Goal: Task Accomplishment & Management: Manage account settings

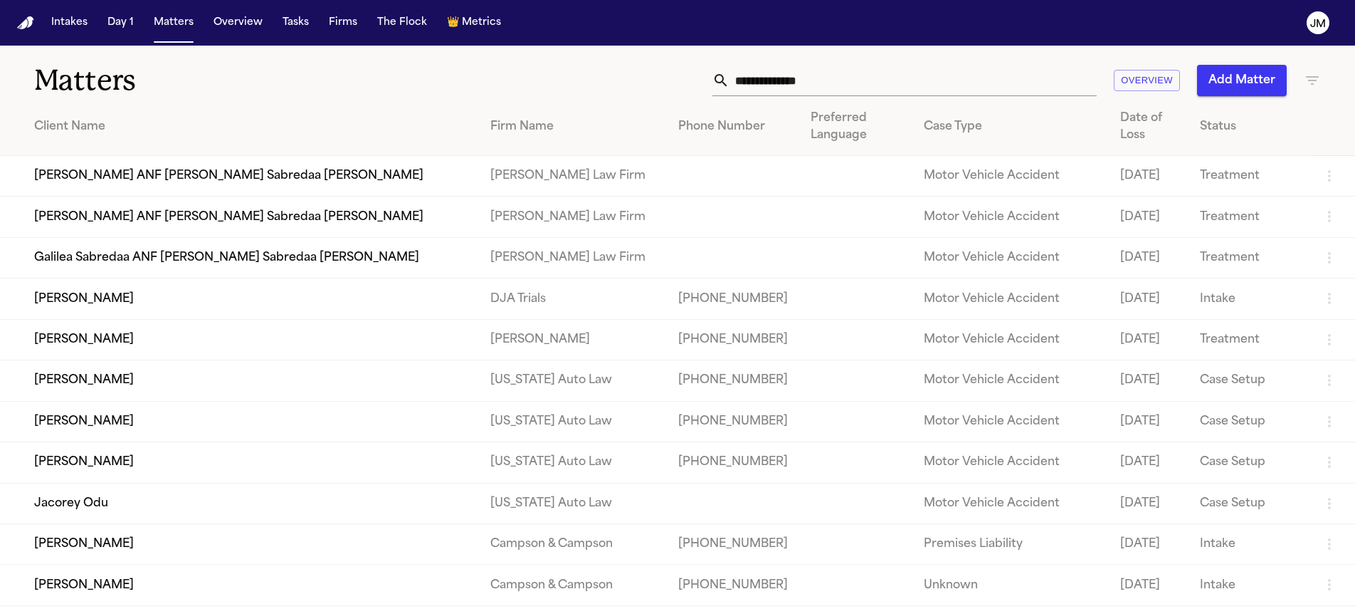
click at [828, 68] on input "text" at bounding box center [913, 80] width 367 height 31
click at [792, 75] on input "text" at bounding box center [913, 80] width 367 height 31
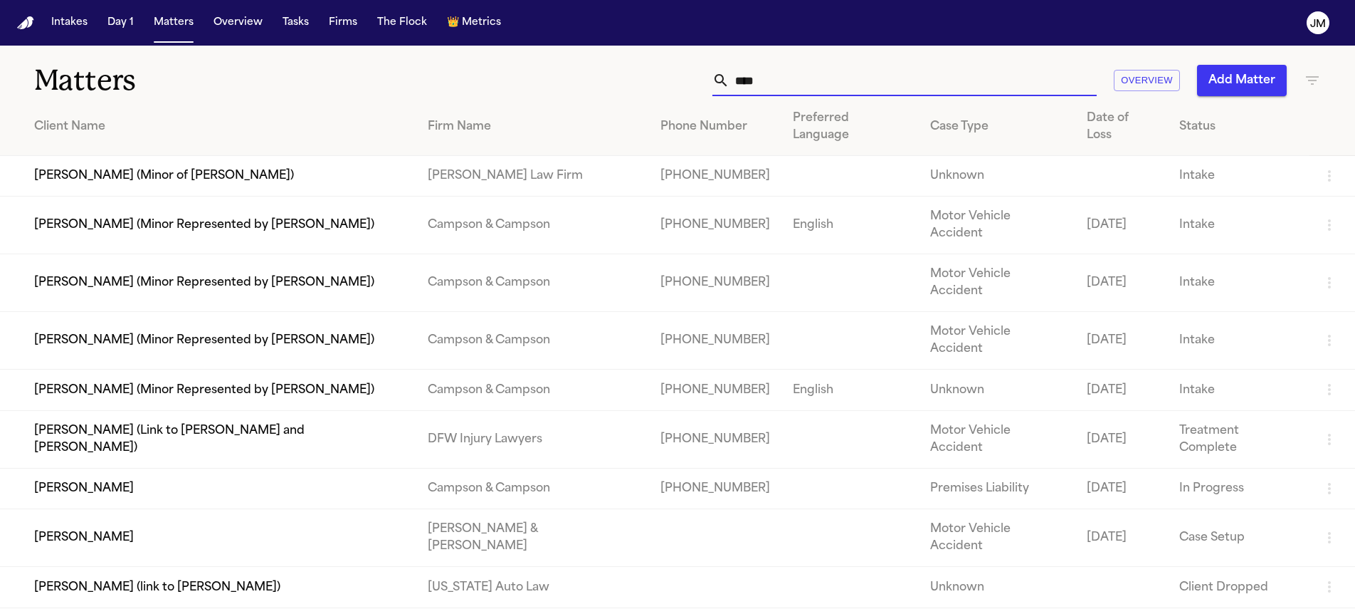
click at [772, 87] on input "****" at bounding box center [913, 80] width 367 height 31
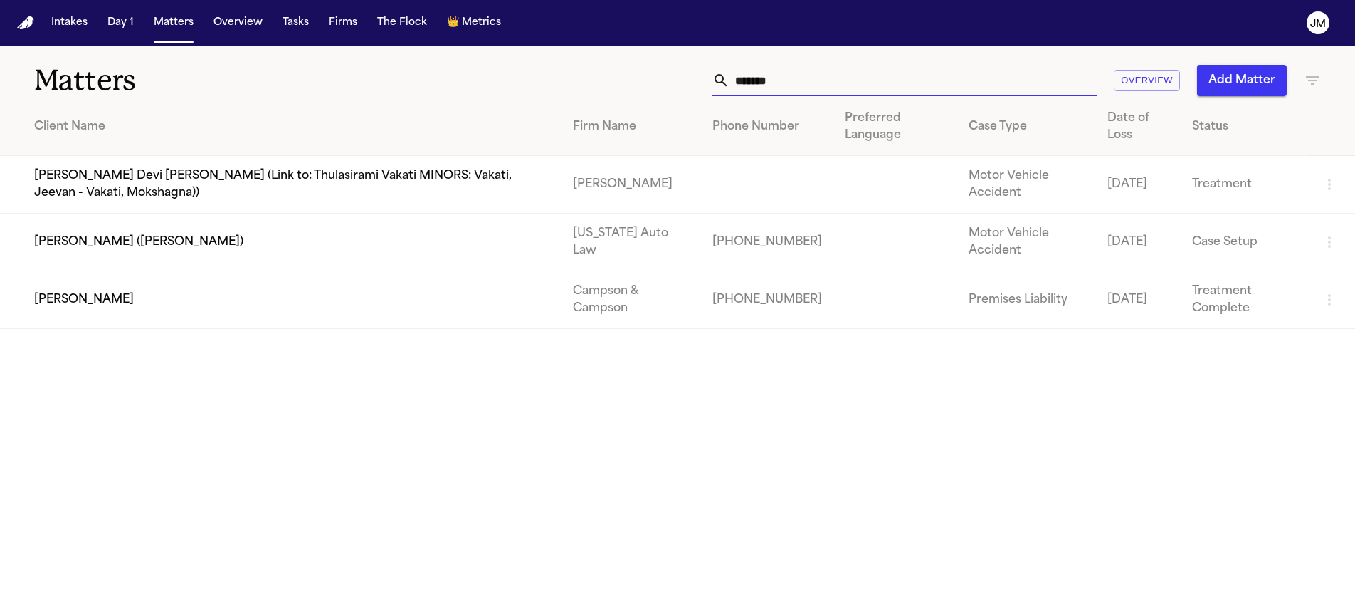
type input "*******"
click at [313, 288] on td "[PERSON_NAME]" at bounding box center [281, 300] width 562 height 58
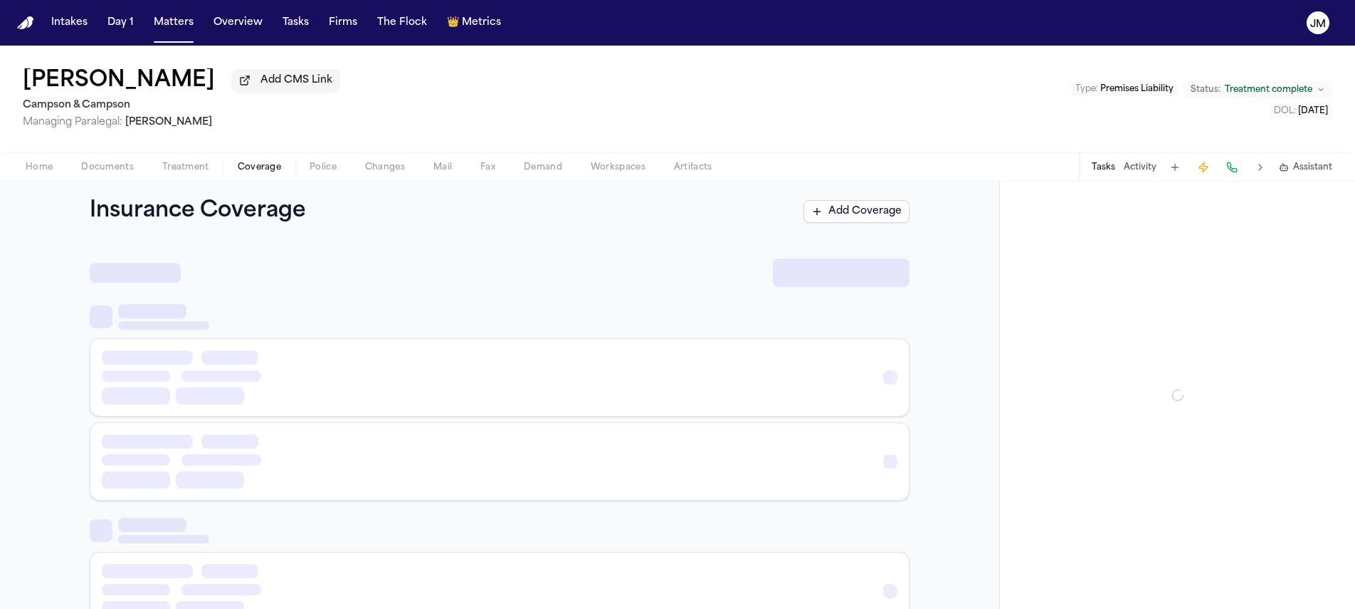
click at [265, 173] on span "Coverage" at bounding box center [259, 167] width 43 height 11
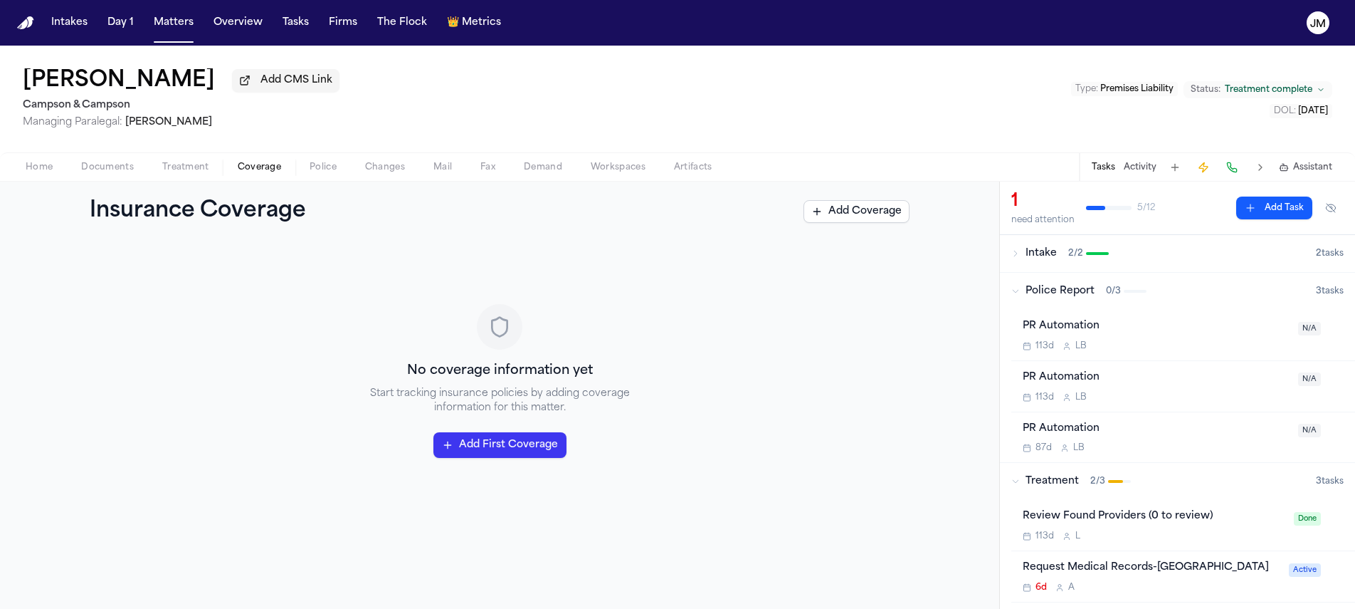
click at [172, 164] on span "Treatment" at bounding box center [185, 167] width 47 height 11
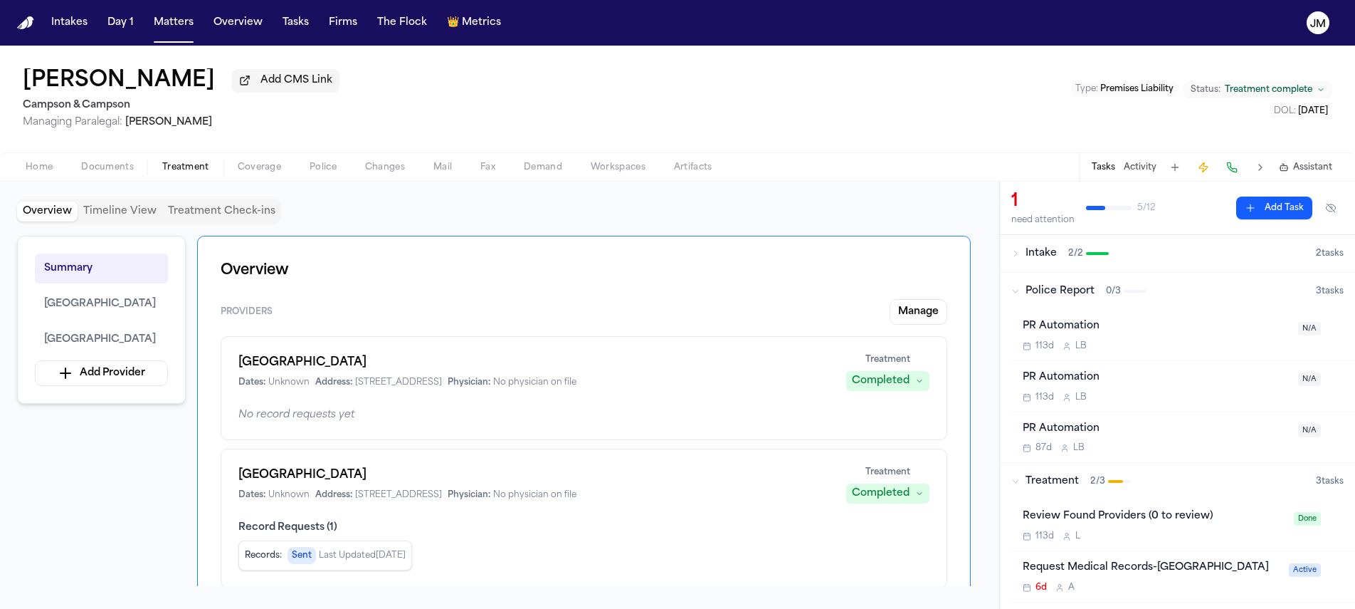
click at [104, 163] on span "Documents" at bounding box center [107, 167] width 53 height 11
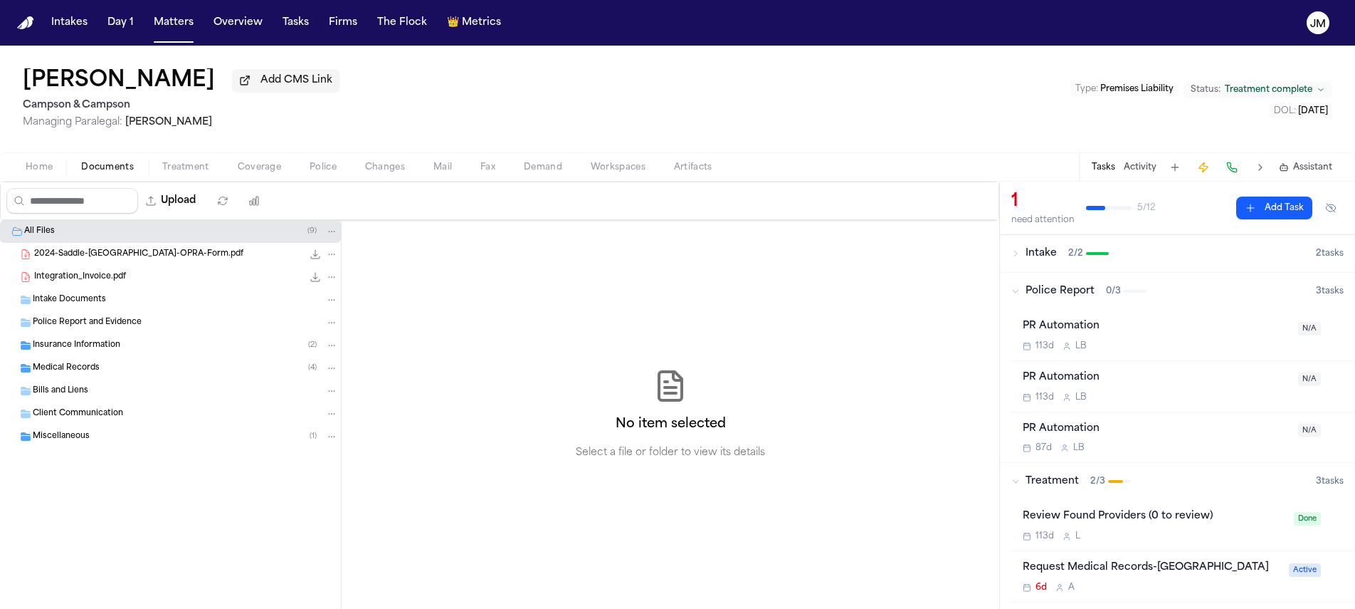
click at [84, 379] on div "Medical Records ( 4 )" at bounding box center [170, 368] width 341 height 23
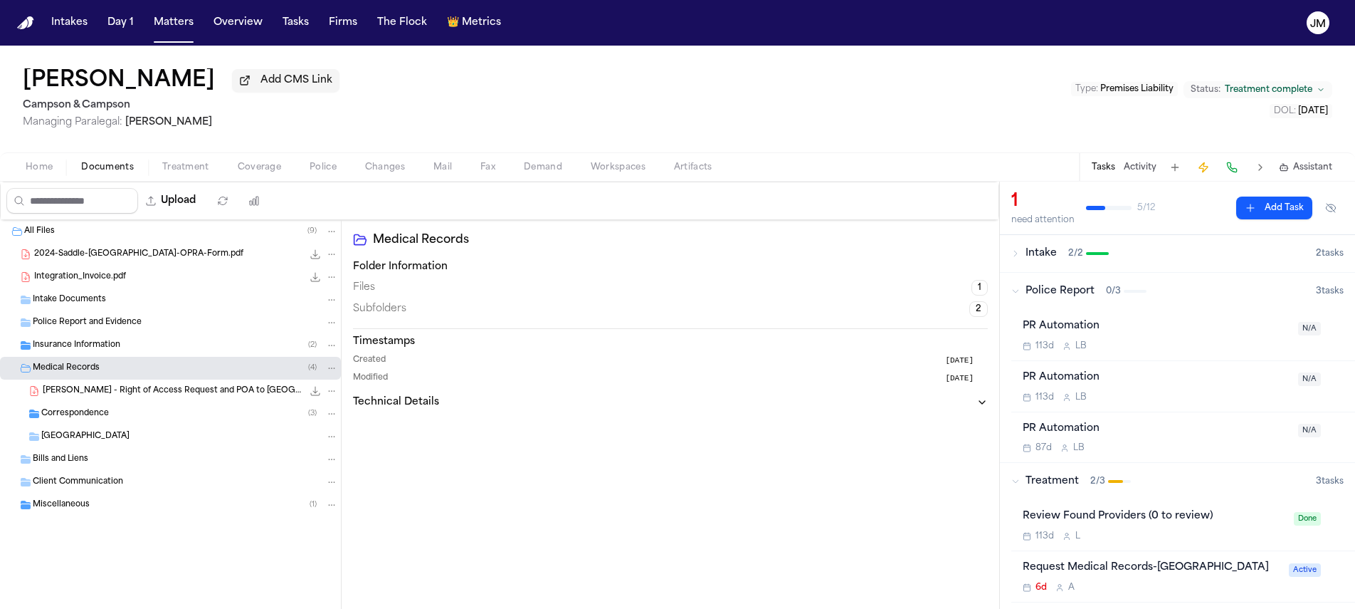
click at [102, 408] on div "Correspondence ( 3 )" at bounding box center [170, 413] width 341 height 23
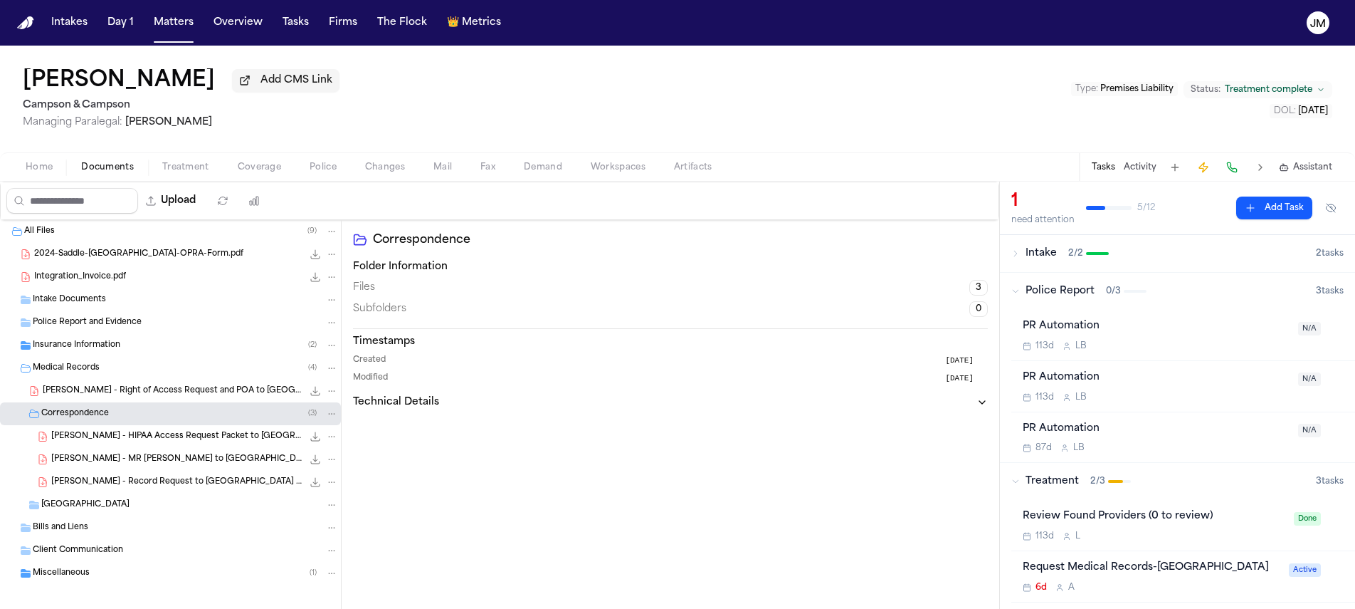
click at [130, 508] on span "Hackensack University Medical Center" at bounding box center [85, 505] width 88 height 12
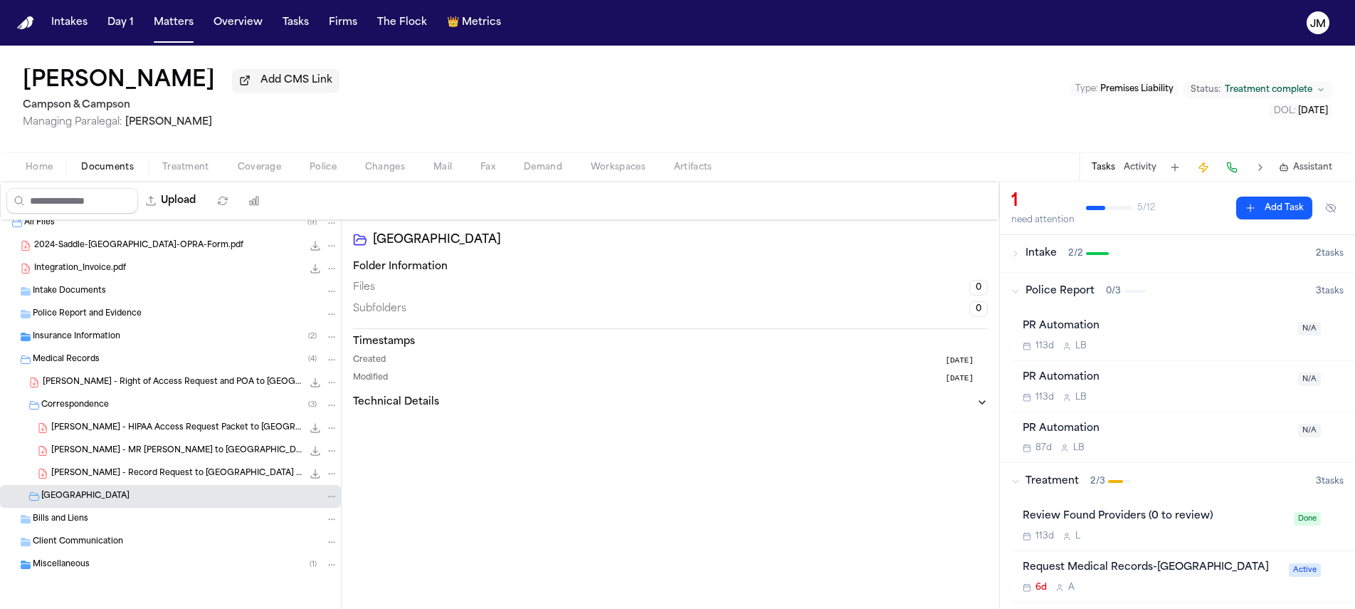
scroll to position [11, 0]
click at [112, 553] on div "Miscellaneous ( 1 )" at bounding box center [170, 564] width 341 height 23
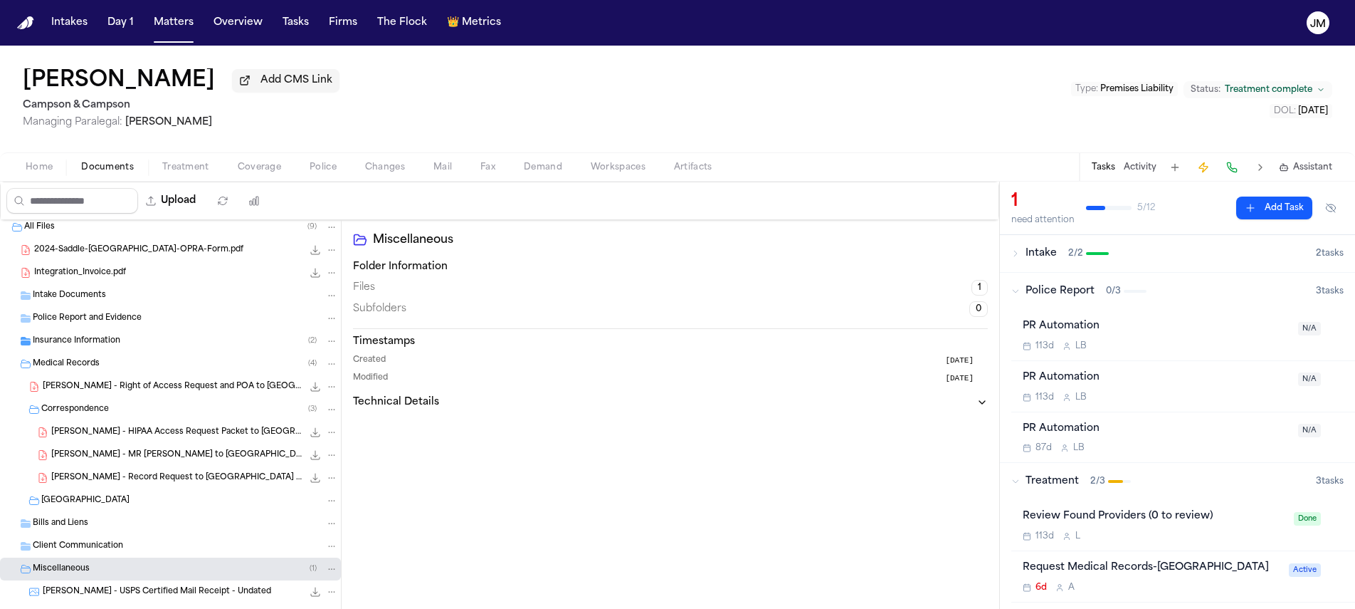
scroll to position [0, 0]
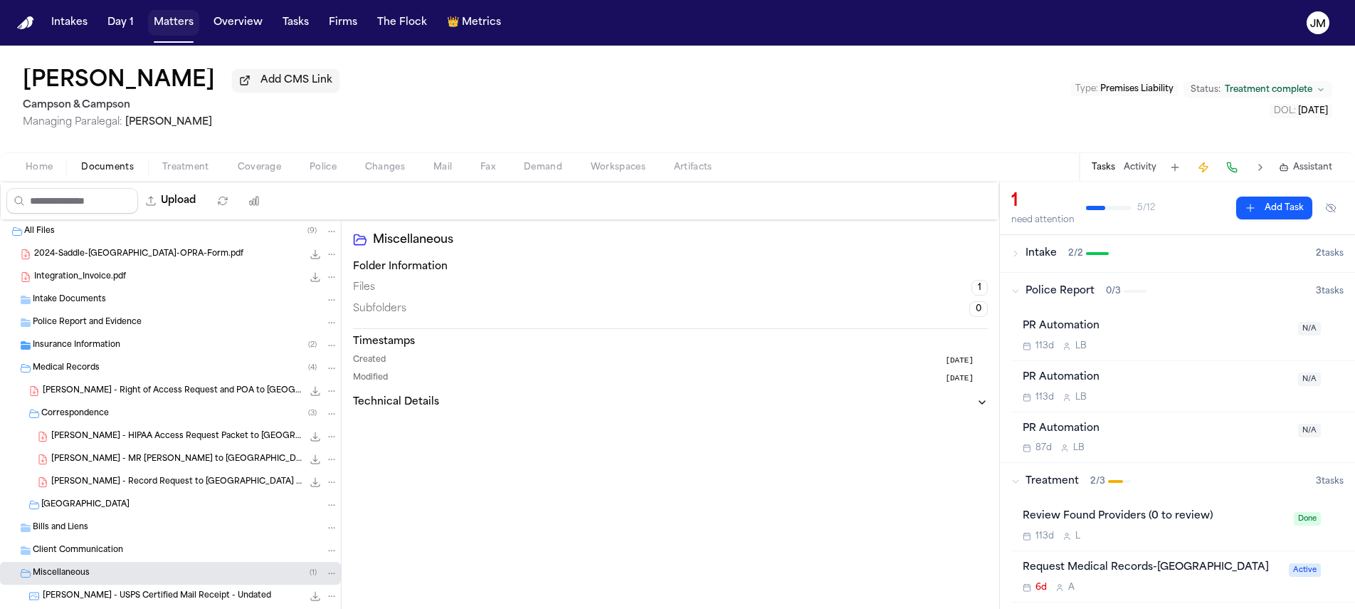
click at [159, 24] on button "Matters" at bounding box center [173, 23] width 51 height 26
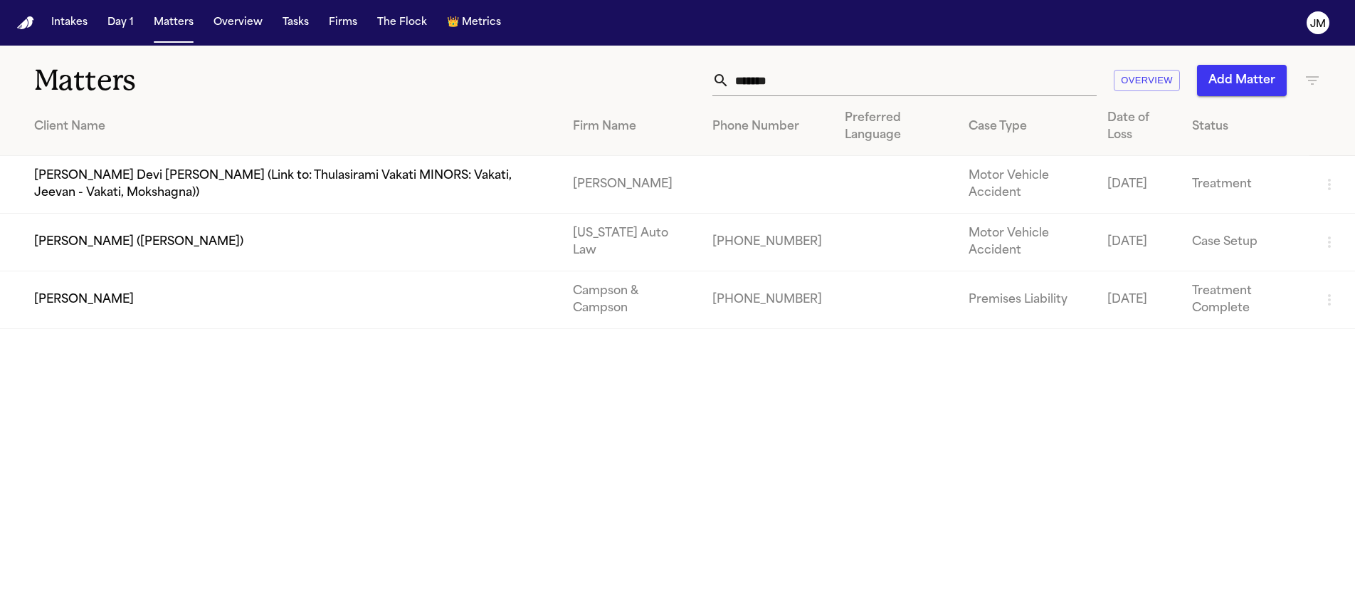
click at [774, 83] on input "*******" at bounding box center [913, 80] width 367 height 31
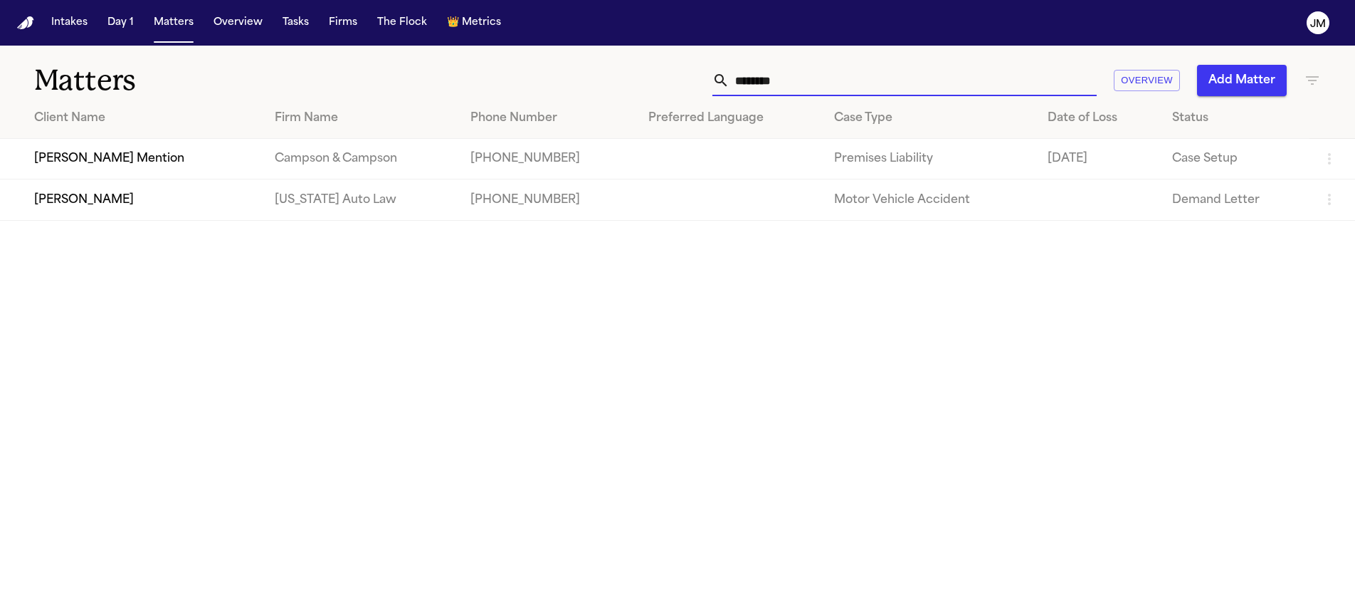
click at [766, 76] on input "********" at bounding box center [913, 80] width 367 height 31
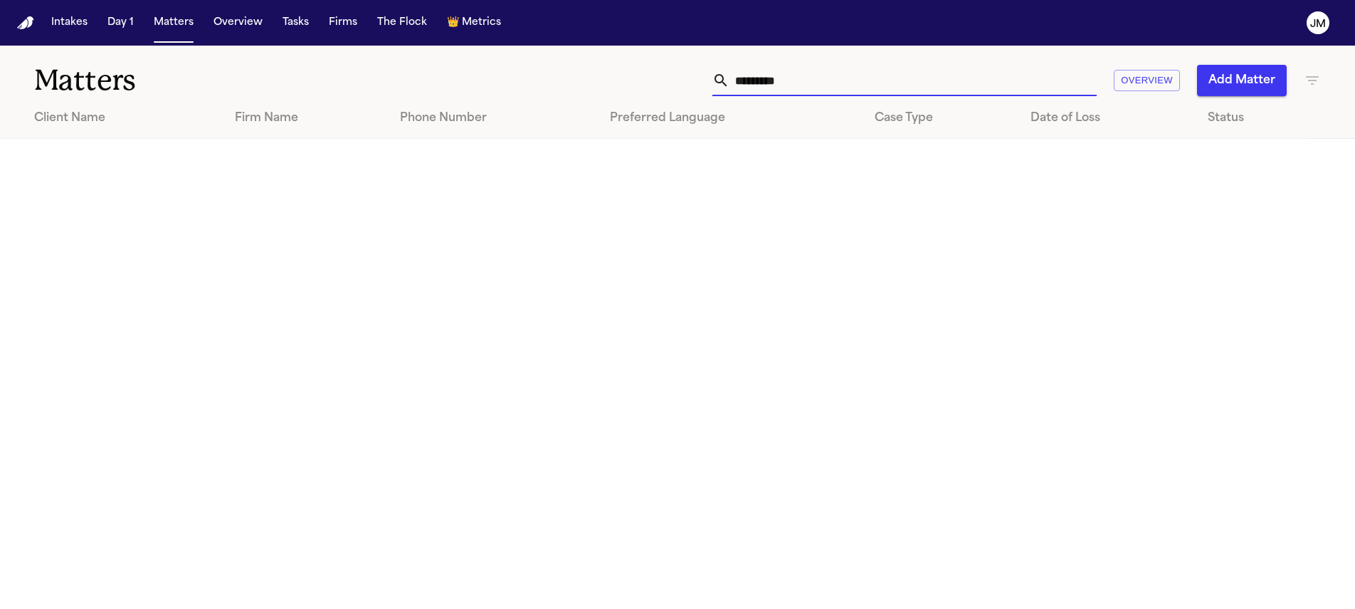
click at [748, 80] on input "*********" at bounding box center [913, 80] width 367 height 31
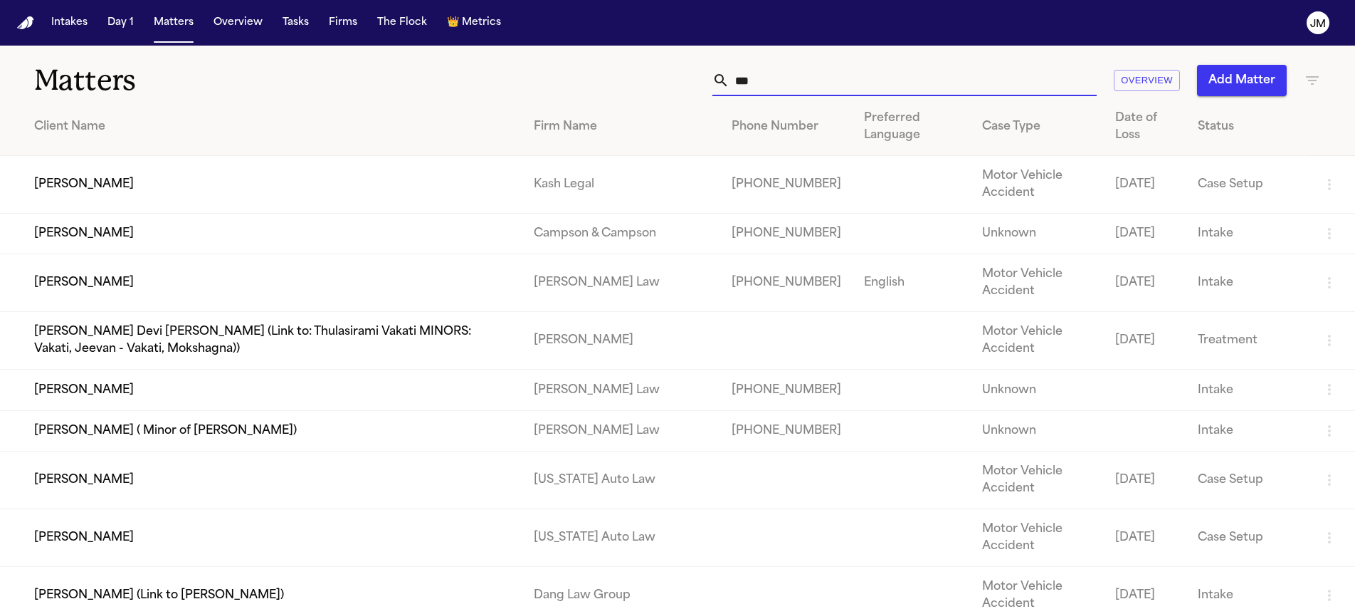
click at [752, 84] on input "***" at bounding box center [913, 80] width 367 height 31
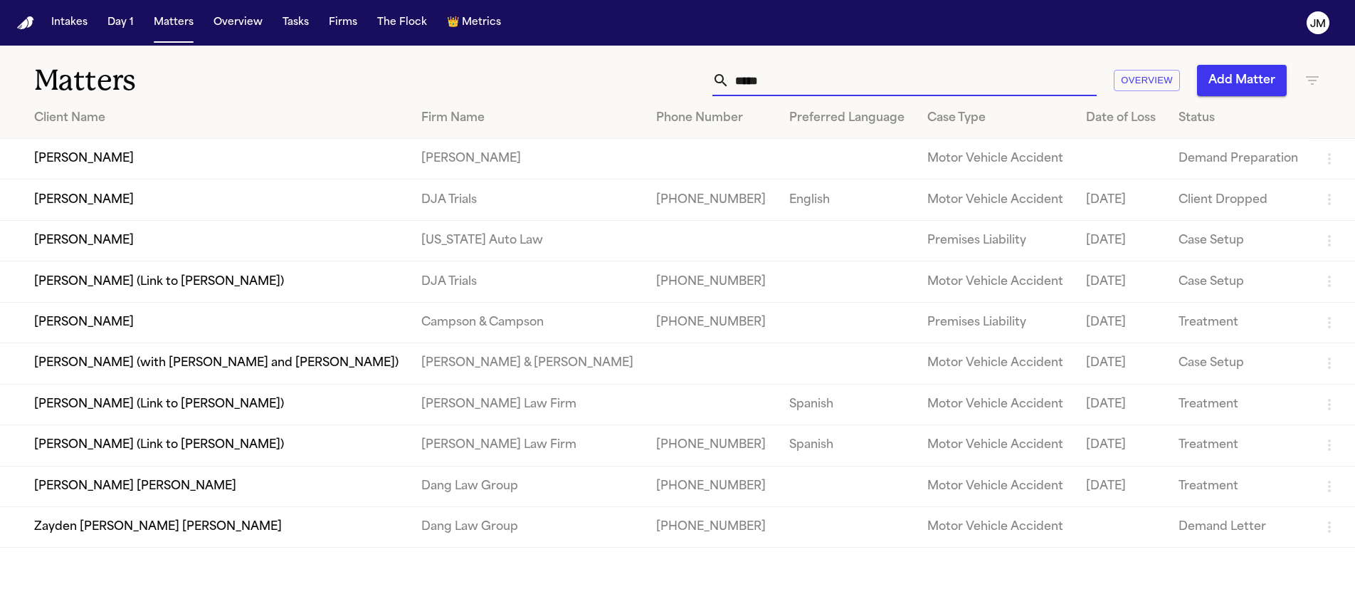
type input "*****"
click at [294, 310] on td "Yeong Kim" at bounding box center [205, 322] width 410 height 41
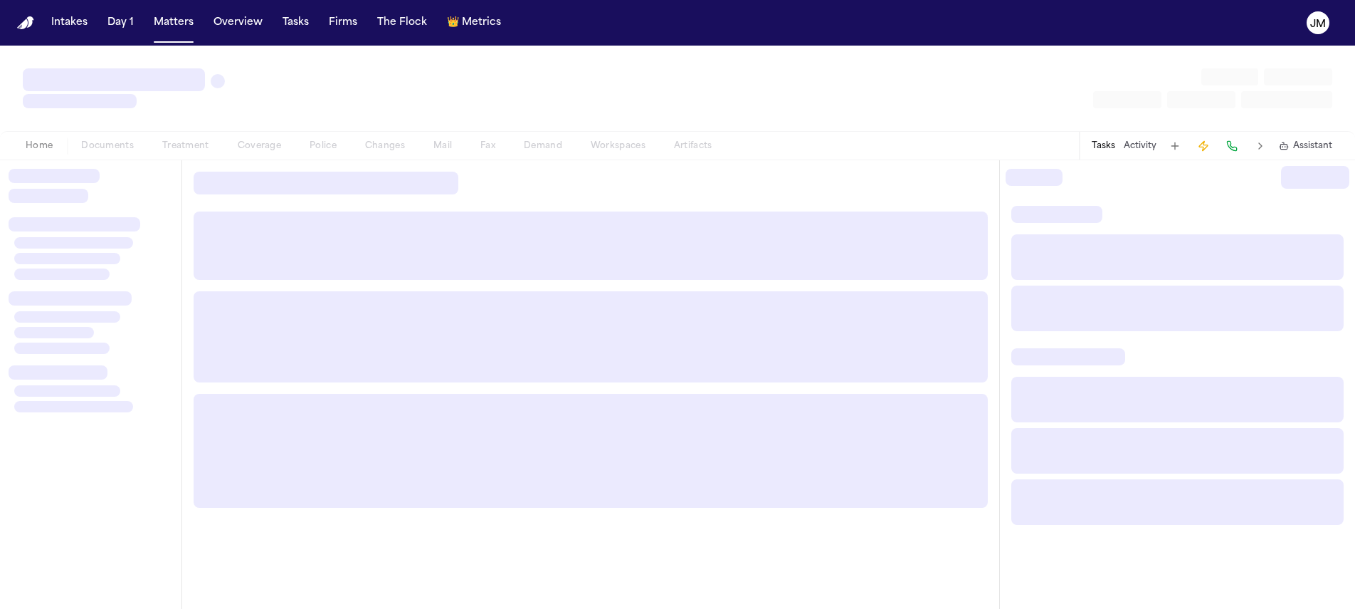
click at [205, 148] on span "Treatment" at bounding box center [185, 145] width 47 height 11
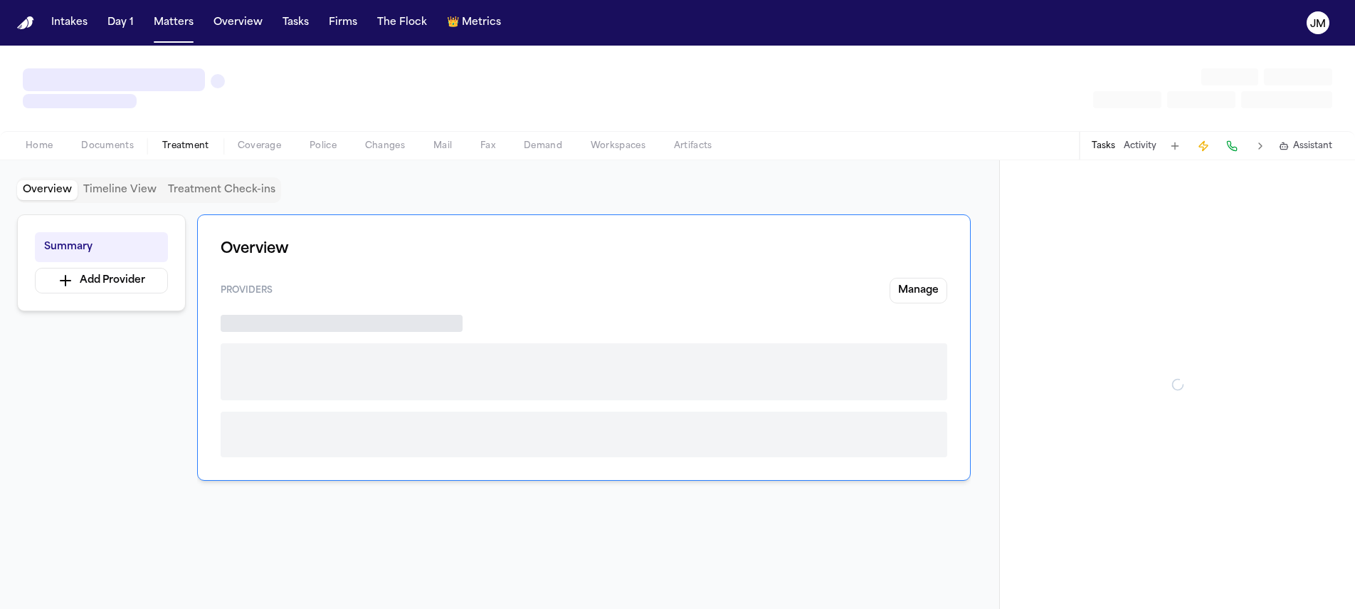
click at [201, 147] on div "Home Documents Treatment Coverage Police Changes Mail Fax Demand Workspaces Art…" at bounding box center [677, 103] width 1355 height 115
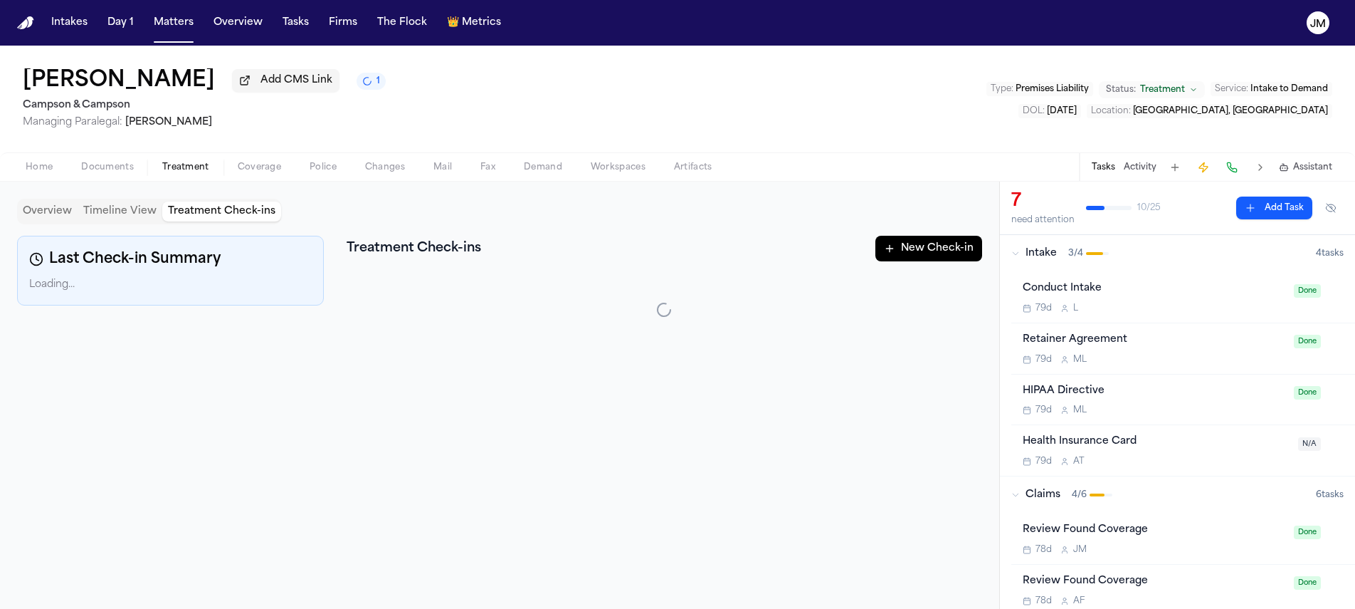
click at [207, 212] on button "Treatment Check-ins" at bounding box center [221, 211] width 119 height 20
click at [883, 251] on button "New Check-in" at bounding box center [929, 249] width 107 height 26
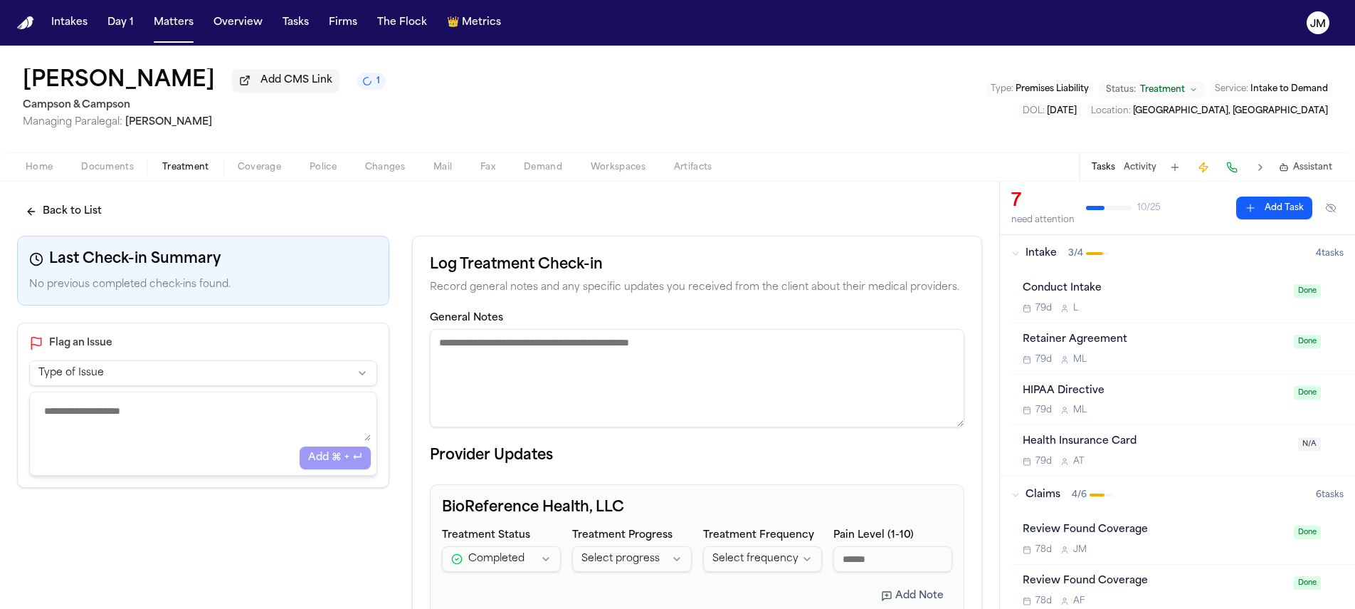
click at [1231, 171] on button at bounding box center [1232, 167] width 20 height 20
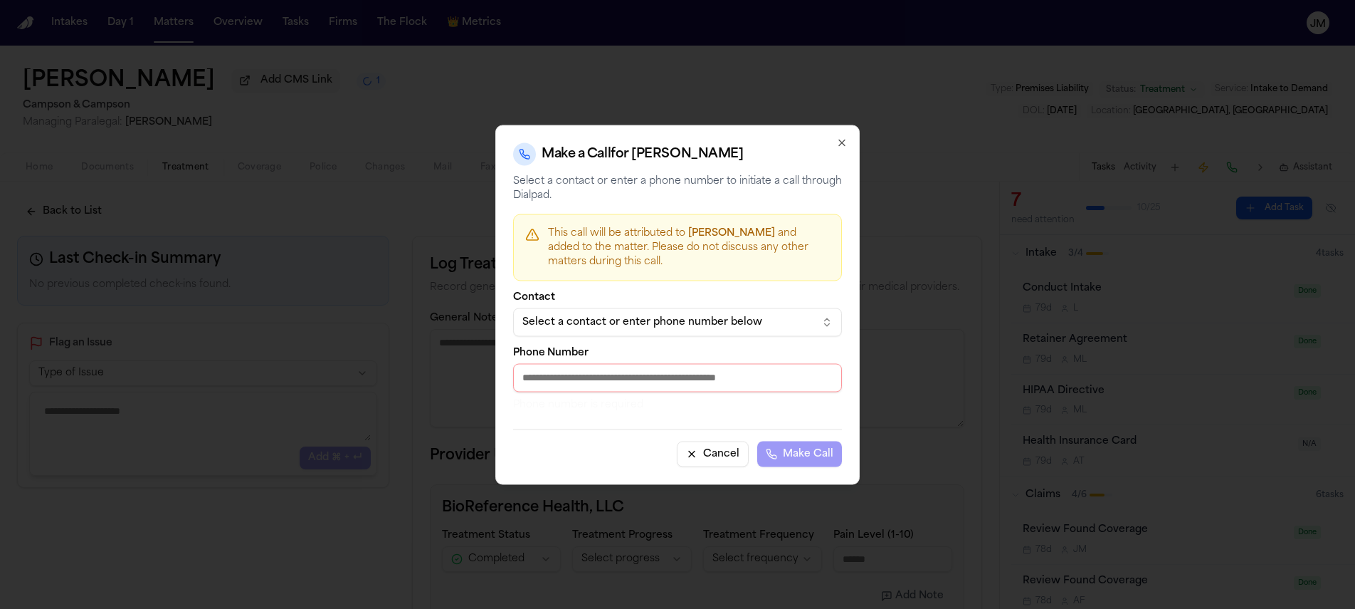
click at [729, 316] on div "Select a contact or enter phone number below" at bounding box center [666, 322] width 288 height 14
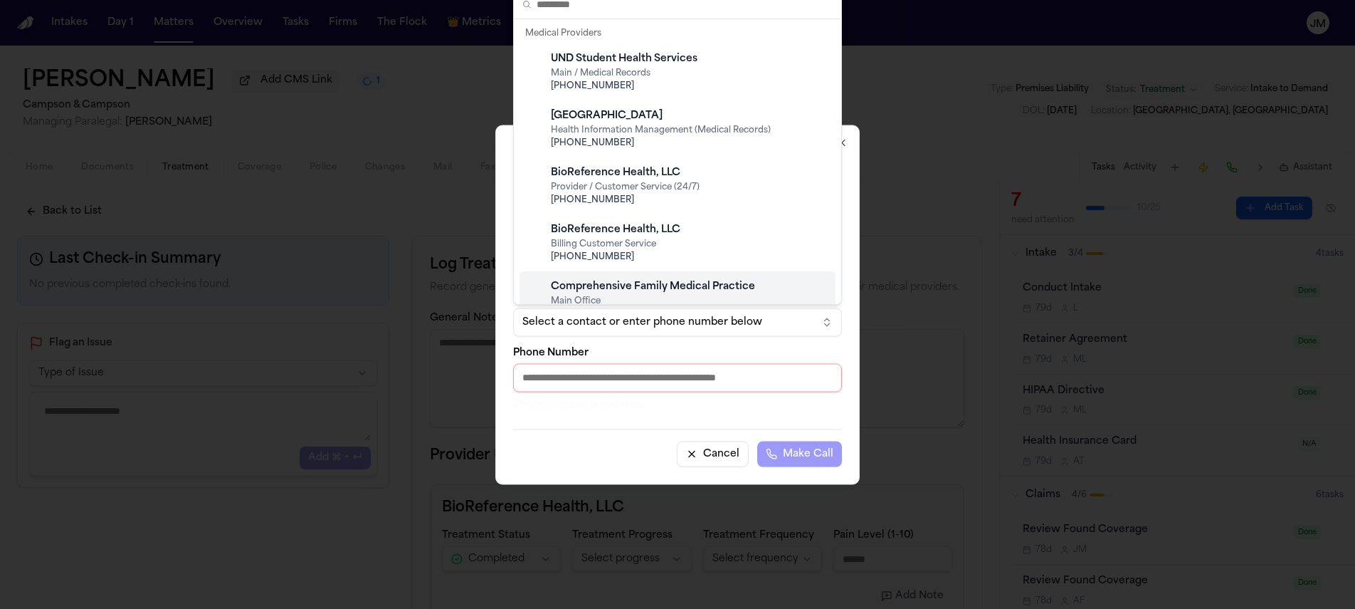
click at [709, 438] on body "**********" at bounding box center [677, 304] width 1355 height 609
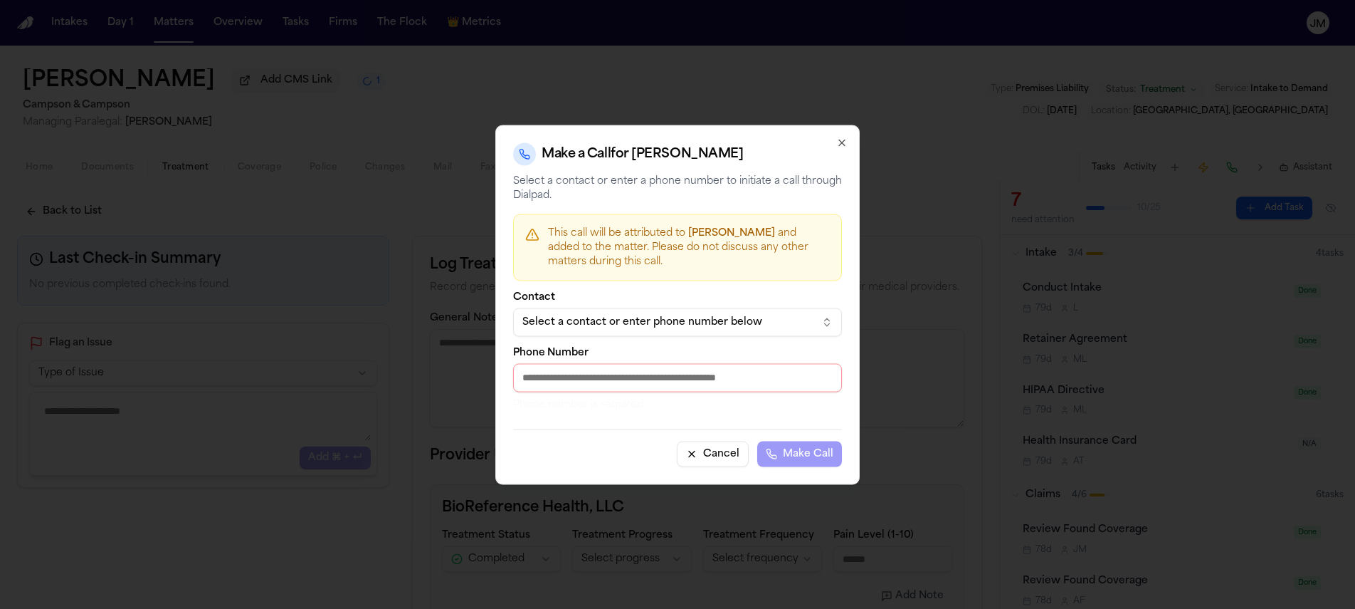
click at [713, 448] on button "Cancel" at bounding box center [713, 454] width 72 height 26
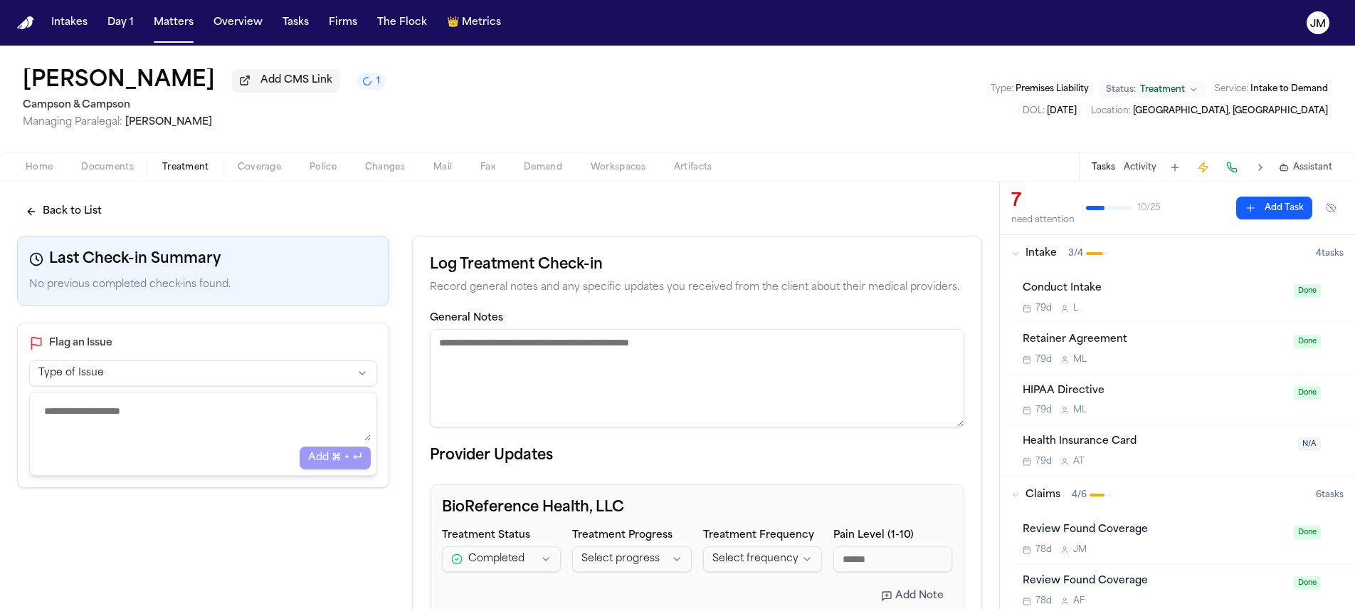
click at [535, 372] on textarea "General Notes" at bounding box center [697, 378] width 535 height 98
click at [199, 25] on div "Intakes Day 1 Matters Overview Tasks Firms The Flock 👑 Metrics" at bounding box center [276, 23] width 461 height 26
click at [189, 24] on button "Matters" at bounding box center [173, 23] width 51 height 26
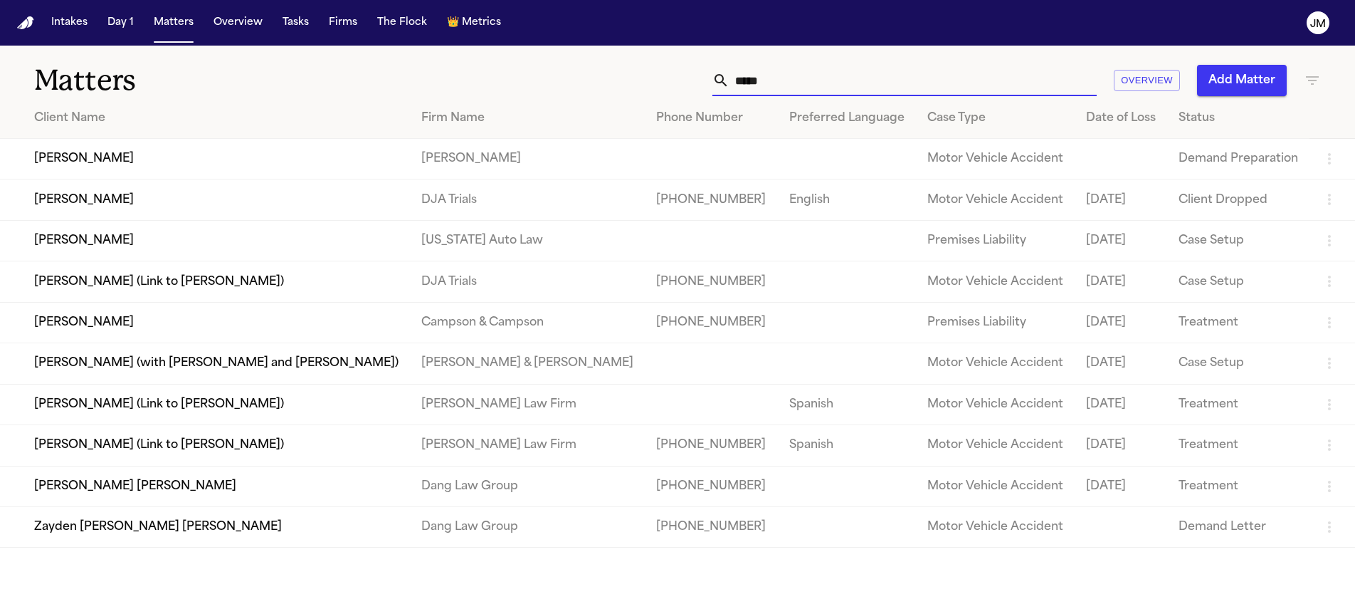
click at [764, 81] on input "*****" at bounding box center [913, 80] width 367 height 31
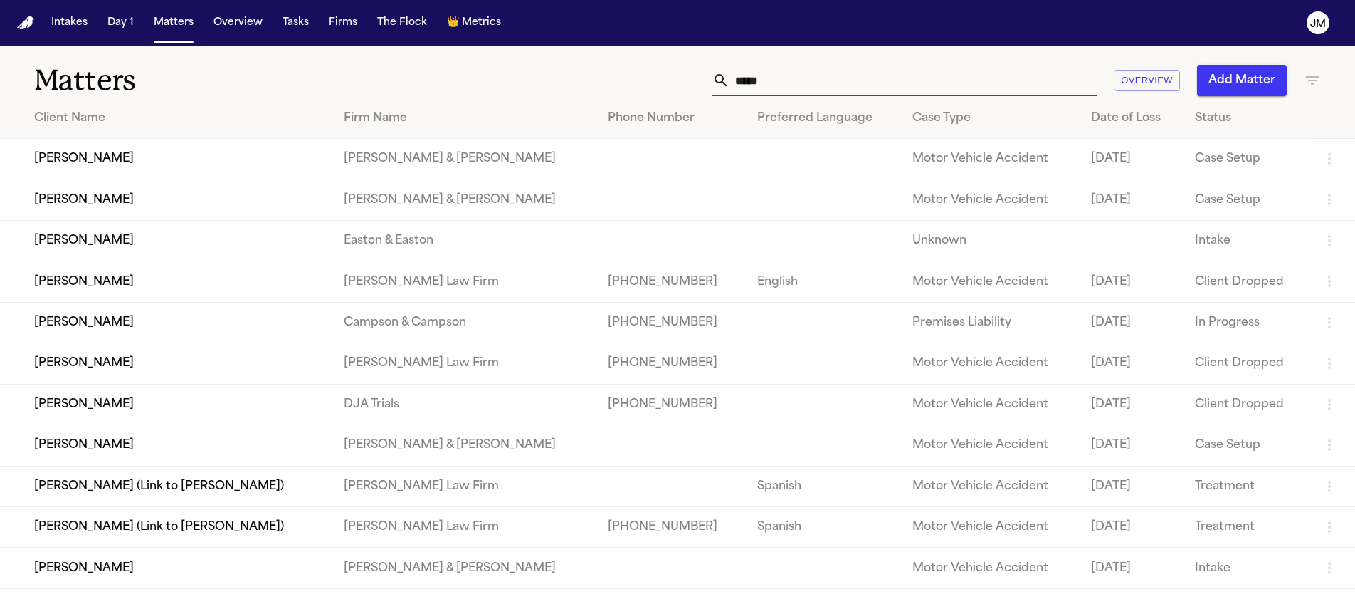
type input "*****"
click at [766, 81] on input "*****" at bounding box center [913, 80] width 367 height 31
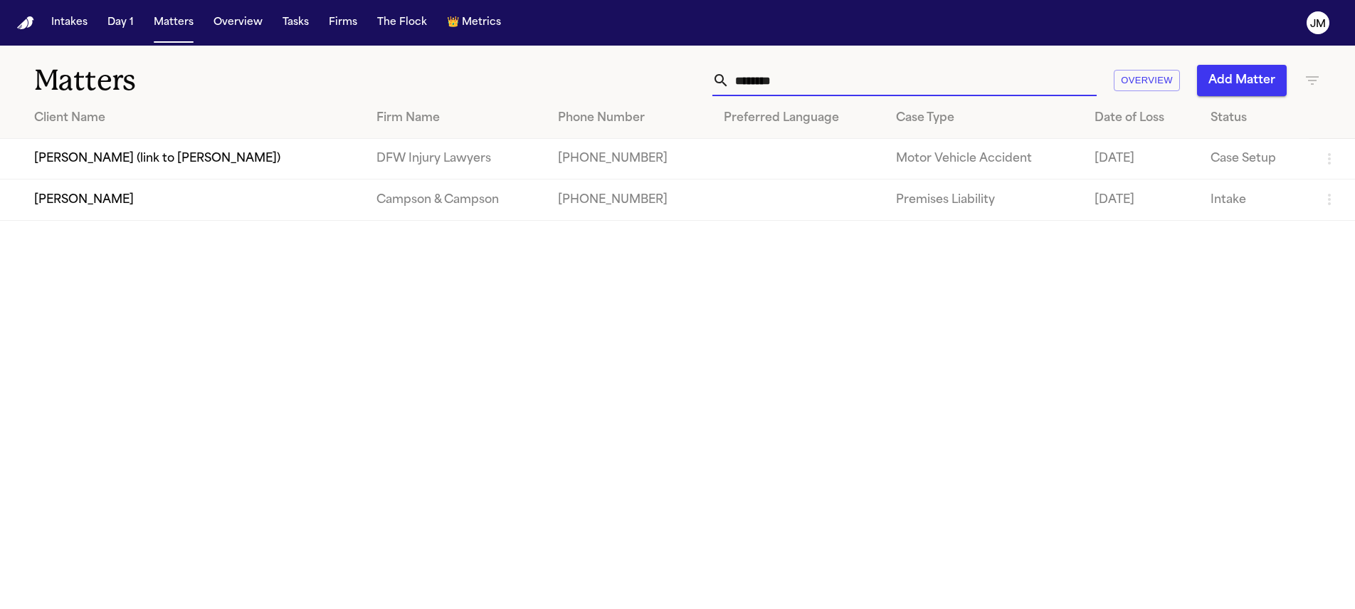
type input "********"
click at [317, 216] on td "[PERSON_NAME]" at bounding box center [182, 199] width 365 height 41
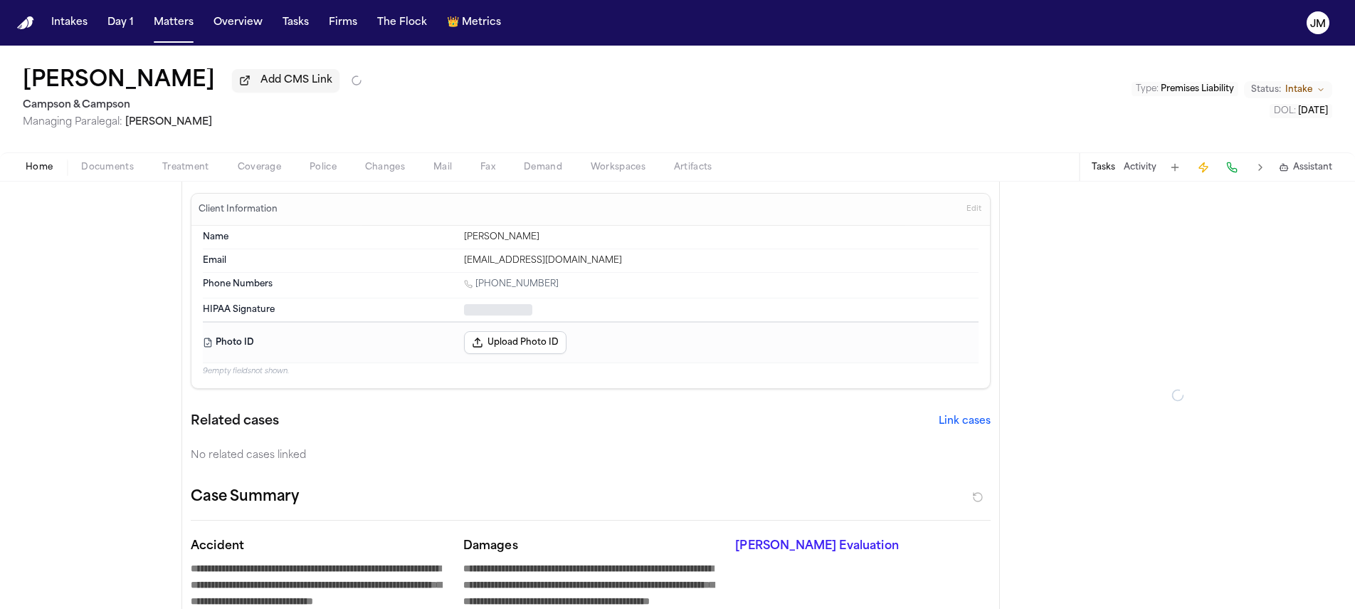
type textarea "*"
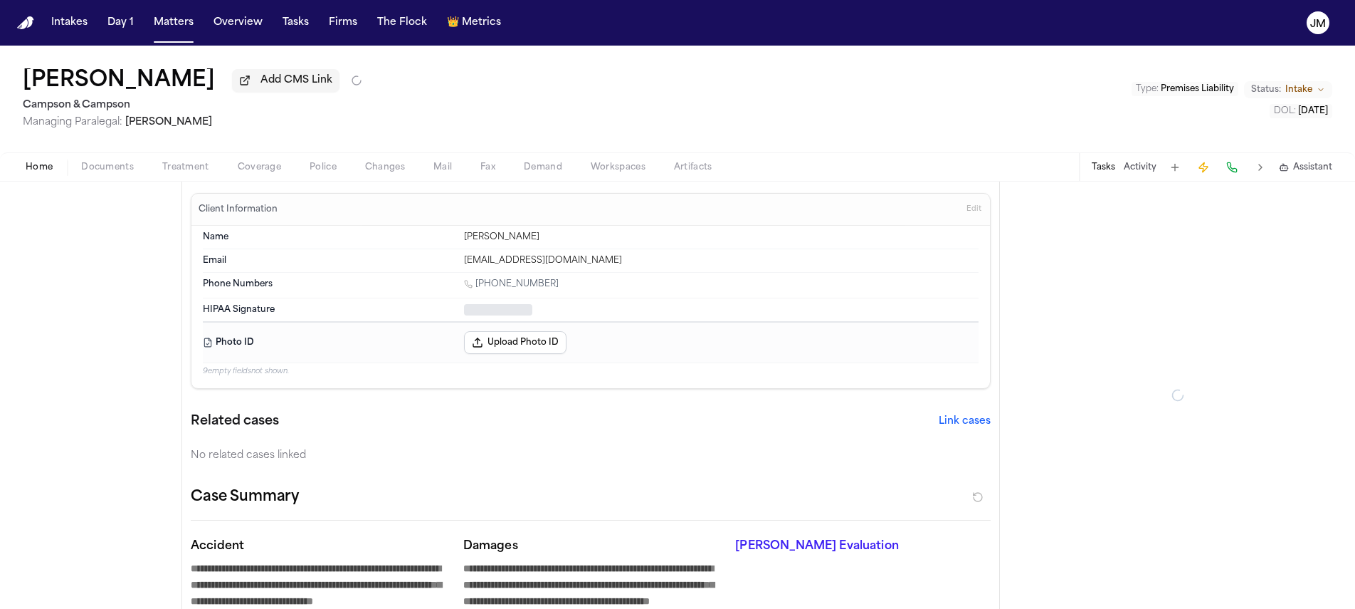
type textarea "*"
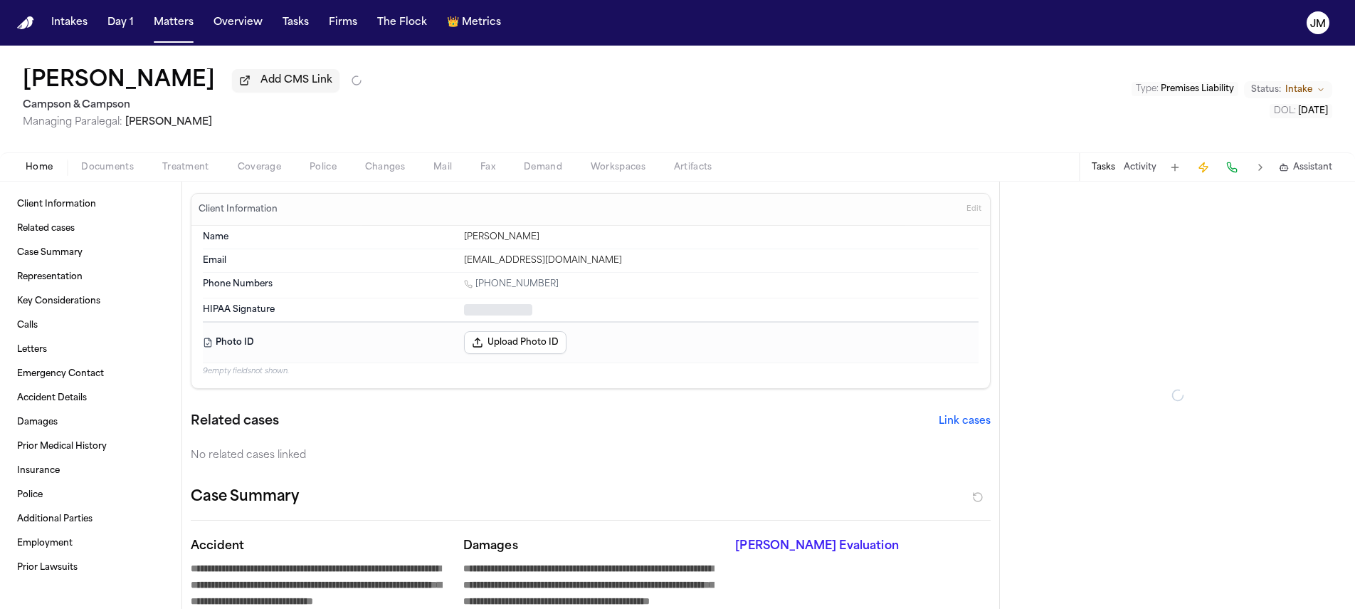
type textarea "*"
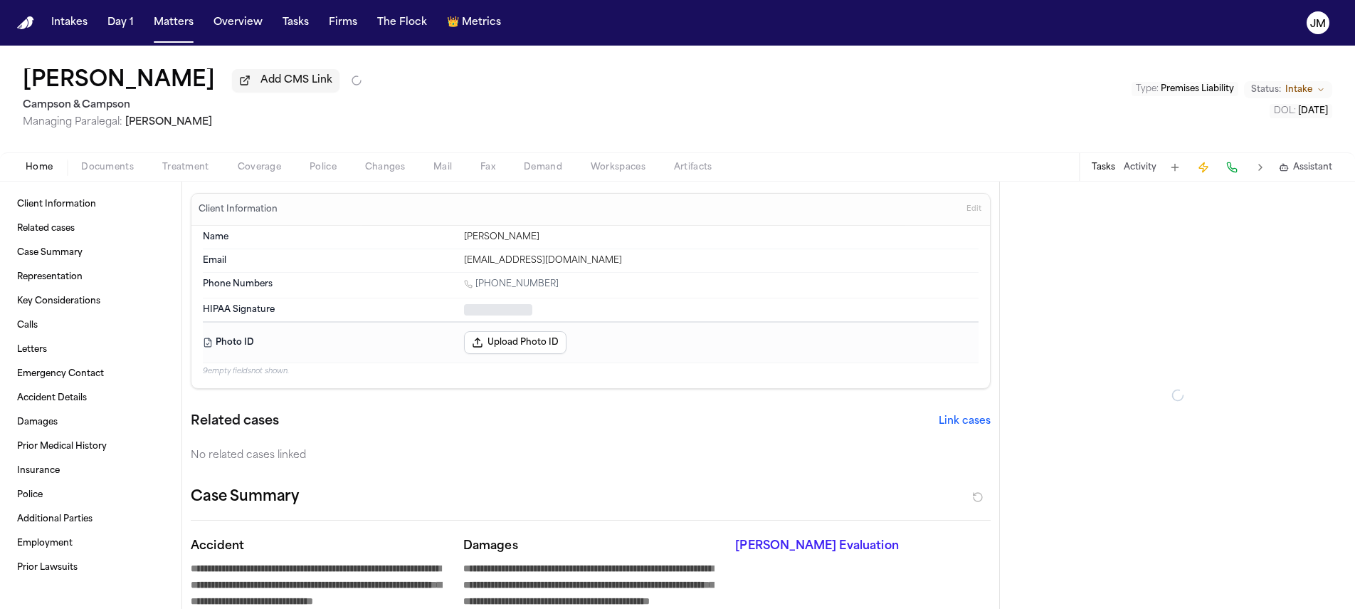
type textarea "*"
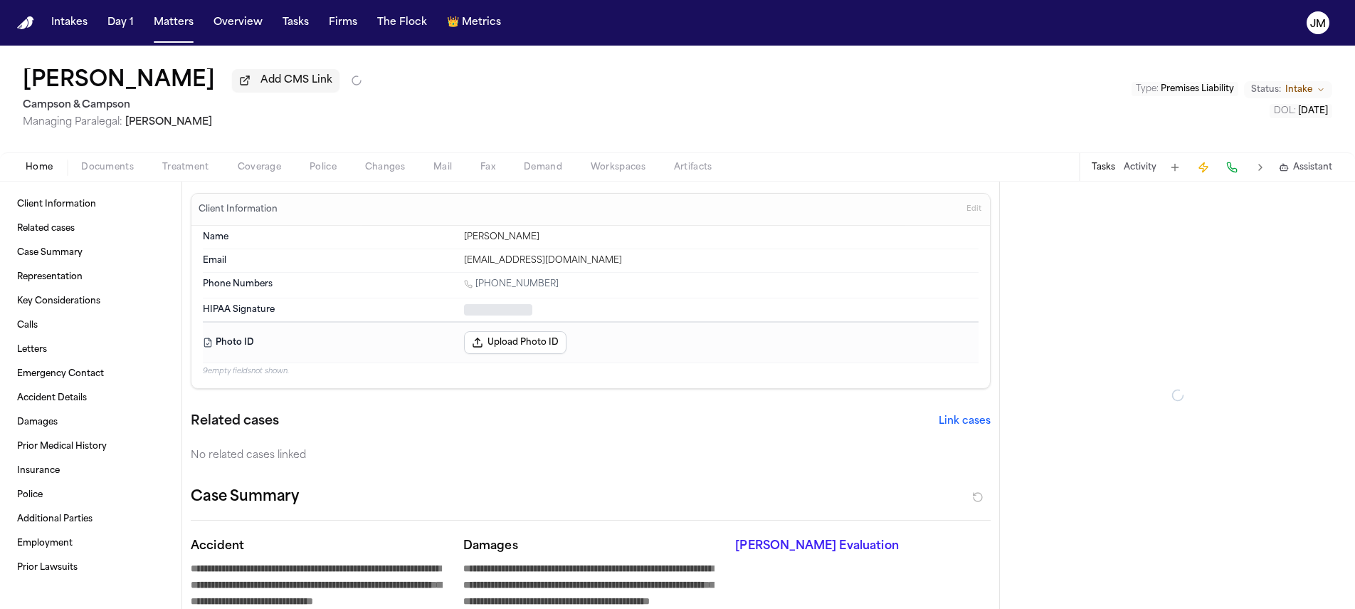
type textarea "*"
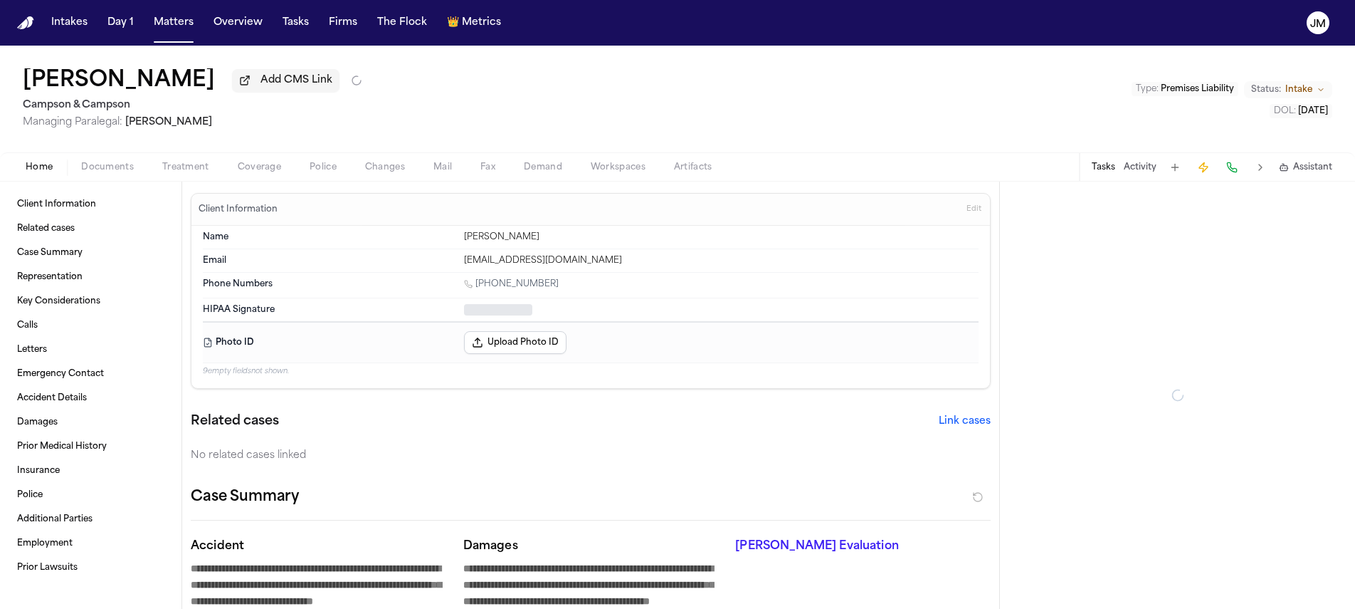
type textarea "*"
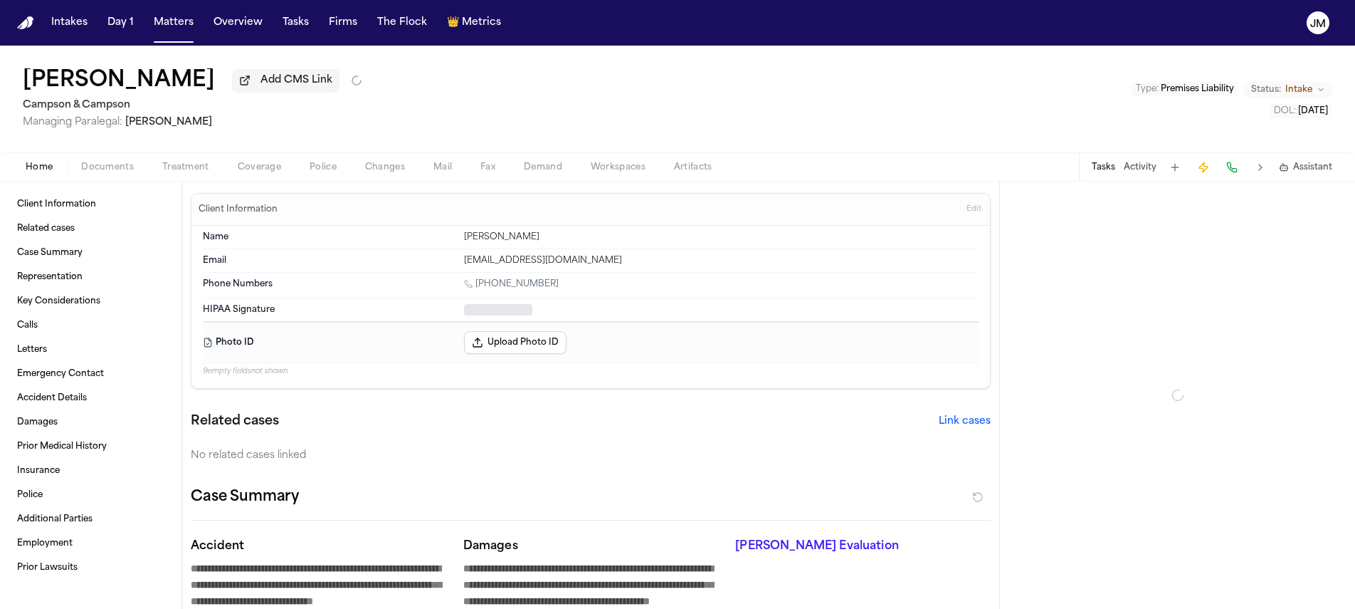
type textarea "*"
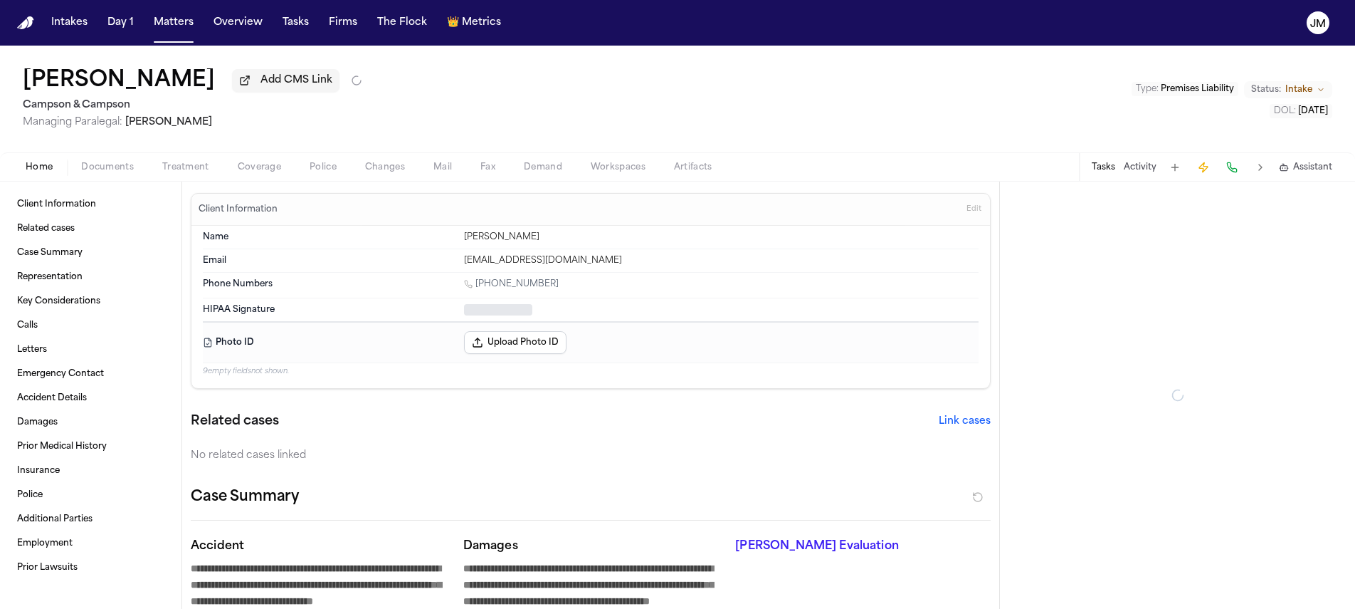
type textarea "*"
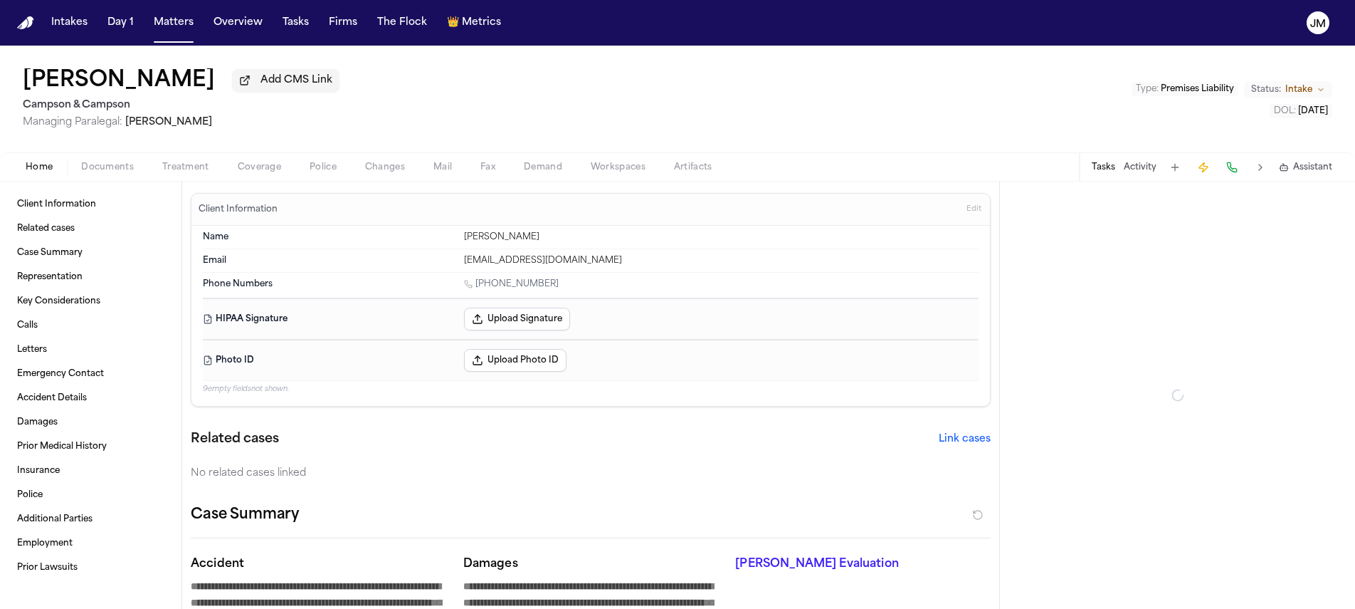
type textarea "*"
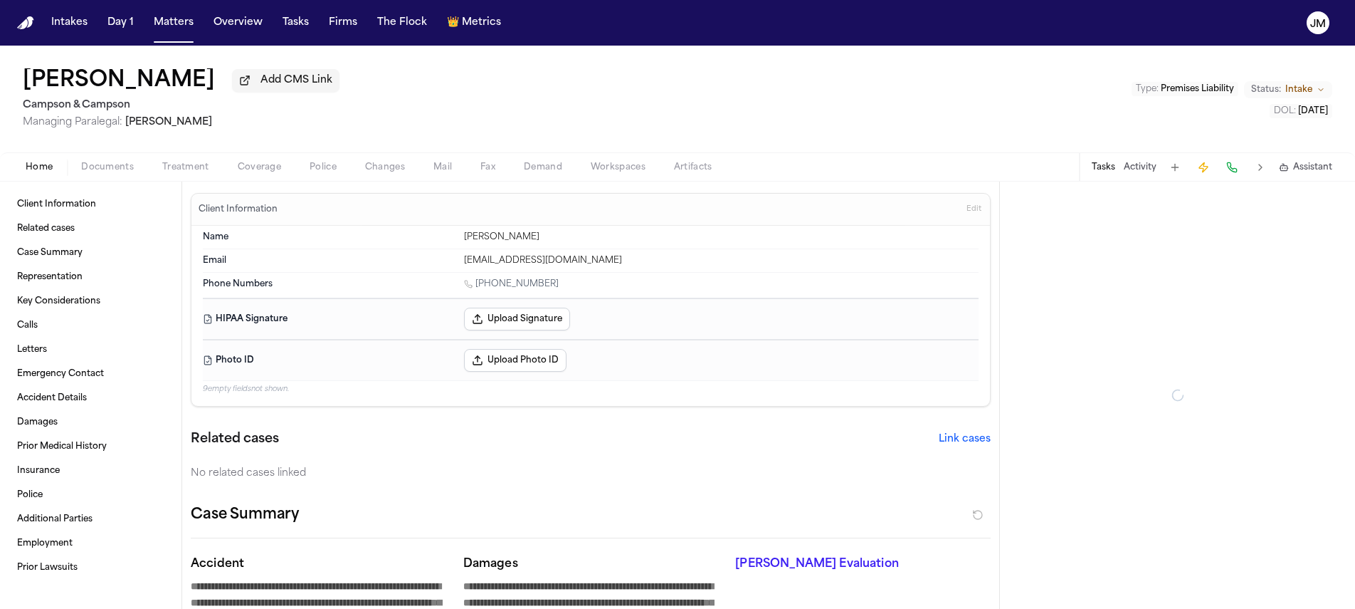
type textarea "*"
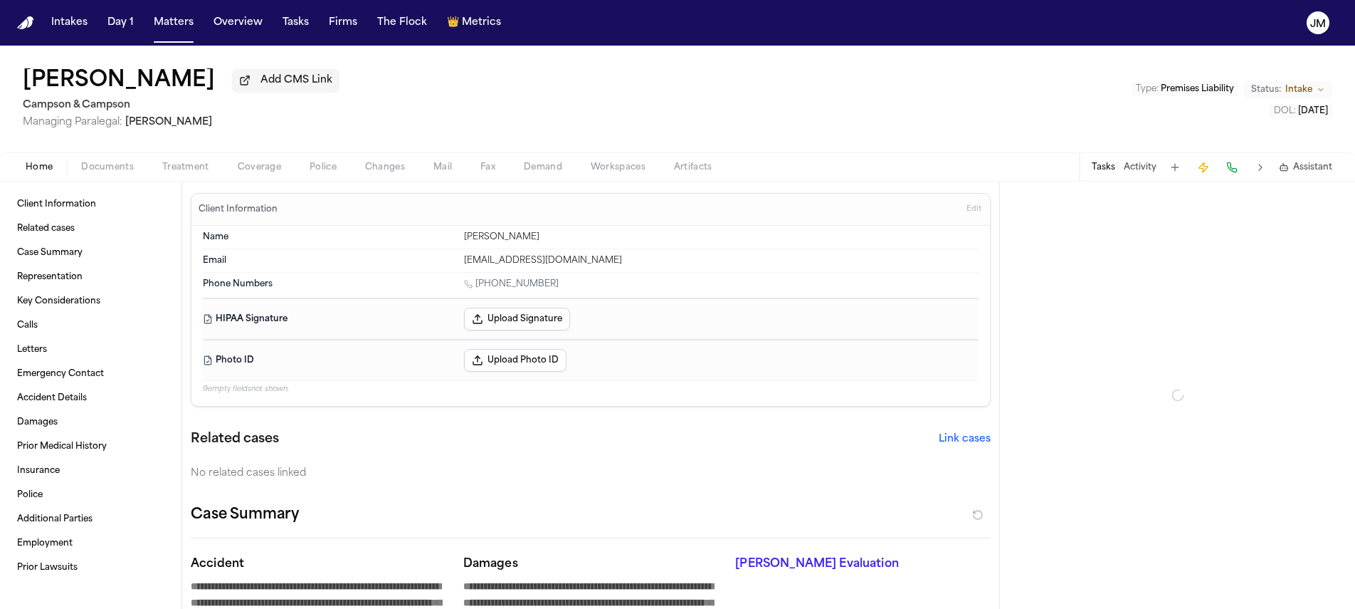
type textarea "*"
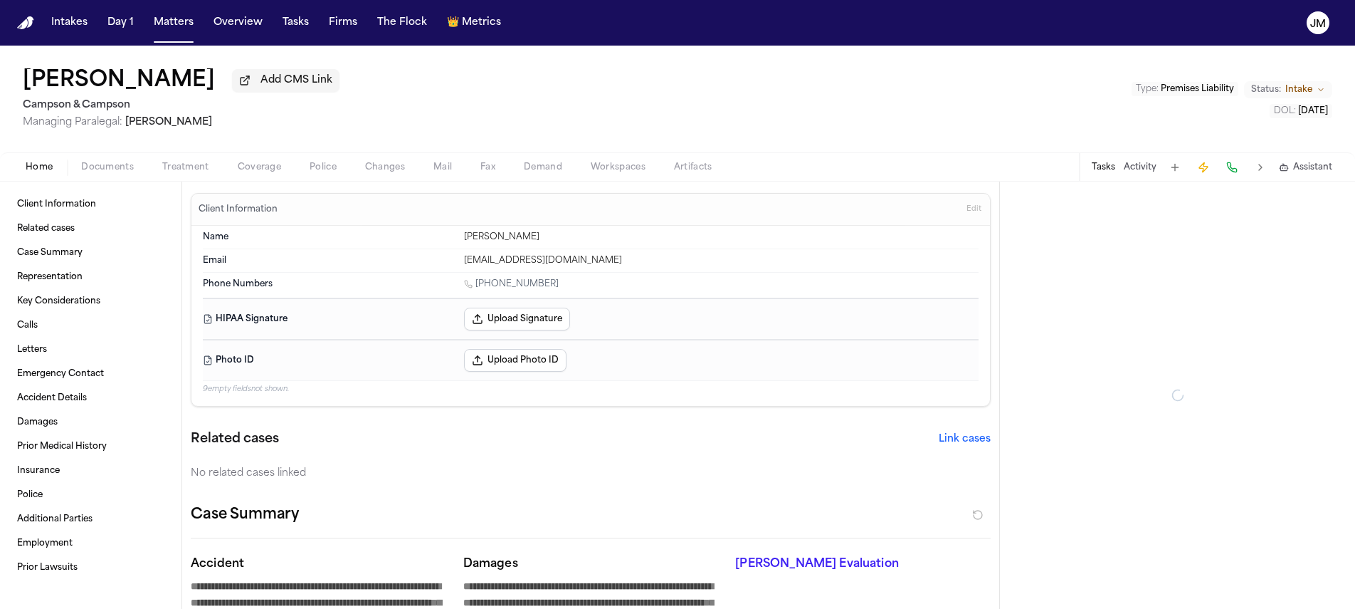
type textarea "*"
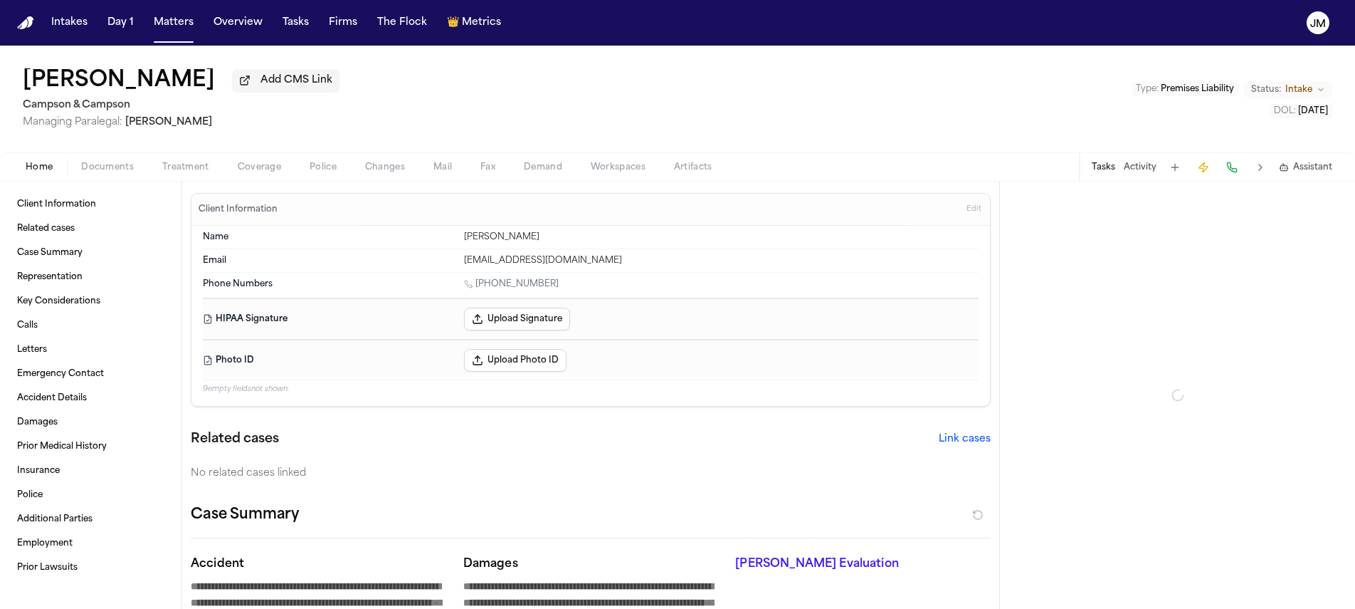
type textarea "*"
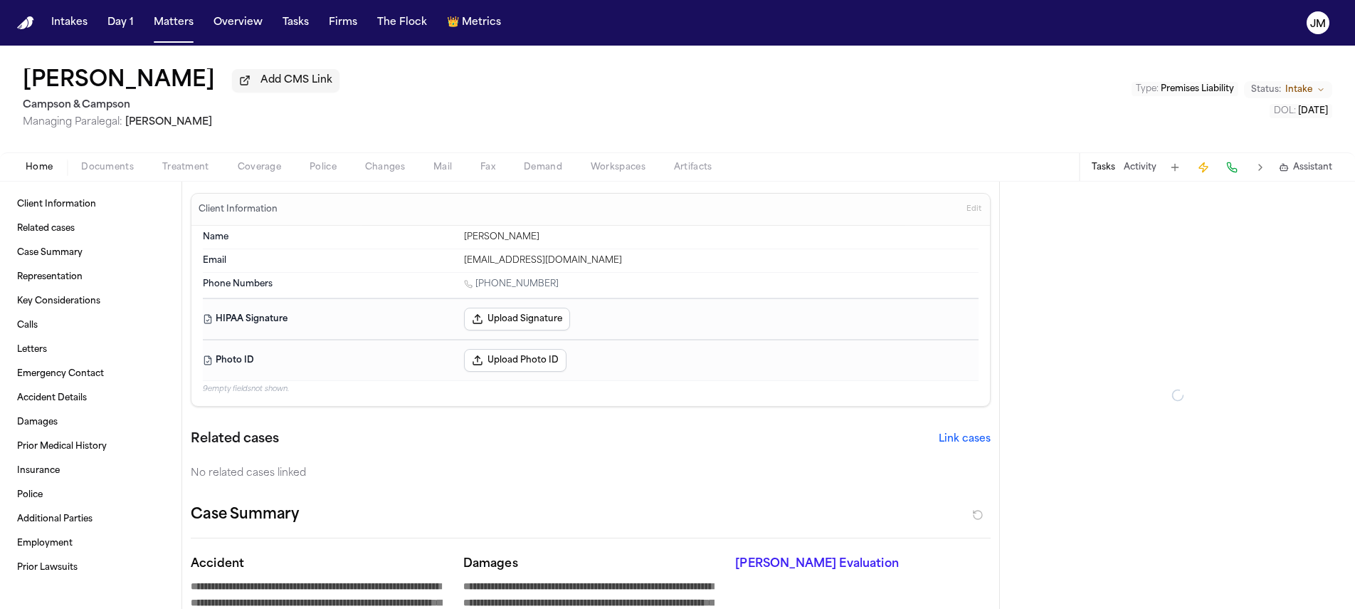
type textarea "*"
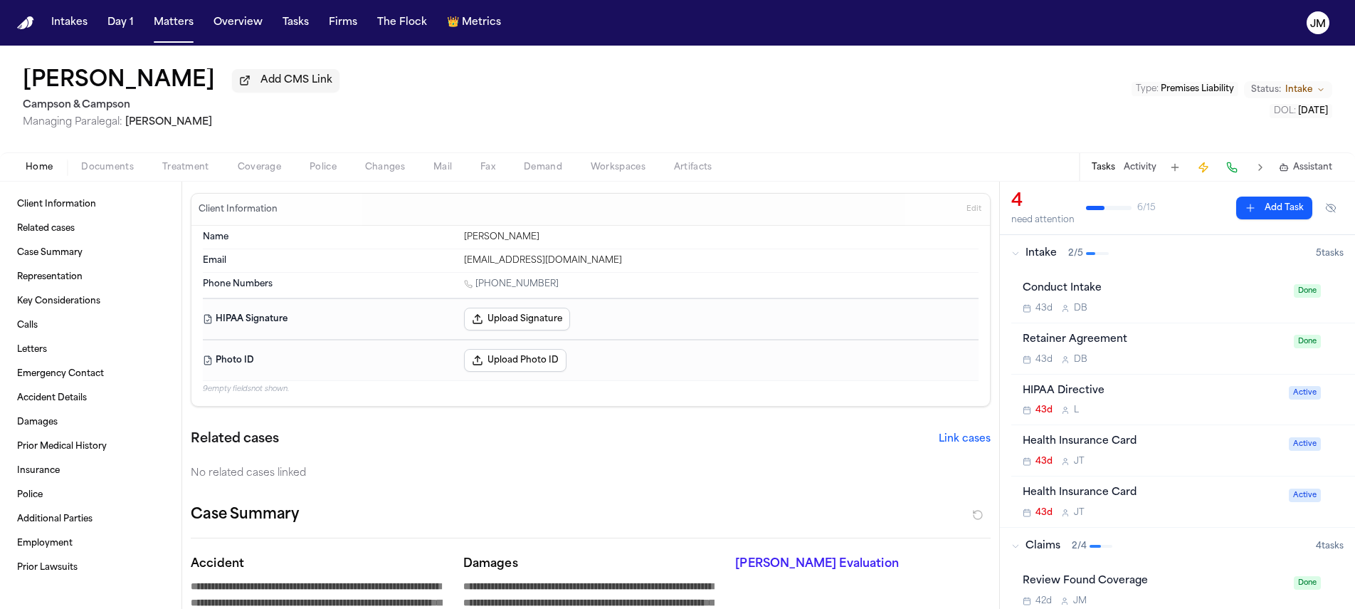
type textarea "*"
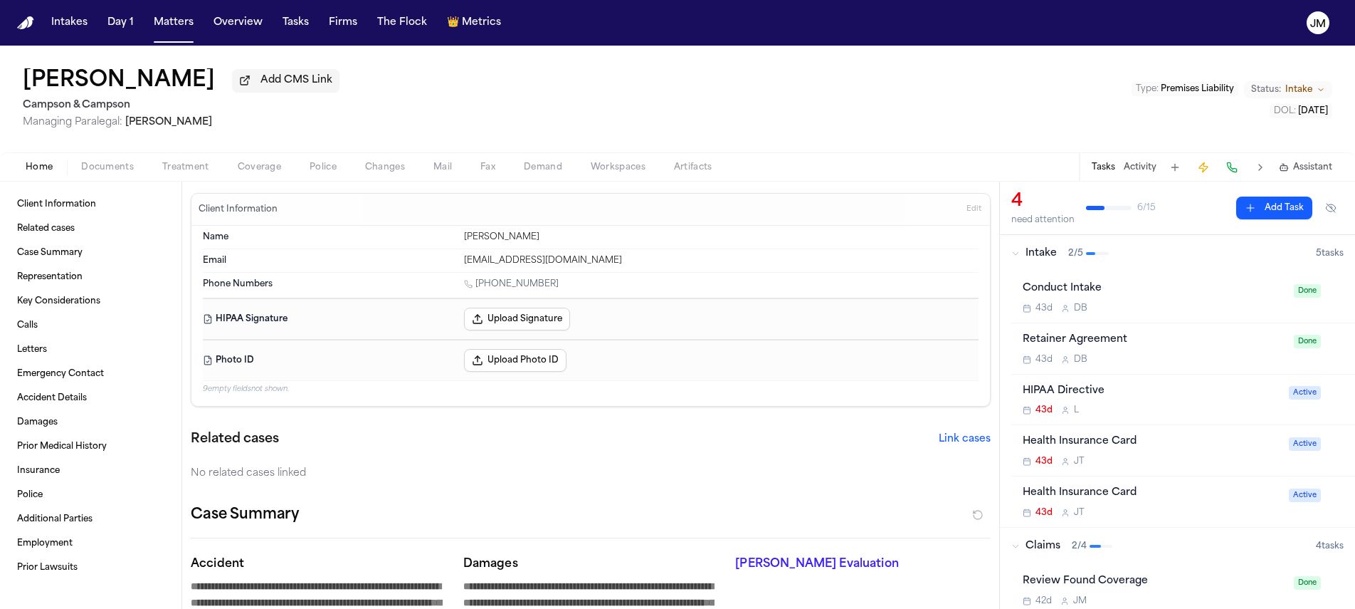
type textarea "*"
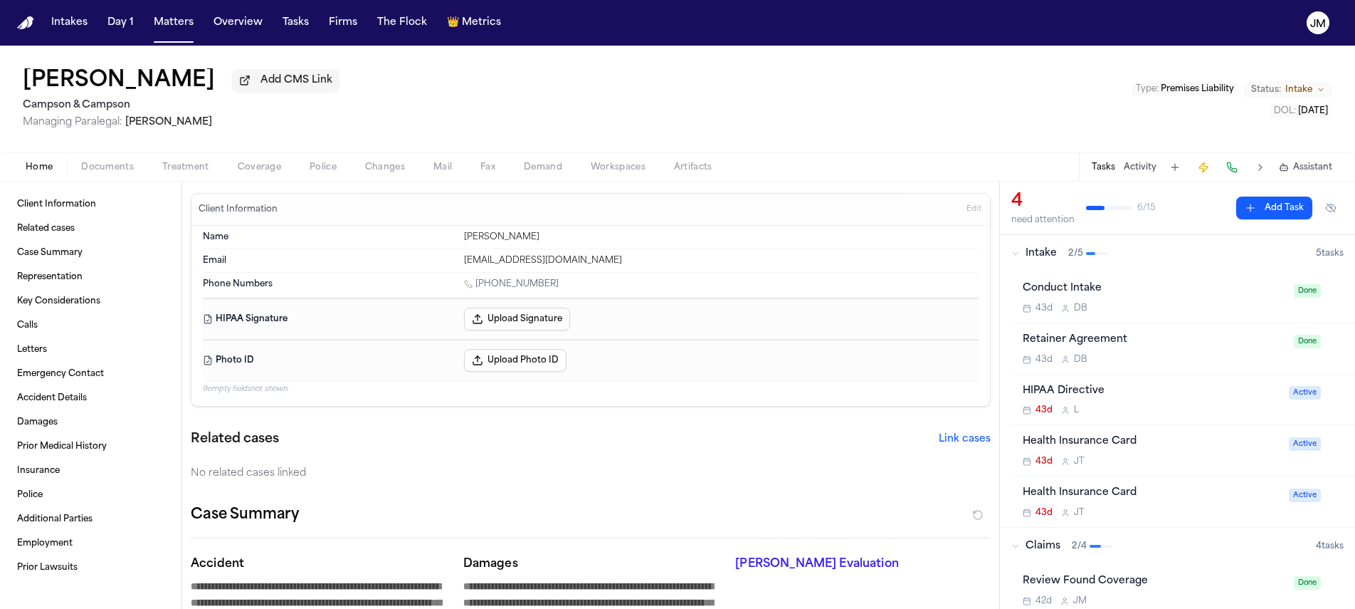
type textarea "*"
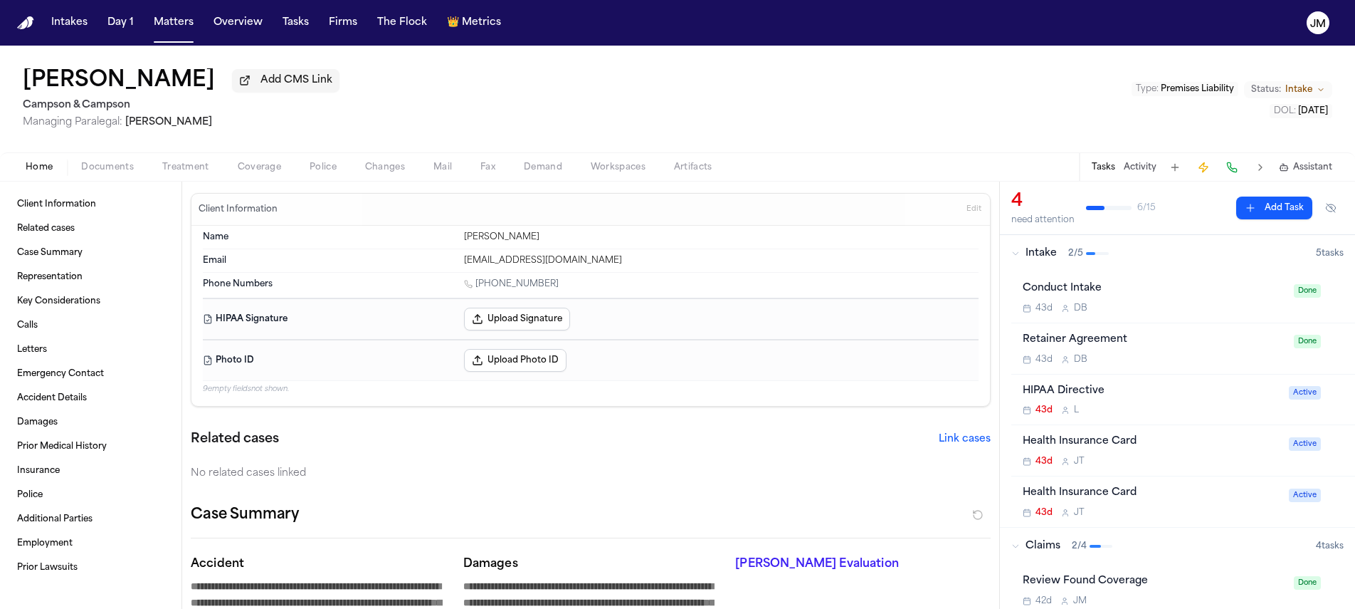
type textarea "*"
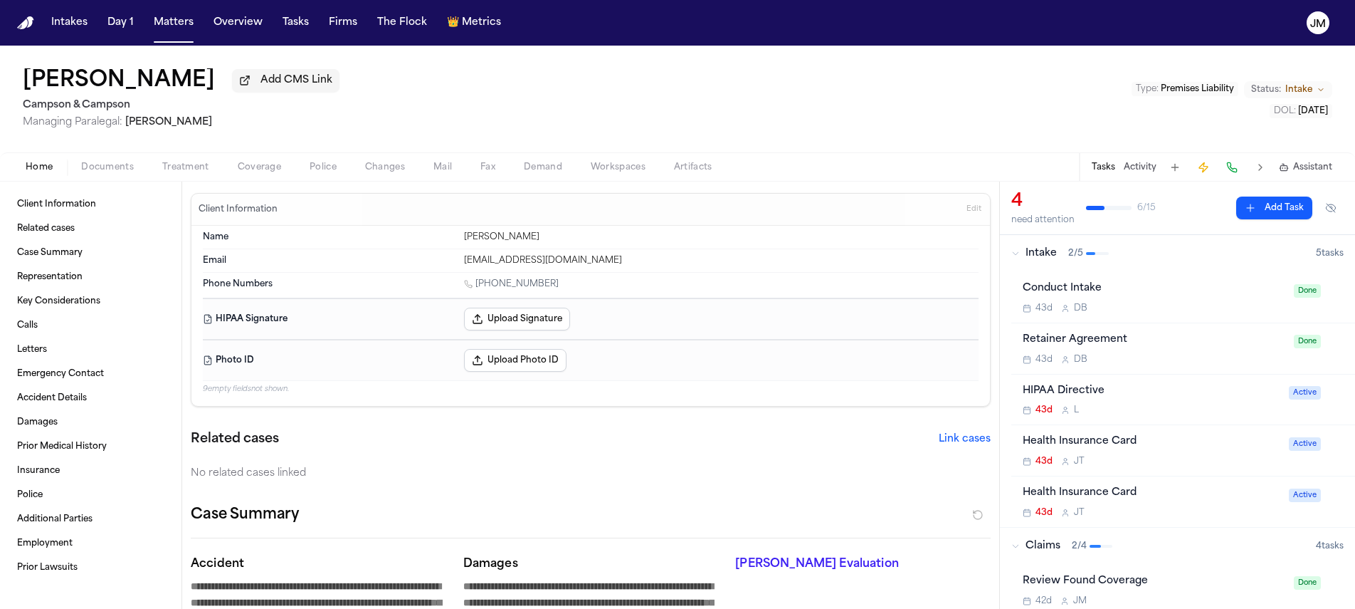
type textarea "*"
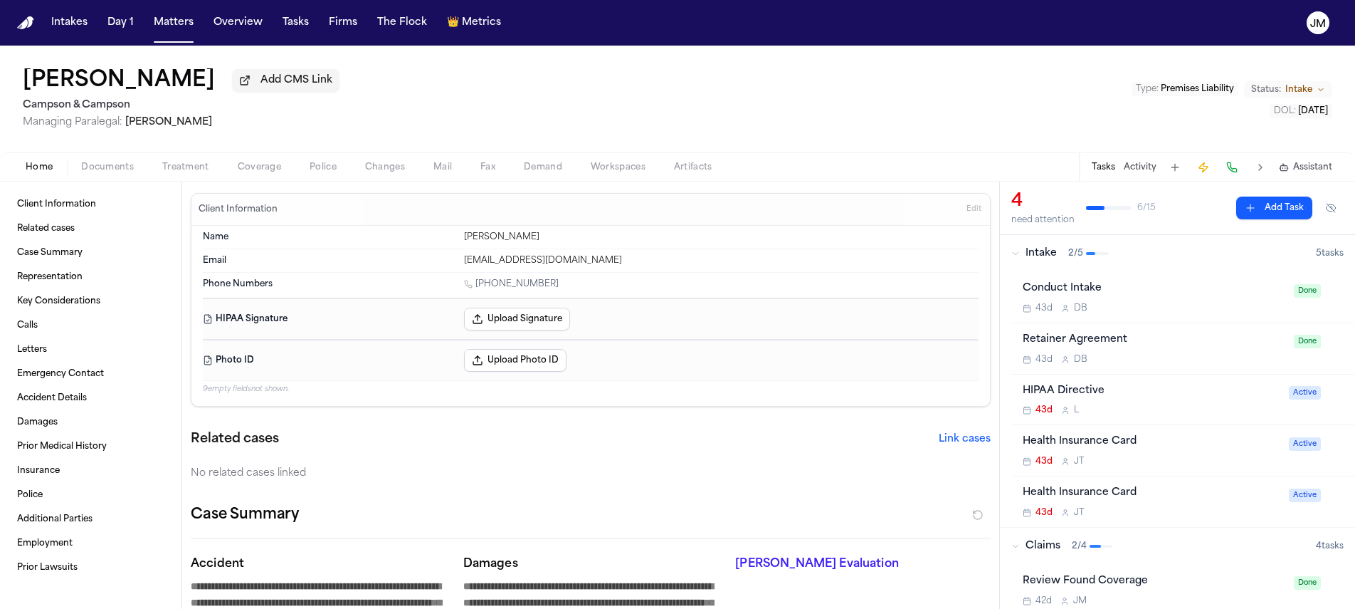
type textarea "*"
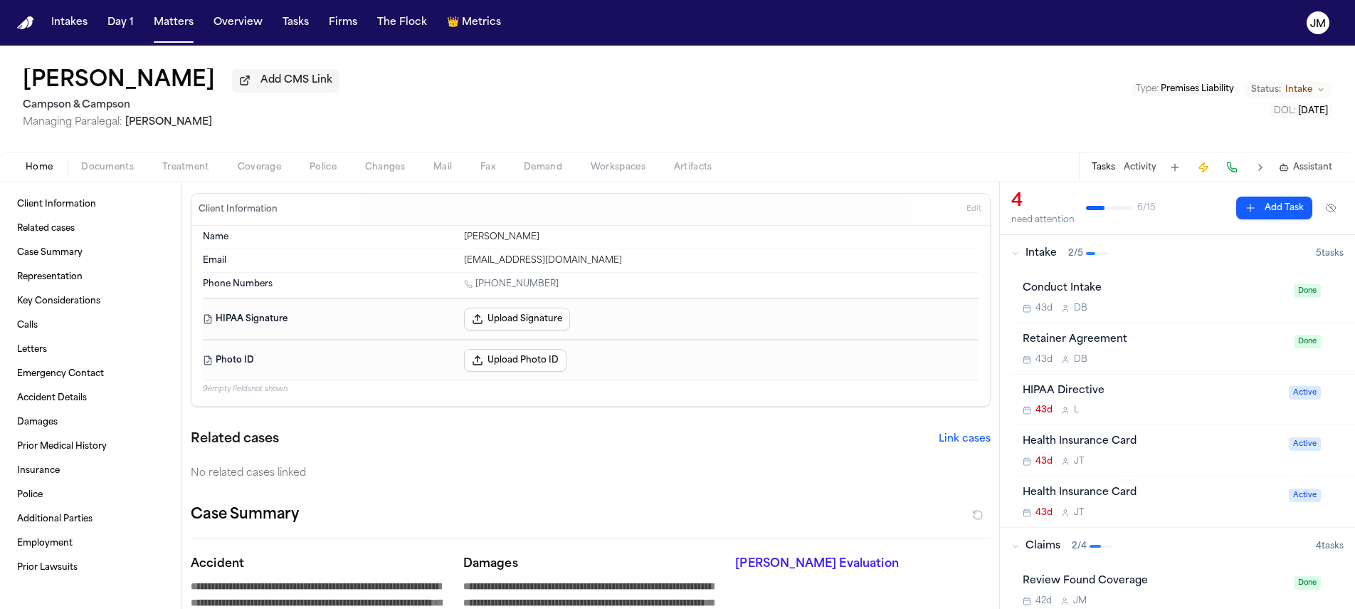
type textarea "*"
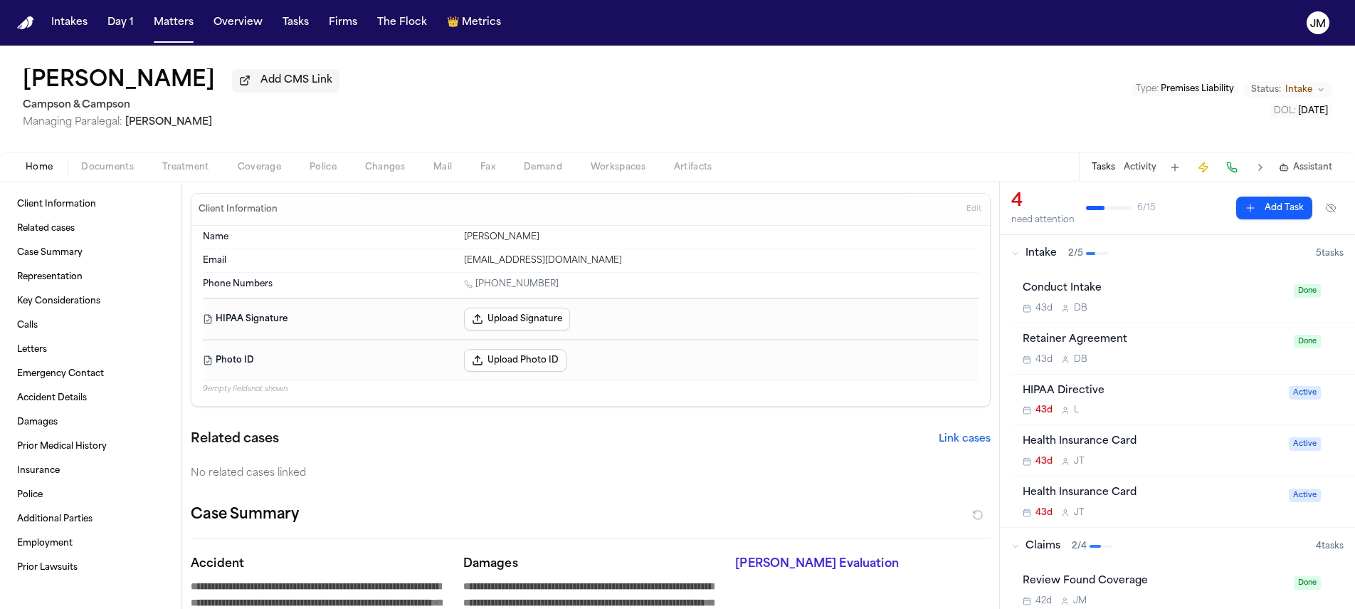
type textarea "*"
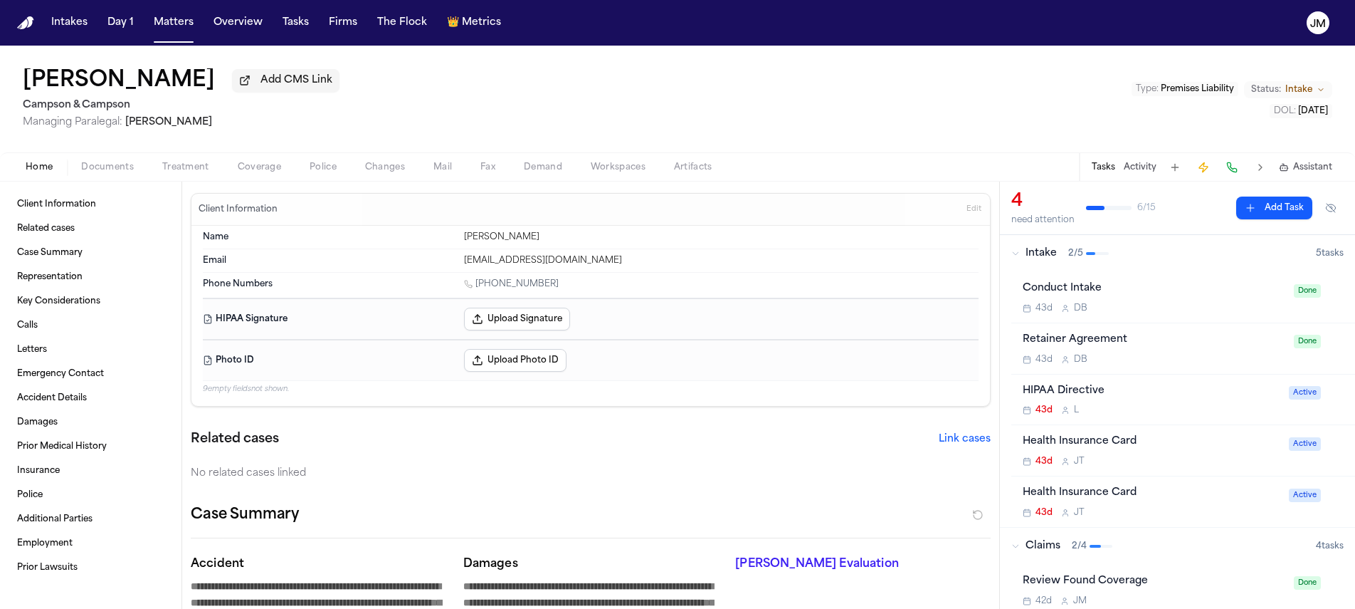
type textarea "*"
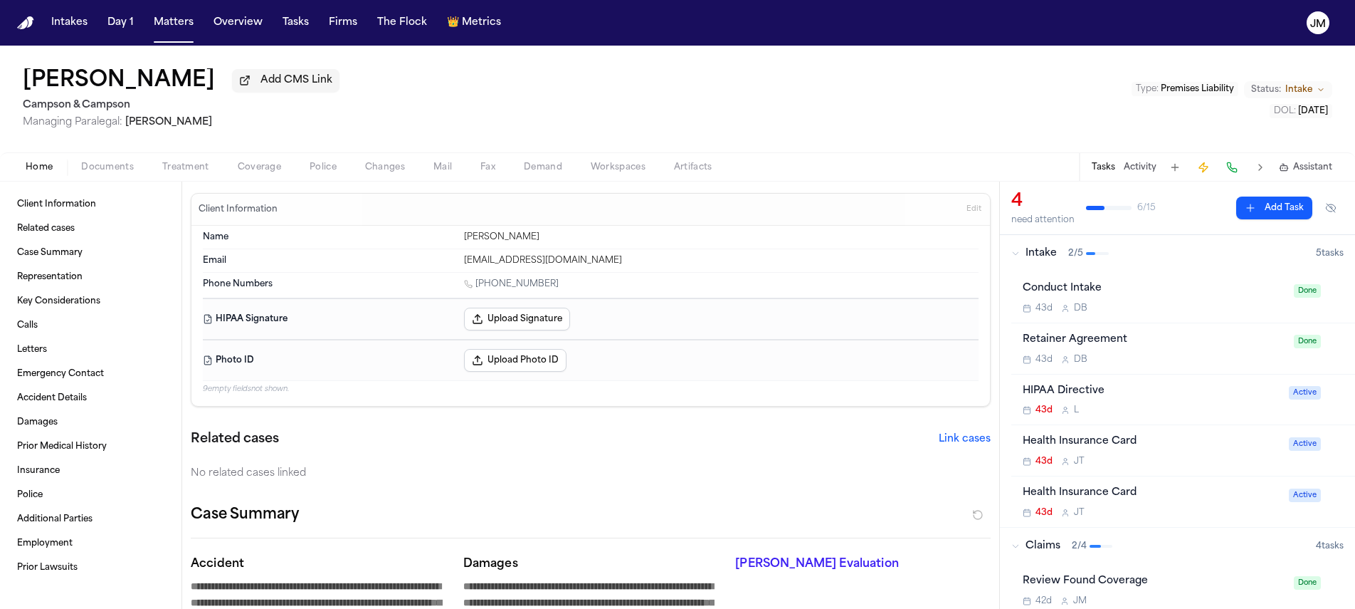
type textarea "*"
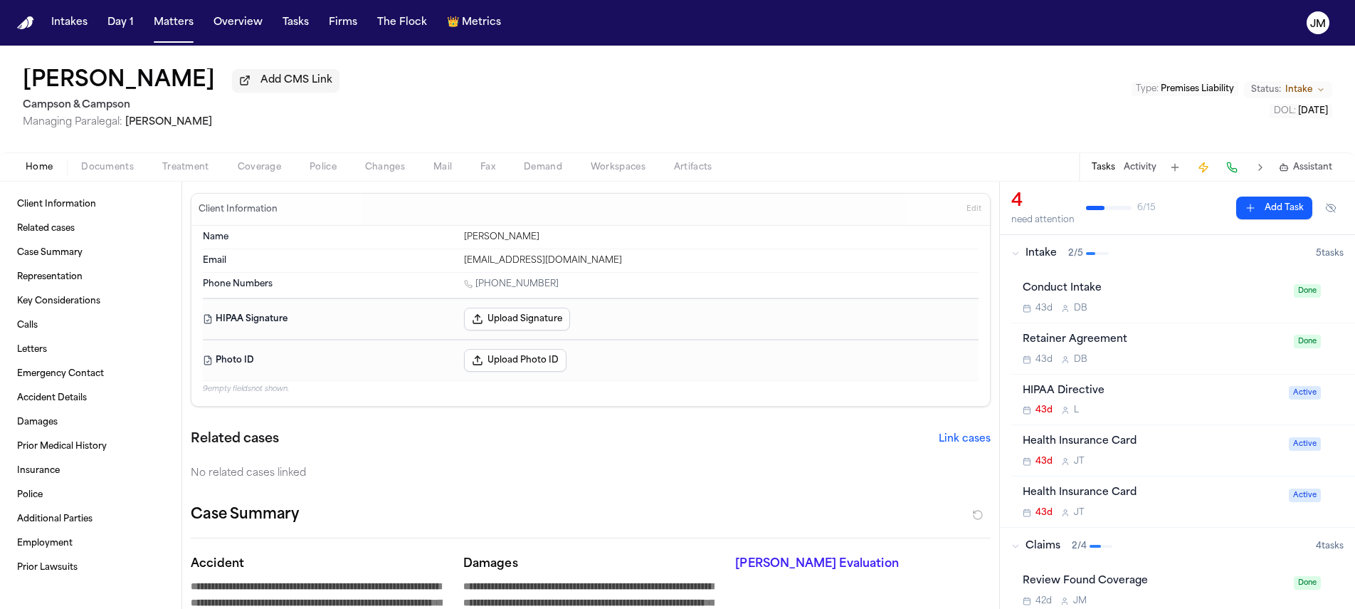
type textarea "*"
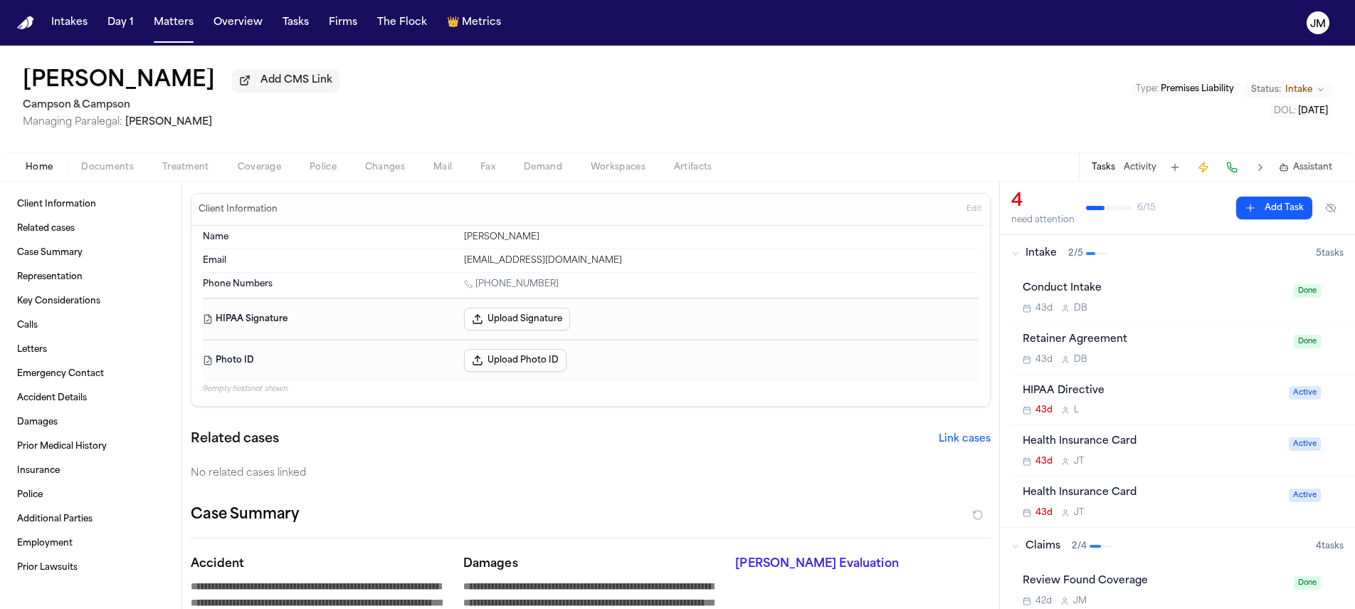
type textarea "*"
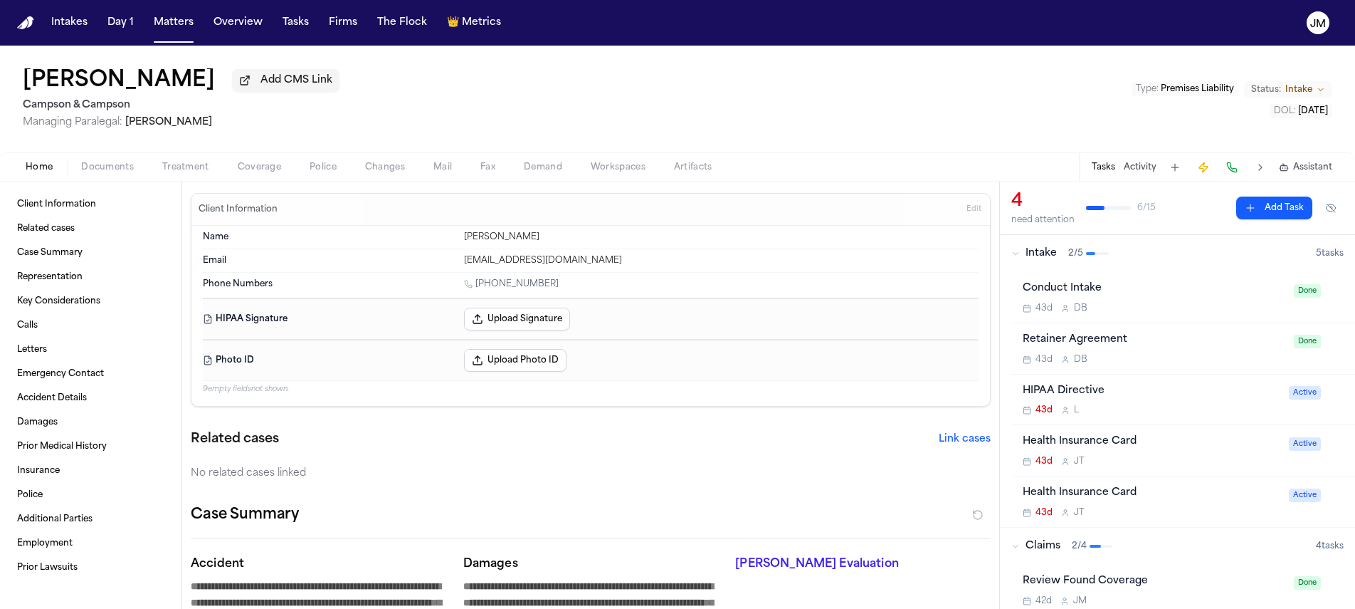
type textarea "*"
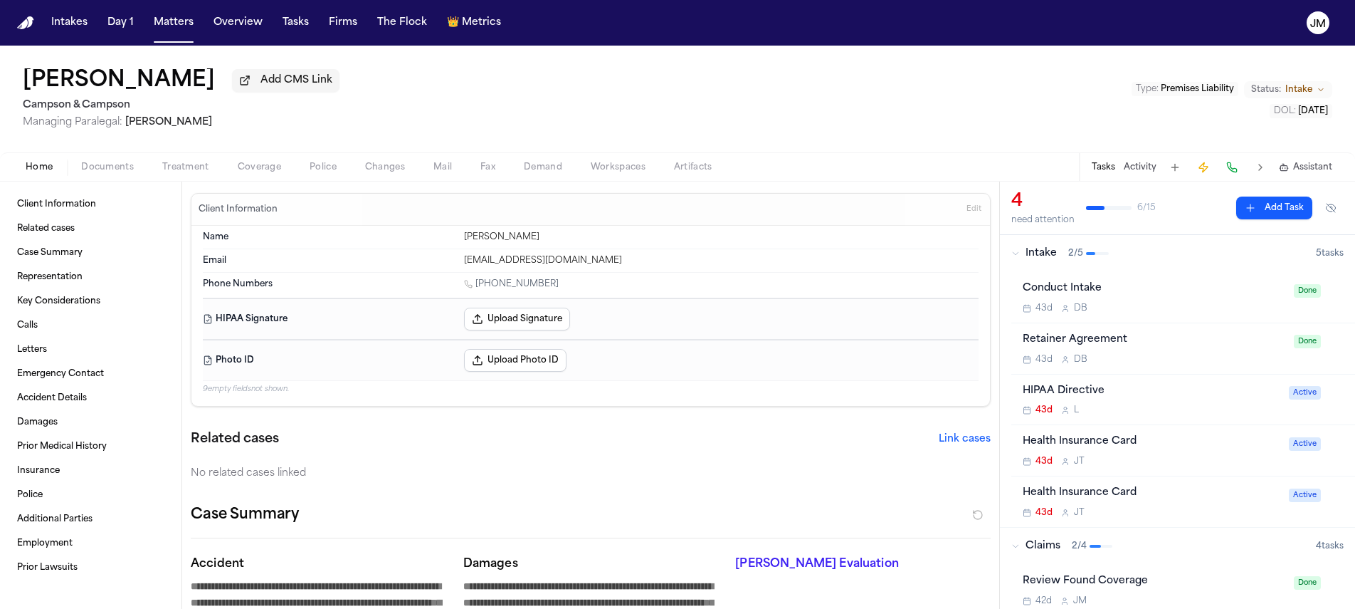
type textarea "*"
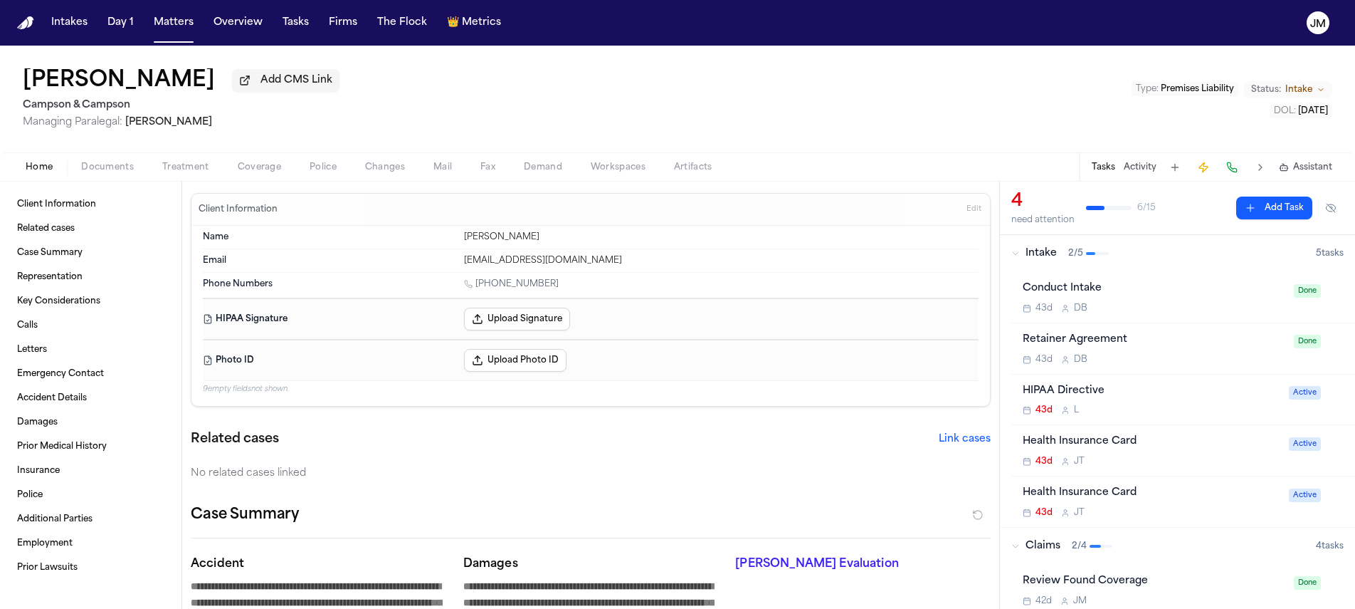
type textarea "*"
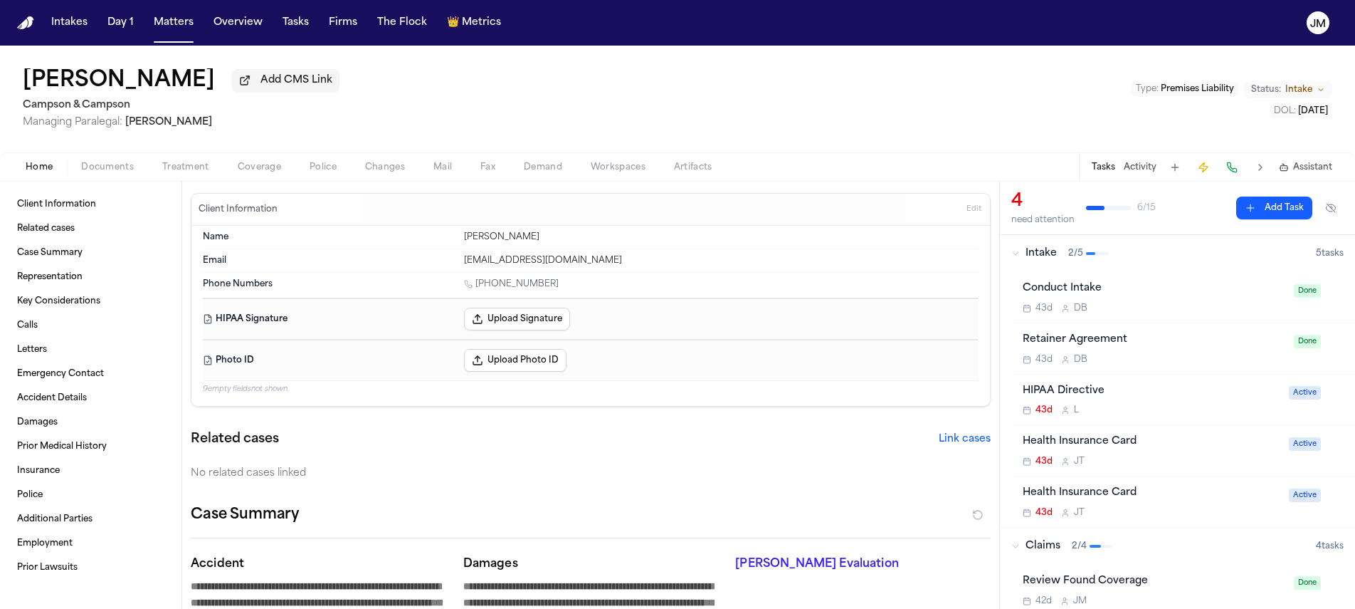
type textarea "*"
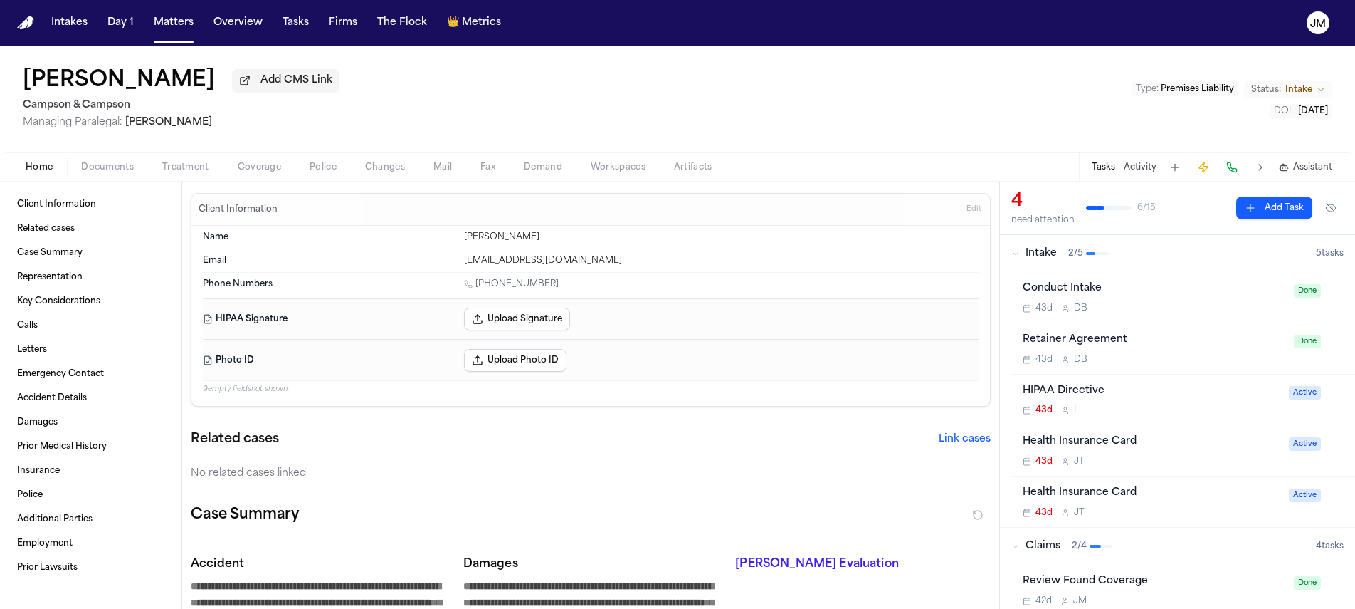
type textarea "*"
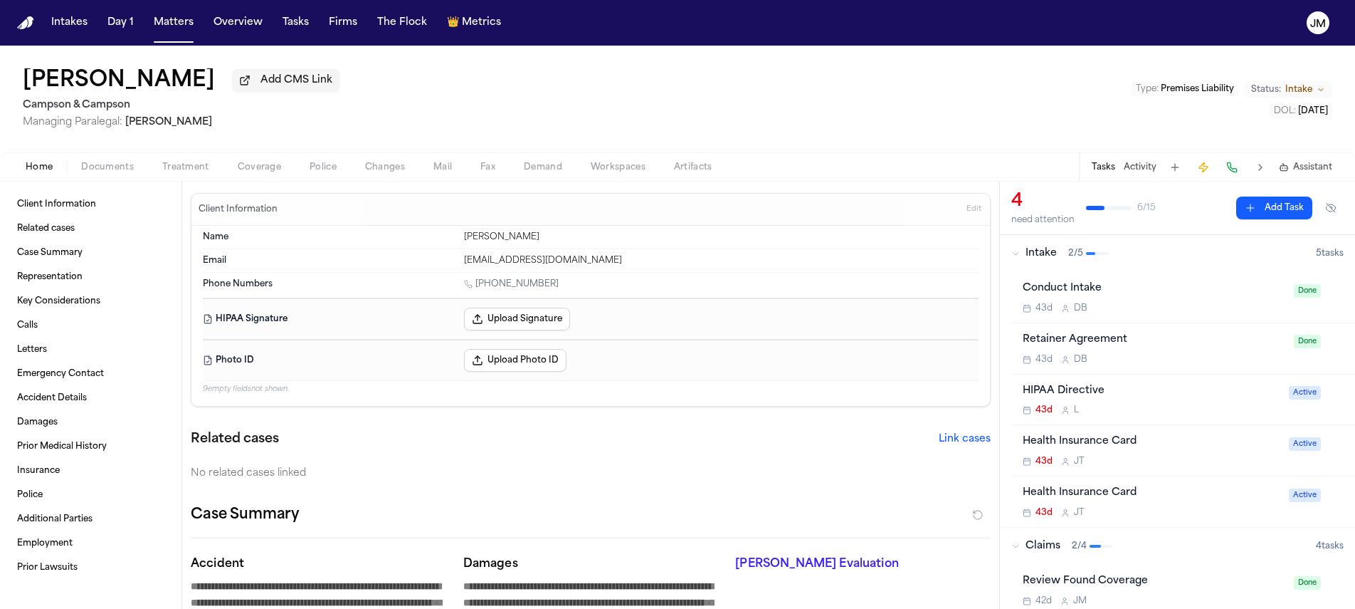
type textarea "*"
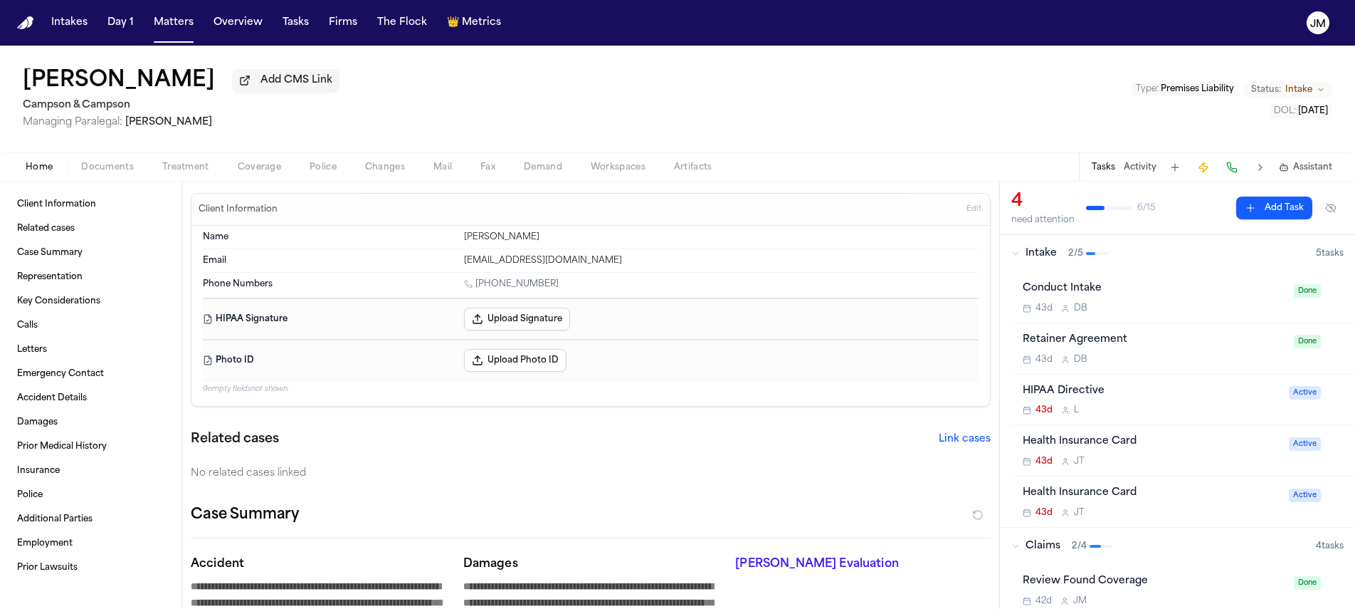
type textarea "*"
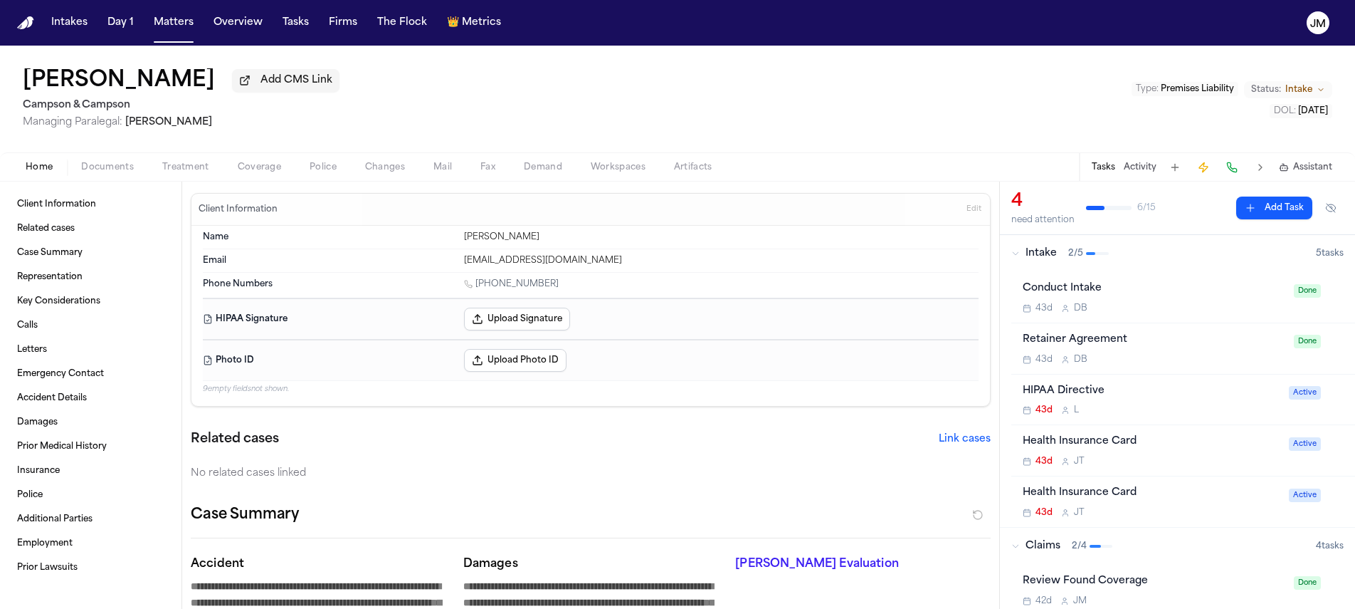
type textarea "*"
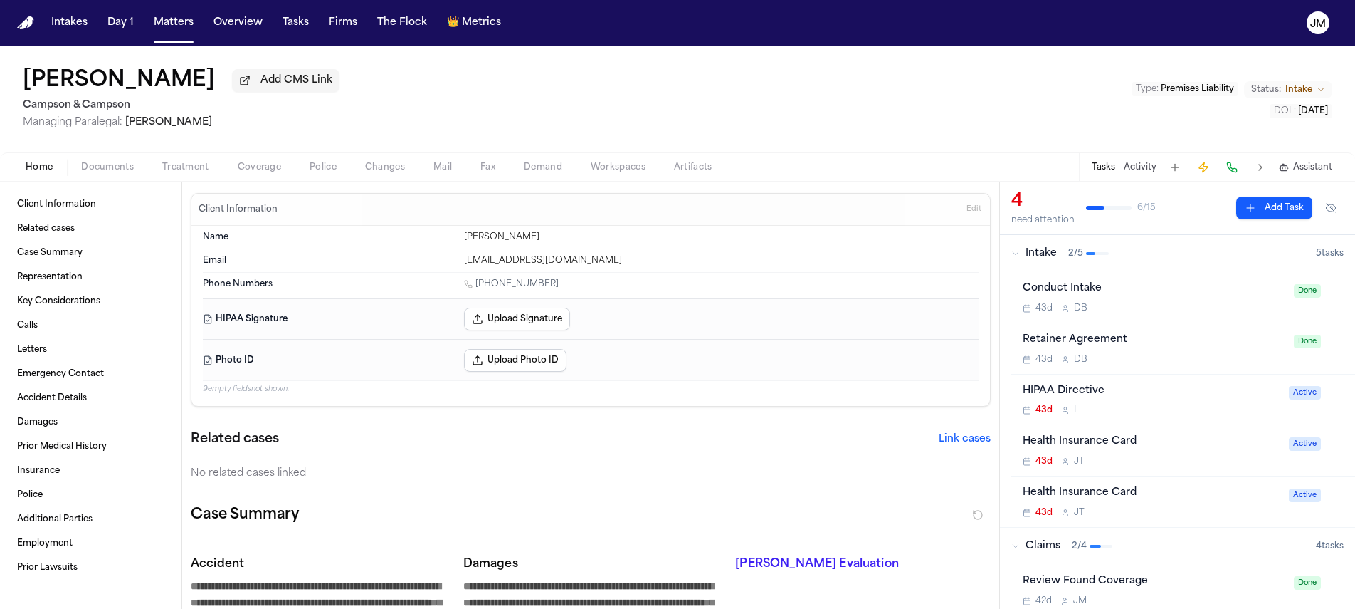
type textarea "*"
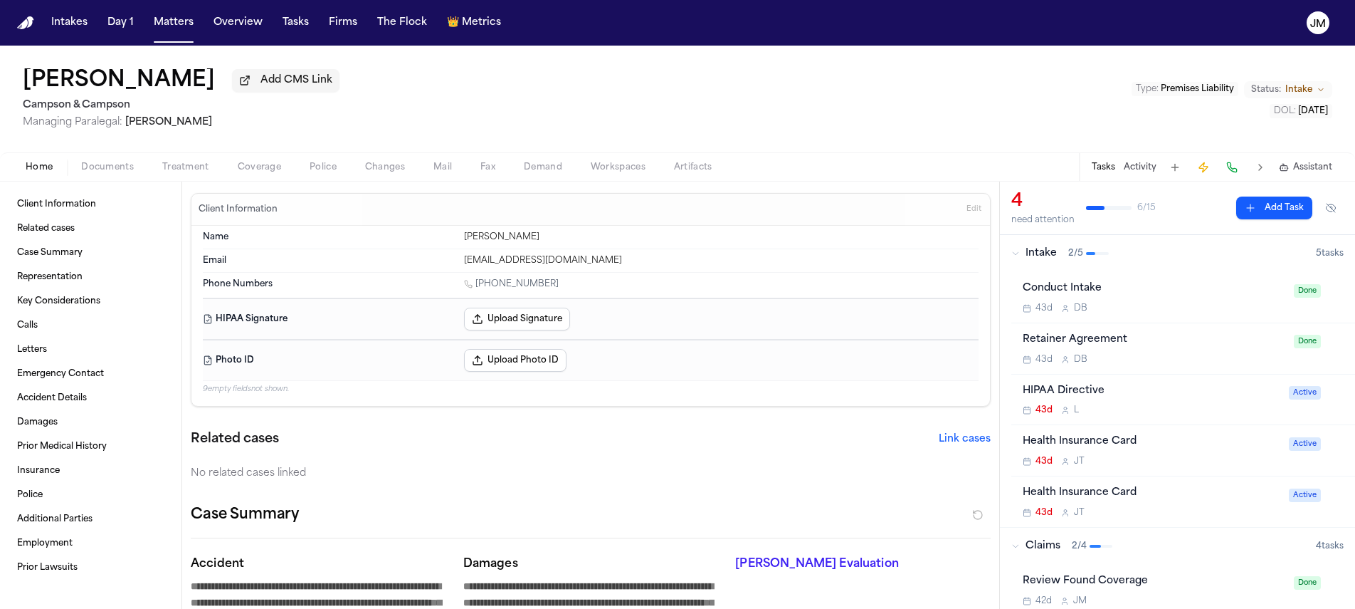
type textarea "*"
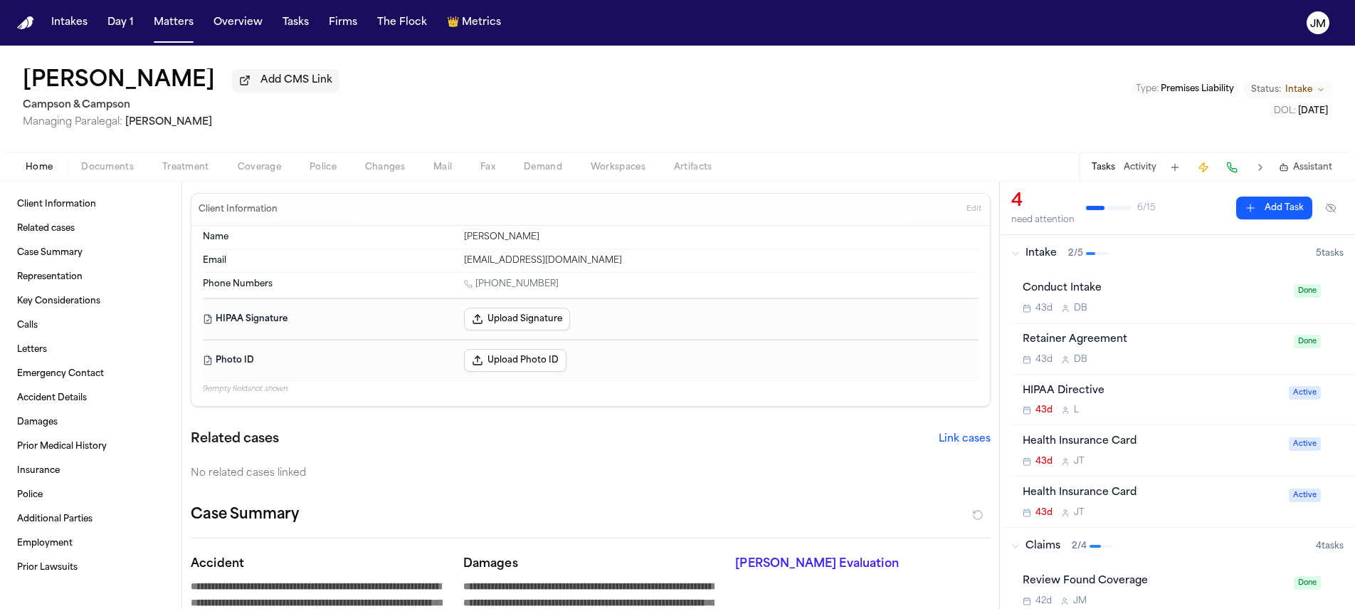
type textarea "*"
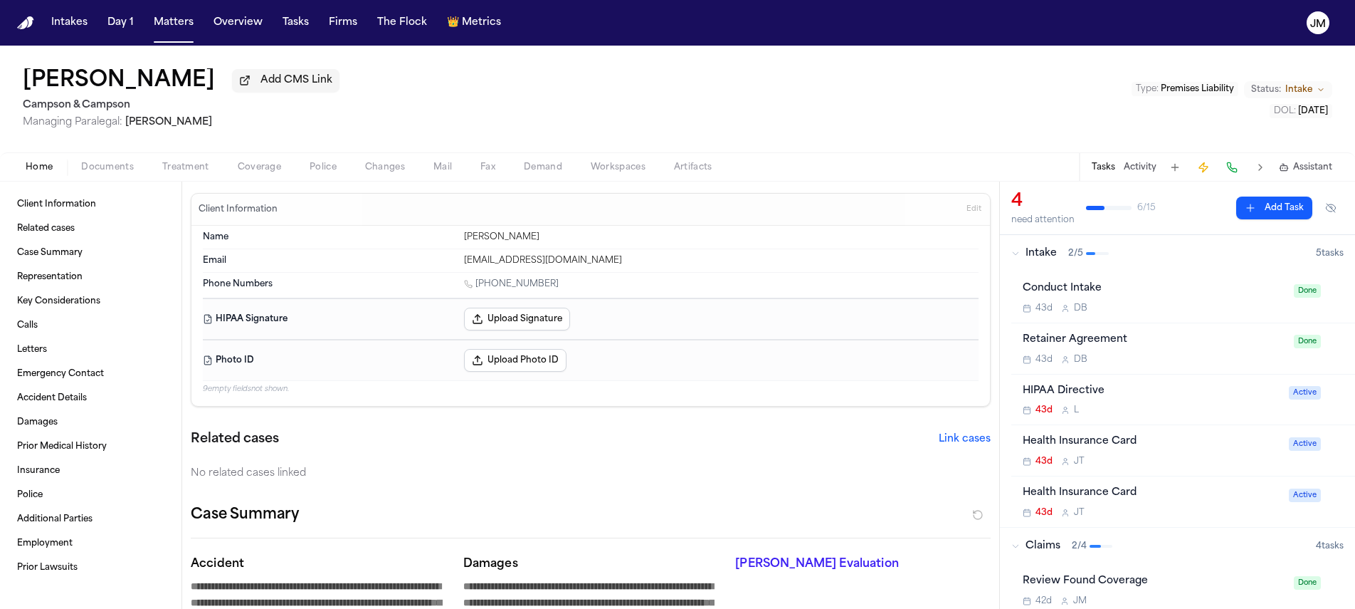
type textarea "*"
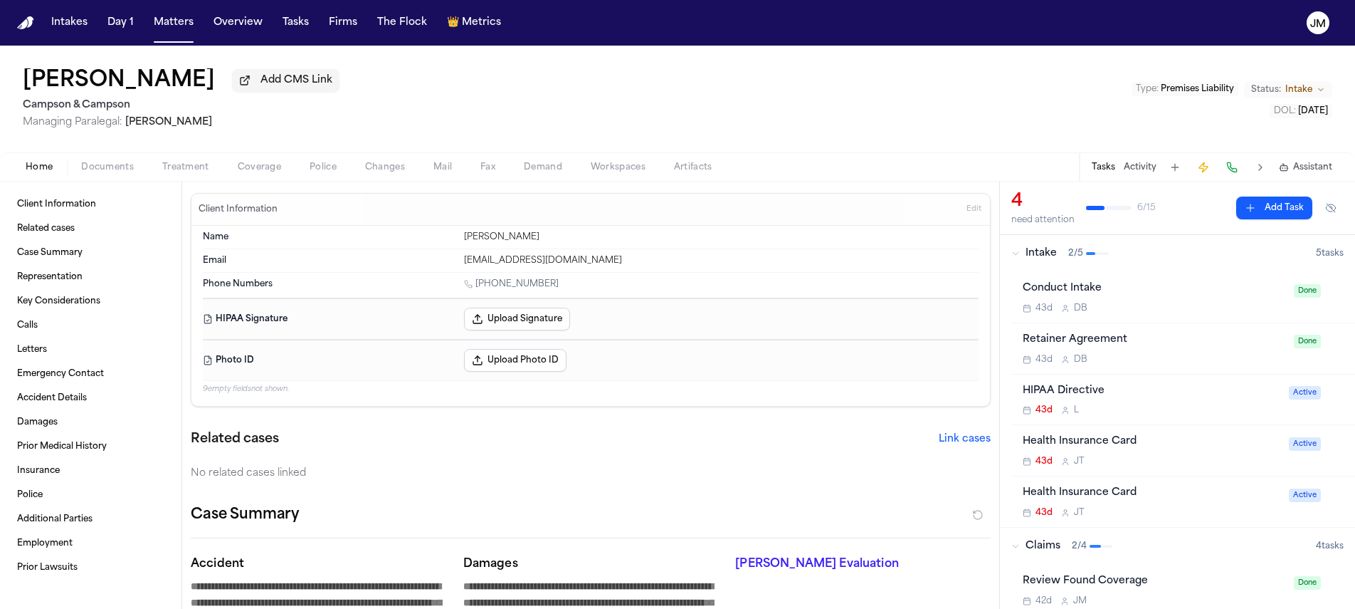
type textarea "*"
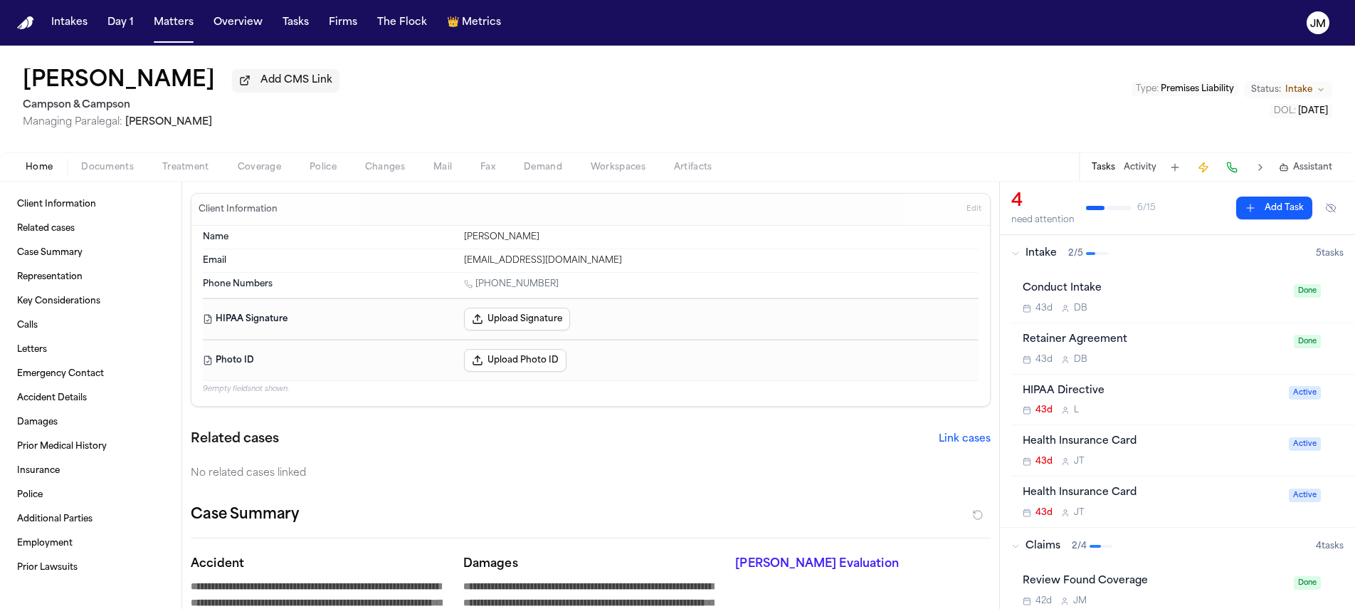
type textarea "*"
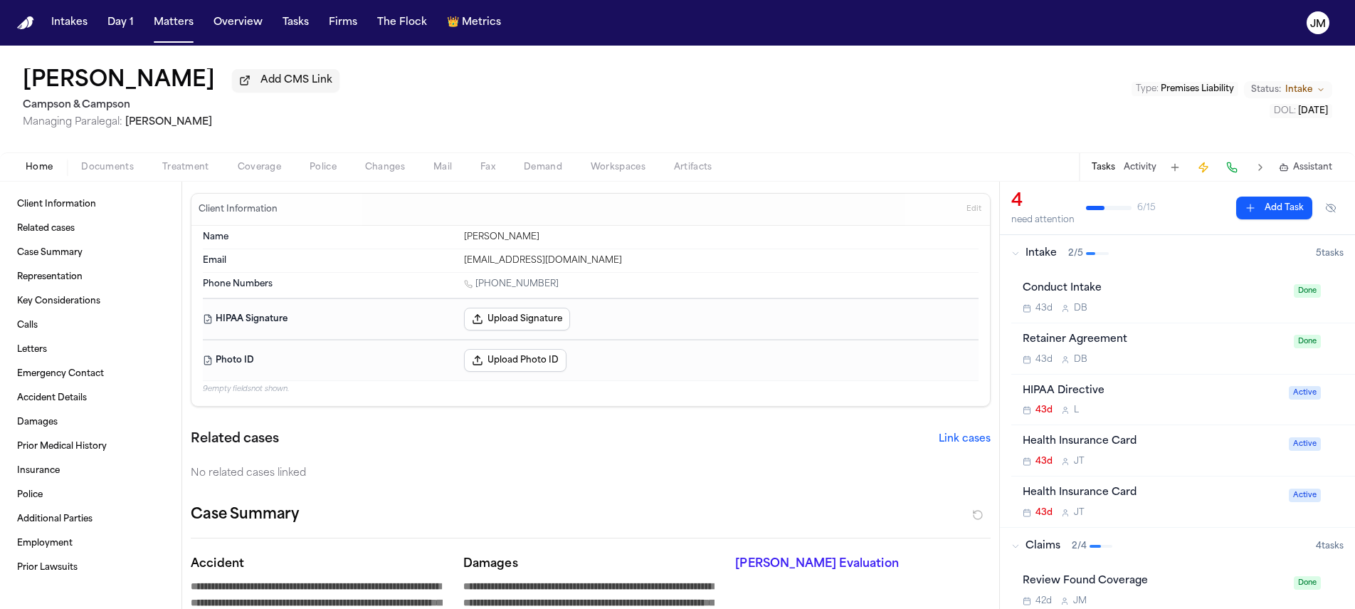
type textarea "*"
click at [1135, 164] on button "Activity" at bounding box center [1140, 167] width 33 height 11
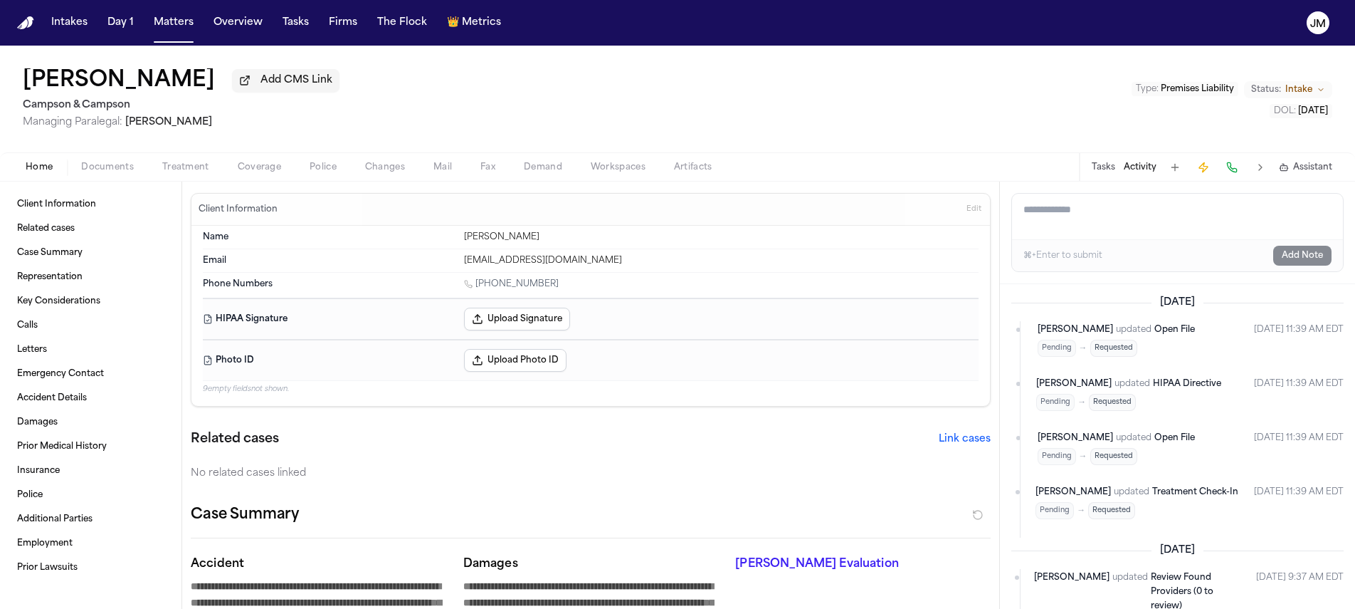
click at [1179, 334] on span "Open File" at bounding box center [1175, 329] width 41 height 9
click at [1178, 334] on span "Open File" at bounding box center [1175, 329] width 41 height 9
click at [1059, 335] on span "[PERSON_NAME]" at bounding box center [1075, 329] width 75 height 14
click at [1177, 334] on span "Open File" at bounding box center [1175, 329] width 41 height 9
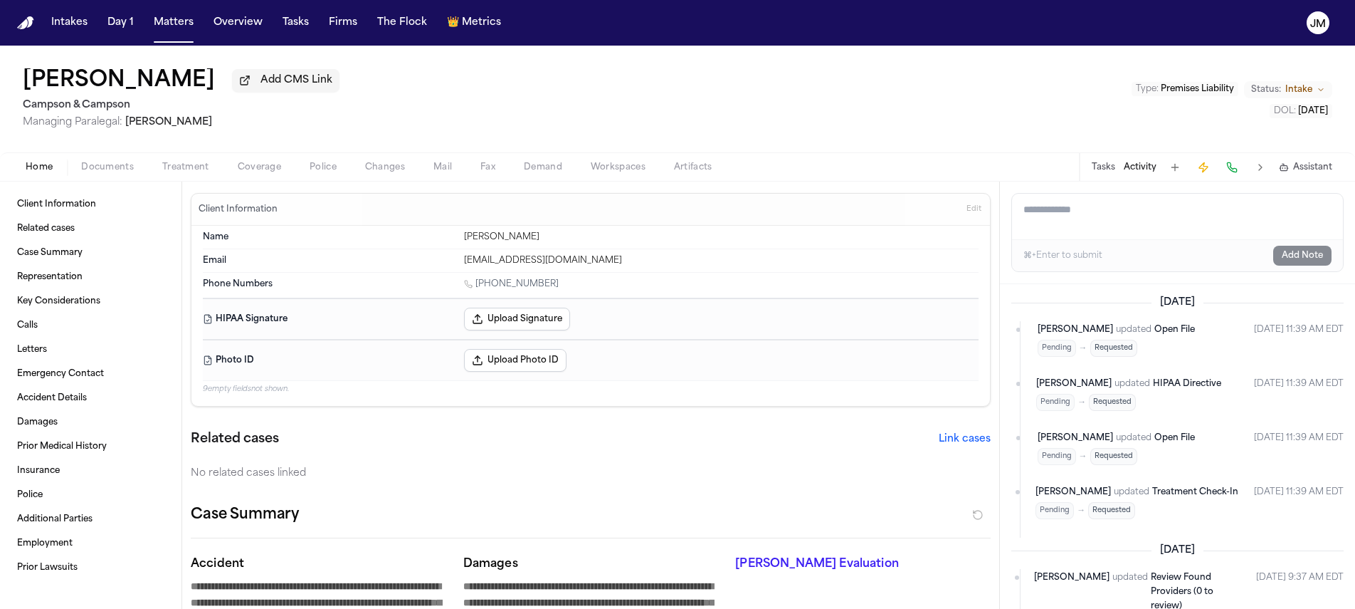
click at [1177, 334] on span "Open File" at bounding box center [1175, 329] width 41 height 9
click at [1190, 333] on span "Open File" at bounding box center [1175, 329] width 41 height 9
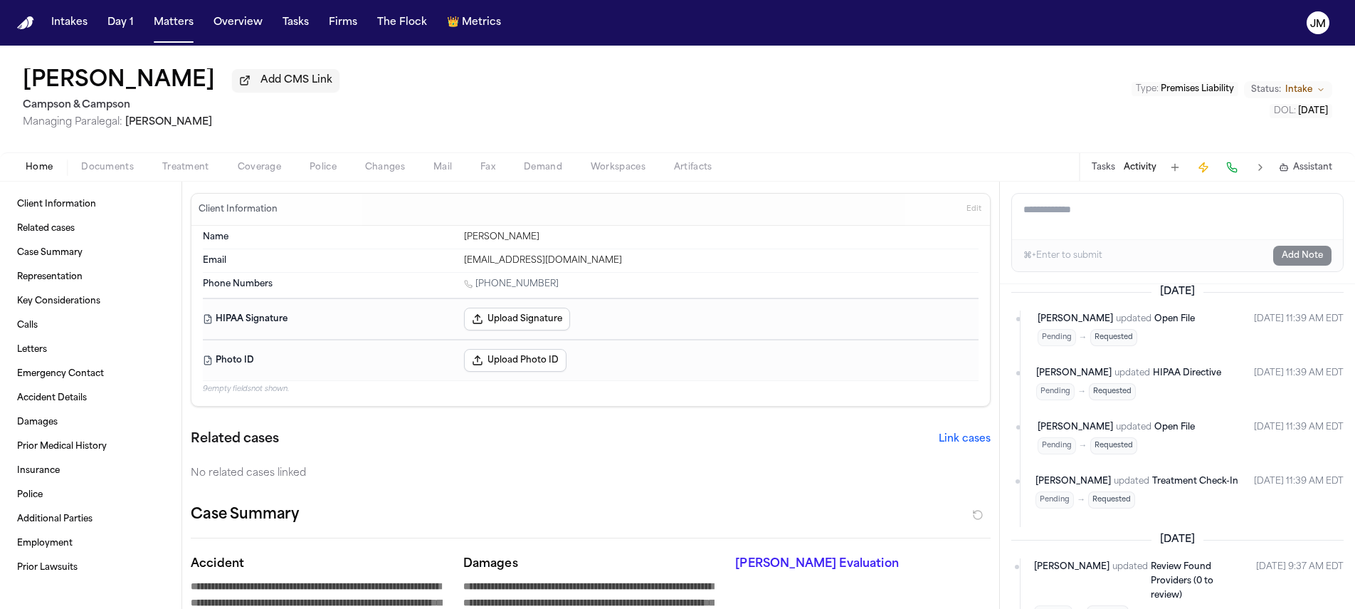
scroll to position [11, 0]
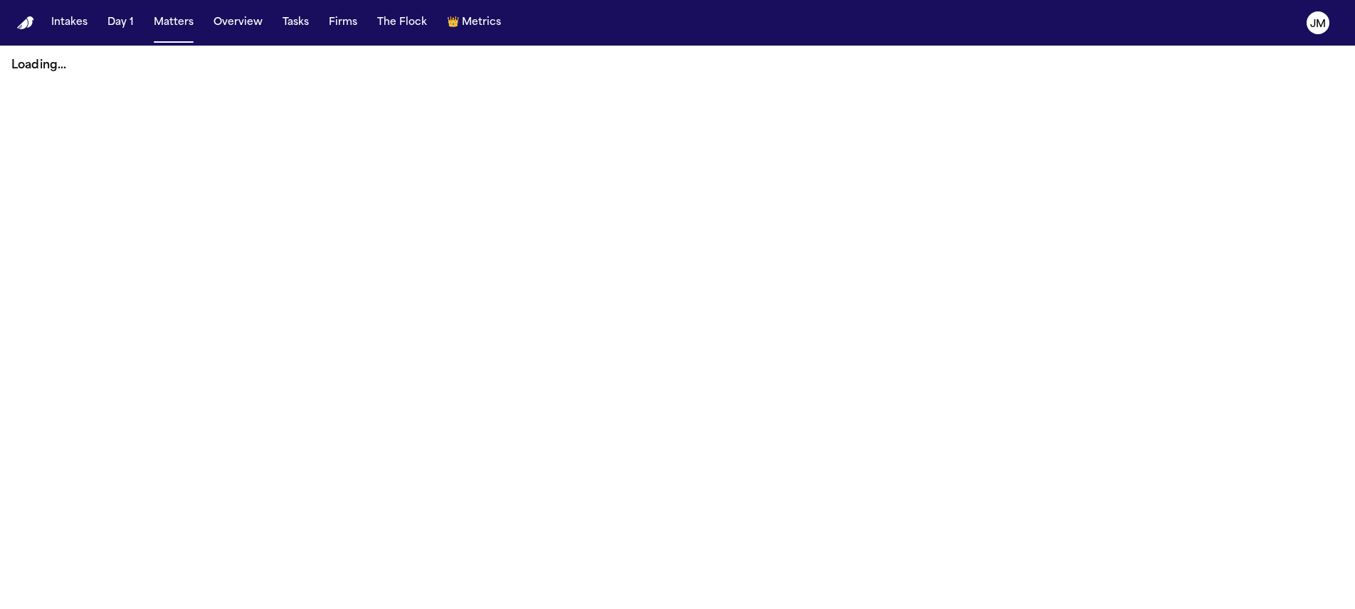
click at [290, 32] on button "Tasks" at bounding box center [296, 23] width 38 height 26
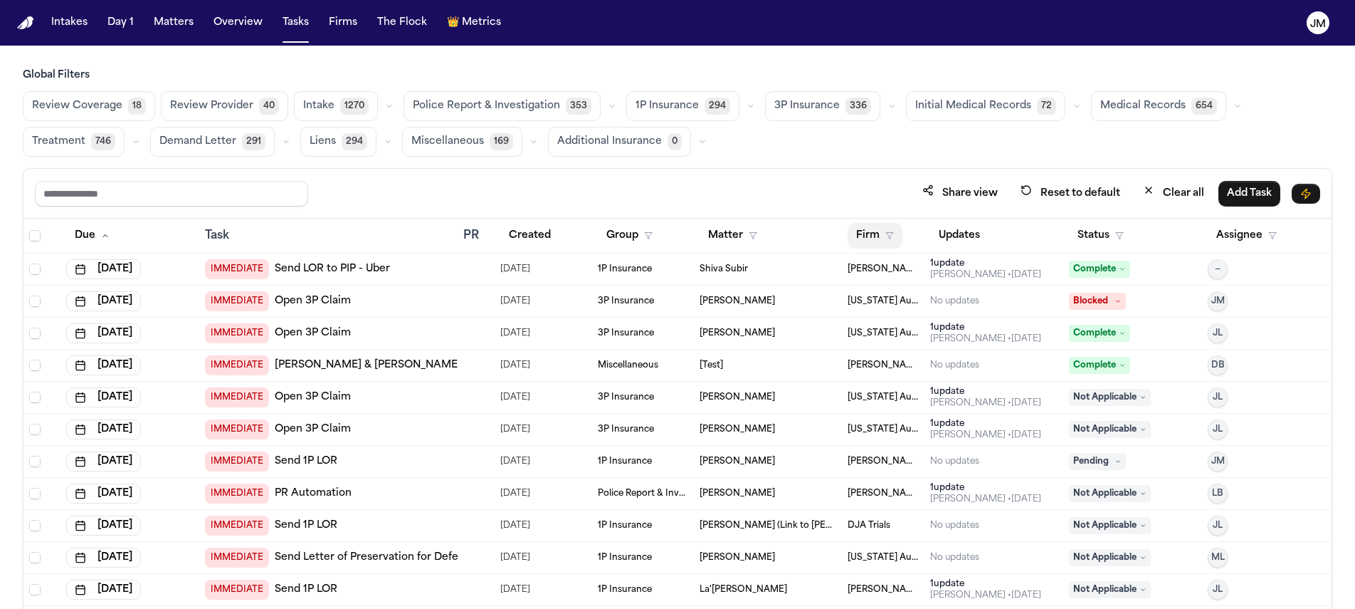
click at [865, 242] on button "Firm" at bounding box center [875, 236] width 55 height 26
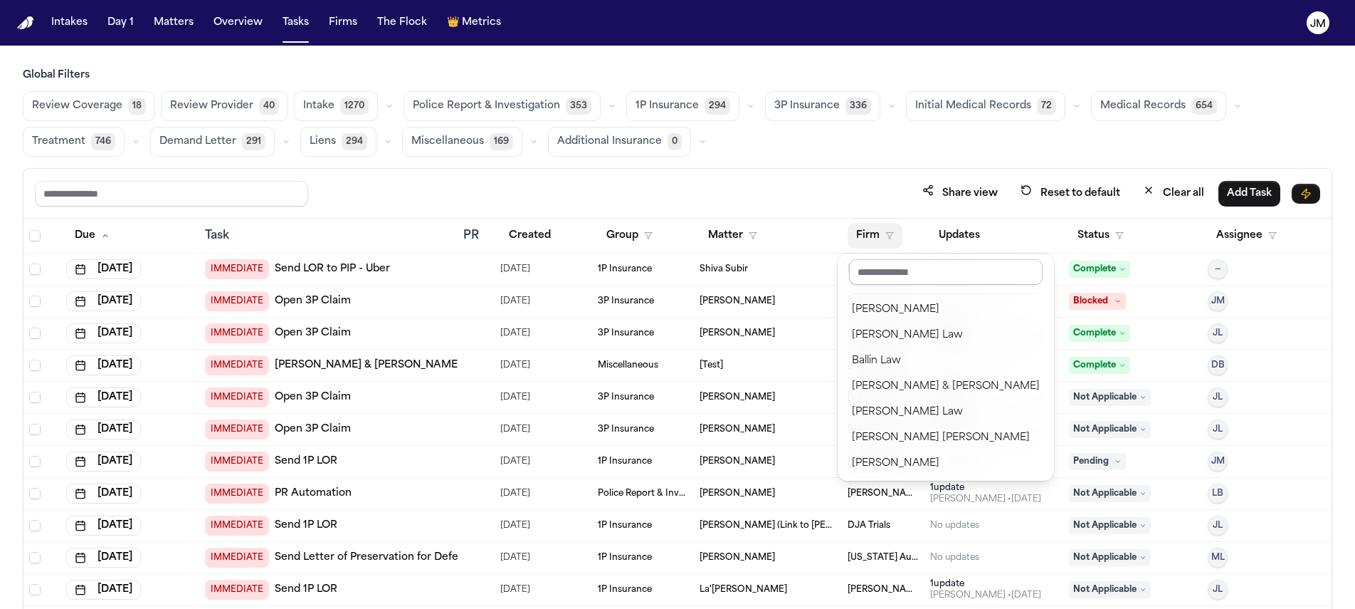
click at [878, 272] on input "text" at bounding box center [946, 272] width 194 height 26
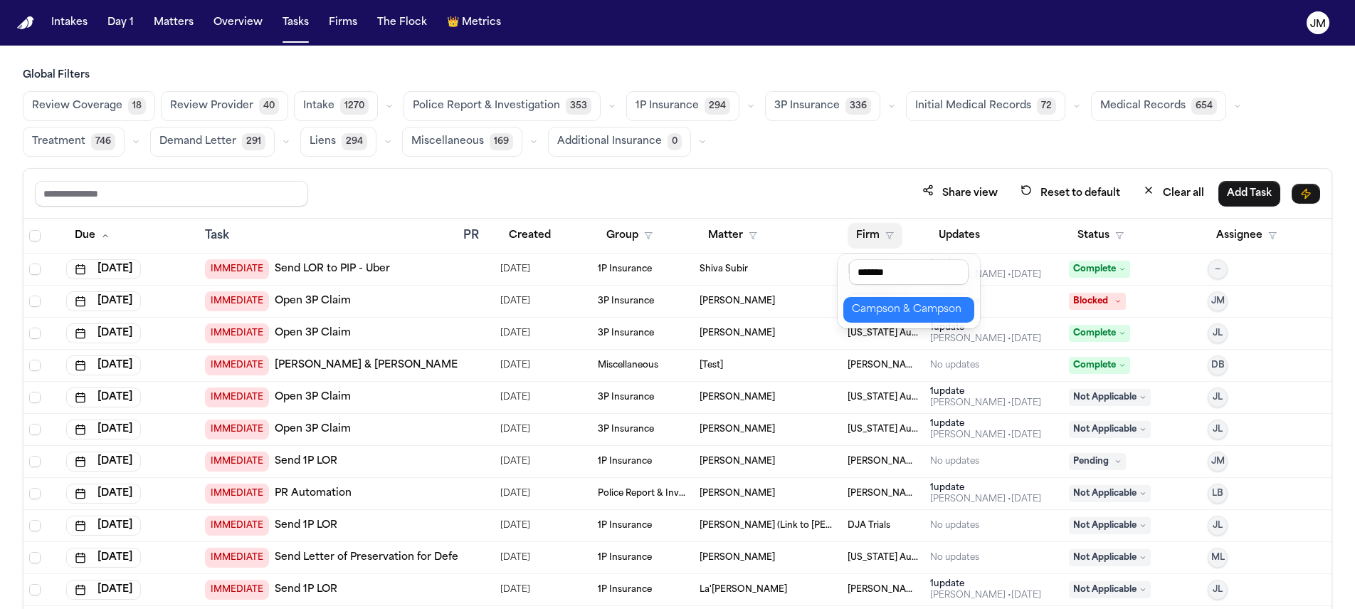
type input "*******"
click at [898, 300] on button "Campson & Campson" at bounding box center [909, 310] width 131 height 26
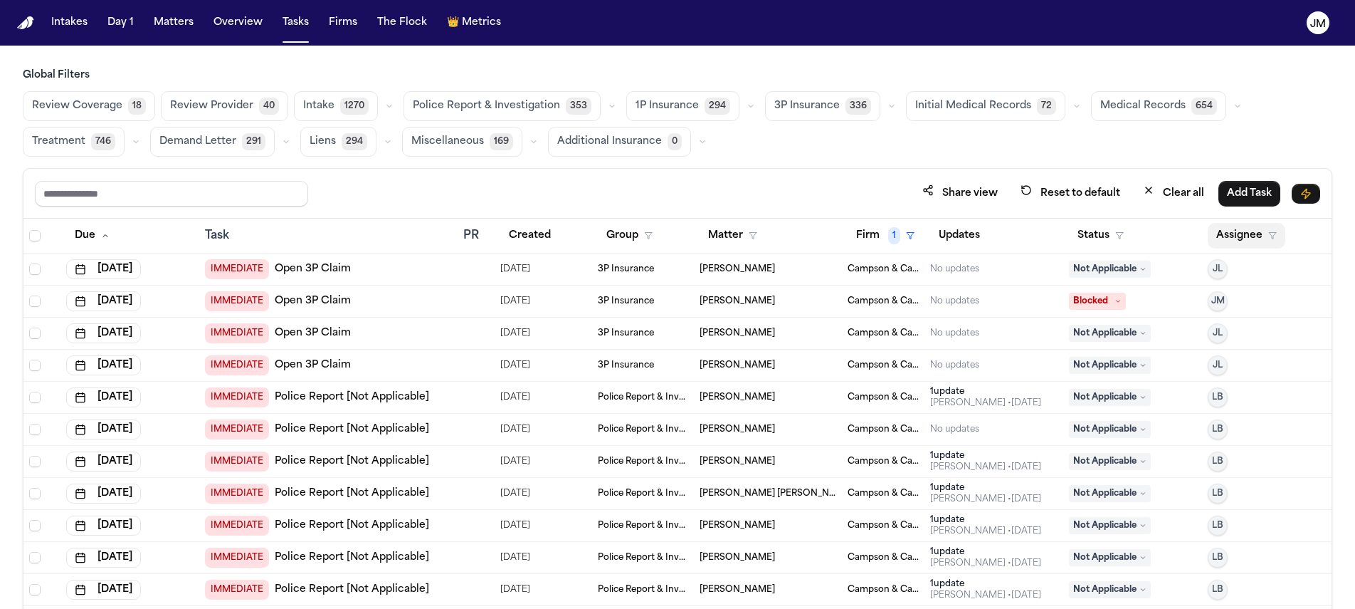
click at [1219, 241] on button "Assignee" at bounding box center [1247, 236] width 78 height 26
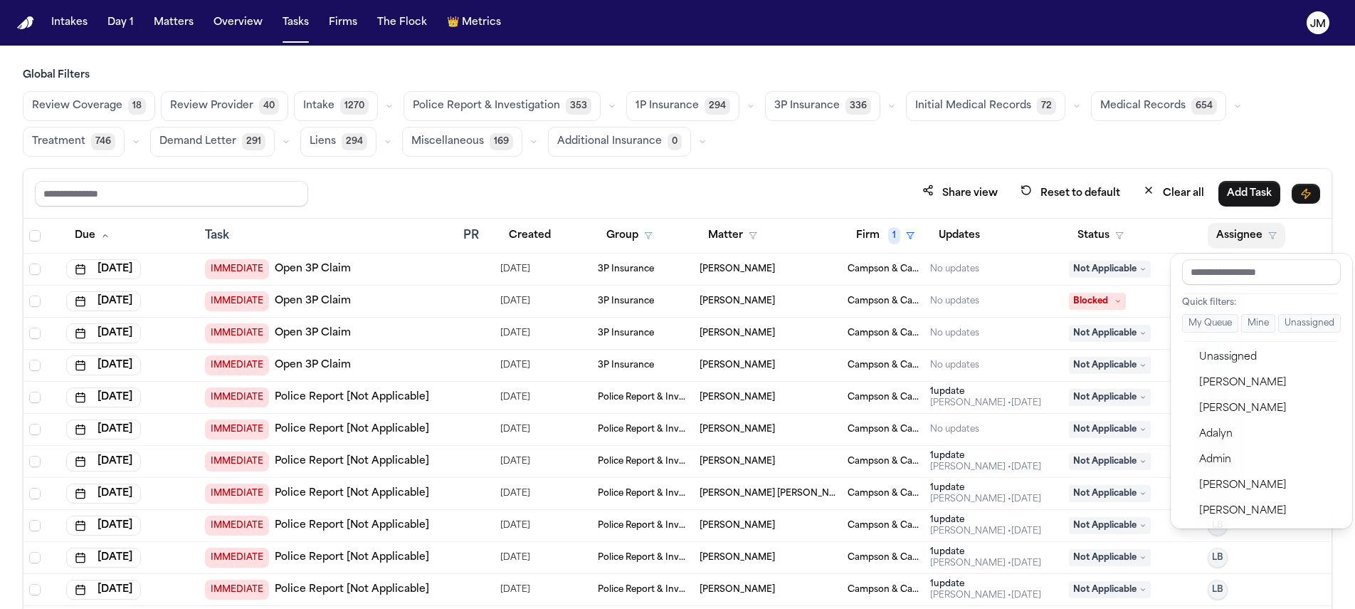
click at [866, 200] on div "Share view Reset to default Clear all Add Task Due Task PR Created Group Matter…" at bounding box center [678, 419] width 1310 height 503
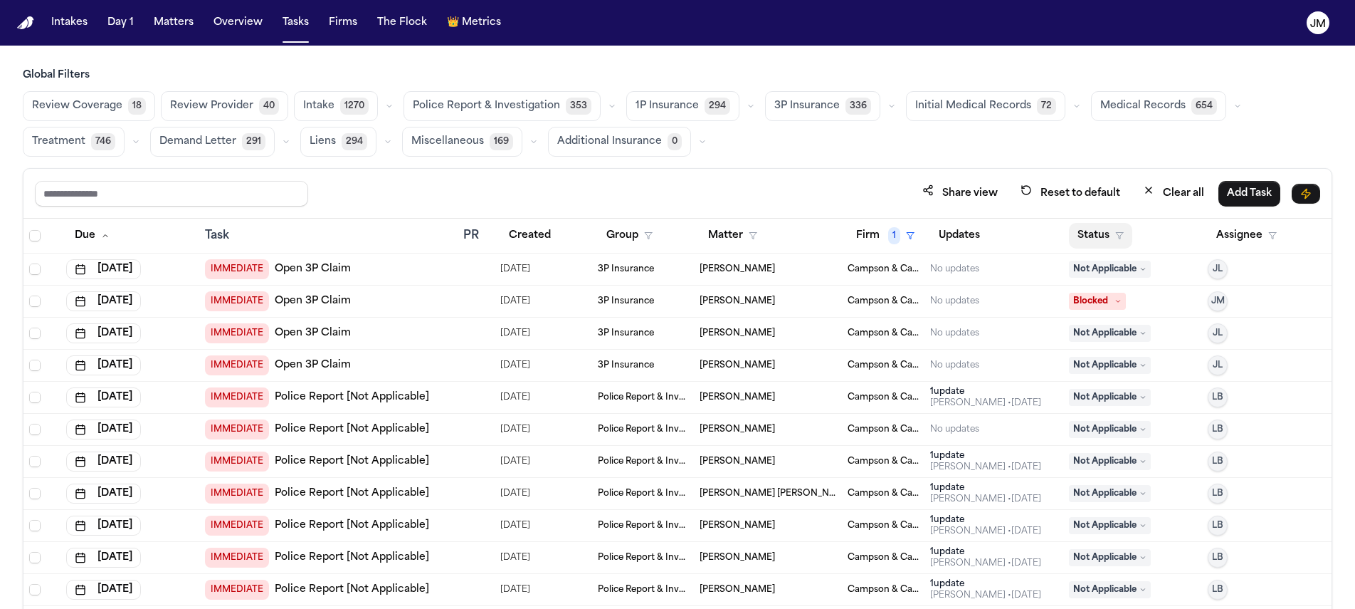
click at [1093, 238] on button "Status" at bounding box center [1100, 236] width 63 height 26
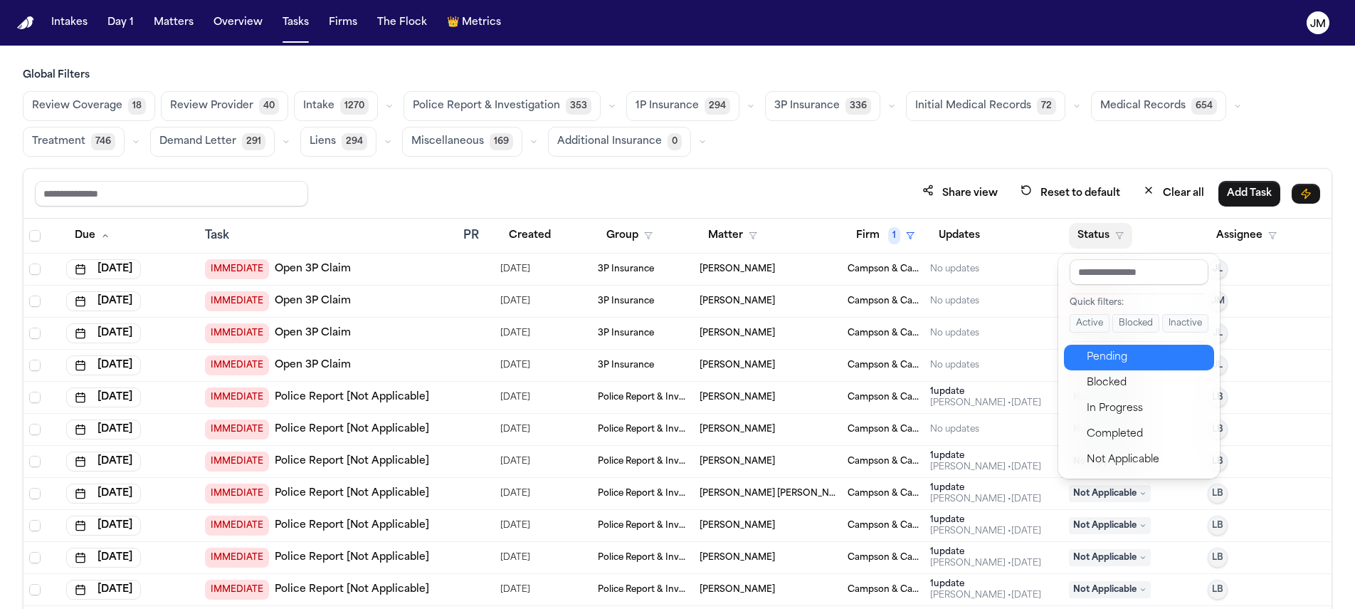
click at [1124, 354] on div "Pending" at bounding box center [1146, 357] width 119 height 17
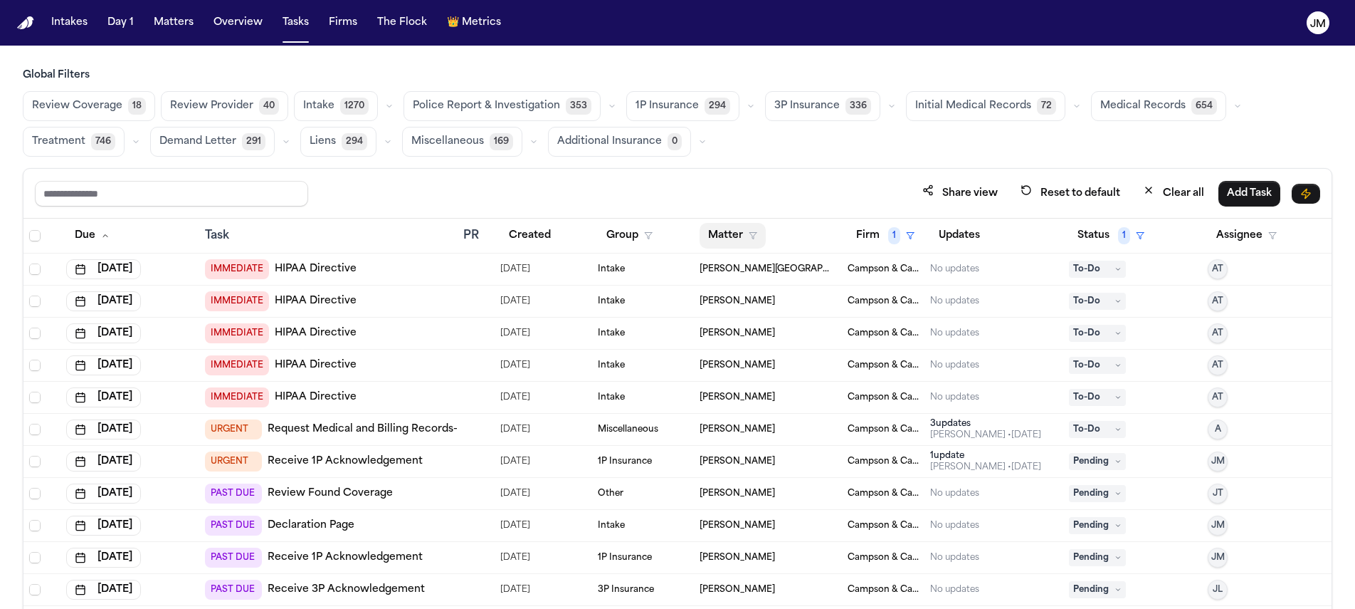
click at [739, 235] on button "Matter" at bounding box center [733, 236] width 66 height 26
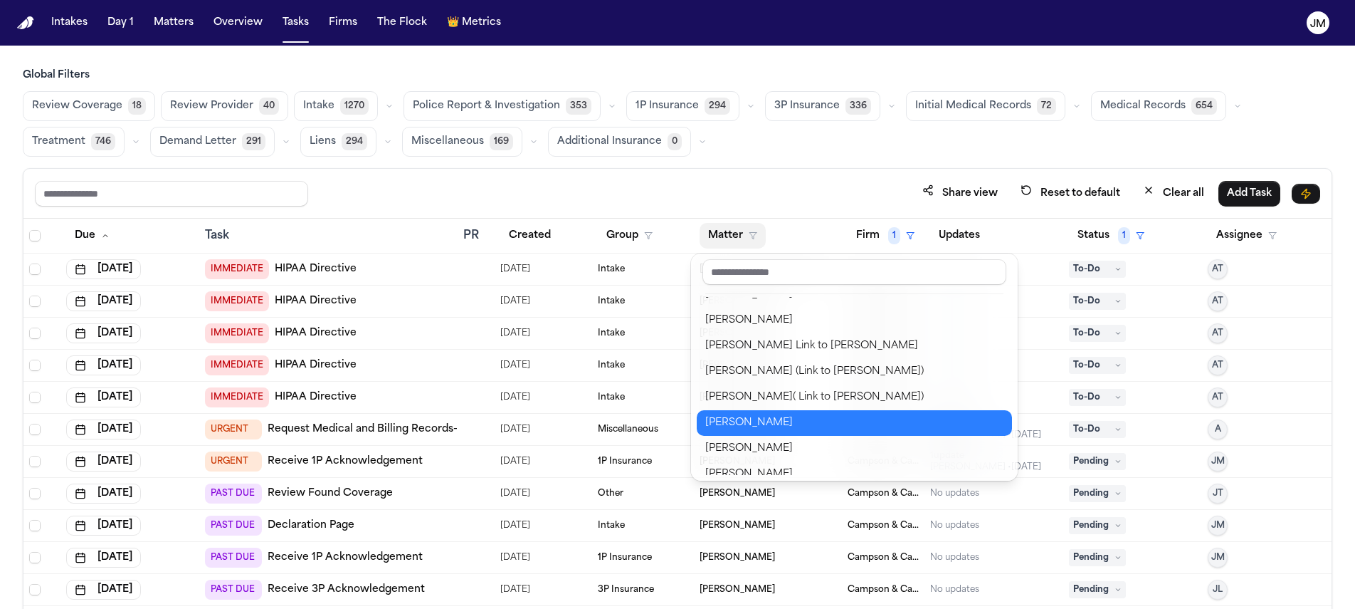
scroll to position [300, 0]
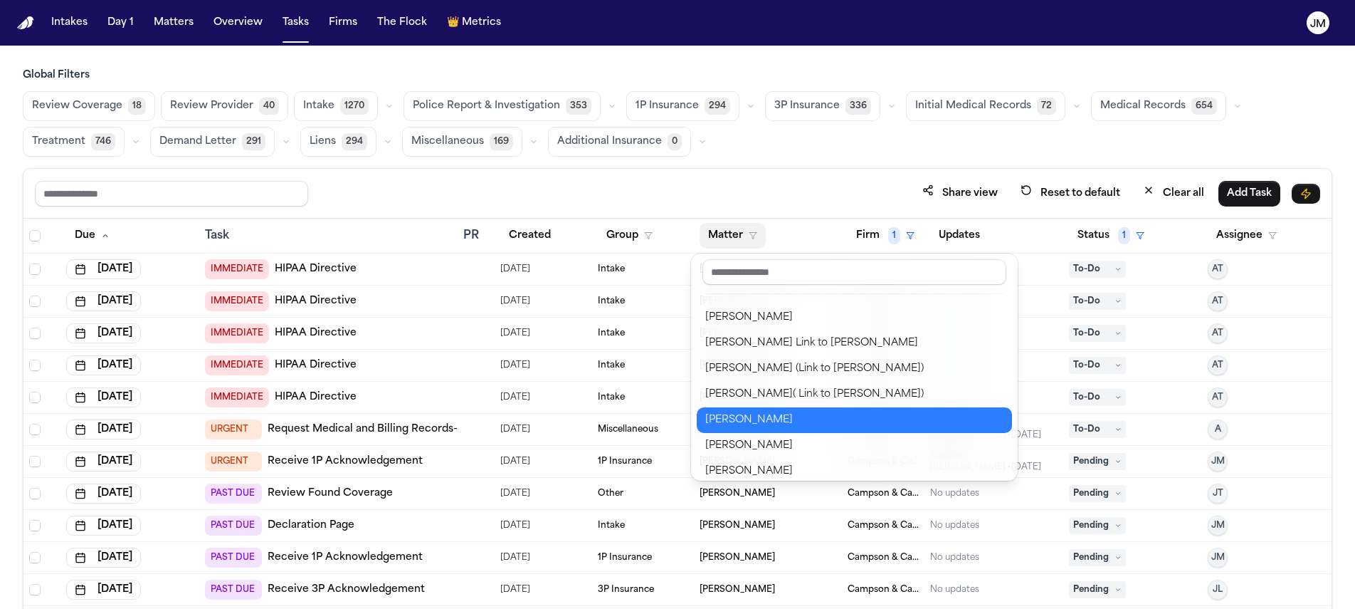
click at [775, 423] on div "[PERSON_NAME]" at bounding box center [854, 419] width 298 height 17
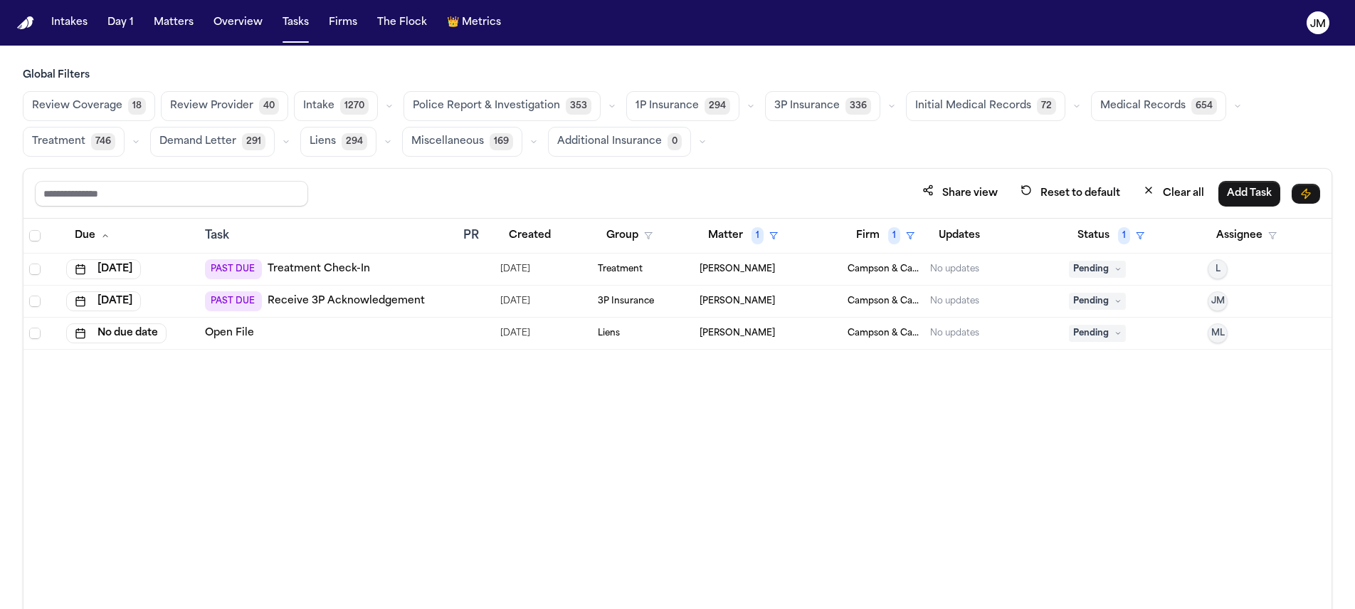
click at [430, 269] on div "PAST DUE Treatment Check-In" at bounding box center [329, 269] width 248 height 20
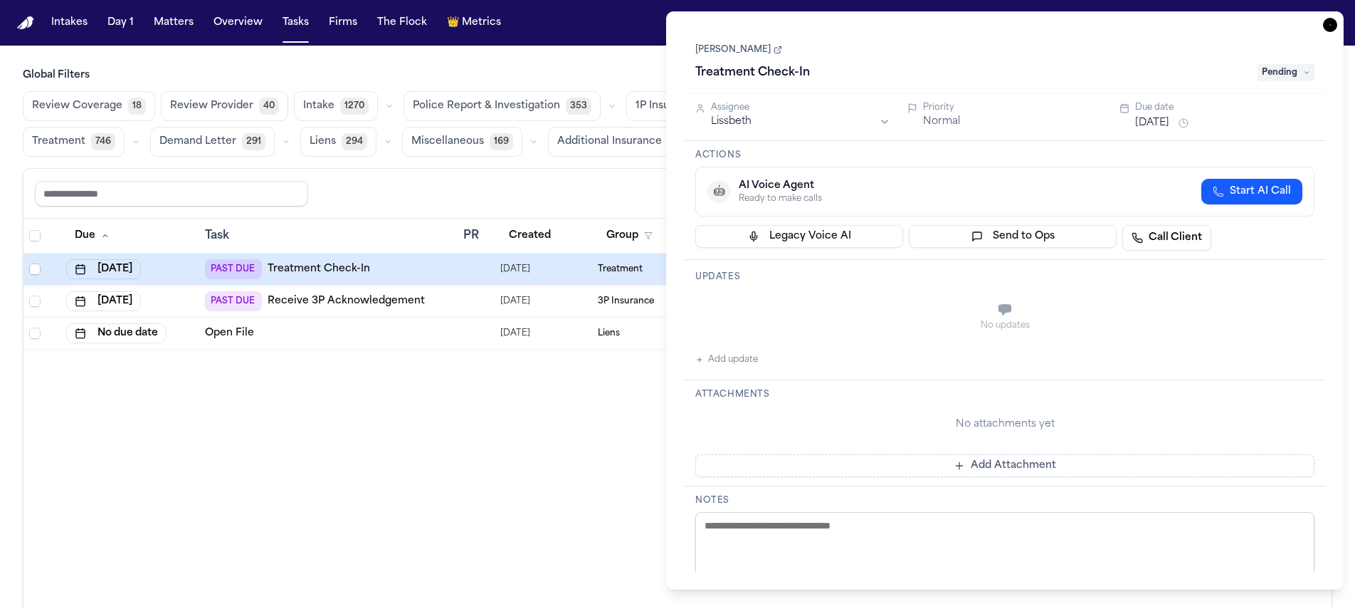
click at [774, 49] on icon at bounding box center [778, 50] width 9 height 9
click at [1326, 27] on icon "button" at bounding box center [1330, 25] width 14 height 14
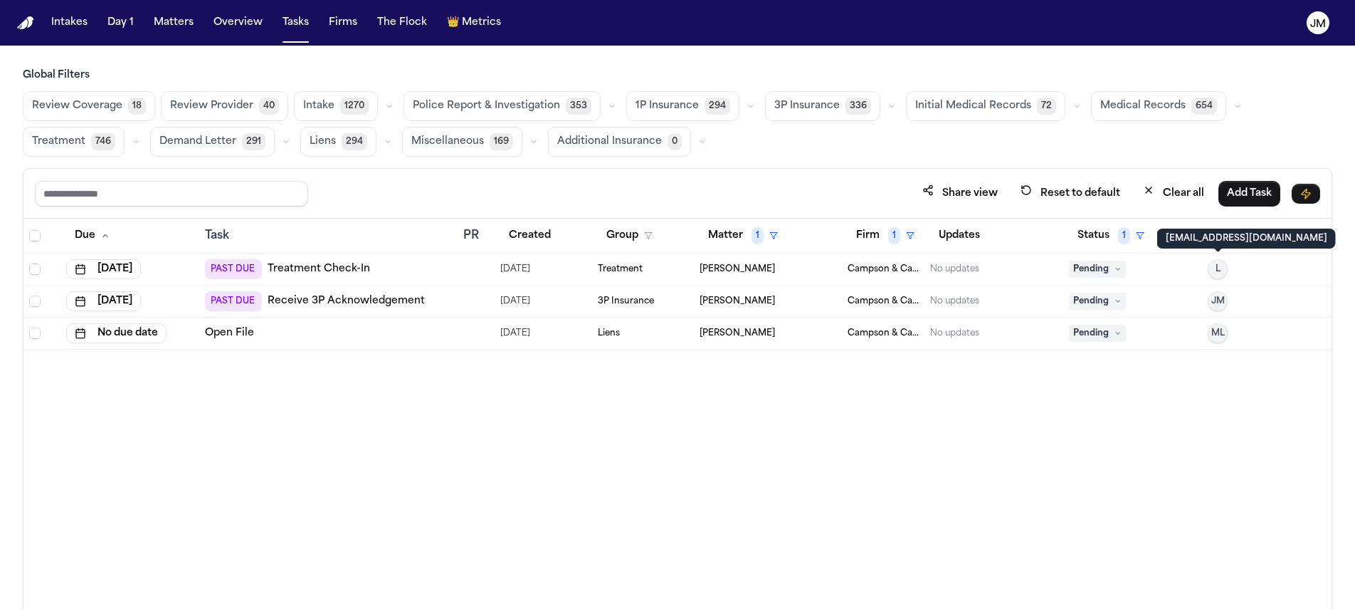
click at [1225, 259] on button "L" at bounding box center [1218, 269] width 20 height 20
click at [1219, 266] on span "L" at bounding box center [1218, 268] width 5 height 11
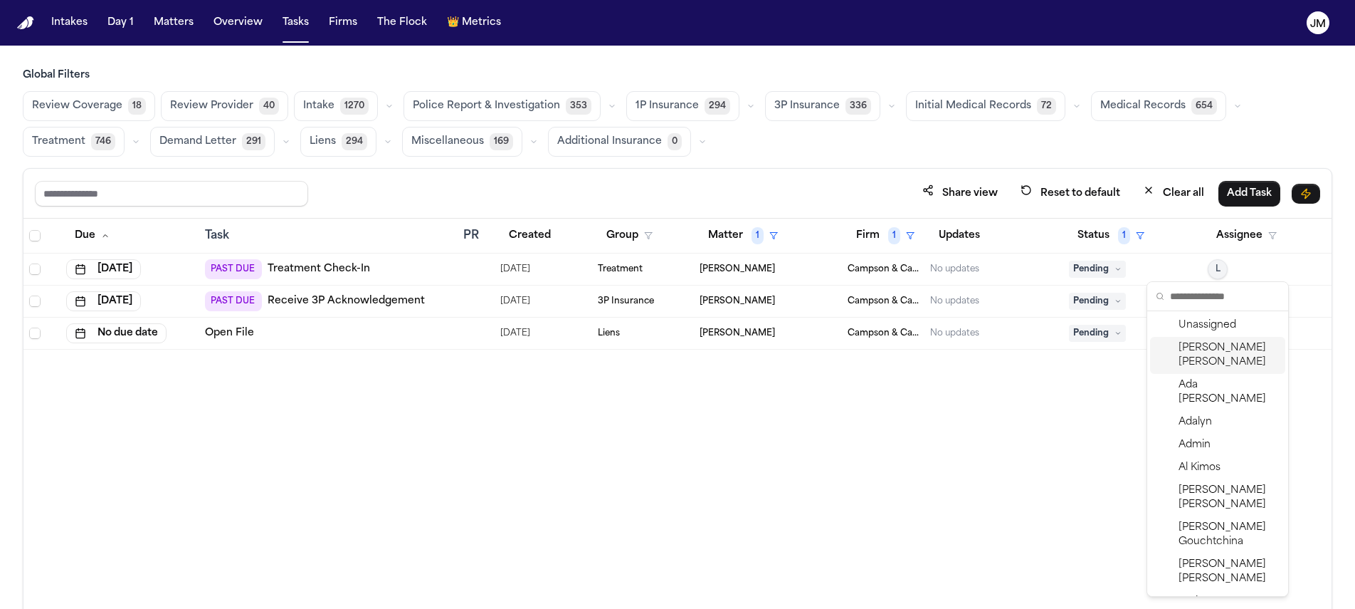
click at [1199, 356] on span "[PERSON_NAME]" at bounding box center [1229, 355] width 101 height 28
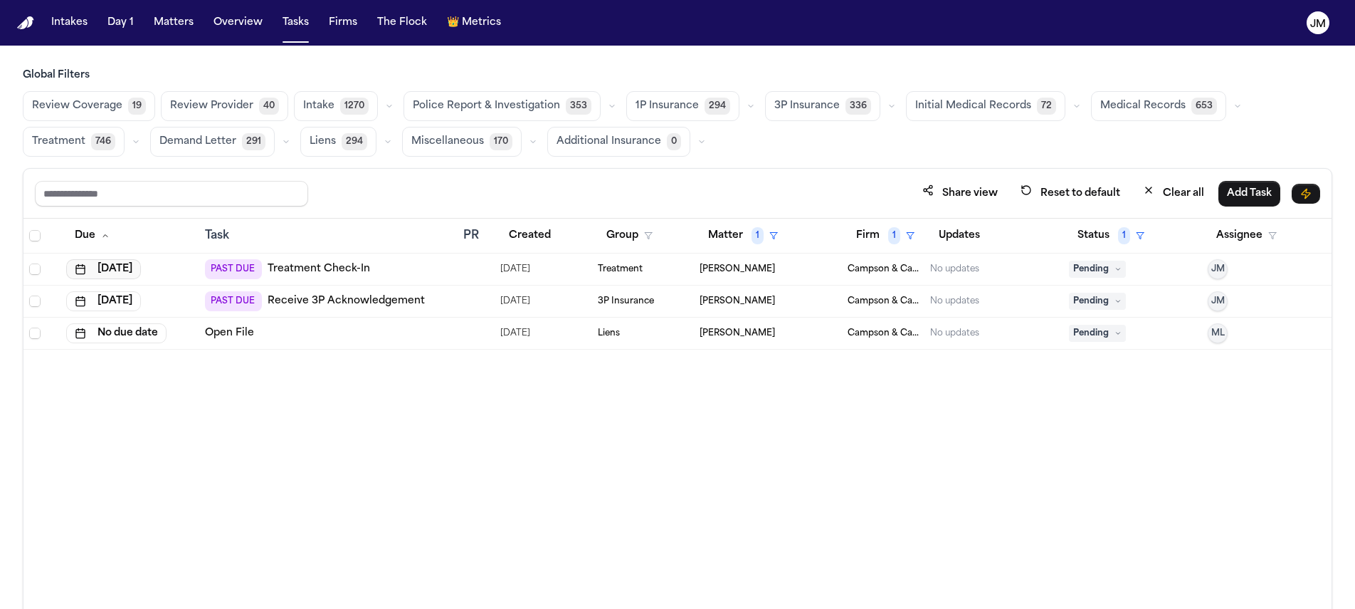
click at [141, 271] on button "Jul 29, 2025" at bounding box center [103, 269] width 75 height 20
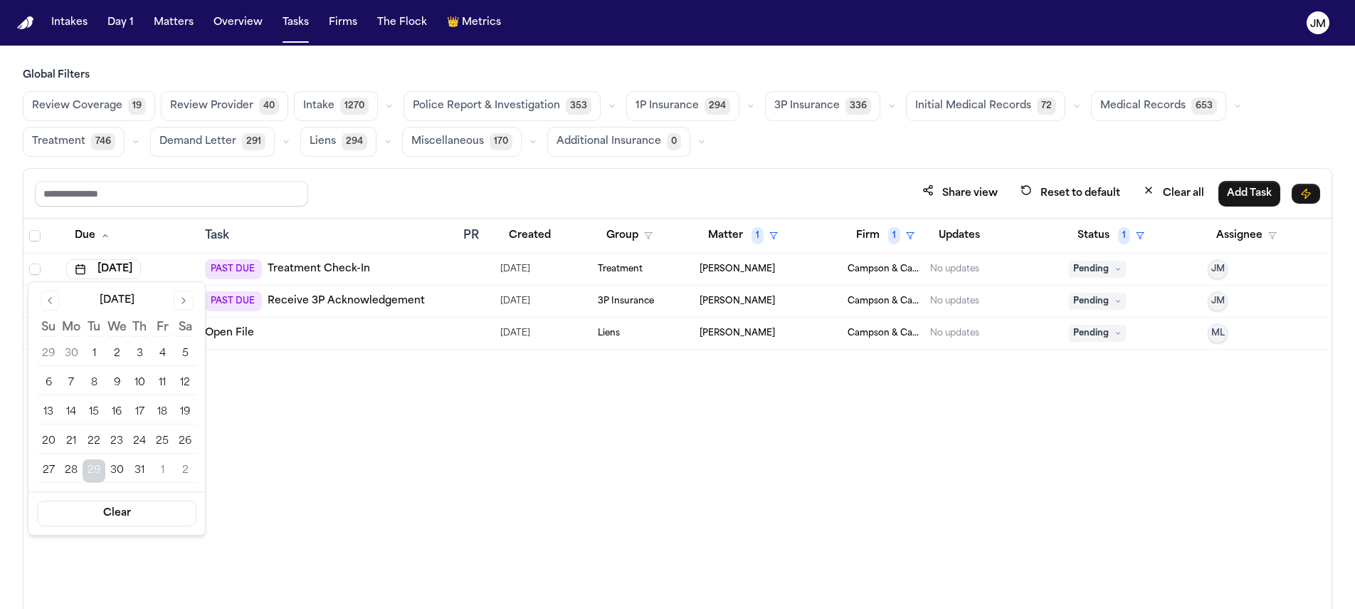
click at [177, 307] on button "Go to next month" at bounding box center [184, 300] width 20 height 20
click at [67, 384] on button "6" at bounding box center [71, 383] width 23 height 23
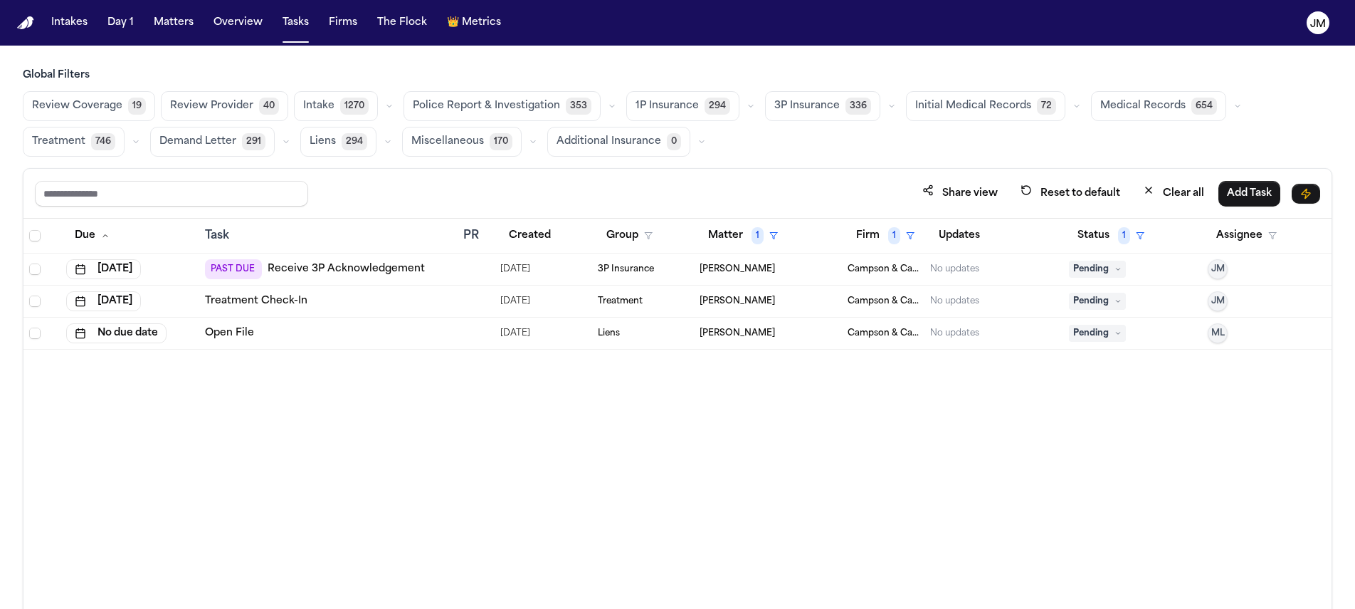
click at [373, 336] on div "Open File" at bounding box center [329, 333] width 248 height 14
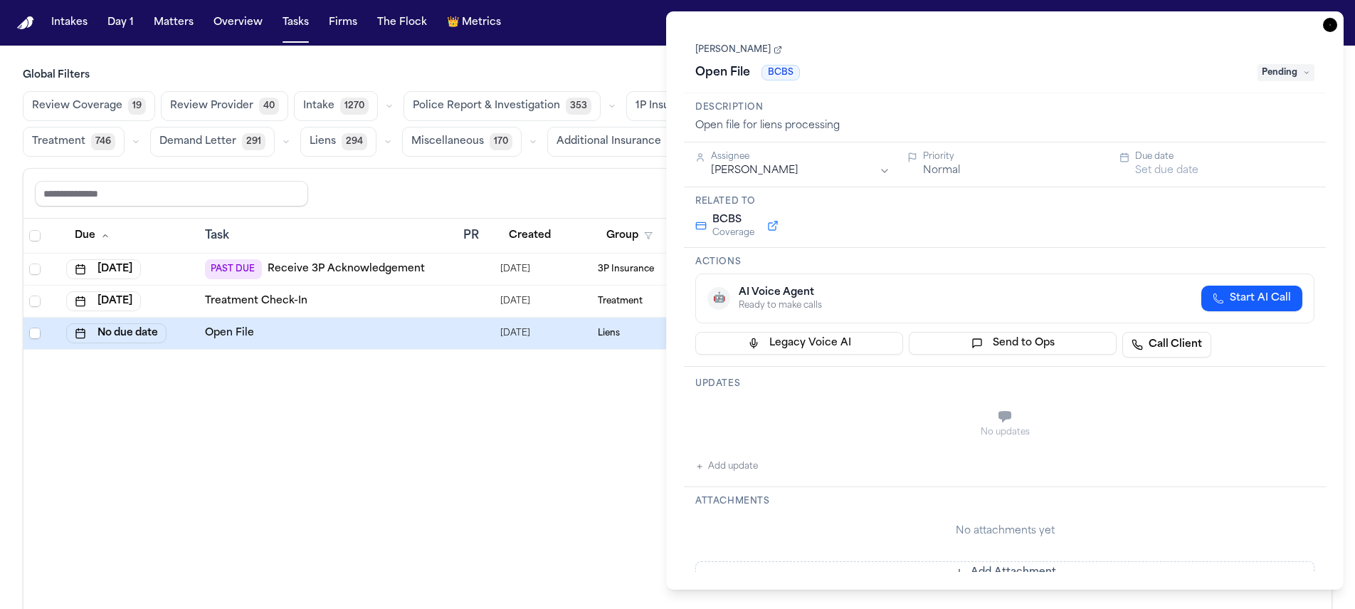
click at [1335, 28] on icon "button" at bounding box center [1330, 25] width 14 height 14
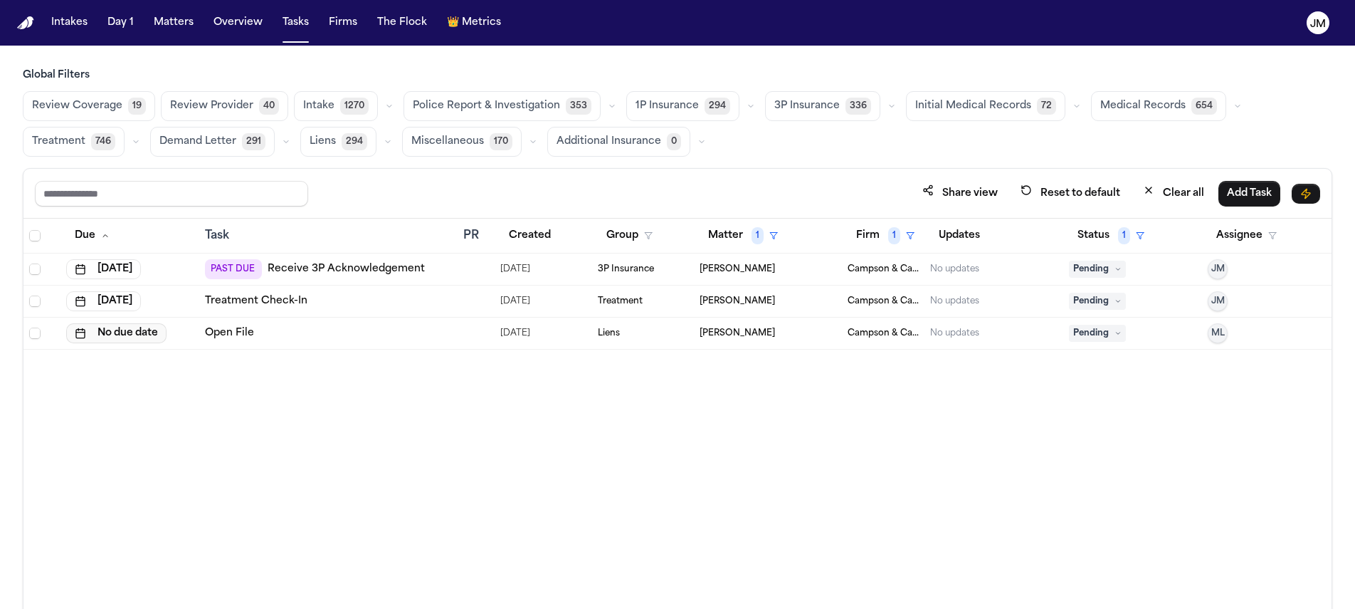
click at [140, 339] on button "No due date" at bounding box center [116, 333] width 100 height 20
click at [66, 445] on button "6" at bounding box center [71, 447] width 23 height 23
click at [1226, 299] on button "ML" at bounding box center [1218, 301] width 20 height 20
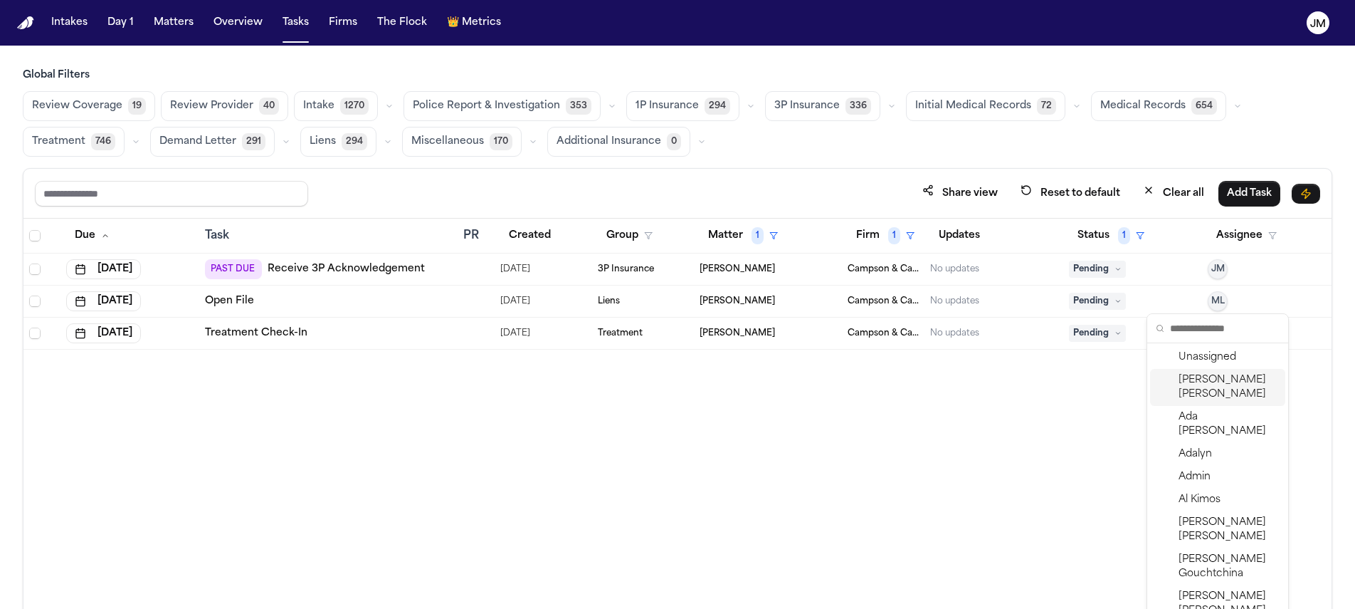
click at [1212, 400] on span "[PERSON_NAME]" at bounding box center [1229, 387] width 101 height 28
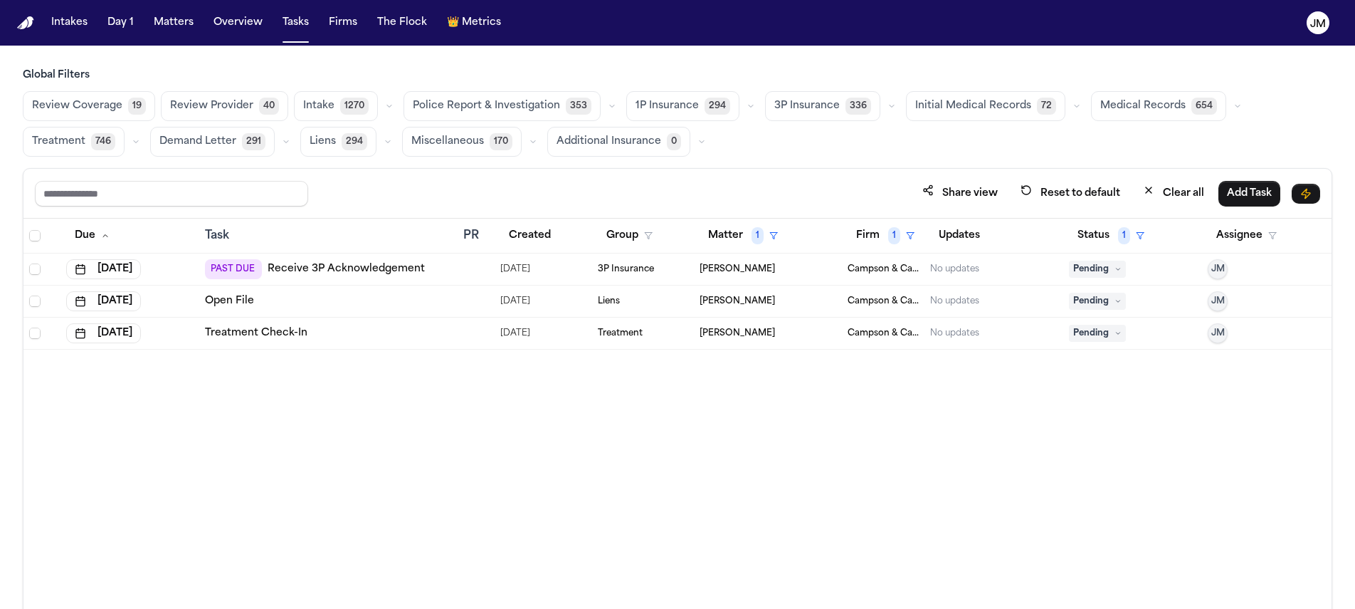
click at [1086, 391] on div "Due Task PR Created Group Matter 1 Firm 1 Updates Status 1 Assignee Sep 19, 202…" at bounding box center [677, 445] width 1308 height 452
click at [752, 229] on span "1" at bounding box center [758, 235] width 12 height 17
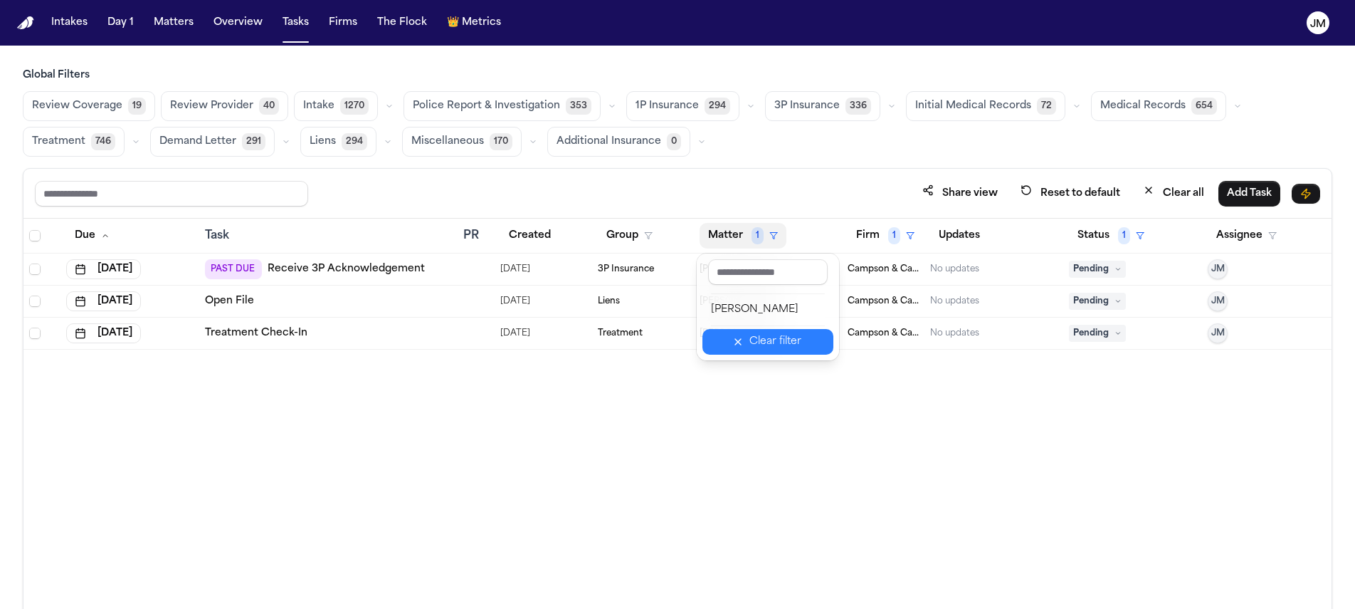
click at [759, 340] on div "Clear filter" at bounding box center [776, 341] width 52 height 17
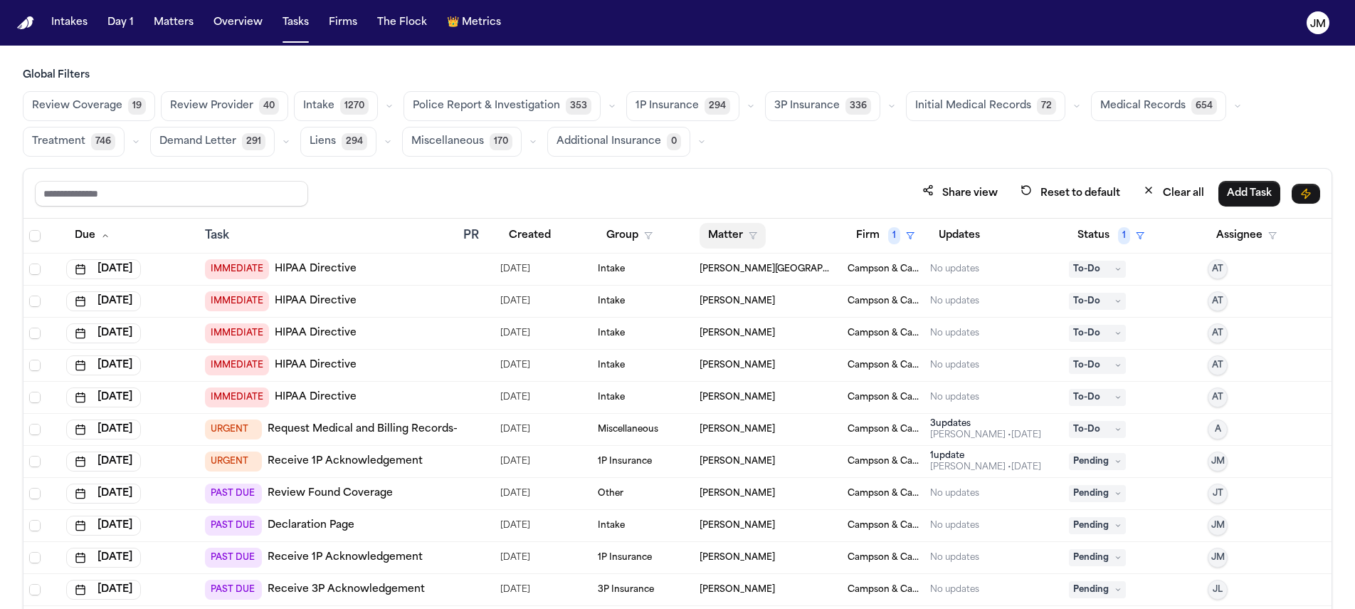
click at [750, 238] on icon "button" at bounding box center [753, 235] width 9 height 9
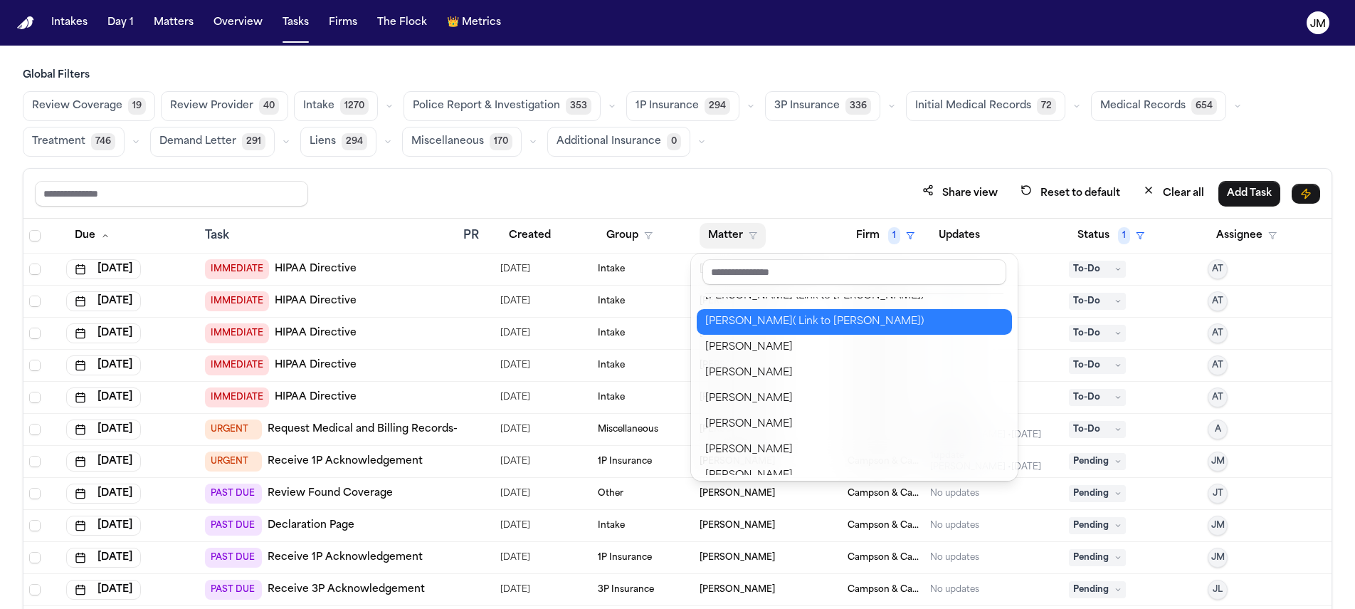
scroll to position [373, 0]
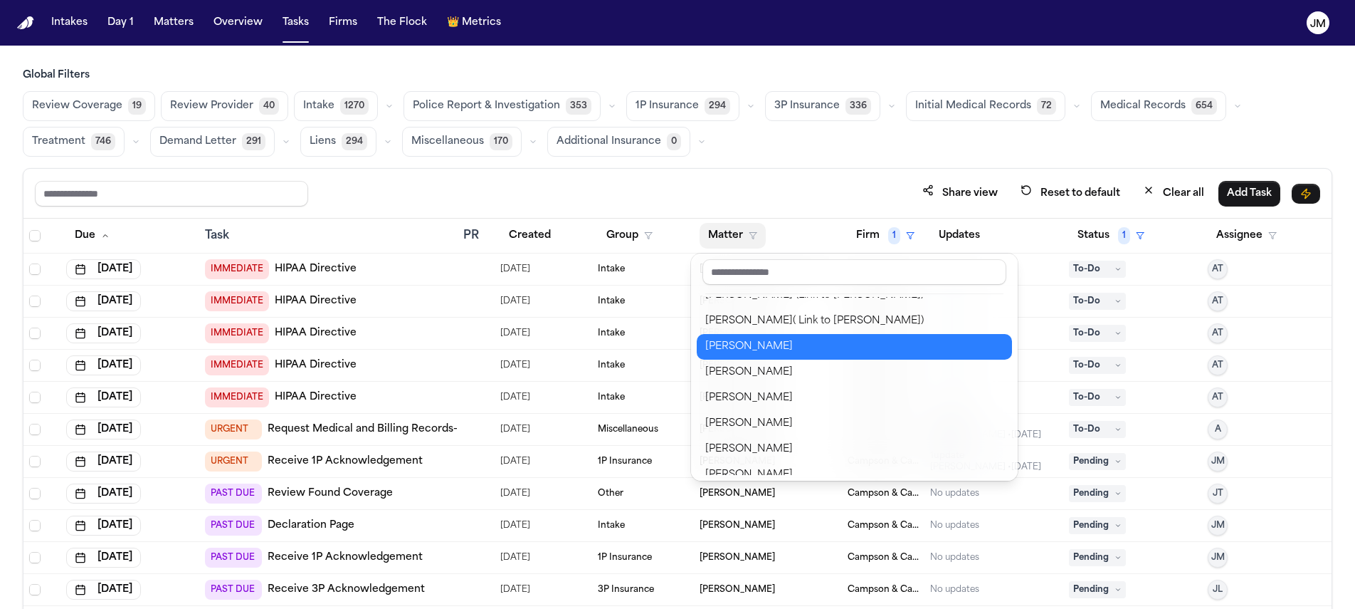
click at [765, 348] on div "[PERSON_NAME]" at bounding box center [854, 346] width 298 height 17
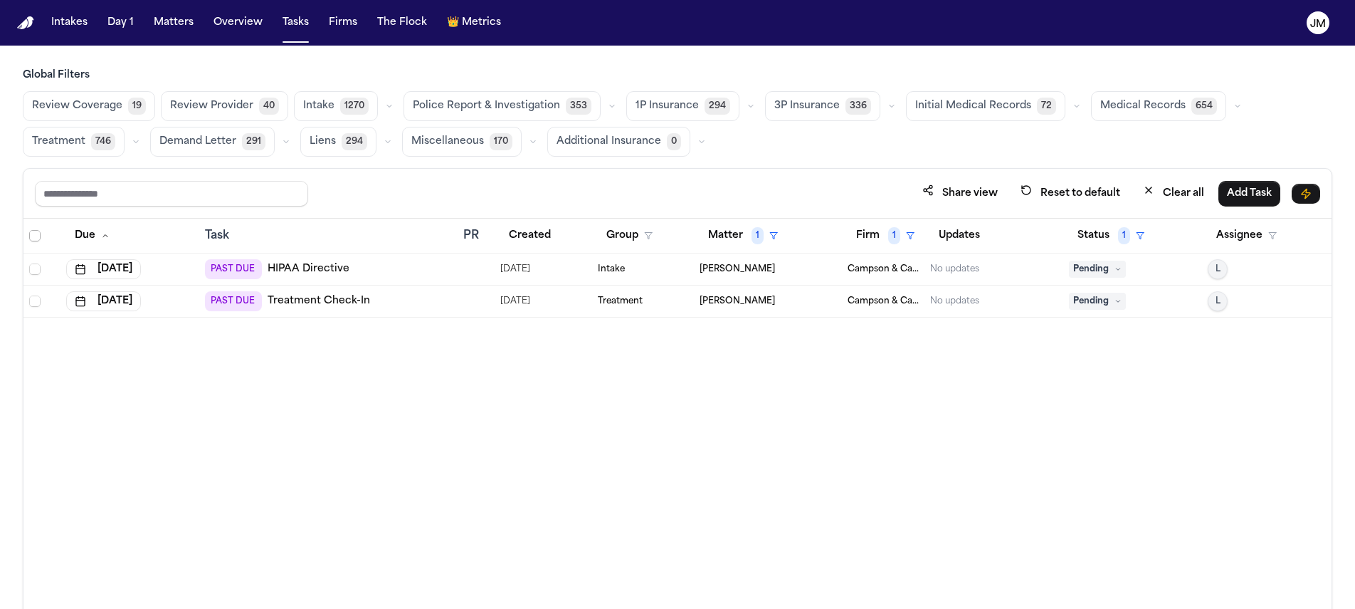
click at [29, 231] on span "Select all" at bounding box center [34, 235] width 11 height 11
click at [266, 192] on button "Change Status" at bounding box center [269, 194] width 91 height 26
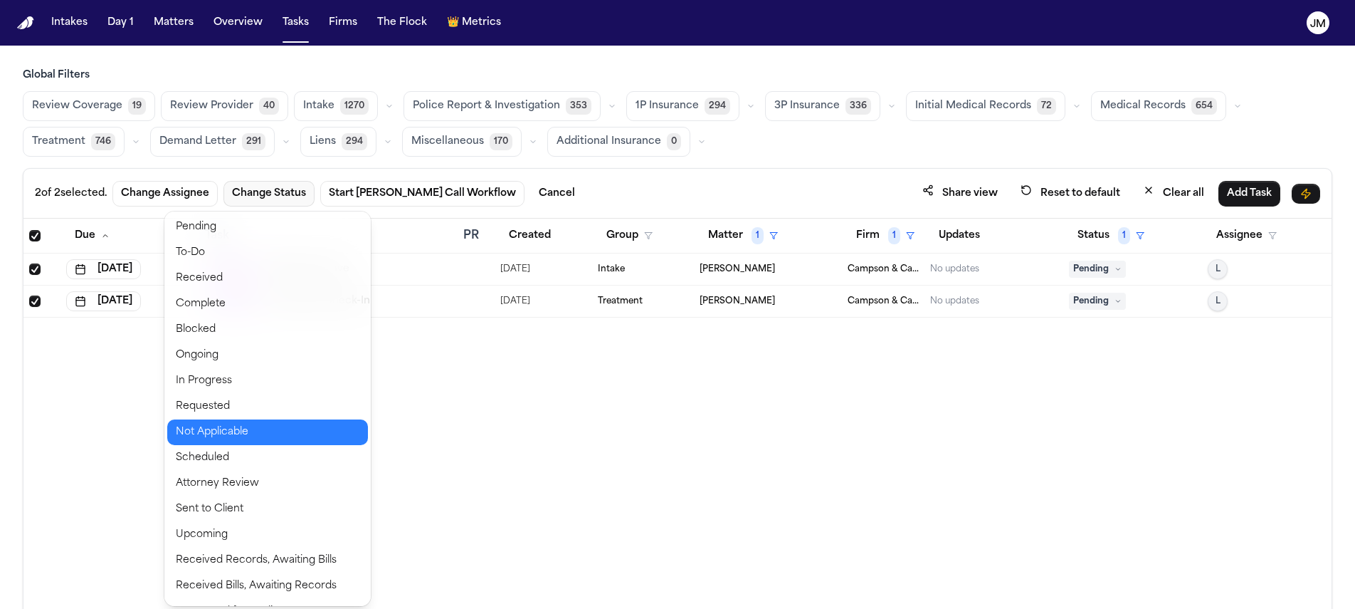
click at [262, 427] on button "Not Applicable" at bounding box center [267, 432] width 201 height 26
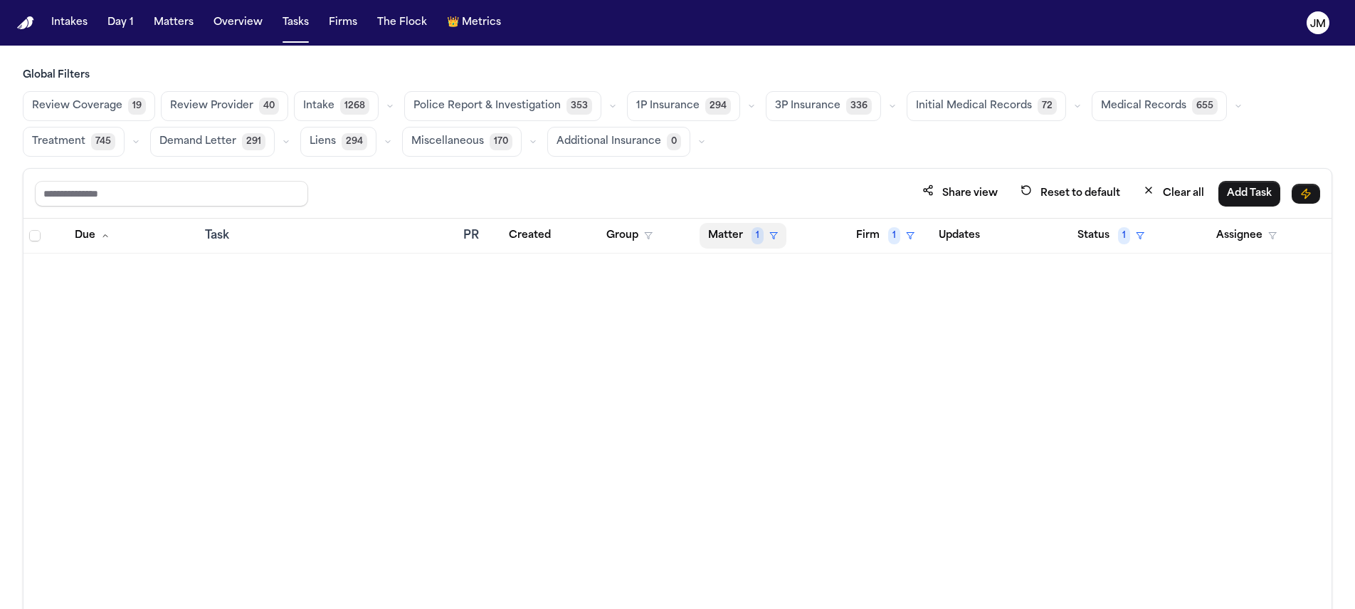
click at [761, 235] on span "1" at bounding box center [758, 235] width 12 height 17
click at [799, 351] on button "Clear filter" at bounding box center [768, 342] width 131 height 26
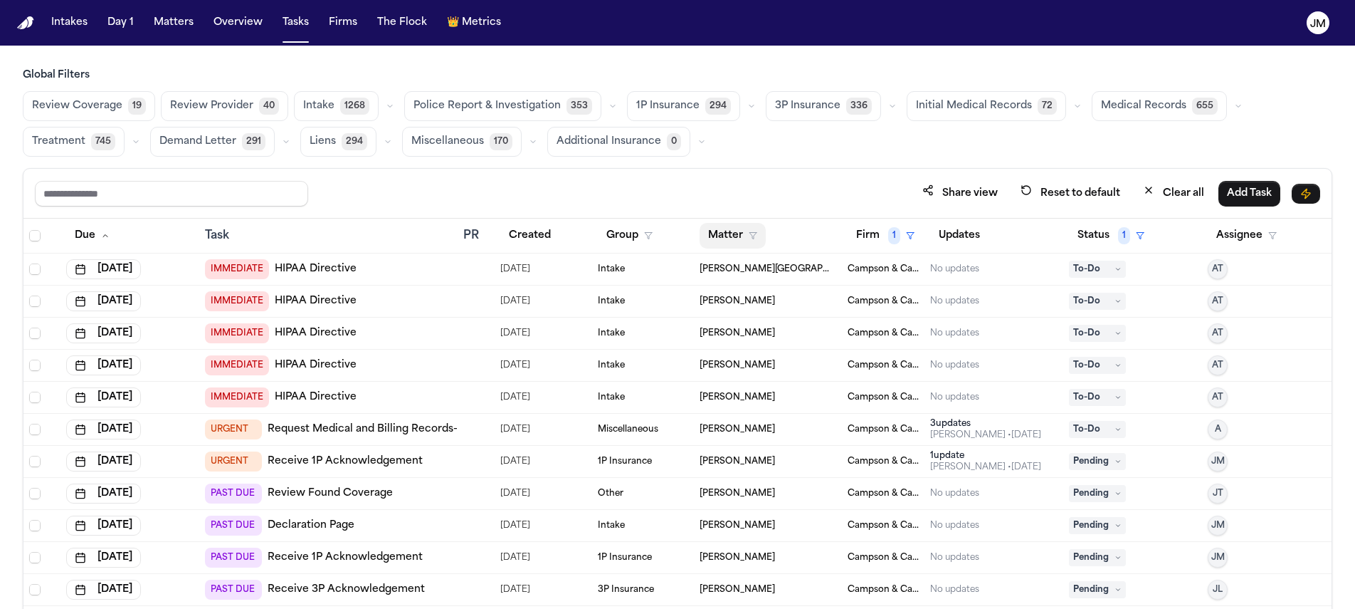
click at [710, 243] on button "Matter" at bounding box center [733, 236] width 66 height 26
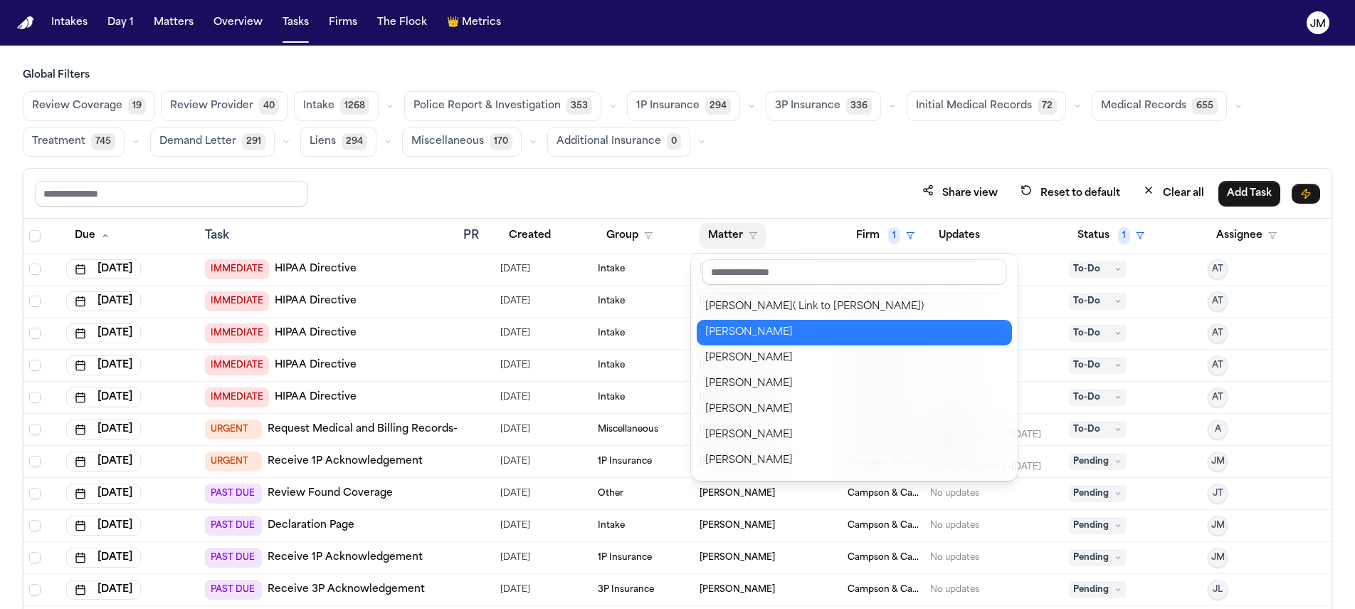
scroll to position [384, 0]
click at [779, 339] on div "[PERSON_NAME]" at bounding box center [854, 335] width 298 height 17
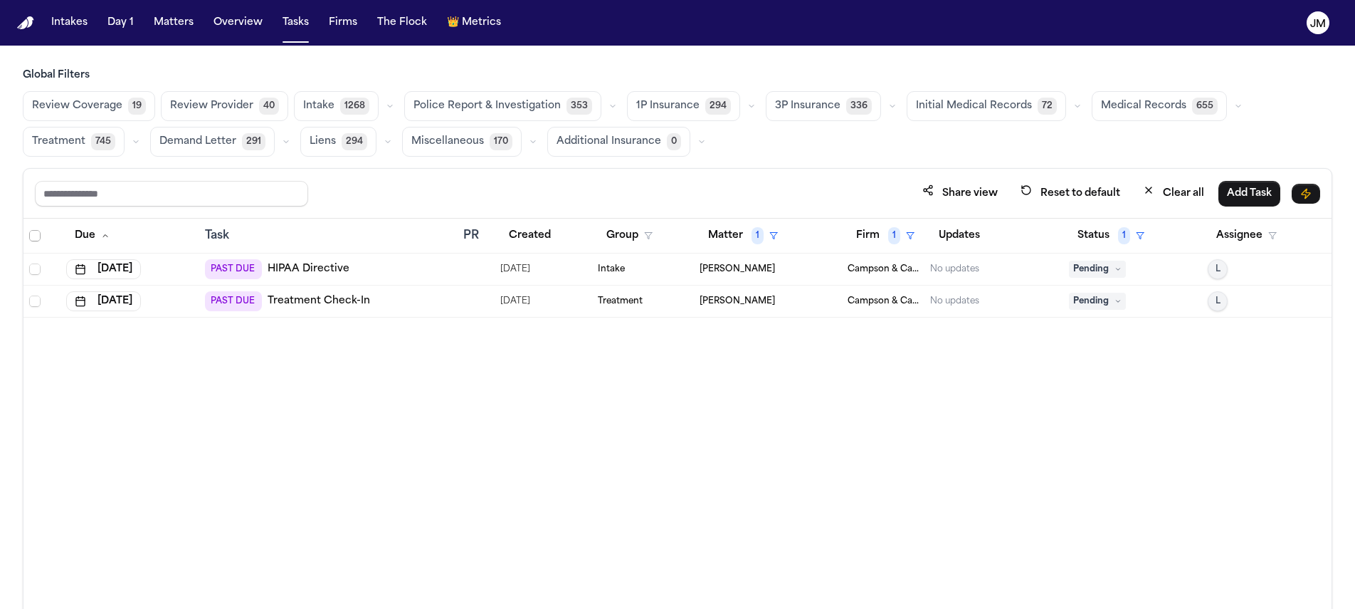
click at [37, 233] on span "Select all" at bounding box center [34, 235] width 11 height 11
click at [286, 189] on button "Change Status" at bounding box center [269, 194] width 91 height 26
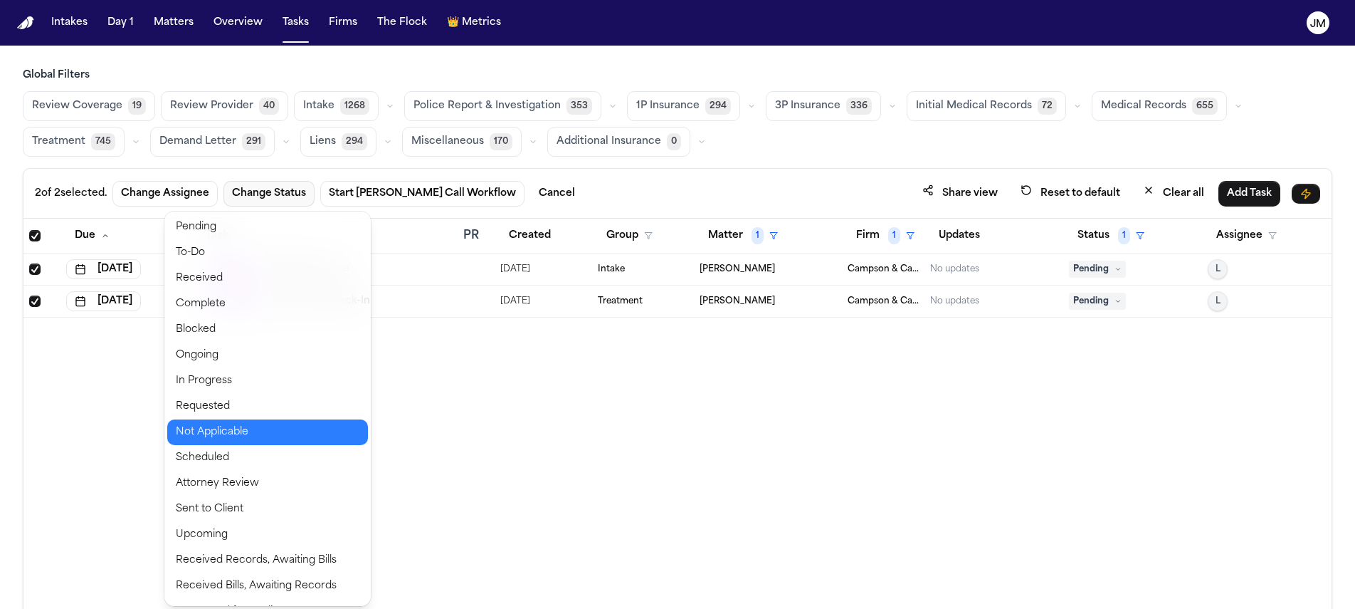
click at [219, 431] on button "Not Applicable" at bounding box center [267, 432] width 201 height 26
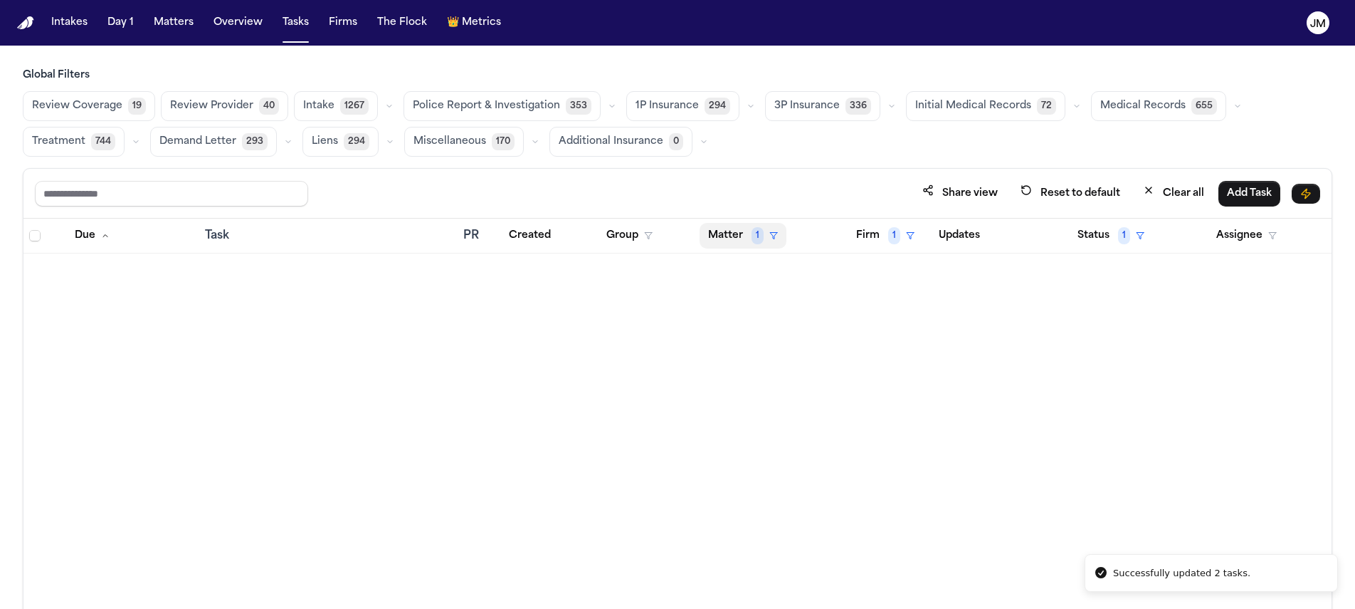
click at [754, 231] on span "1" at bounding box center [758, 235] width 12 height 17
click at [768, 363] on div "Due Task PR Created Group Matter 1 Firm 1 Updates Status 1 Assignee" at bounding box center [677, 445] width 1308 height 452
click at [765, 350] on div "Due Task PR Created Group Matter 1 Firm 1 Updates Status 1 Assignee" at bounding box center [677, 445] width 1308 height 452
click at [737, 238] on button "Matter 1" at bounding box center [743, 236] width 87 height 26
click at [762, 336] on div "Clear filter" at bounding box center [776, 341] width 52 height 17
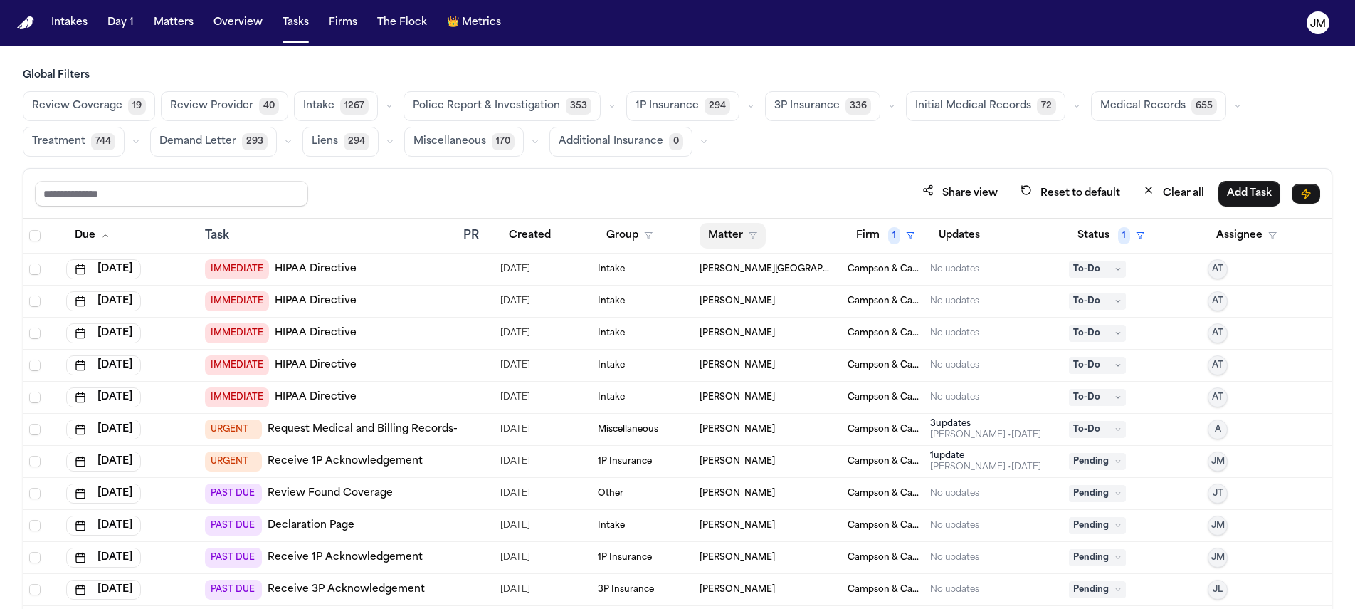
click at [739, 233] on button "Matter" at bounding box center [733, 236] width 66 height 26
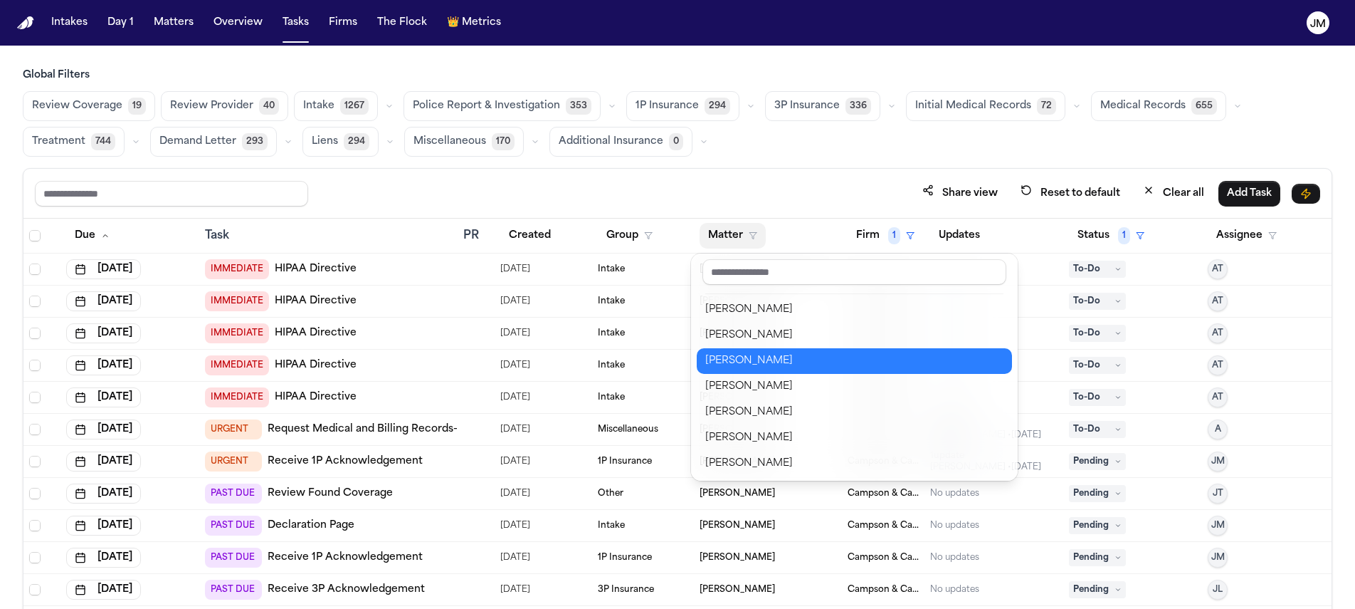
scroll to position [377, 0]
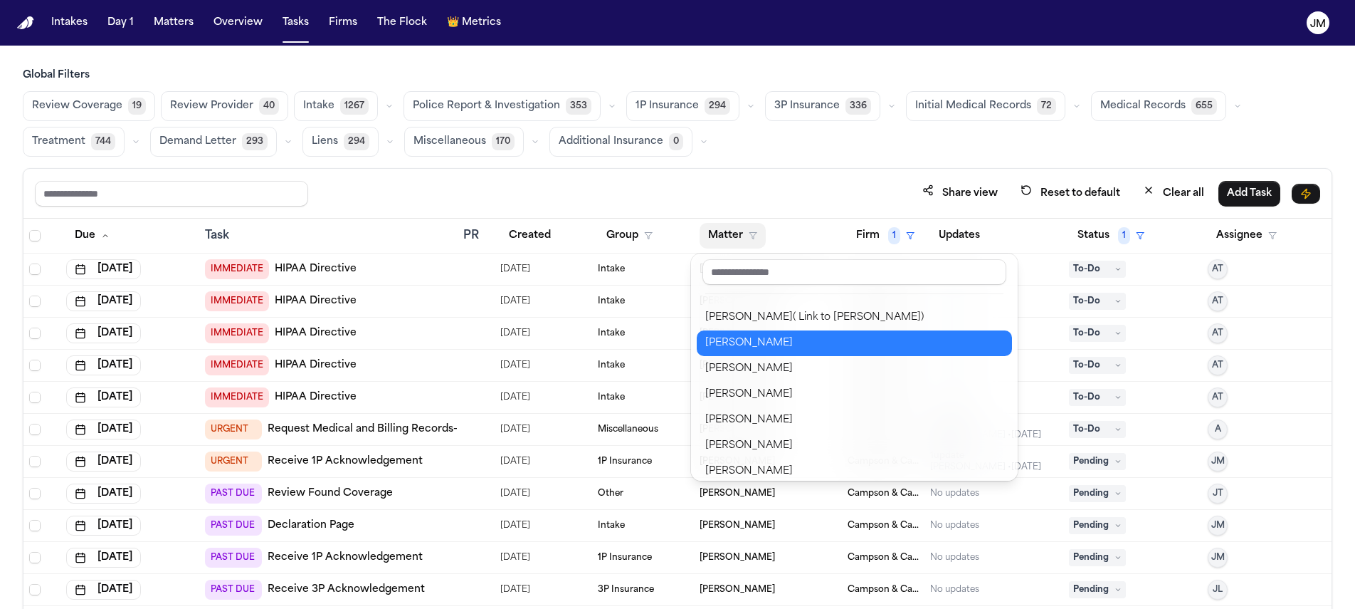
click at [746, 343] on div "Shanell Brown" at bounding box center [854, 343] width 298 height 17
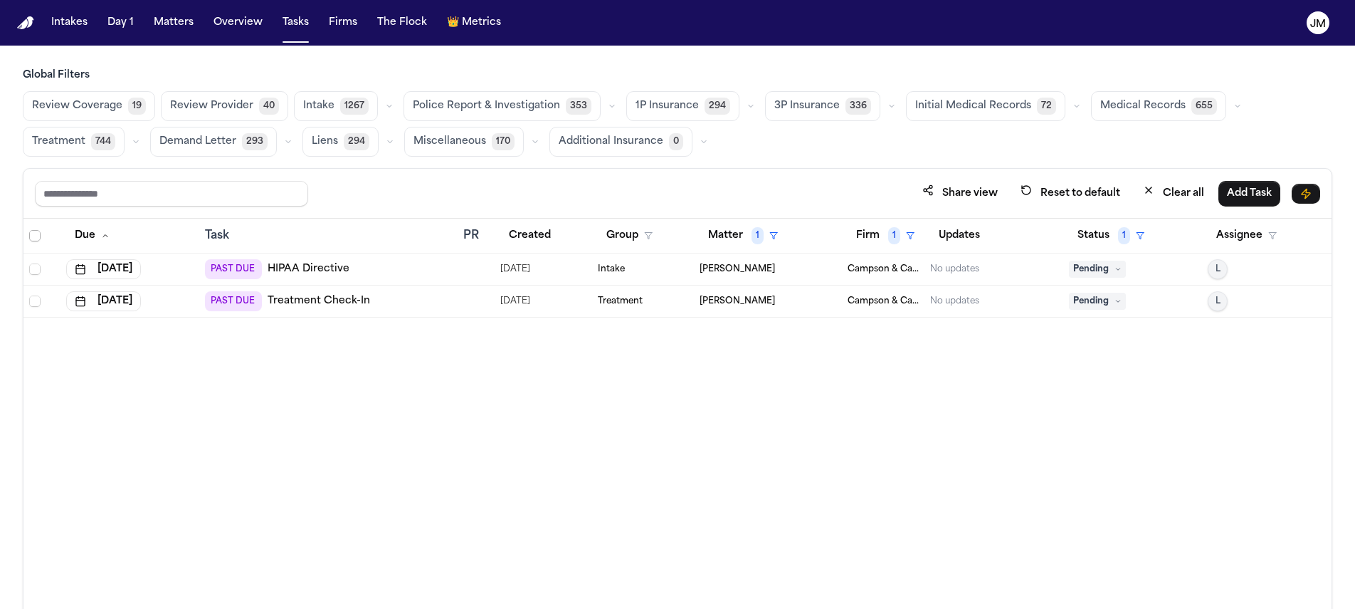
click at [33, 236] on span "Select all" at bounding box center [34, 235] width 11 height 11
click at [291, 197] on button "Change Status" at bounding box center [269, 194] width 91 height 26
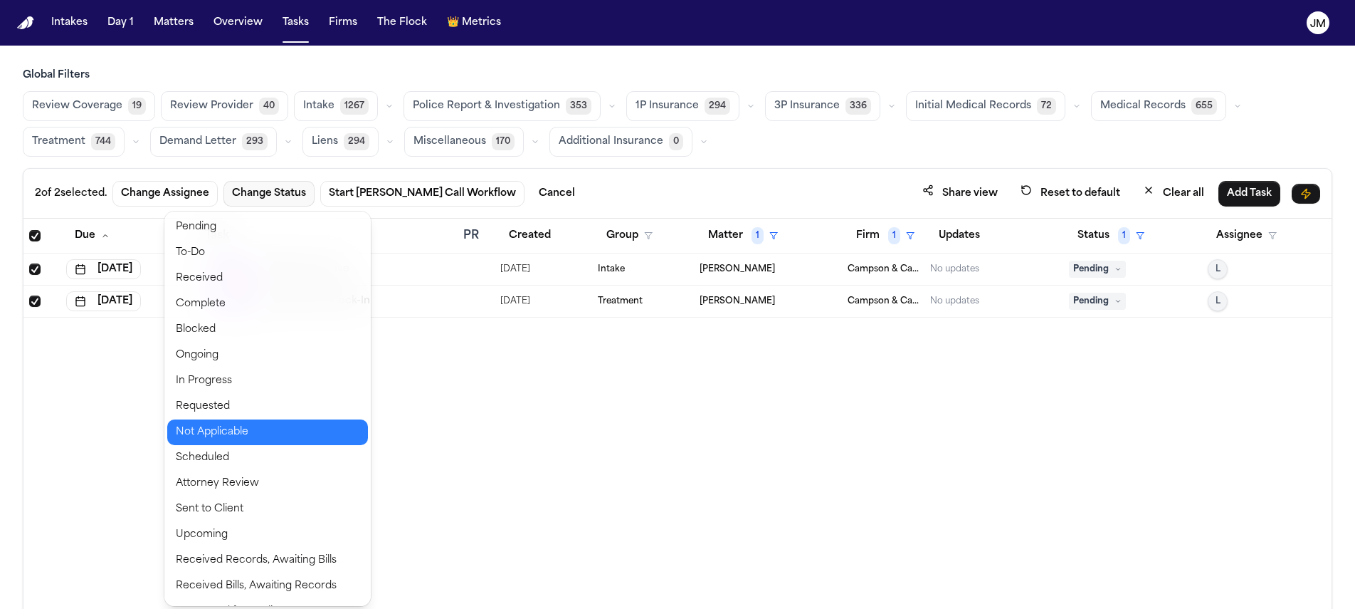
click at [224, 424] on button "Not Applicable" at bounding box center [267, 432] width 201 height 26
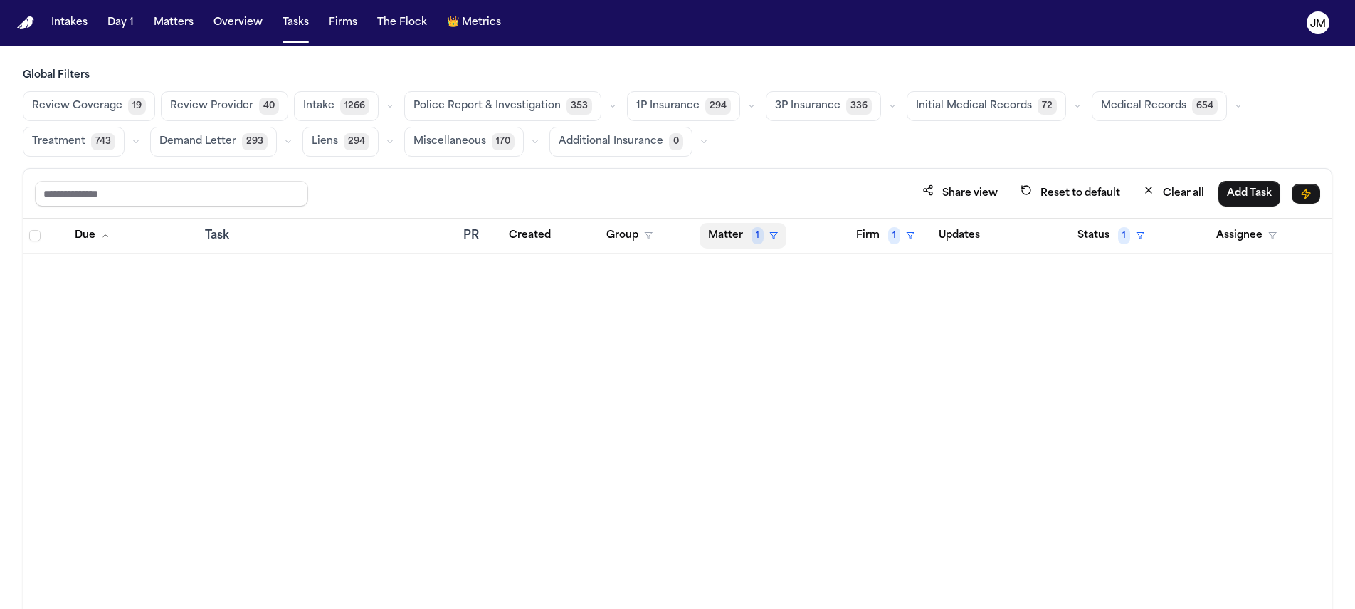
click at [757, 236] on span "1" at bounding box center [758, 235] width 12 height 17
click at [758, 335] on div "Clear filter" at bounding box center [776, 341] width 52 height 17
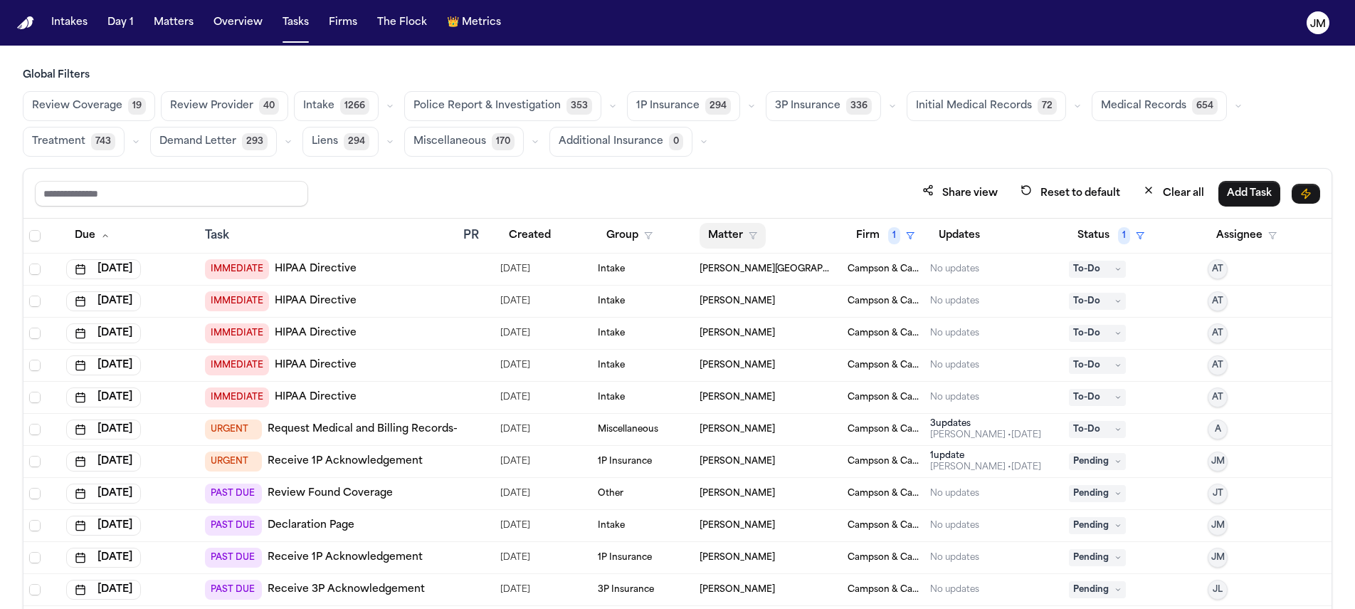
click at [732, 226] on button "Matter" at bounding box center [733, 236] width 66 height 26
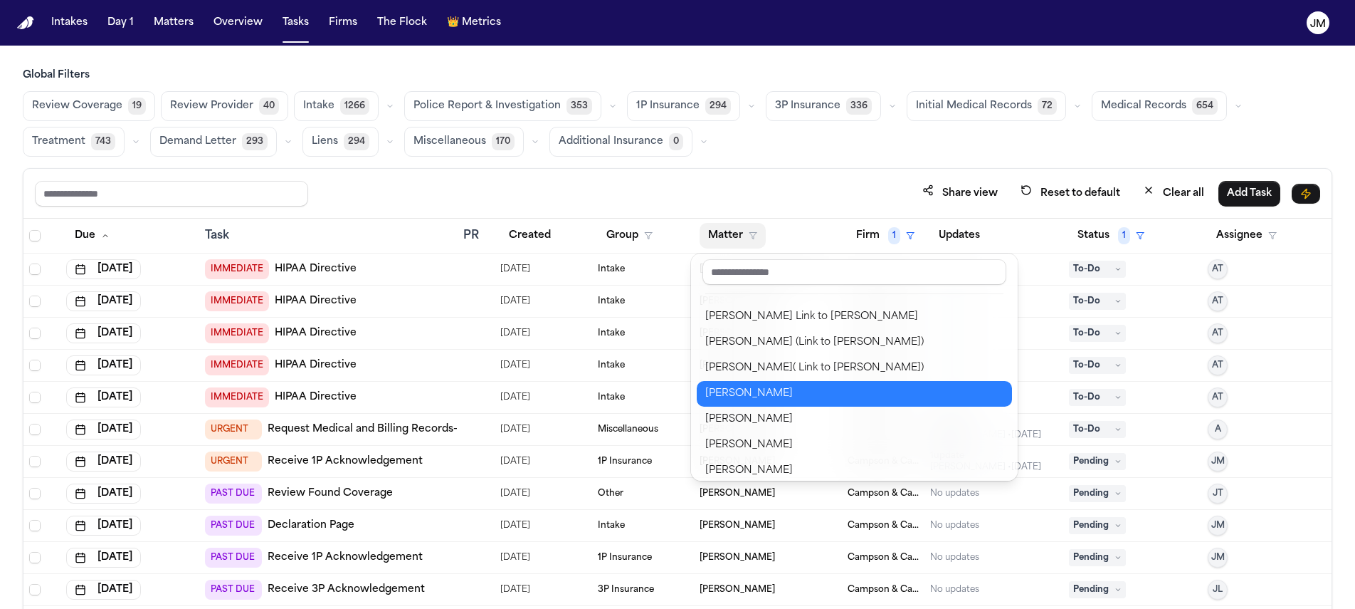
scroll to position [331, 0]
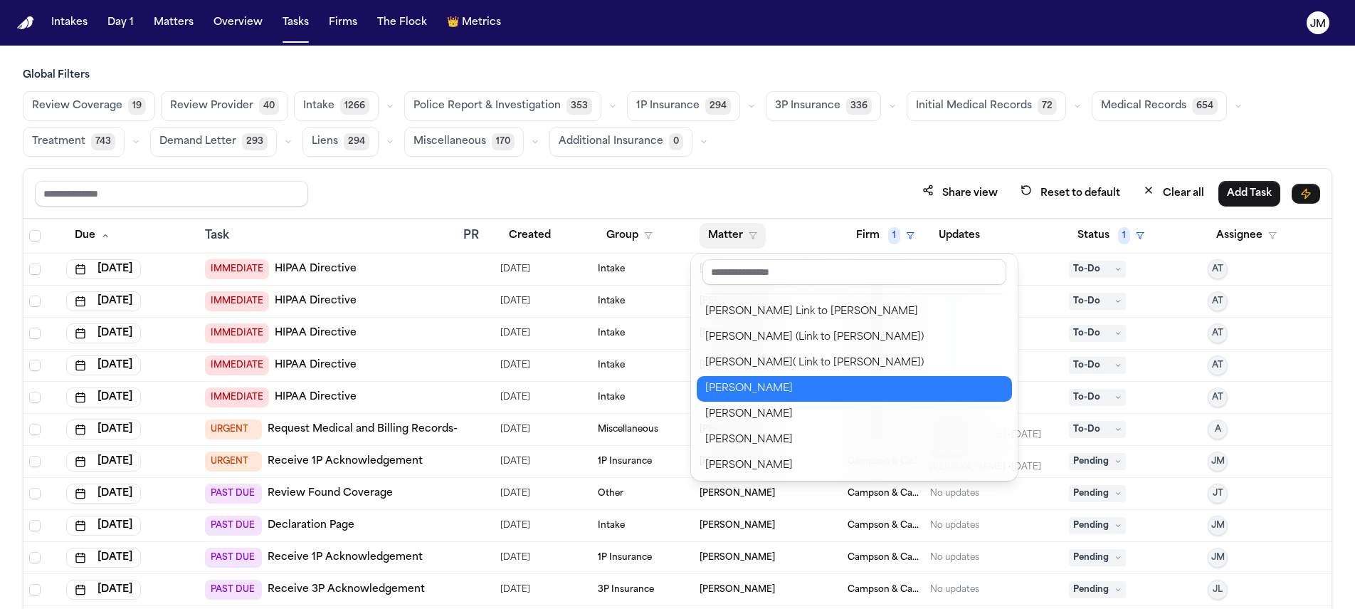
click at [814, 382] on div "Shela Moyston" at bounding box center [854, 388] width 298 height 17
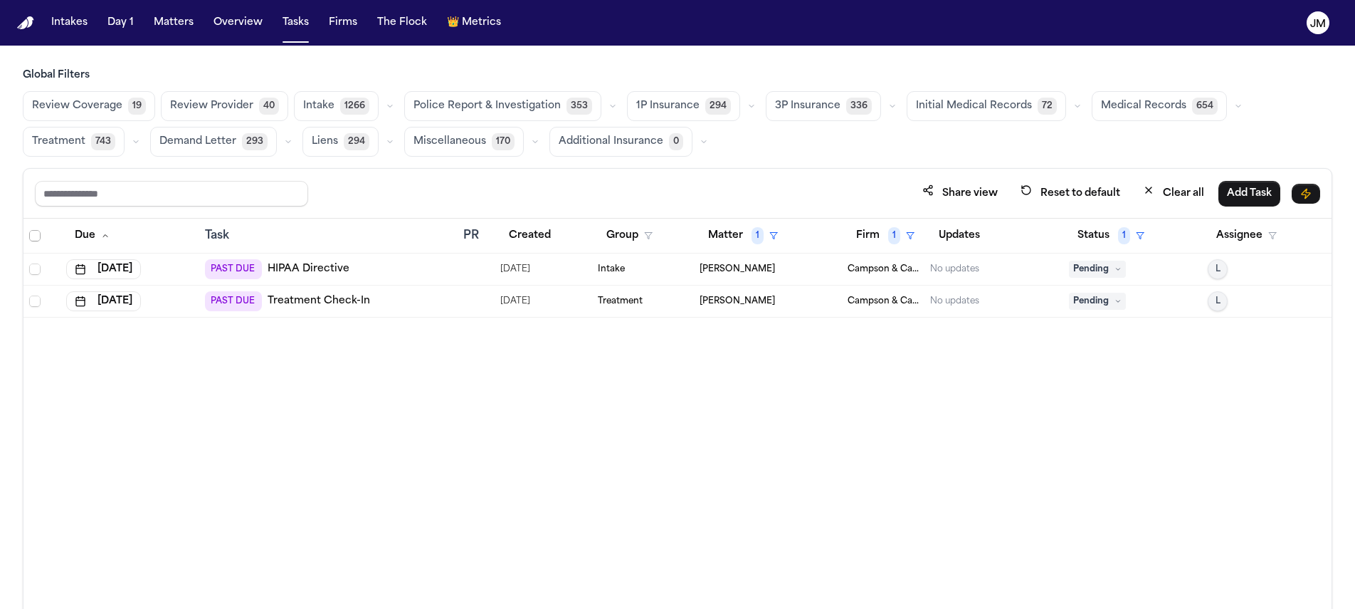
click at [35, 234] on span "Select all" at bounding box center [34, 235] width 11 height 11
click at [282, 194] on button "Change Status" at bounding box center [269, 194] width 91 height 26
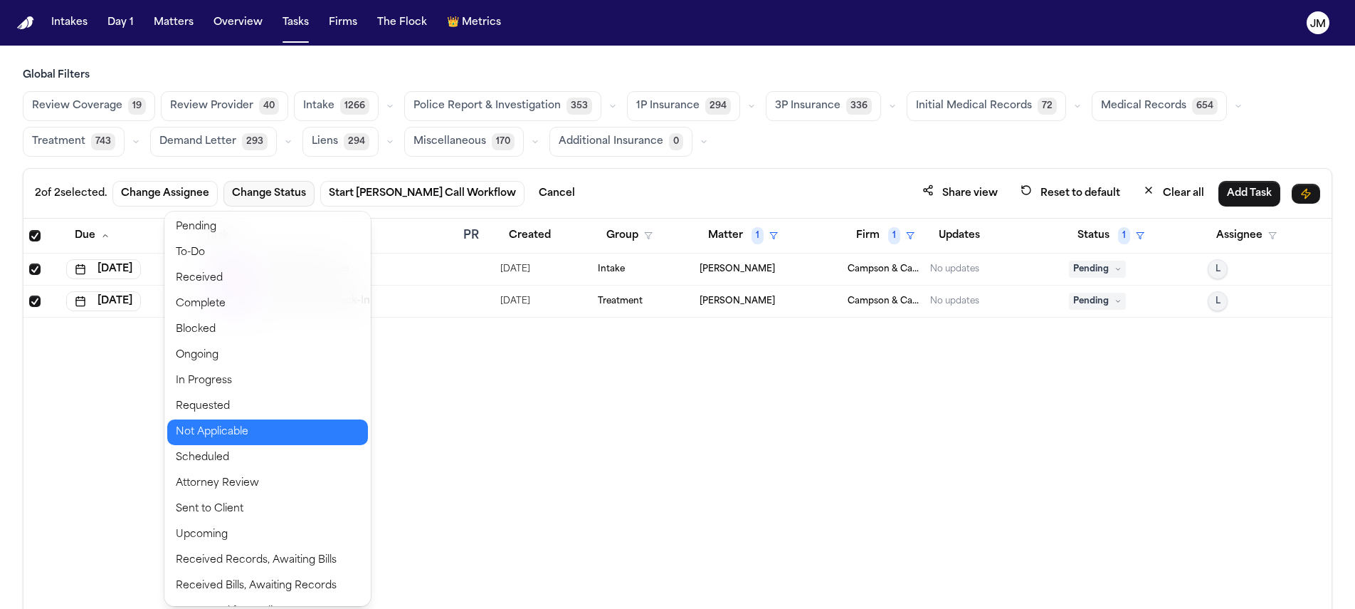
click at [253, 434] on button "Not Applicable" at bounding box center [267, 432] width 201 height 26
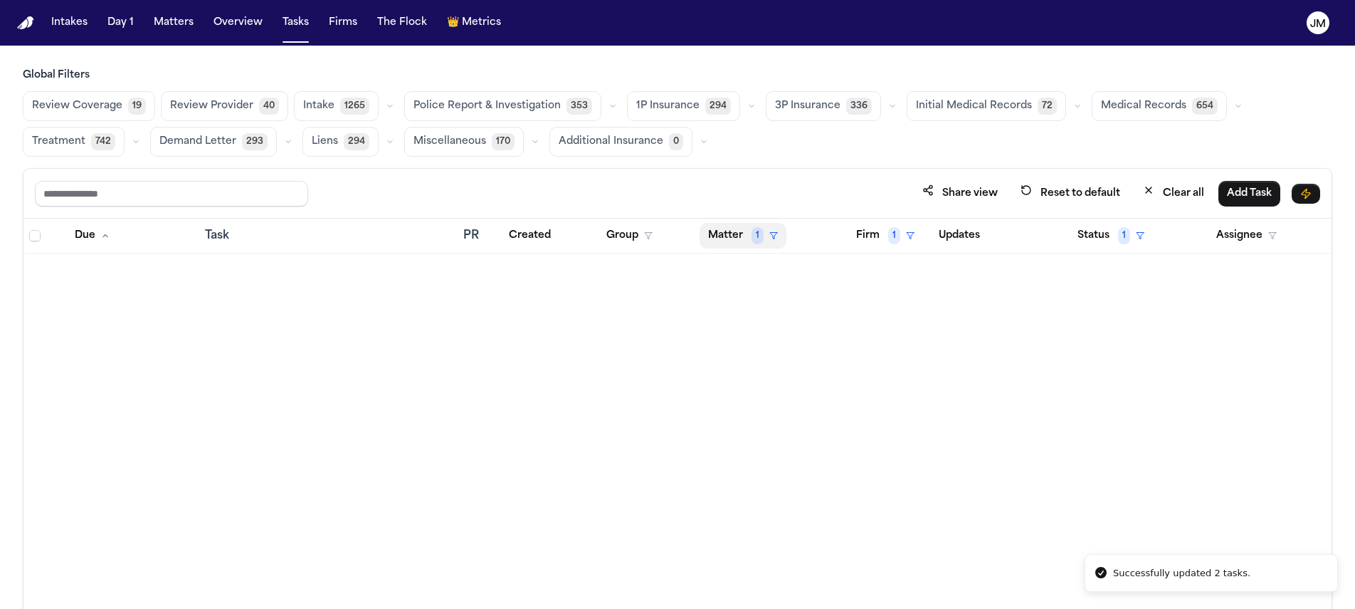
click at [736, 233] on button "Matter 1" at bounding box center [743, 236] width 87 height 26
click at [769, 347] on div "Clear filter" at bounding box center [776, 341] width 52 height 17
click at [730, 233] on button "Matter" at bounding box center [733, 236] width 66 height 26
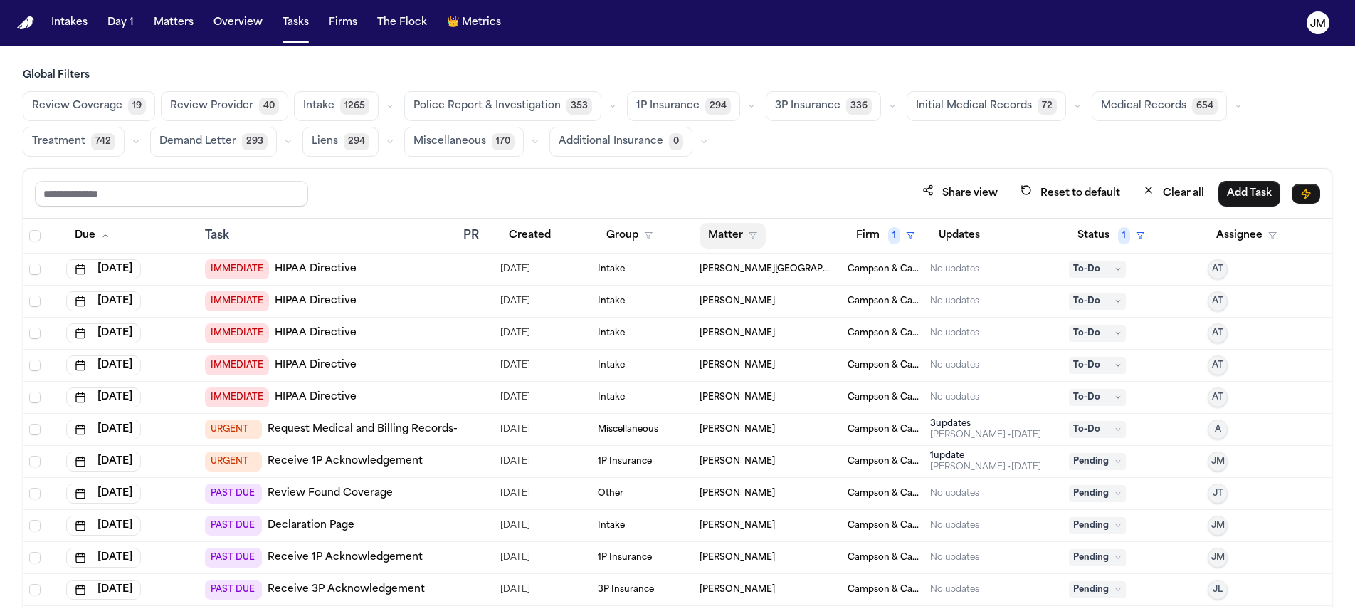
click at [732, 233] on button "Matter" at bounding box center [733, 236] width 66 height 26
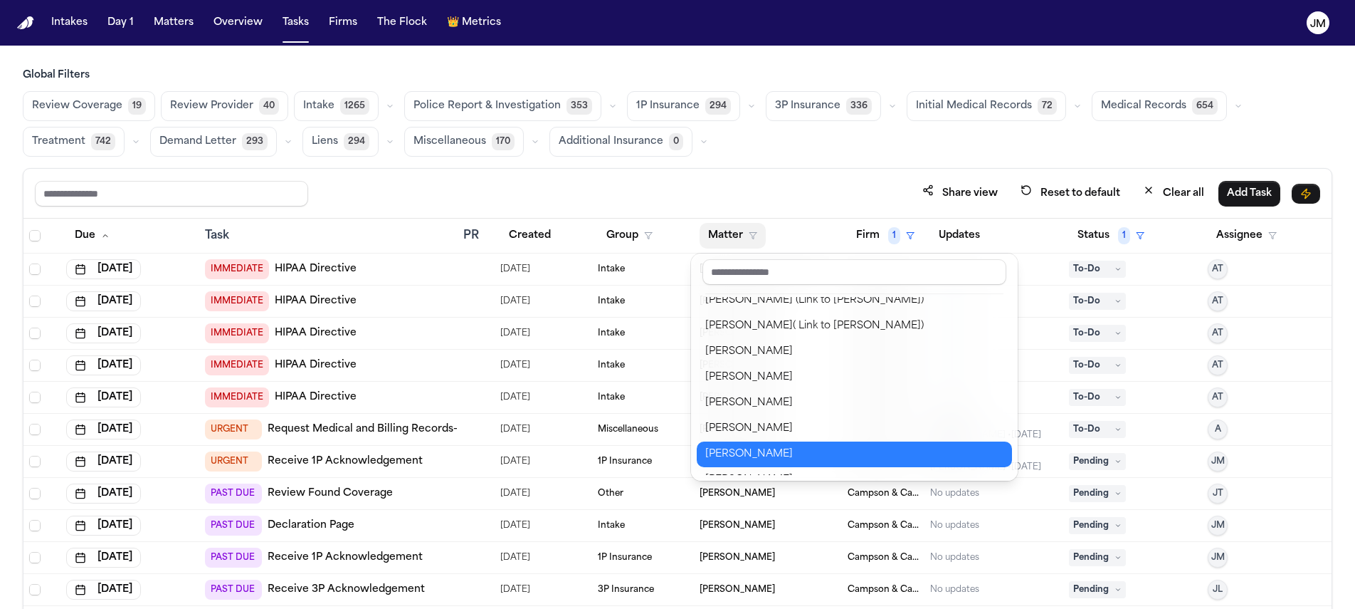
scroll to position [367, 0]
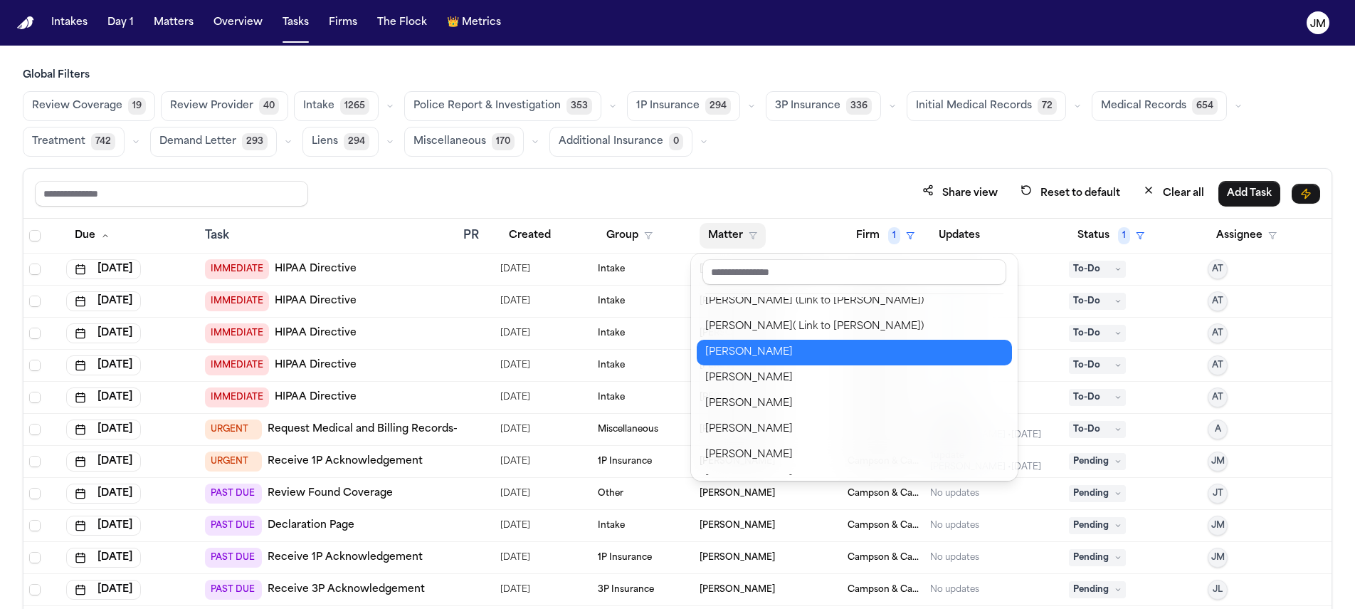
click at [757, 350] on div "Sylvia Young" at bounding box center [854, 352] width 298 height 17
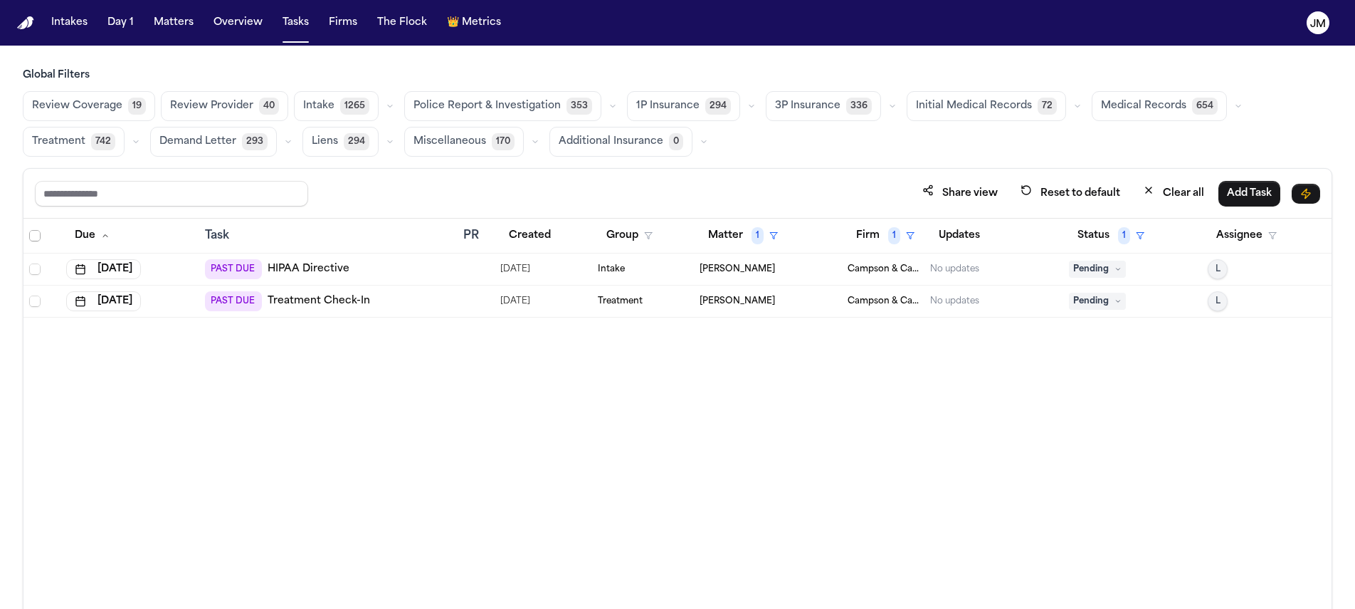
click at [35, 237] on span "Select all" at bounding box center [34, 235] width 11 height 11
click at [280, 196] on button "Change Status" at bounding box center [269, 194] width 91 height 26
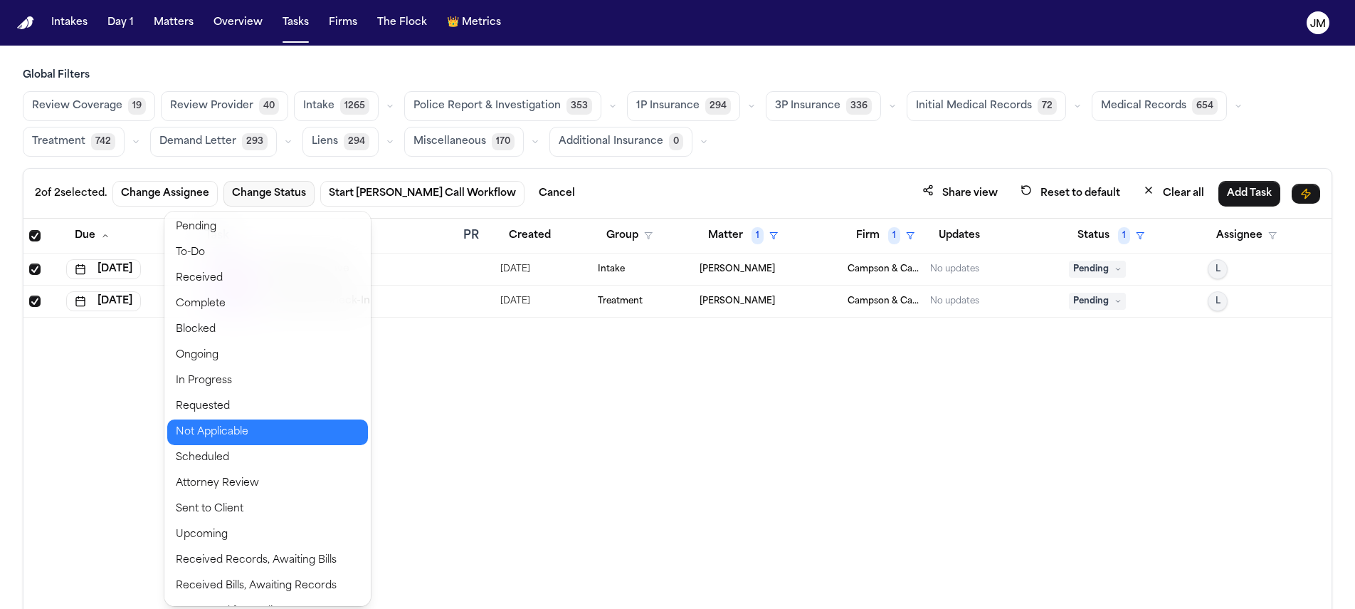
click at [236, 431] on button "Not Applicable" at bounding box center [267, 432] width 201 height 26
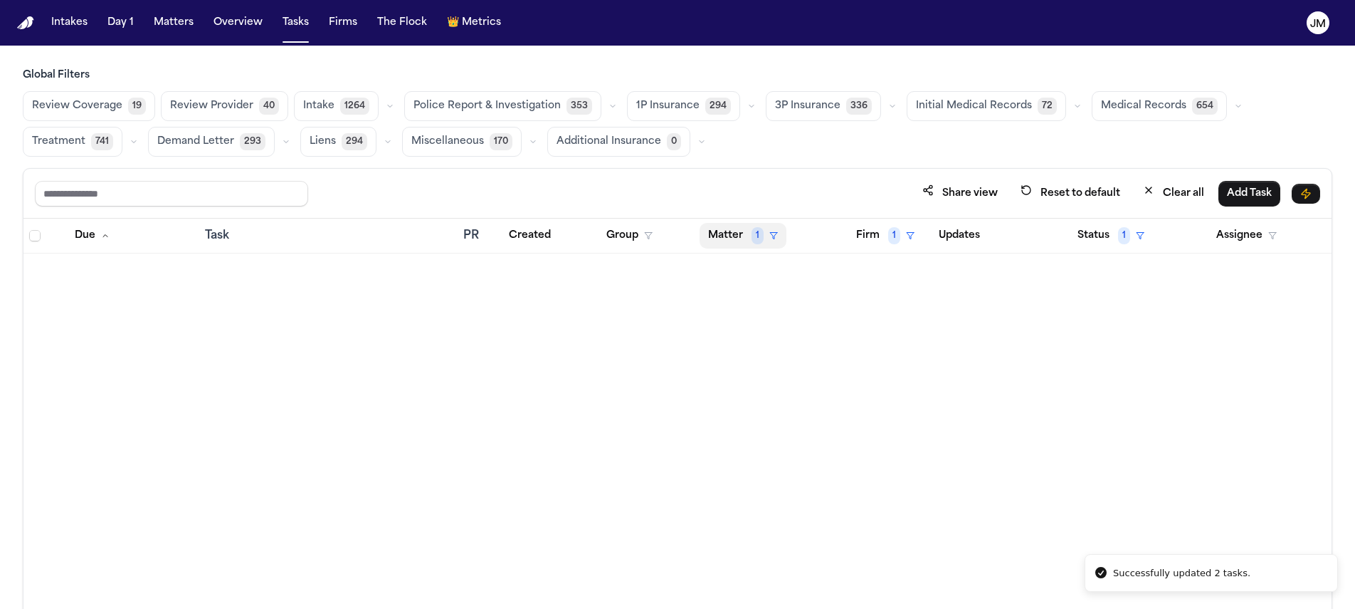
click at [725, 236] on button "Matter 1" at bounding box center [743, 236] width 87 height 26
click at [757, 355] on div "No options found Clear filter" at bounding box center [768, 306] width 142 height 107
click at [757, 350] on button "Clear filter" at bounding box center [768, 342] width 131 height 26
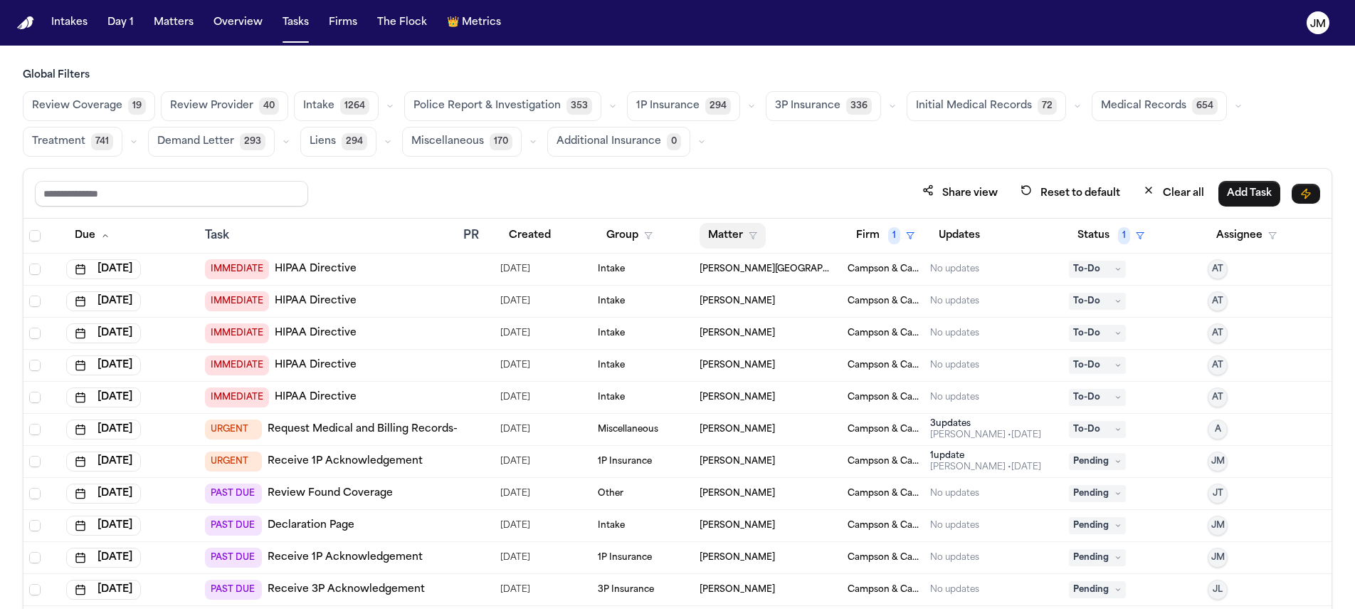
click at [723, 236] on button "Matter" at bounding box center [733, 236] width 66 height 26
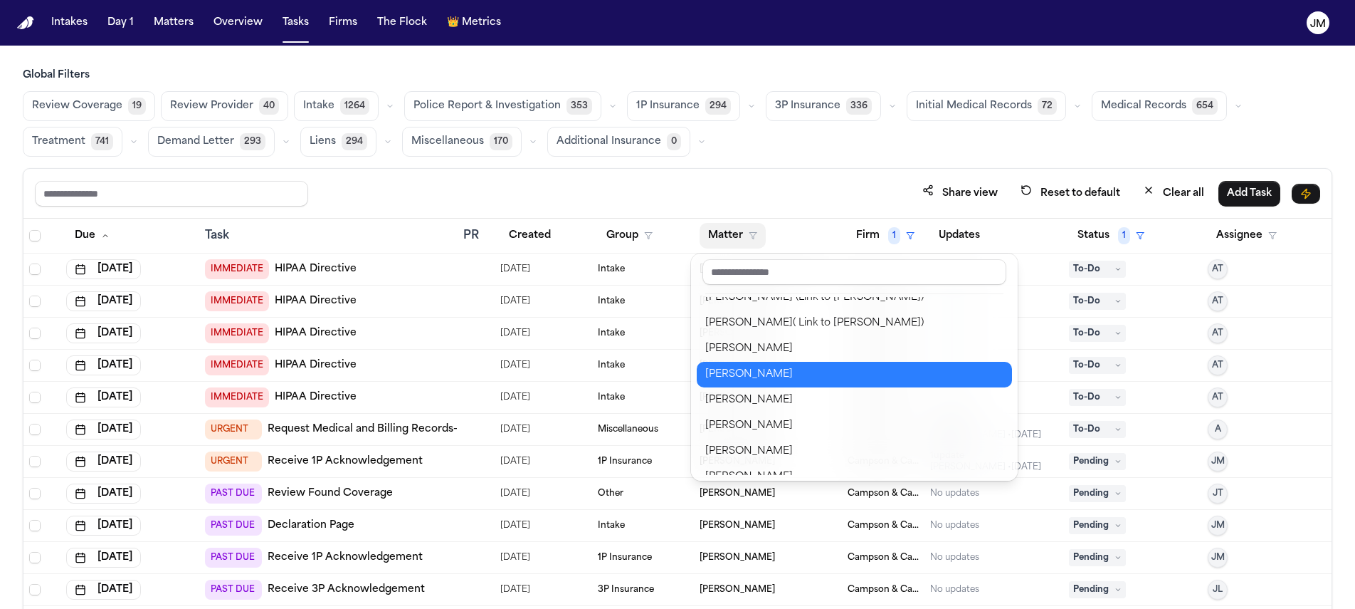
scroll to position [374, 0]
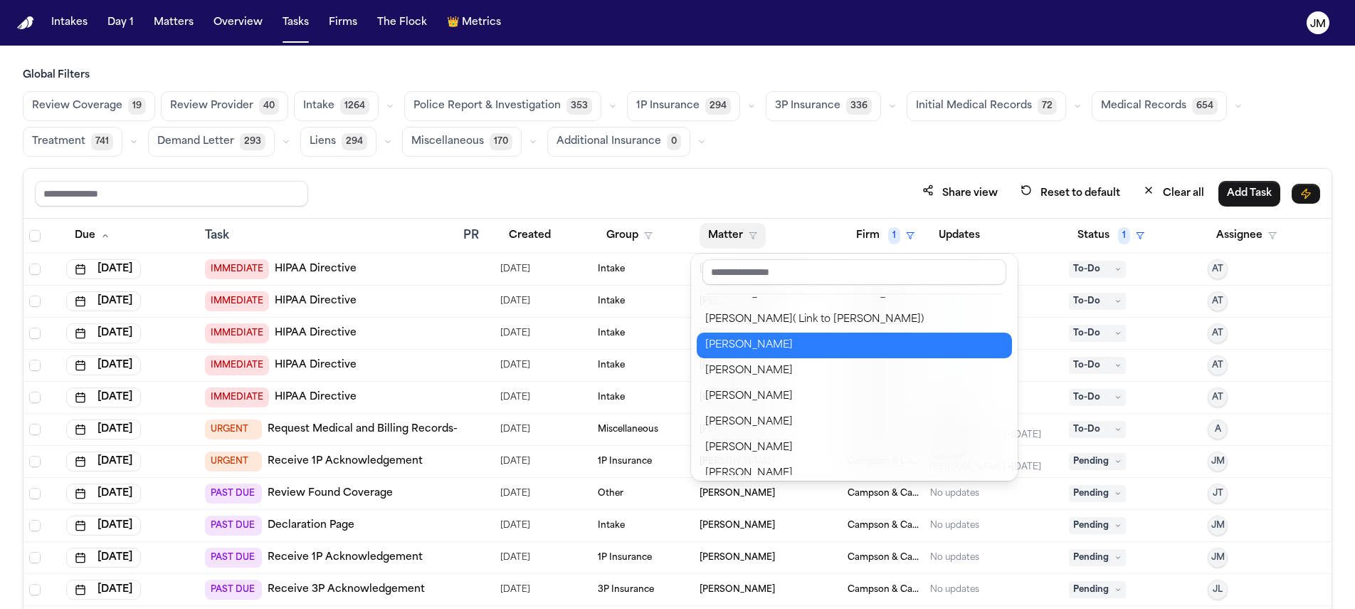
click at [752, 350] on div "[PERSON_NAME]" at bounding box center [854, 345] width 298 height 17
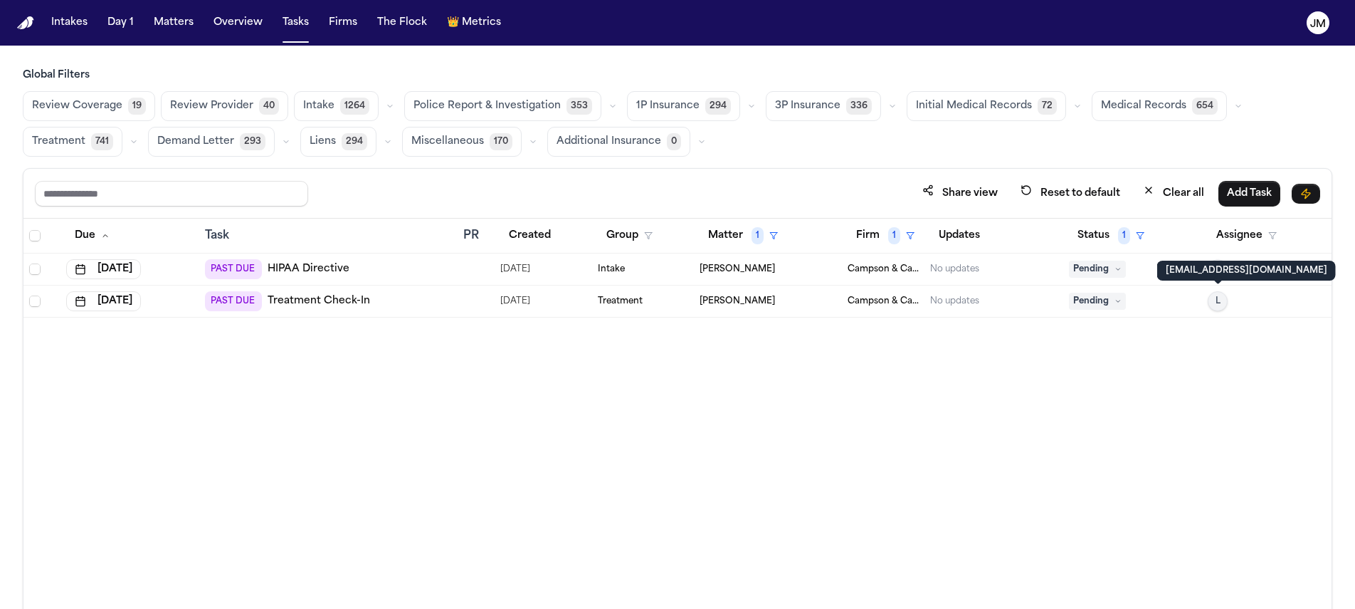
click at [1219, 300] on span "L" at bounding box center [1218, 300] width 5 height 11
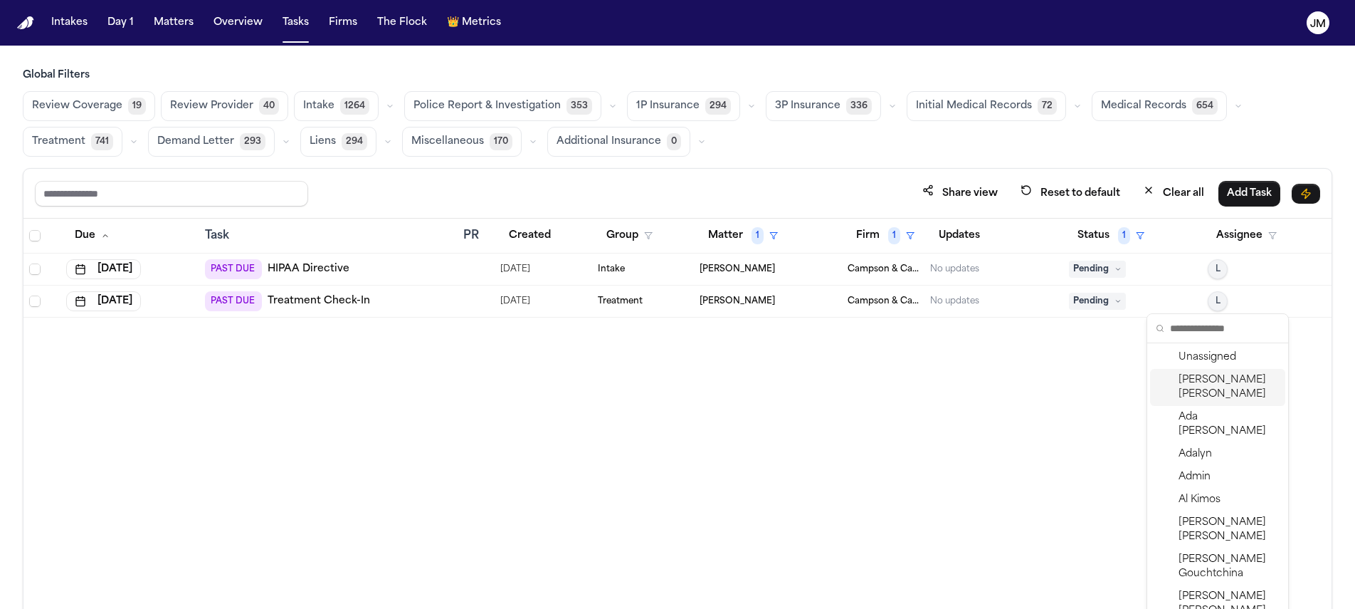
click at [1215, 393] on span "[PERSON_NAME]" at bounding box center [1229, 387] width 101 height 28
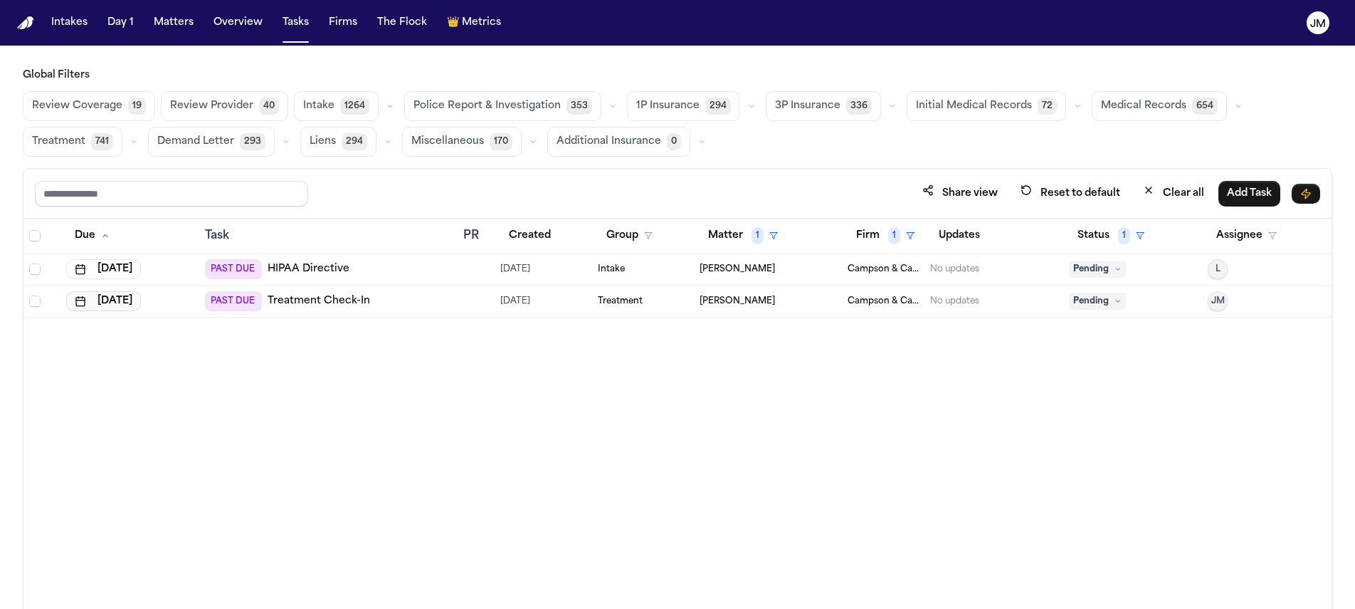
click at [117, 297] on button "[DATE]" at bounding box center [103, 301] width 75 height 20
click at [187, 329] on button "Go to next month" at bounding box center [185, 332] width 20 height 20
click at [41, 330] on button "Go to previous month" at bounding box center [51, 332] width 20 height 20
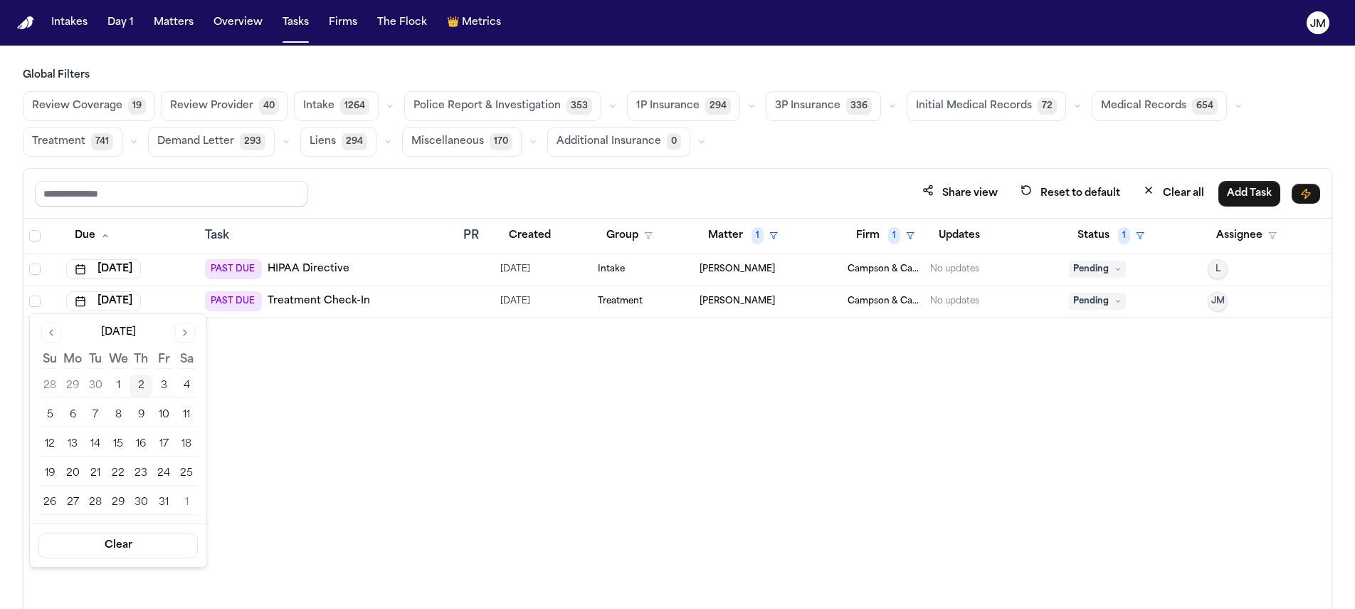
click at [145, 387] on button "2" at bounding box center [141, 385] width 23 height 23
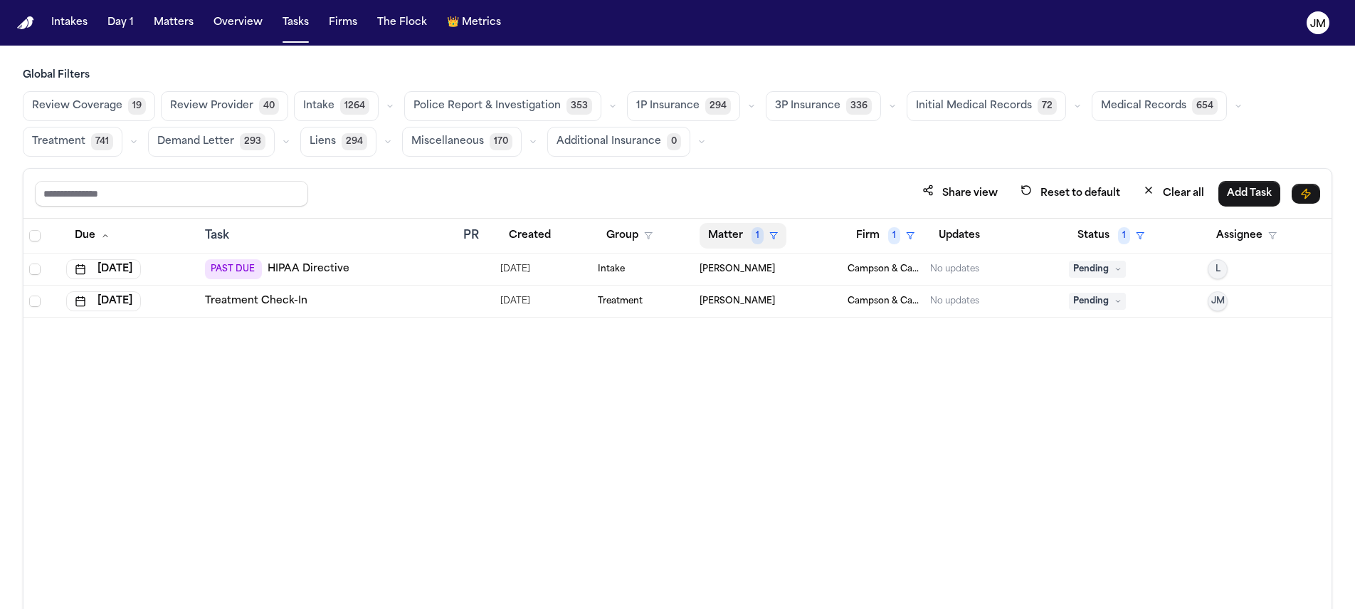
click at [739, 232] on button "Matter 1" at bounding box center [743, 236] width 87 height 26
click at [782, 336] on div "Clear filter" at bounding box center [776, 341] width 52 height 17
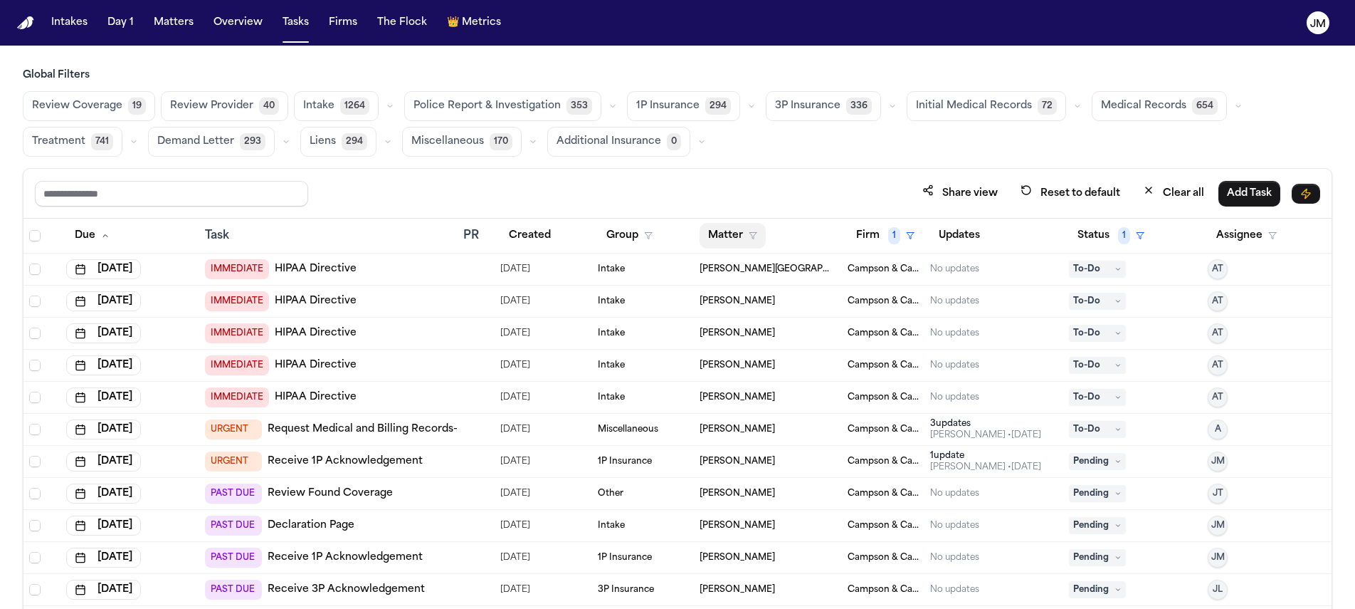
click at [737, 236] on button "Matter" at bounding box center [733, 236] width 66 height 26
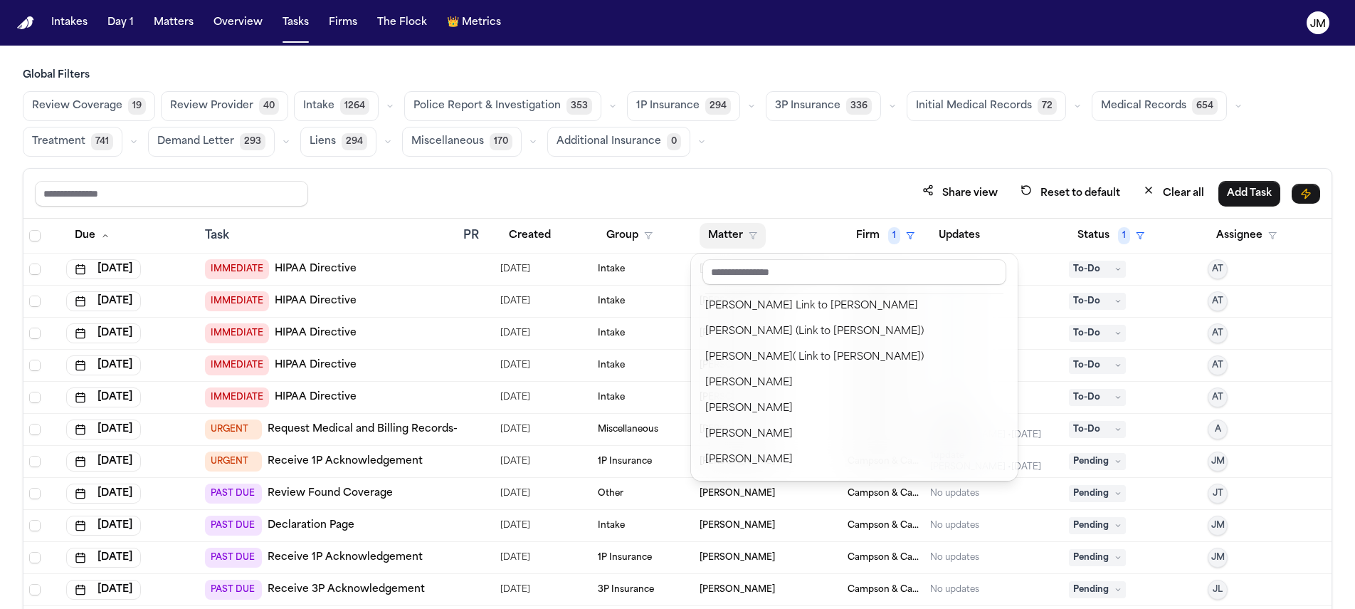
scroll to position [387, 0]
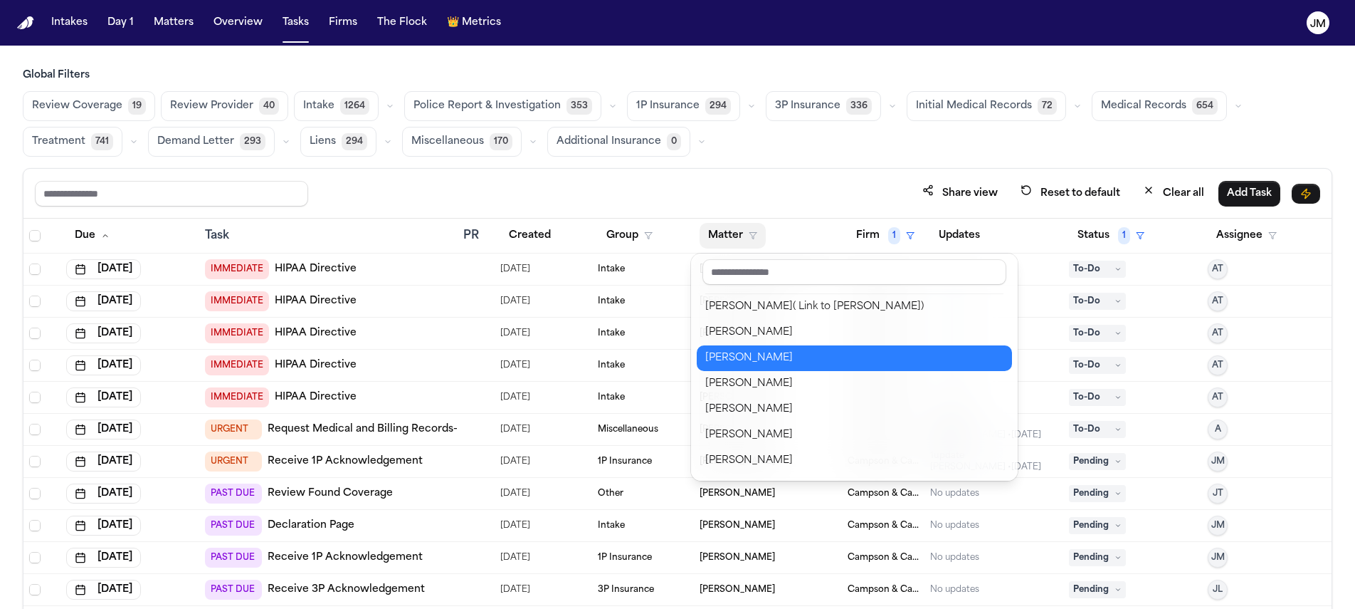
click at [767, 361] on div "Althea Hunter" at bounding box center [854, 358] width 298 height 17
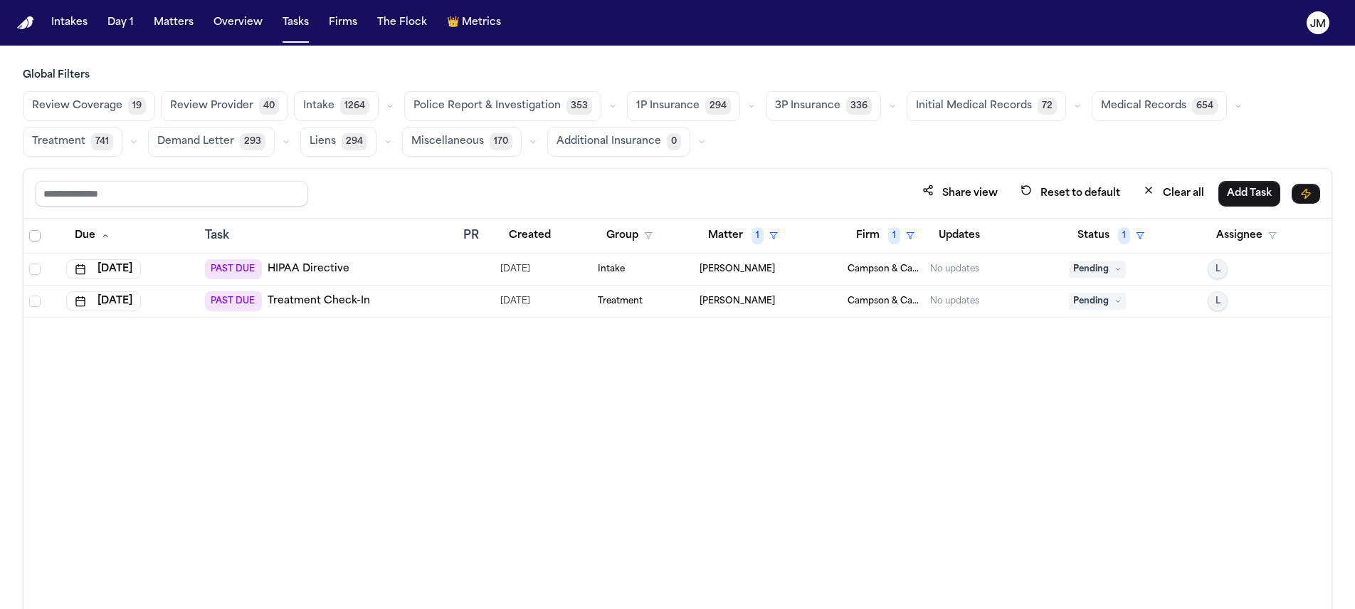
click at [35, 238] on span "Select all" at bounding box center [34, 235] width 11 height 11
click at [271, 193] on button "Change Status" at bounding box center [269, 194] width 91 height 26
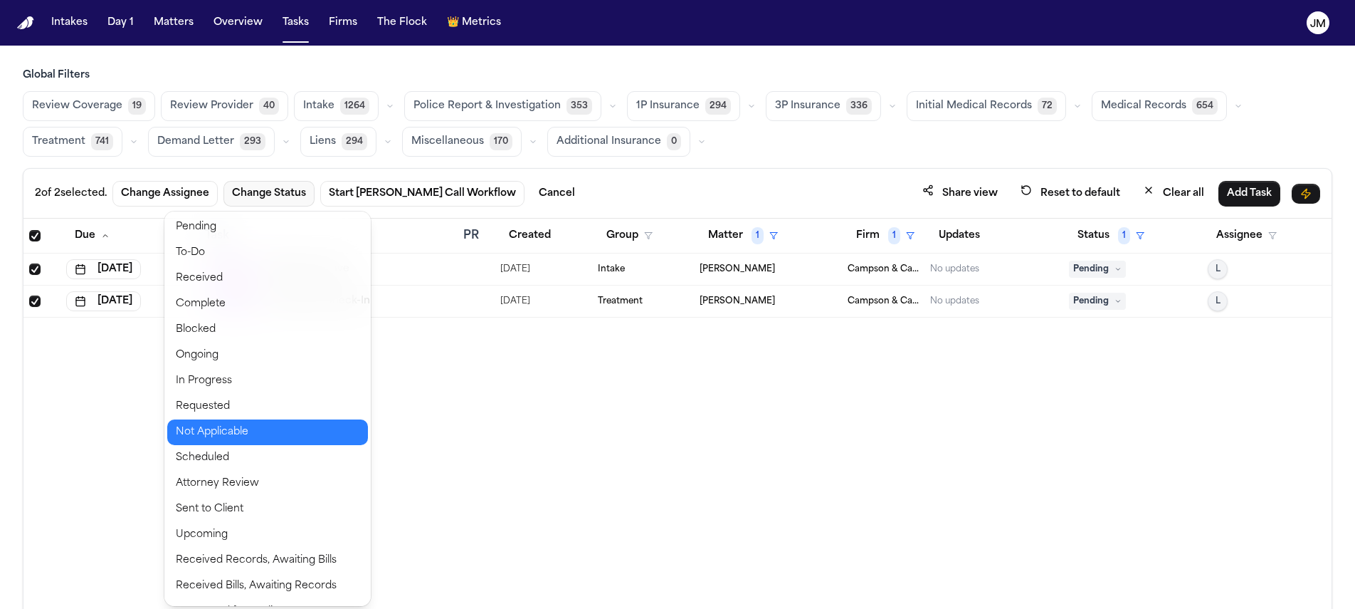
click at [273, 432] on button "Not Applicable" at bounding box center [267, 432] width 201 height 26
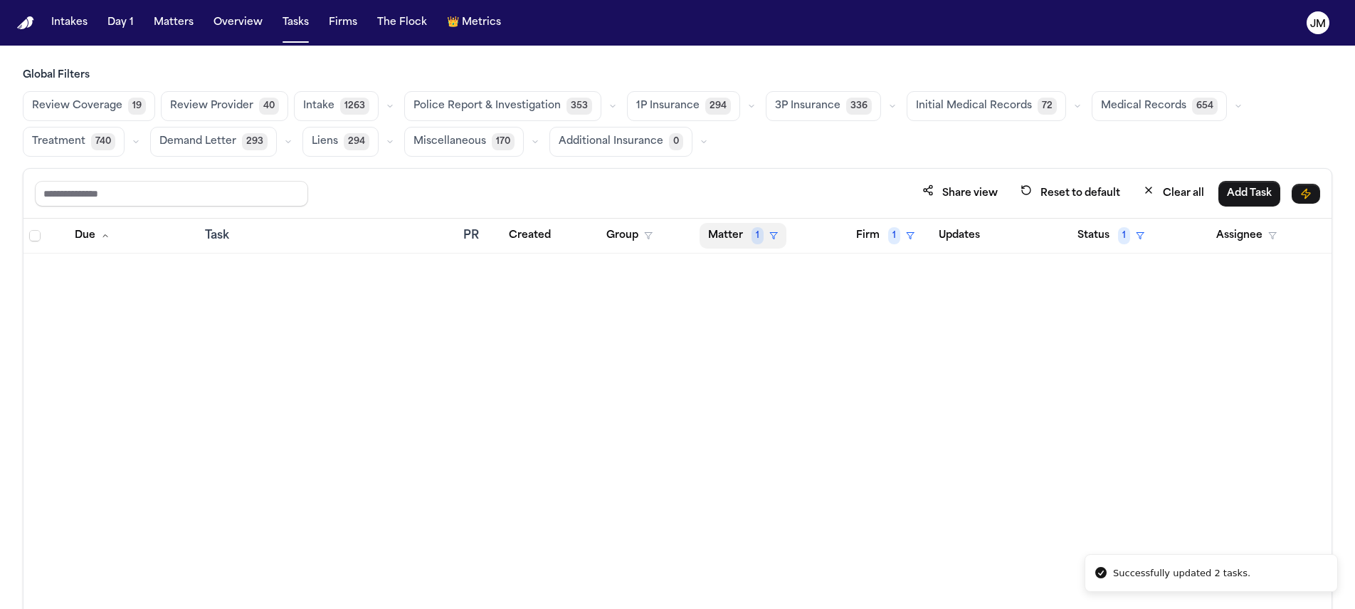
click at [709, 230] on button "Matter 1" at bounding box center [743, 236] width 87 height 26
click at [779, 326] on div "No options found Clear filter" at bounding box center [768, 306] width 142 height 107
click at [781, 335] on div "Clear filter" at bounding box center [776, 341] width 52 height 17
click at [732, 229] on button "Matter" at bounding box center [733, 236] width 66 height 26
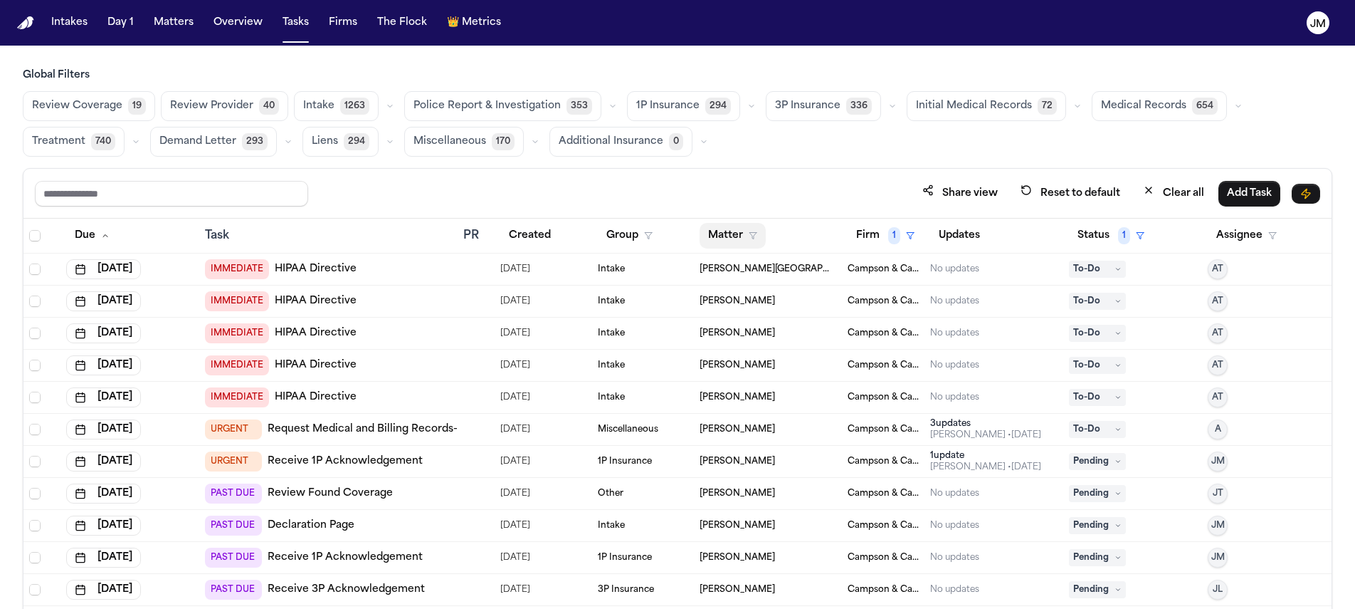
click at [726, 233] on button "Matter" at bounding box center [733, 236] width 66 height 26
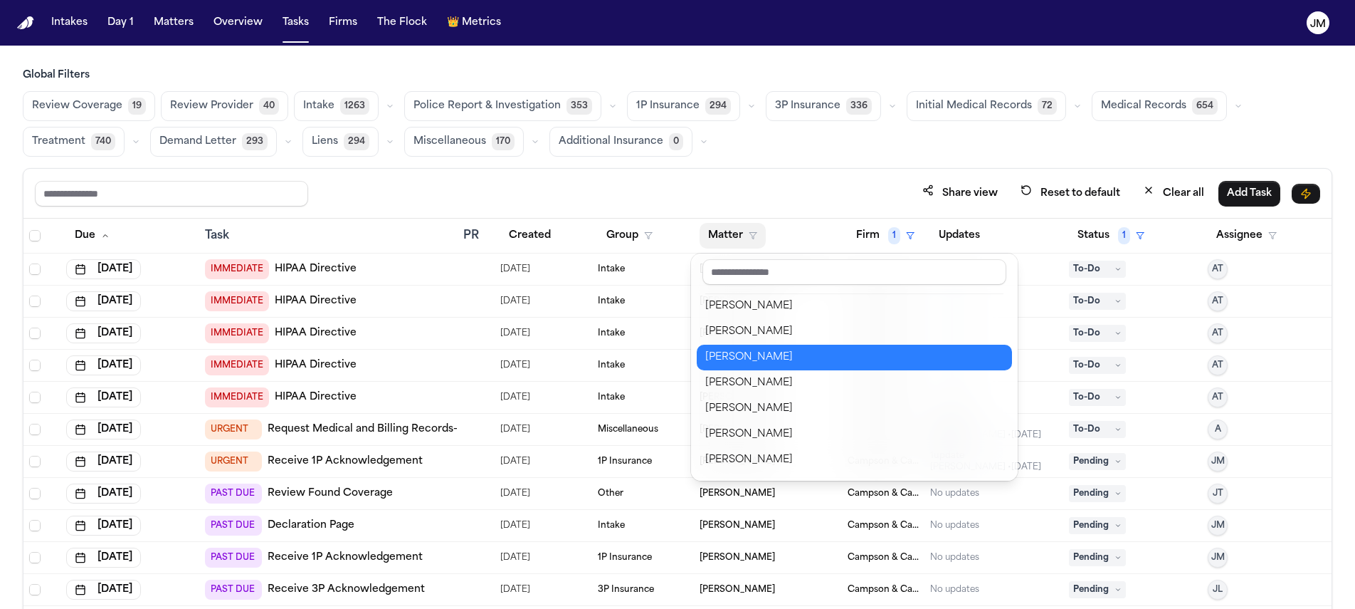
scroll to position [442, 0]
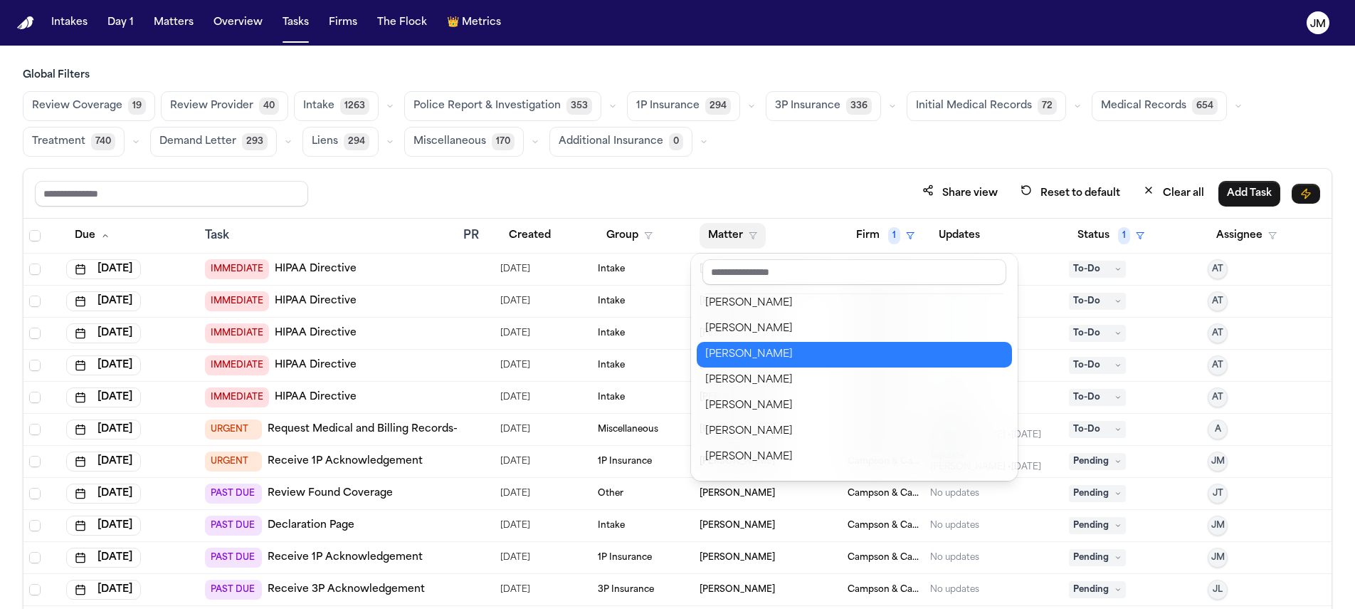
click at [819, 362] on button "[PERSON_NAME]" at bounding box center [854, 355] width 315 height 26
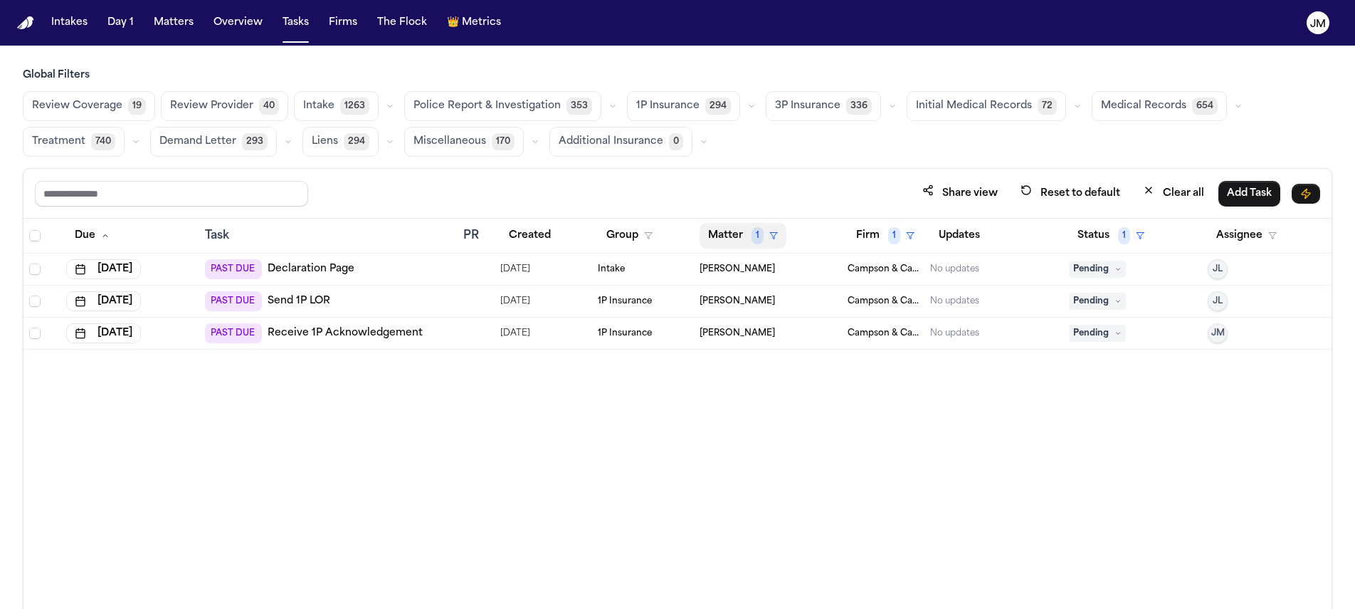
click at [740, 230] on button "Matter 1" at bounding box center [743, 236] width 87 height 26
click at [760, 347] on div "Clear filter" at bounding box center [776, 341] width 52 height 17
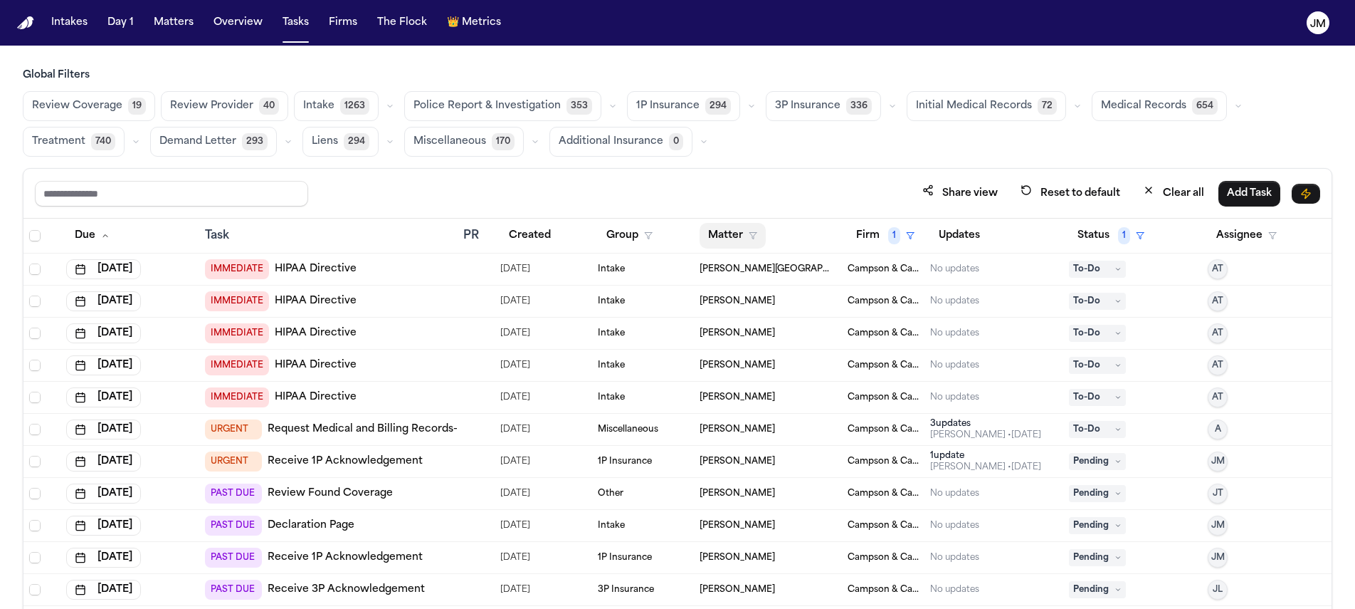
click at [742, 239] on button "Matter" at bounding box center [733, 236] width 66 height 26
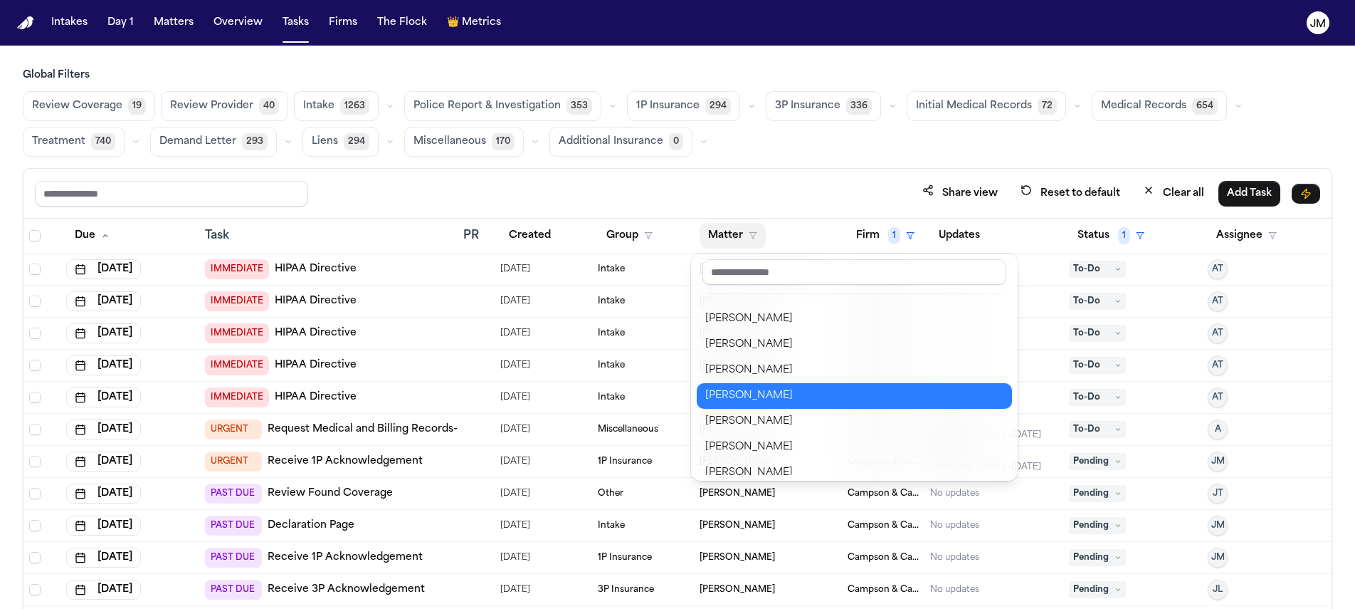
scroll to position [407, 0]
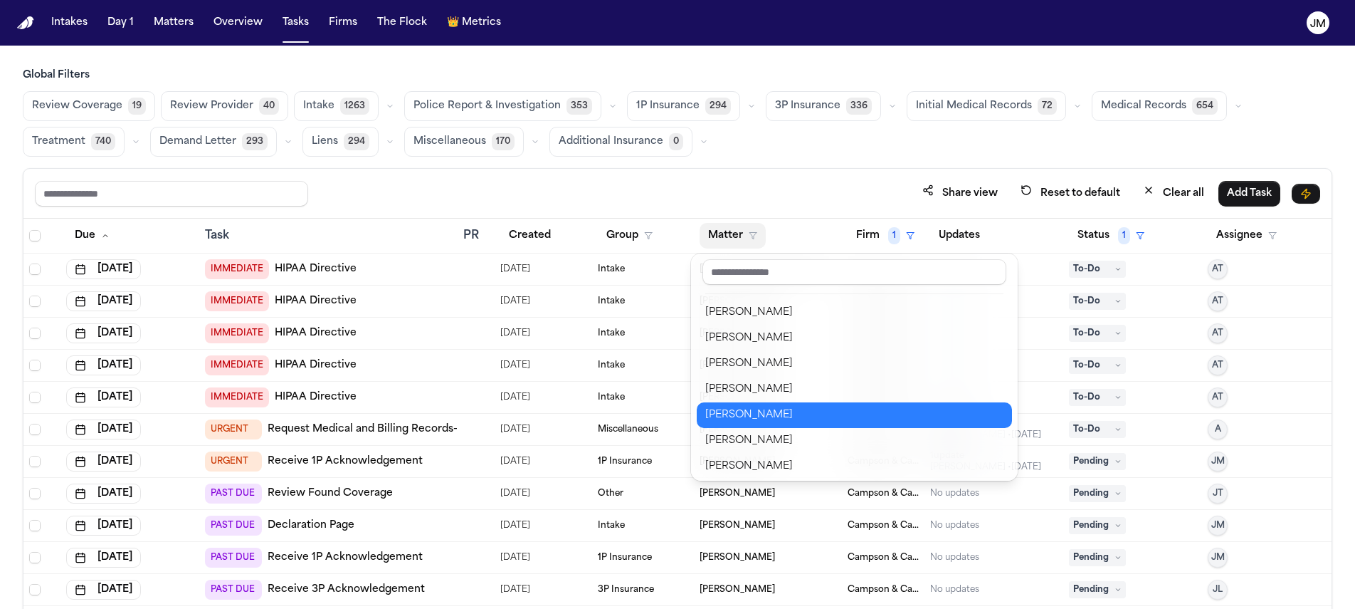
click at [814, 414] on div "[PERSON_NAME]" at bounding box center [854, 414] width 298 height 17
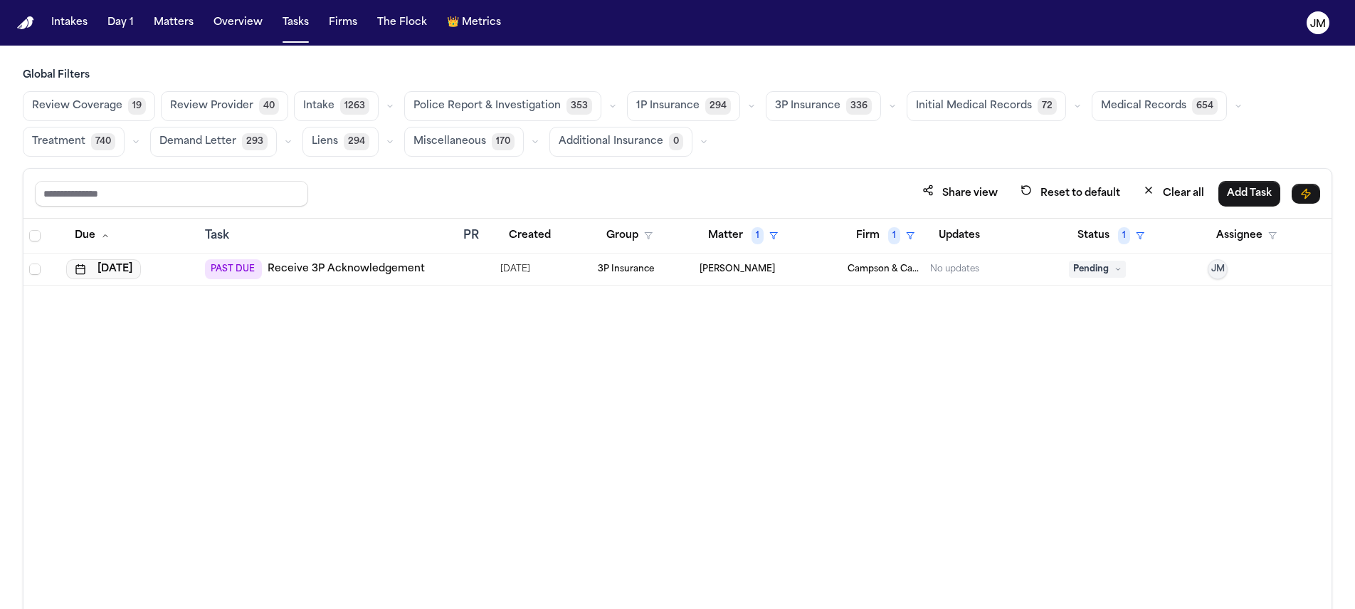
click at [103, 267] on button "[DATE]" at bounding box center [103, 269] width 75 height 20
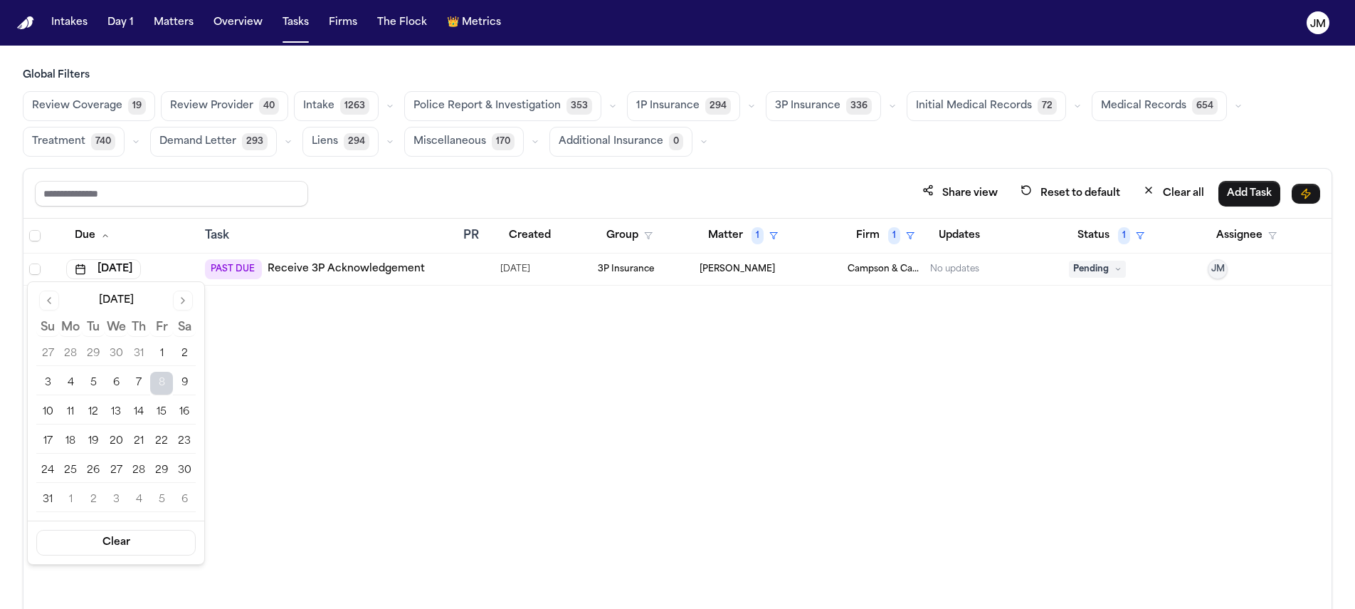
click at [184, 300] on button "Go to next month" at bounding box center [183, 300] width 20 height 20
click at [73, 374] on button "6" at bounding box center [70, 383] width 23 height 23
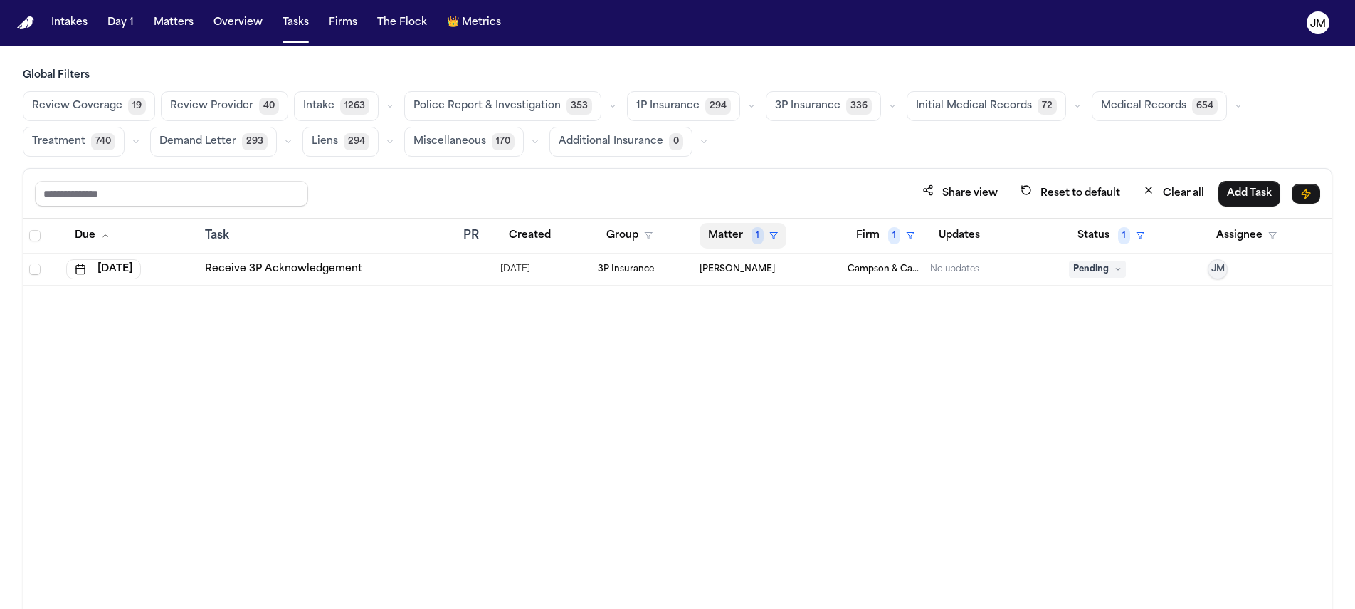
click at [724, 236] on button "Matter 1" at bounding box center [743, 236] width 87 height 26
click at [772, 343] on div "Clear filter" at bounding box center [776, 341] width 52 height 17
click at [743, 232] on button "Matter" at bounding box center [733, 236] width 66 height 26
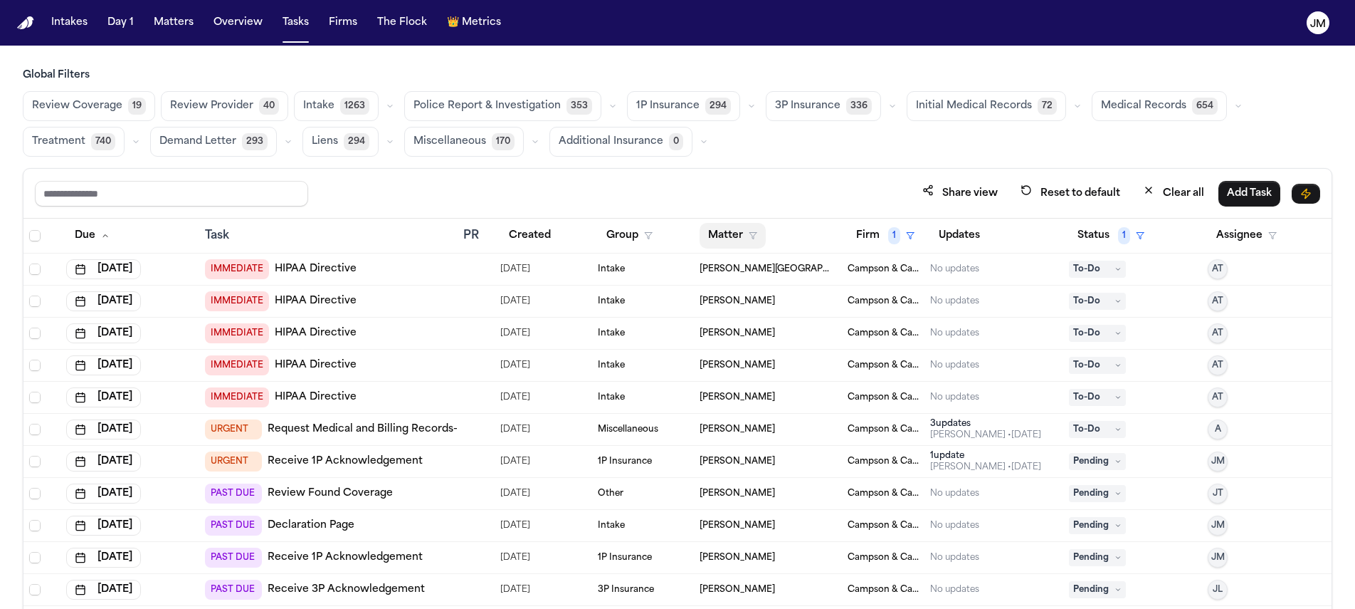
click at [739, 232] on button "Matter" at bounding box center [733, 236] width 66 height 26
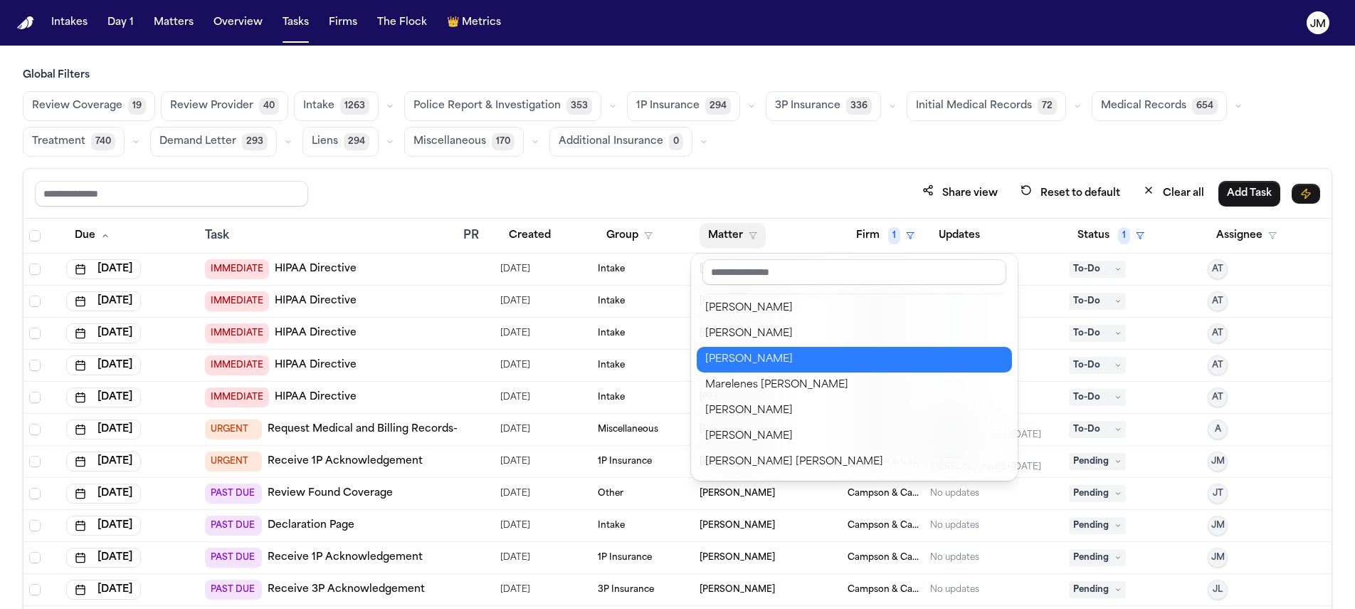
scroll to position [518, 0]
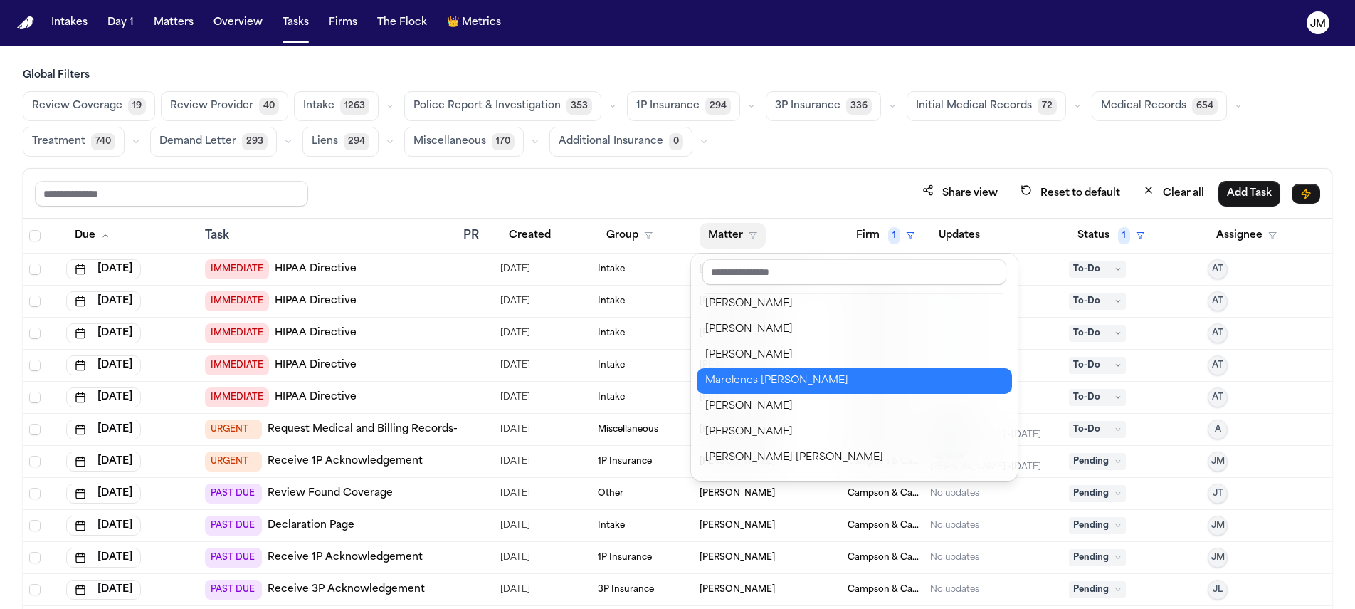
click at [779, 384] on div "Marelenes [PERSON_NAME]" at bounding box center [854, 380] width 298 height 17
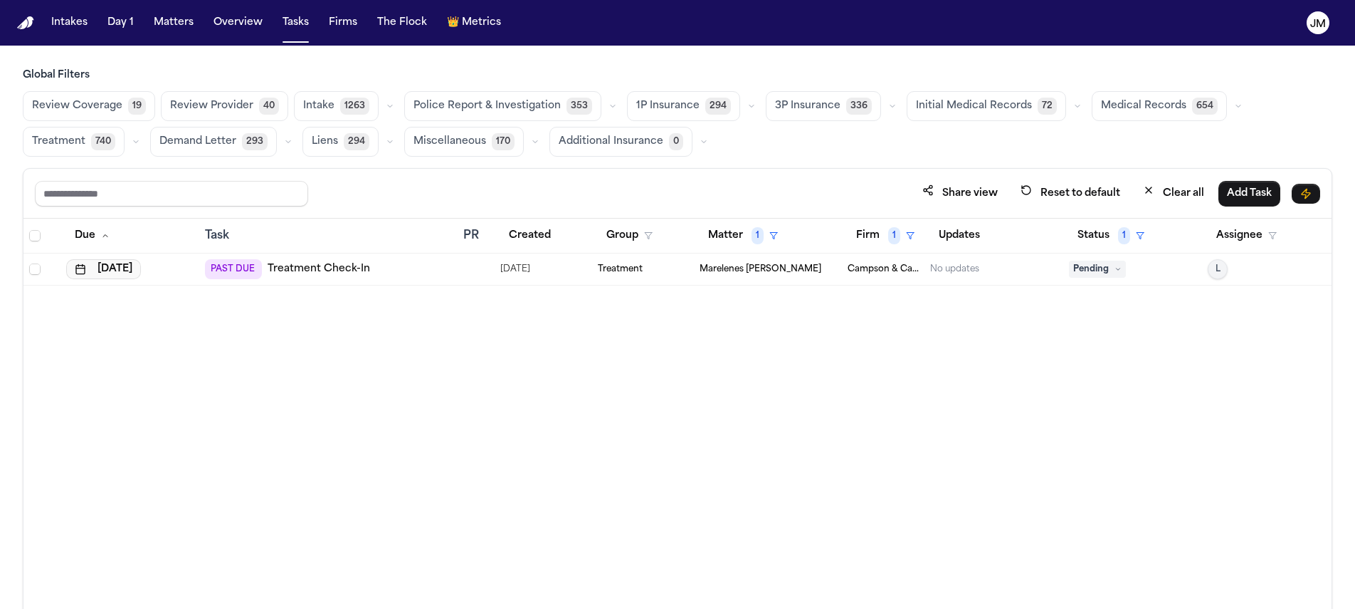
click at [115, 269] on button "[DATE]" at bounding box center [103, 269] width 75 height 20
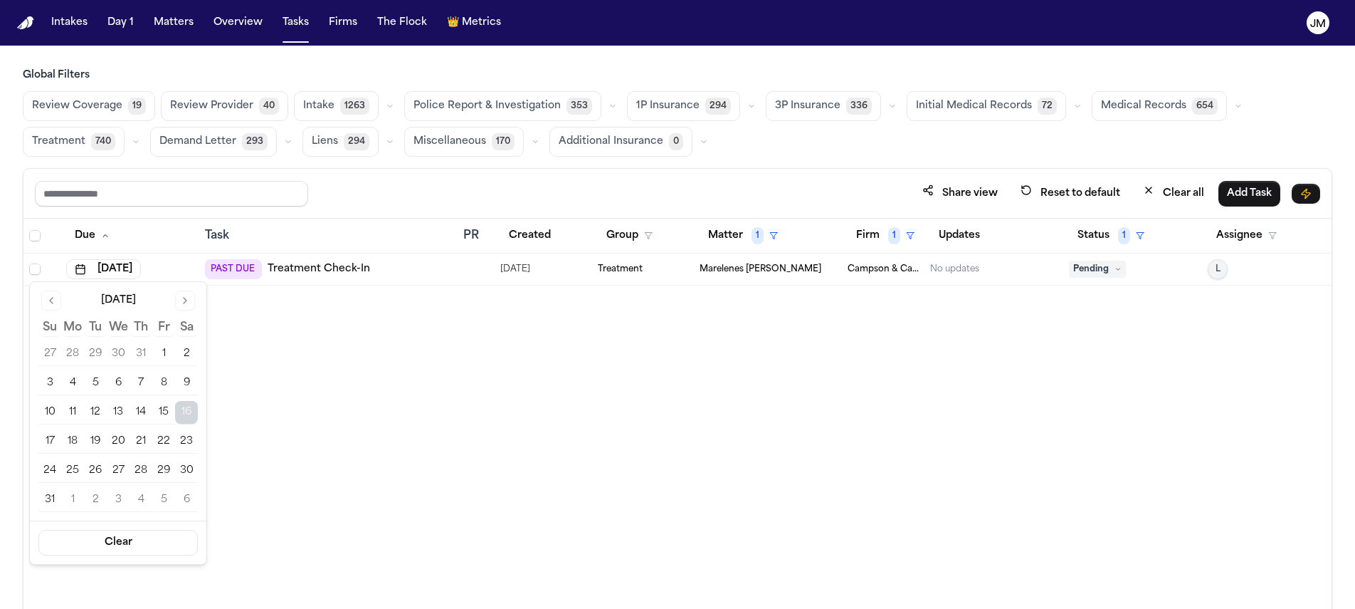
click at [173, 300] on div "August 2025" at bounding box center [117, 298] width 159 height 17
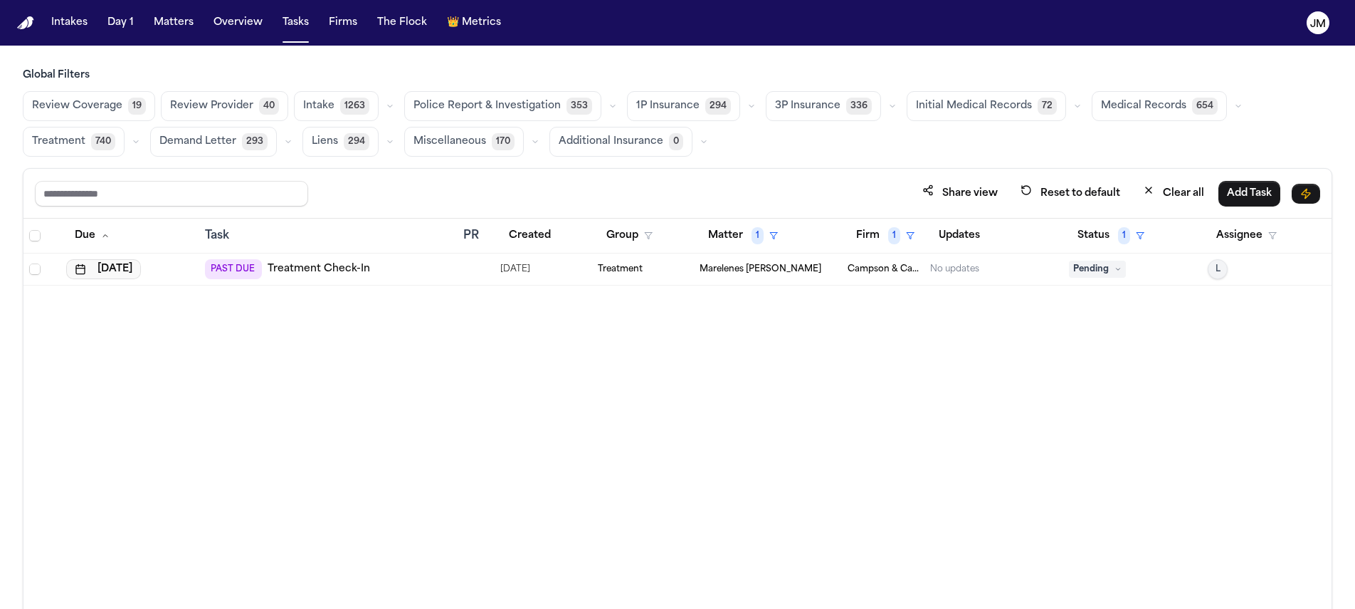
click at [141, 267] on button "[DATE]" at bounding box center [103, 269] width 75 height 20
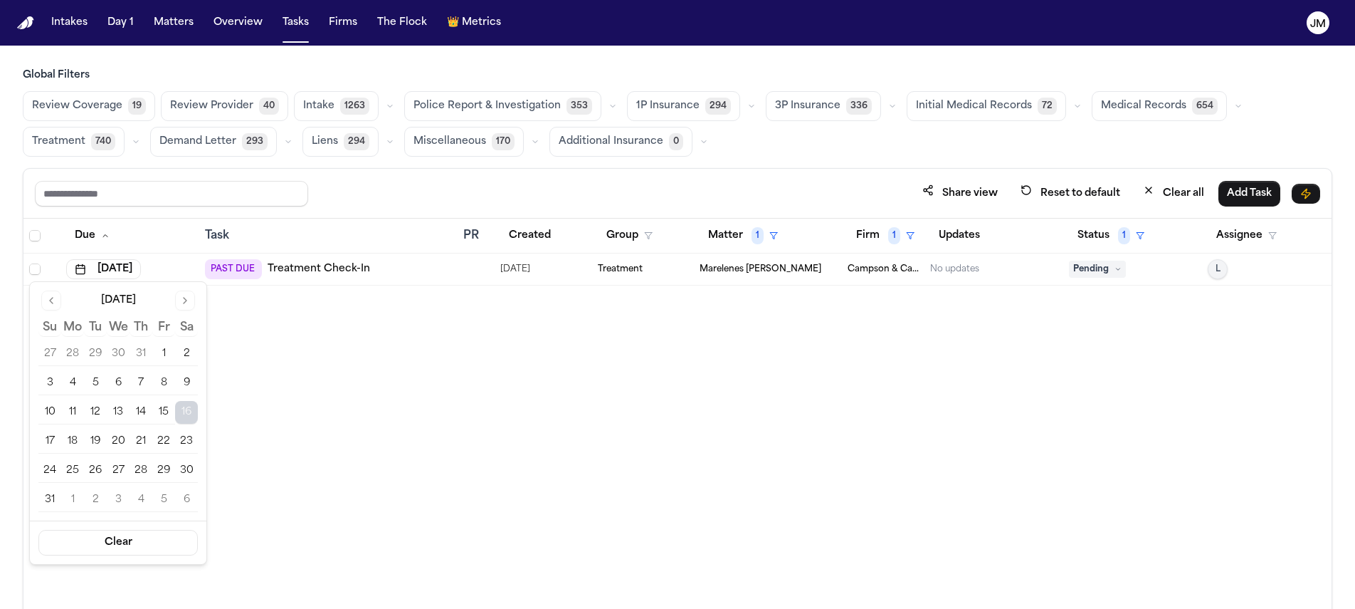
click at [181, 292] on button "Go to next month" at bounding box center [185, 300] width 20 height 20
click at [181, 295] on button "Go to next month" at bounding box center [185, 300] width 20 height 20
click at [77, 380] on button "6" at bounding box center [72, 383] width 23 height 23
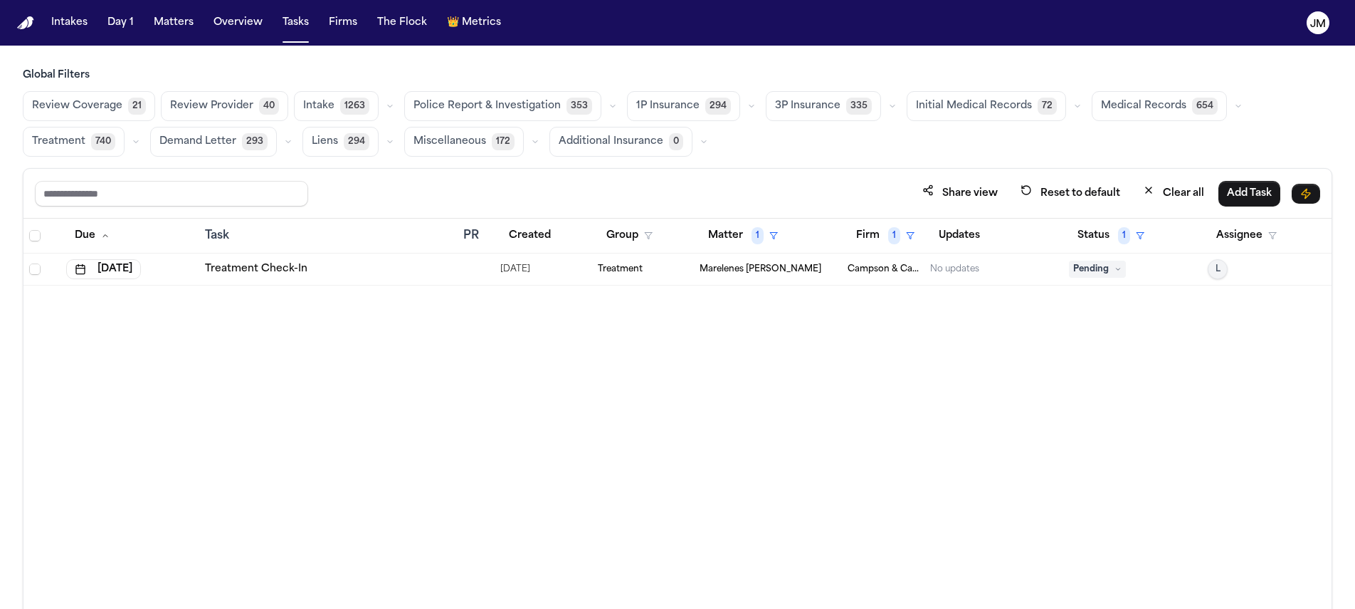
click at [1217, 269] on span "L" at bounding box center [1218, 268] width 5 height 11
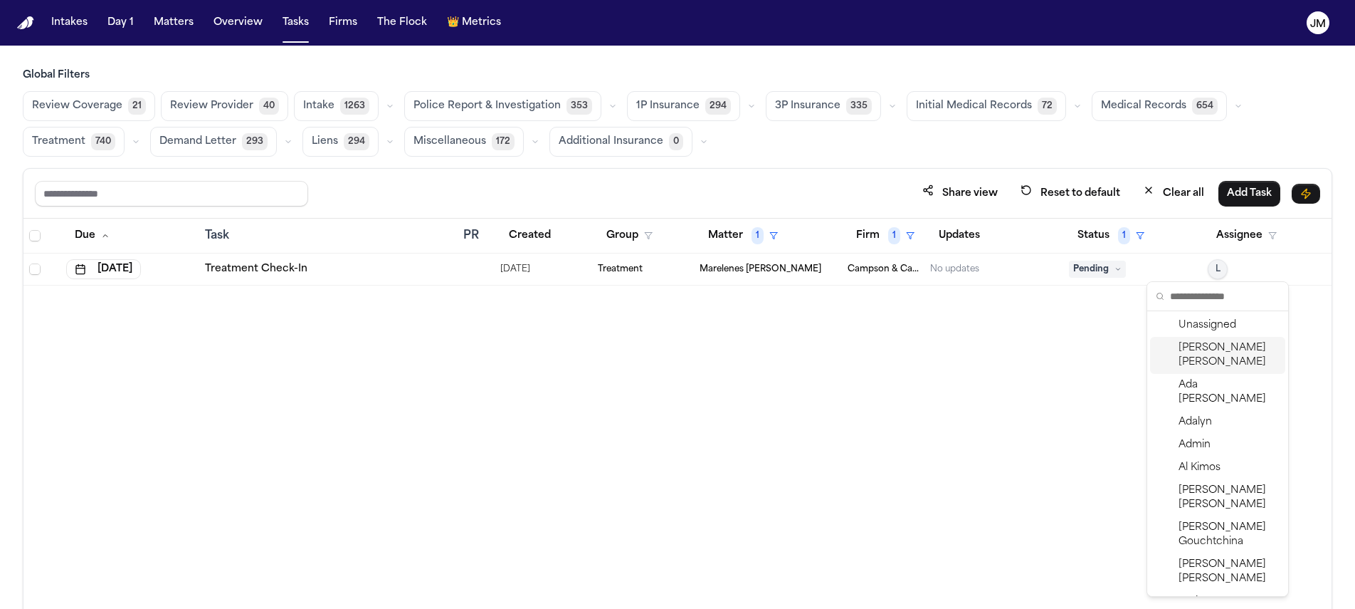
click at [1216, 357] on span "Jacqueline Maldonado" at bounding box center [1229, 355] width 101 height 28
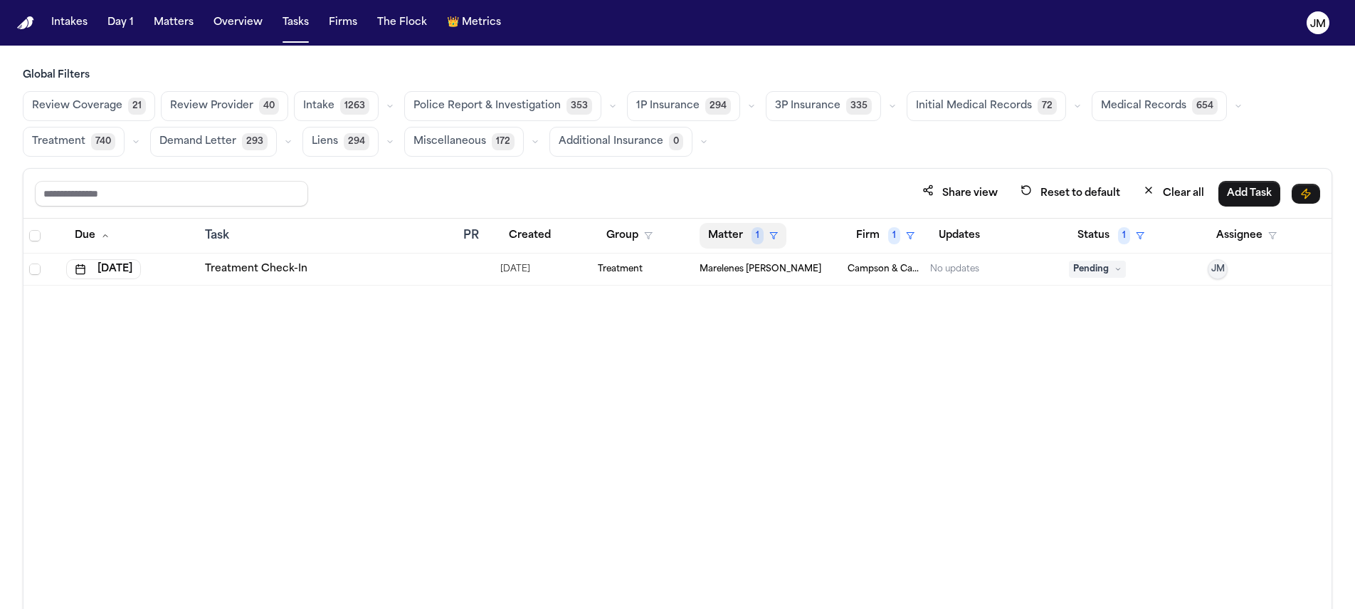
click at [720, 233] on button "Matter 1" at bounding box center [743, 236] width 87 height 26
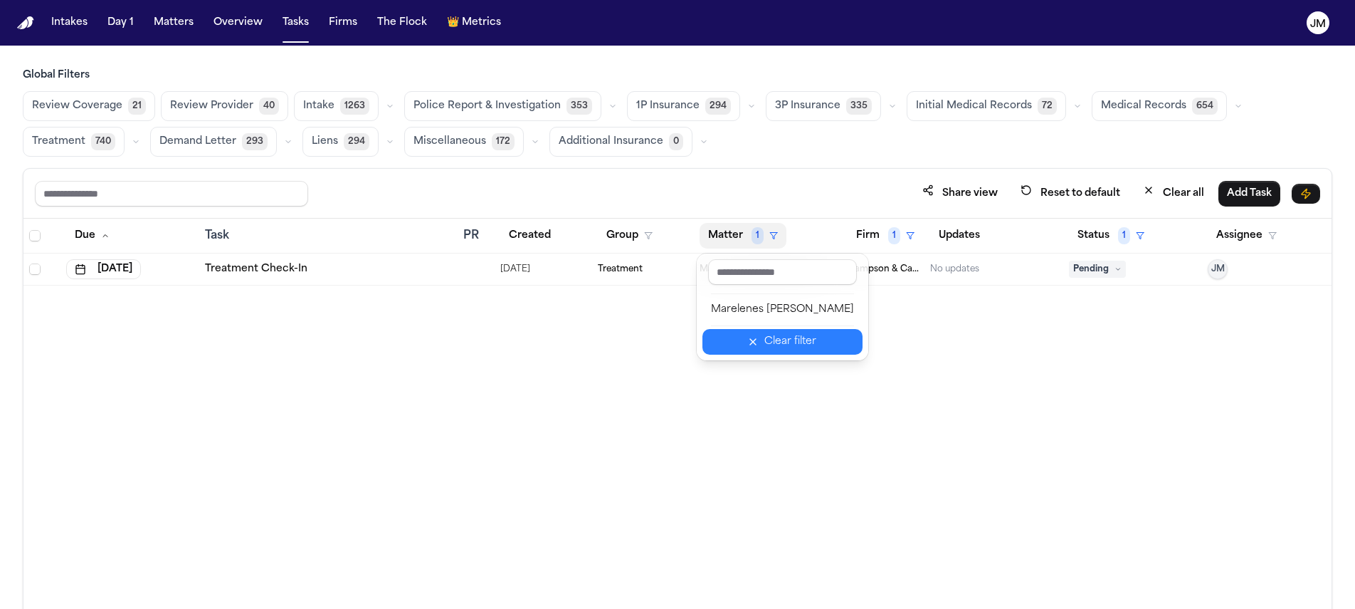
click at [799, 335] on div "Clear filter" at bounding box center [791, 341] width 52 height 17
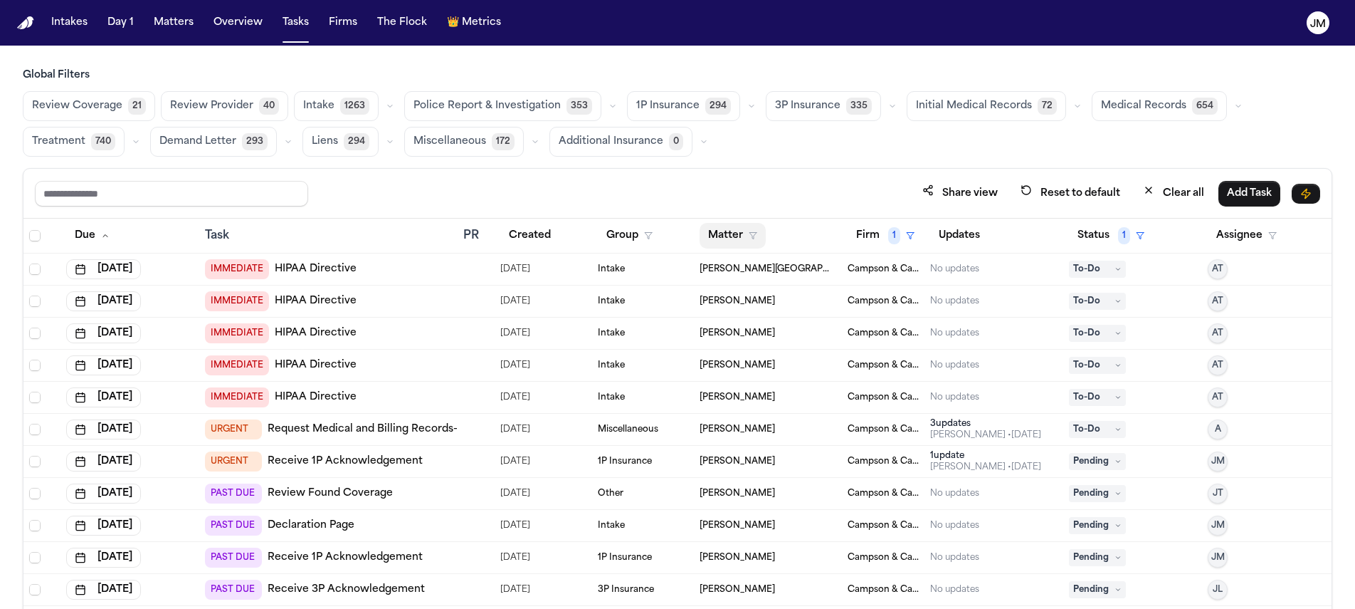
click at [749, 236] on icon "button" at bounding box center [753, 235] width 9 height 9
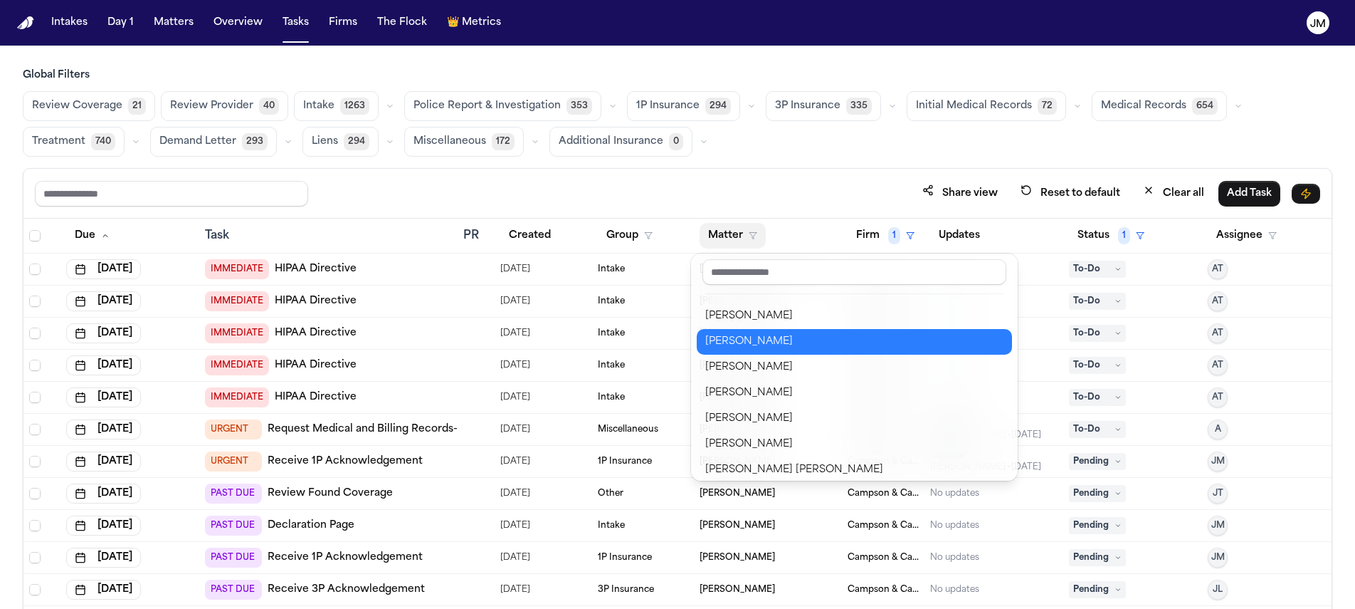
scroll to position [530, 0]
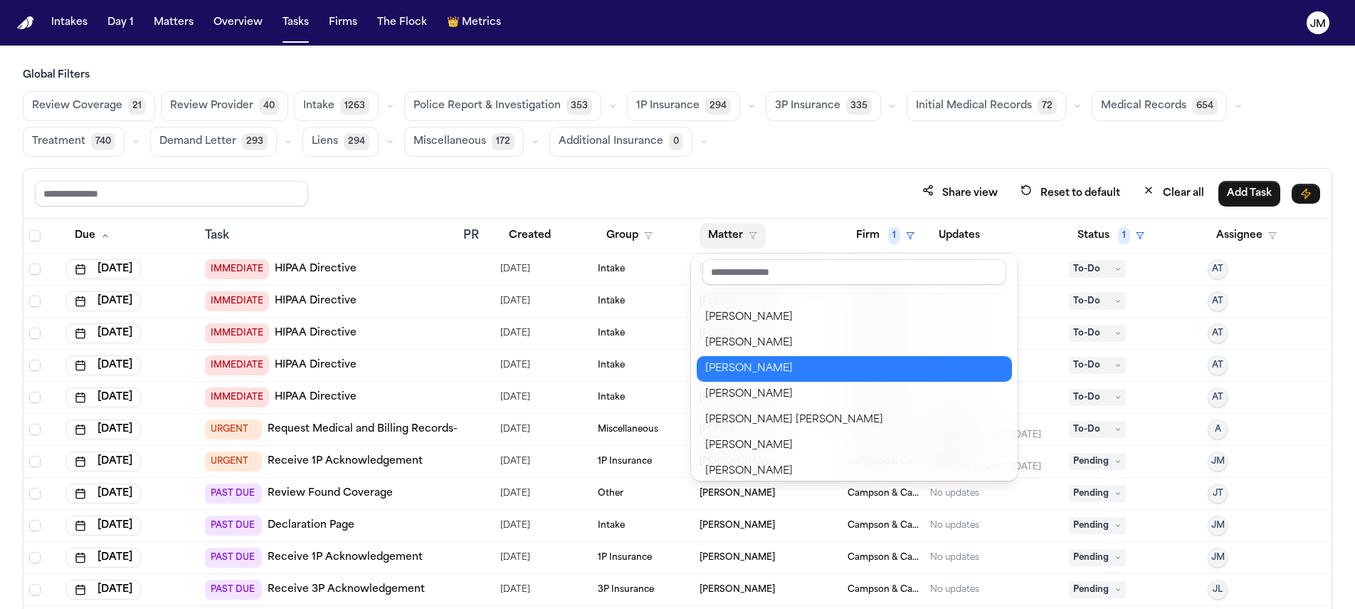
click at [784, 370] on div "[PERSON_NAME]" at bounding box center [854, 368] width 298 height 17
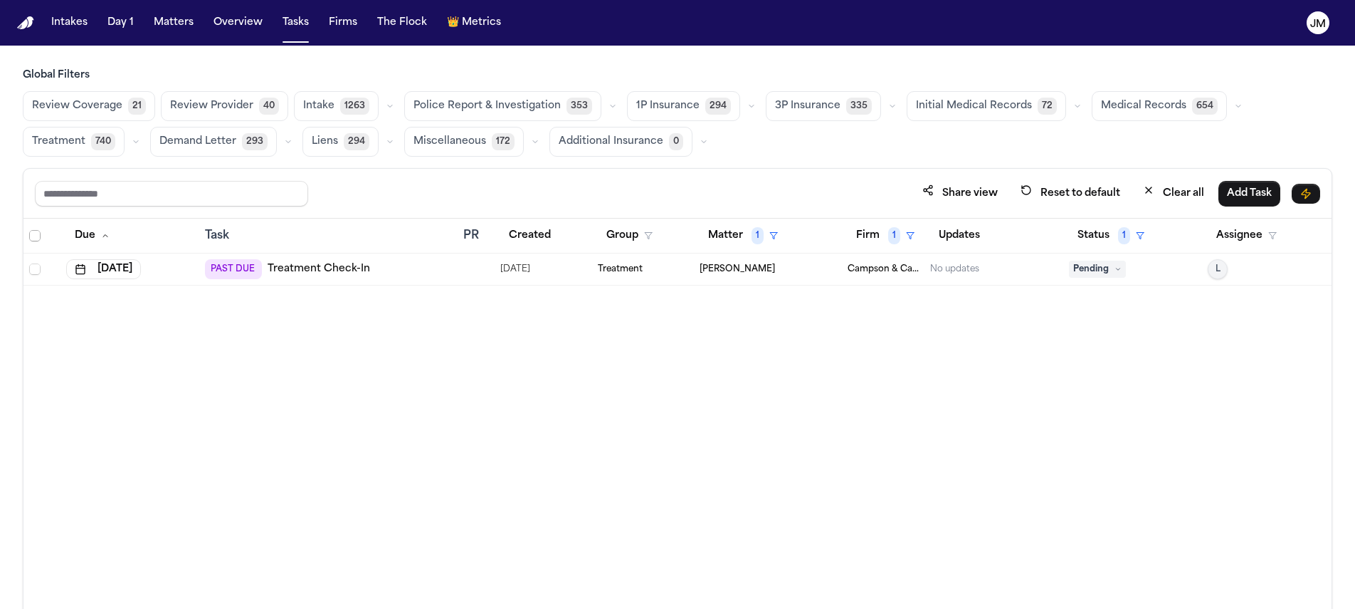
click at [36, 236] on span "Select all" at bounding box center [34, 235] width 11 height 11
click at [248, 184] on button "Change Status" at bounding box center [264, 194] width 91 height 26
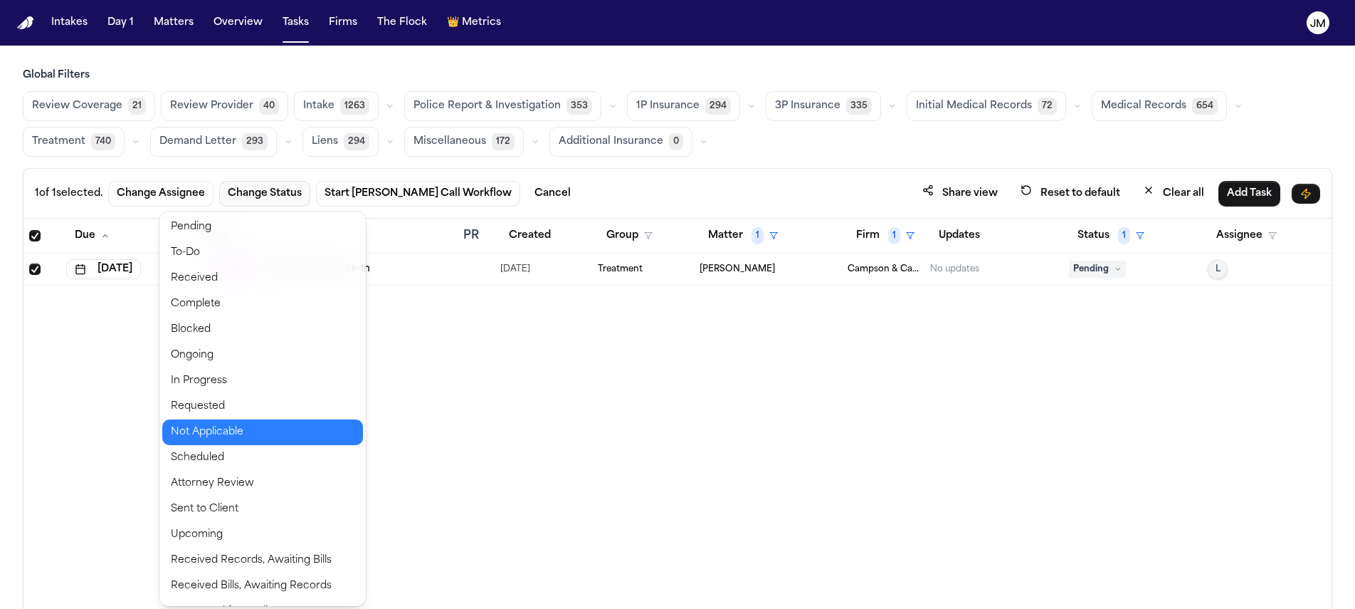
click at [233, 436] on button "Not Applicable" at bounding box center [262, 432] width 201 height 26
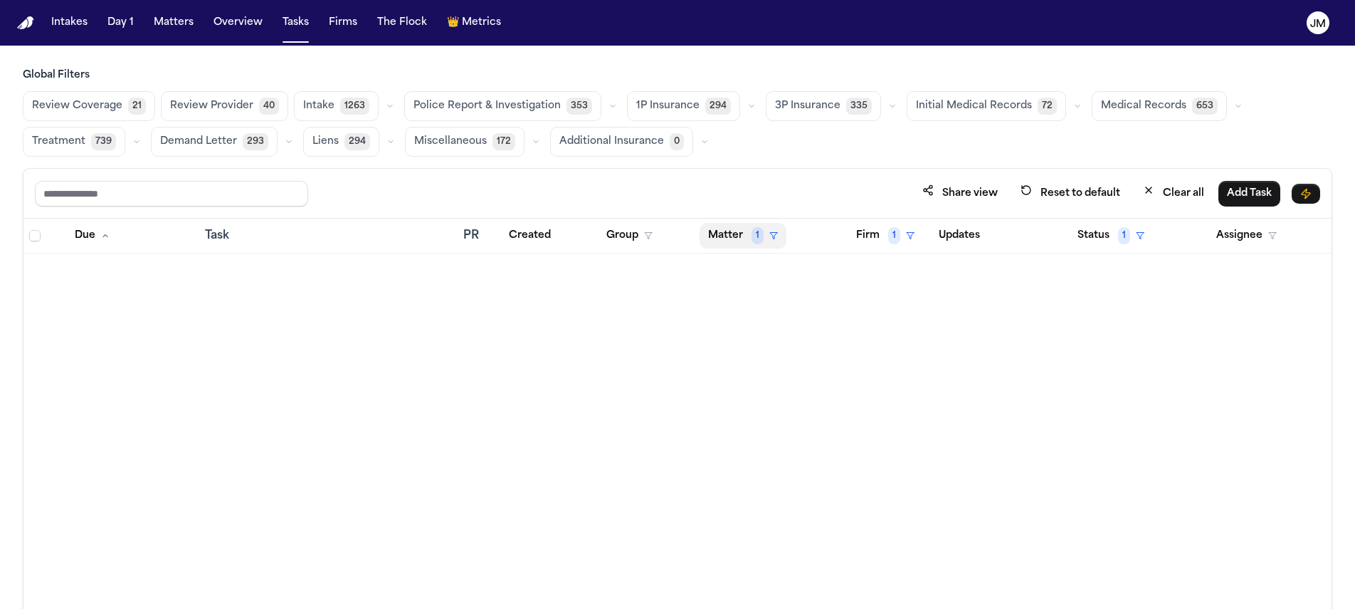
click at [747, 241] on button "Matter 1" at bounding box center [743, 236] width 87 height 26
click at [781, 339] on div "Clear filter" at bounding box center [776, 341] width 52 height 17
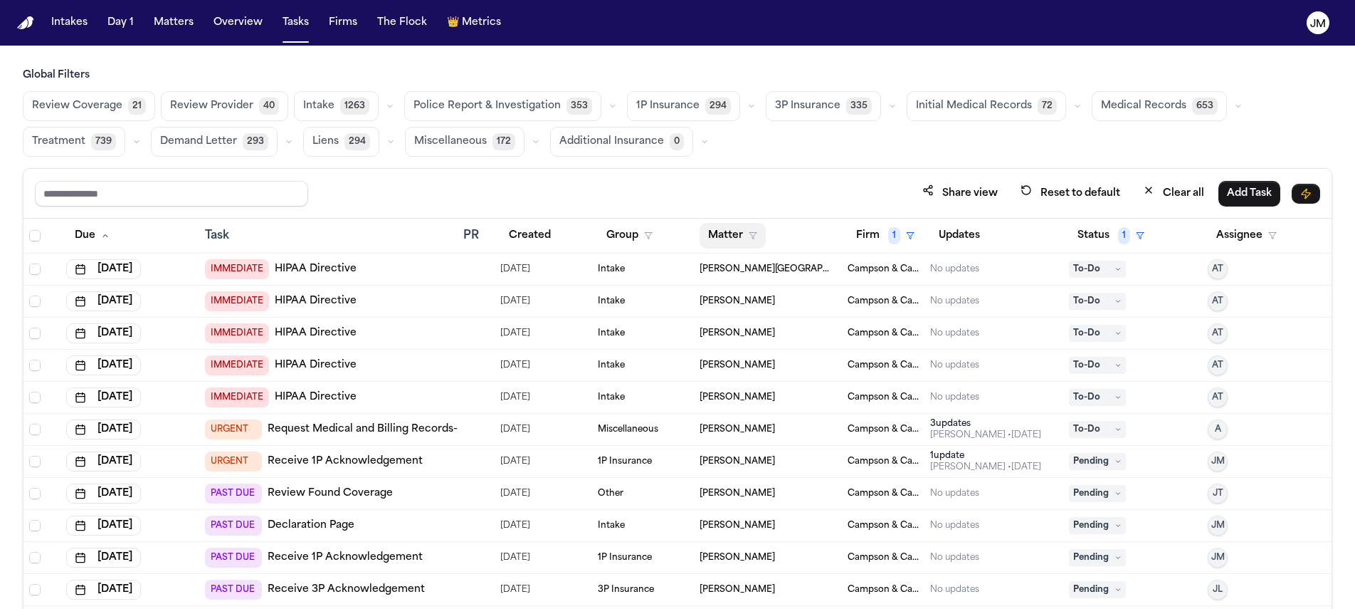
click at [736, 236] on button "Matter" at bounding box center [733, 236] width 66 height 26
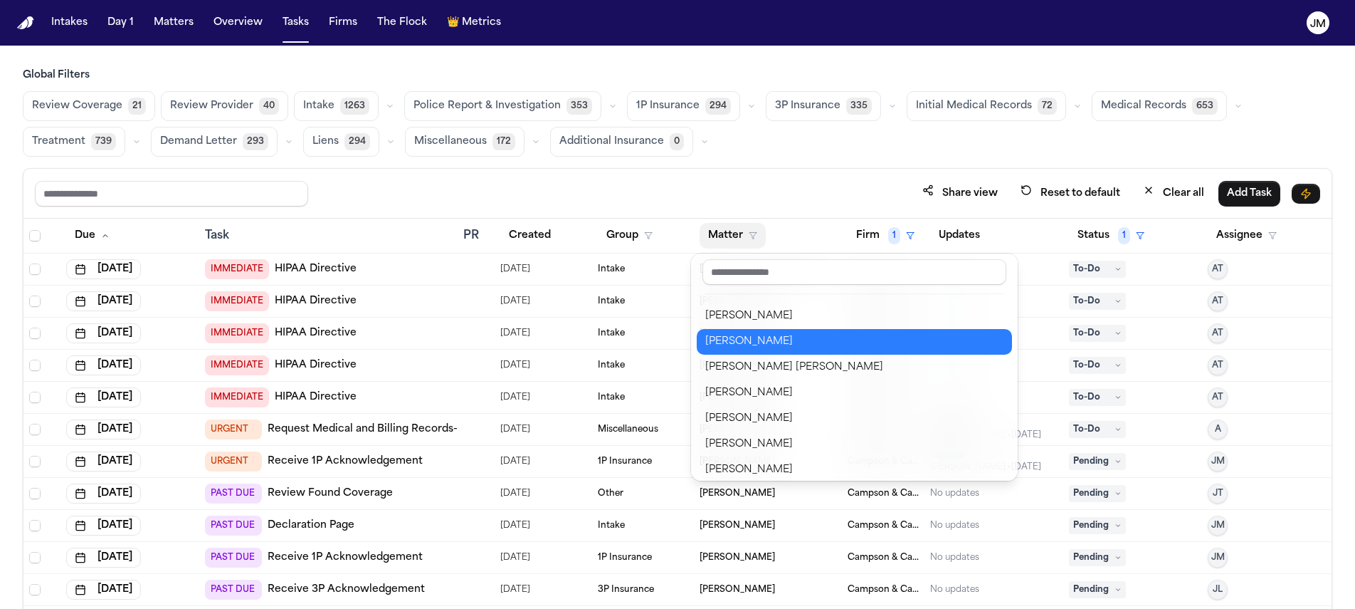
scroll to position [559, 0]
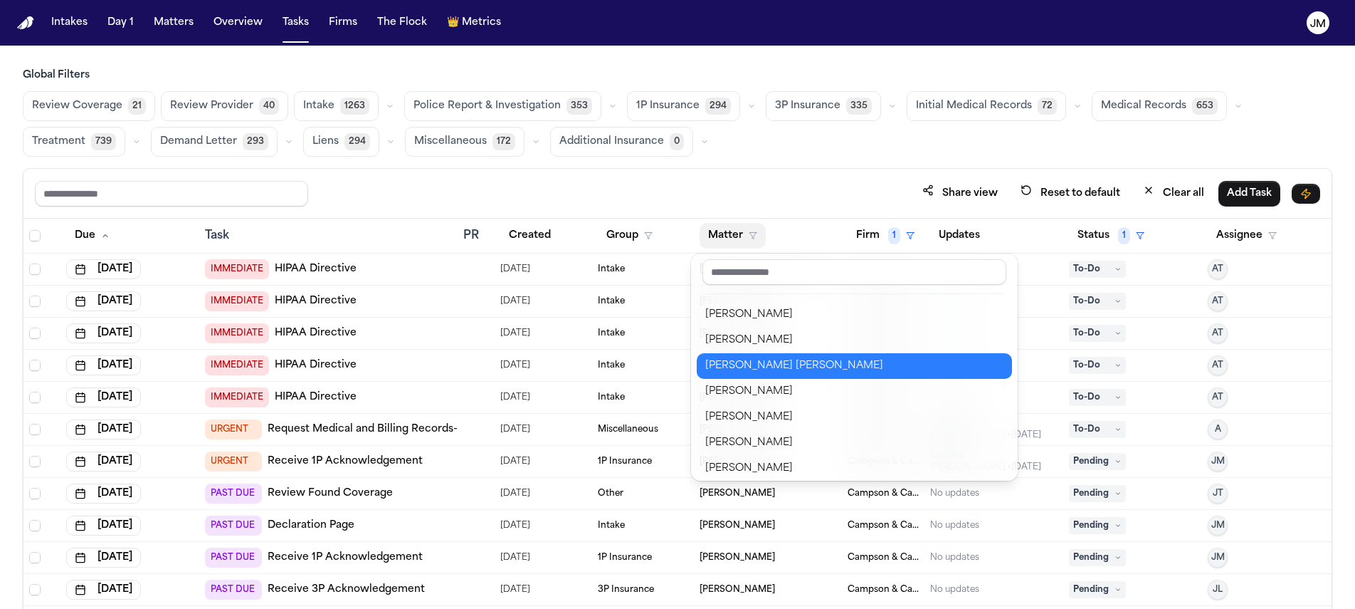
click at [799, 374] on button "[PERSON_NAME] [PERSON_NAME]" at bounding box center [854, 366] width 315 height 26
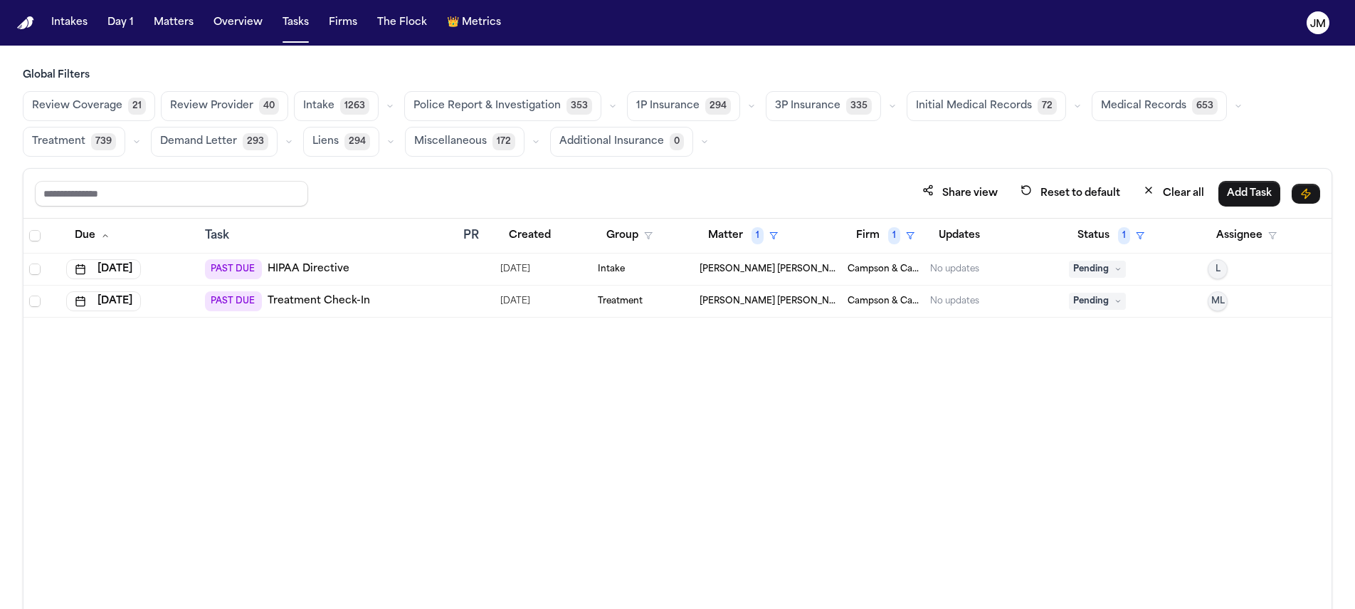
click at [29, 231] on span "Select all" at bounding box center [34, 235] width 11 height 11
click at [241, 194] on button "Change Status" at bounding box center [269, 194] width 91 height 26
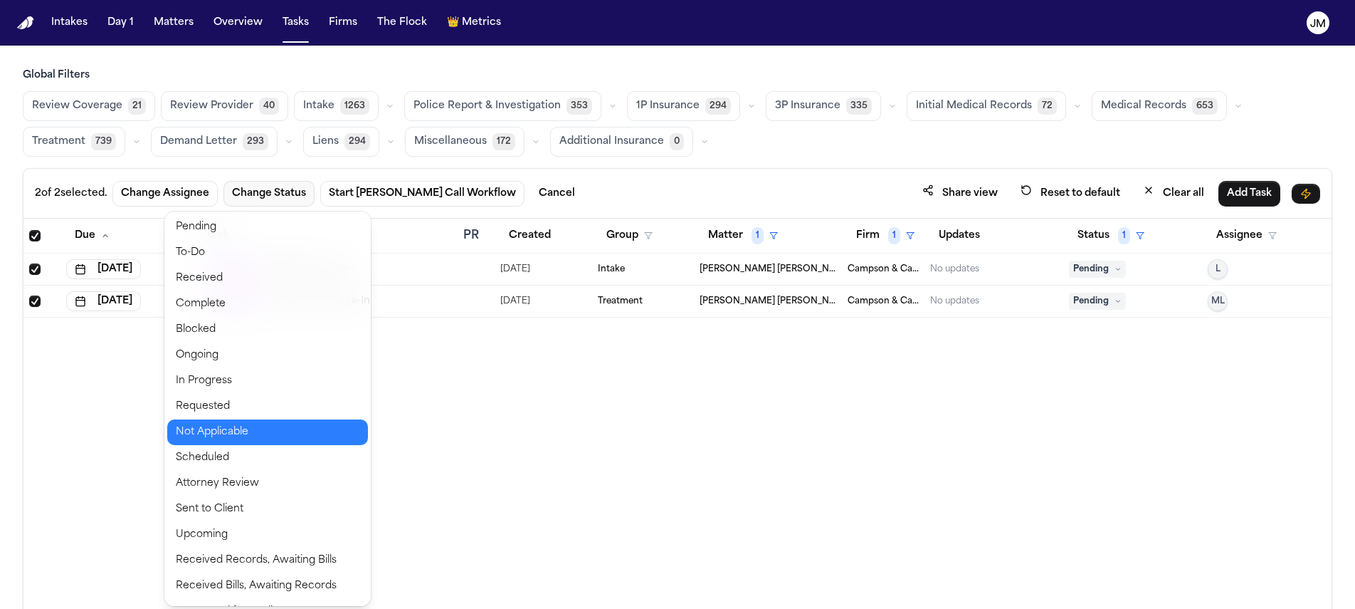
click at [246, 426] on button "Not Applicable" at bounding box center [267, 432] width 201 height 26
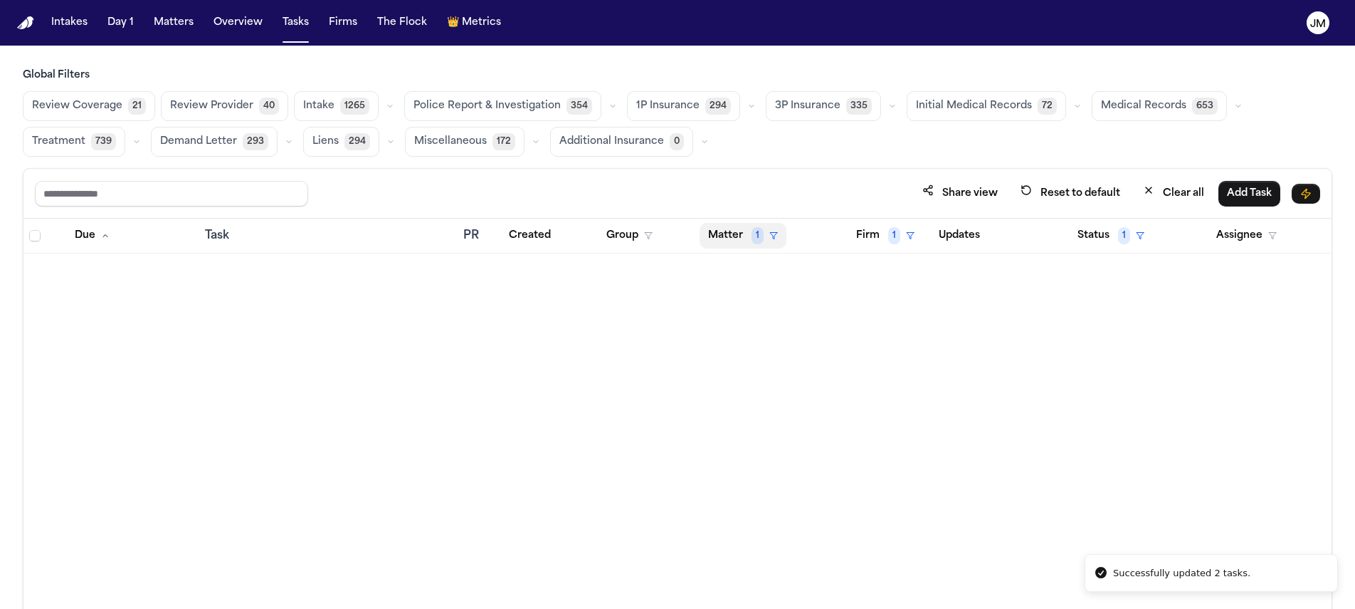
click at [723, 241] on button "Matter 1" at bounding box center [743, 236] width 87 height 26
click at [789, 340] on div "Clear filter" at bounding box center [776, 341] width 52 height 17
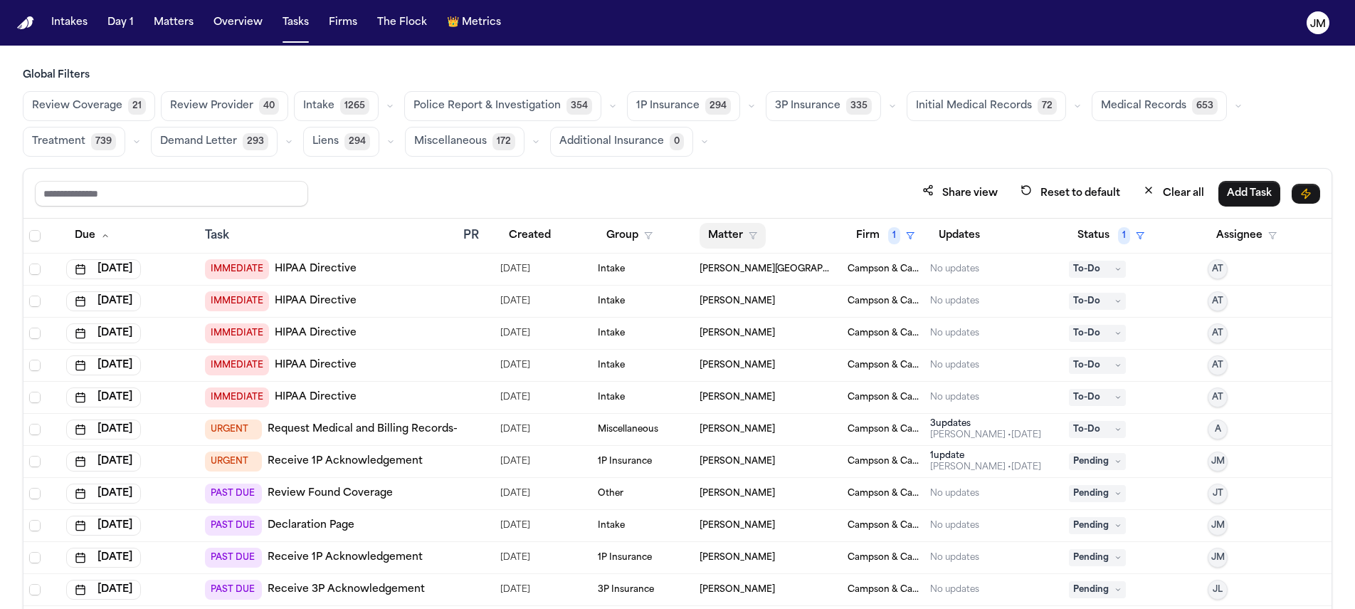
click at [732, 233] on button "Matter" at bounding box center [733, 236] width 66 height 26
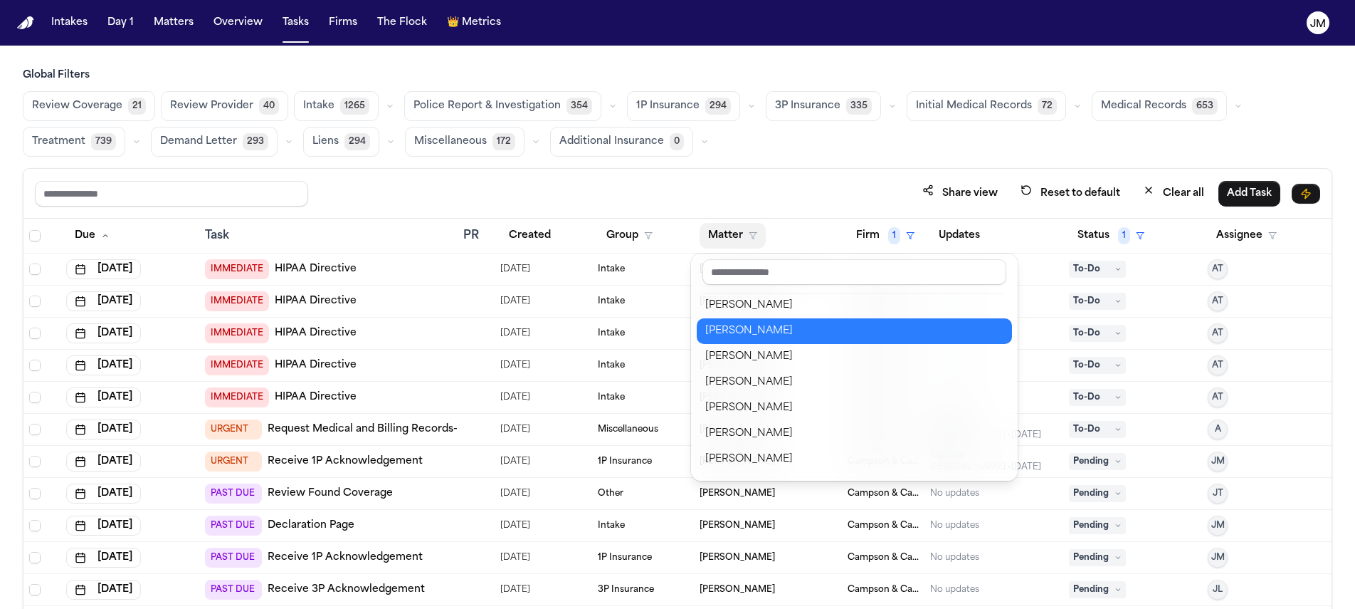
scroll to position [558, 0]
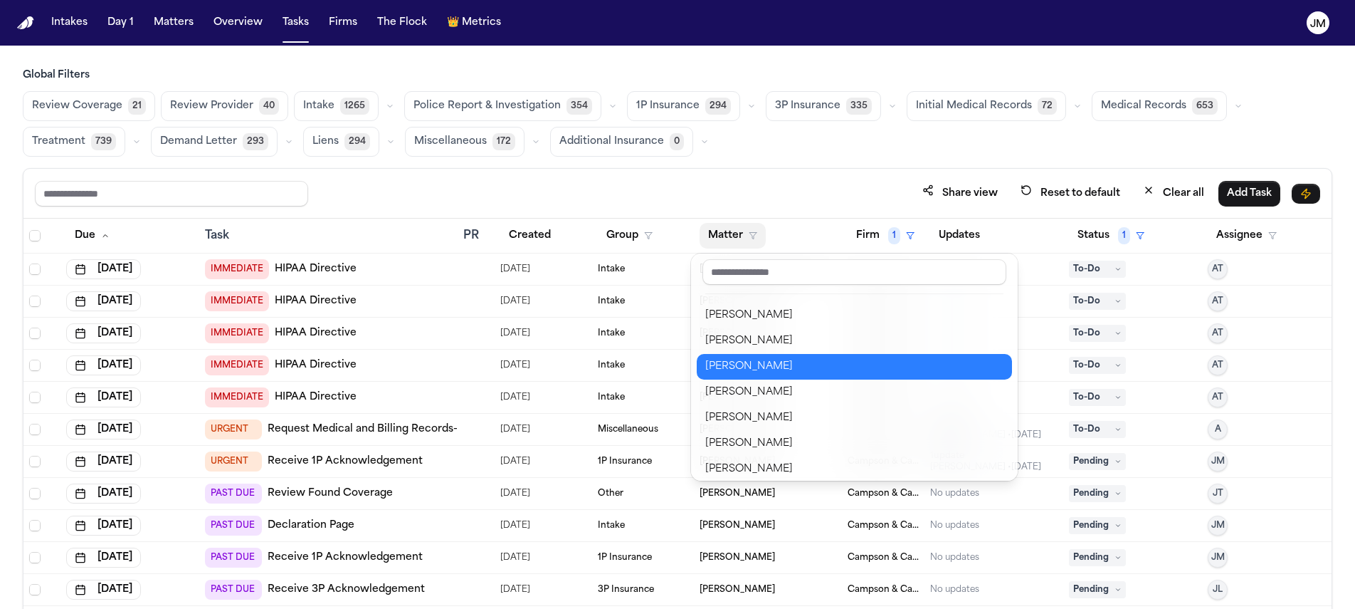
click at [755, 372] on div "[PERSON_NAME]" at bounding box center [854, 366] width 298 height 17
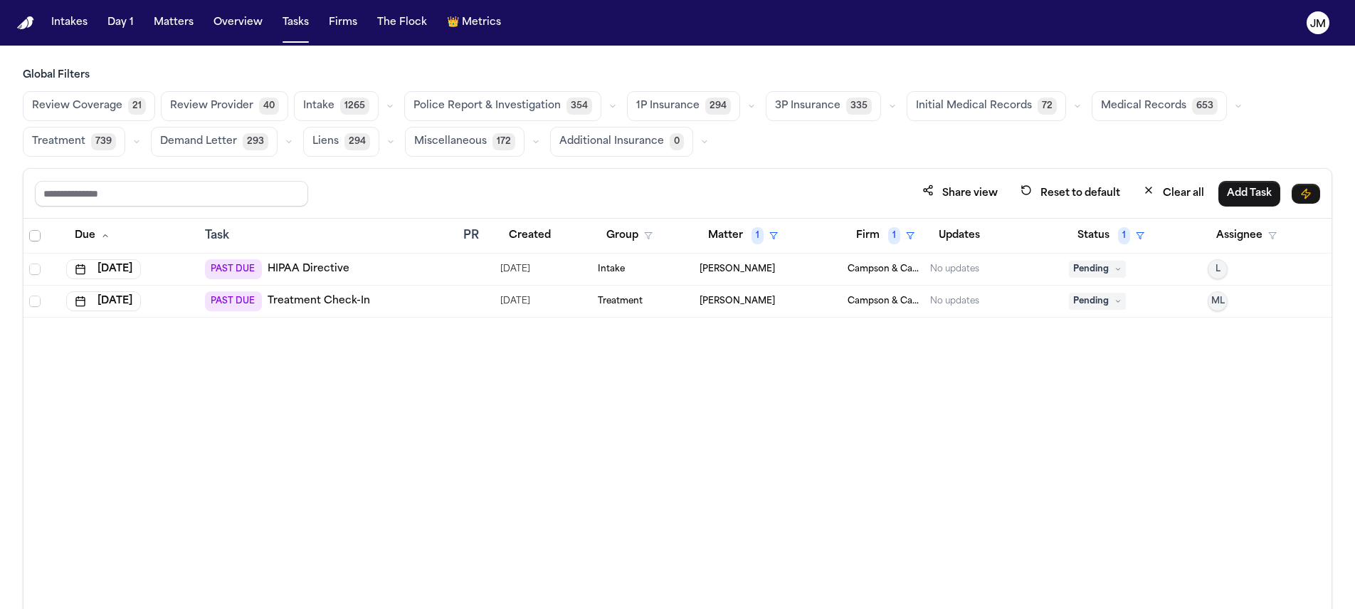
click at [39, 236] on span "Select all" at bounding box center [34, 235] width 11 height 11
click at [293, 190] on button "Change Status" at bounding box center [269, 194] width 91 height 26
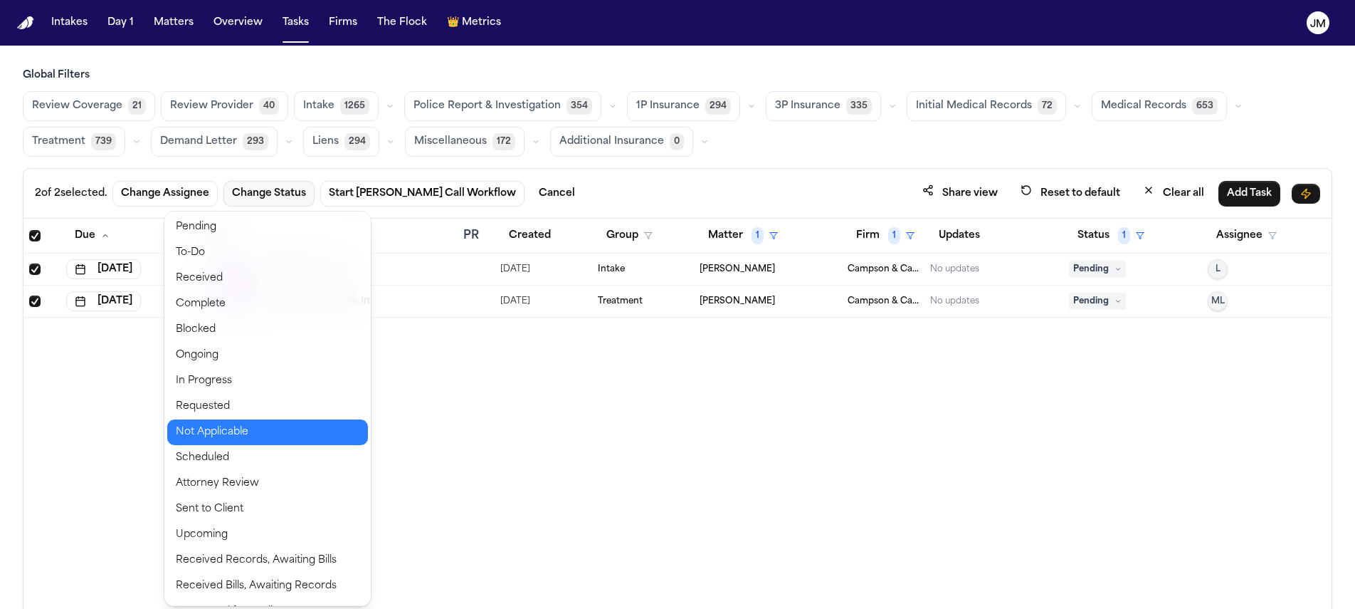
click at [277, 438] on button "Not Applicable" at bounding box center [267, 432] width 201 height 26
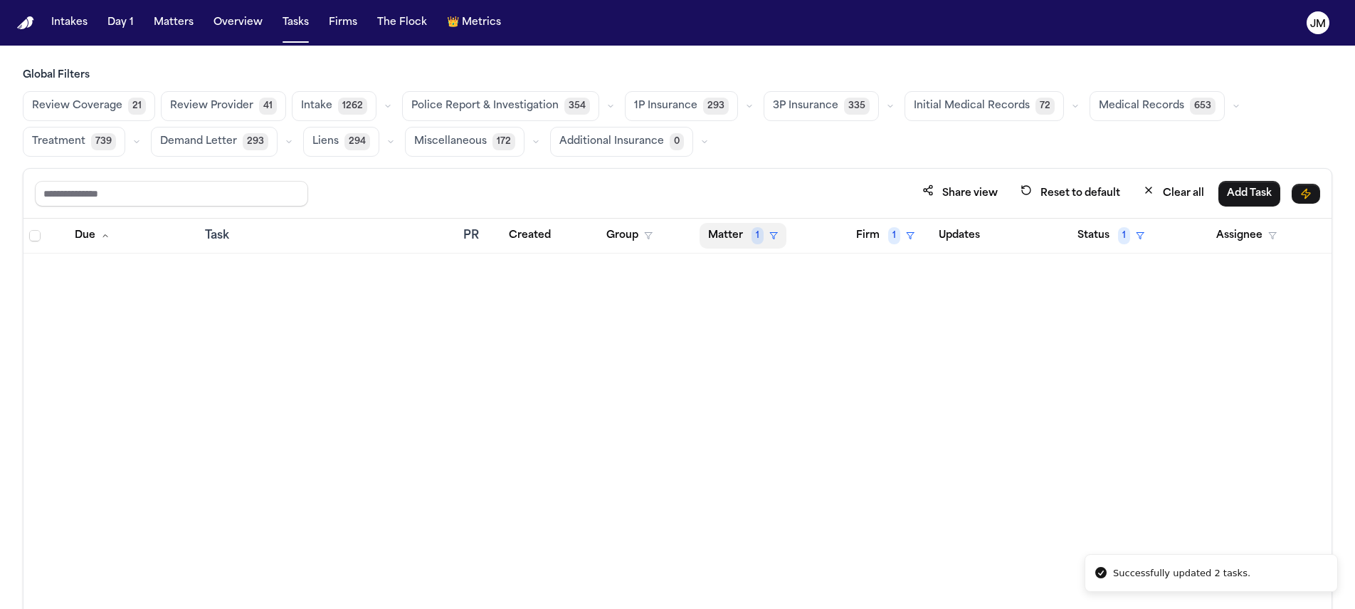
click at [747, 236] on button "Matter 1" at bounding box center [743, 236] width 87 height 26
drag, startPoint x: 782, startPoint y: 343, endPoint x: 768, endPoint y: 315, distance: 31.2
click at [782, 343] on div "Clear filter" at bounding box center [776, 341] width 52 height 17
click at [740, 235] on button "Matter" at bounding box center [733, 236] width 66 height 26
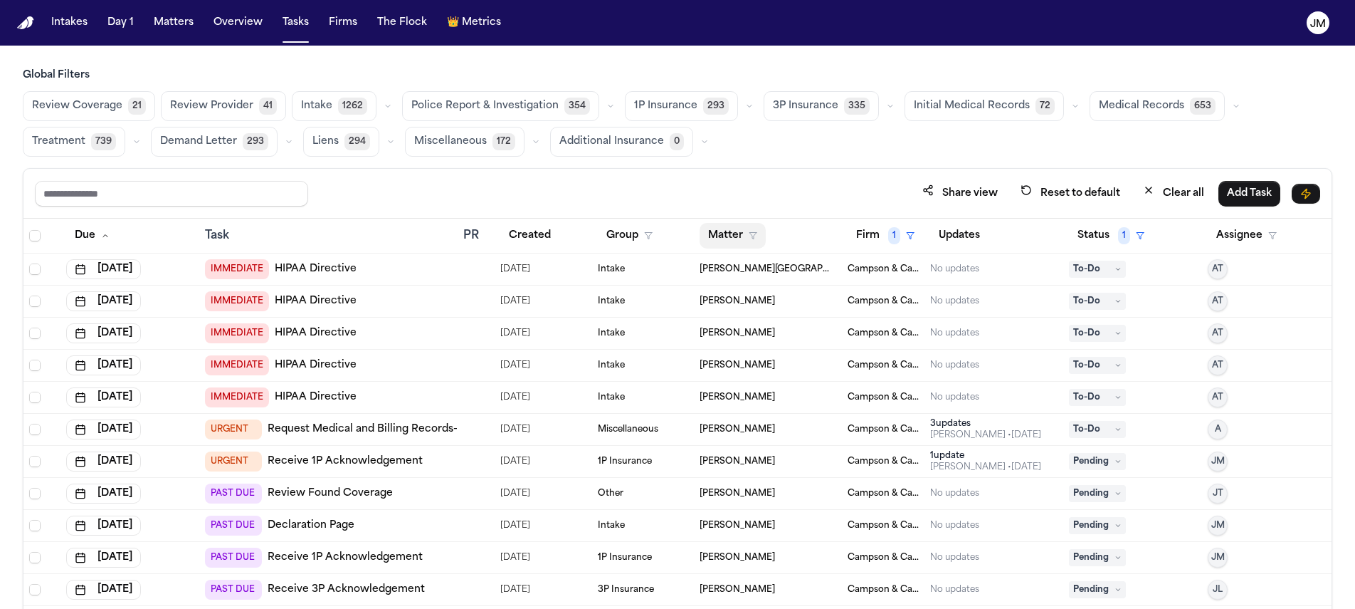
click at [737, 231] on button "Matter" at bounding box center [733, 236] width 66 height 26
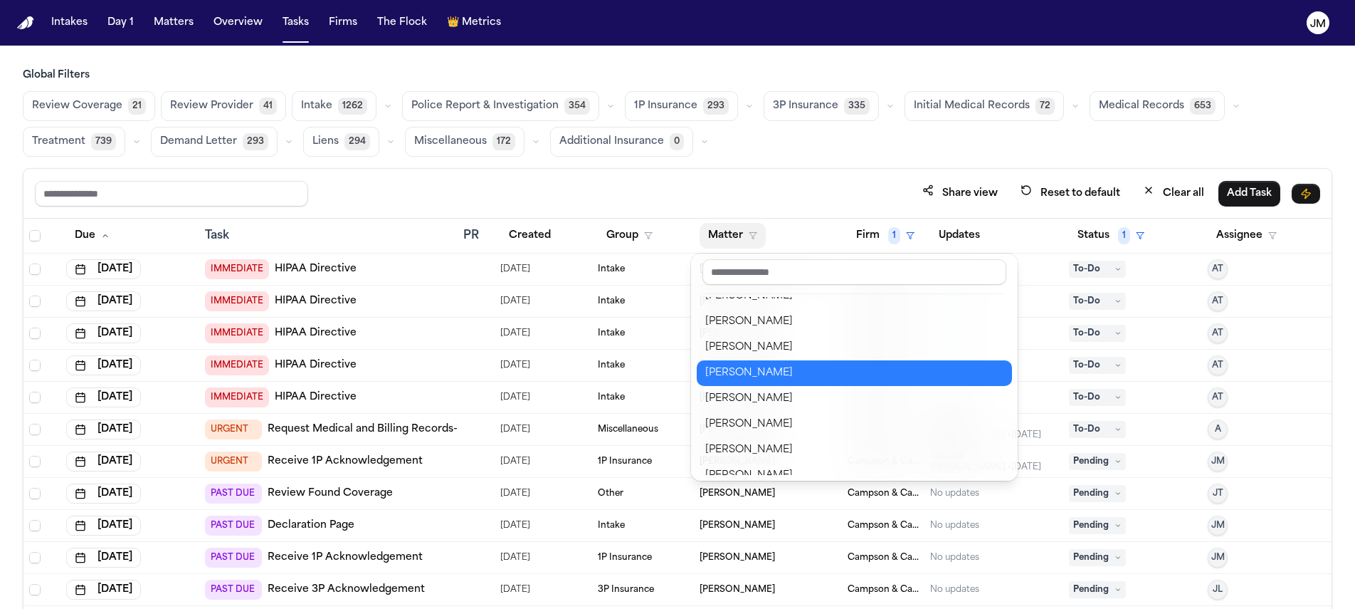
scroll to position [552, 0]
click at [803, 374] on div "[PERSON_NAME]" at bounding box center [854, 372] width 298 height 17
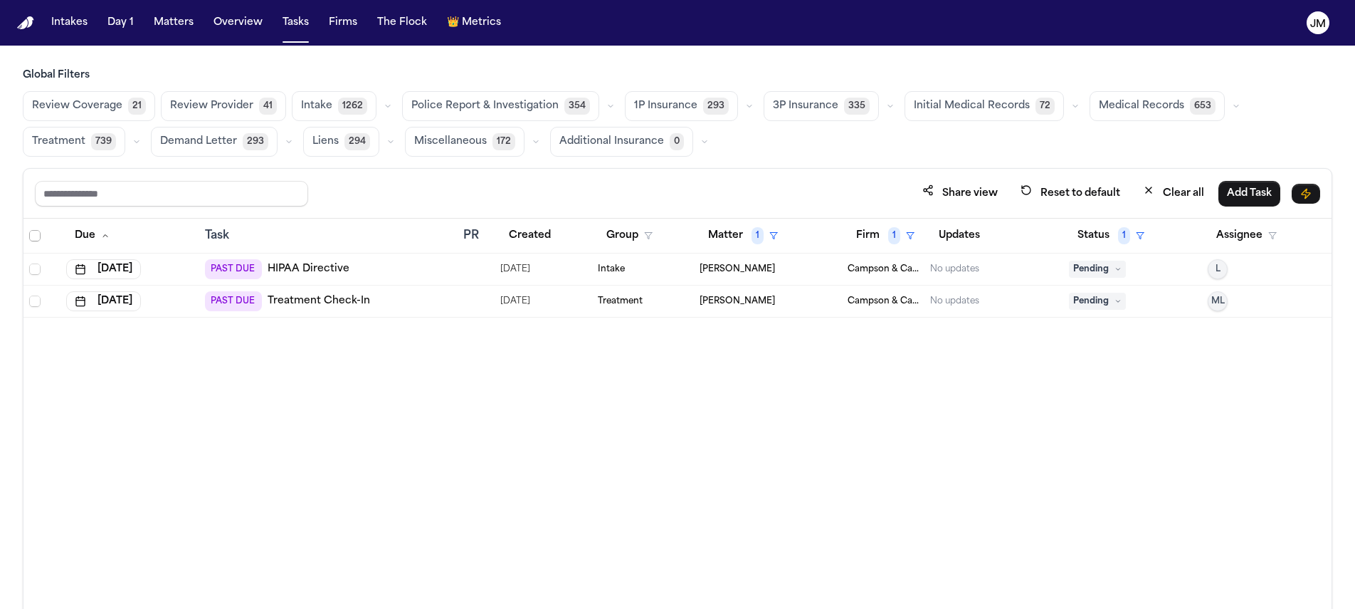
click at [31, 233] on span "Select all" at bounding box center [34, 235] width 11 height 11
click at [296, 193] on button "Change Status" at bounding box center [269, 194] width 91 height 26
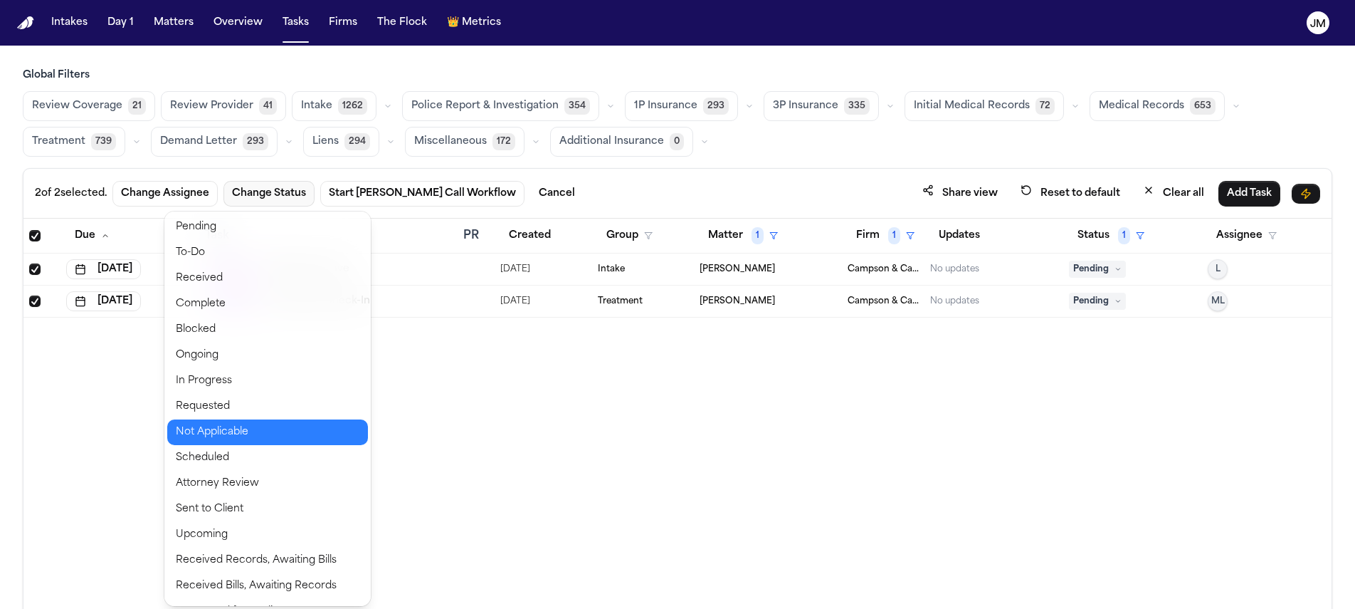
click at [225, 424] on button "Not Applicable" at bounding box center [267, 432] width 201 height 26
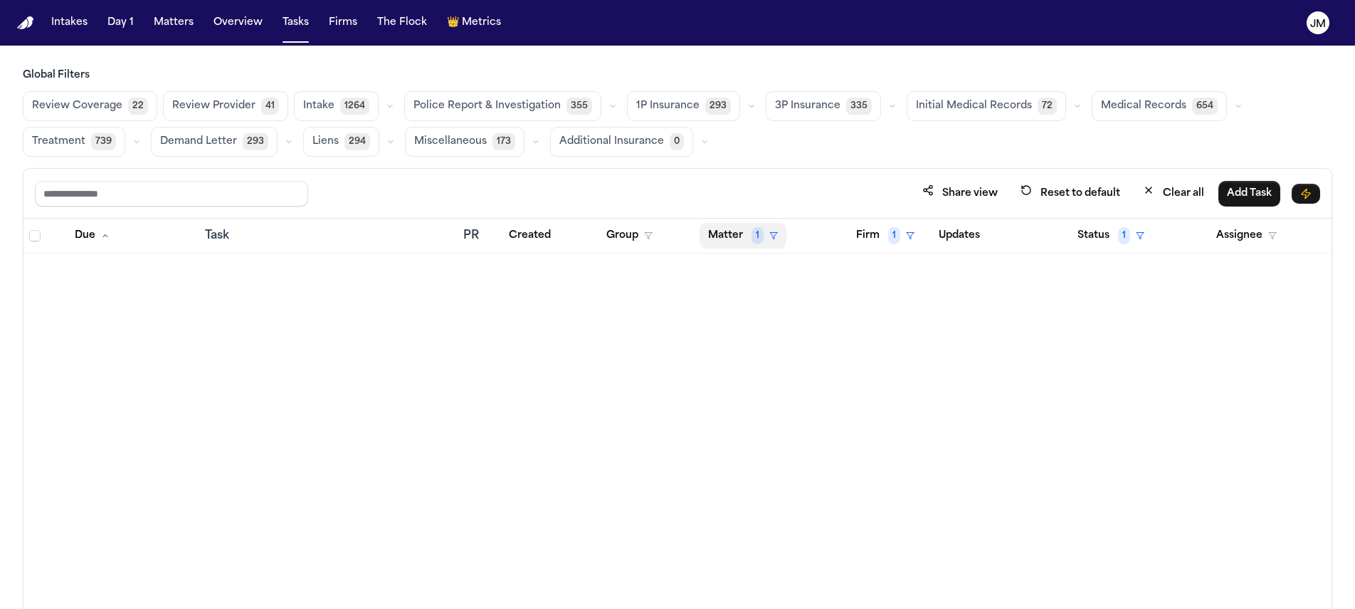
click at [725, 240] on button "Matter 1" at bounding box center [743, 236] width 87 height 26
click at [777, 333] on div "Clear filter" at bounding box center [776, 341] width 52 height 17
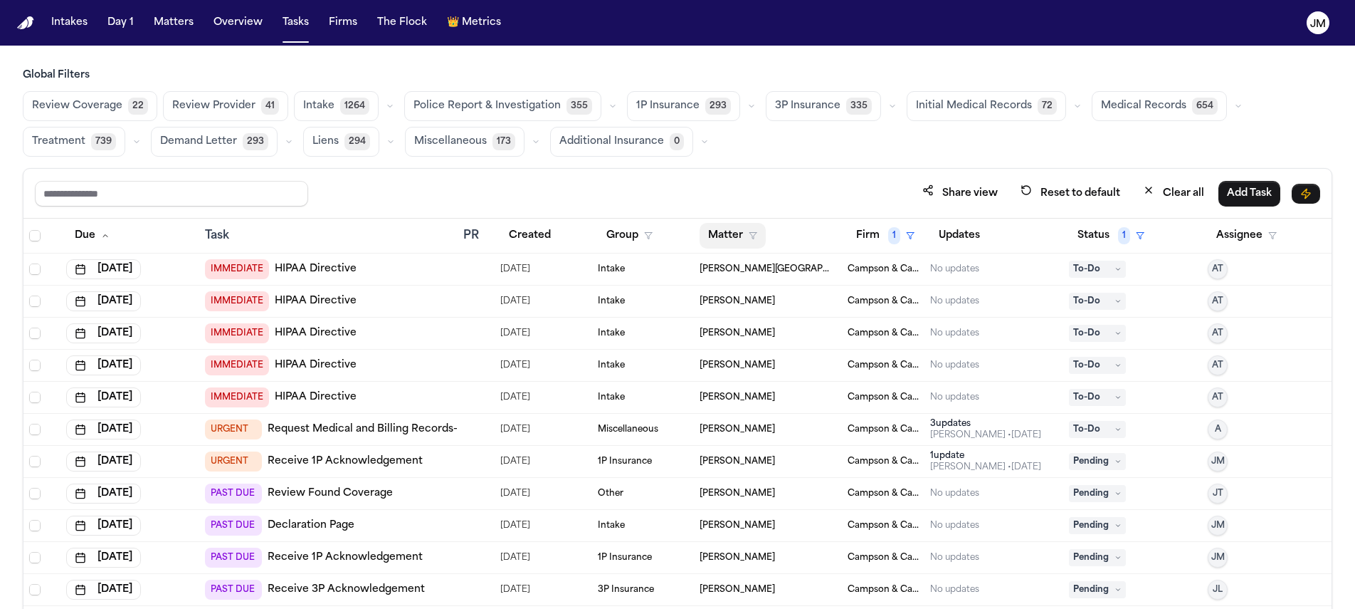
click at [750, 233] on icon "button" at bounding box center [753, 235] width 9 height 9
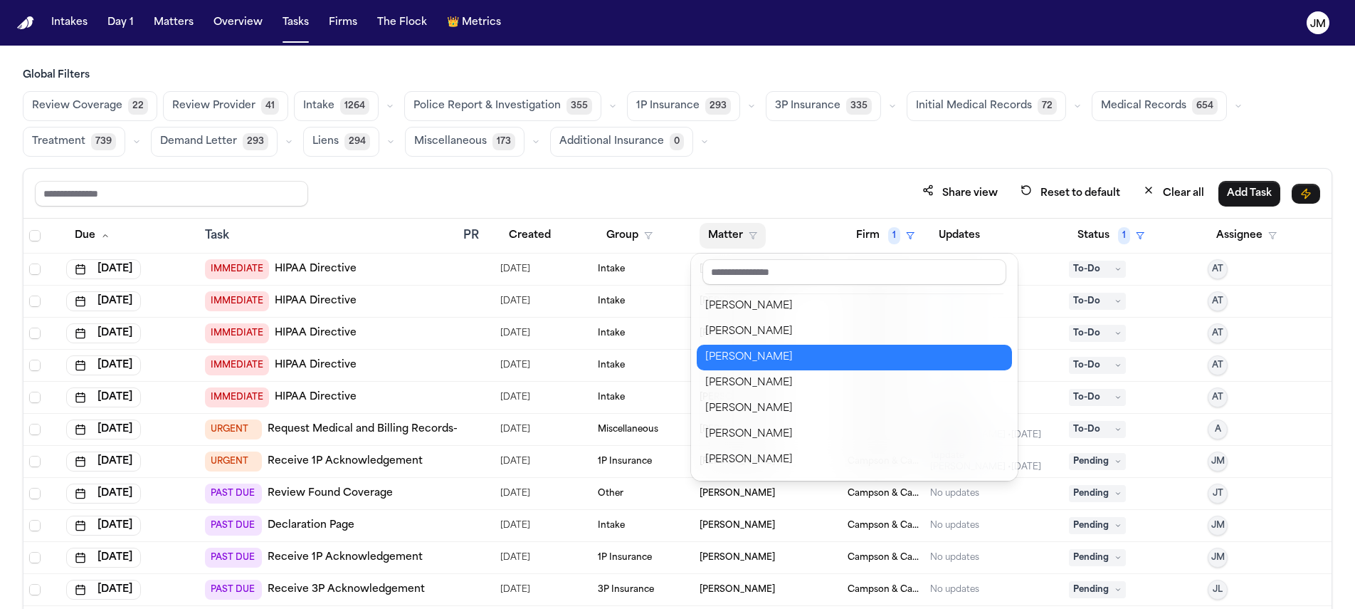
scroll to position [527, 0]
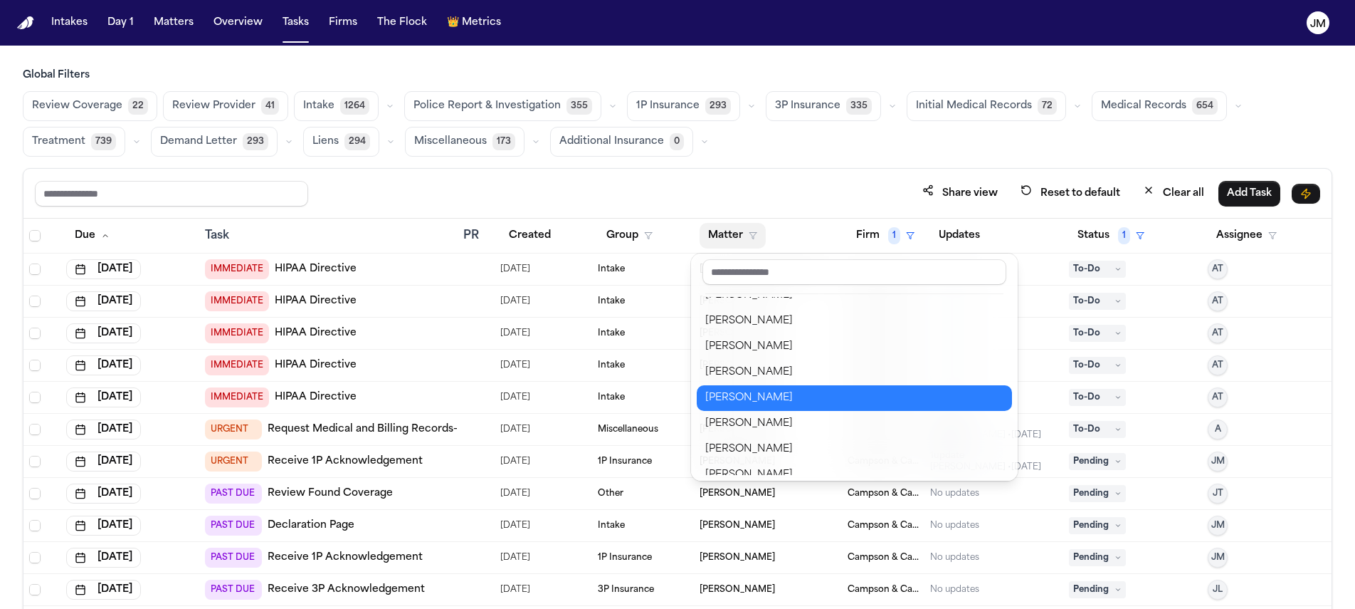
click at [792, 394] on div "Franklyn Johnson" at bounding box center [854, 397] width 298 height 17
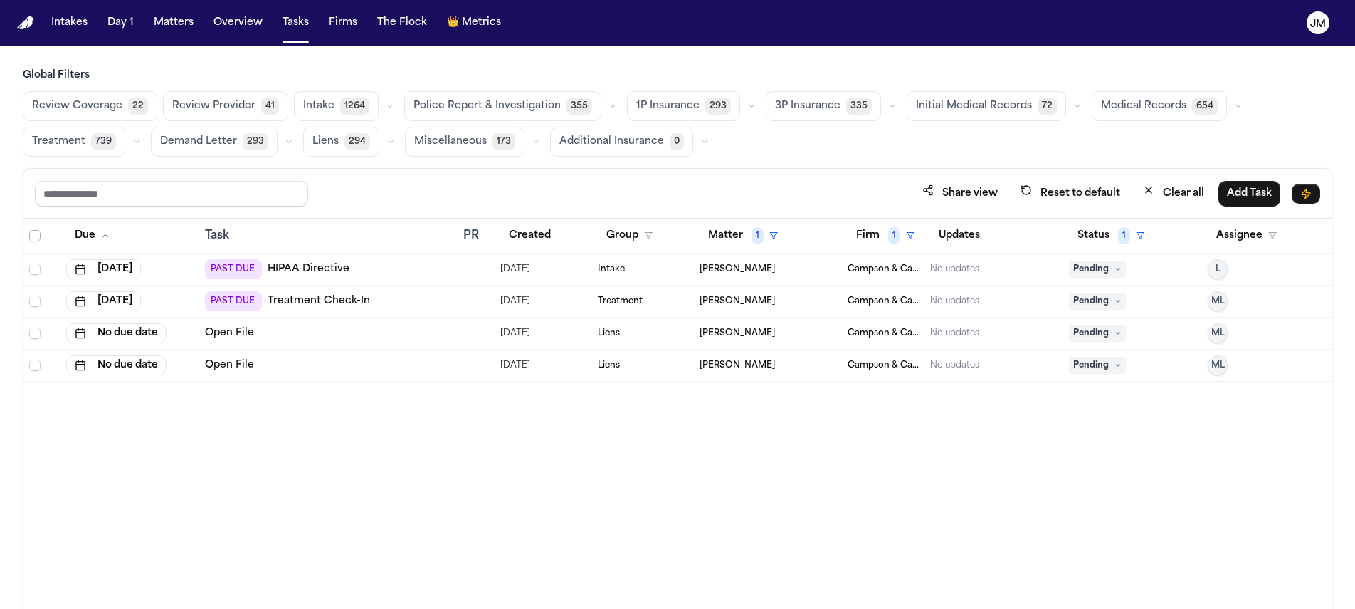
click at [38, 233] on span "Select all" at bounding box center [34, 235] width 11 height 11
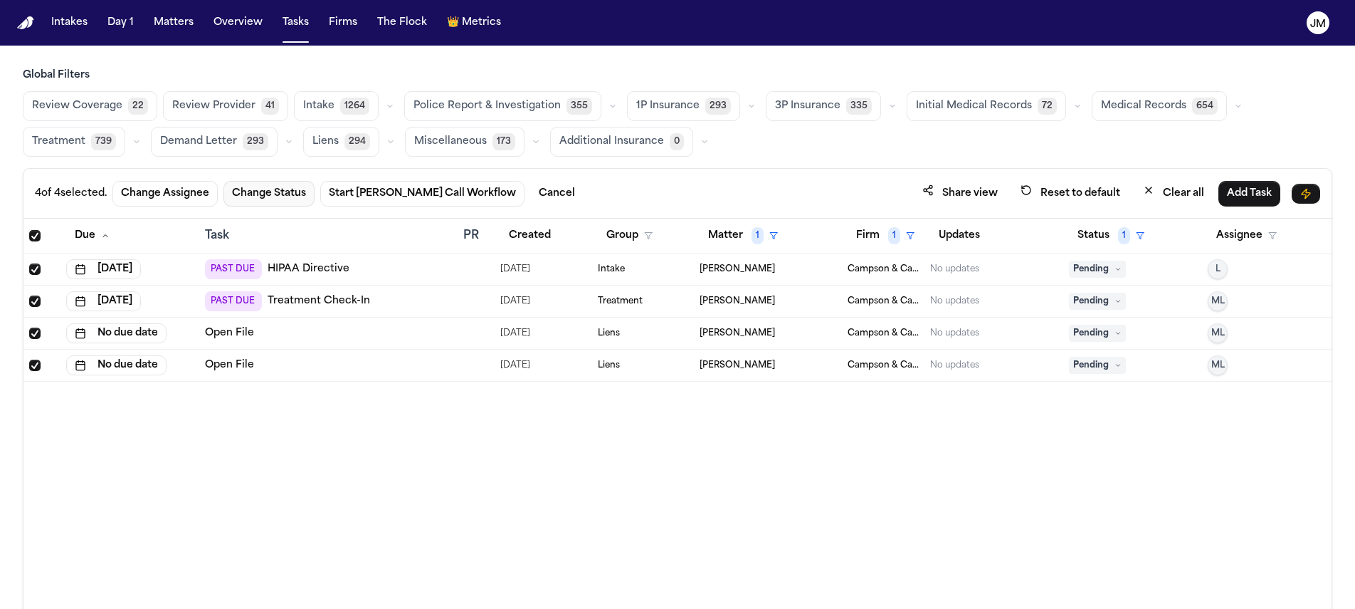
click at [309, 190] on button "Change Status" at bounding box center [269, 194] width 91 height 26
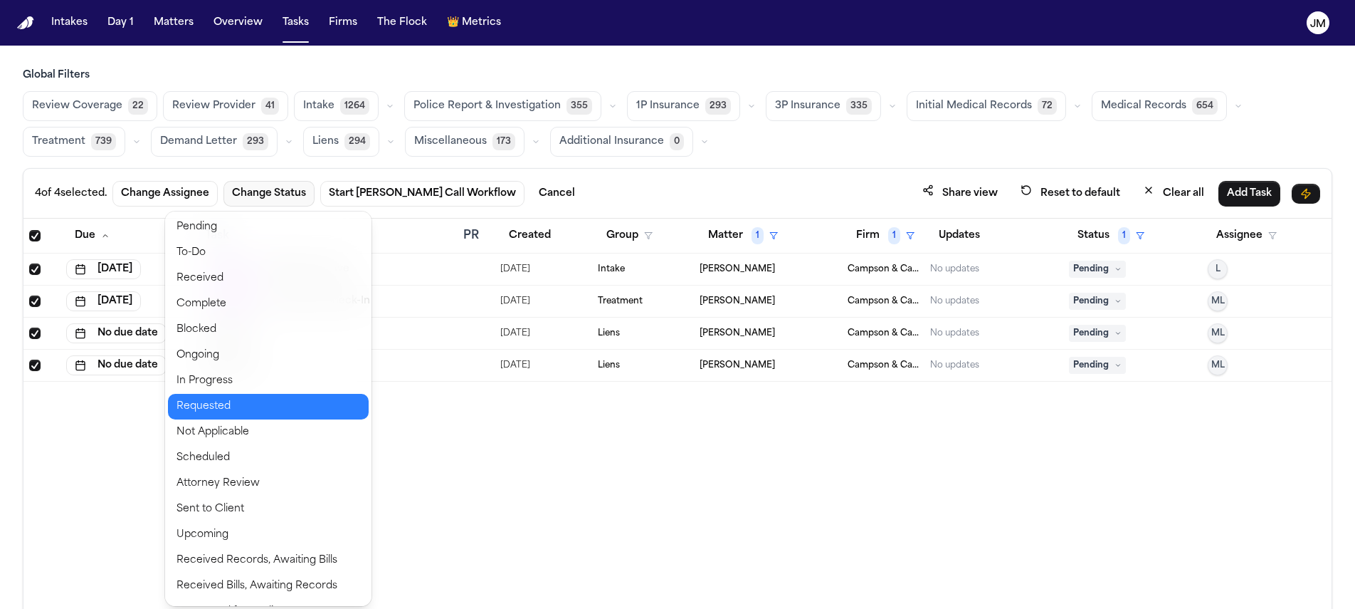
click at [264, 416] on button "Requested" at bounding box center [268, 407] width 201 height 26
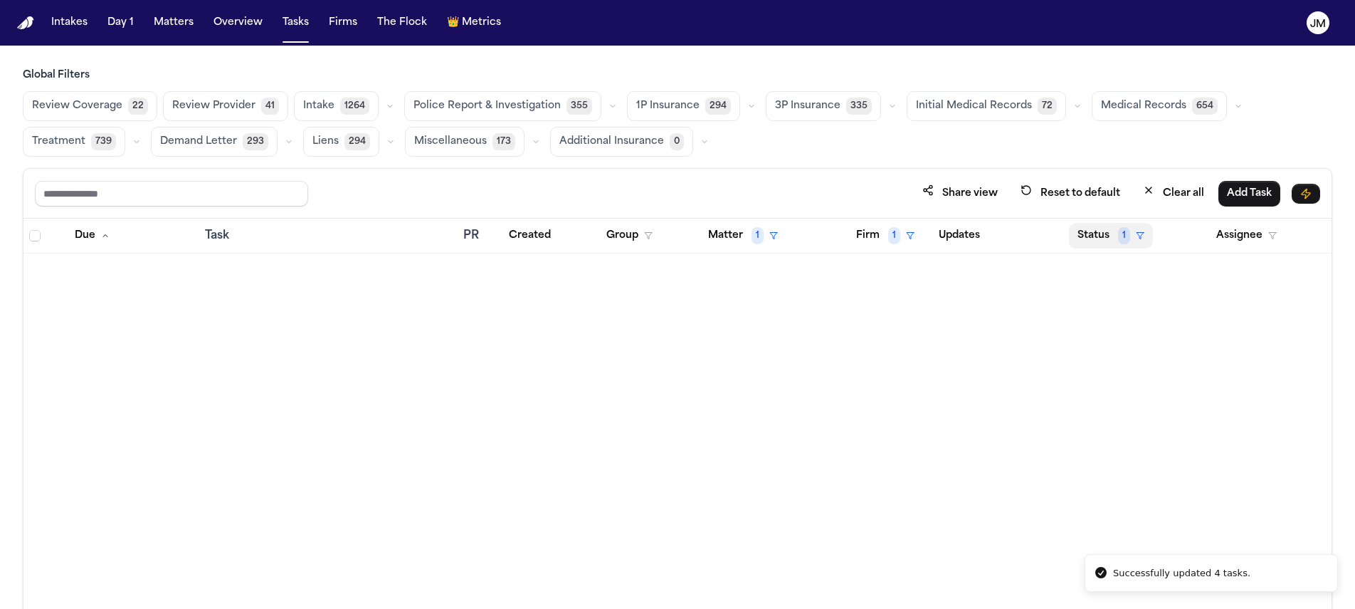
click at [1088, 237] on button "Status 1" at bounding box center [1111, 236] width 84 height 26
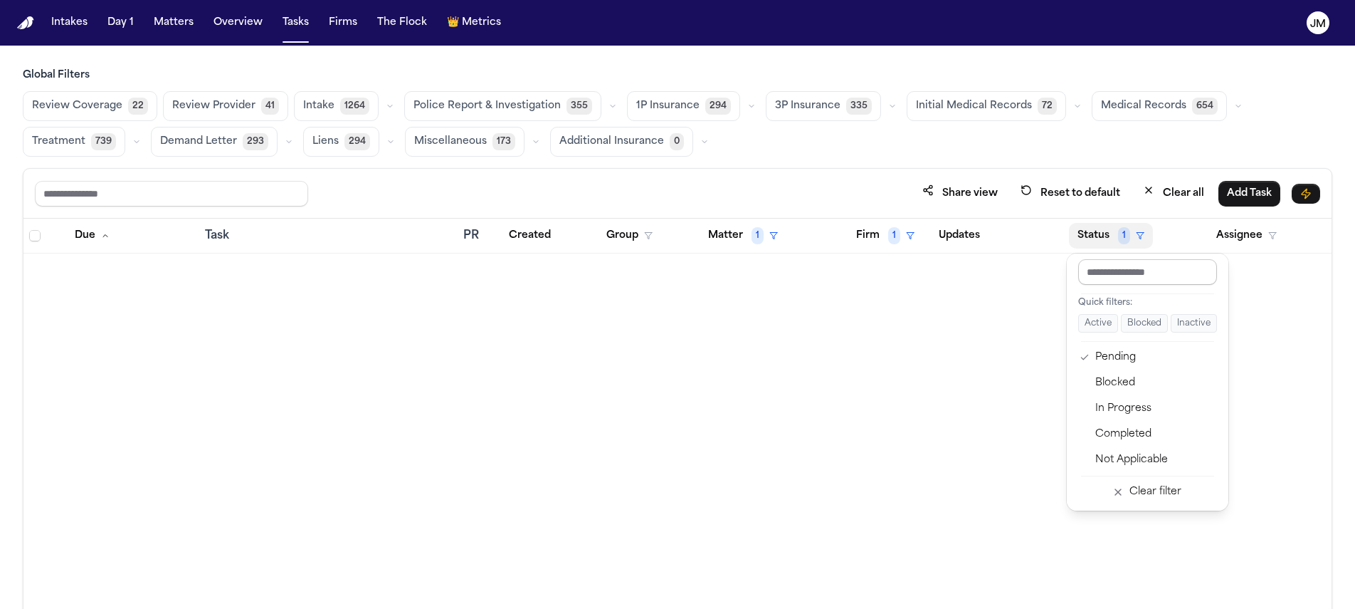
click at [1150, 268] on input "text" at bounding box center [1147, 272] width 139 height 26
click at [752, 233] on table "Due Task PR Created Group Matter 1 Firm 1 Updates Status 1 Assignee" at bounding box center [677, 236] width 1308 height 35
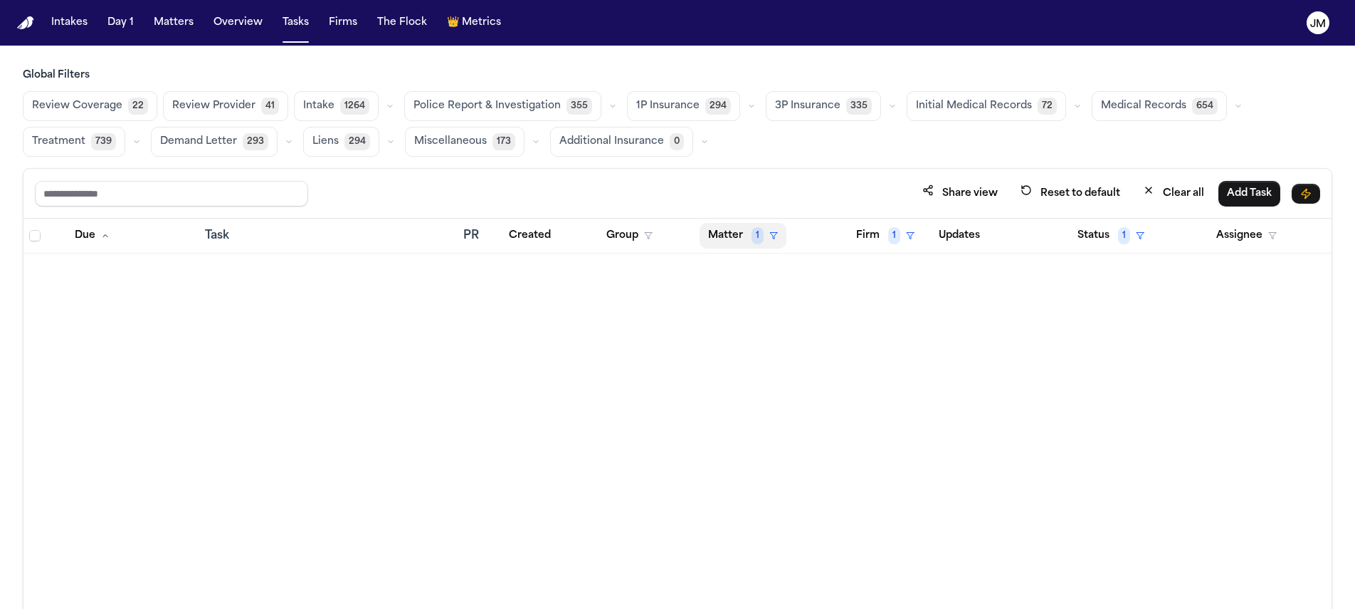
click at [746, 233] on button "Matter 1" at bounding box center [743, 236] width 87 height 26
click at [776, 355] on div "No options found Clear filter" at bounding box center [768, 306] width 142 height 107
click at [776, 348] on div "Clear filter" at bounding box center [776, 341] width 52 height 17
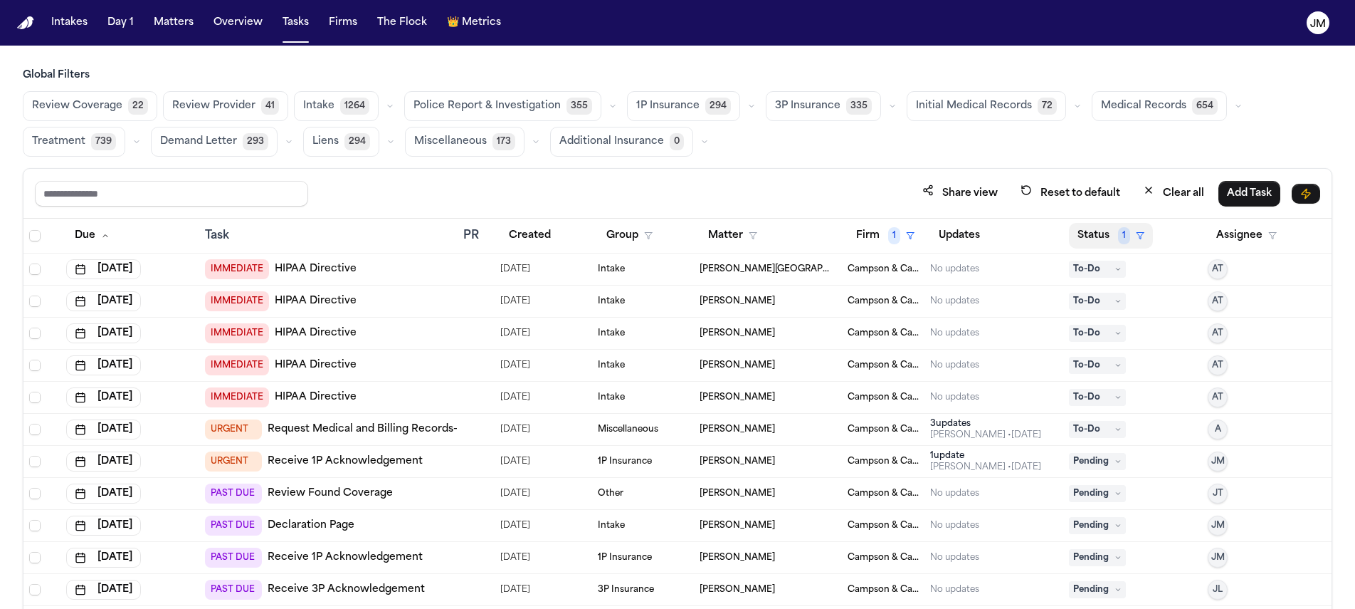
click at [1118, 231] on span "1" at bounding box center [1124, 235] width 12 height 17
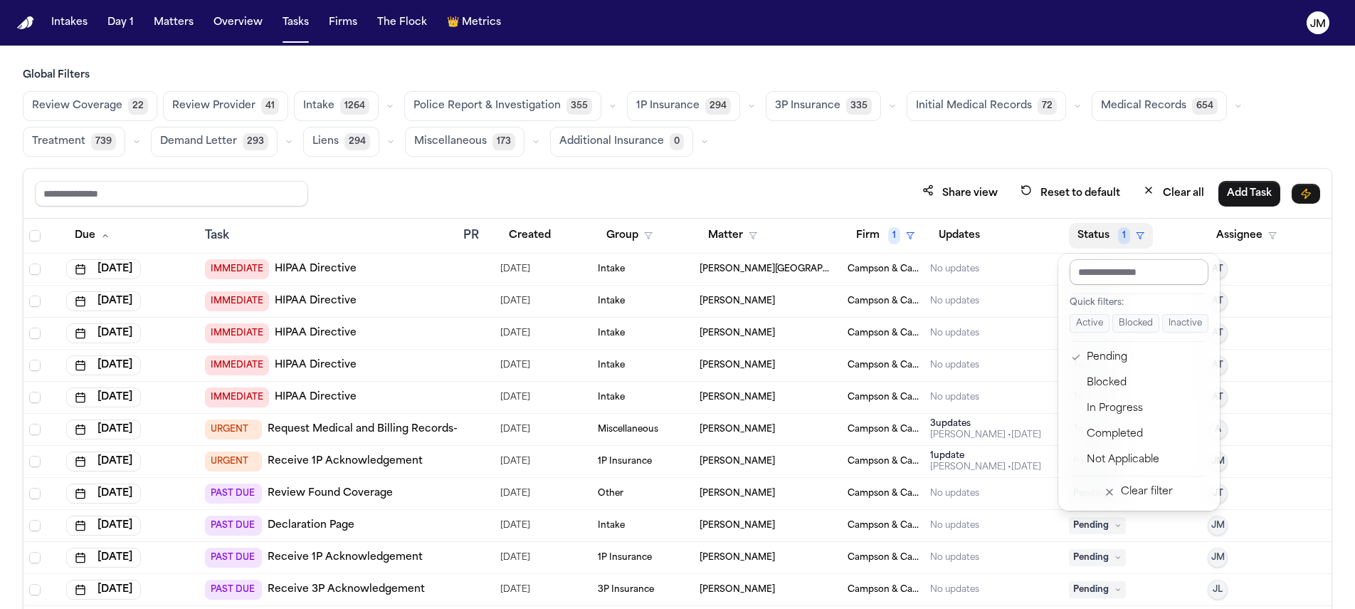
click at [1096, 277] on input "text" at bounding box center [1139, 272] width 139 height 26
type input "***"
click at [1136, 236] on icon "button" at bounding box center [1140, 235] width 9 height 9
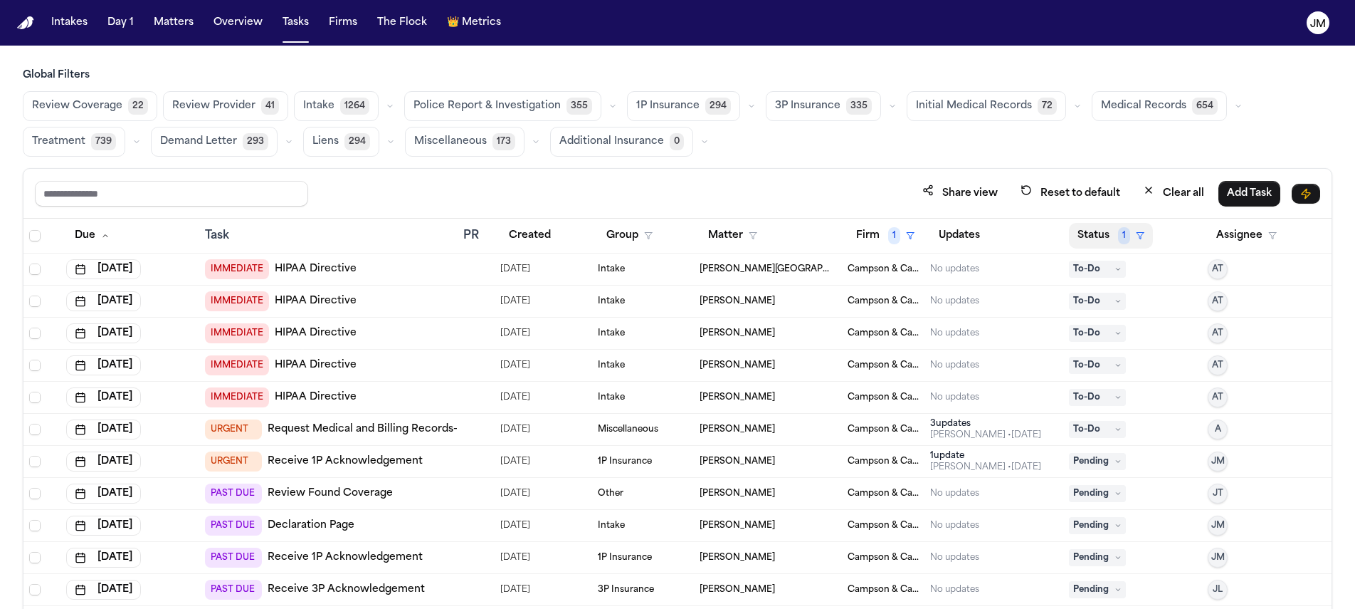
click at [1089, 235] on button "Status 1" at bounding box center [1111, 236] width 84 height 26
click at [1117, 392] on button "Clear filter" at bounding box center [1139, 390] width 150 height 26
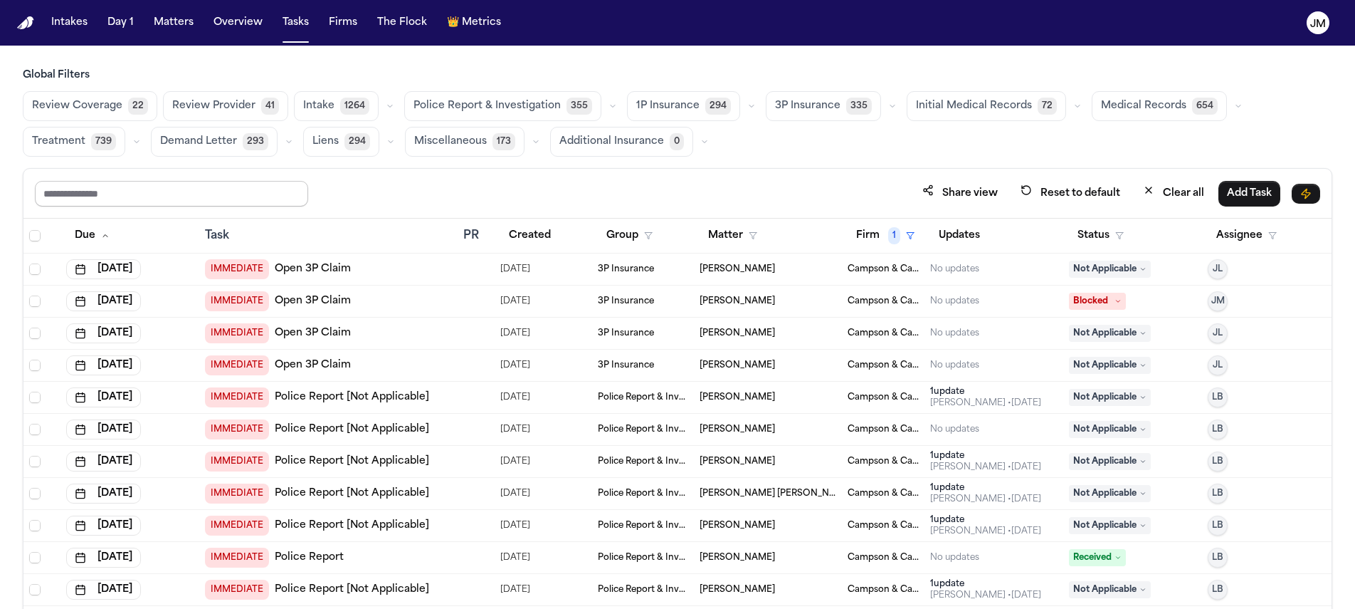
click at [187, 199] on input "text" at bounding box center [171, 194] width 273 height 26
type input "********"
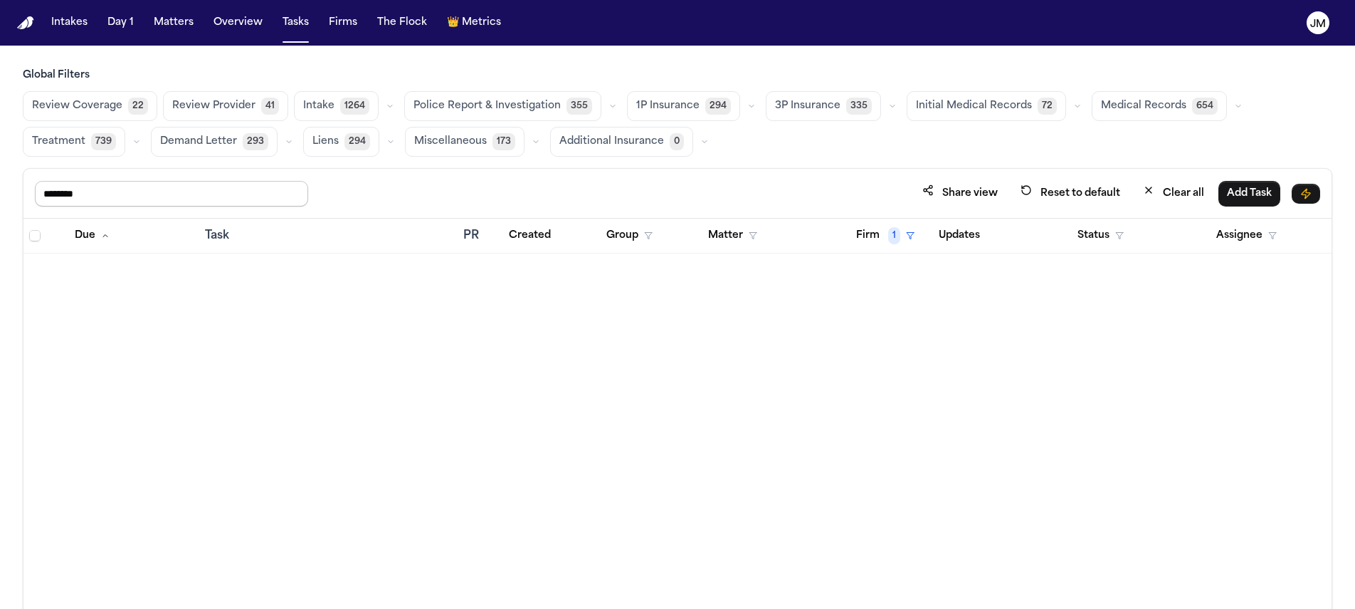
click at [192, 196] on input "********" at bounding box center [171, 194] width 273 height 26
type input "*"
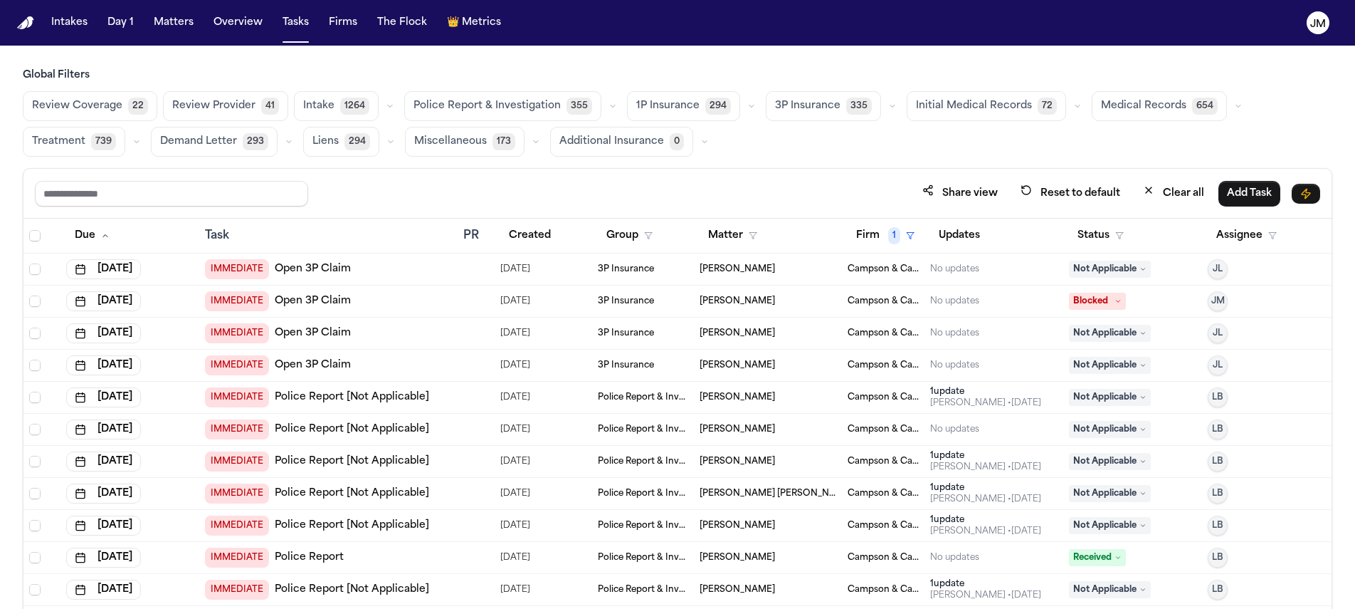
click at [386, 196] on div "Share view Reset to default Clear all Add Task" at bounding box center [678, 193] width 1286 height 26
click at [29, 274] on td at bounding box center [41, 269] width 37 height 32
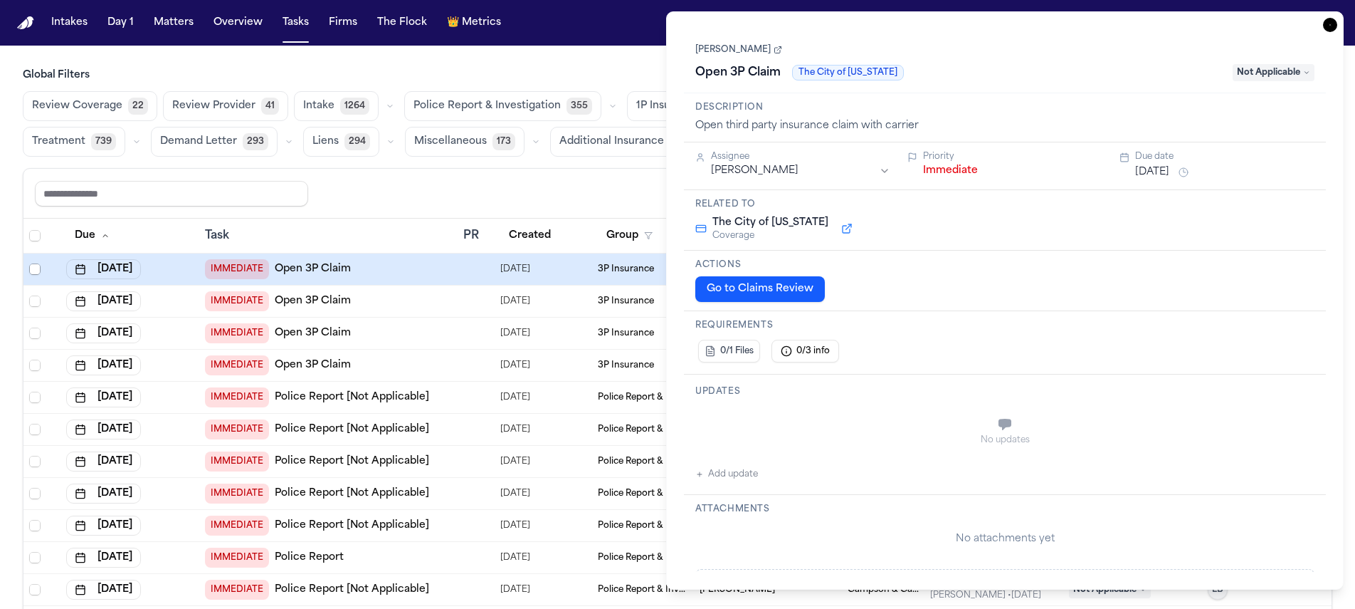
click at [32, 271] on span "Select row" at bounding box center [34, 268] width 11 height 11
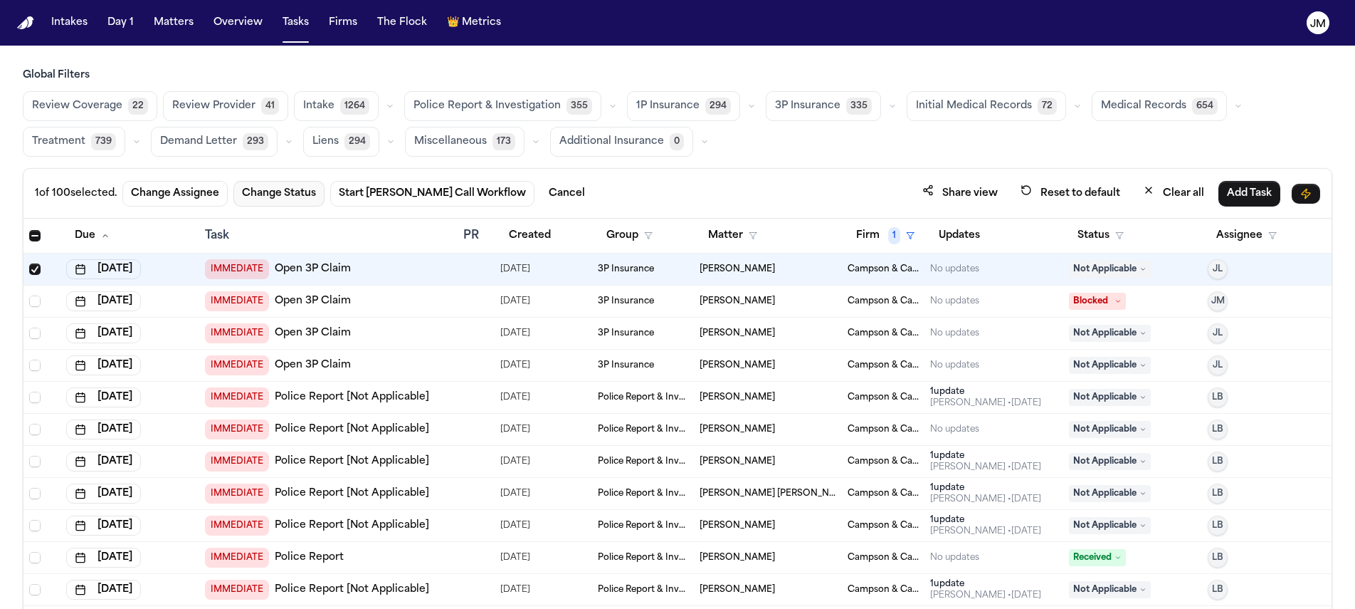
click at [284, 197] on button "Change Status" at bounding box center [278, 194] width 91 height 26
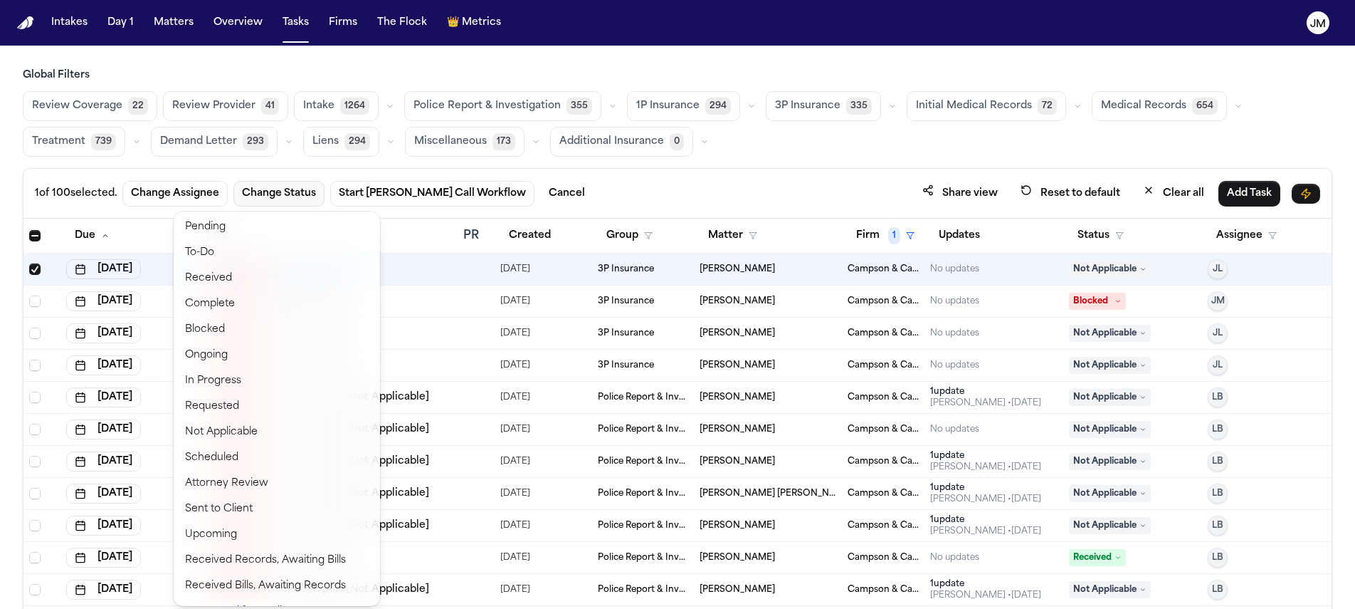
click at [31, 269] on div "1 of 100 selected. Change Assignee Change Status Start Bland Call Workflow Canc…" at bounding box center [678, 419] width 1310 height 503
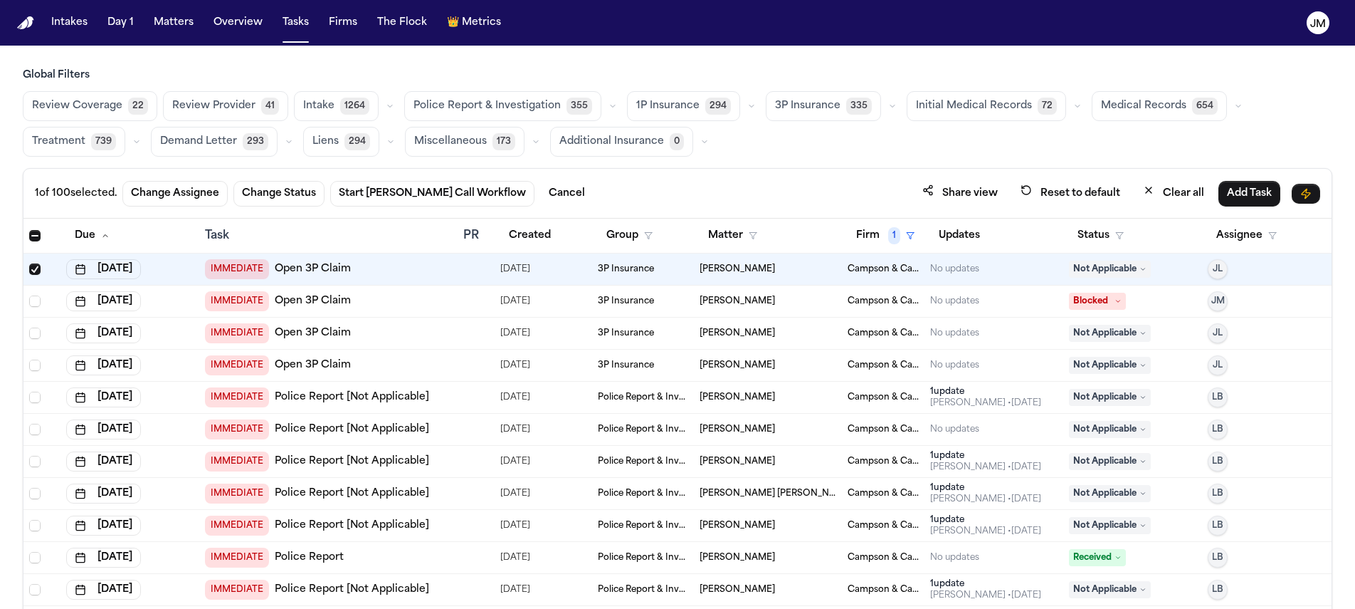
click at [36, 238] on span "Select all" at bounding box center [34, 235] width 11 height 11
click at [378, 187] on div "Share view Reset to default Clear all Add Task" at bounding box center [678, 193] width 1286 height 26
click at [160, 192] on input "text" at bounding box center [171, 194] width 273 height 26
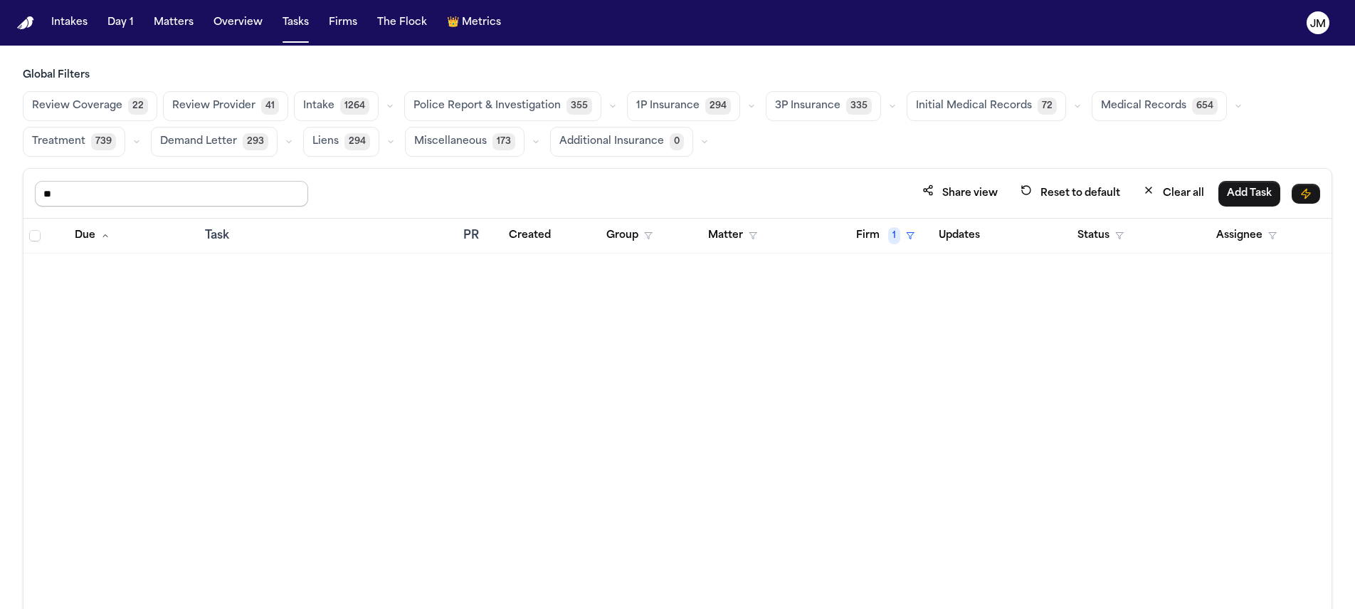
type input "*"
click at [874, 240] on button "Firm 1" at bounding box center [885, 236] width 75 height 26
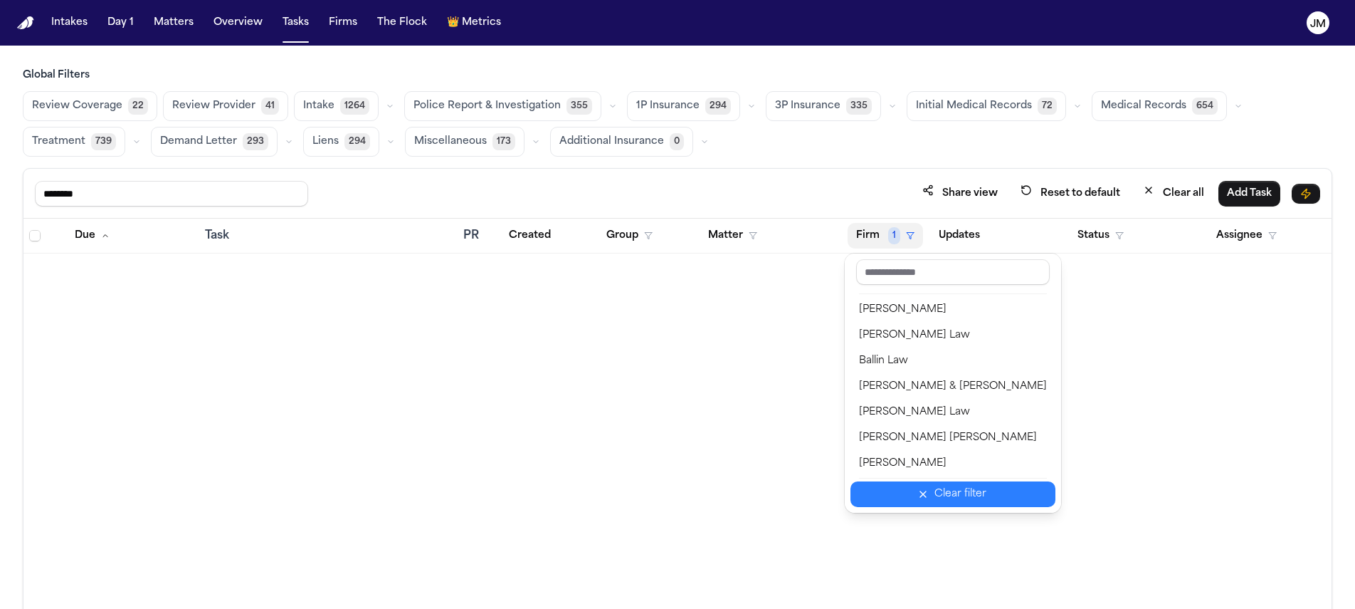
click at [927, 490] on button "Clear filter" at bounding box center [953, 494] width 205 height 26
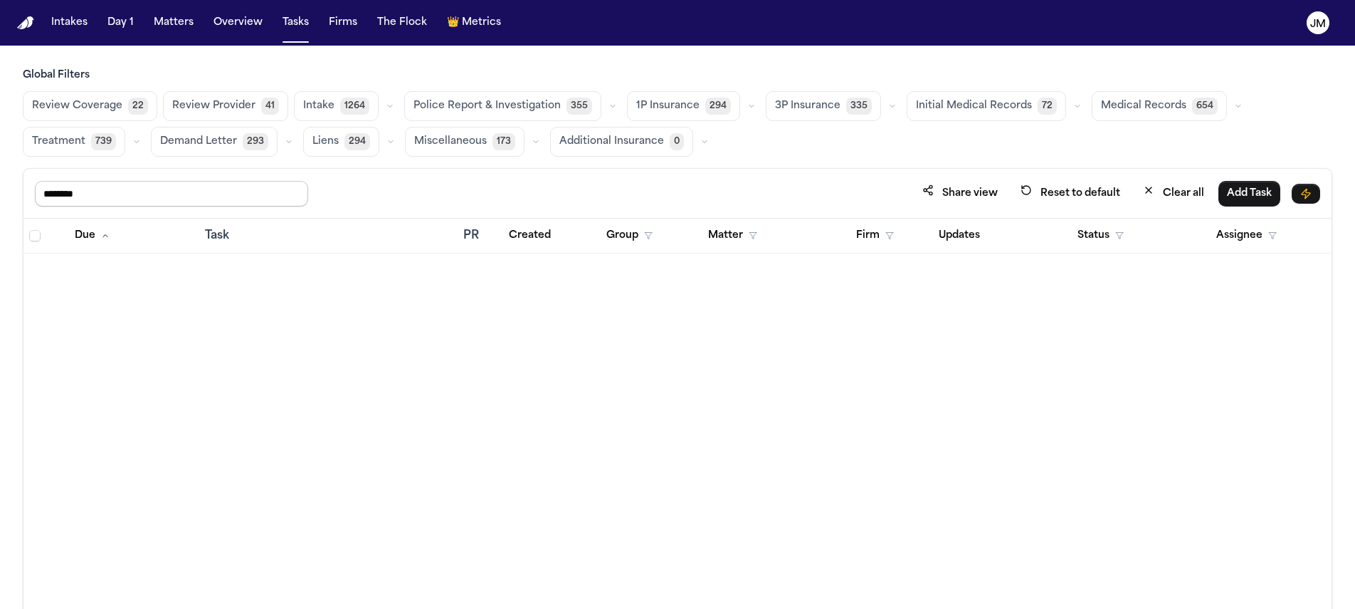
click at [188, 187] on input "********" at bounding box center [171, 194] width 273 height 26
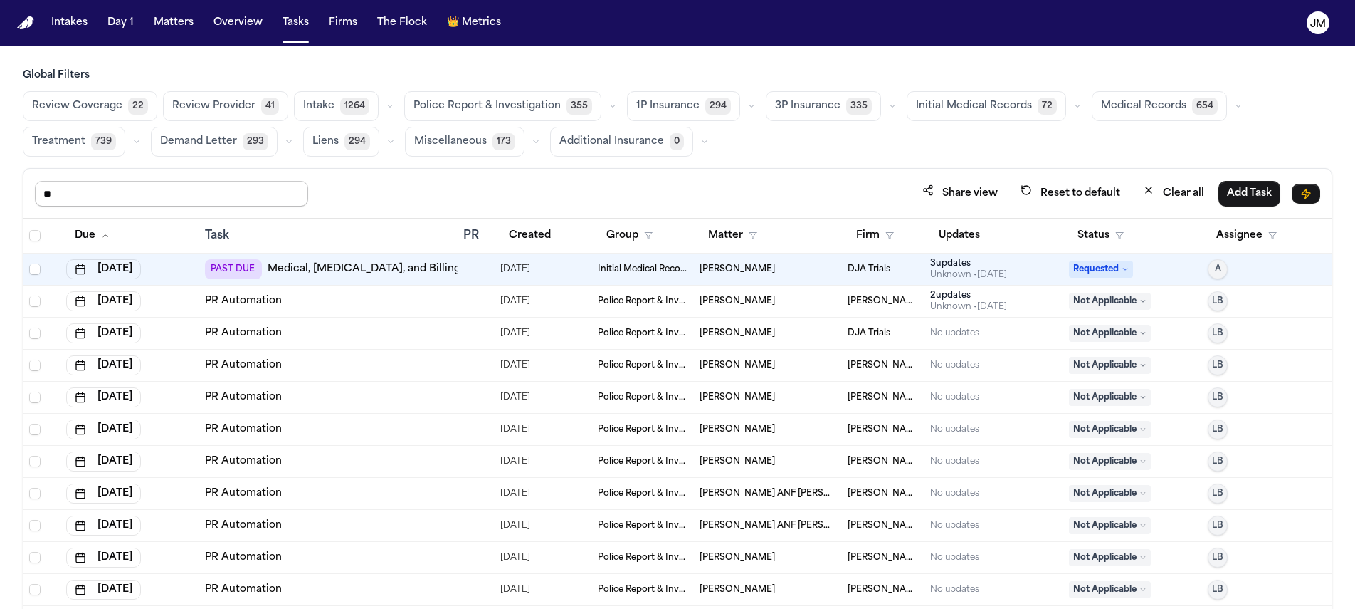
type input "*"
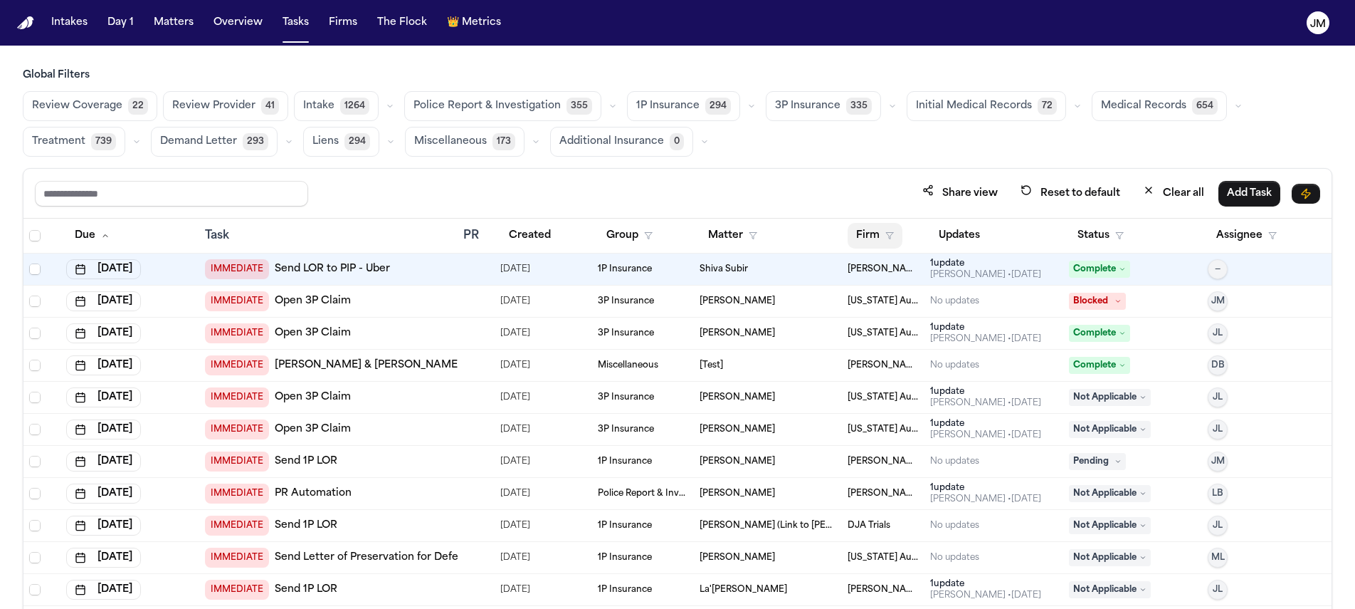
click at [864, 233] on button "Firm" at bounding box center [875, 236] width 55 height 26
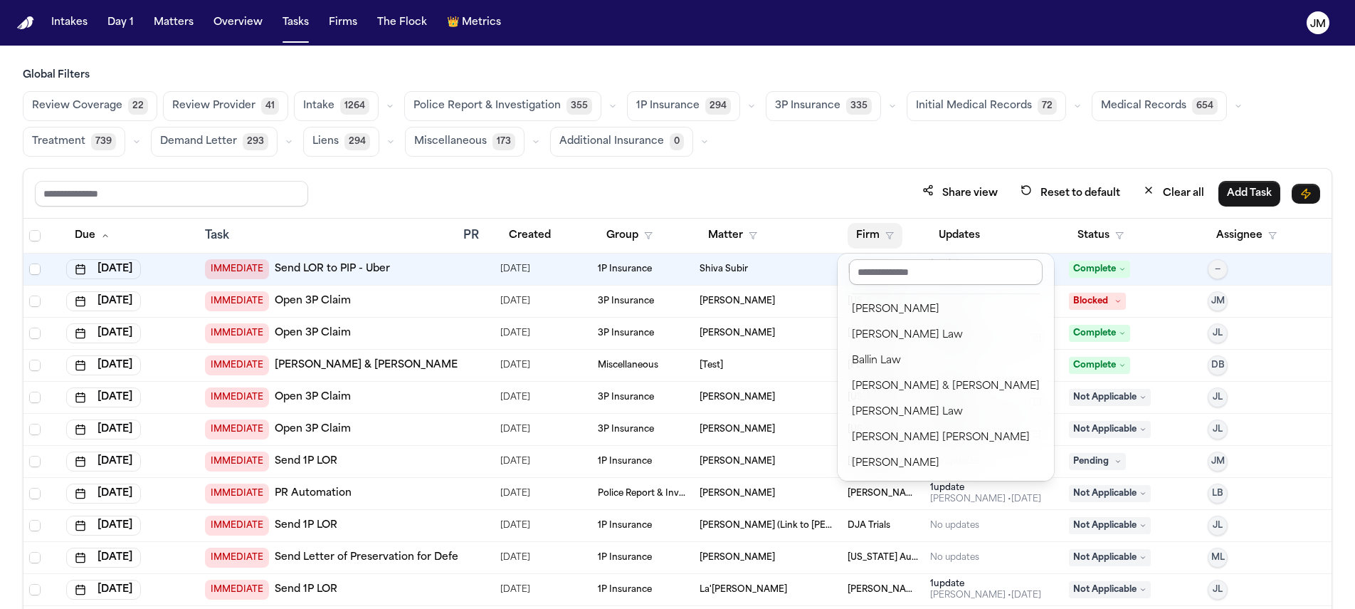
click at [871, 270] on input "text" at bounding box center [946, 272] width 194 height 26
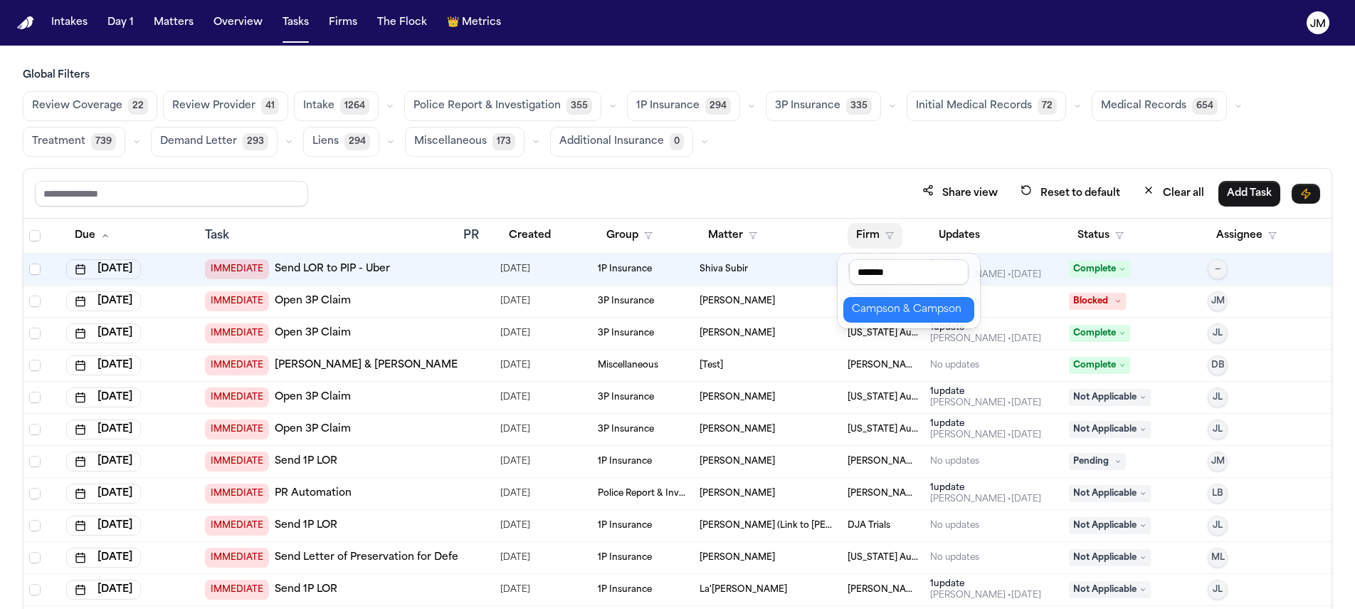
type input "*******"
click at [871, 316] on div "Campson & Campson" at bounding box center [909, 309] width 114 height 17
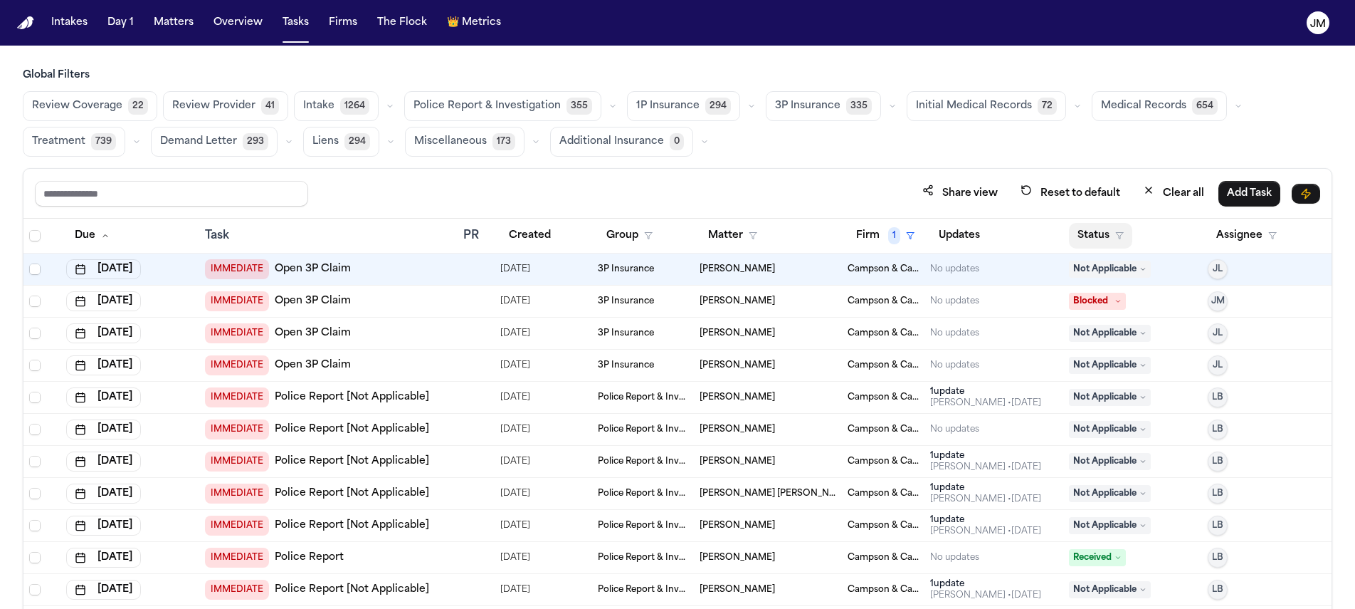
click at [1070, 235] on button "Status" at bounding box center [1100, 236] width 63 height 26
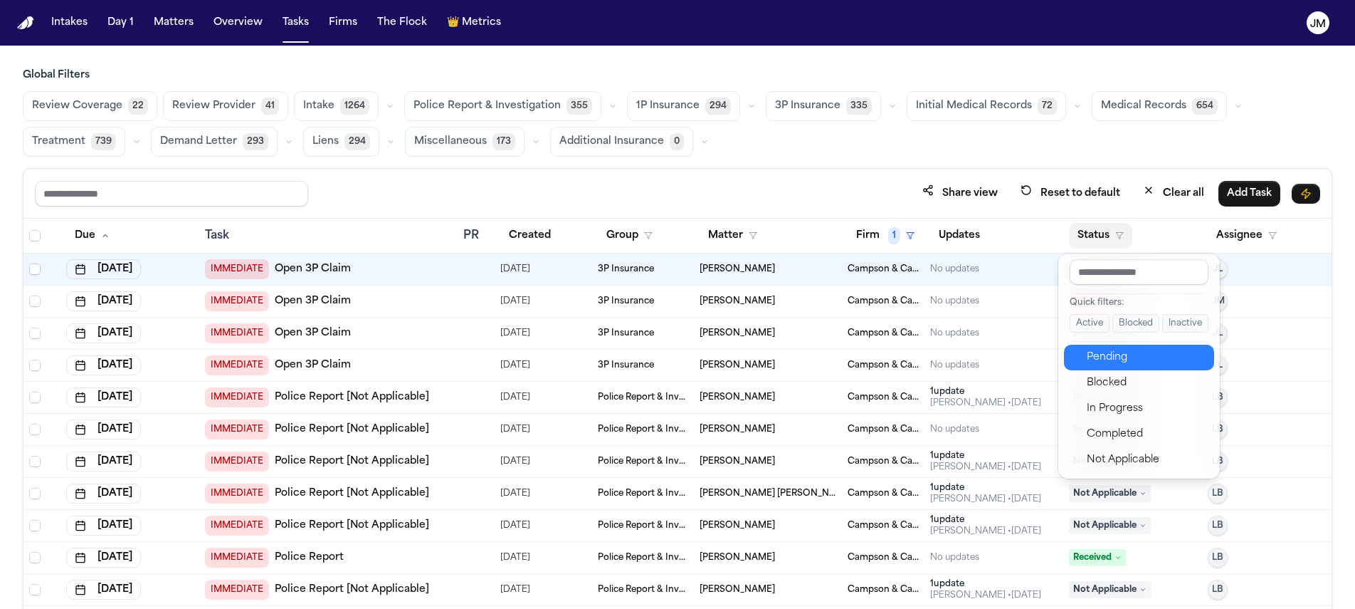
click at [1116, 362] on div "Pending" at bounding box center [1146, 357] width 119 height 17
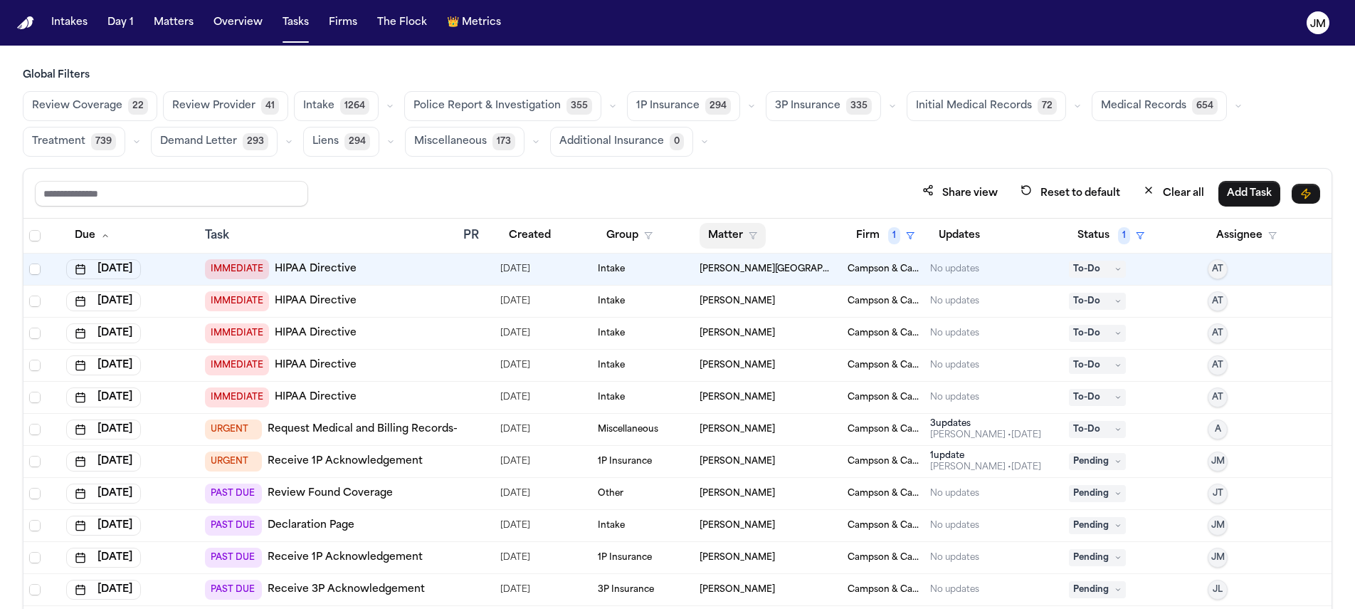
click at [716, 241] on button "Matter" at bounding box center [733, 236] width 66 height 26
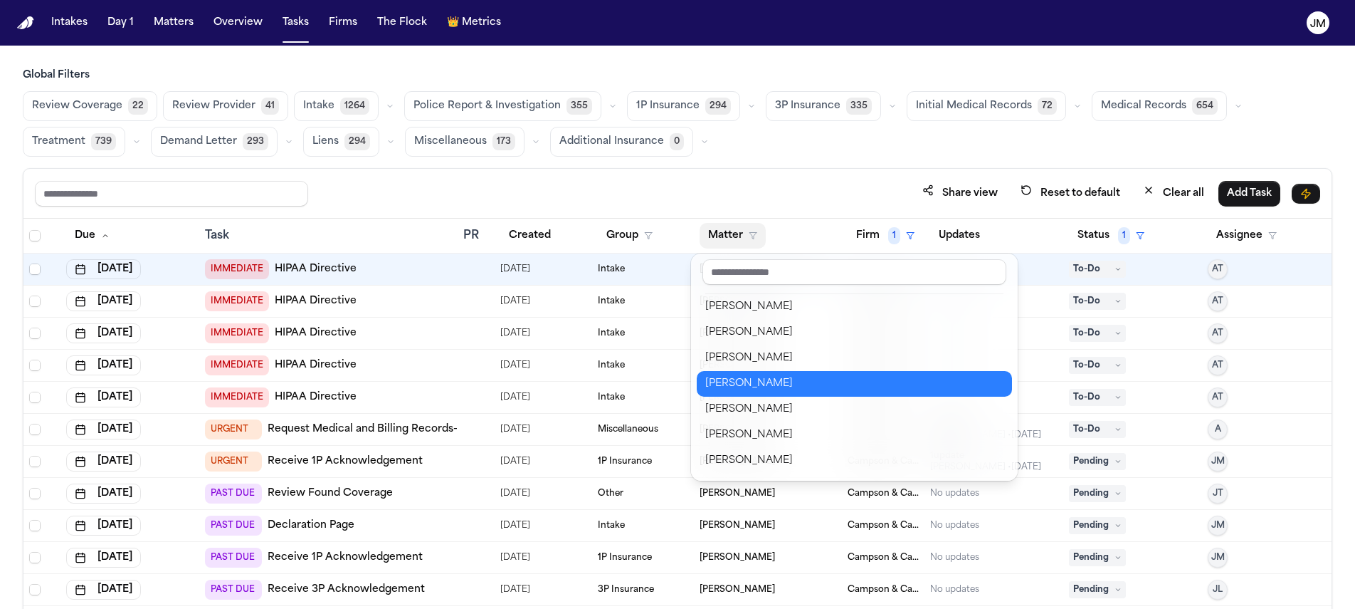
scroll to position [571, 0]
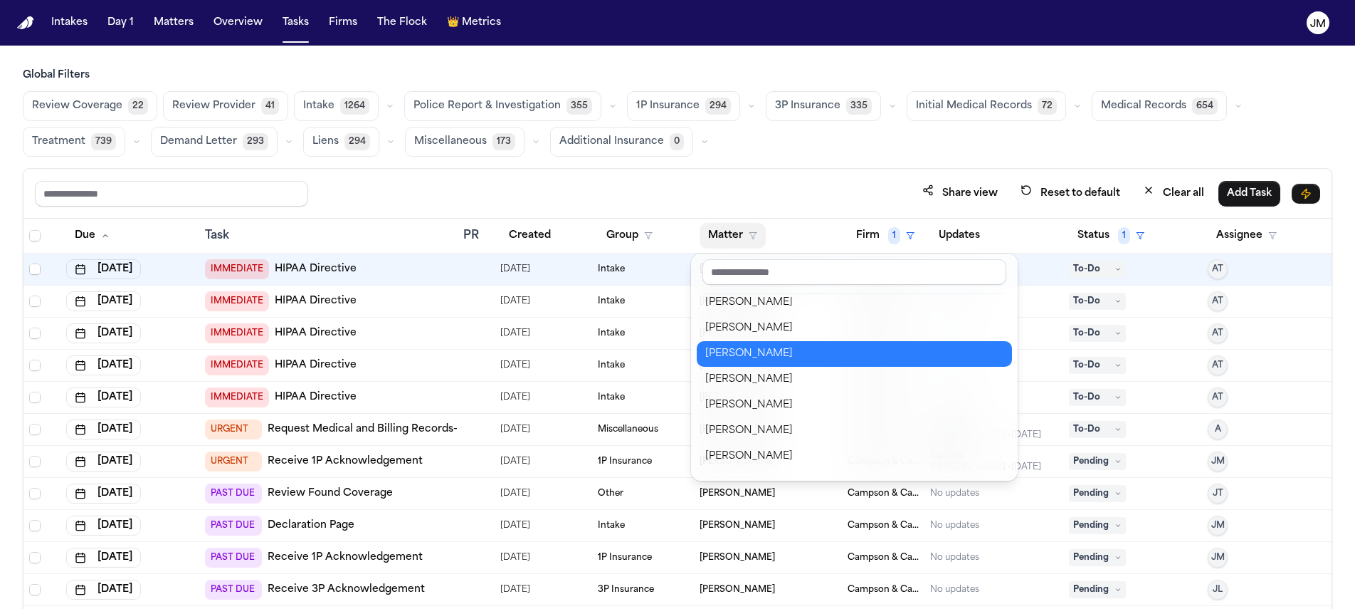
click at [767, 357] on div "Lashawn Scott" at bounding box center [854, 353] width 298 height 17
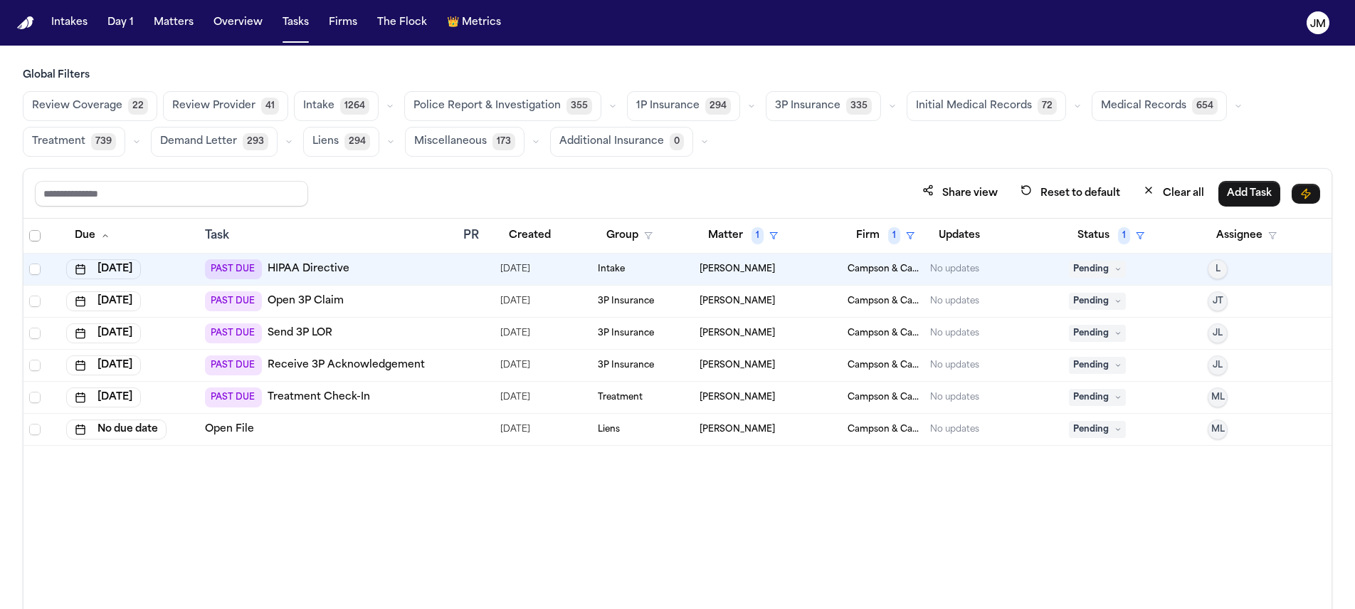
click at [36, 231] on span "Select all" at bounding box center [34, 235] width 11 height 11
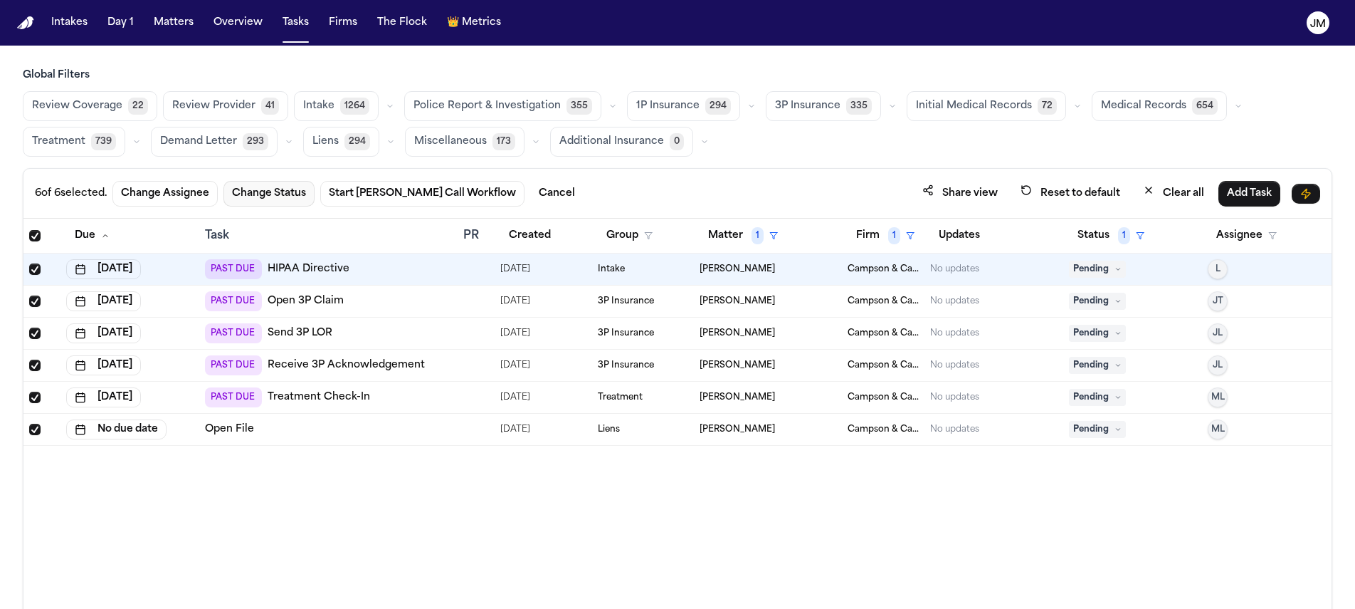
click at [251, 193] on button "Change Status" at bounding box center [269, 194] width 91 height 26
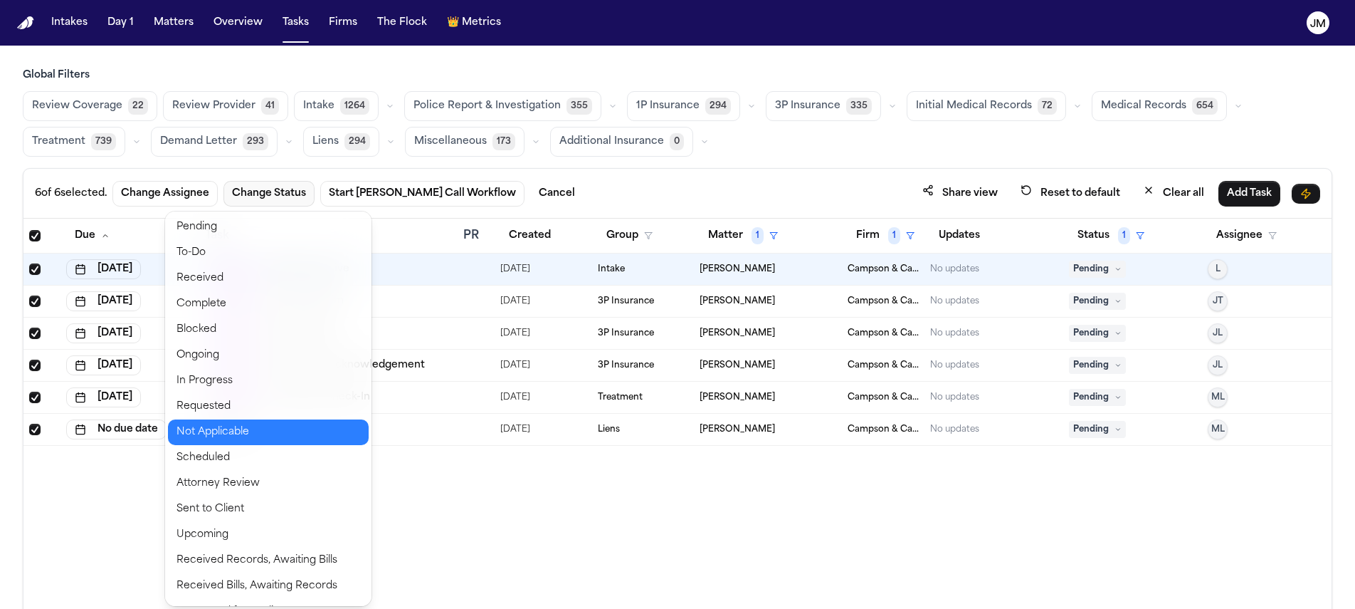
click at [227, 425] on button "Not Applicable" at bounding box center [268, 432] width 201 height 26
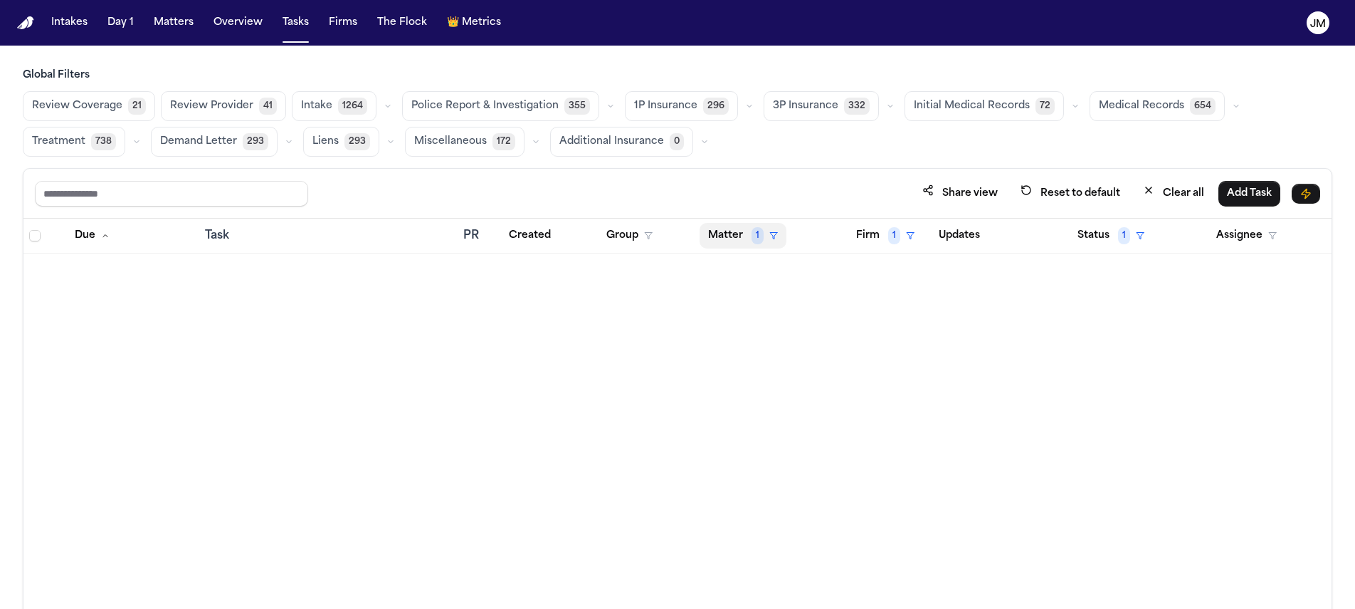
click at [737, 234] on button "Matter 1" at bounding box center [743, 236] width 87 height 26
click at [769, 335] on div "Clear filter" at bounding box center [776, 341] width 52 height 17
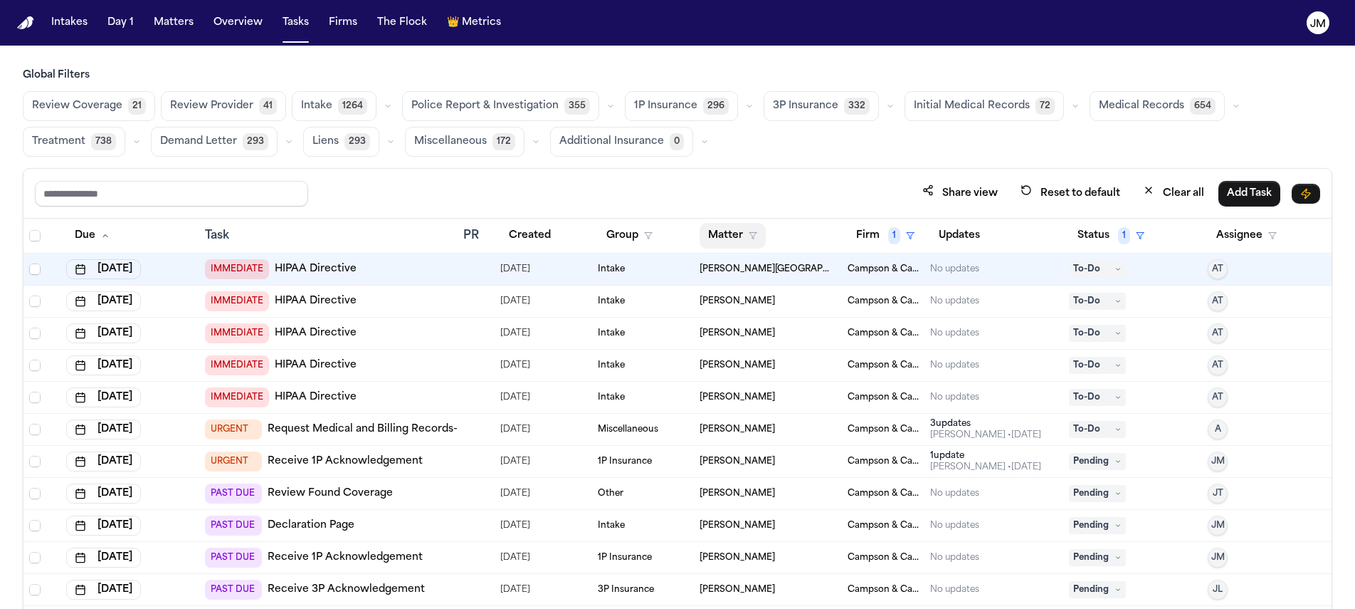
click at [750, 233] on polygon "button" at bounding box center [753, 236] width 7 height 6
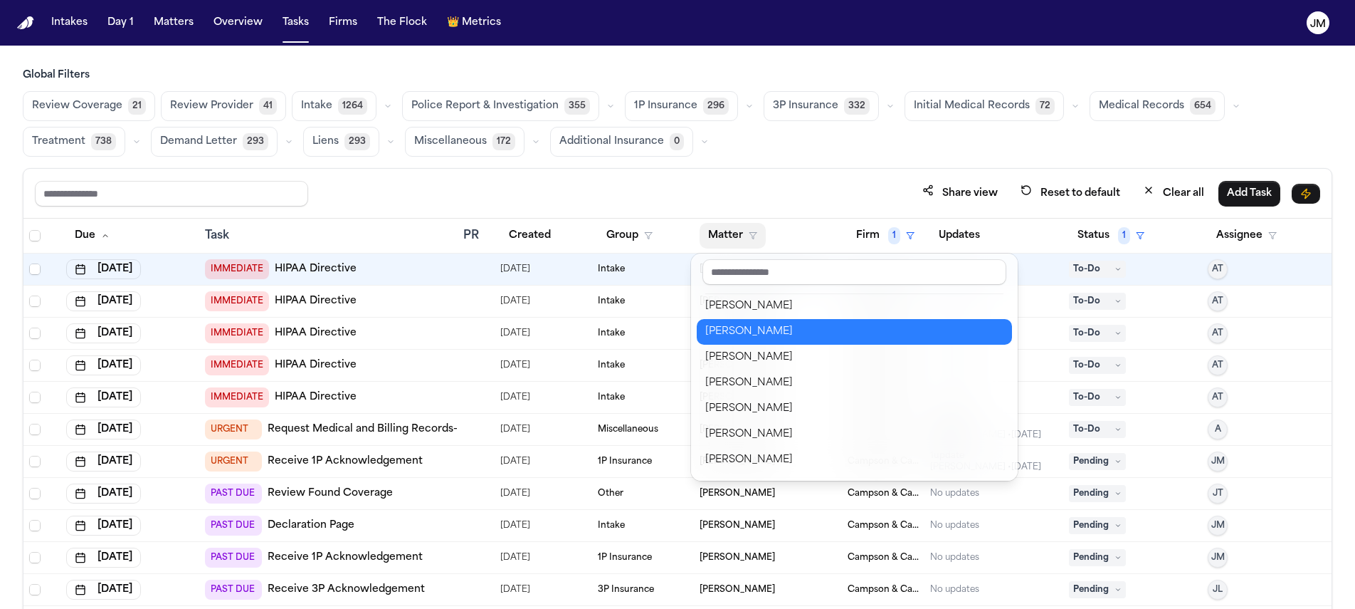
scroll to position [542, 0]
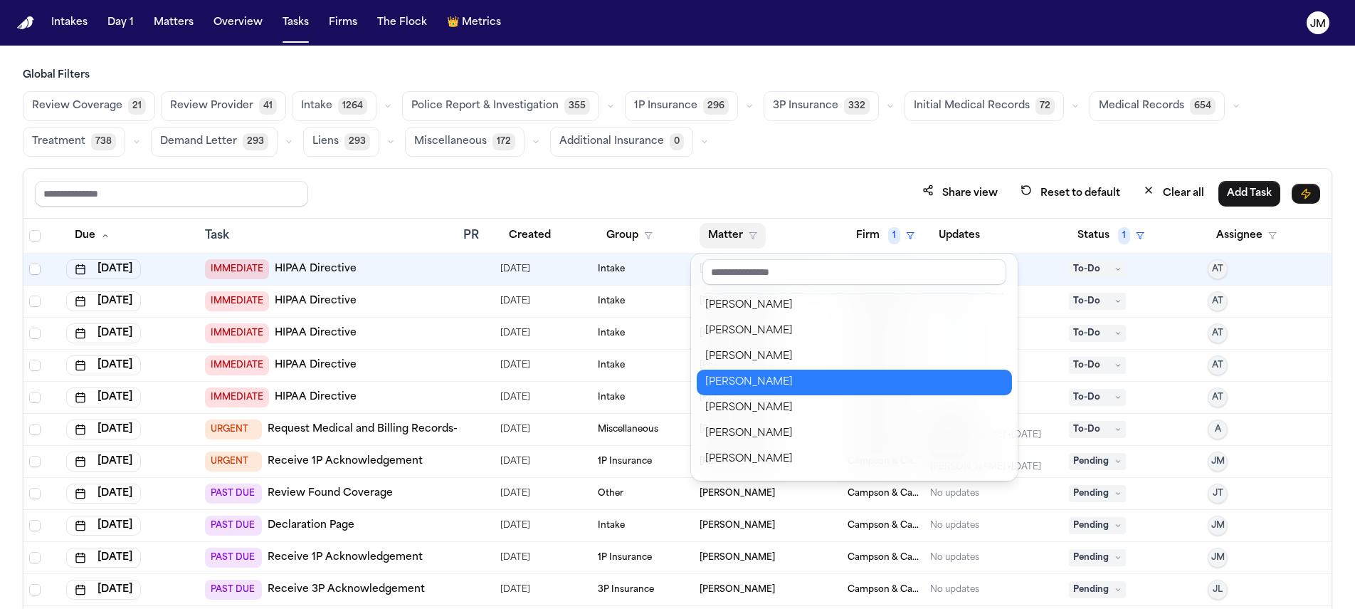
click at [770, 386] on div "Janice Oakes" at bounding box center [854, 382] width 298 height 17
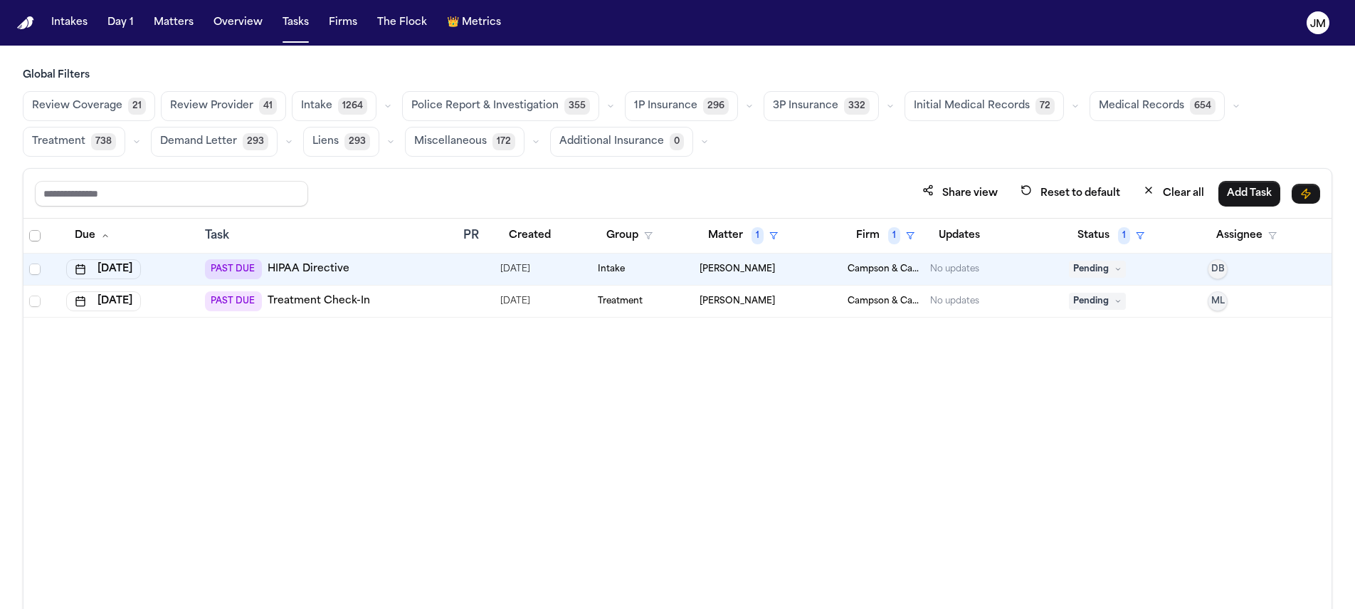
click at [34, 236] on span "Select all" at bounding box center [34, 235] width 11 height 11
click at [273, 195] on button "Change Status" at bounding box center [269, 194] width 91 height 26
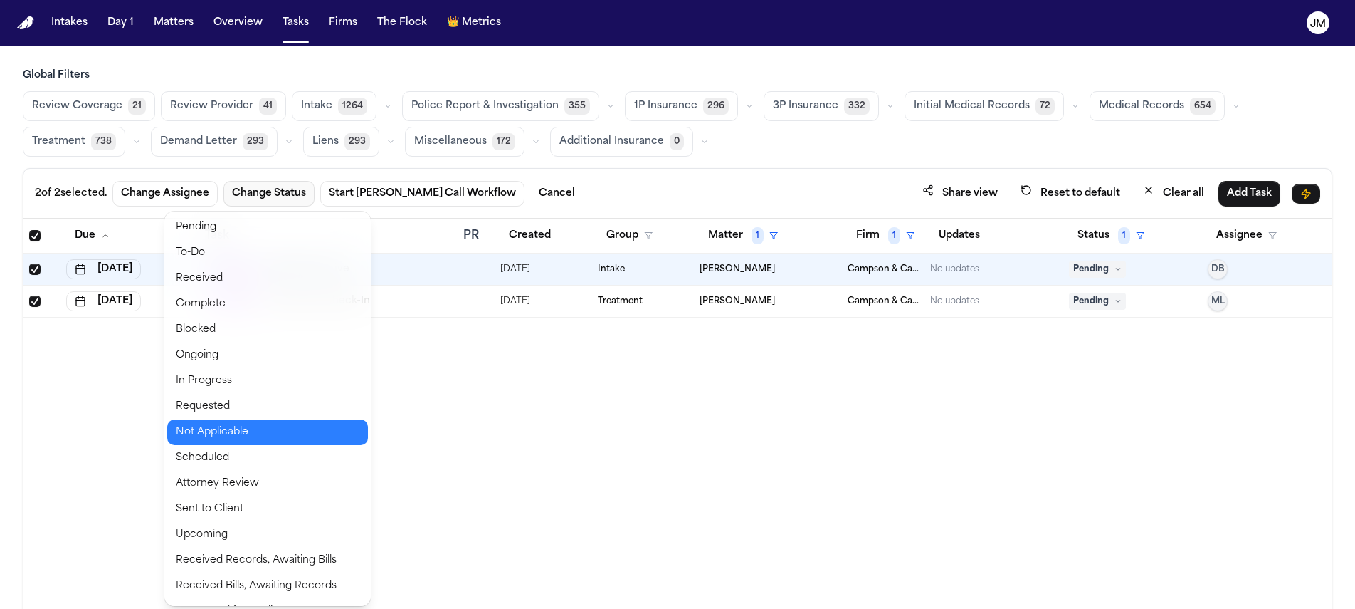
click at [273, 425] on button "Not Applicable" at bounding box center [267, 432] width 201 height 26
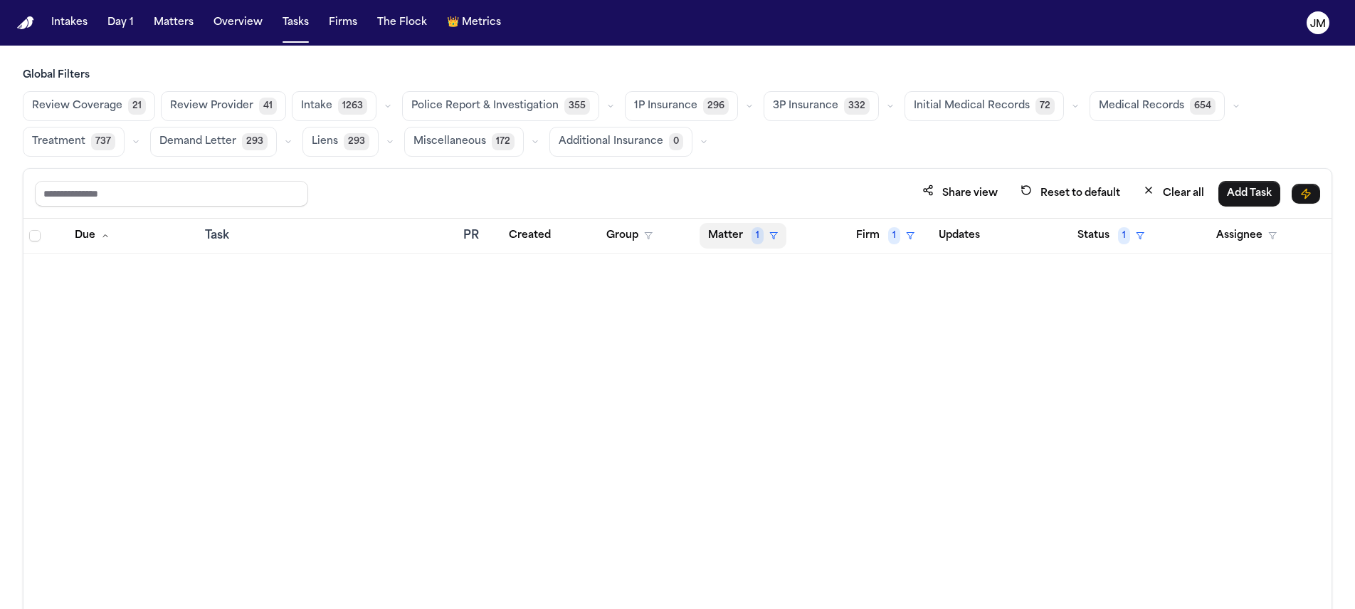
click at [742, 224] on button "Matter 1" at bounding box center [743, 236] width 87 height 26
click at [767, 338] on div "Clear filter" at bounding box center [776, 341] width 52 height 17
click at [721, 237] on button "Matter" at bounding box center [733, 236] width 66 height 26
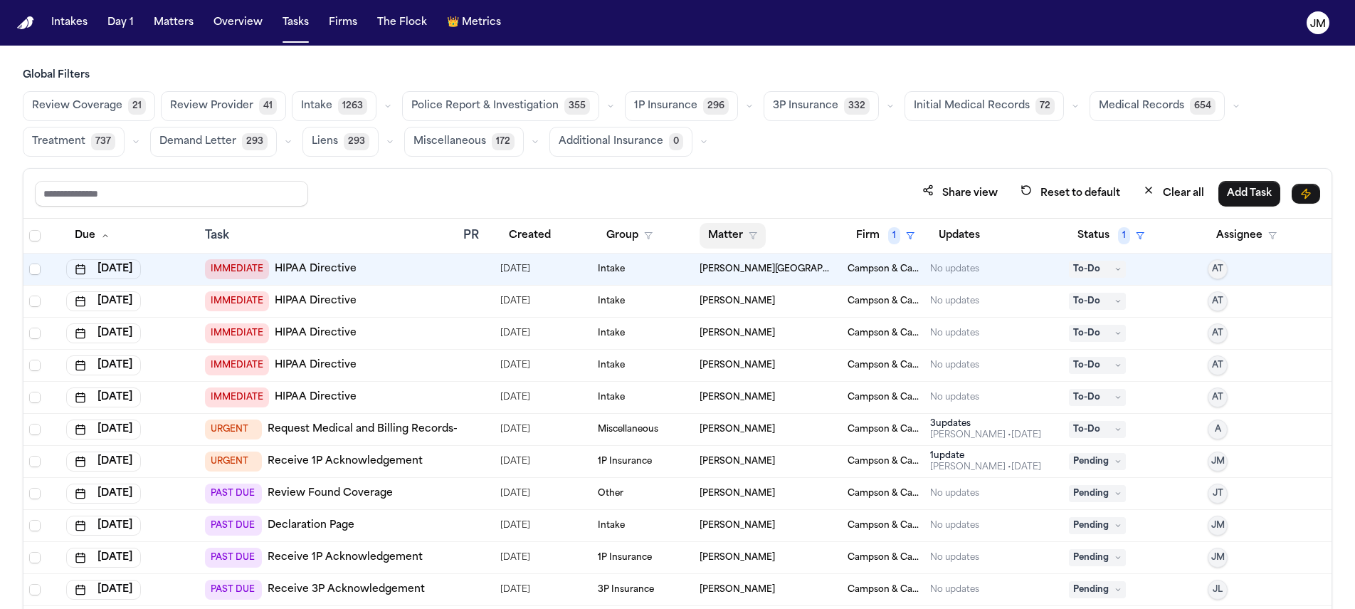
click at [734, 232] on button "Matter" at bounding box center [733, 236] width 66 height 26
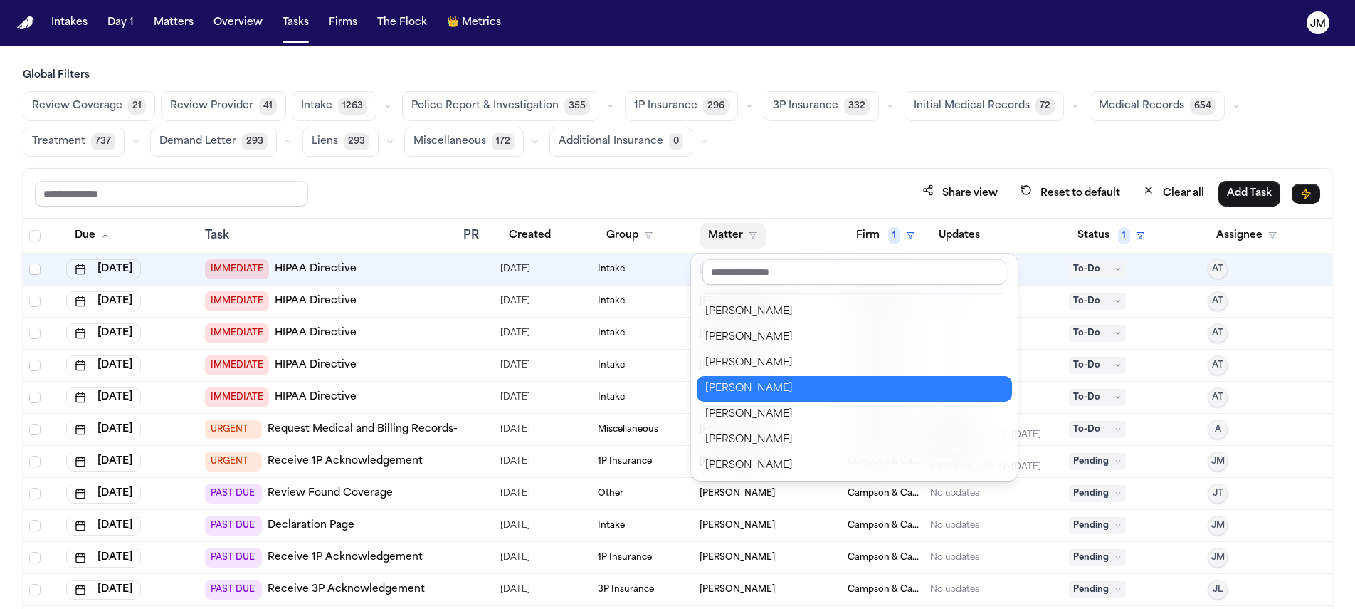
scroll to position [563, 0]
click at [787, 387] on div "Tyrone Benton" at bounding box center [854, 387] width 298 height 17
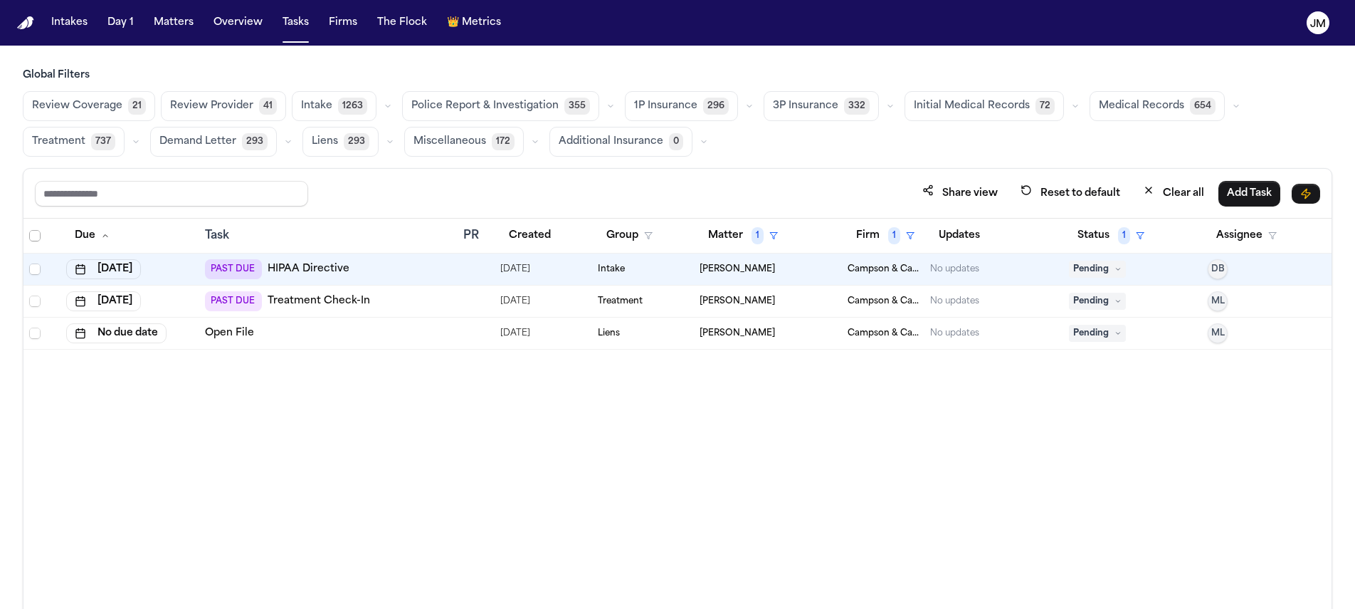
click at [38, 232] on span "Select all" at bounding box center [34, 235] width 11 height 11
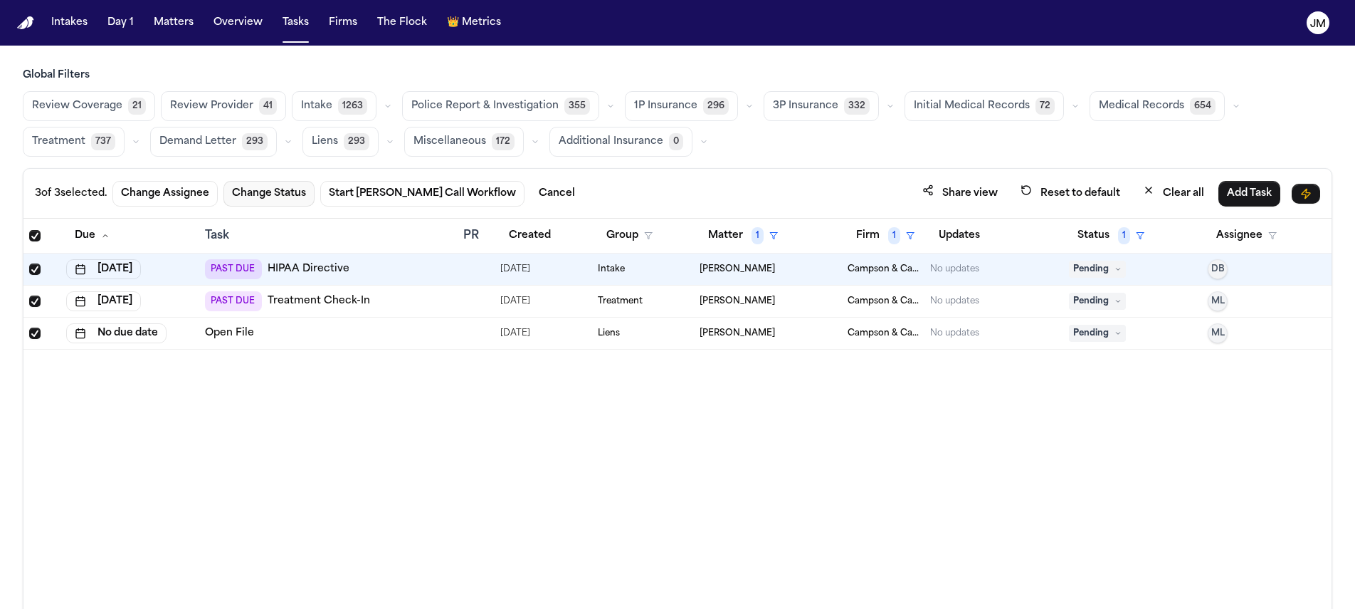
click at [246, 189] on button "Change Status" at bounding box center [269, 194] width 91 height 26
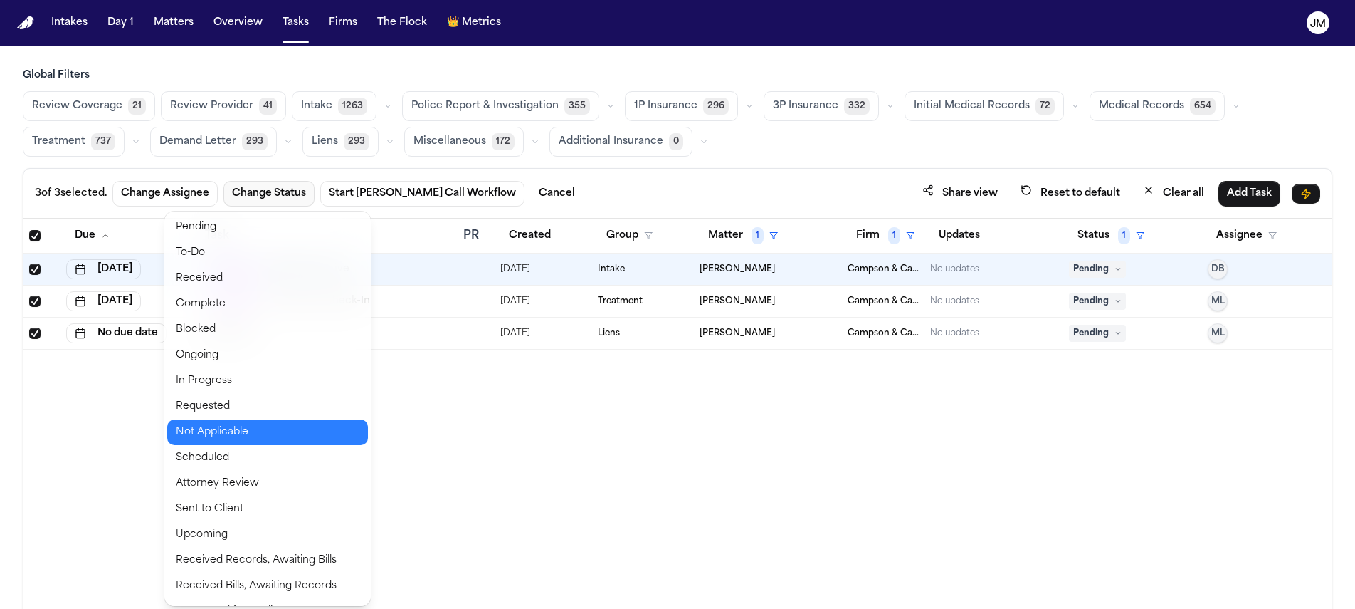
click at [225, 433] on button "Not Applicable" at bounding box center [267, 432] width 201 height 26
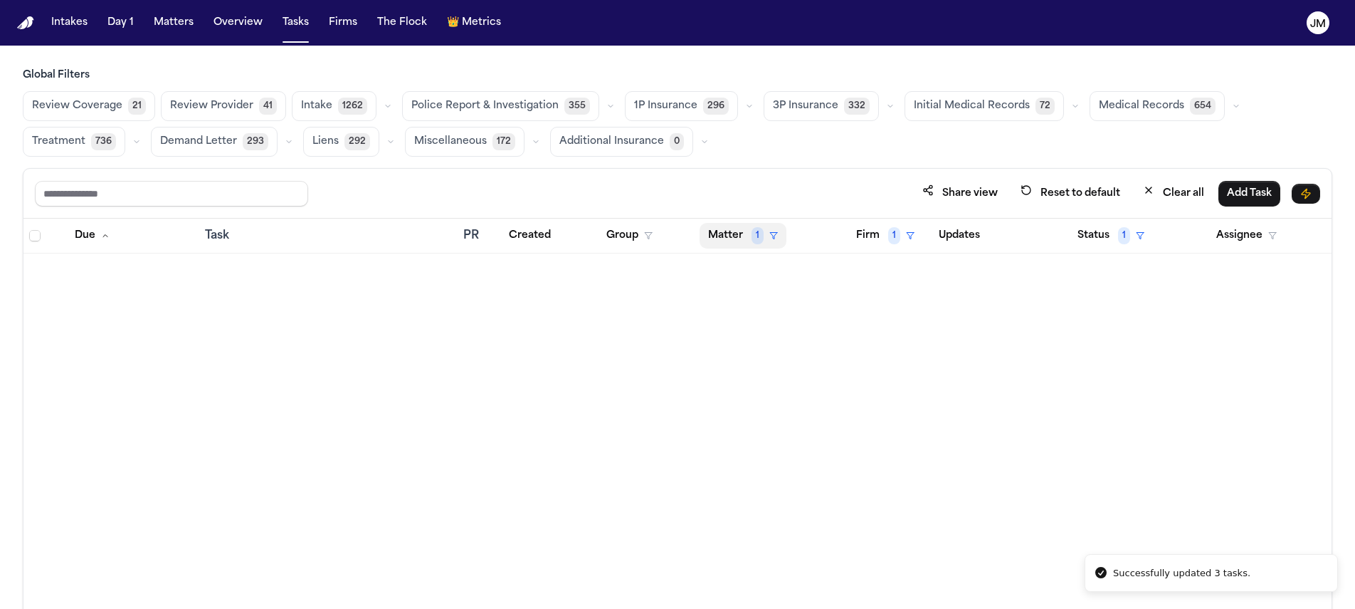
click at [742, 236] on button "Matter 1" at bounding box center [743, 236] width 87 height 26
click at [772, 340] on div "Clear filter" at bounding box center [776, 341] width 52 height 17
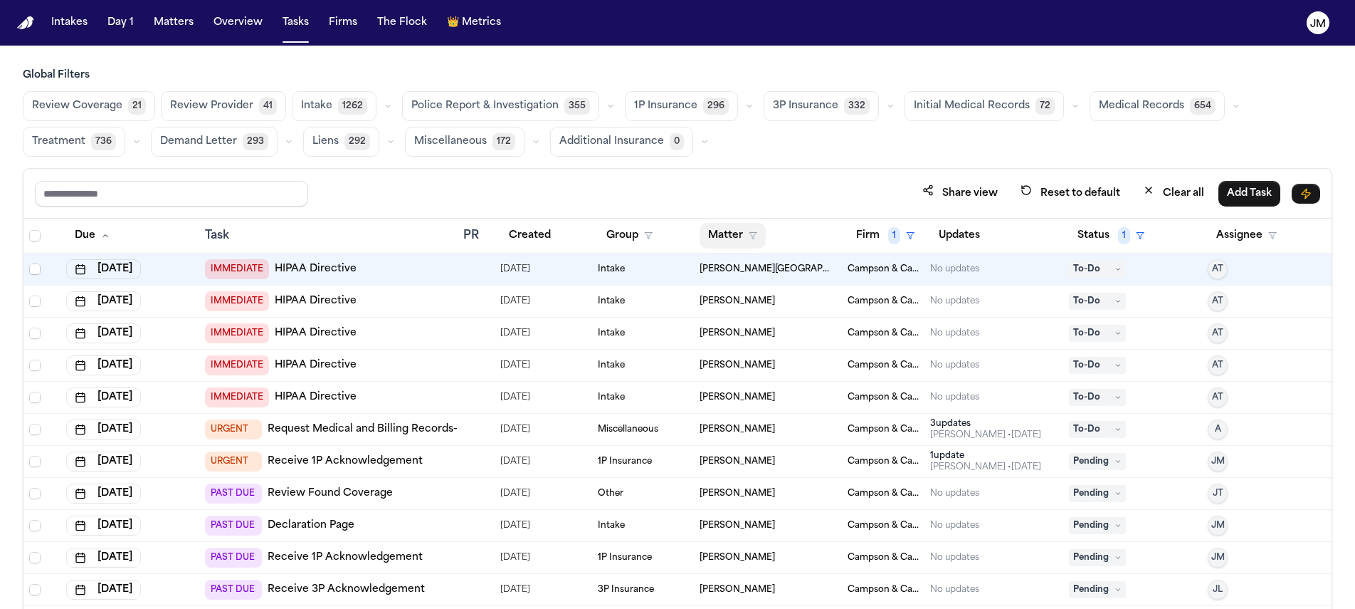
click at [735, 237] on button "Matter" at bounding box center [733, 236] width 66 height 26
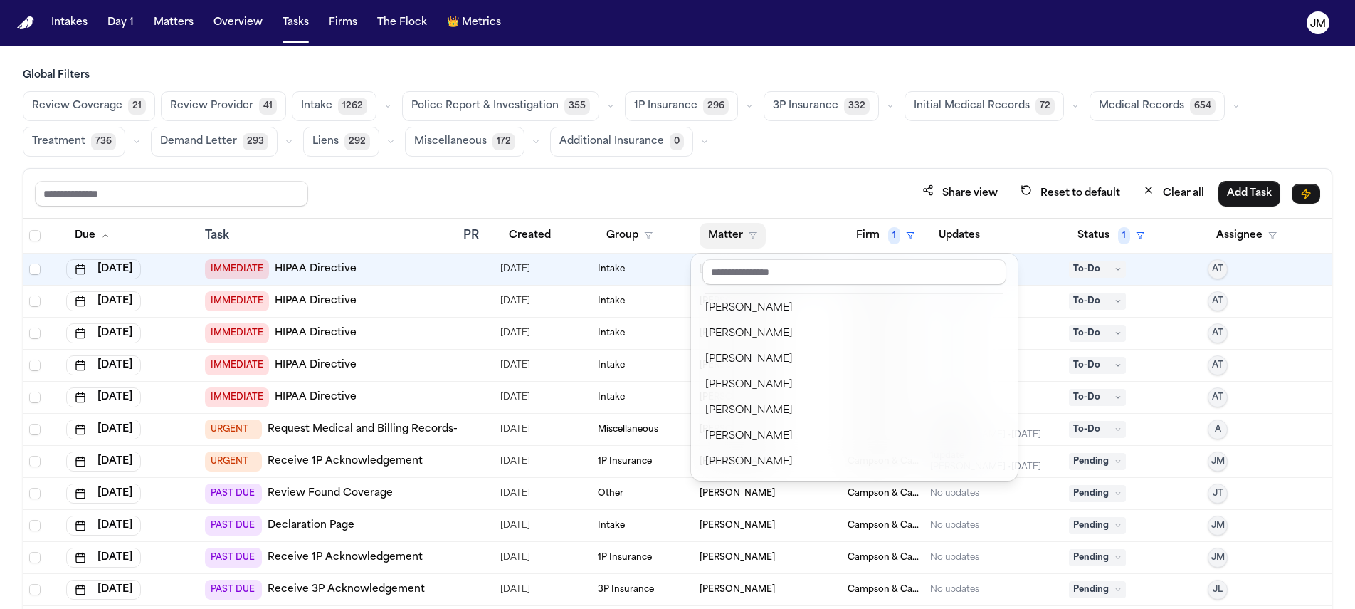
scroll to position [592, 0]
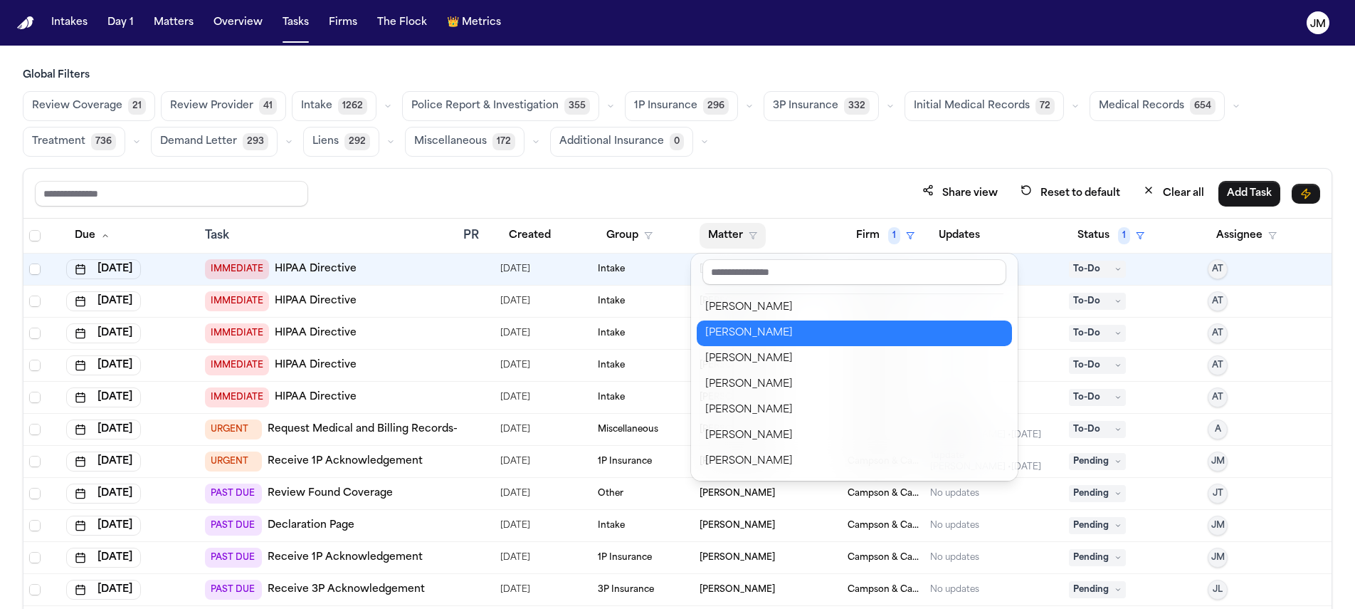
click at [761, 336] on div "Shanell Brown" at bounding box center [854, 333] width 298 height 17
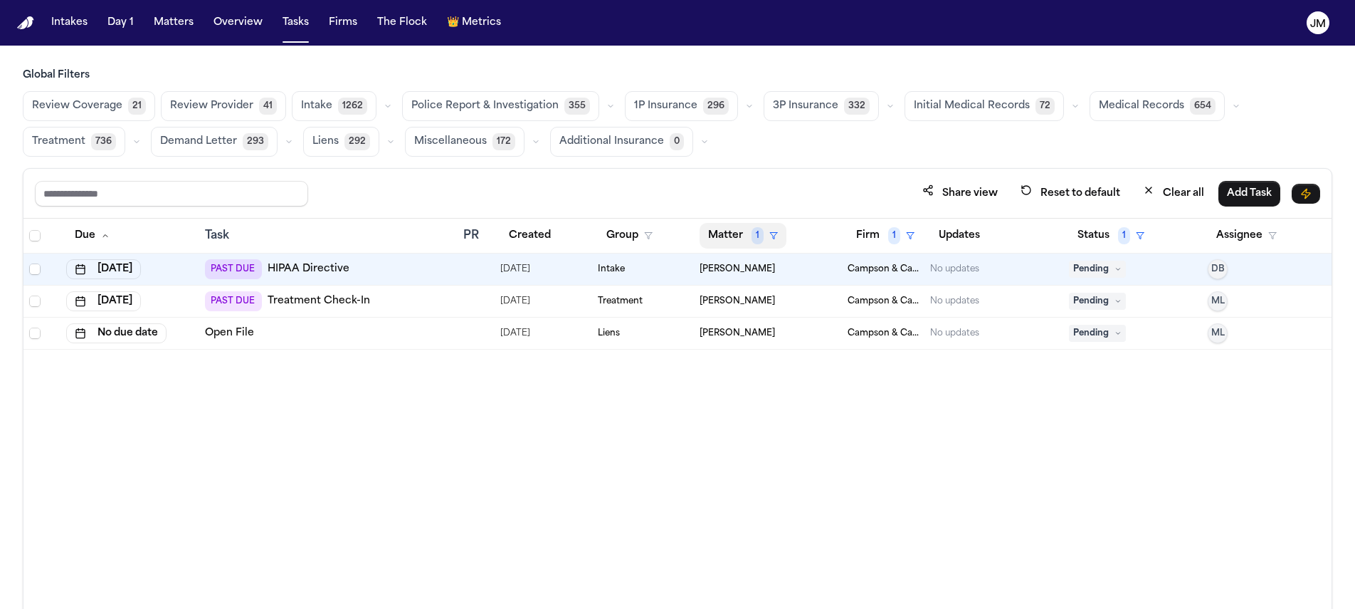
click at [720, 235] on button "Matter 1" at bounding box center [743, 236] width 87 height 26
click at [545, 353] on div "Due Task PR Created Group Matter 1 Firm 1 Updates Status 1 Assignee Aug 21, 202…" at bounding box center [677, 445] width 1308 height 452
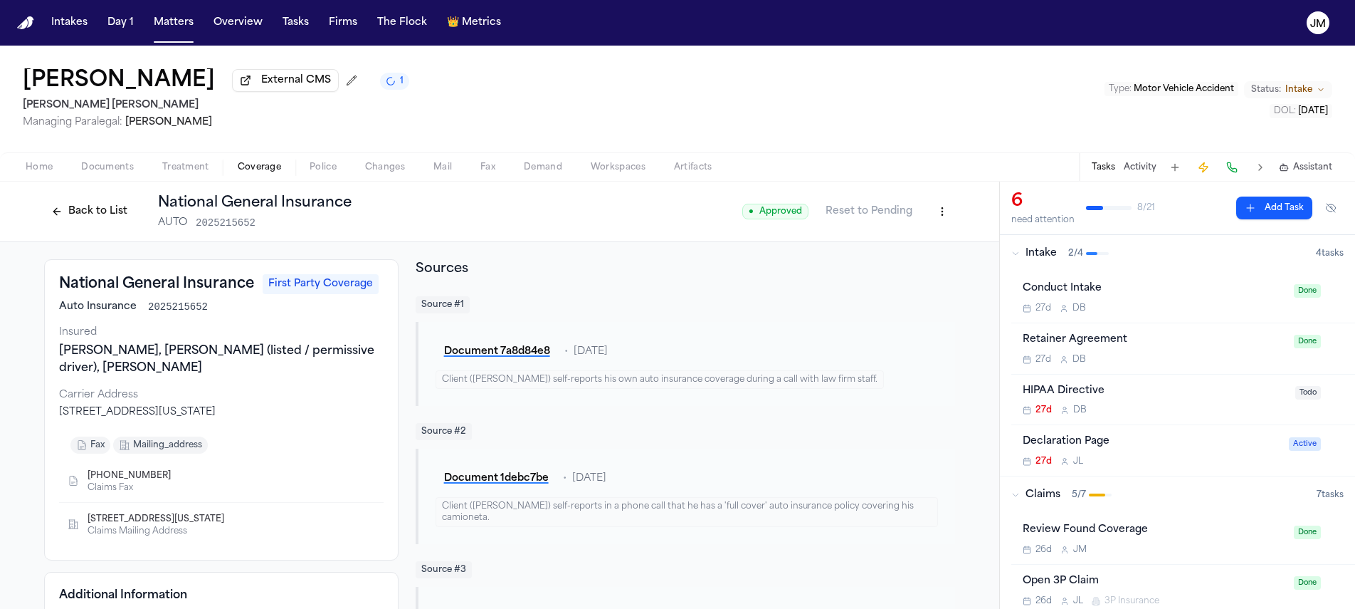
scroll to position [508, 0]
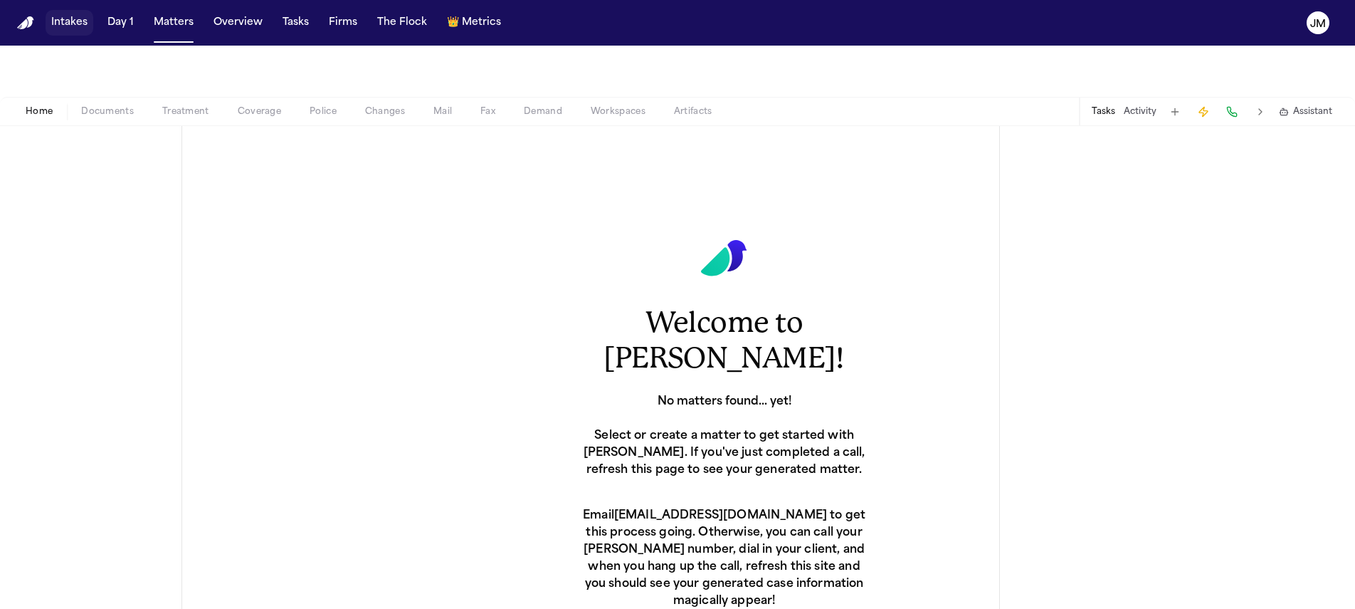
click at [83, 29] on button "Intakes" at bounding box center [70, 23] width 48 height 26
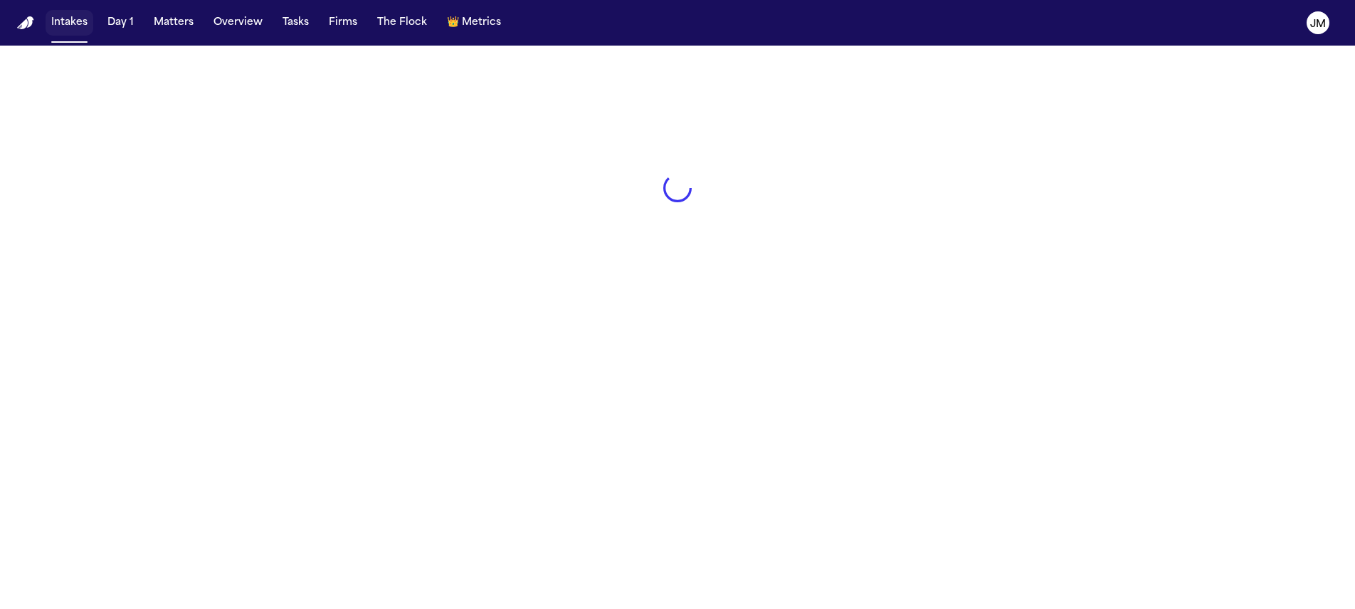
click at [162, 24] on button "Matters" at bounding box center [173, 23] width 51 height 26
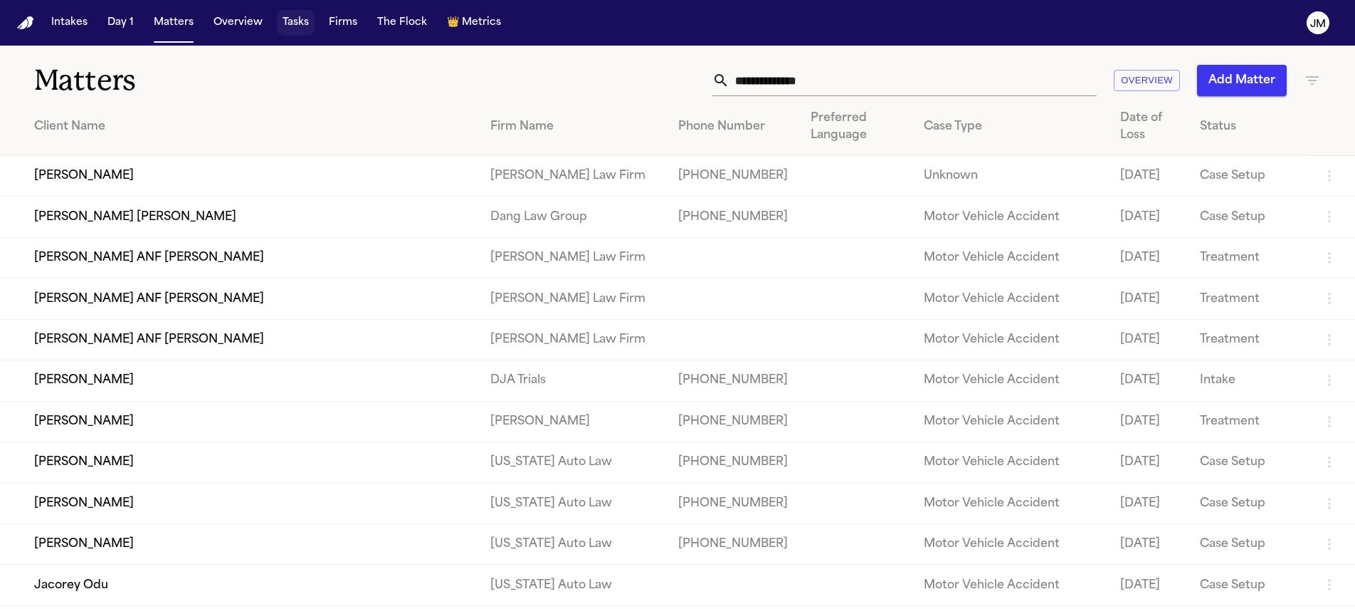
click at [307, 25] on button "Tasks" at bounding box center [296, 23] width 38 height 26
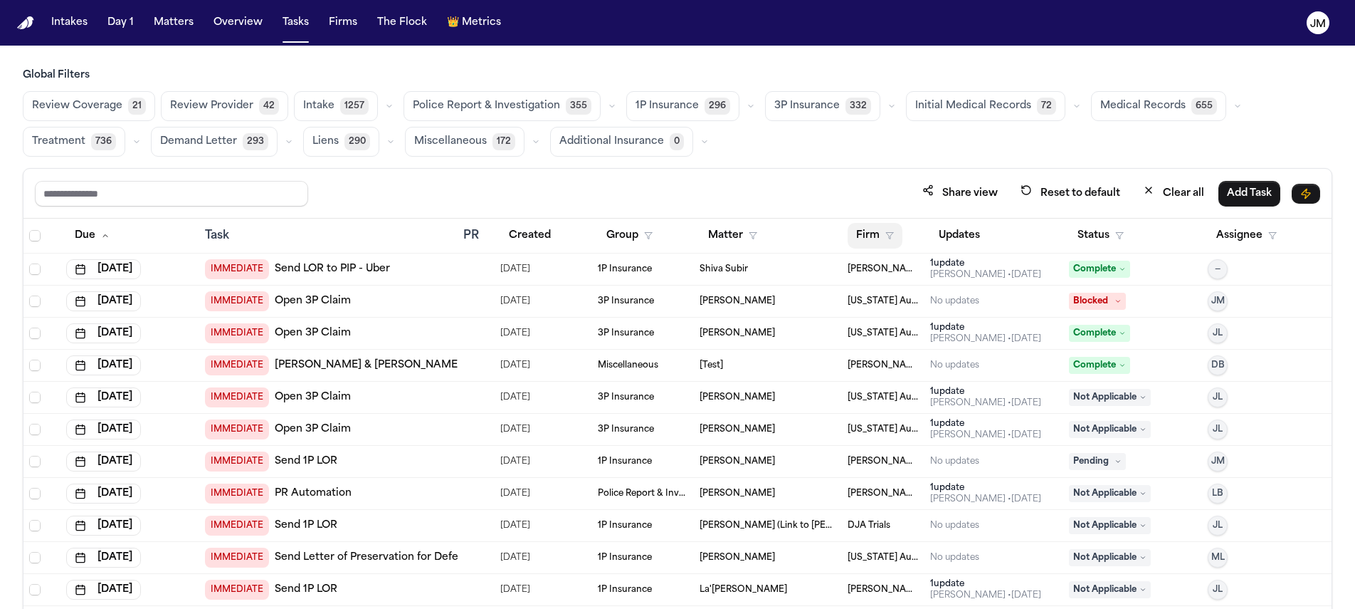
click at [863, 236] on button "Firm" at bounding box center [875, 236] width 55 height 26
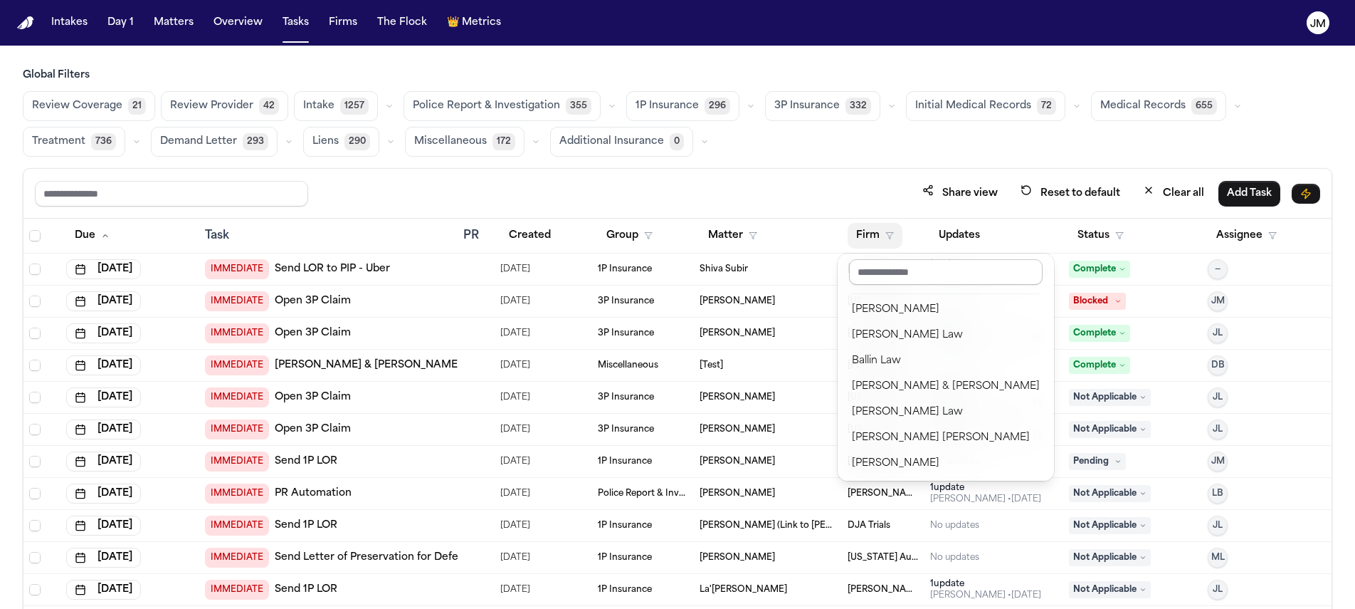
click at [879, 280] on input "text" at bounding box center [946, 272] width 194 height 26
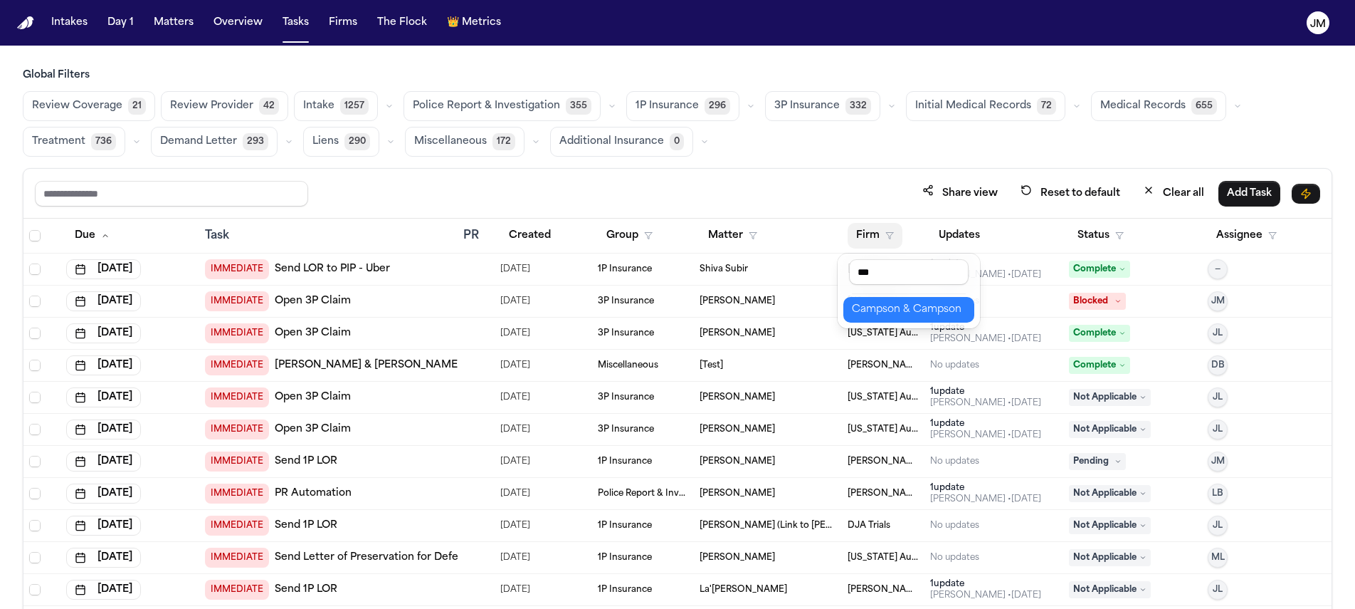
type input "***"
click at [919, 318] on button "Campson & Campson" at bounding box center [909, 310] width 131 height 26
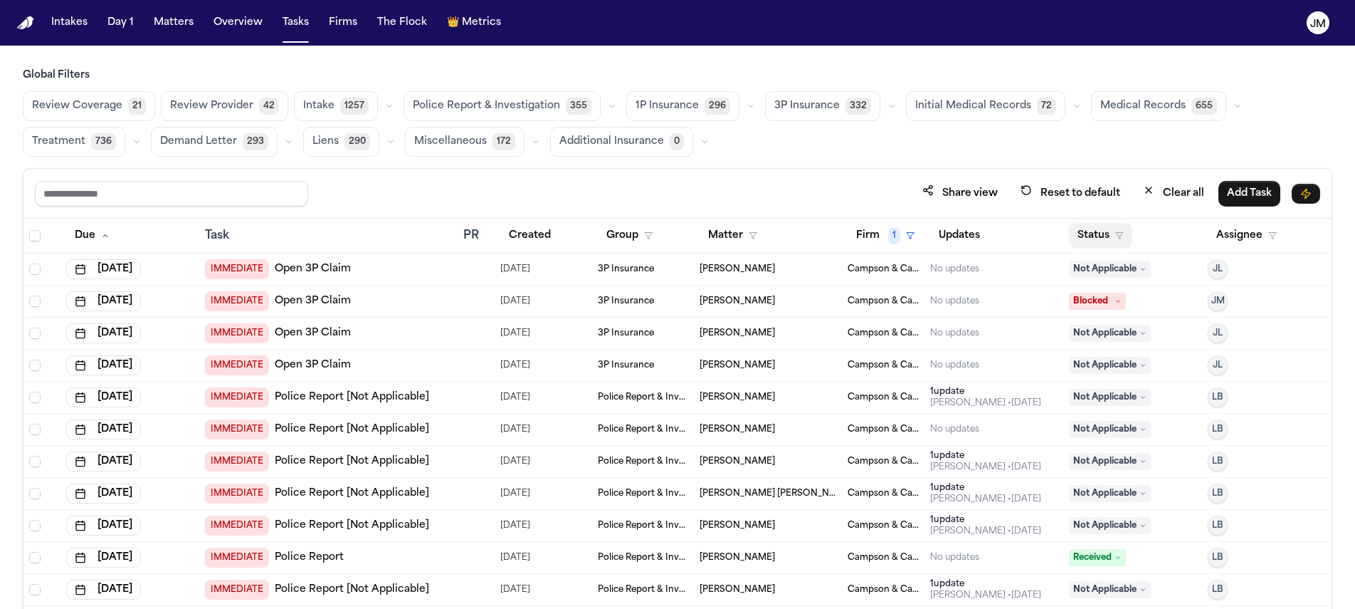
click at [1089, 231] on button "Status" at bounding box center [1100, 236] width 63 height 26
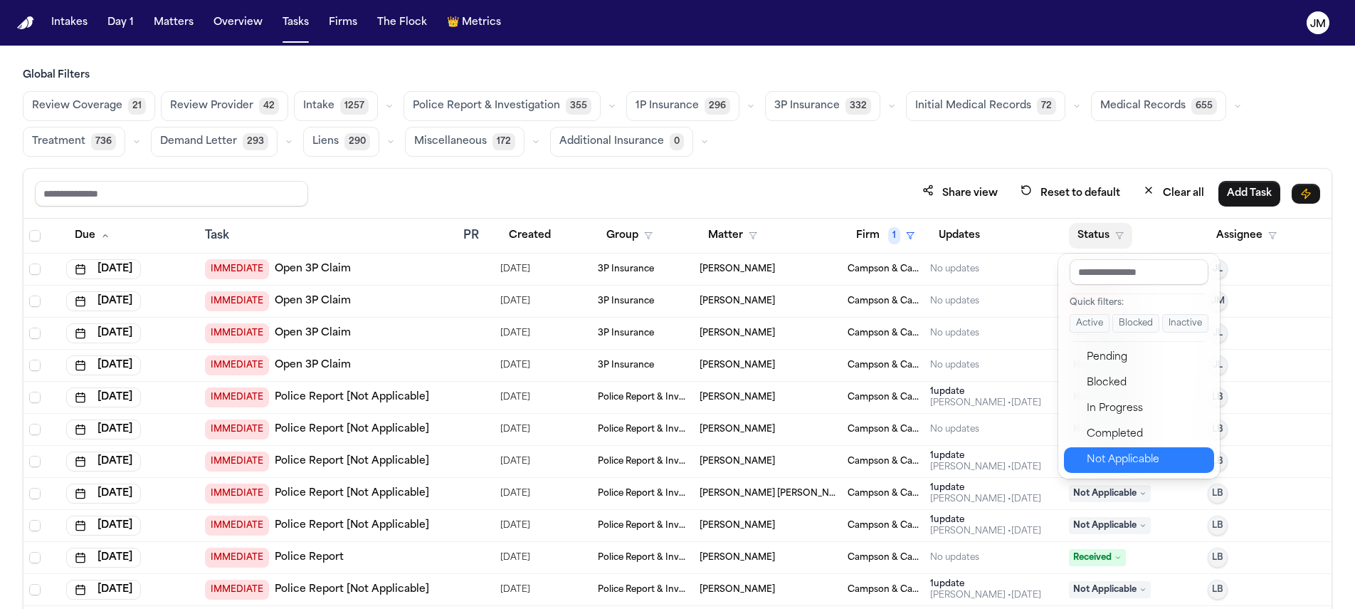
click at [1124, 458] on div "Not Applicable" at bounding box center [1146, 459] width 119 height 17
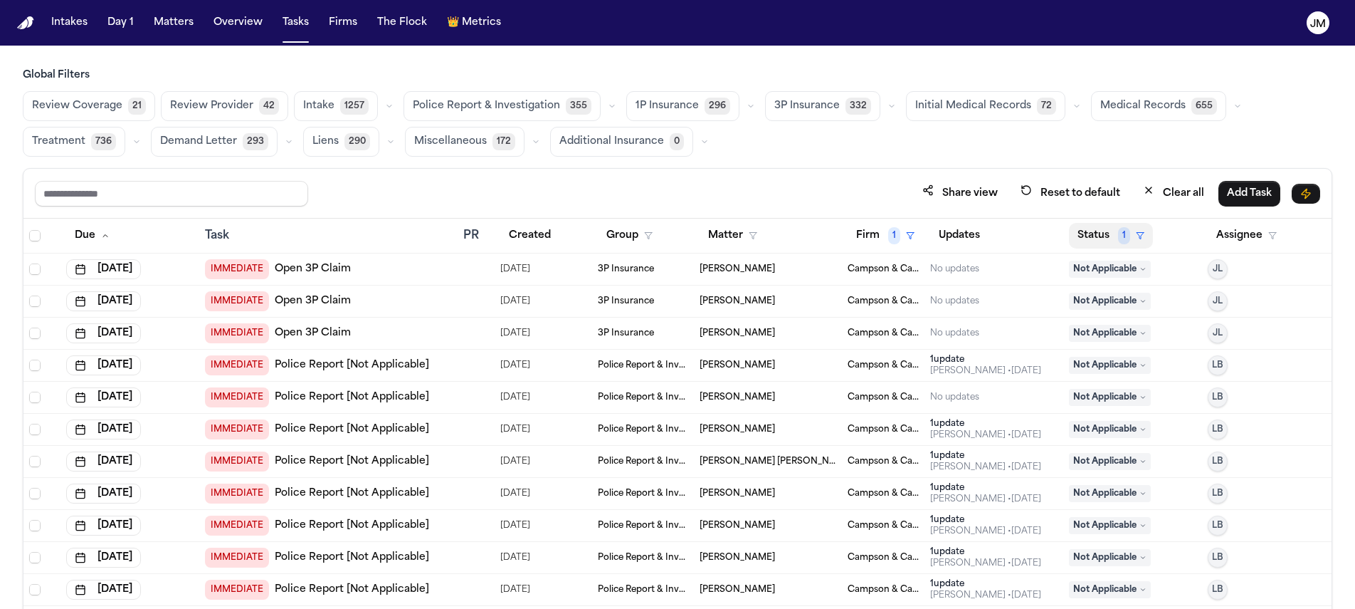
click at [1085, 231] on button "Status 1" at bounding box center [1111, 236] width 84 height 26
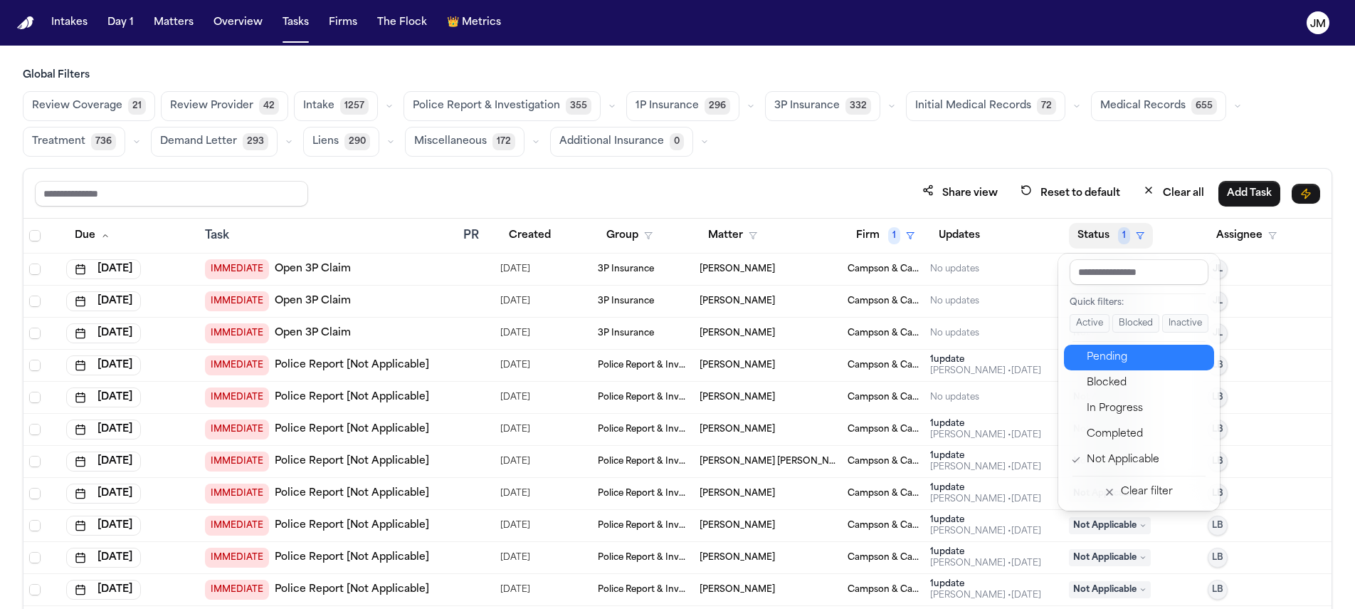
click at [1126, 362] on div "Pending" at bounding box center [1146, 357] width 119 height 17
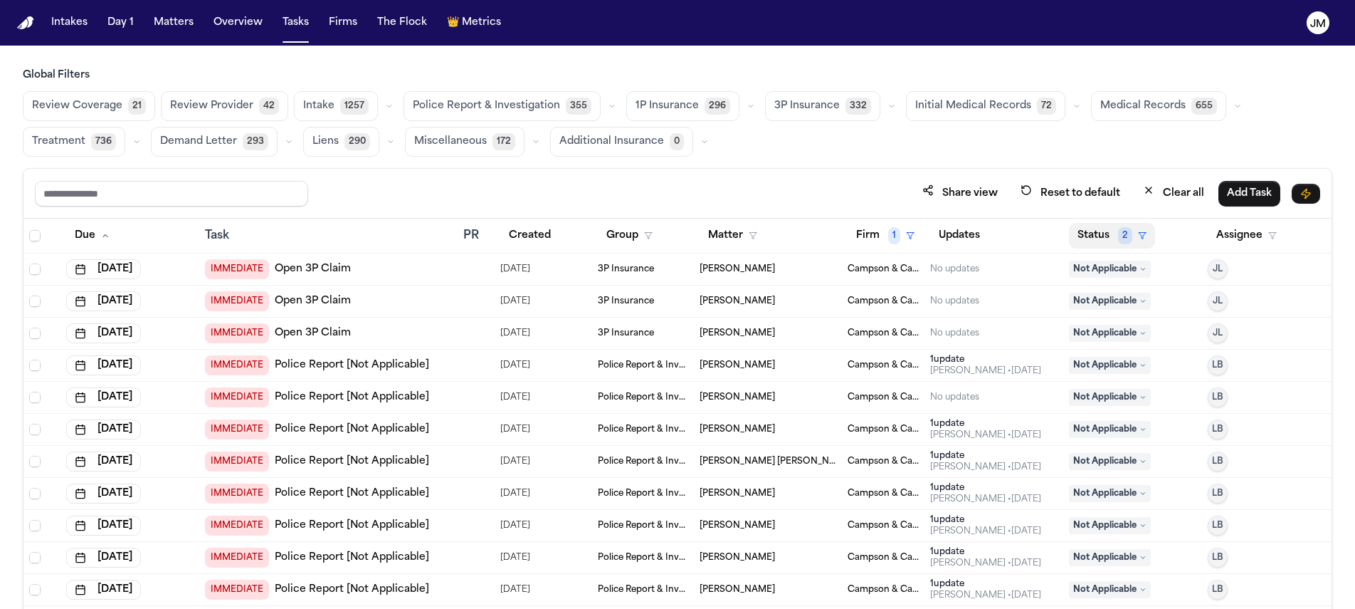
click at [1094, 233] on button "Status 2" at bounding box center [1112, 236] width 86 height 26
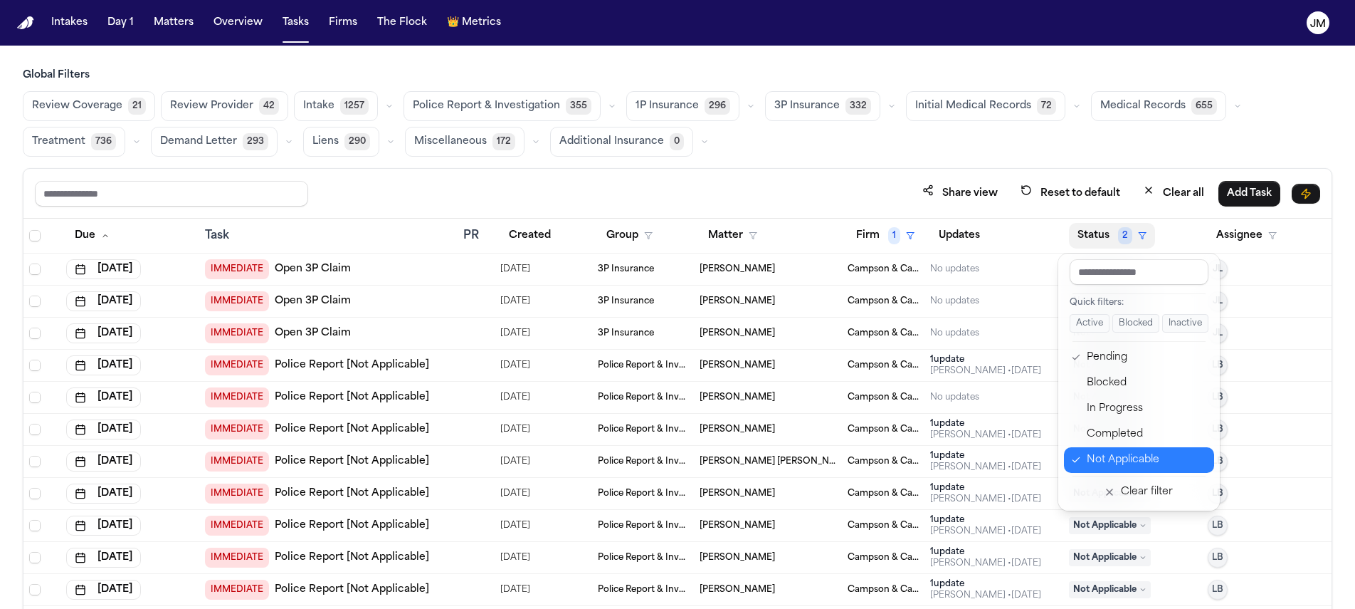
click at [1133, 457] on div "Not Applicable" at bounding box center [1146, 459] width 119 height 17
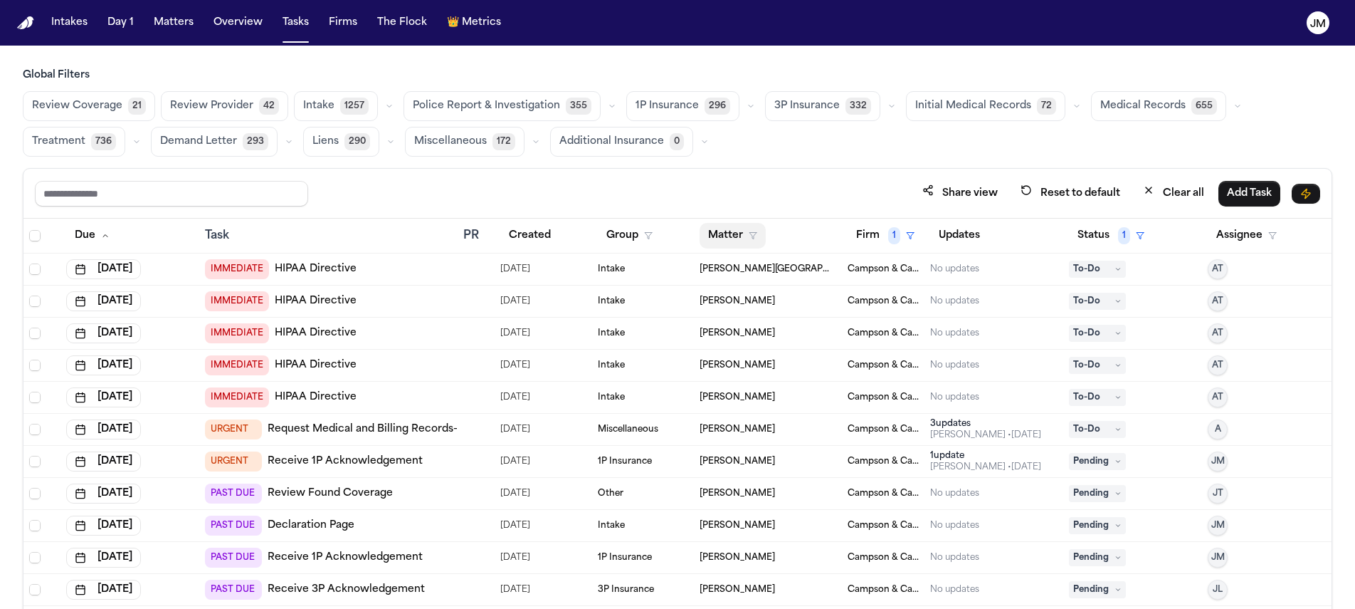
click at [712, 237] on button "Matter" at bounding box center [733, 236] width 66 height 26
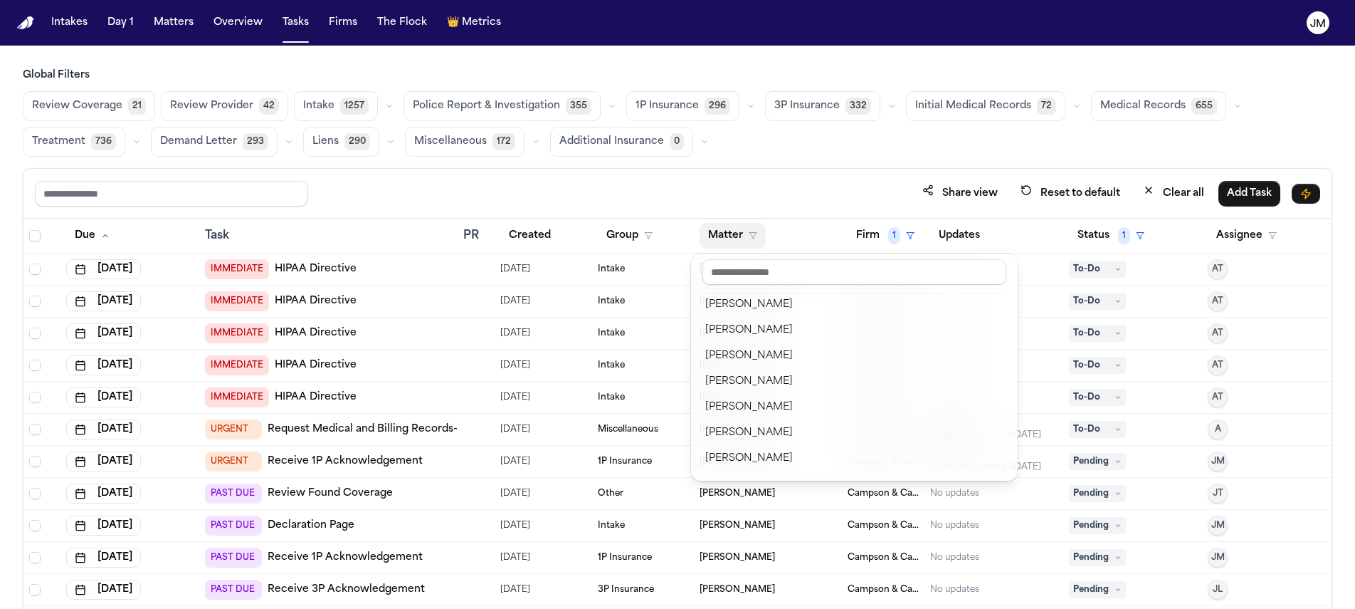
scroll to position [571, 0]
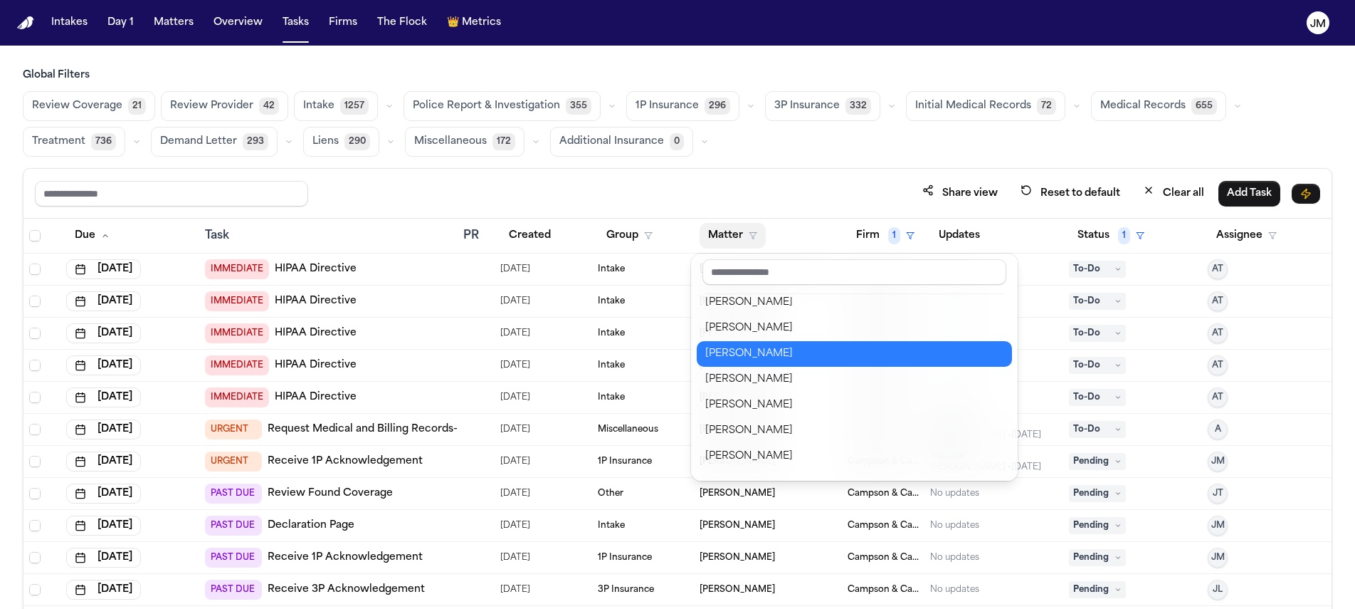
click at [760, 354] on div "[PERSON_NAME]" at bounding box center [854, 353] width 298 height 17
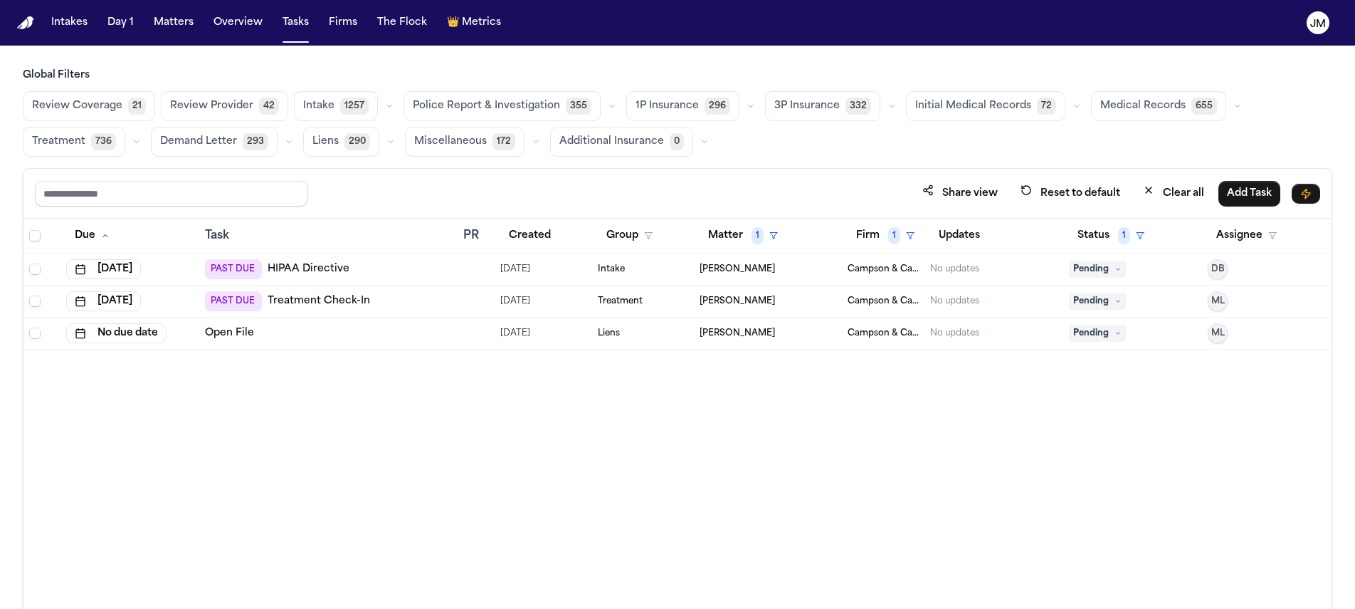
click at [29, 234] on span "Select all" at bounding box center [34, 235] width 11 height 11
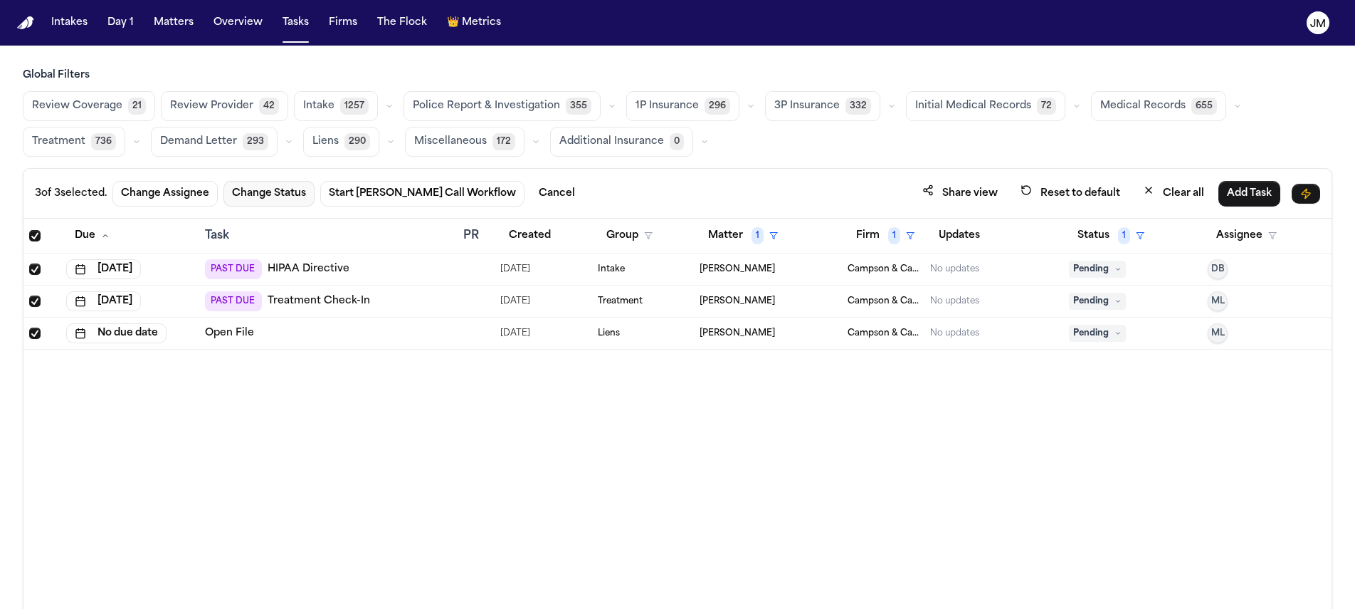
click at [271, 184] on button "Change Status" at bounding box center [269, 194] width 91 height 26
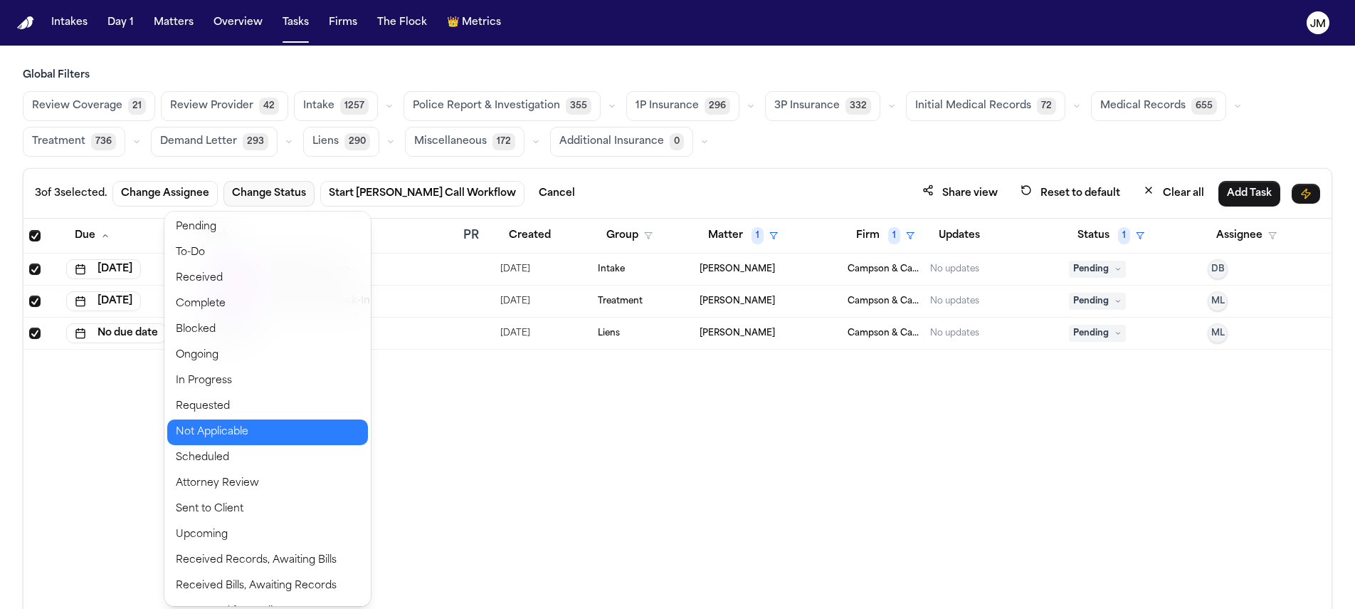
click at [251, 431] on button "Not Applicable" at bounding box center [267, 432] width 201 height 26
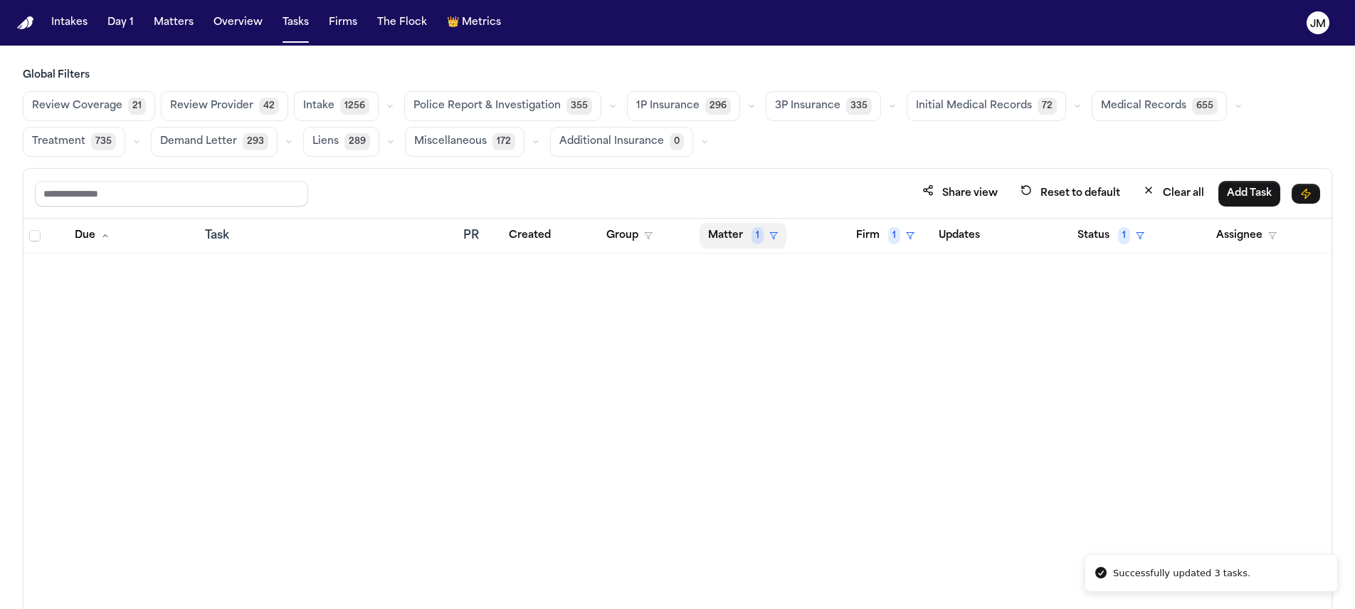
click at [754, 227] on span "1" at bounding box center [758, 235] width 12 height 17
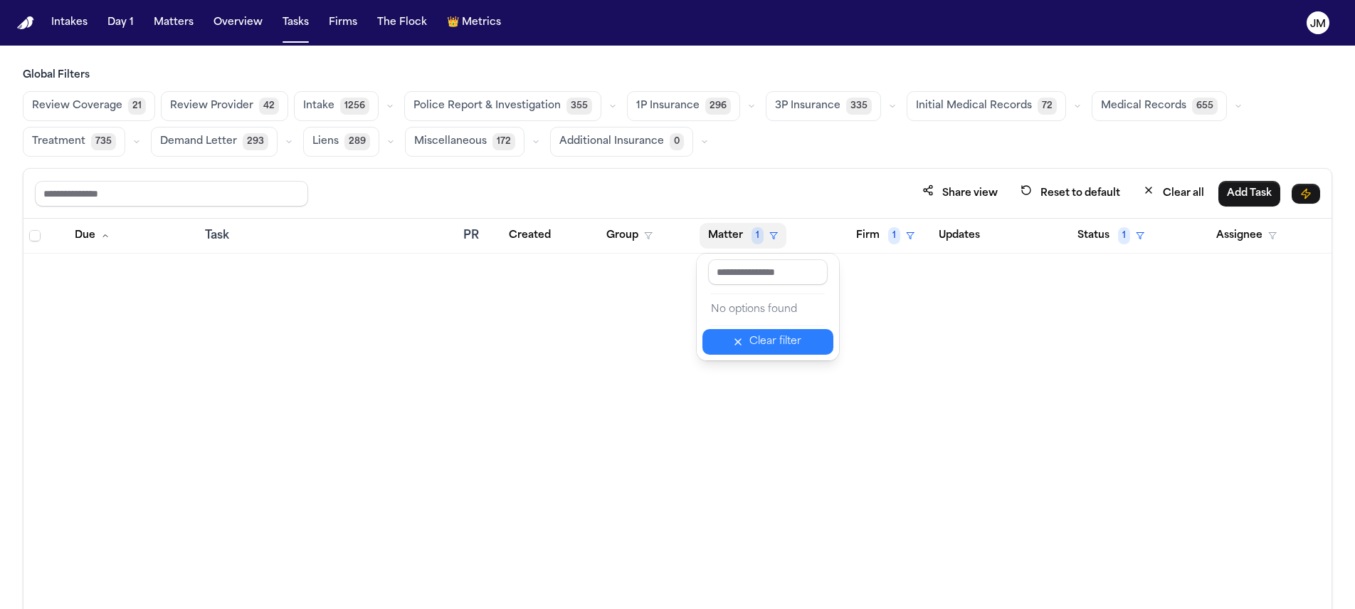
click at [783, 336] on div "Clear filter" at bounding box center [776, 341] width 52 height 17
click at [745, 239] on button "Matter" at bounding box center [733, 236] width 66 height 26
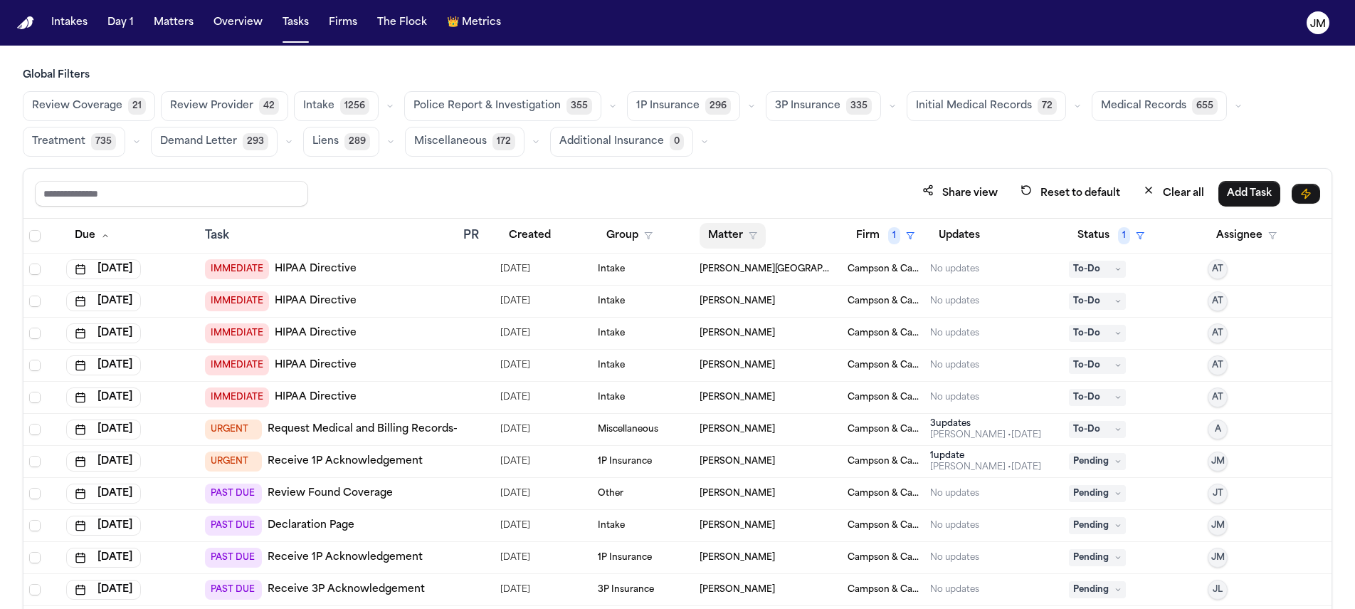
click at [731, 236] on button "Matter" at bounding box center [733, 236] width 66 height 26
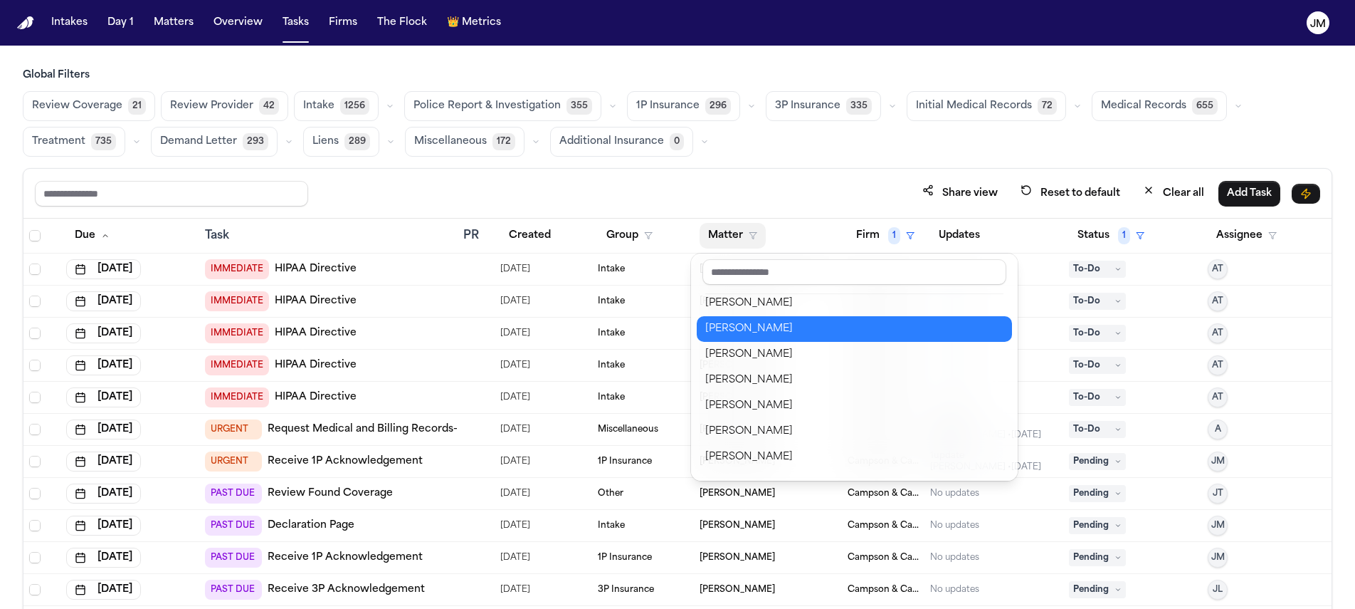
scroll to position [614, 0]
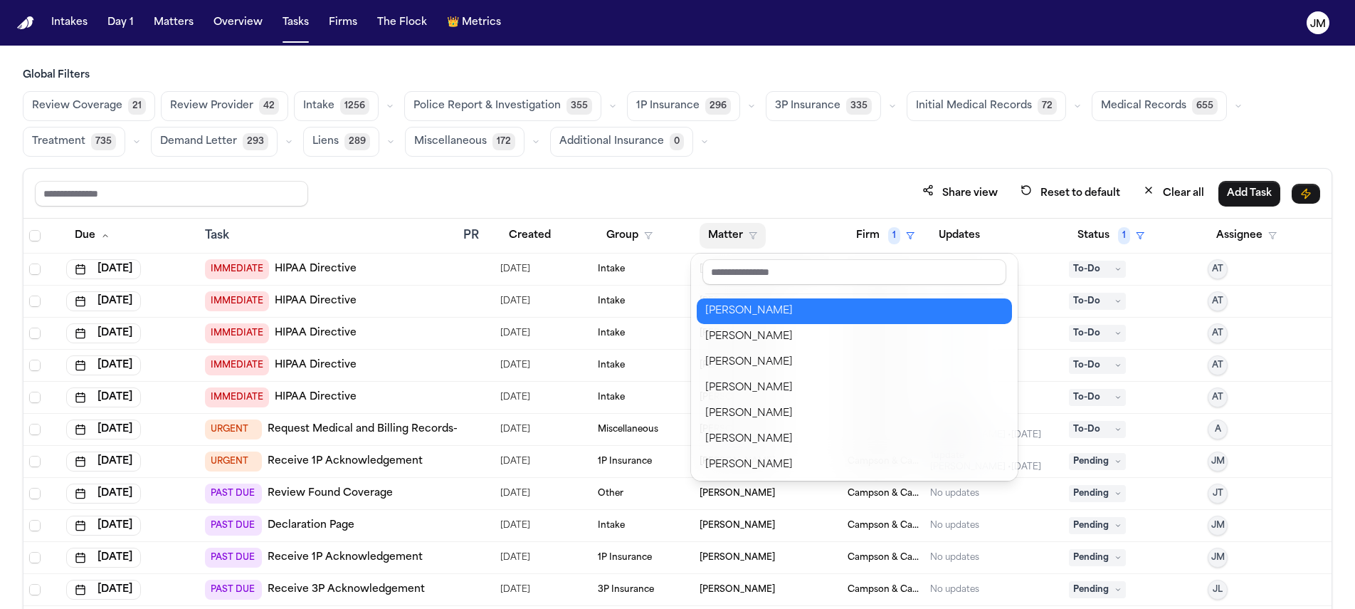
click at [776, 313] on div "[PERSON_NAME]" at bounding box center [854, 311] width 298 height 17
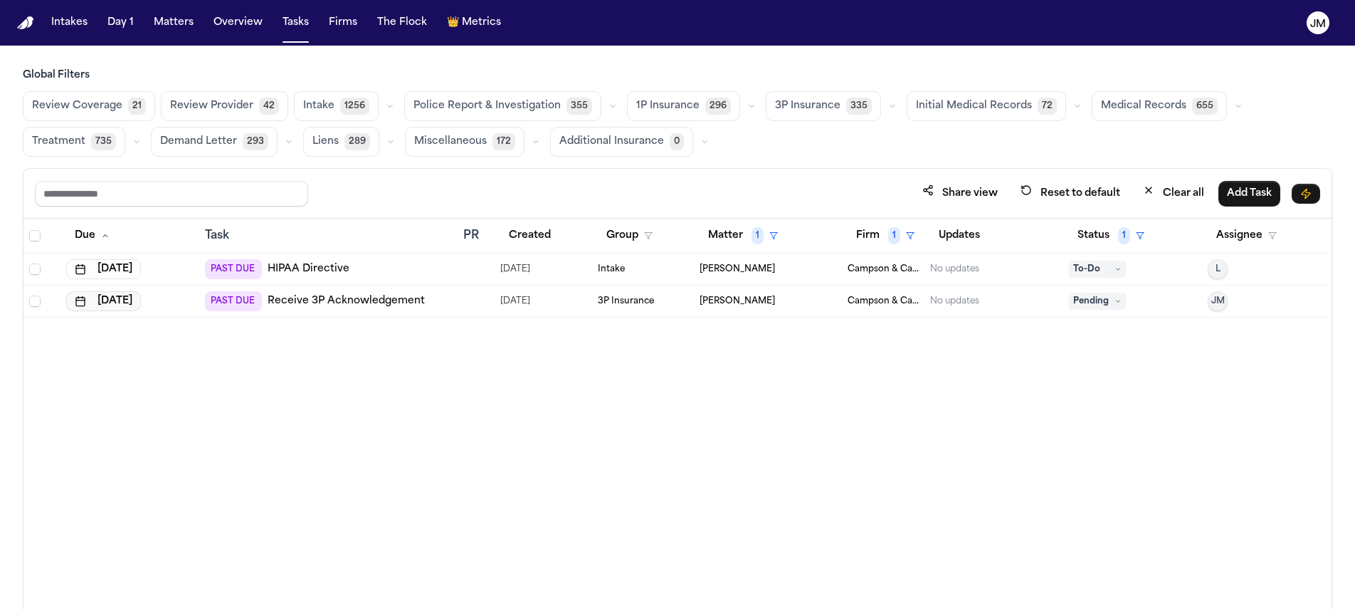
click at [117, 300] on button "Aug 22, 2025" at bounding box center [103, 301] width 75 height 20
click at [176, 327] on div "August 2025" at bounding box center [119, 330] width 159 height 17
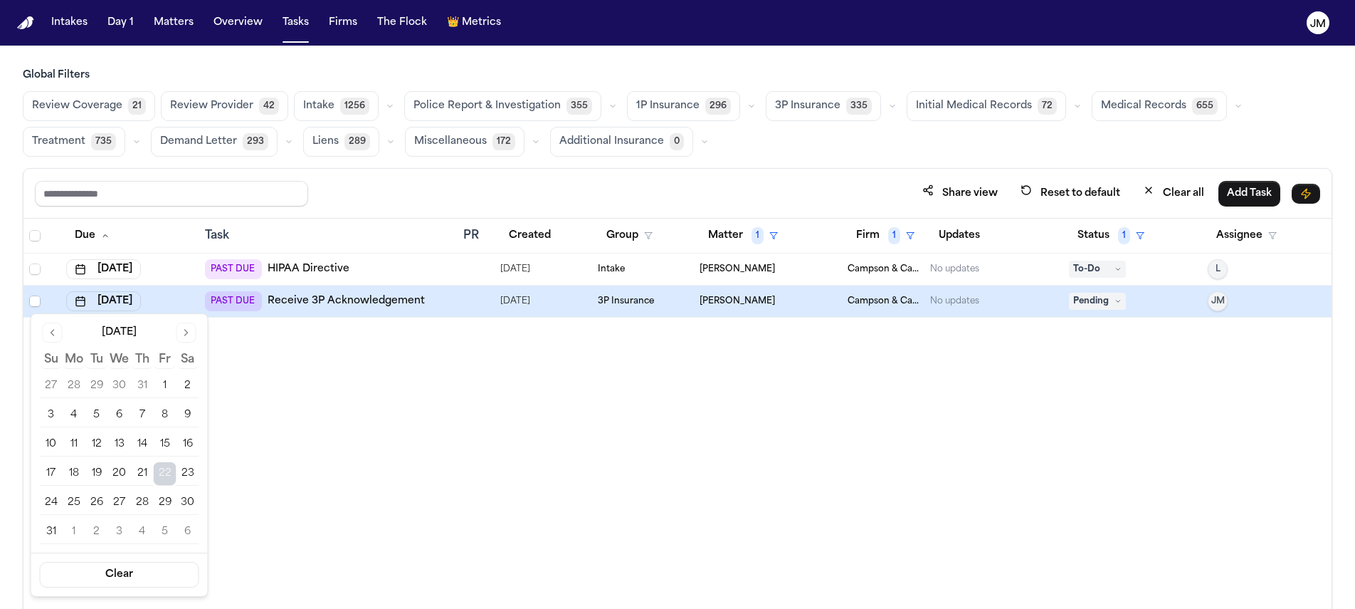
click at [179, 329] on button "Go to next month" at bounding box center [187, 332] width 20 height 20
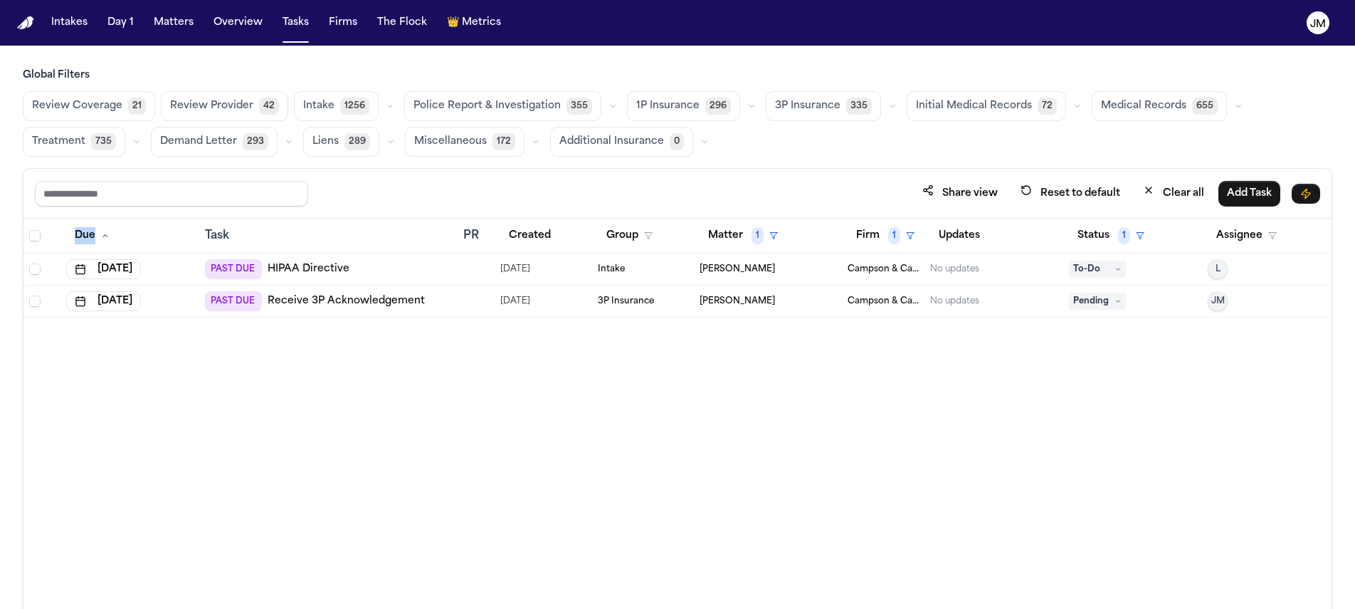
click at [179, 329] on div "Due Task PR Created Group Matter 1 Firm 1 Updates Status 1 Assignee Aug 21, 202…" at bounding box center [677, 445] width 1308 height 452
click at [141, 304] on button "Aug 22, 2025" at bounding box center [103, 301] width 75 height 20
click at [188, 326] on button "Go to next month" at bounding box center [187, 332] width 20 height 20
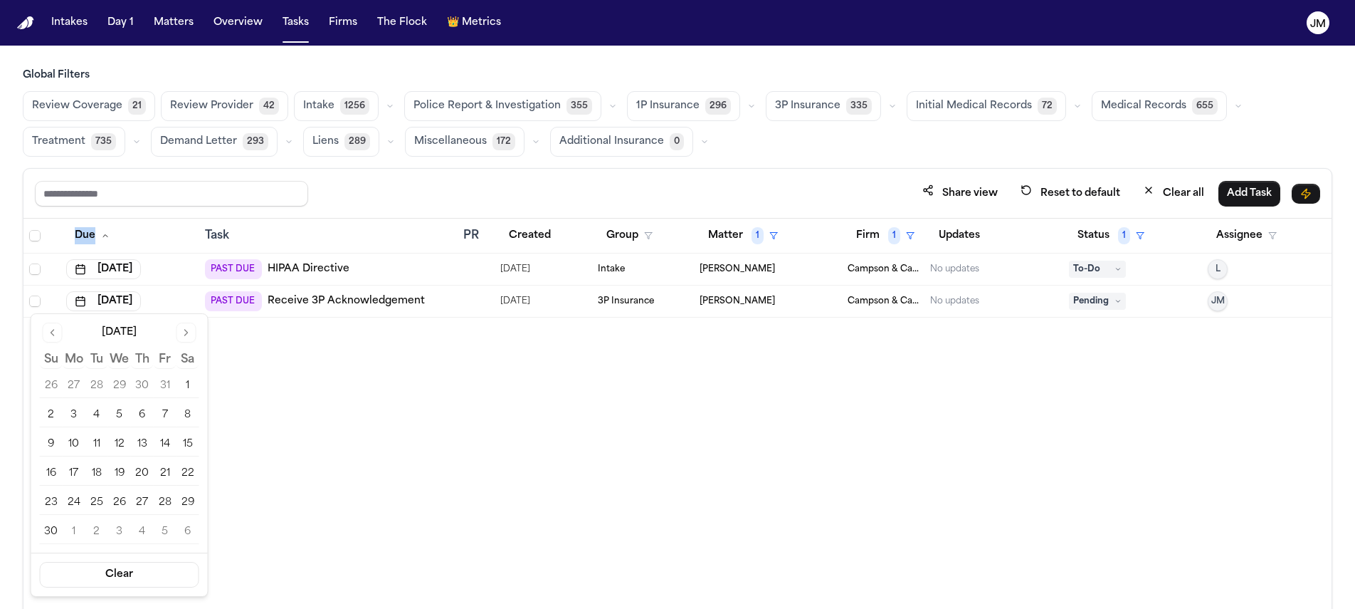
click at [56, 327] on button "Go to previous month" at bounding box center [53, 332] width 20 height 20
click at [80, 413] on button "6" at bounding box center [74, 415] width 23 height 23
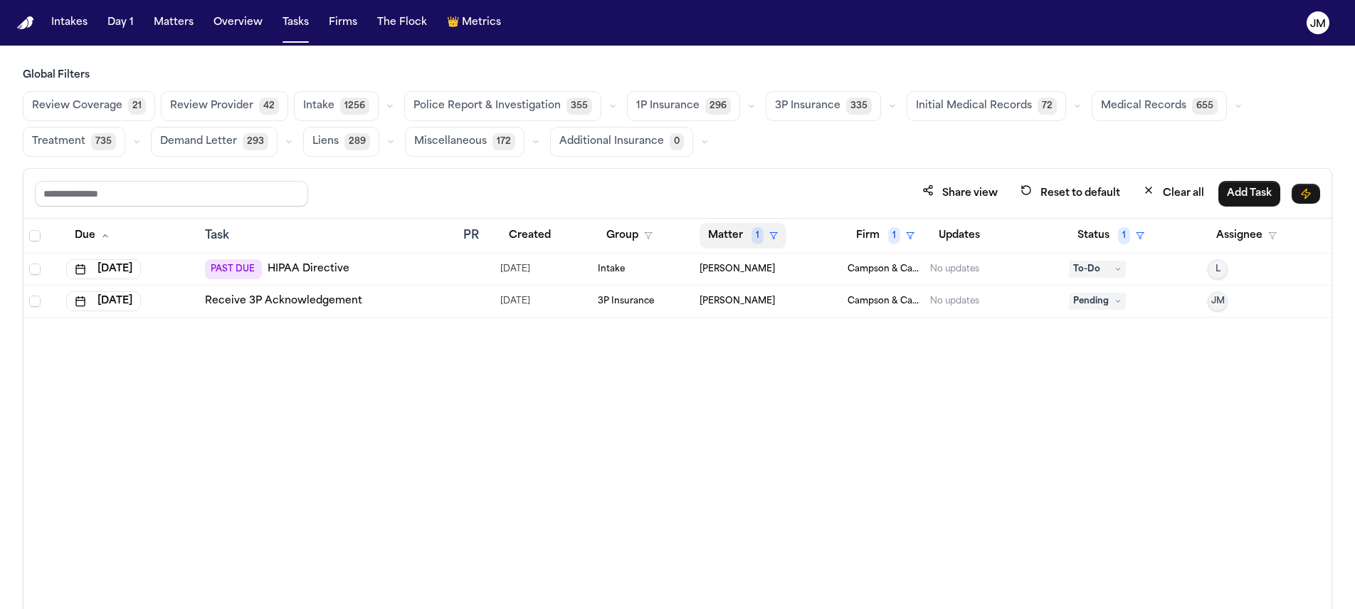
click at [739, 238] on button "Matter 1" at bounding box center [743, 236] width 87 height 26
click at [772, 350] on div "Clear filter" at bounding box center [776, 341] width 52 height 17
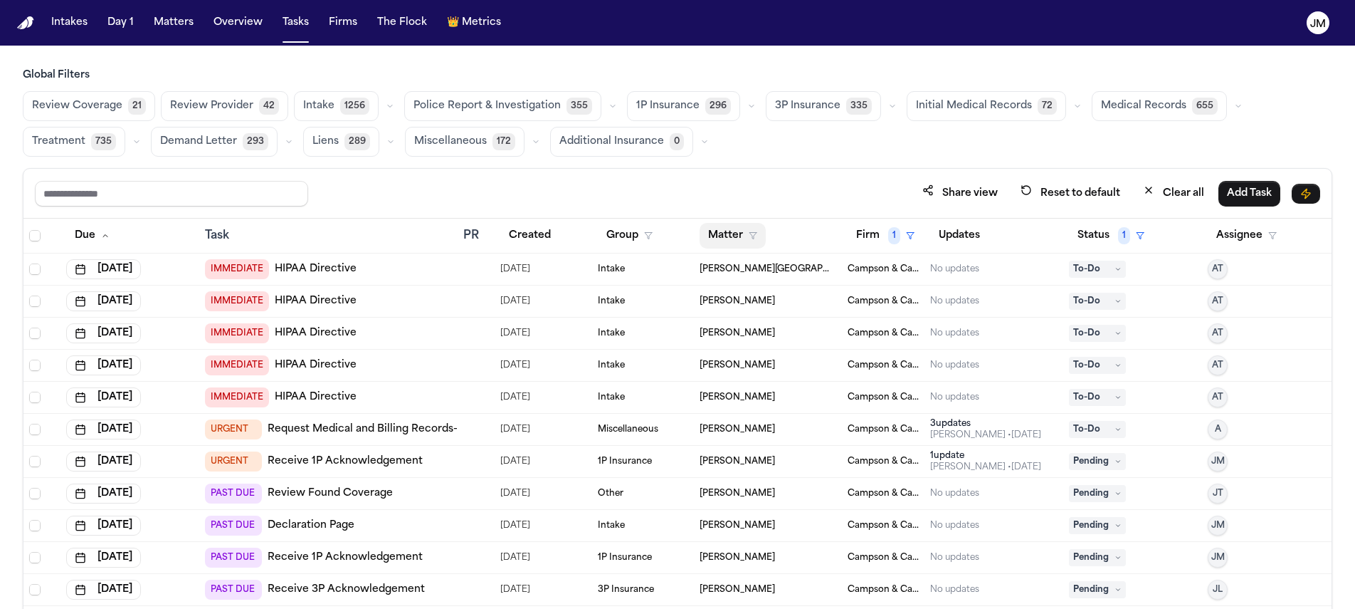
click at [736, 233] on button "Matter" at bounding box center [733, 236] width 66 height 26
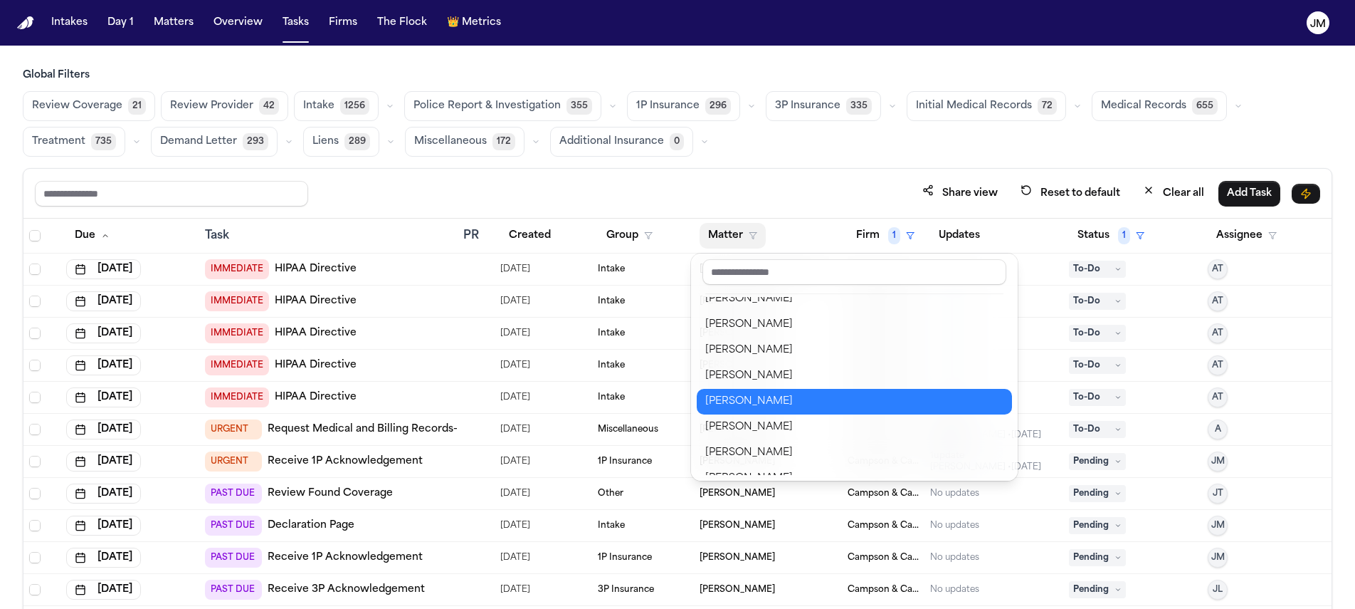
scroll to position [538, 0]
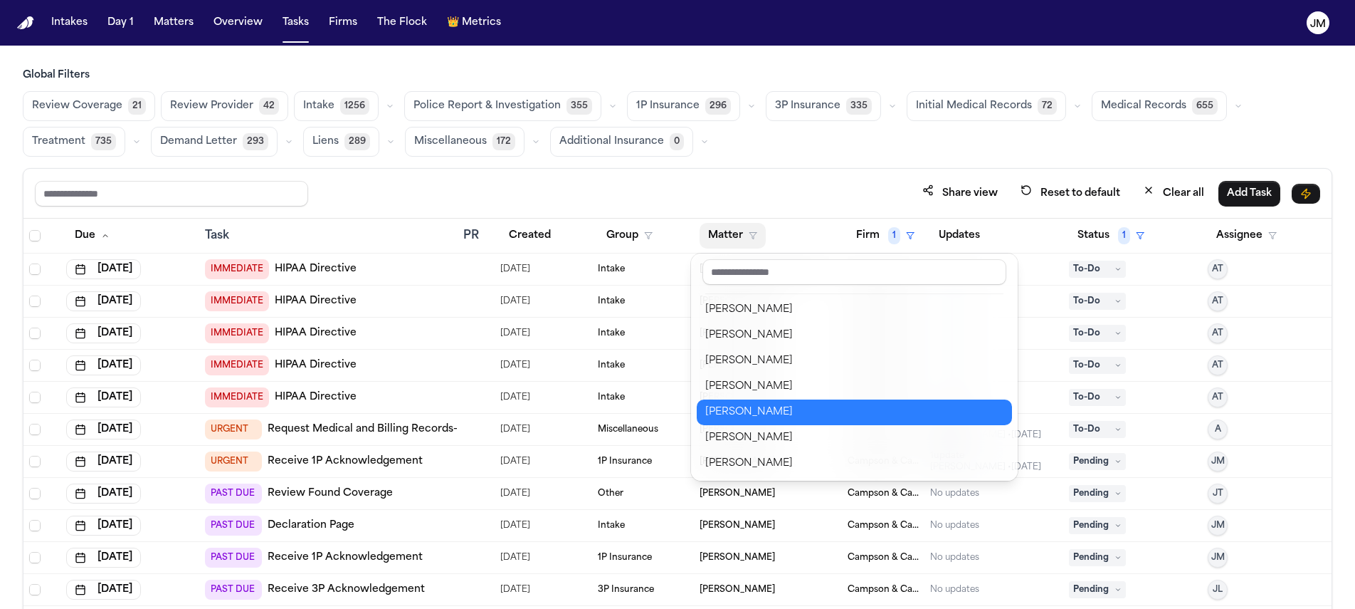
click at [796, 411] on div "[PERSON_NAME]" at bounding box center [854, 412] width 298 height 17
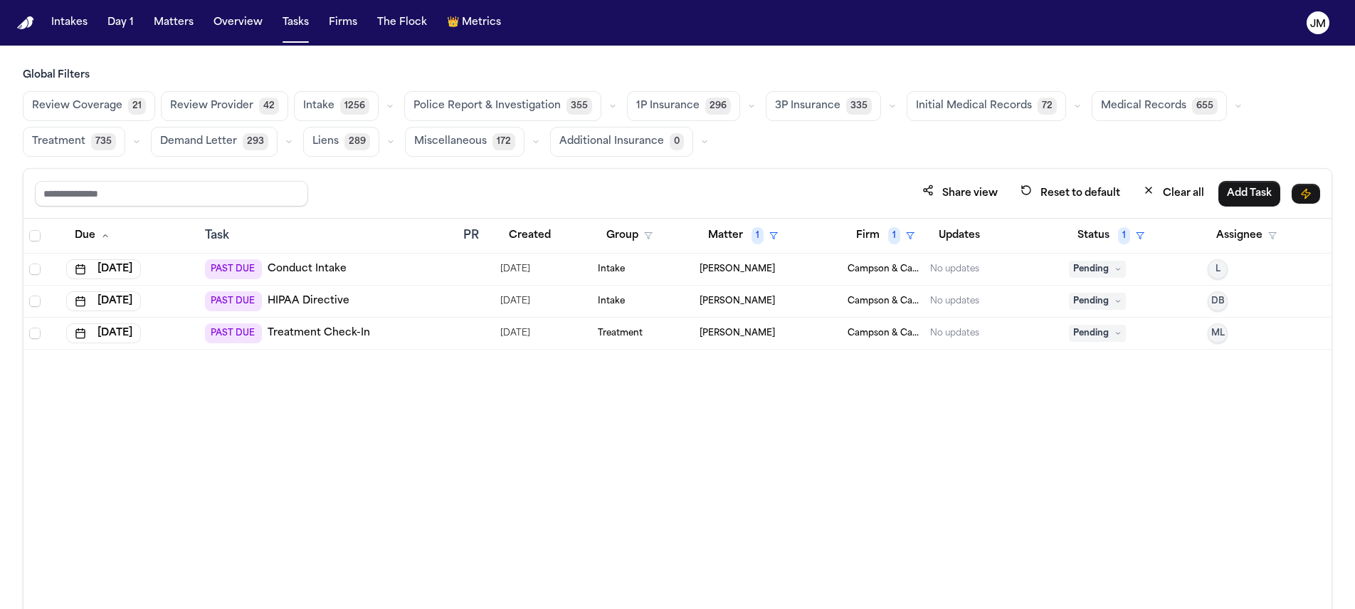
click at [1086, 271] on span "Pending" at bounding box center [1097, 269] width 57 height 17
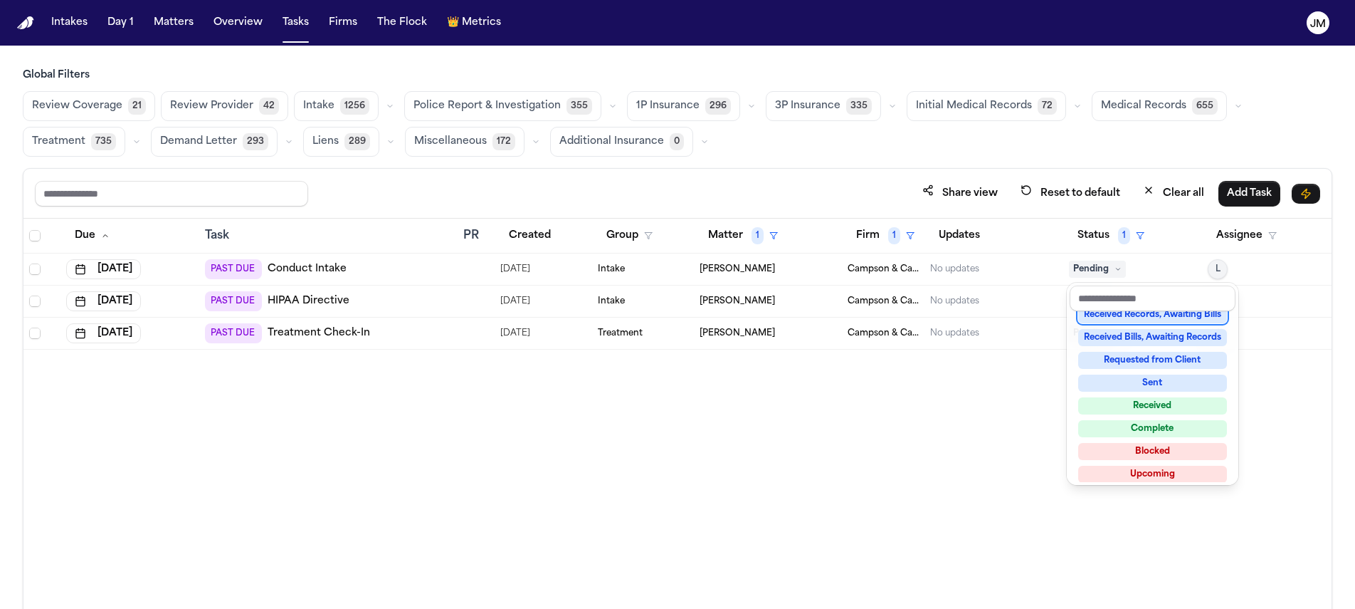
scroll to position [222, 0]
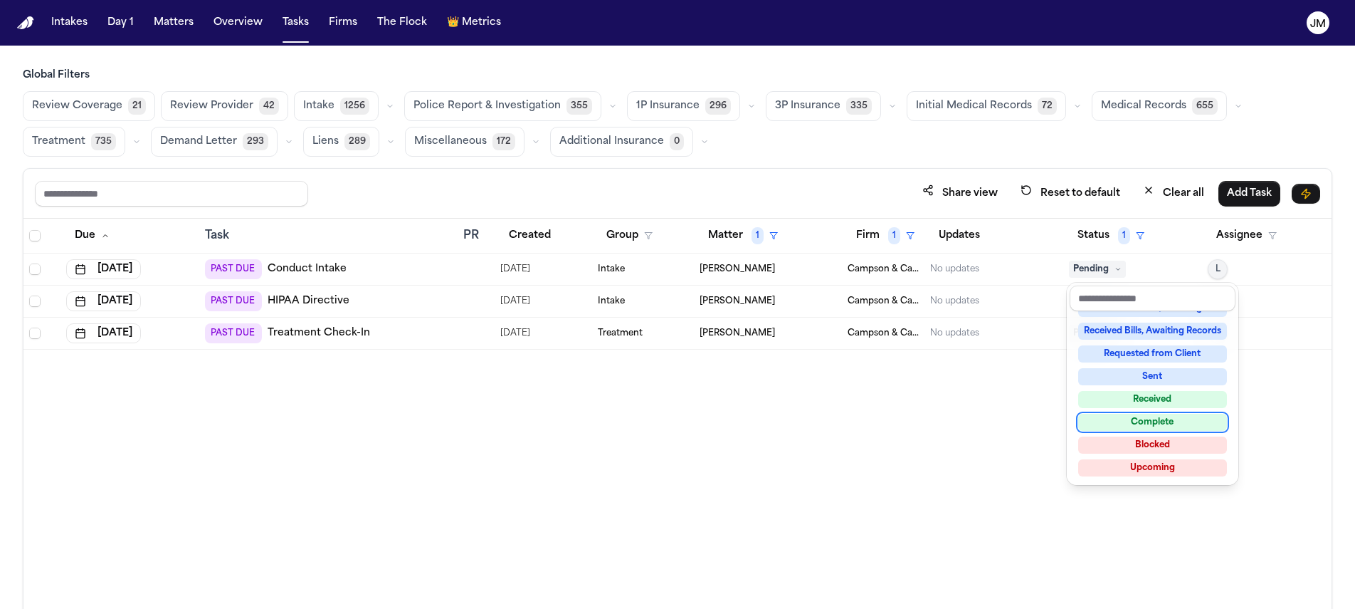
click at [1152, 421] on div "Complete" at bounding box center [1152, 422] width 149 height 17
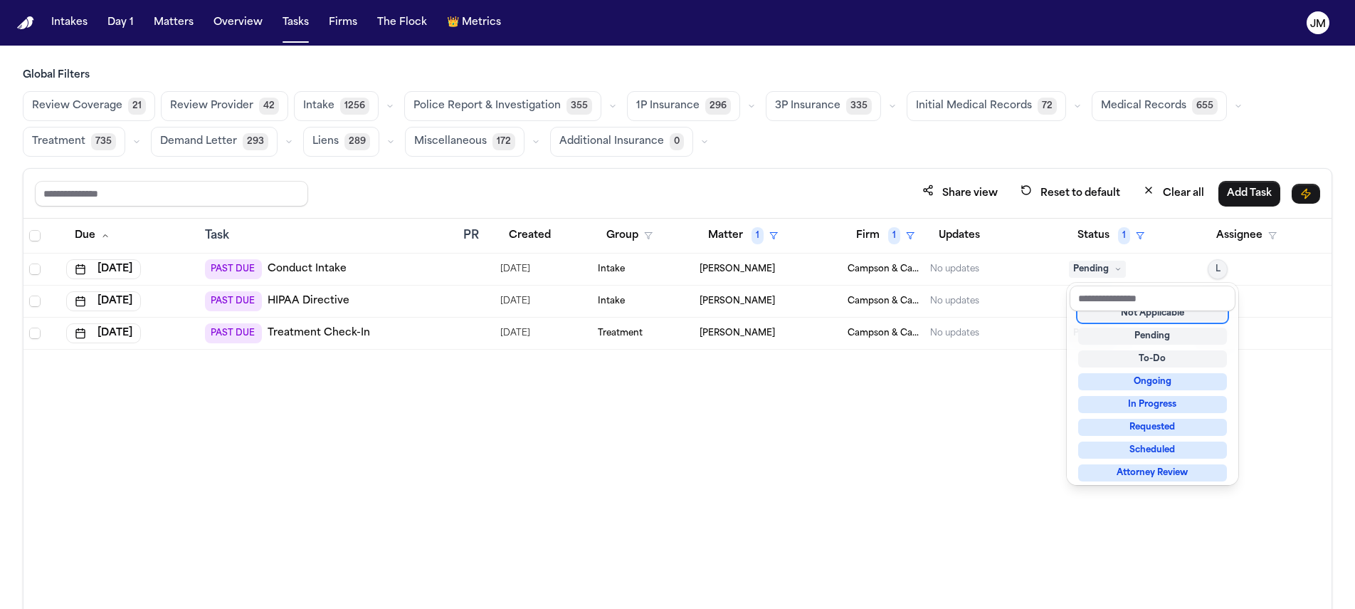
scroll to position [6, 0]
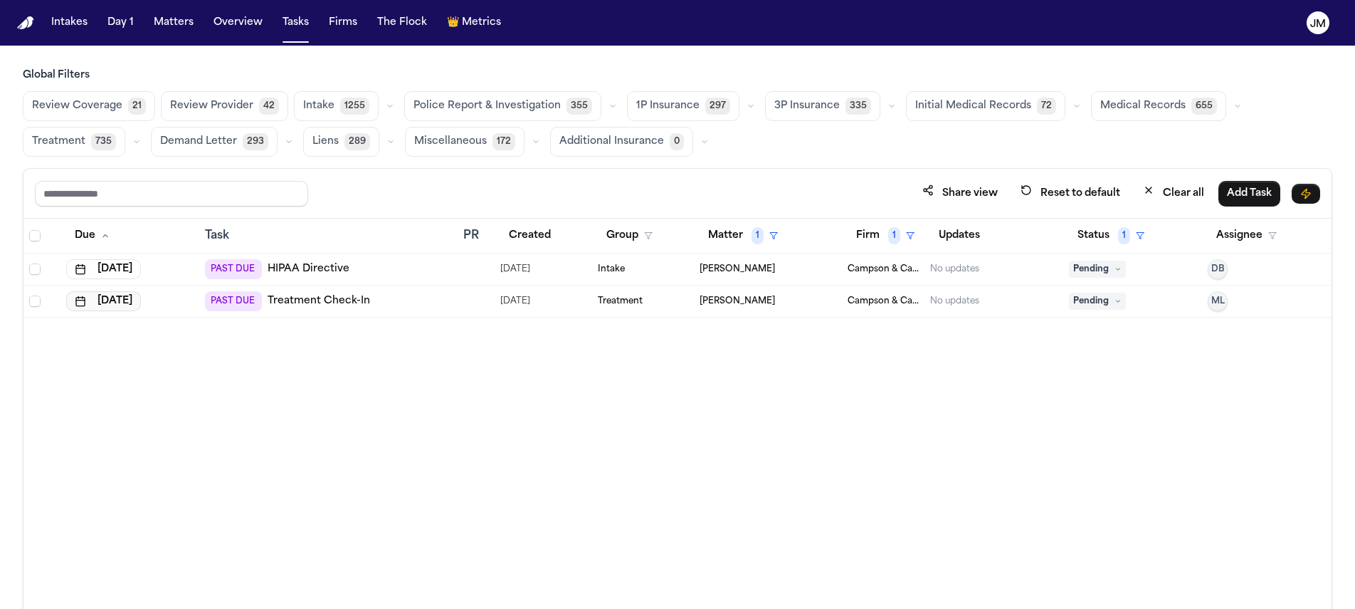
click at [141, 300] on button "Sep 5, 2025" at bounding box center [103, 301] width 75 height 20
click at [176, 332] on button "Go to next month" at bounding box center [183, 332] width 20 height 20
click at [72, 414] on button "6" at bounding box center [70, 415] width 23 height 23
click at [1227, 288] on td "ML" at bounding box center [1267, 301] width 130 height 32
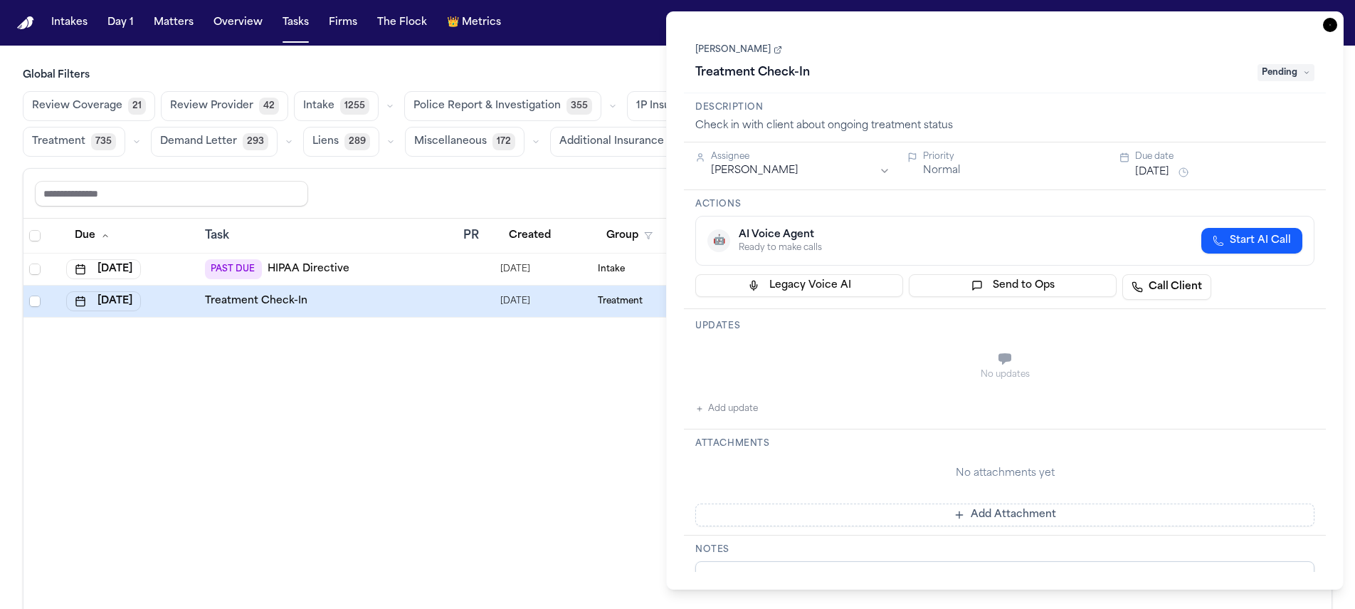
click at [1332, 27] on icon "button" at bounding box center [1330, 25] width 14 height 14
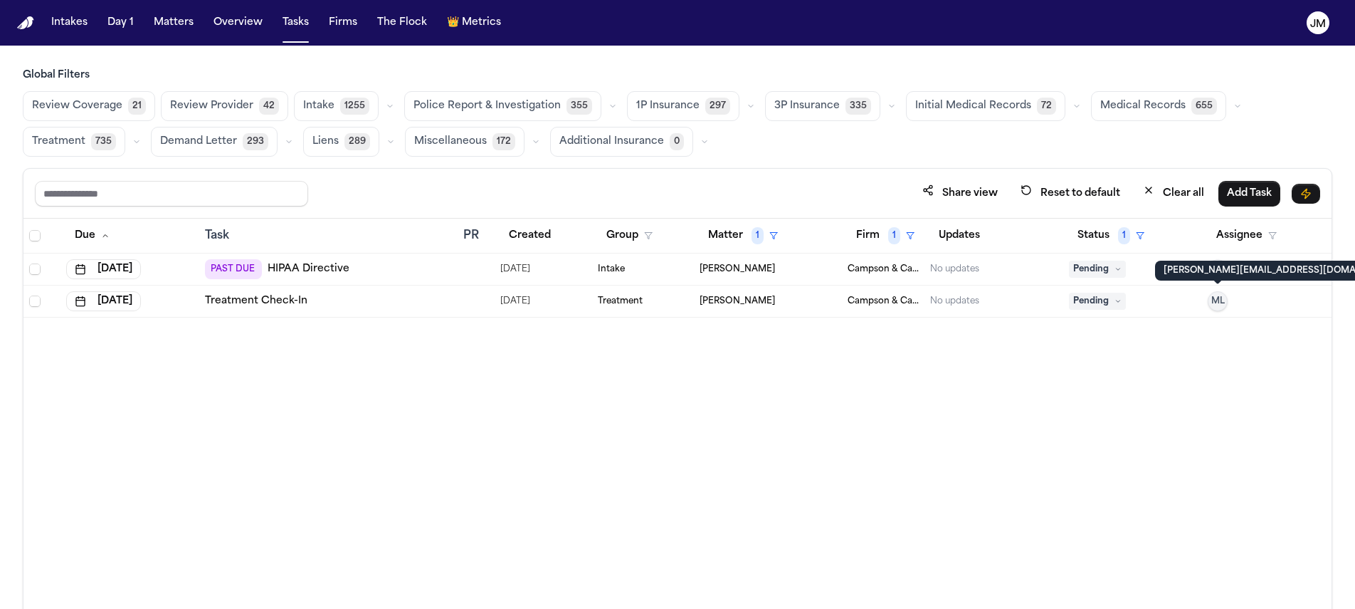
click at [1222, 299] on span "ML" at bounding box center [1219, 300] width 14 height 11
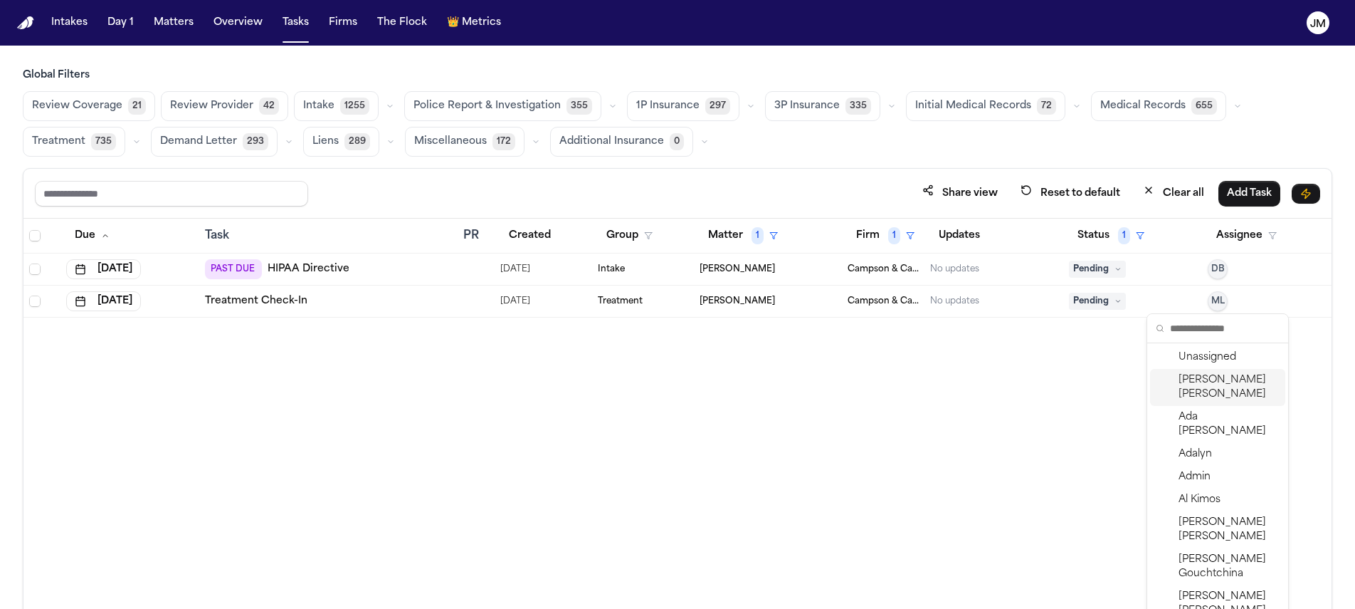
click at [1207, 391] on span "[PERSON_NAME]" at bounding box center [1229, 387] width 101 height 28
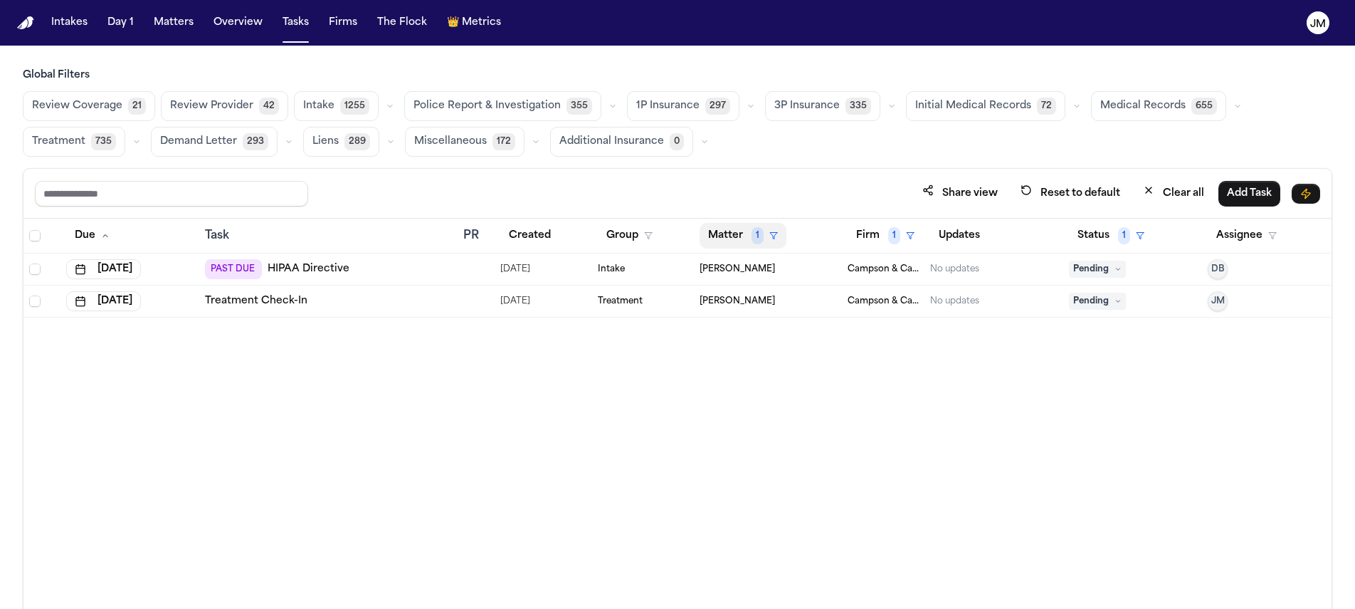
click at [752, 234] on span "1" at bounding box center [758, 235] width 12 height 17
click at [780, 343] on div "Clear filter" at bounding box center [776, 341] width 52 height 17
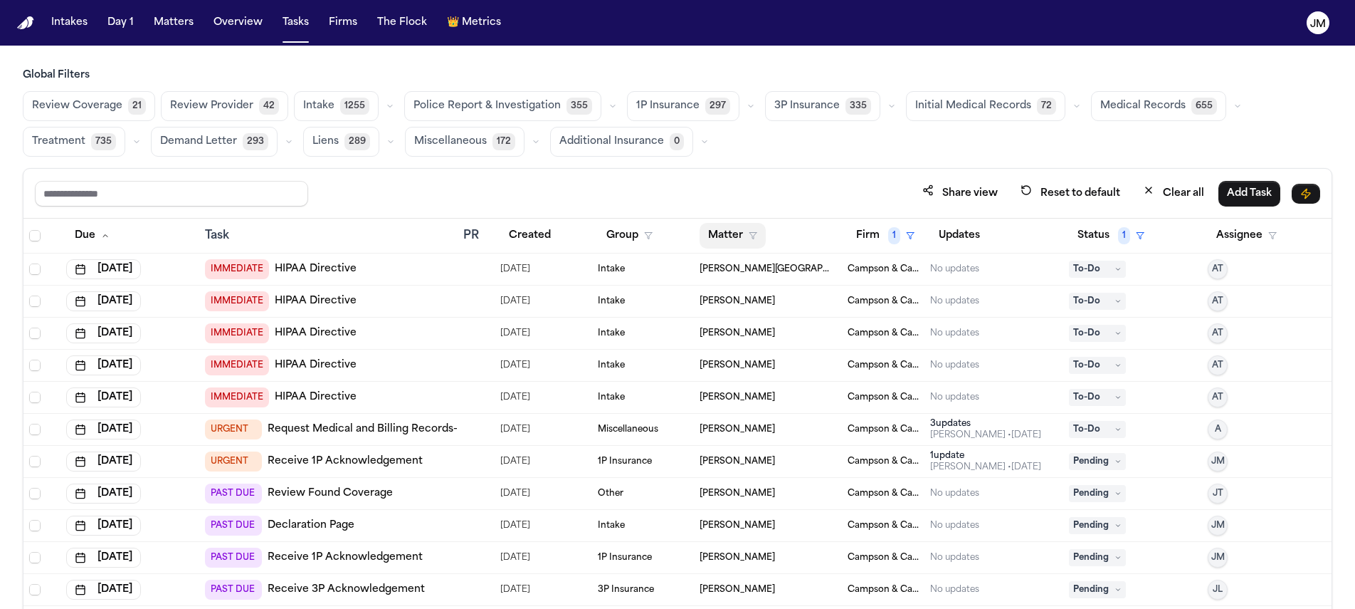
click at [747, 242] on button "Matter" at bounding box center [733, 236] width 66 height 26
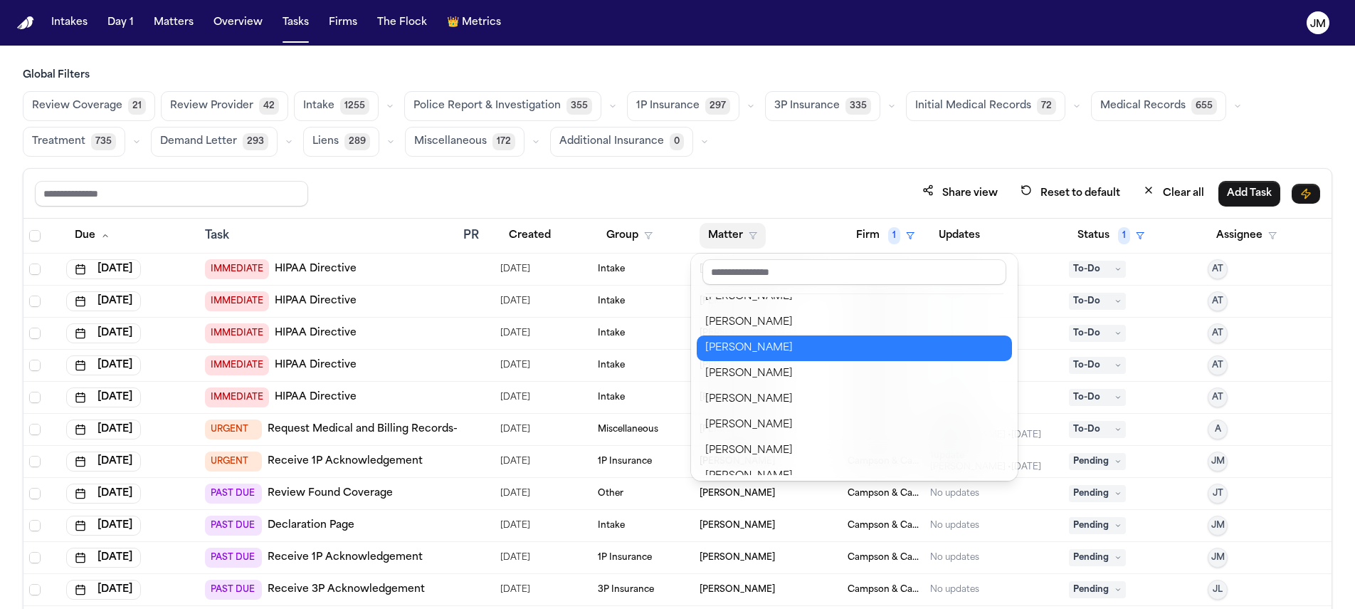
scroll to position [530, 0]
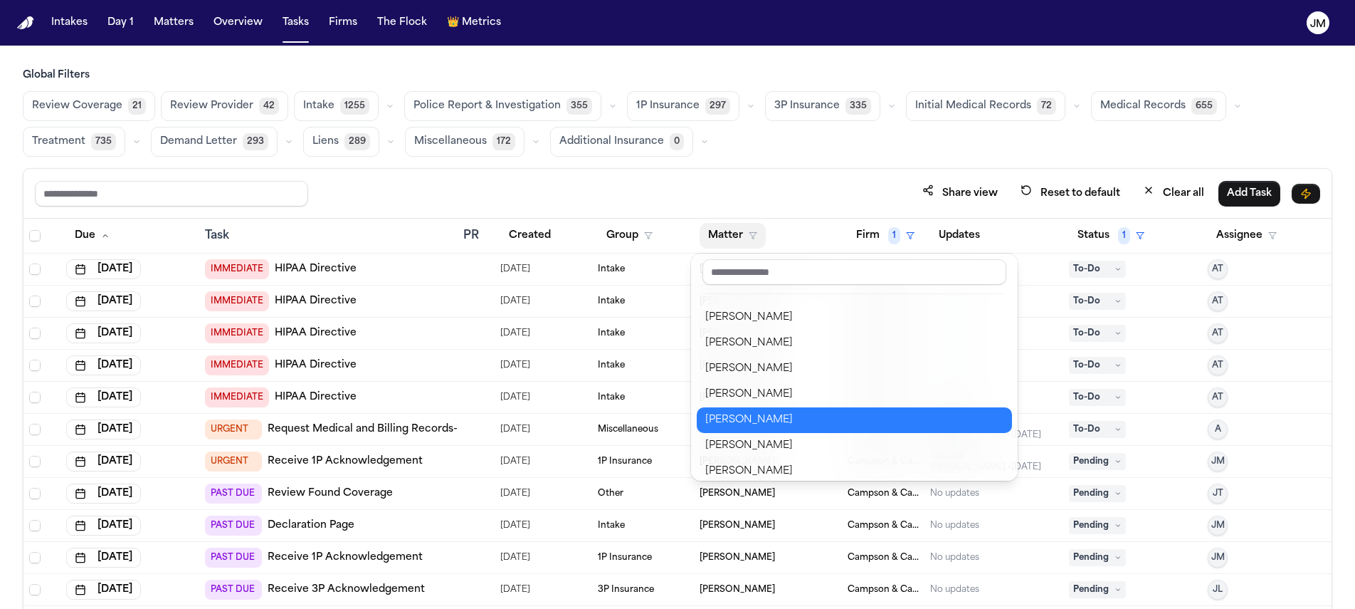
click at [774, 414] on div "Pepi Martin" at bounding box center [854, 419] width 298 height 17
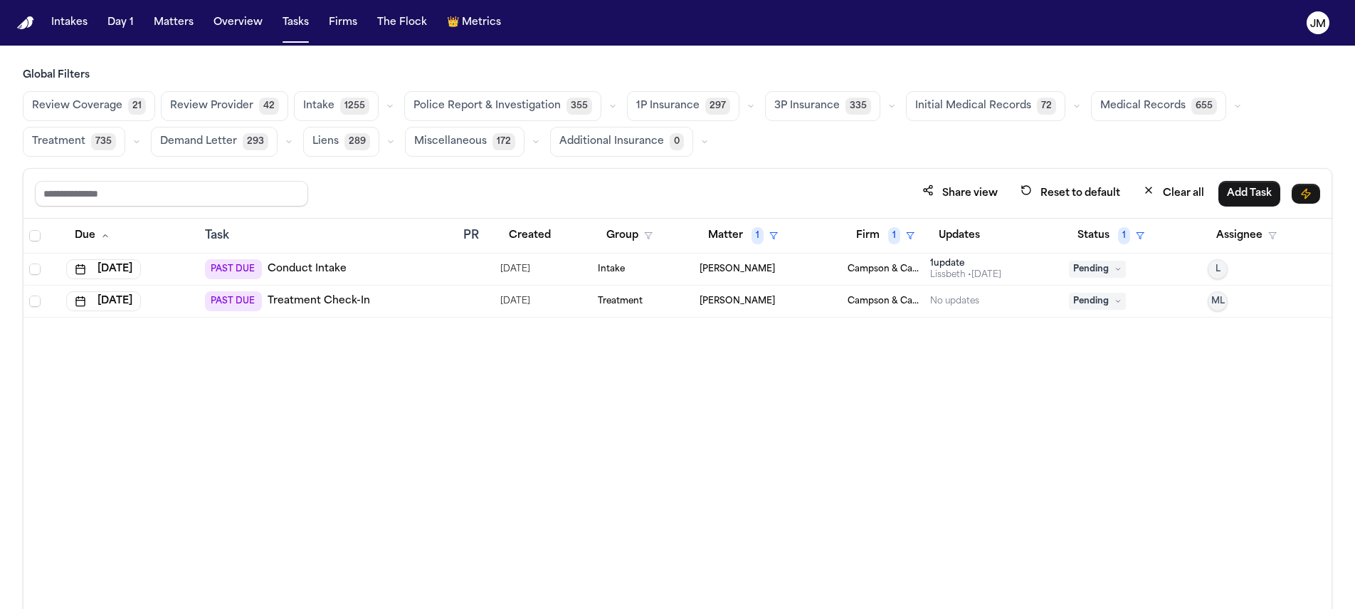
click at [1087, 266] on span "Pending" at bounding box center [1097, 269] width 57 height 17
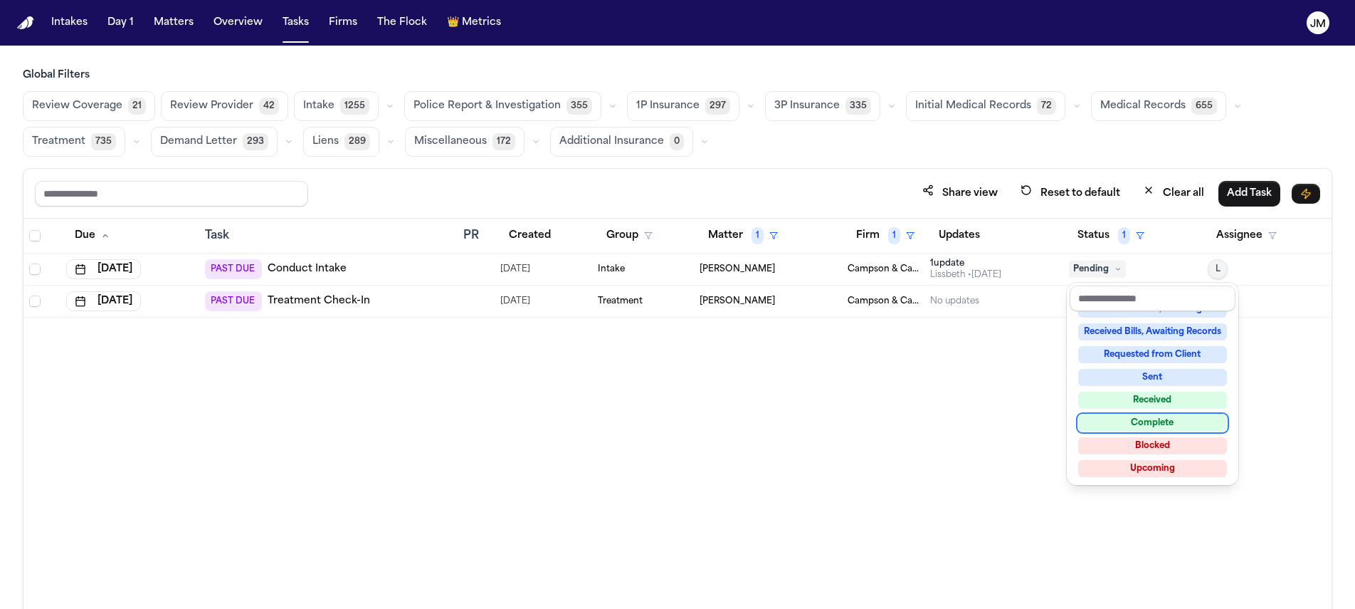
click at [1133, 419] on div "Complete" at bounding box center [1152, 422] width 149 height 17
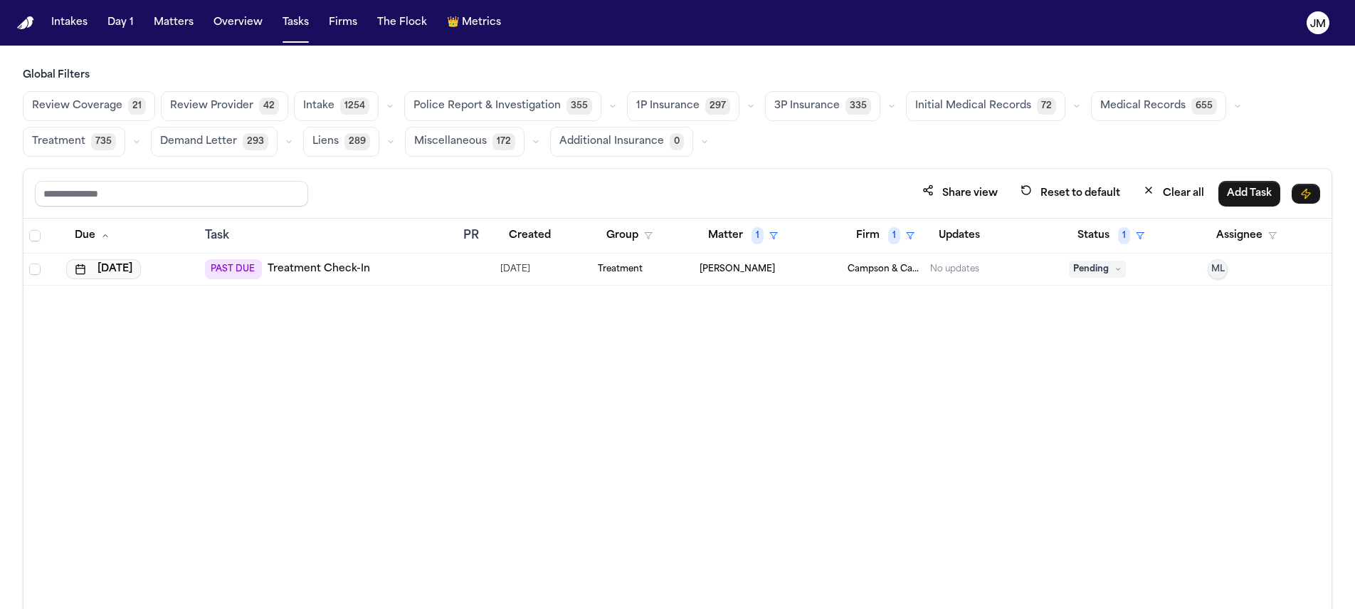
click at [105, 261] on button "[DATE]" at bounding box center [103, 269] width 75 height 20
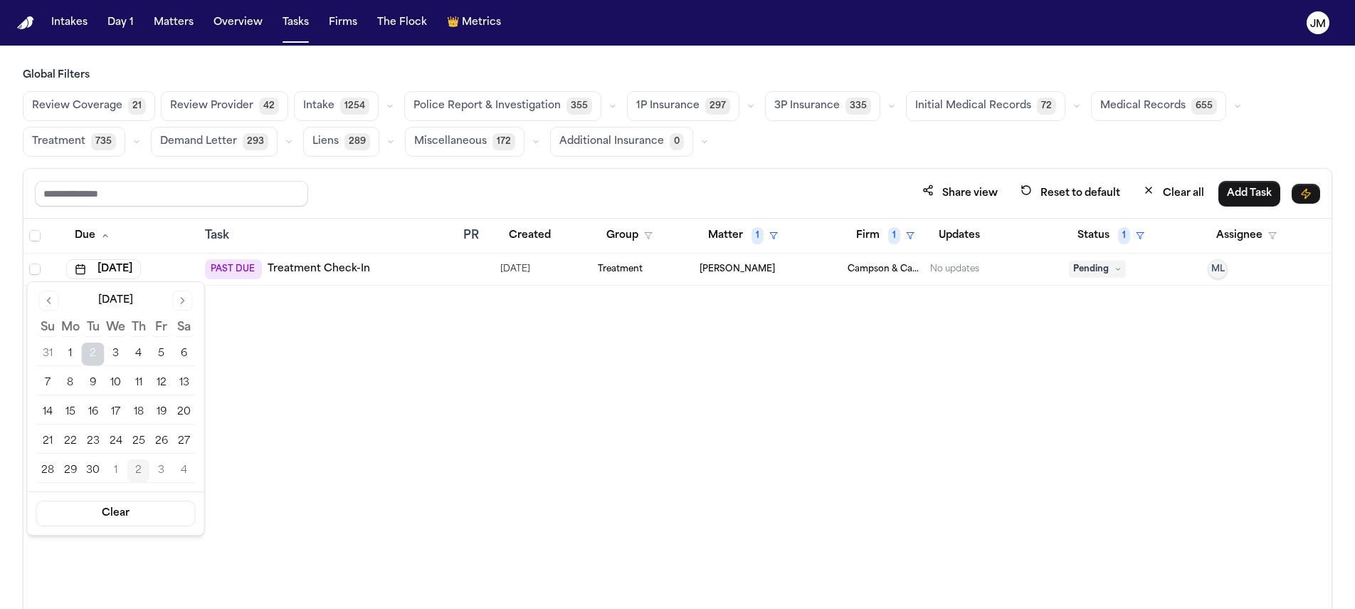
click at [179, 305] on button "Go to next month" at bounding box center [183, 300] width 20 height 20
click at [77, 392] on button "6" at bounding box center [70, 383] width 23 height 23
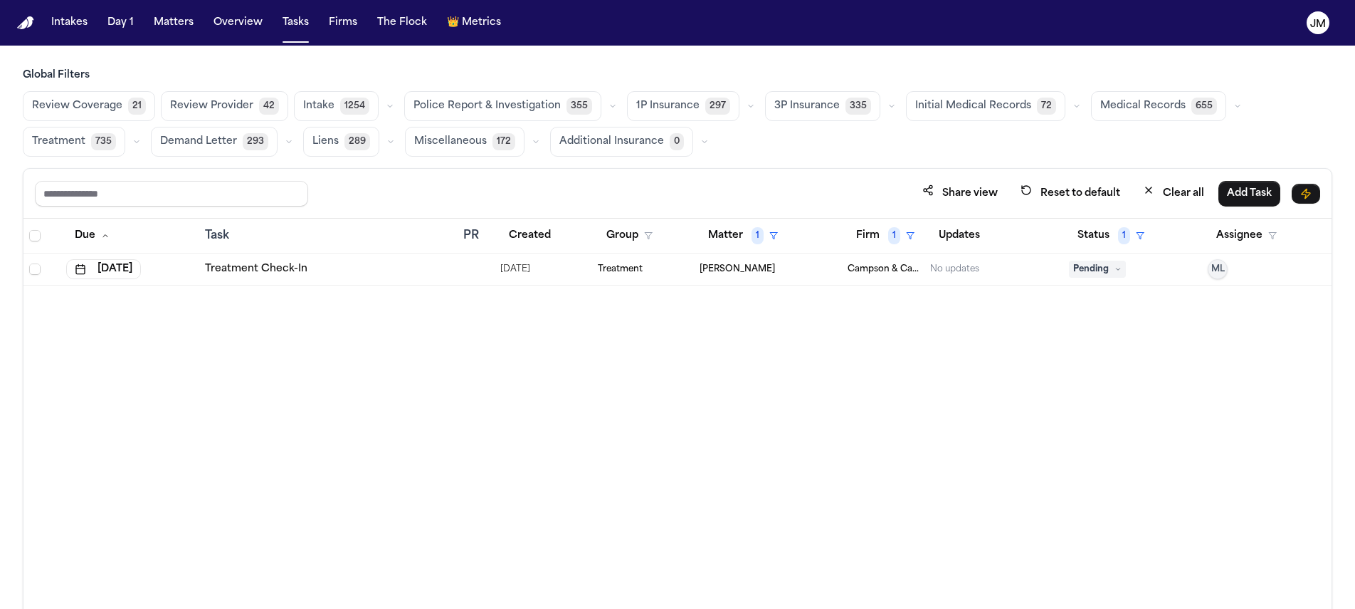
click at [1222, 265] on span "ML" at bounding box center [1219, 268] width 14 height 11
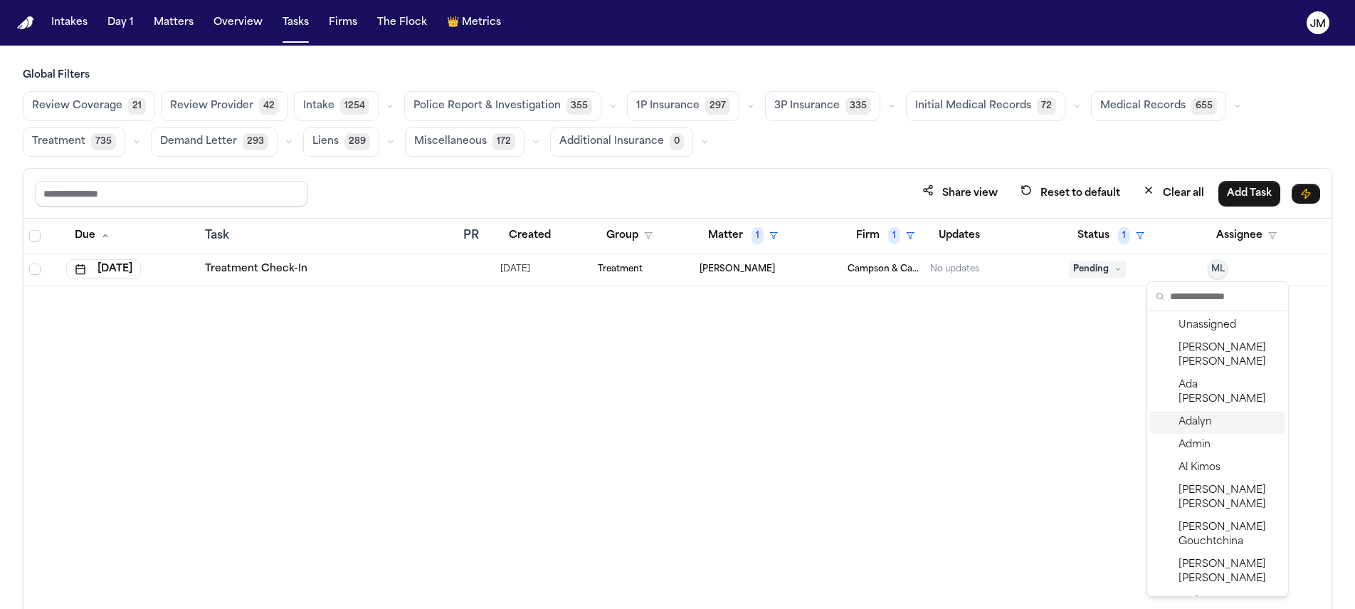
scroll to position [3, 0]
click at [1203, 343] on span "[PERSON_NAME]" at bounding box center [1229, 352] width 101 height 28
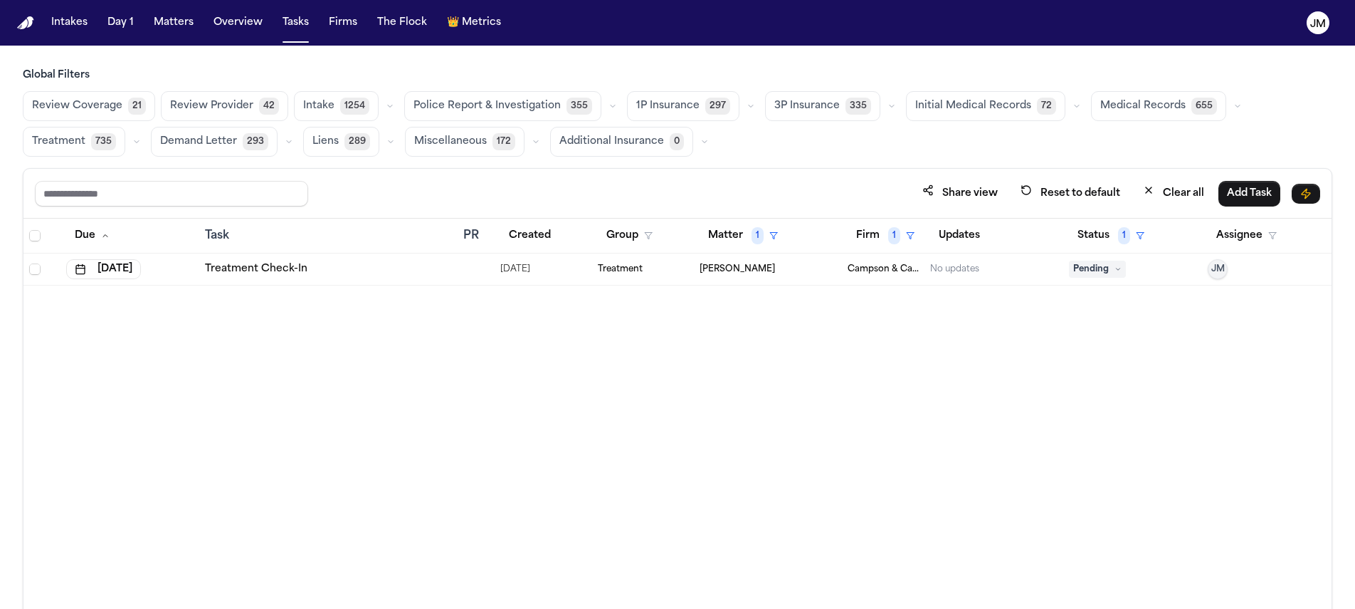
click at [796, 332] on div "Due Task PR Created Group Matter 1 Firm 1 Updates Status 1 Assignee Oct 6, 2025…" at bounding box center [677, 445] width 1308 height 452
click at [752, 234] on span "1" at bounding box center [758, 235] width 12 height 17
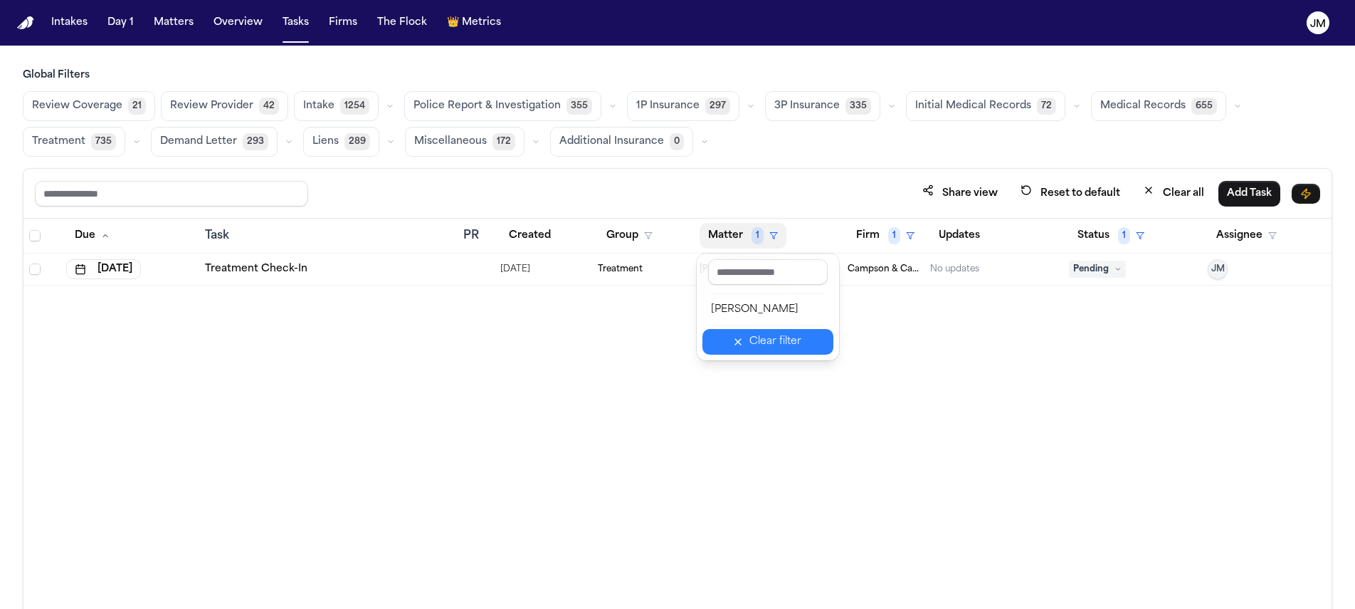
click at [787, 332] on button "Clear filter" at bounding box center [768, 342] width 131 height 26
click at [750, 241] on button "Matter" at bounding box center [733, 236] width 66 height 26
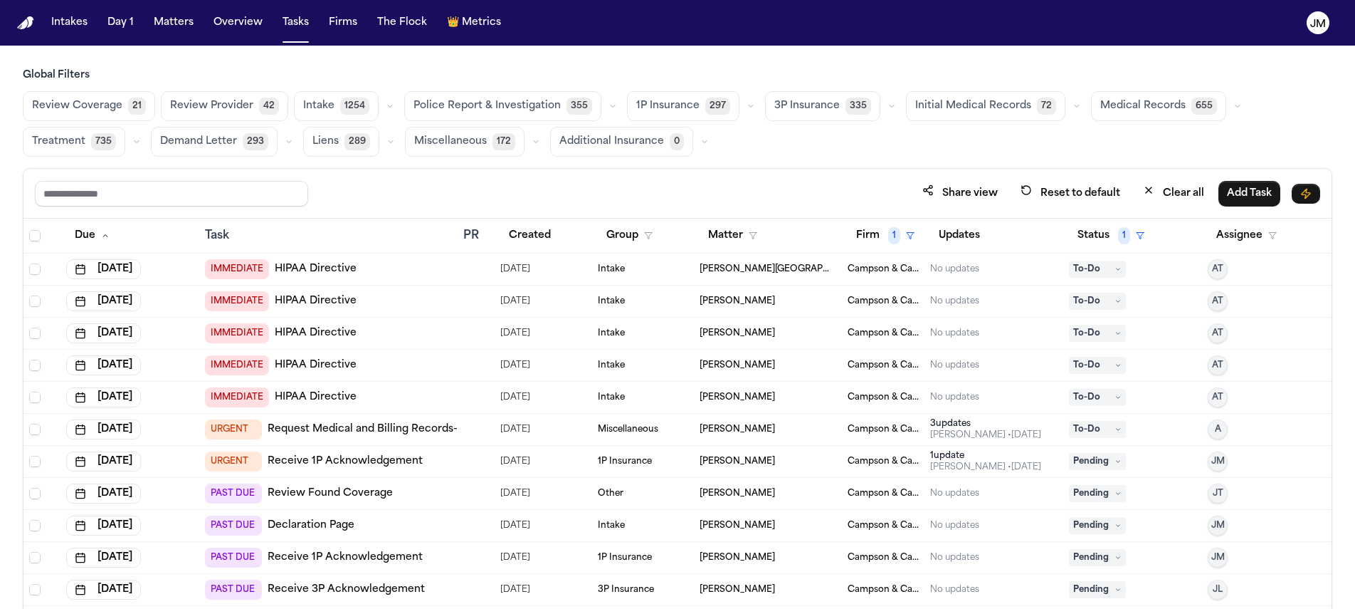
click at [738, 248] on th "Matter" at bounding box center [768, 236] width 148 height 35
click at [736, 240] on button "Matter" at bounding box center [733, 236] width 66 height 26
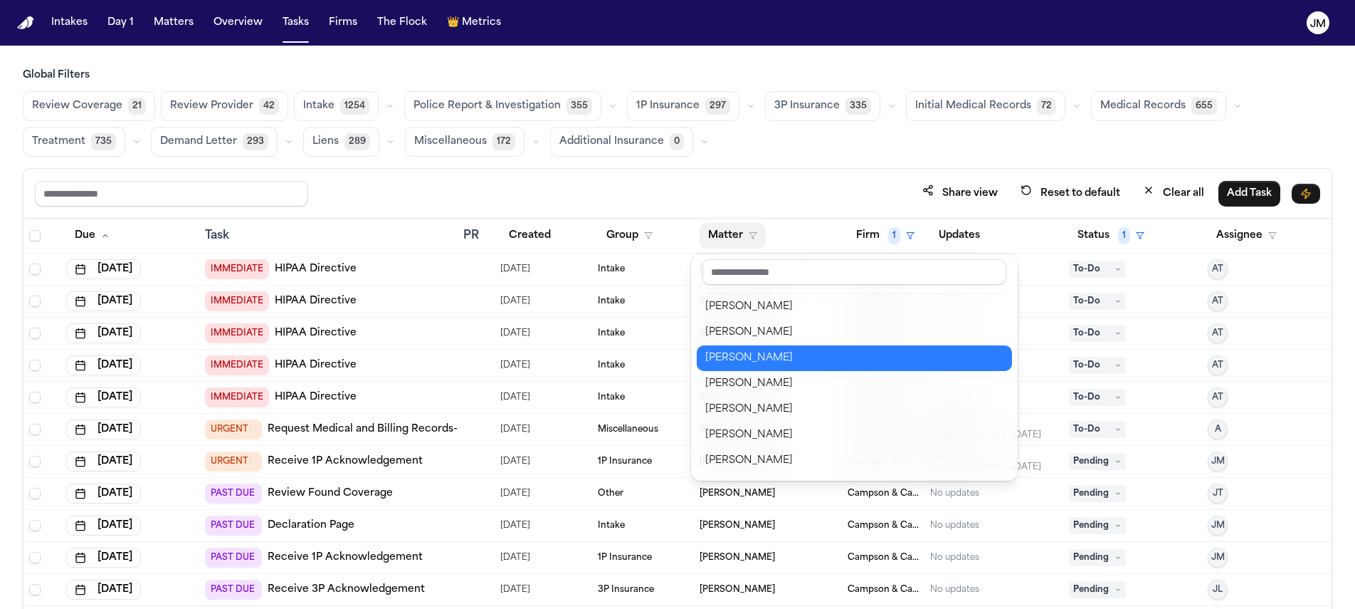
scroll to position [595, 0]
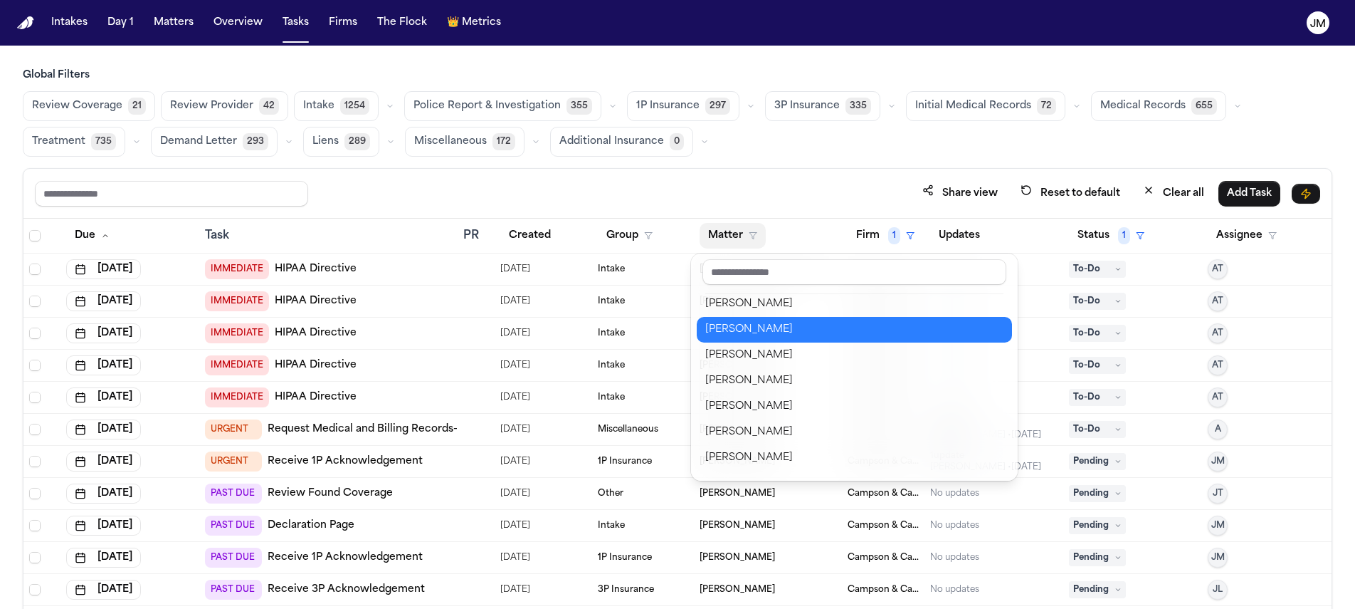
click at [779, 327] on div "[PERSON_NAME]" at bounding box center [854, 329] width 298 height 17
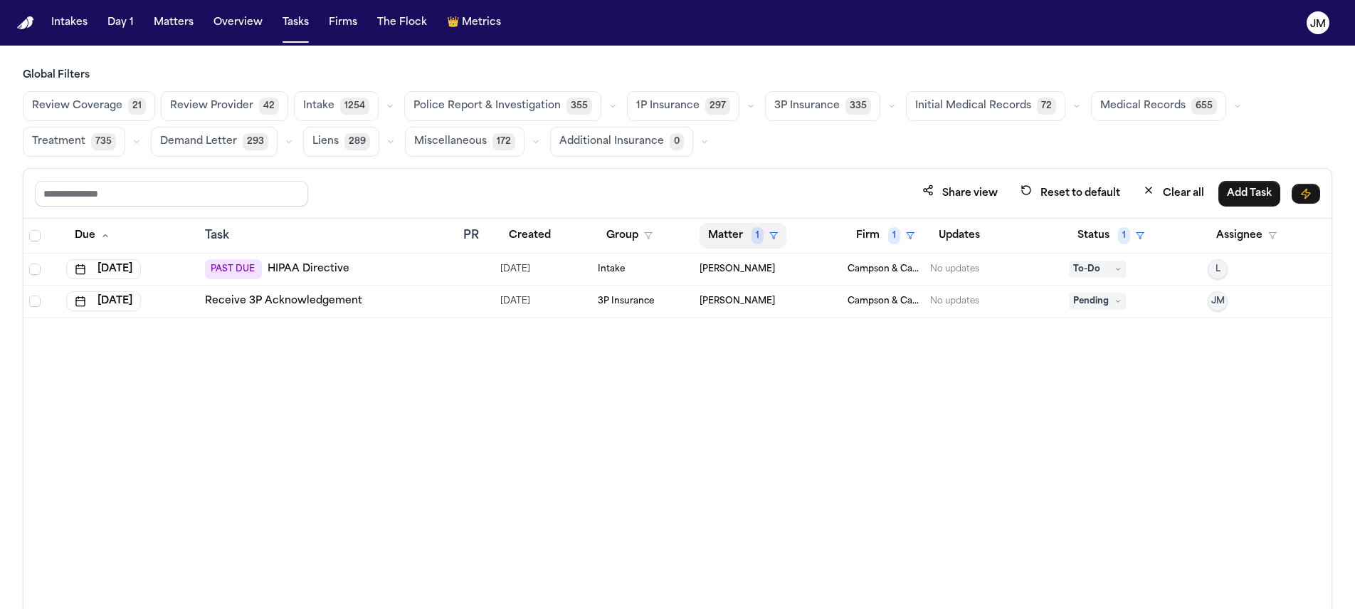
click at [765, 236] on button "Matter 1" at bounding box center [743, 236] width 87 height 26
click at [769, 339] on div "Clear filter" at bounding box center [776, 341] width 52 height 17
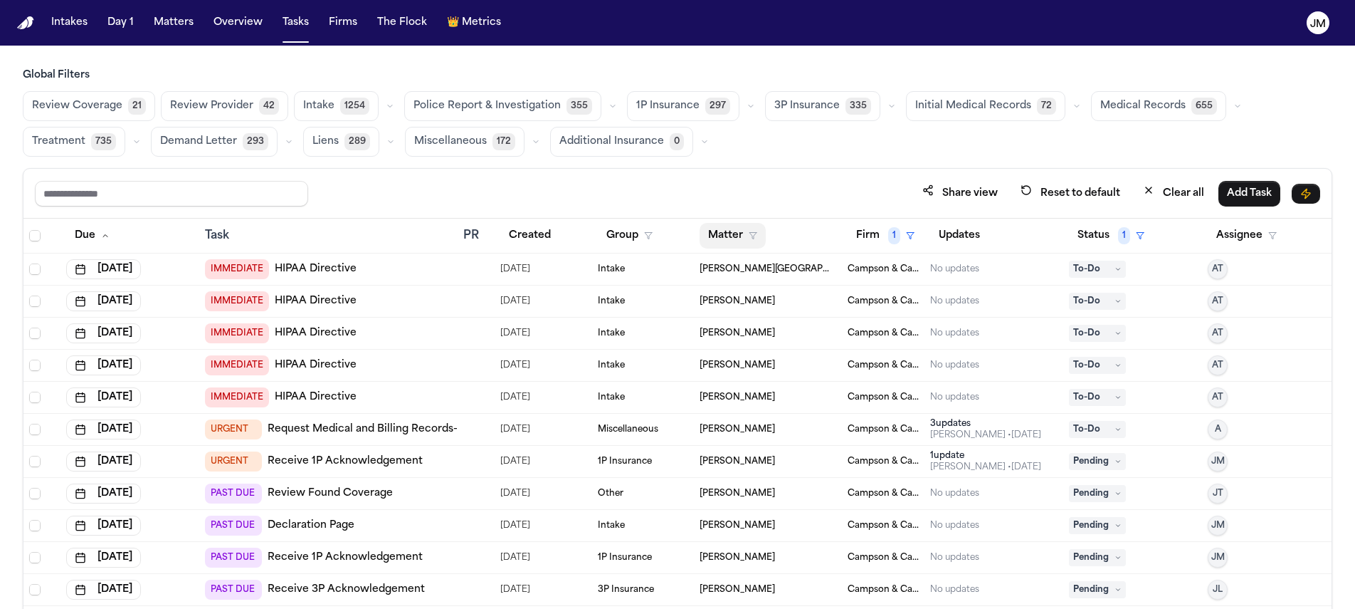
click at [752, 234] on button "Matter" at bounding box center [733, 236] width 66 height 26
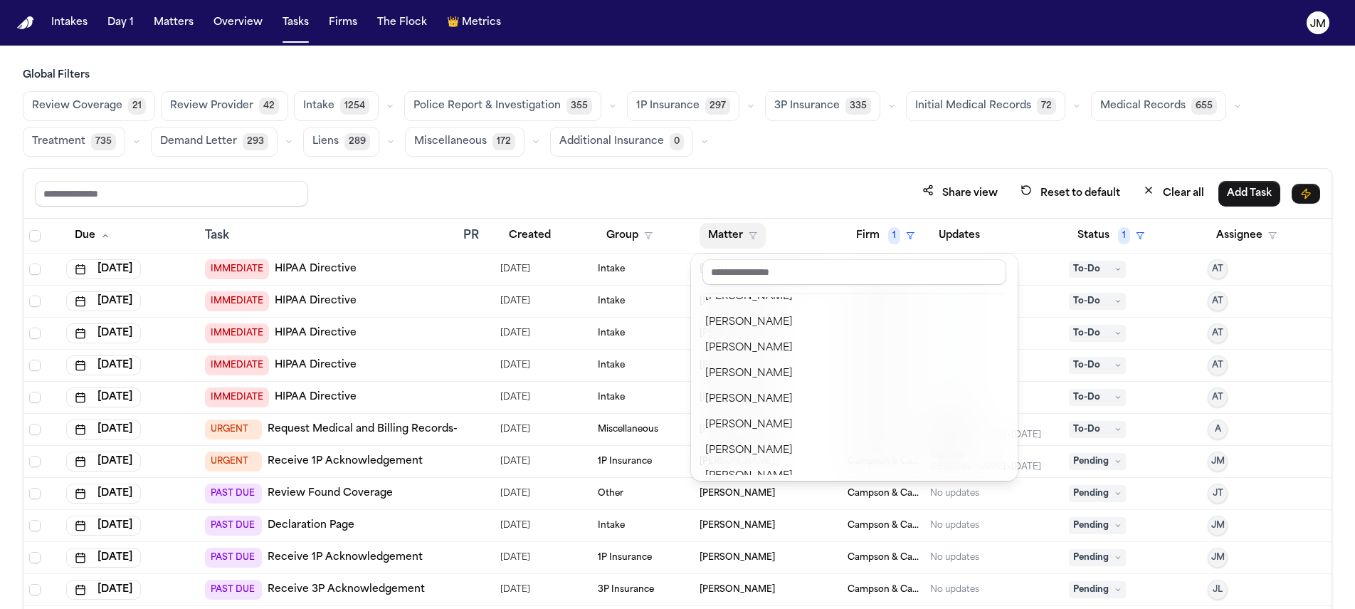
scroll to position [503, 0]
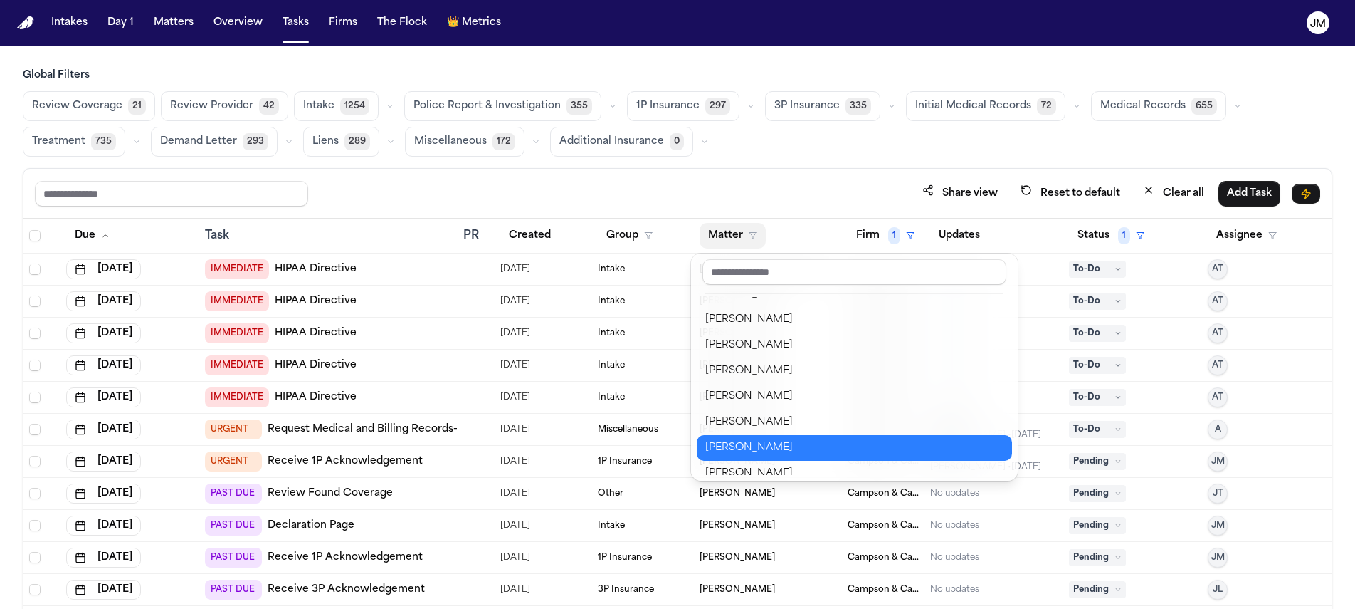
click at [789, 443] on div "[PERSON_NAME]" at bounding box center [854, 447] width 298 height 17
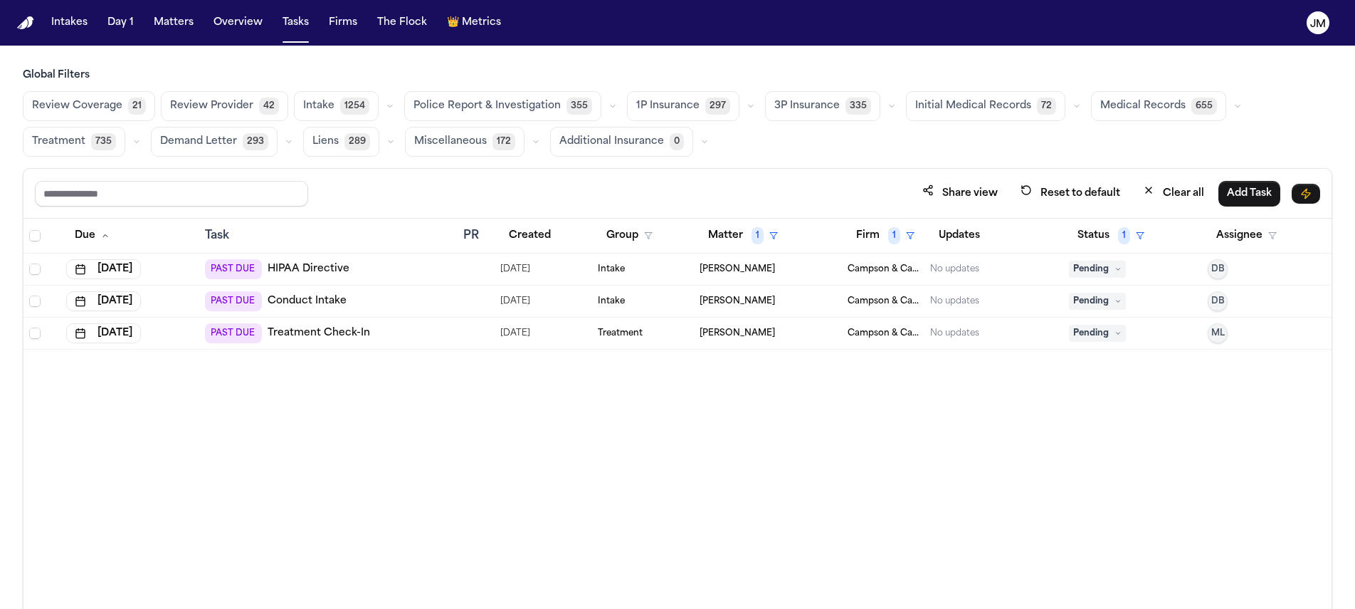
click at [1086, 298] on span "Pending" at bounding box center [1097, 301] width 57 height 17
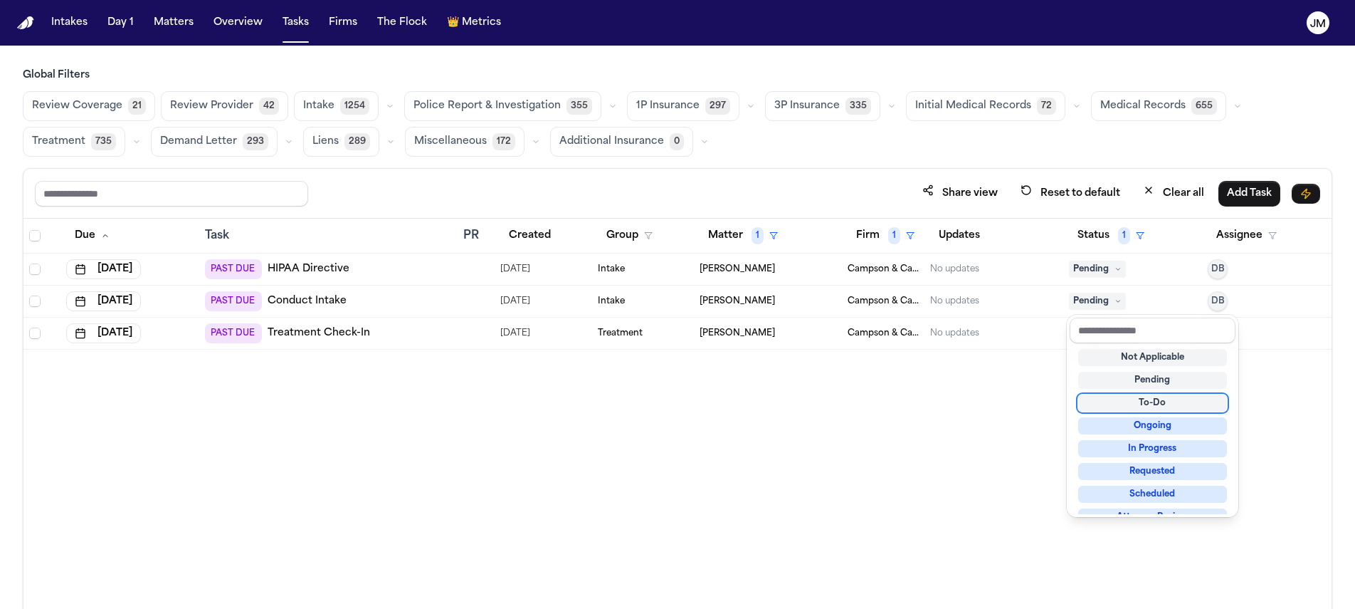
scroll to position [222, 0]
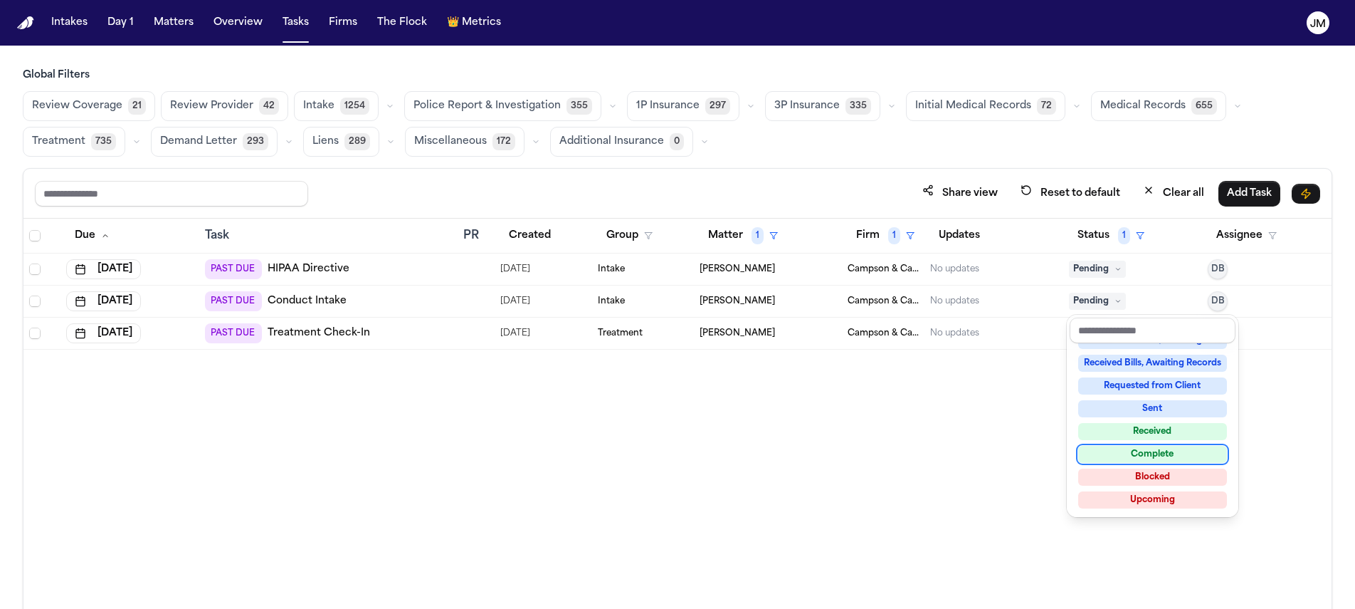
click at [1129, 456] on div "Complete" at bounding box center [1152, 454] width 149 height 17
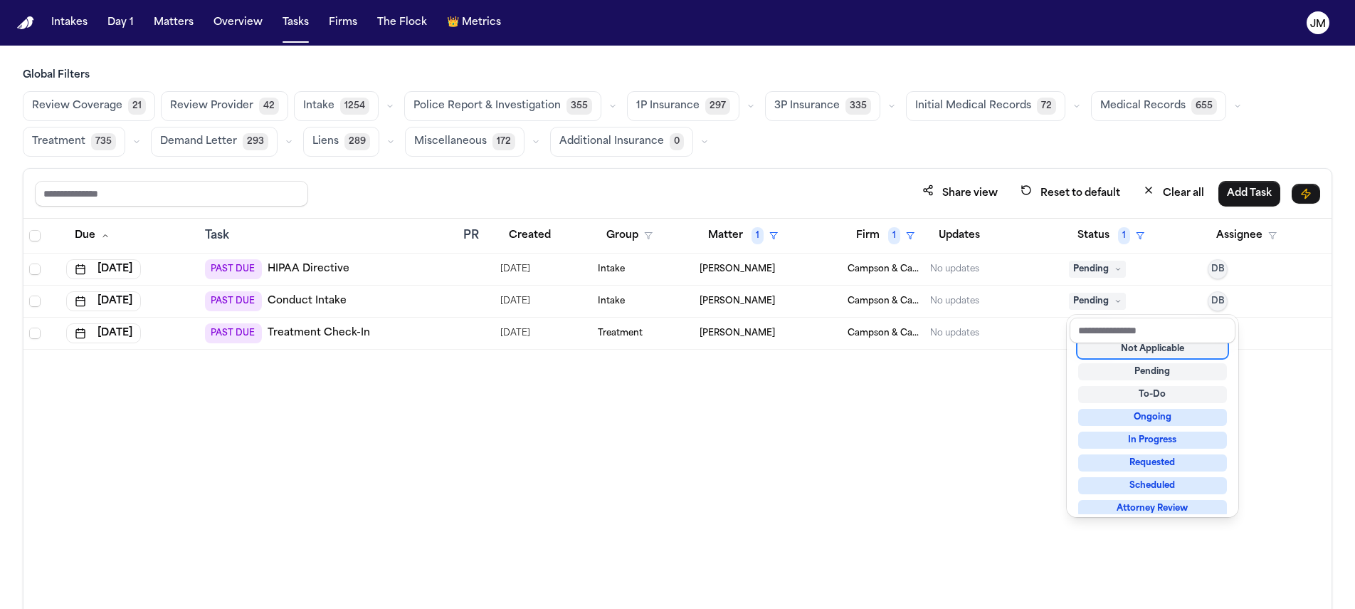
scroll to position [6, 0]
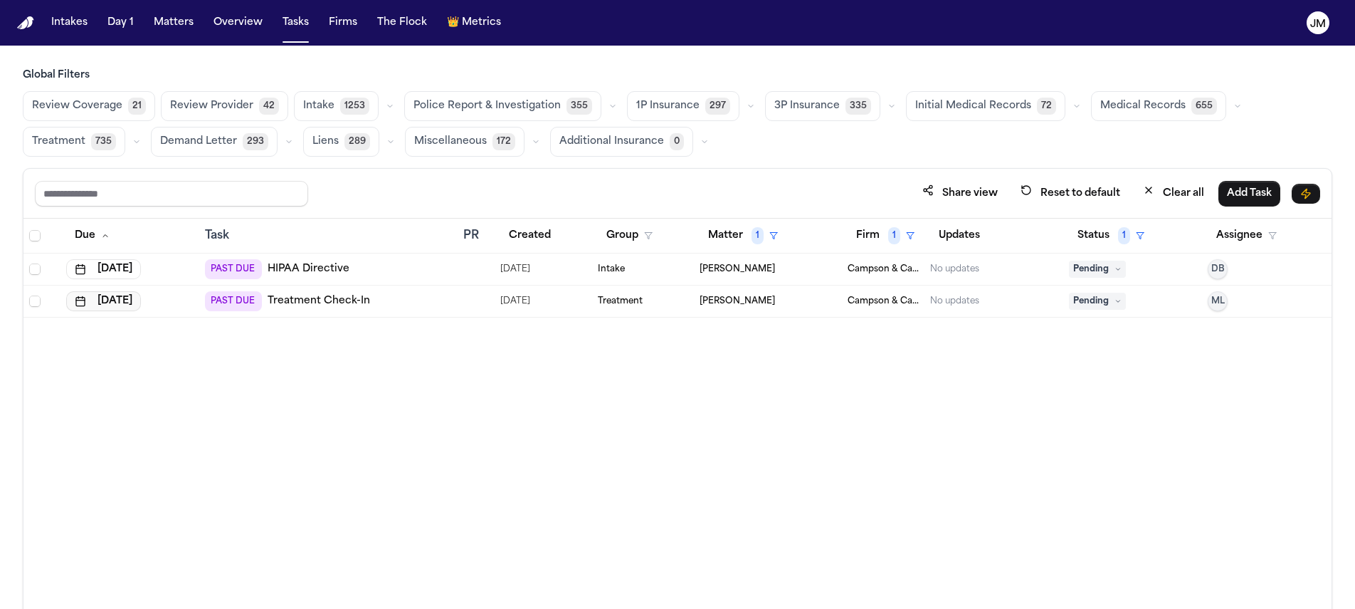
click at [141, 302] on button "[DATE]" at bounding box center [103, 301] width 75 height 20
click at [174, 333] on button "Go to next month" at bounding box center [183, 332] width 20 height 20
click at [75, 421] on button "6" at bounding box center [70, 415] width 23 height 23
click at [1212, 305] on span "ML" at bounding box center [1219, 300] width 14 height 11
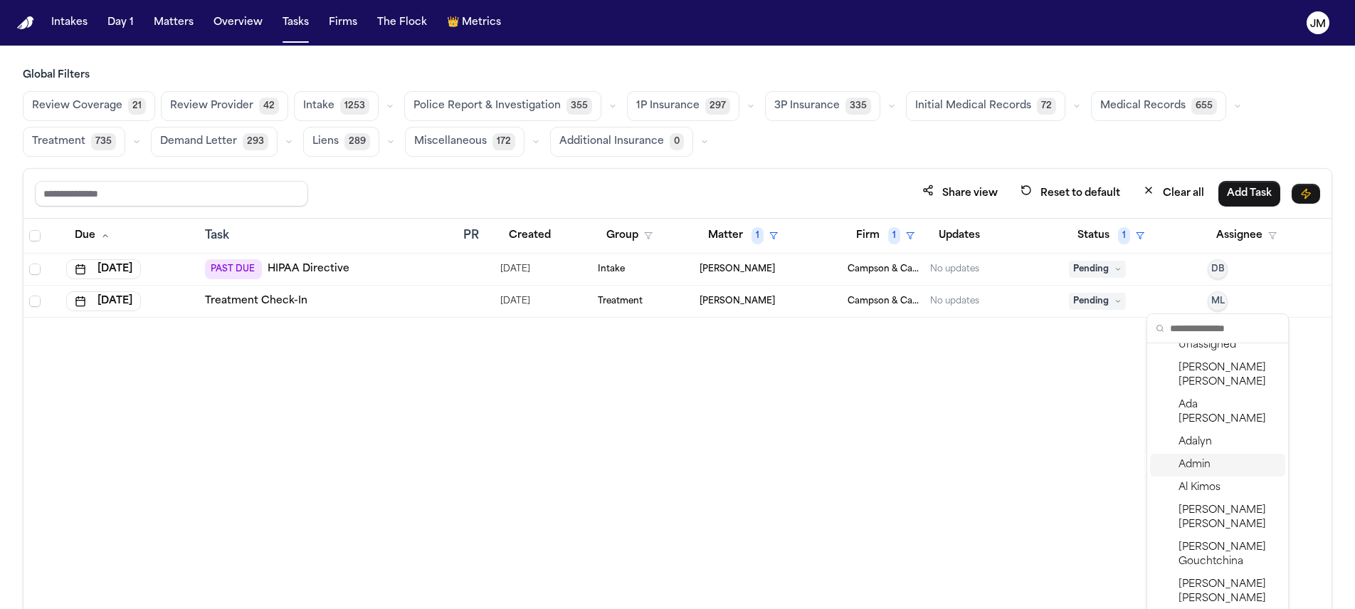
scroll to position [19, 0]
click at [1190, 364] on span "[PERSON_NAME]" at bounding box center [1229, 368] width 101 height 28
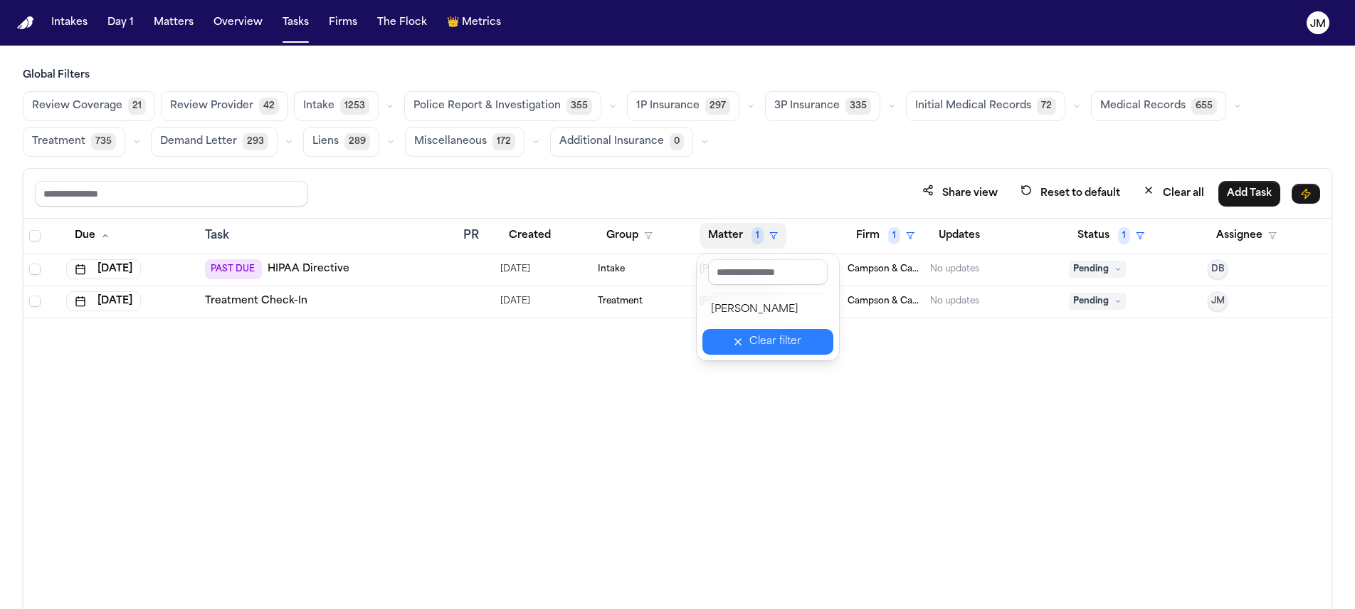
click at [782, 347] on div "Clear filter" at bounding box center [776, 341] width 52 height 17
click at [734, 233] on button "Matter" at bounding box center [733, 236] width 66 height 26
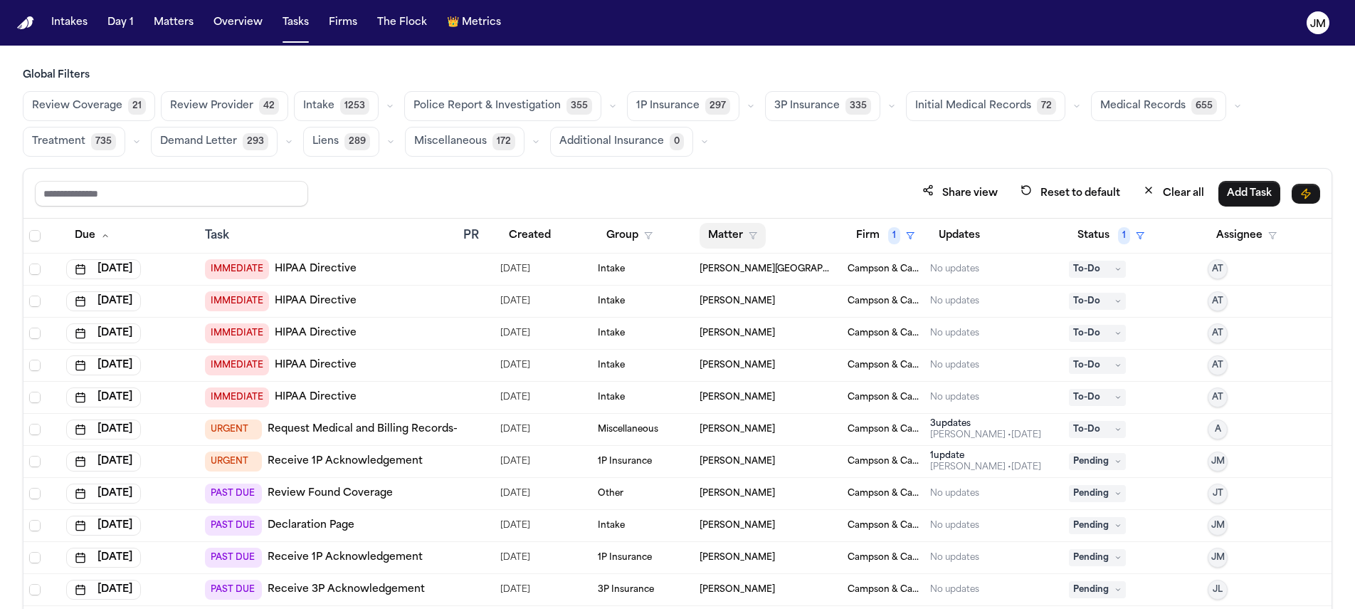
click at [733, 246] on button "Matter" at bounding box center [733, 236] width 66 height 26
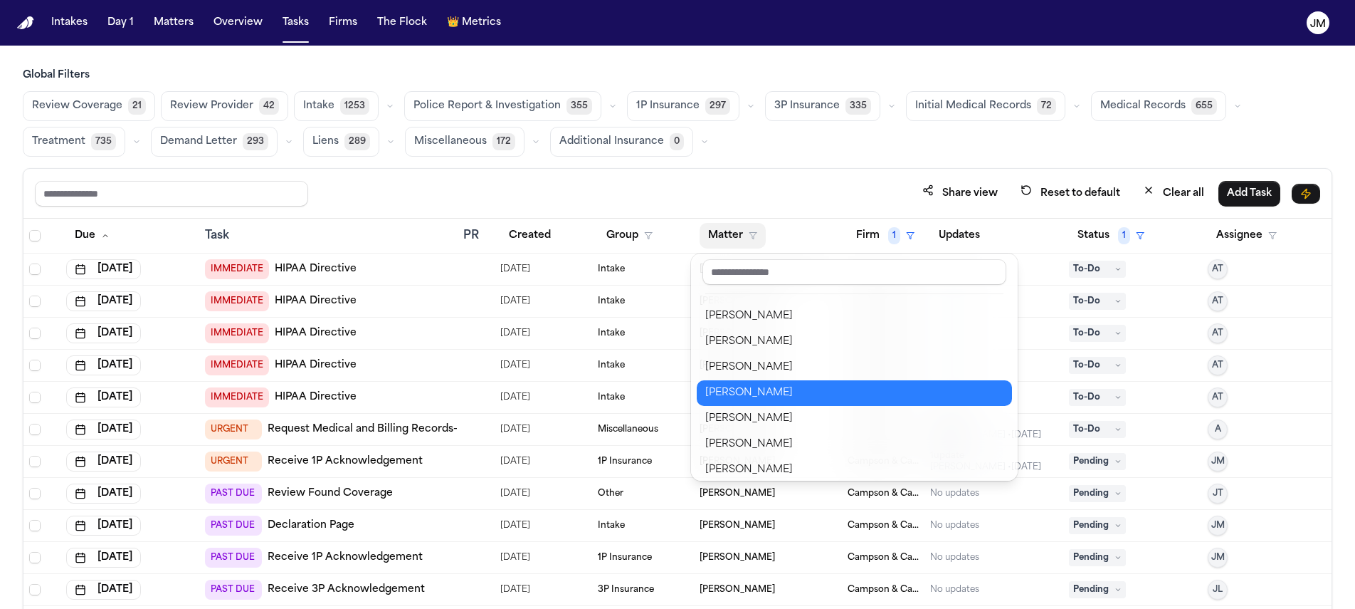
scroll to position [634, 0]
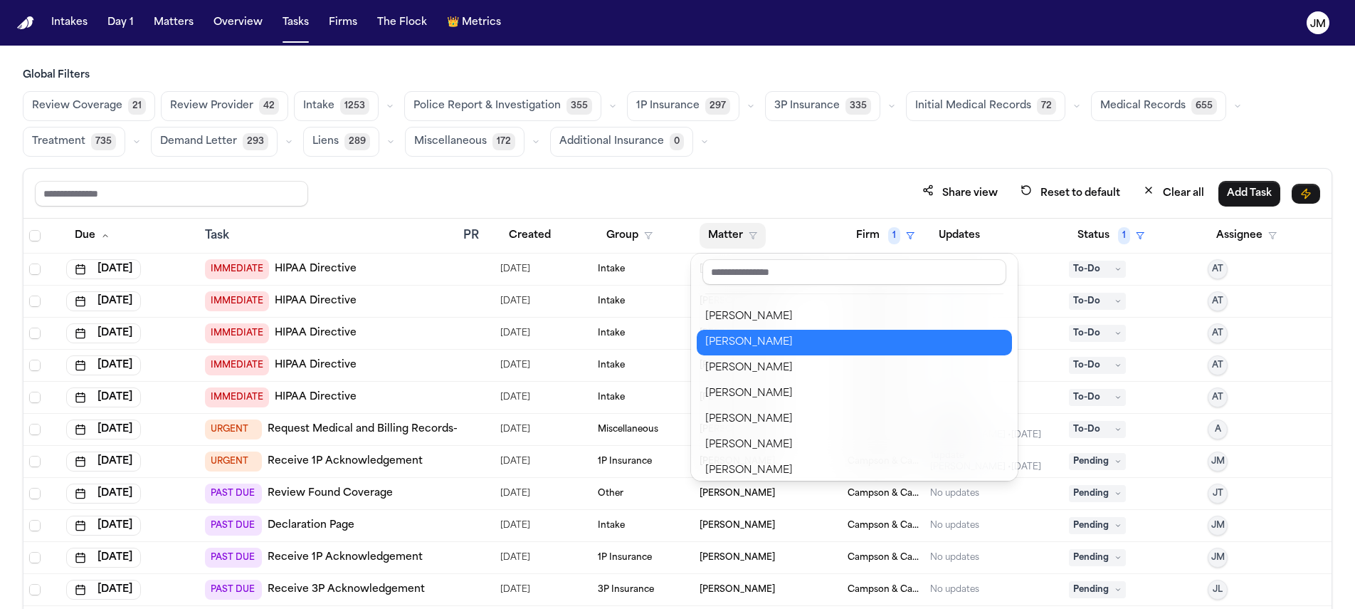
click at [776, 344] on div "Roget Smith" at bounding box center [854, 342] width 298 height 17
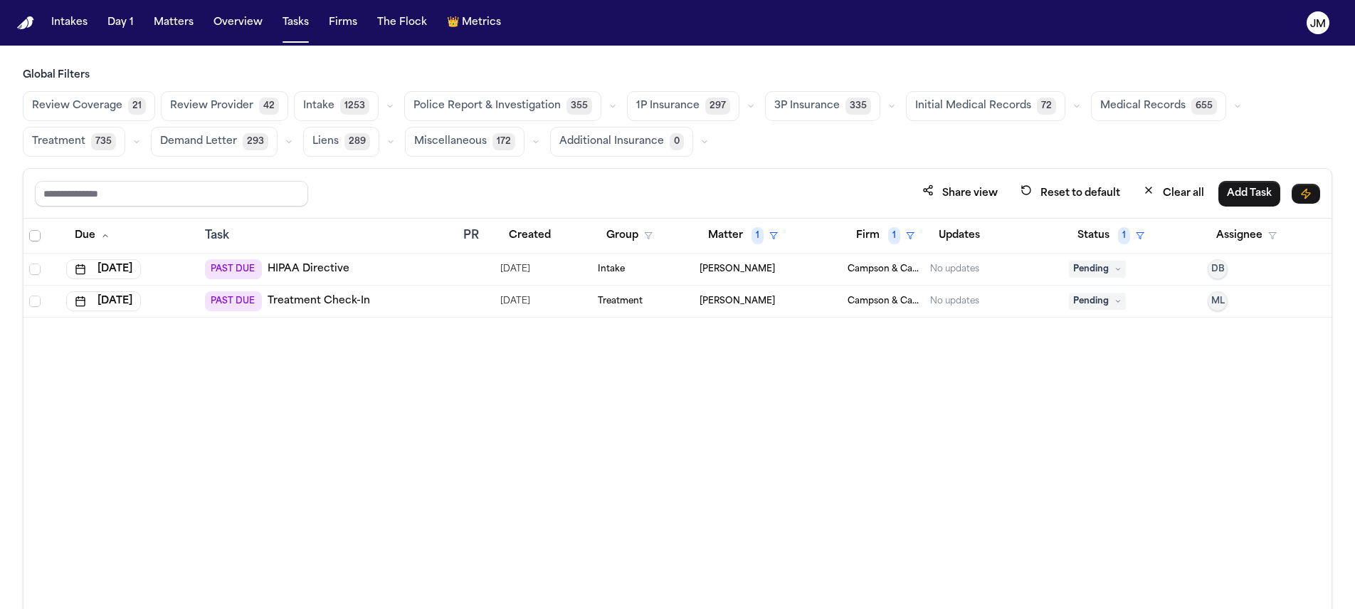
click at [38, 239] on span "Select all" at bounding box center [34, 235] width 11 height 11
click at [244, 193] on button "Change Status" at bounding box center [269, 194] width 91 height 26
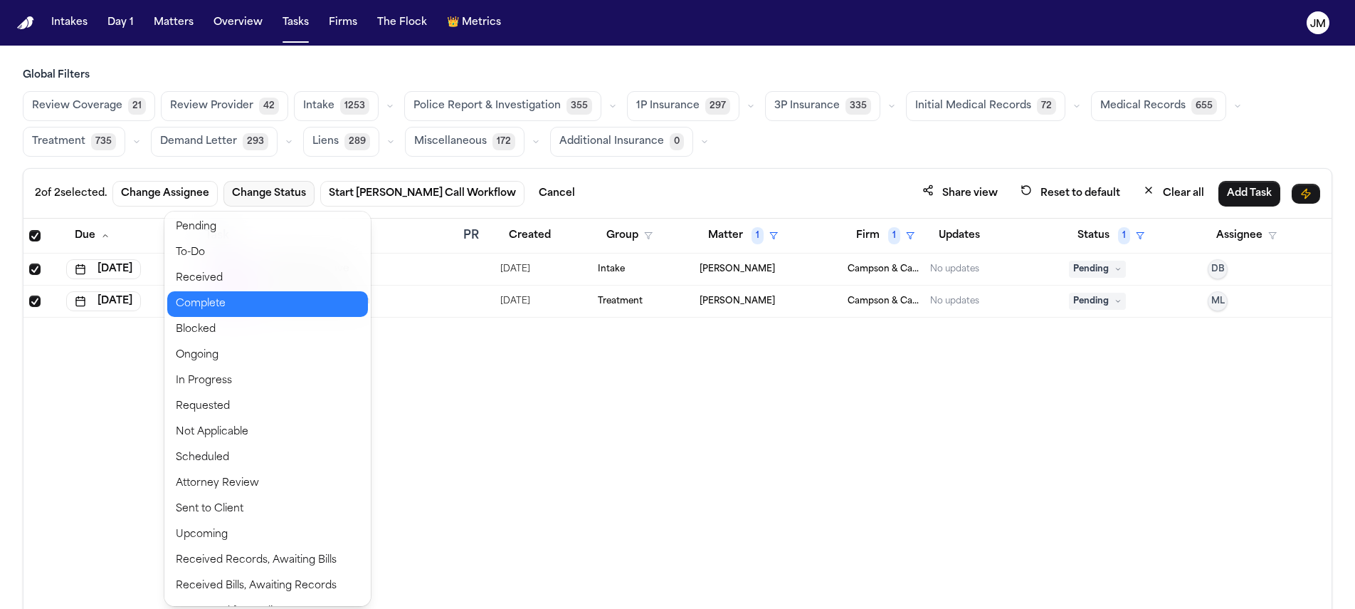
scroll to position [47, 0]
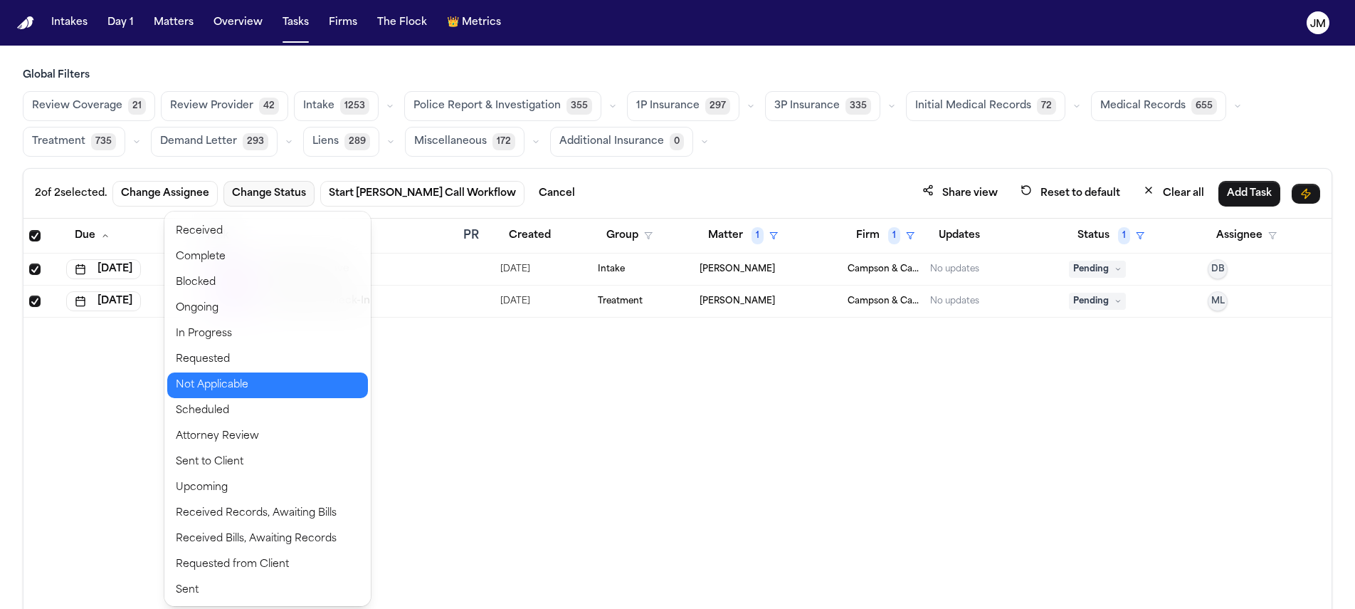
click at [253, 378] on button "Not Applicable" at bounding box center [267, 385] width 201 height 26
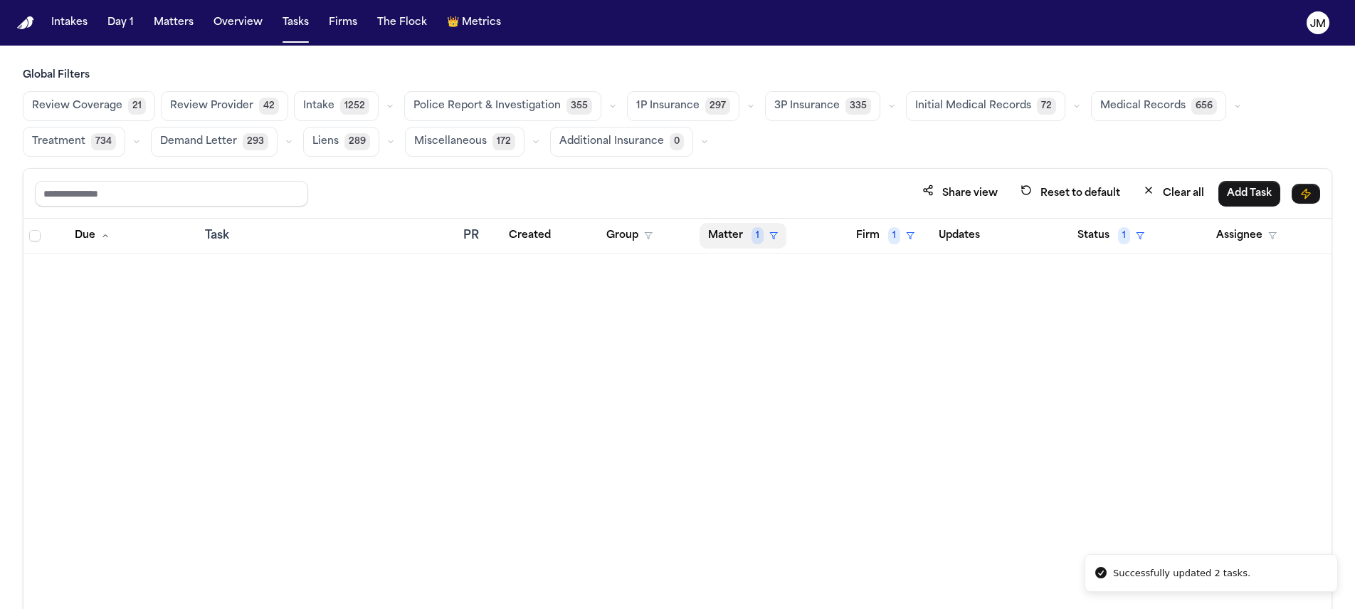
click at [767, 231] on button "Matter 1" at bounding box center [743, 236] width 87 height 26
click at [773, 334] on div "Clear filter" at bounding box center [776, 341] width 52 height 17
click at [746, 238] on button "Matter" at bounding box center [733, 236] width 66 height 26
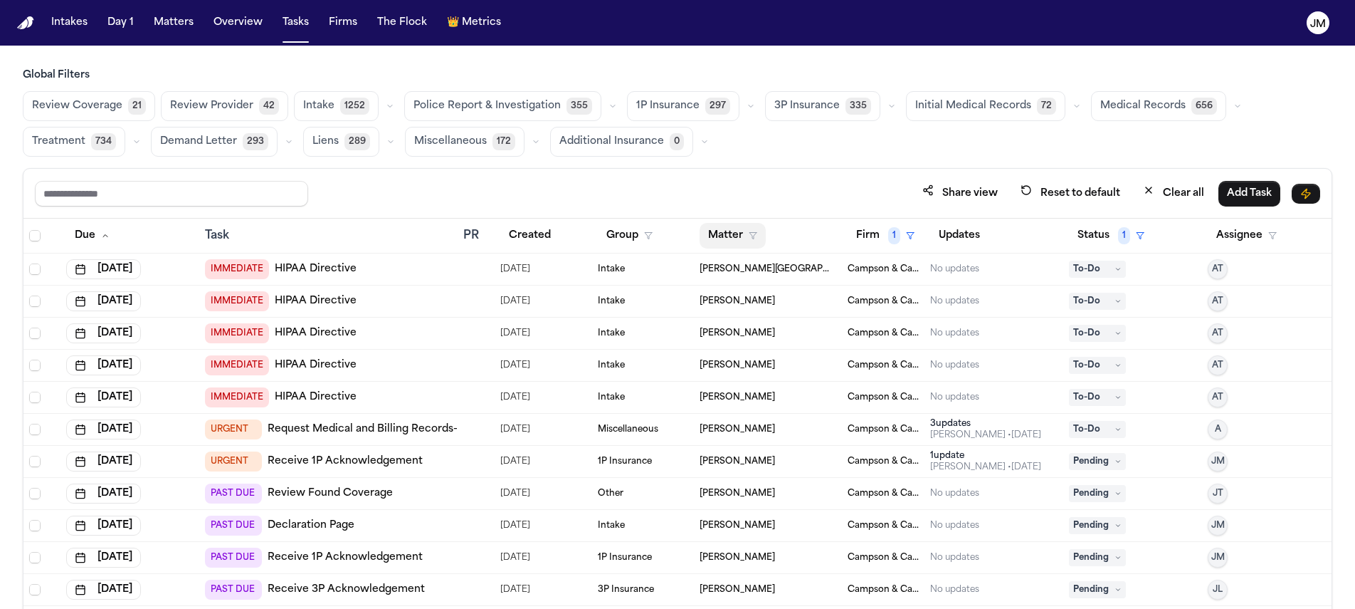
click at [748, 247] on button "Matter" at bounding box center [733, 236] width 66 height 26
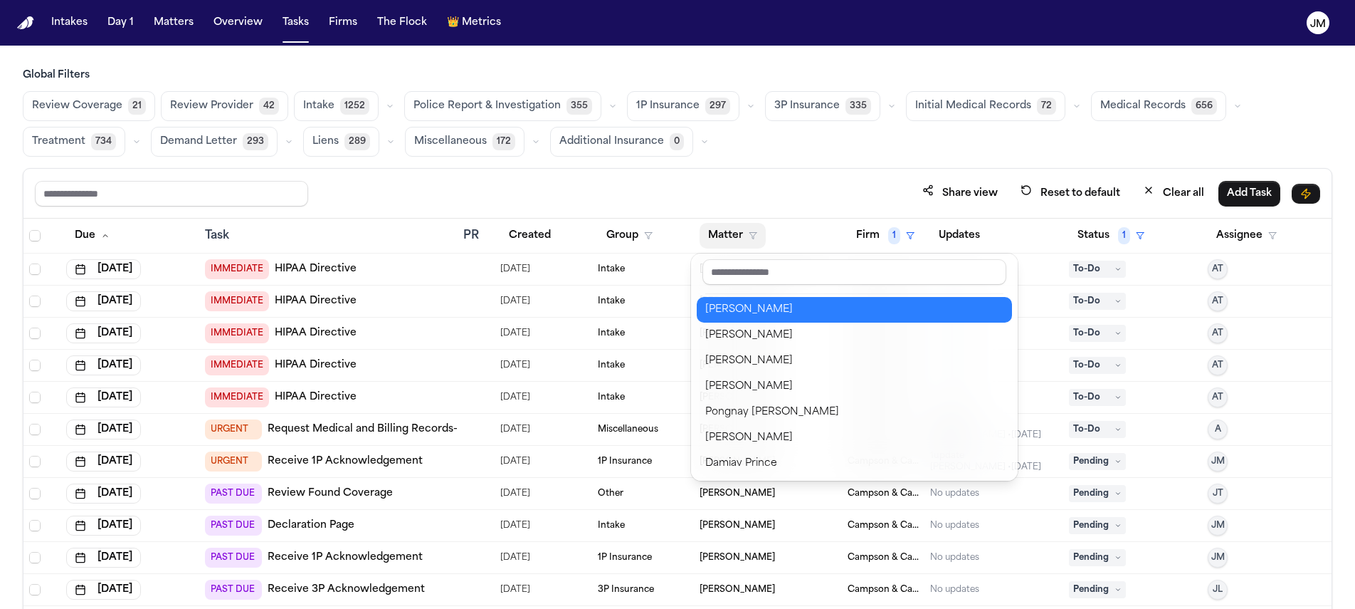
scroll to position [722, 0]
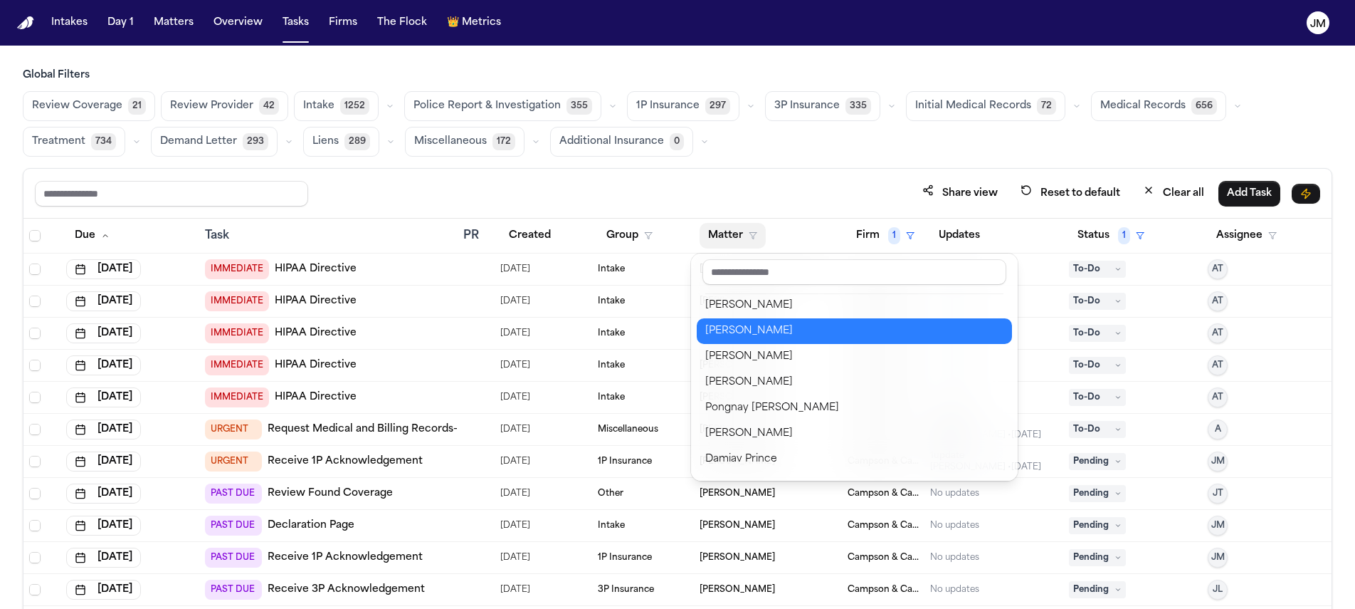
click at [783, 328] on div "Deborah Zapata" at bounding box center [854, 330] width 298 height 17
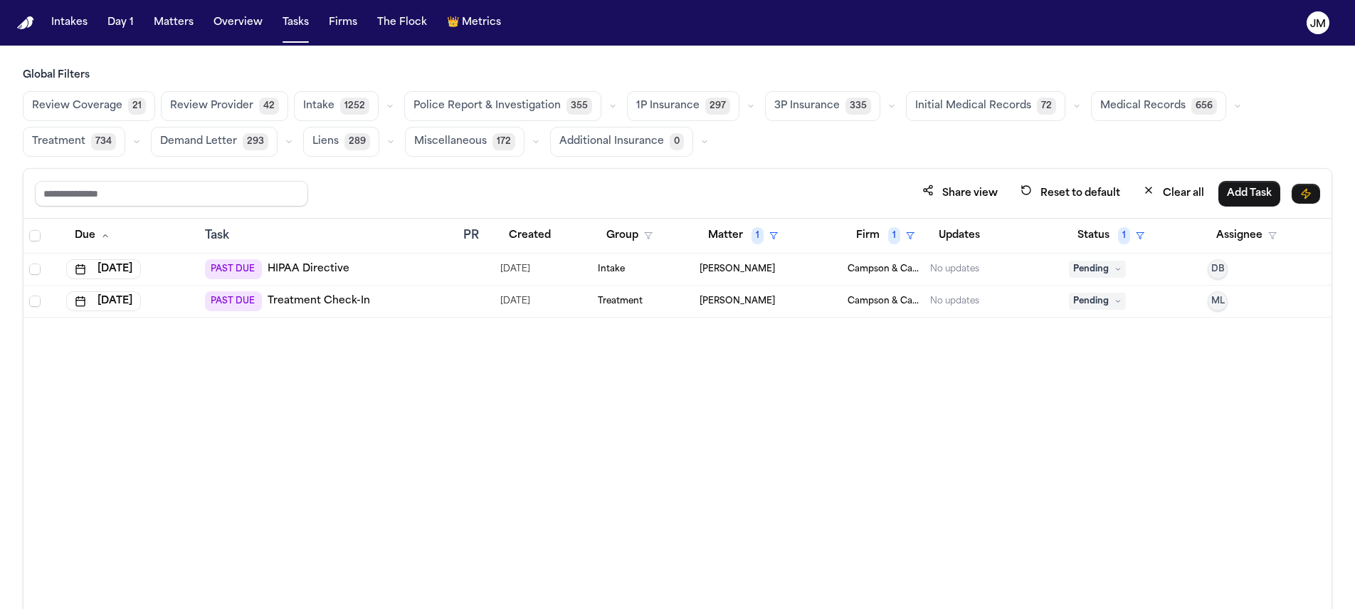
click at [27, 233] on th at bounding box center [41, 236] width 37 height 35
click at [33, 236] on span "Select all" at bounding box center [34, 235] width 11 height 11
click at [280, 194] on button "Change Status" at bounding box center [269, 194] width 91 height 26
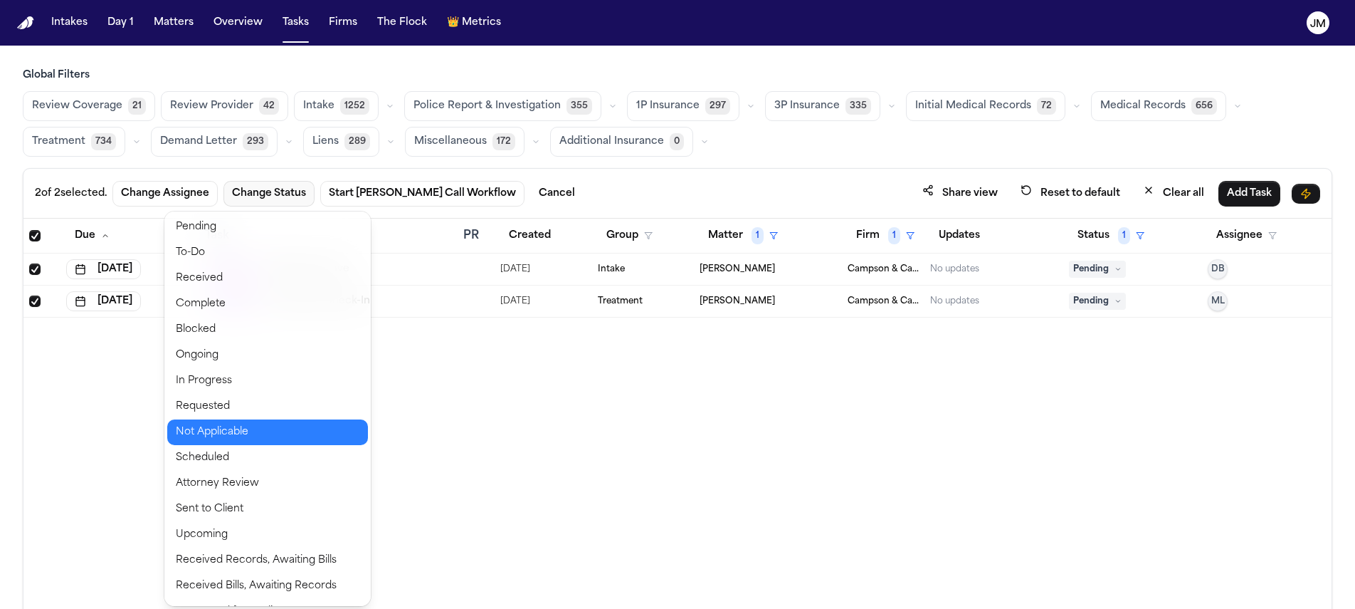
click at [219, 431] on button "Not Applicable" at bounding box center [267, 432] width 201 height 26
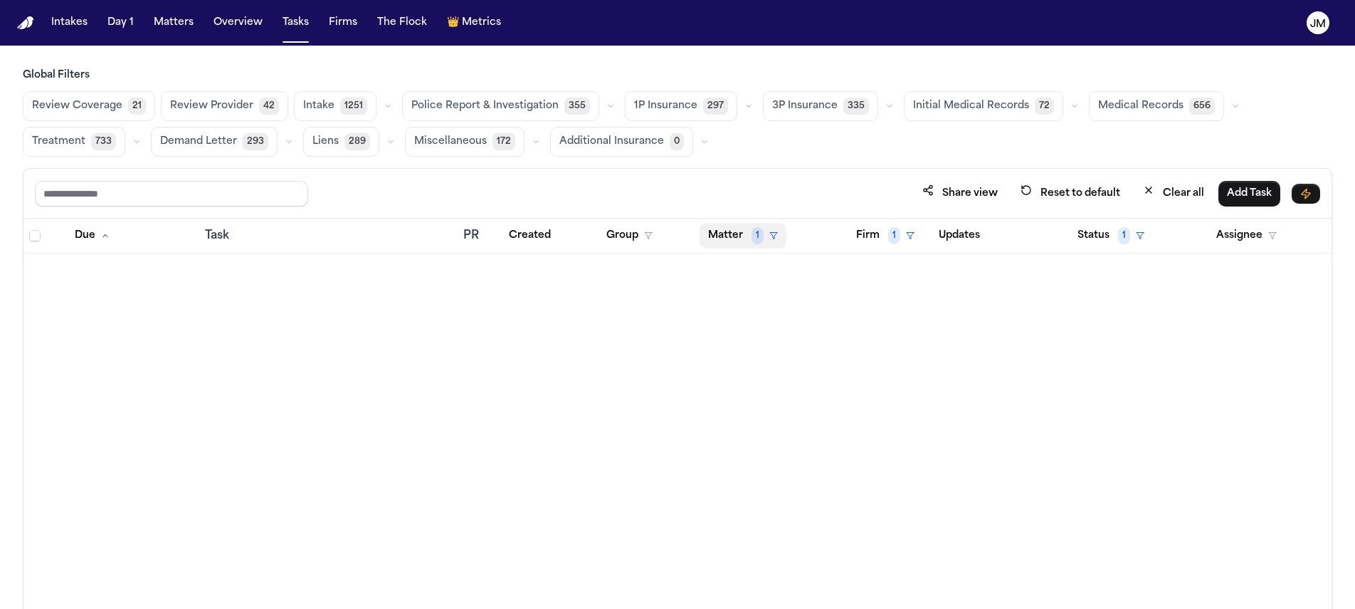
click at [710, 229] on button "Matter 1" at bounding box center [743, 236] width 87 height 26
click at [766, 342] on div "Clear filter" at bounding box center [776, 341] width 52 height 17
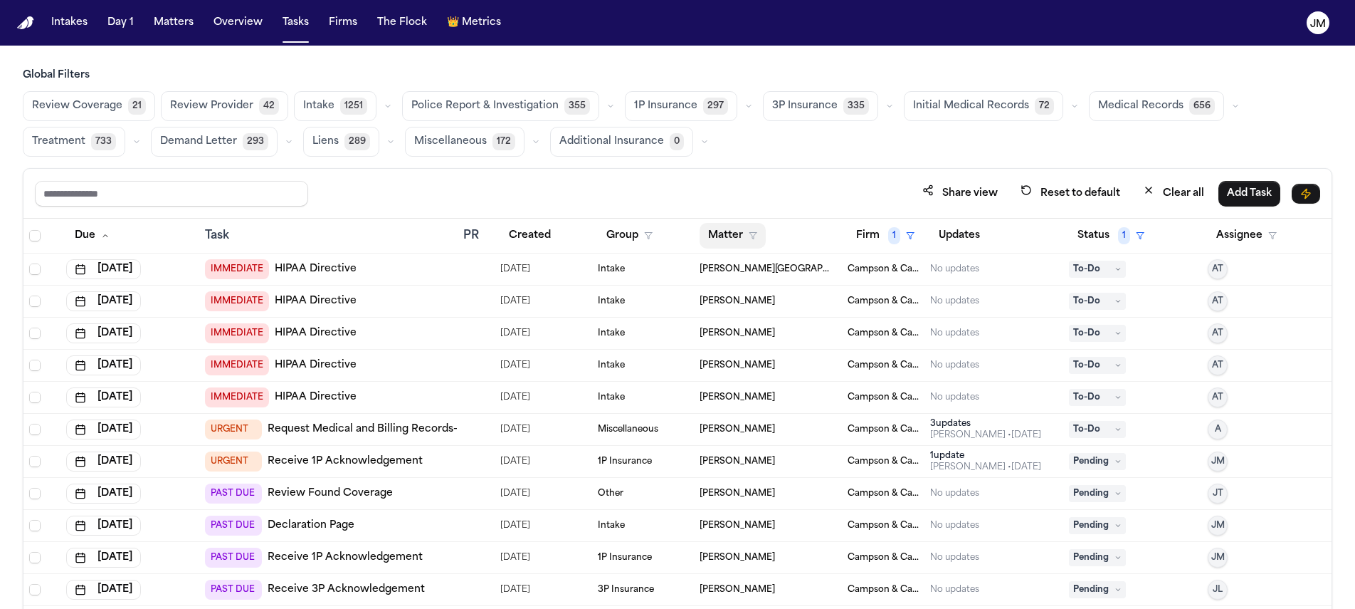
click at [741, 236] on button "Matter" at bounding box center [733, 236] width 66 height 26
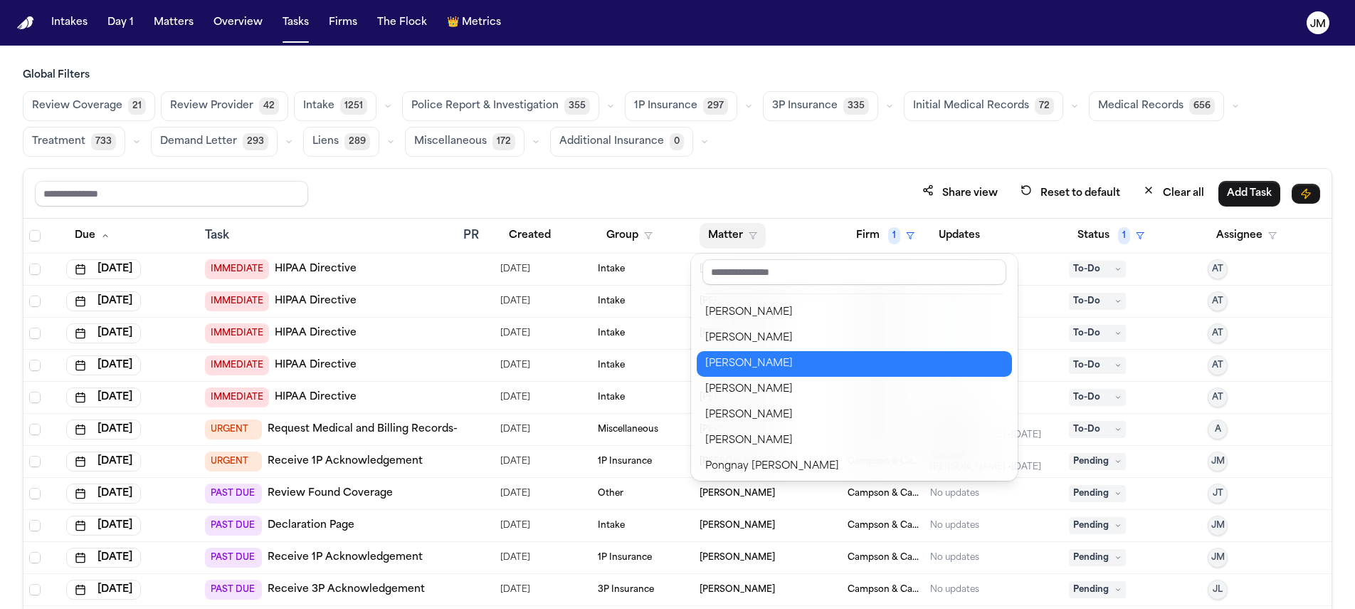
scroll to position [638, 0]
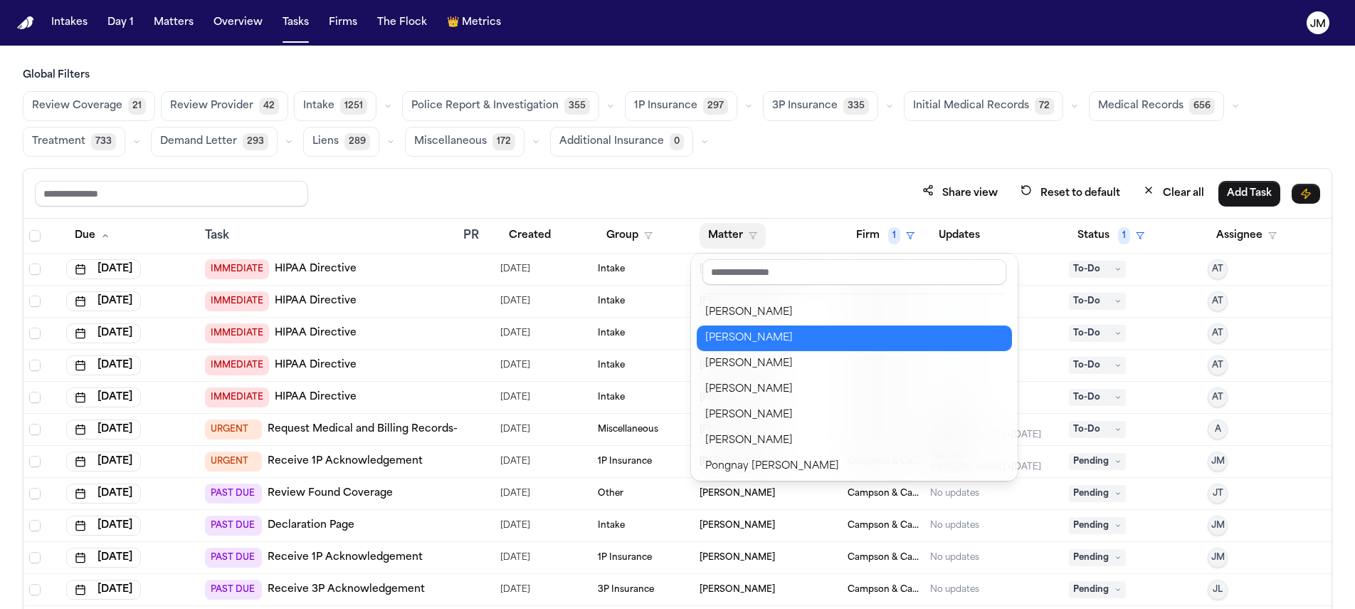
click at [750, 336] on div "Susan White" at bounding box center [854, 338] width 298 height 17
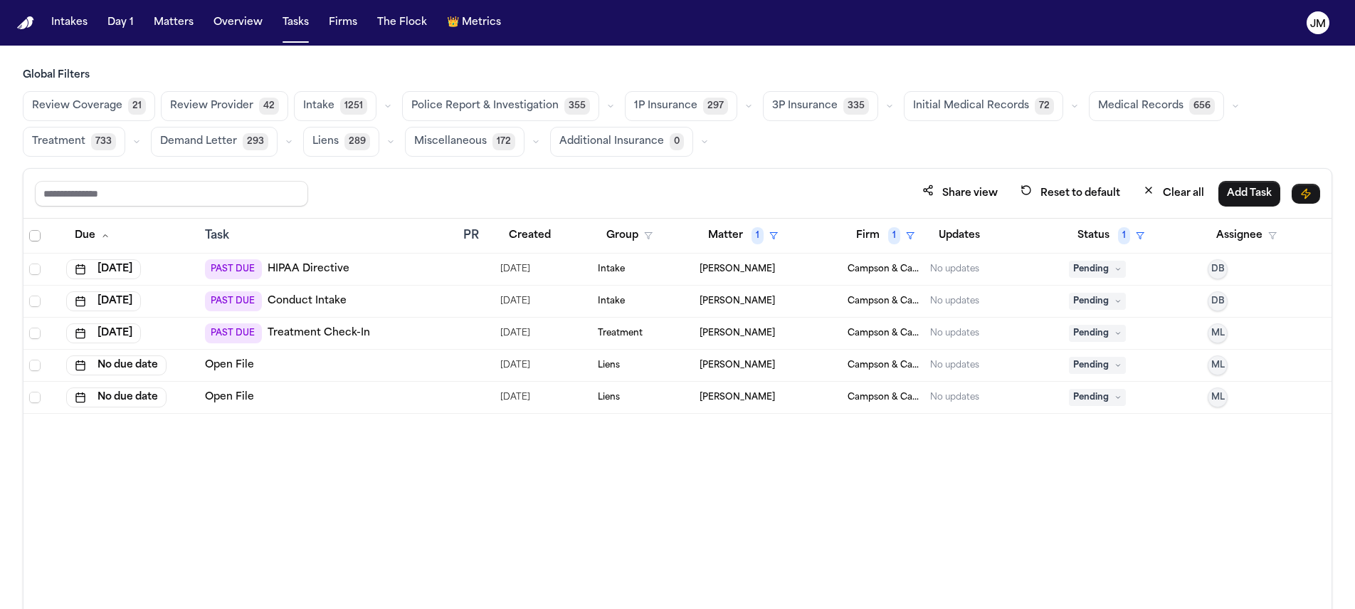
click at [30, 236] on span "Select all" at bounding box center [34, 235] width 11 height 11
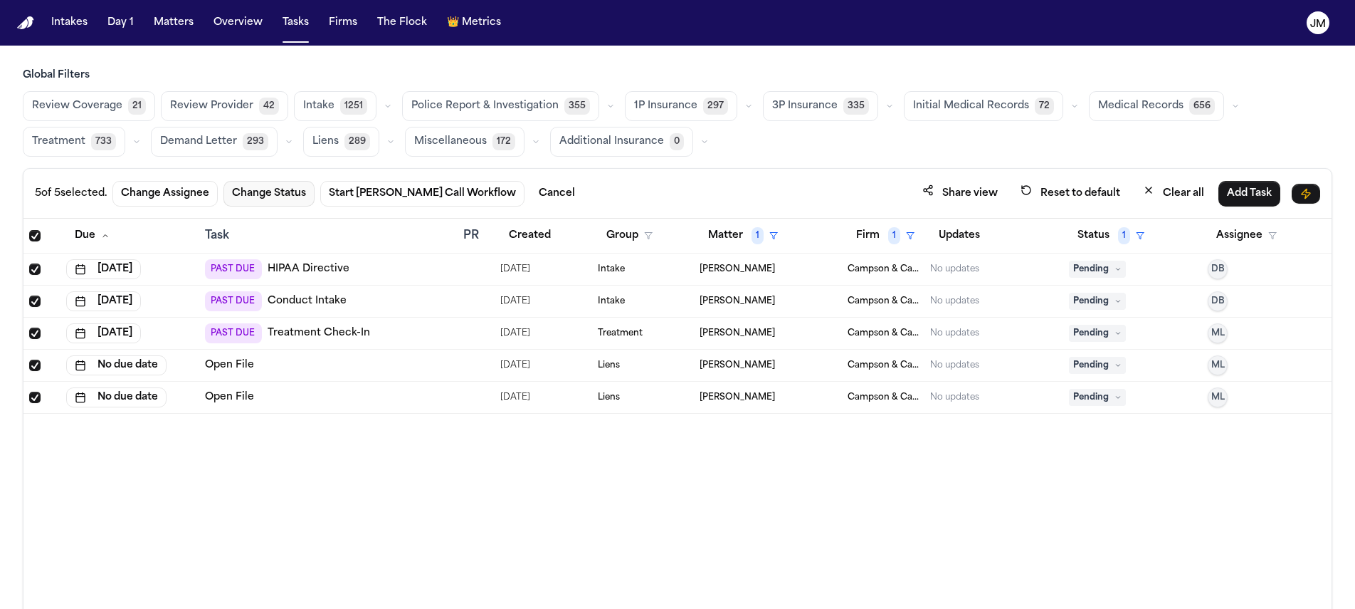
click at [256, 188] on button "Change Status" at bounding box center [269, 194] width 91 height 26
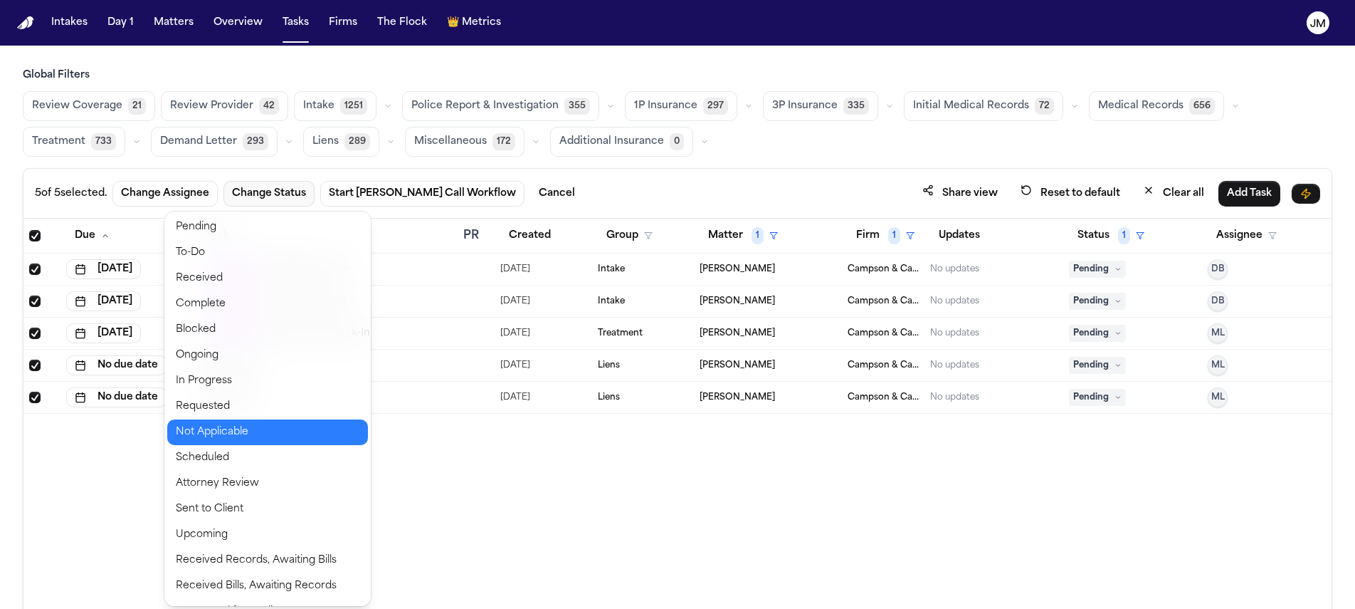
click at [226, 429] on button "Not Applicable" at bounding box center [267, 432] width 201 height 26
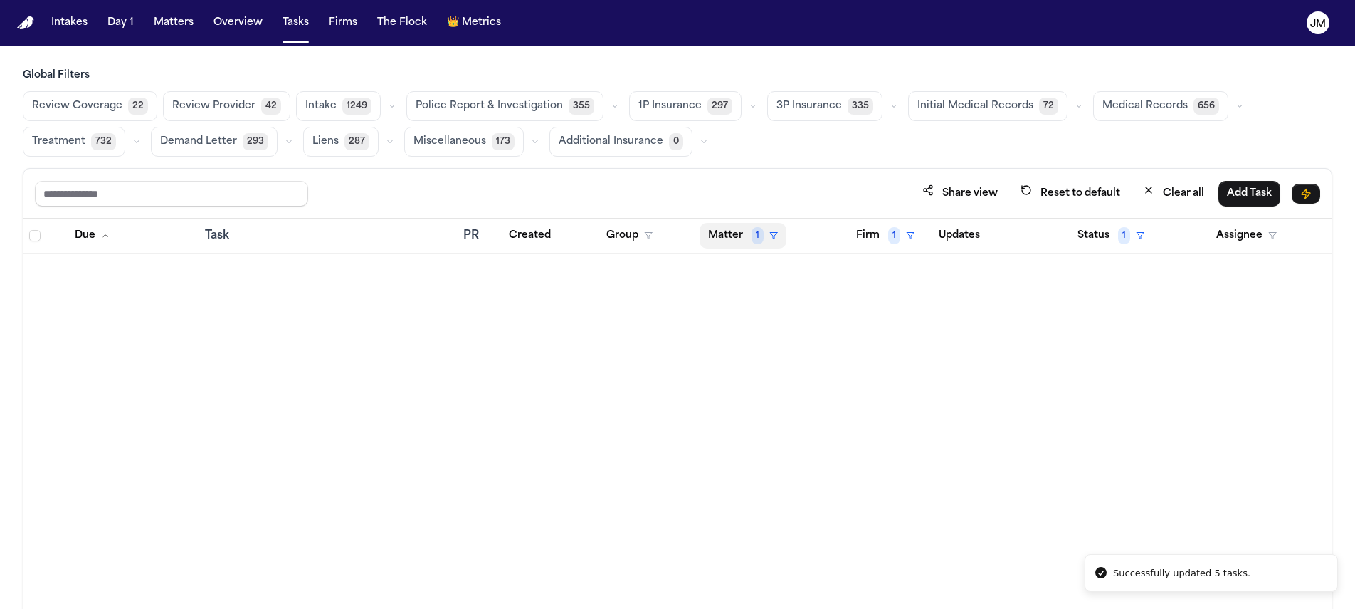
click at [732, 241] on button "Matter 1" at bounding box center [743, 236] width 87 height 26
click at [757, 345] on div "Clear filter" at bounding box center [776, 341] width 52 height 17
click at [724, 236] on button "Matter" at bounding box center [733, 236] width 66 height 26
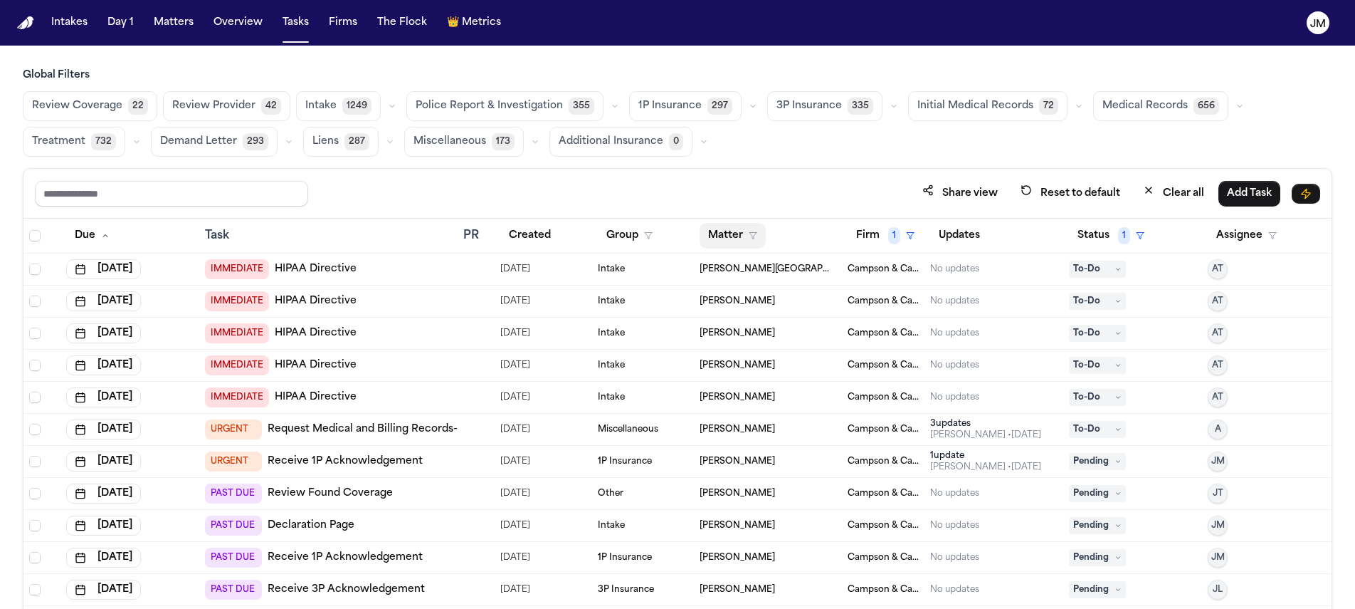
drag, startPoint x: 726, startPoint y: 243, endPoint x: 730, endPoint y: 253, distance: 10.6
click at [726, 243] on button "Matter" at bounding box center [733, 236] width 66 height 26
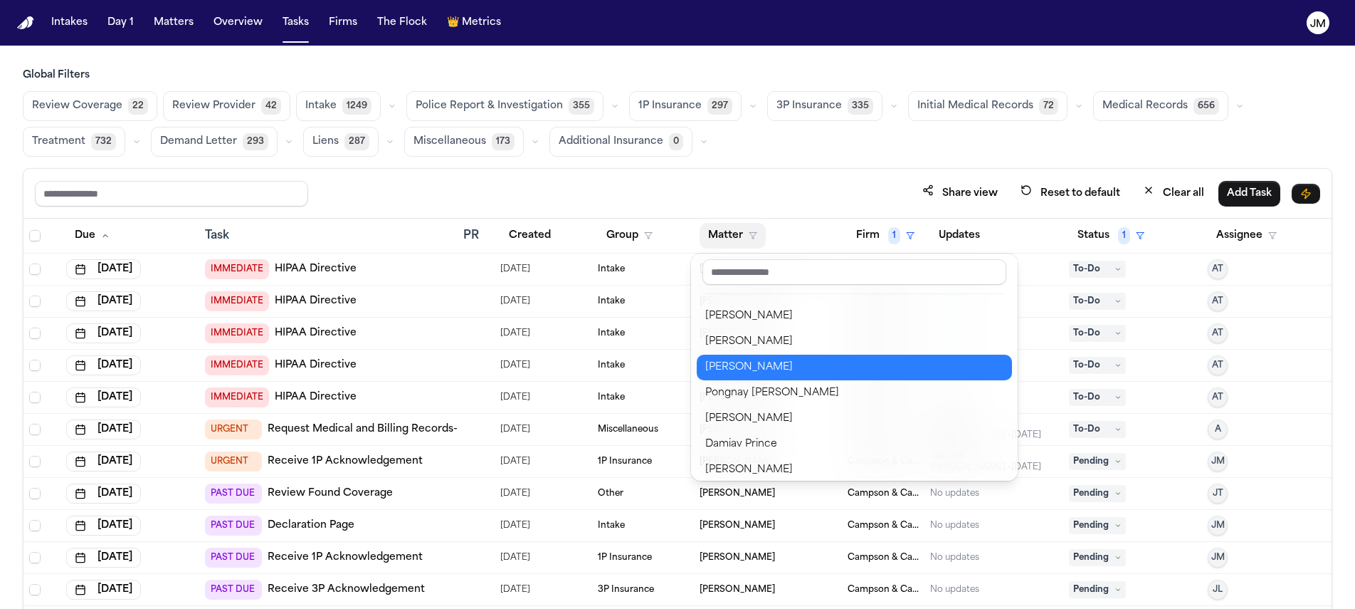
scroll to position [683, 0]
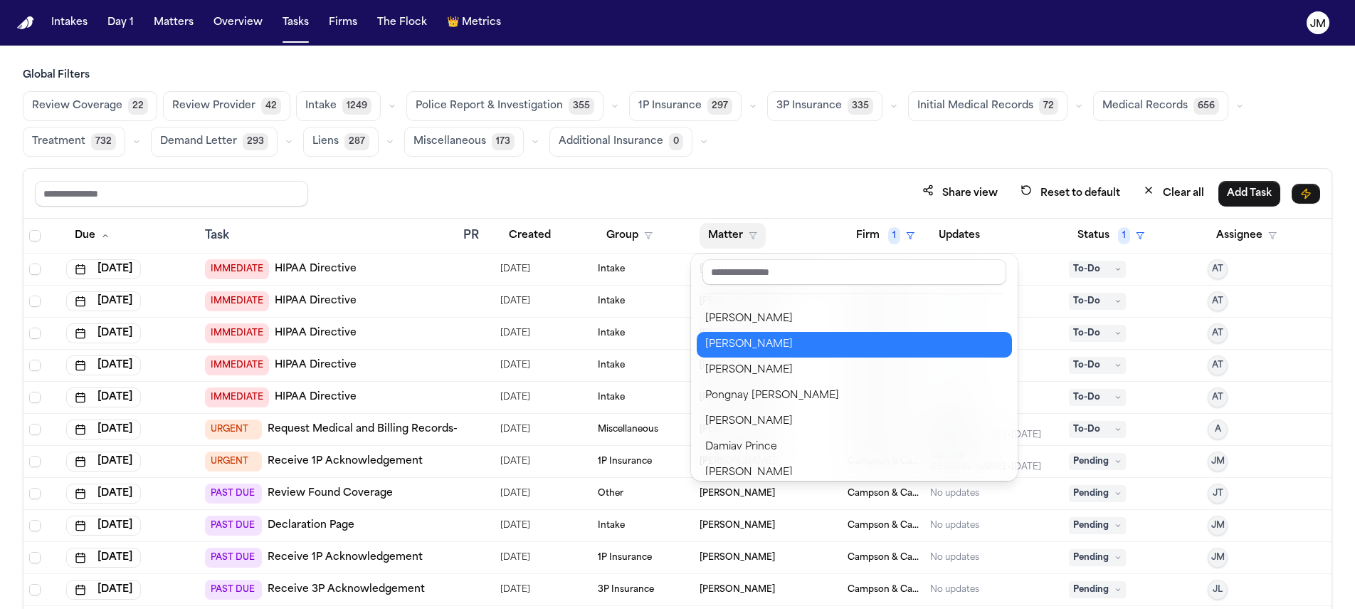
click at [792, 344] on div "[PERSON_NAME]" at bounding box center [854, 344] width 298 height 17
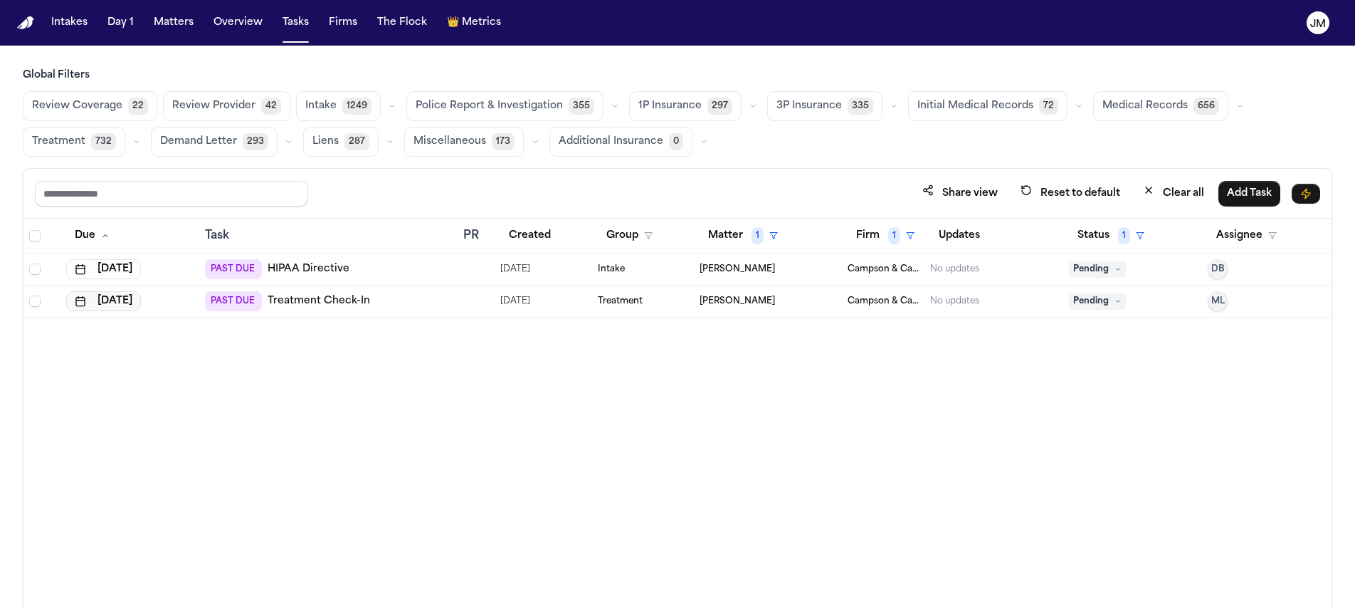
click at [130, 292] on button "[DATE]" at bounding box center [103, 301] width 75 height 20
click at [177, 332] on button "Go to next month" at bounding box center [183, 332] width 20 height 20
click at [75, 419] on button "6" at bounding box center [70, 415] width 23 height 23
click at [1213, 305] on span "ML" at bounding box center [1219, 300] width 14 height 11
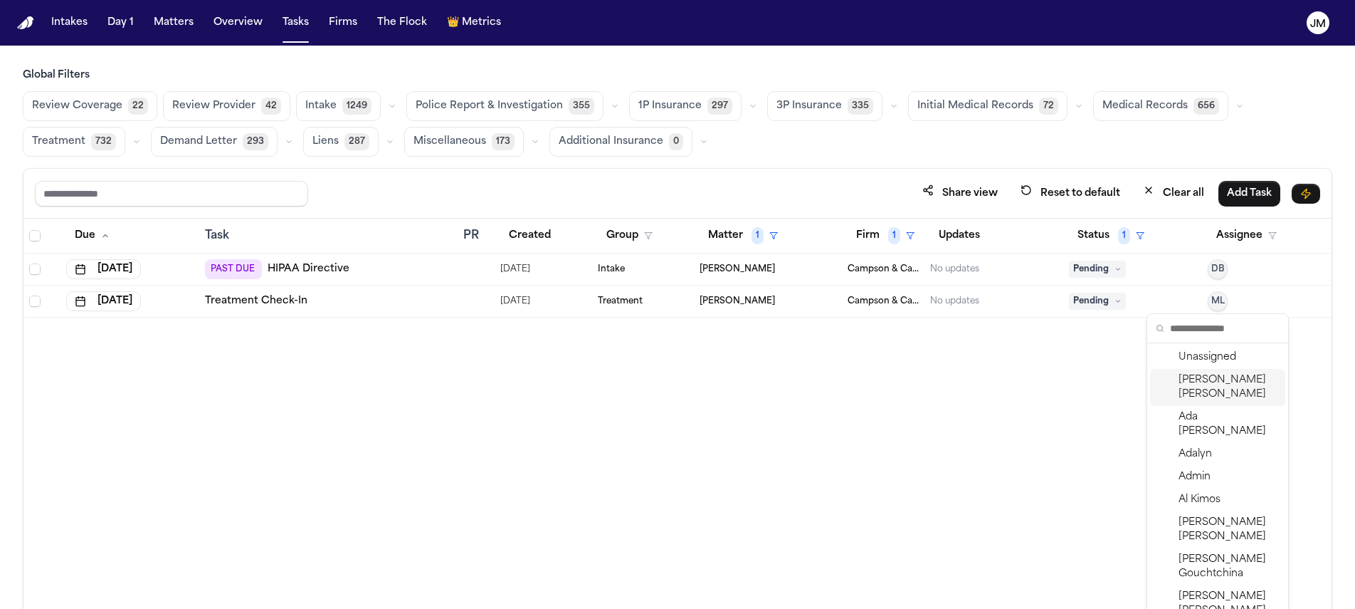
click at [1204, 401] on span "[PERSON_NAME]" at bounding box center [1229, 387] width 101 height 28
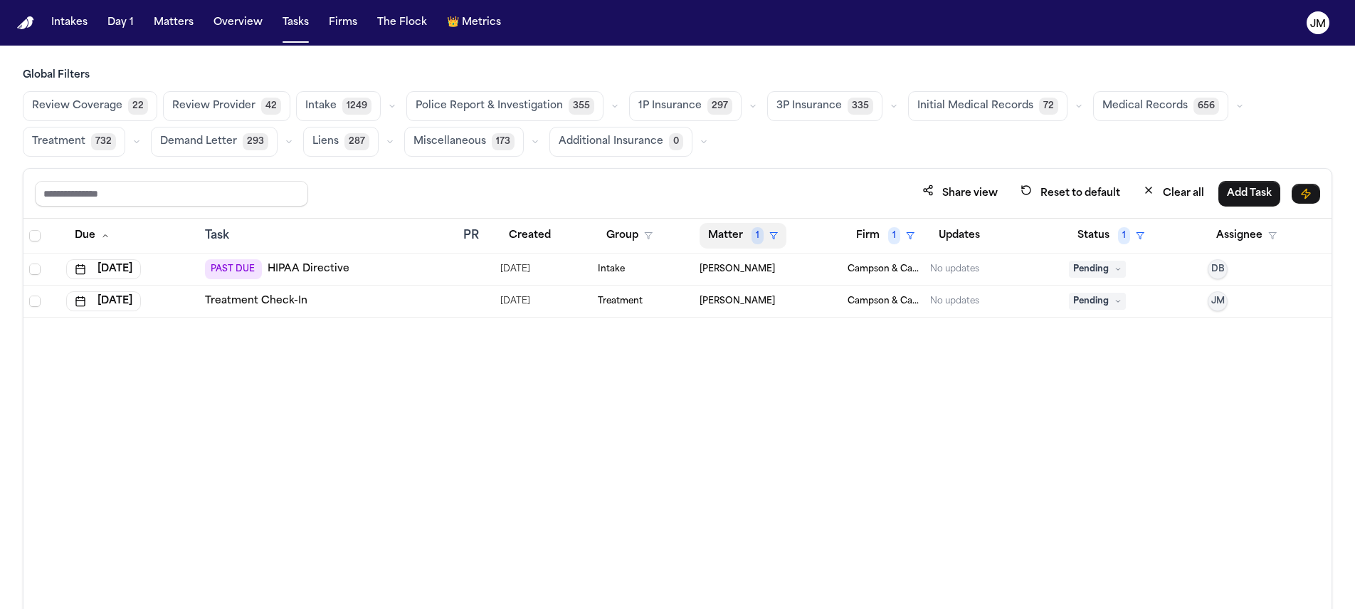
click at [758, 229] on span "1" at bounding box center [758, 235] width 12 height 17
click at [772, 342] on div "Clear filter" at bounding box center [776, 341] width 52 height 17
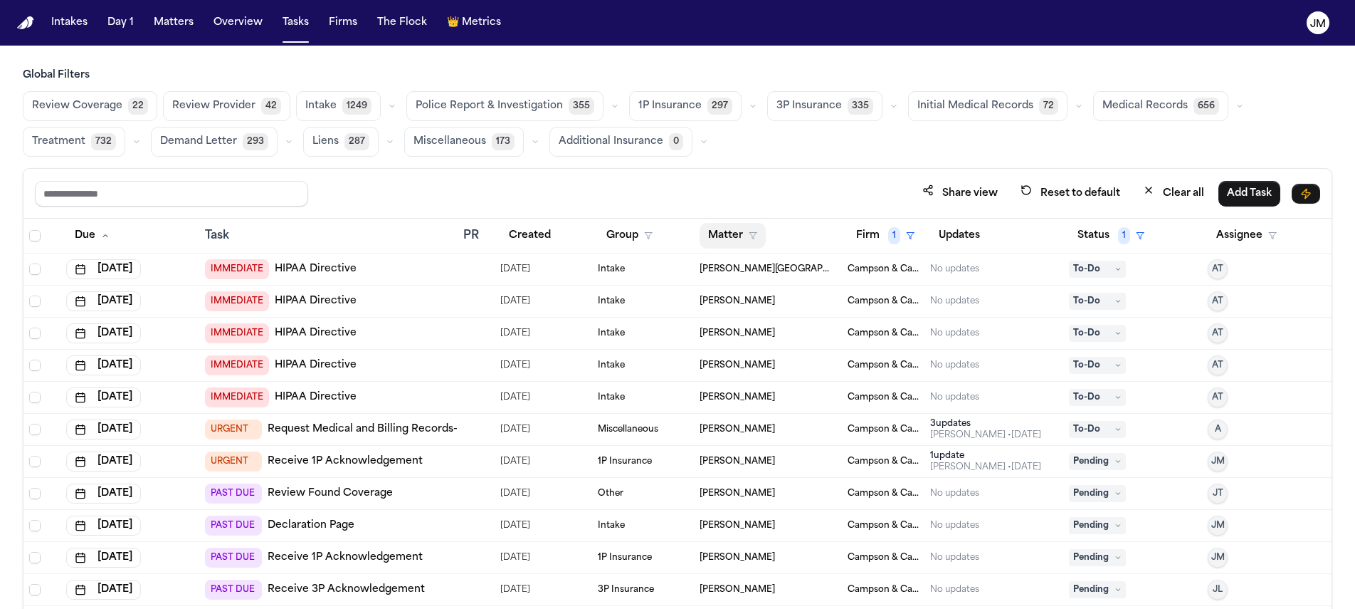
click at [732, 239] on button "Matter" at bounding box center [733, 236] width 66 height 26
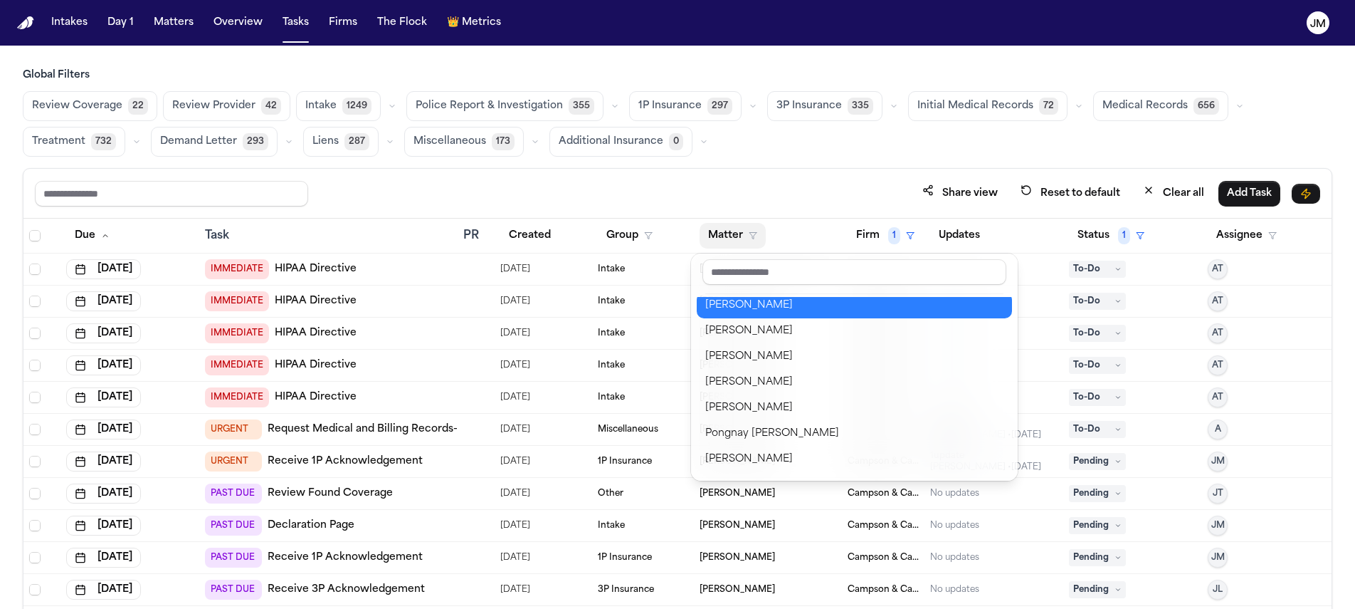
scroll to position [666, 0]
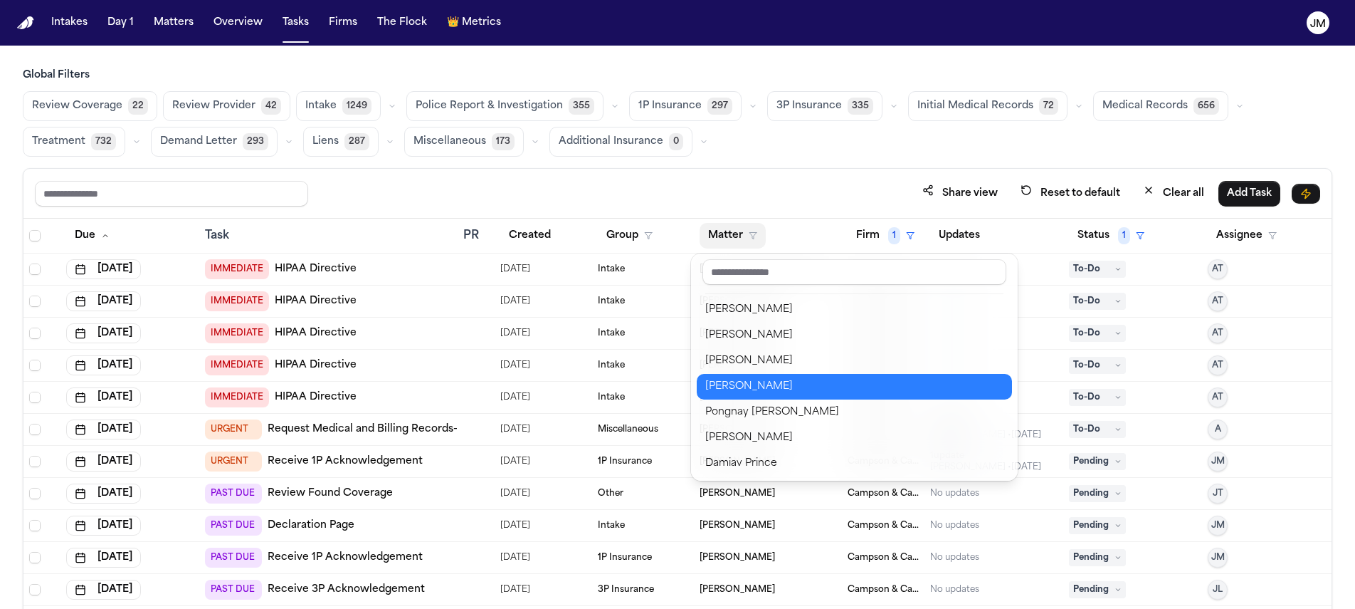
click at [782, 389] on div "Deanne Moore" at bounding box center [854, 386] width 298 height 17
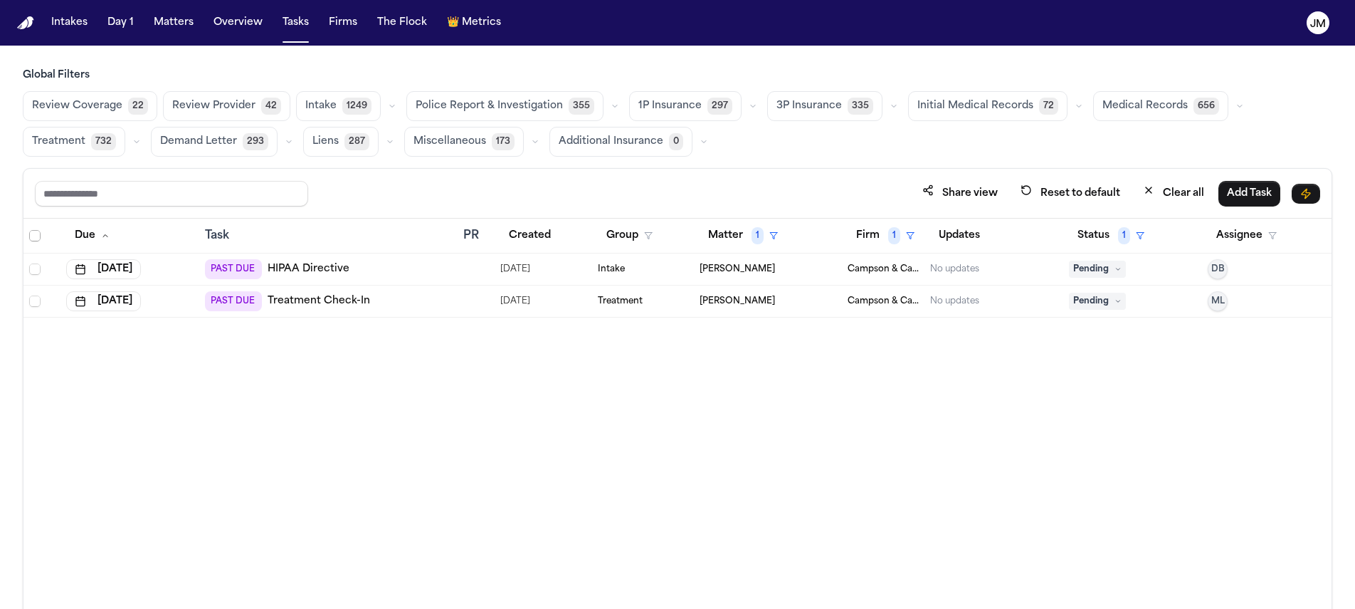
click at [38, 236] on span "Select all" at bounding box center [34, 235] width 11 height 11
click at [282, 196] on button "Change Status" at bounding box center [269, 194] width 91 height 26
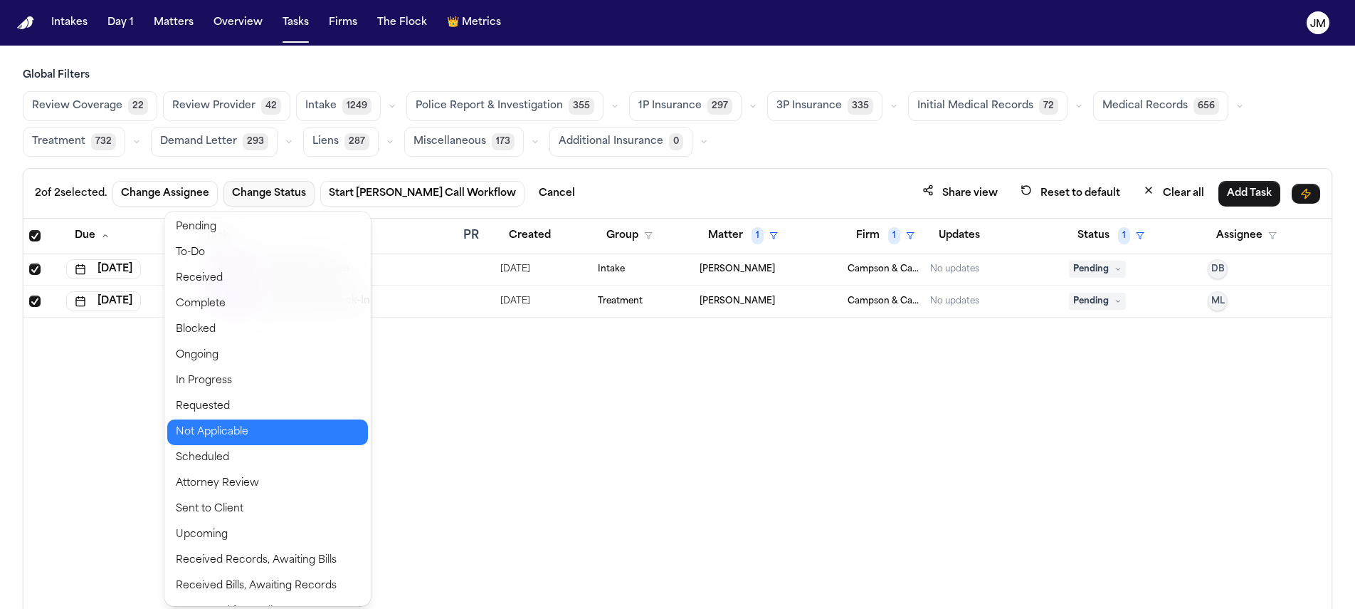
click at [214, 436] on button "Not Applicable" at bounding box center [267, 432] width 201 height 26
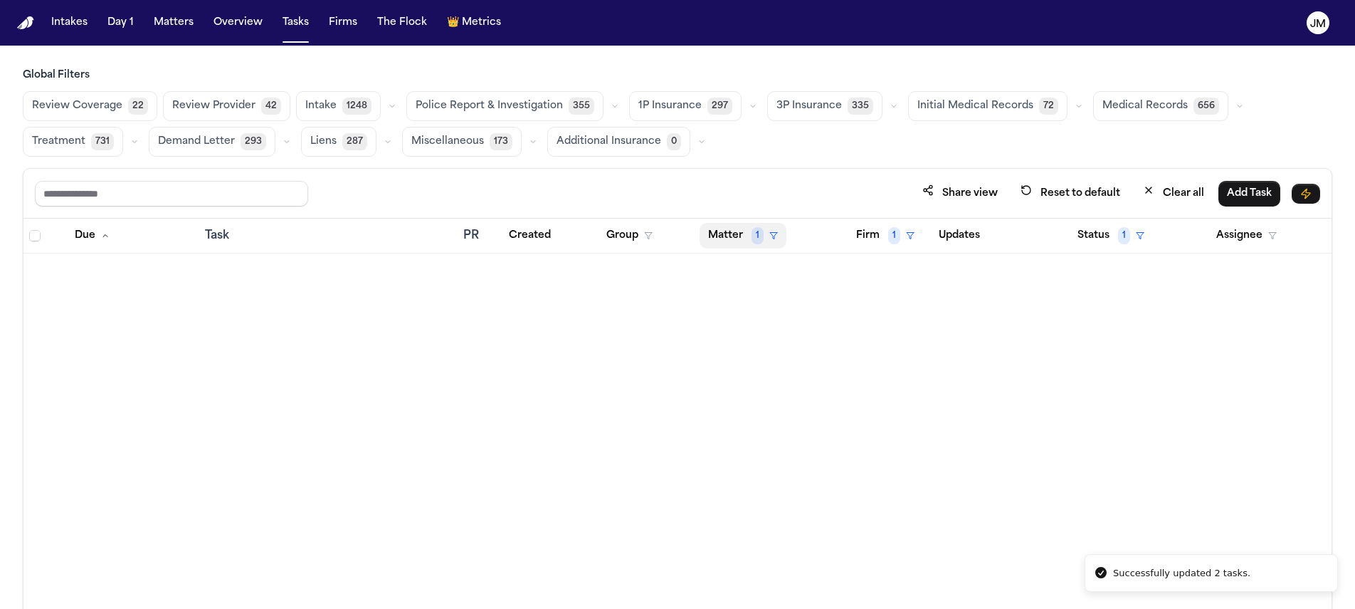
click at [761, 232] on span "1" at bounding box center [758, 235] width 12 height 17
click at [776, 335] on div "Clear filter" at bounding box center [776, 341] width 52 height 17
click at [742, 238] on button "Matter" at bounding box center [733, 236] width 66 height 26
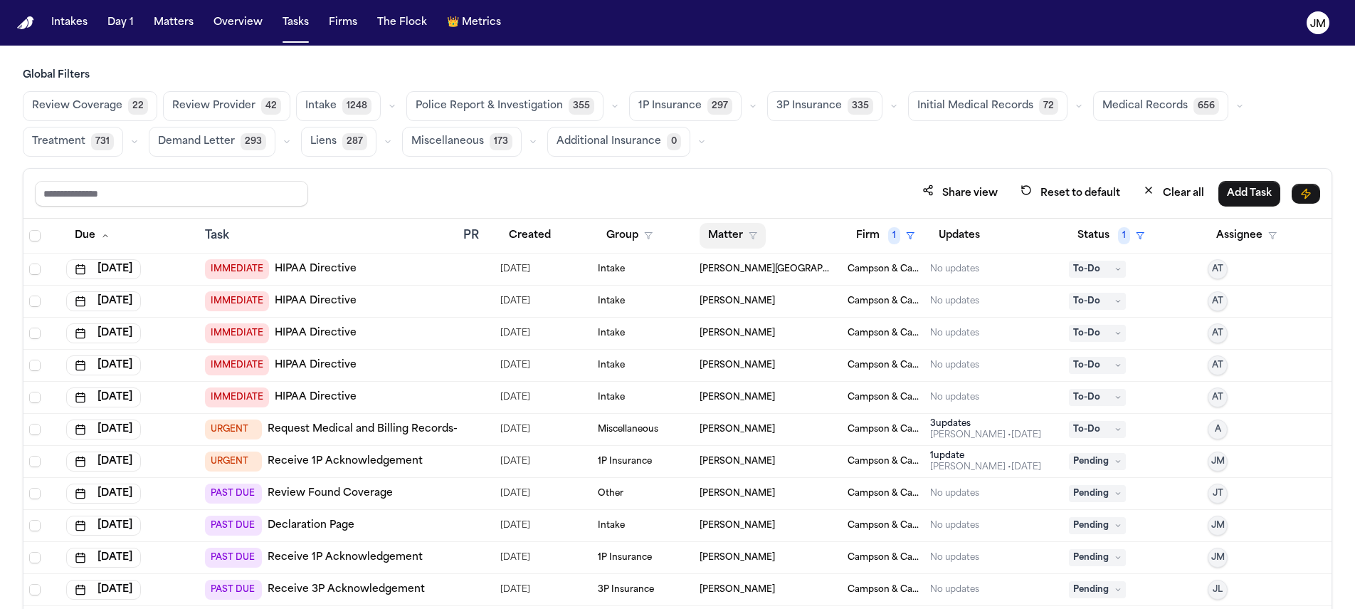
click at [743, 241] on button "Matter" at bounding box center [733, 236] width 66 height 26
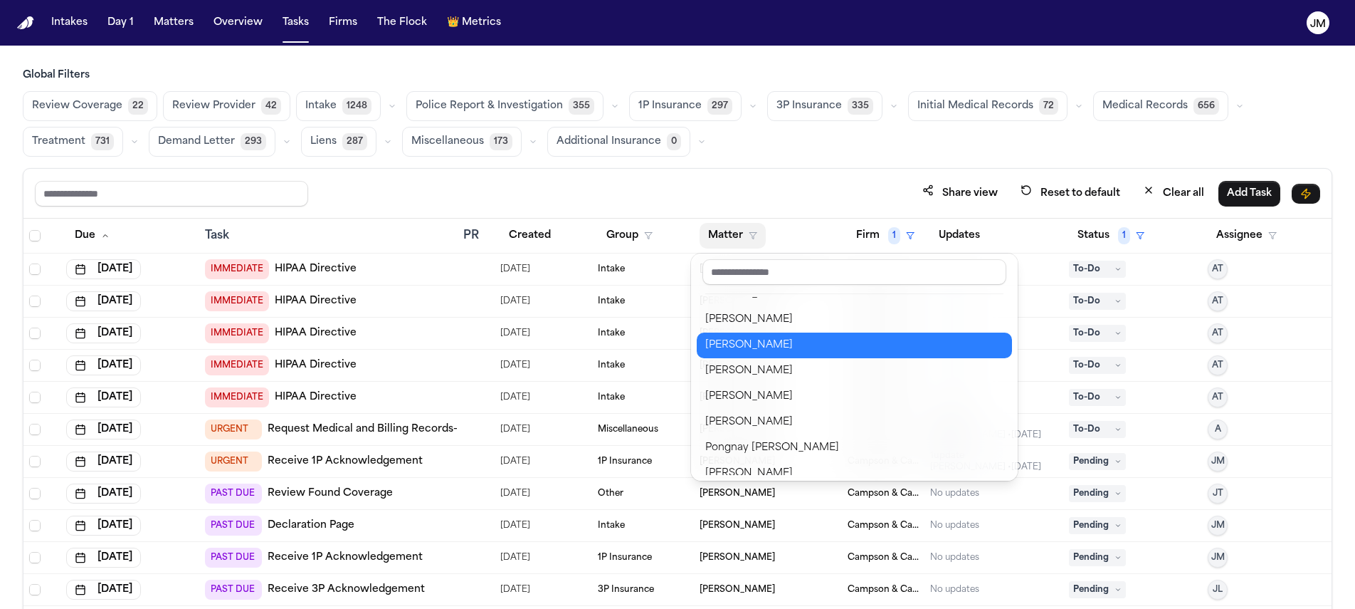
scroll to position [651, 0]
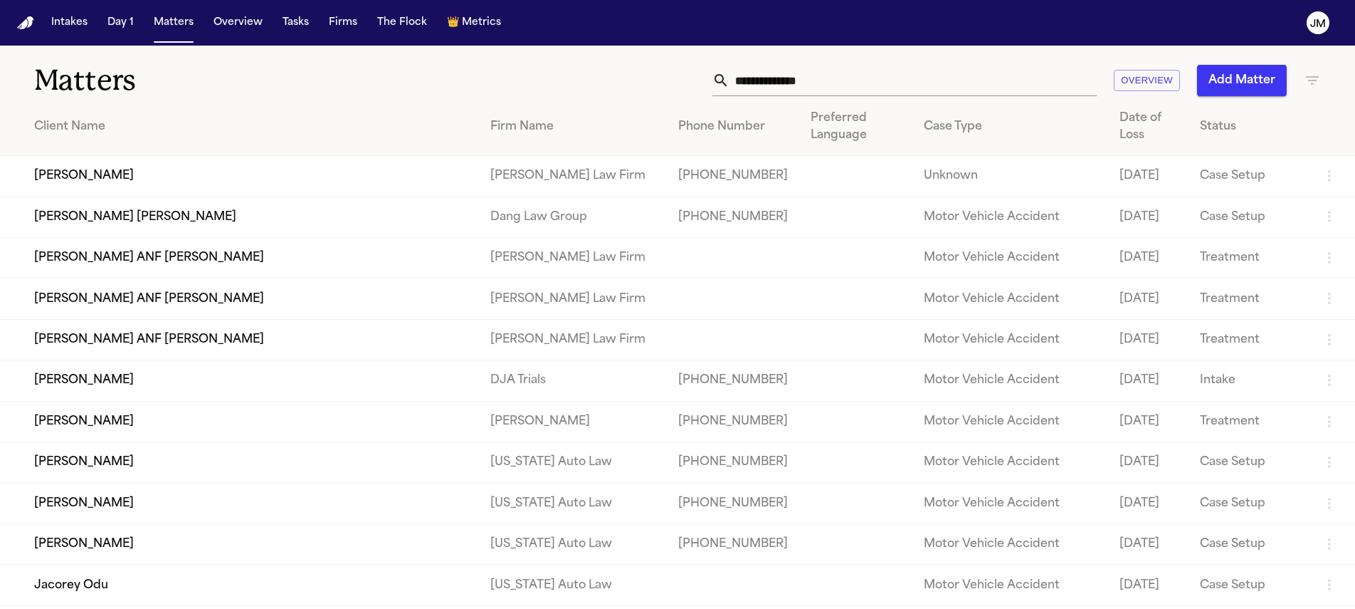
click at [932, 87] on input "text" at bounding box center [913, 80] width 367 height 31
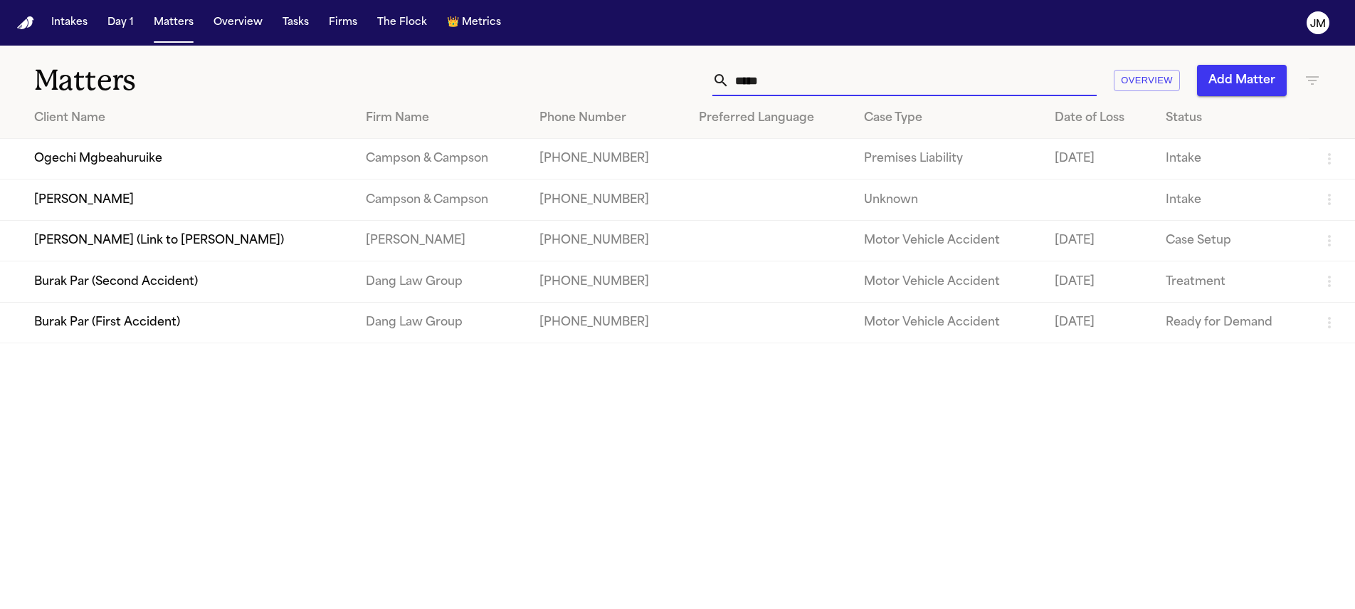
type input "*****"
click at [337, 187] on td "[PERSON_NAME]" at bounding box center [177, 199] width 355 height 41
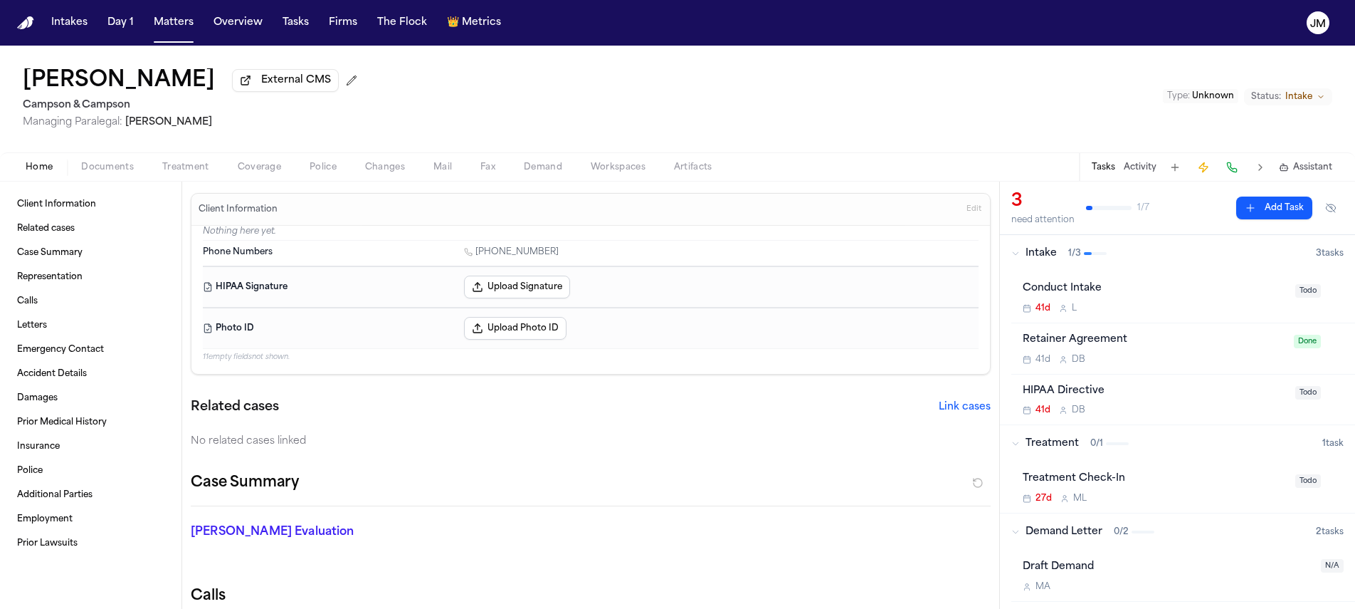
click at [97, 173] on span "Documents" at bounding box center [107, 167] width 53 height 11
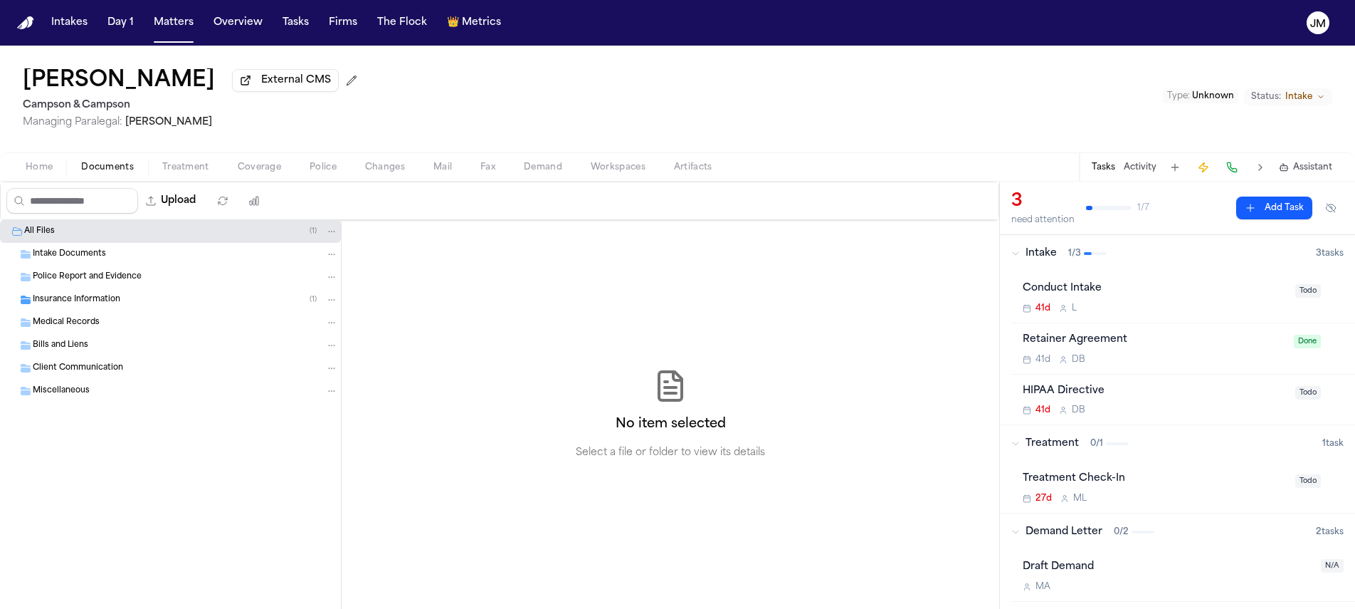
click at [83, 257] on span "Intake Documents" at bounding box center [69, 254] width 73 height 12
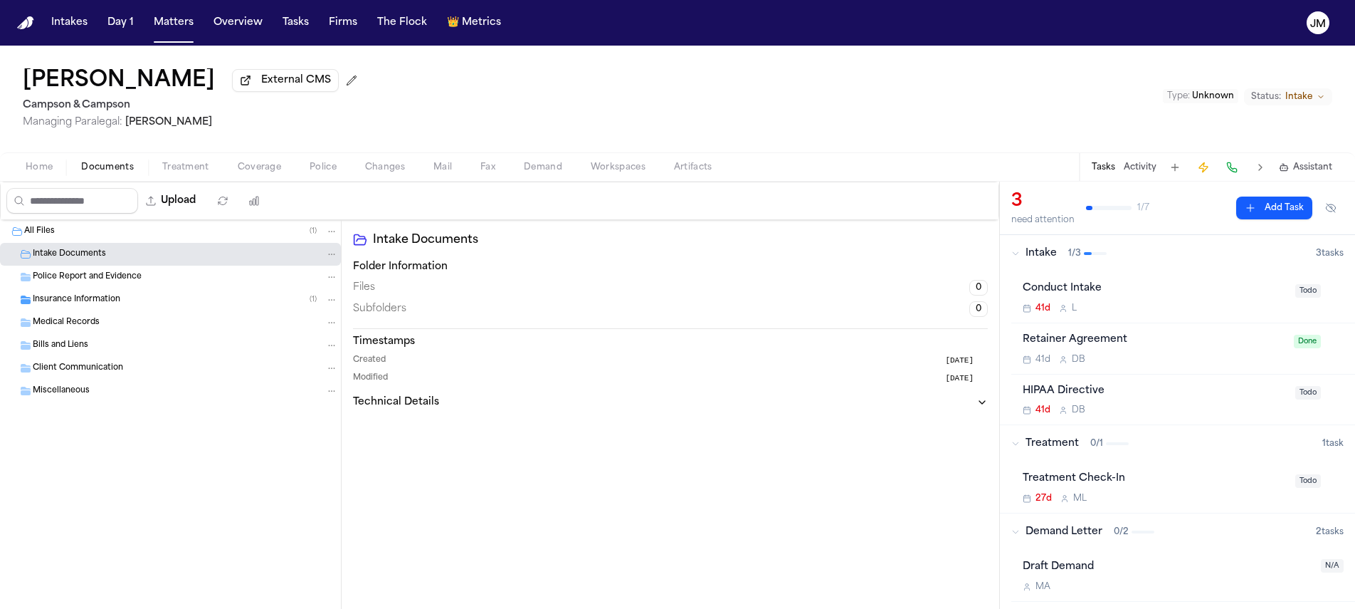
click at [97, 300] on span "Insurance Information" at bounding box center [77, 300] width 88 height 12
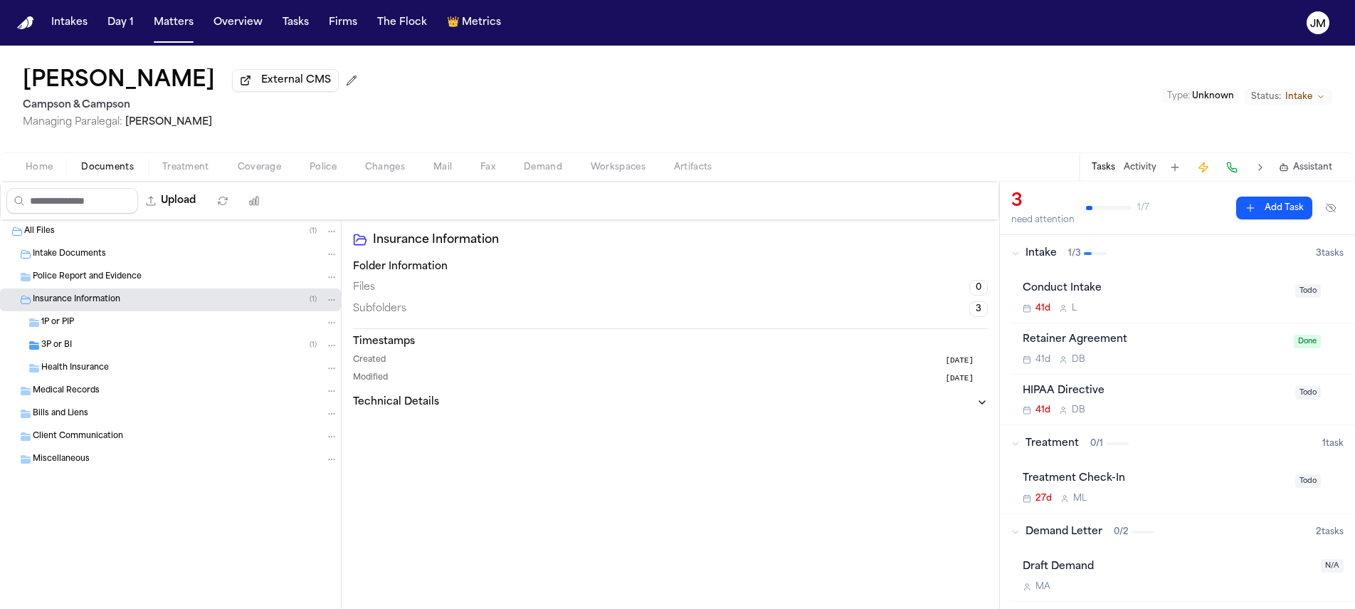
click at [70, 345] on span "3P or BI" at bounding box center [56, 346] width 31 height 12
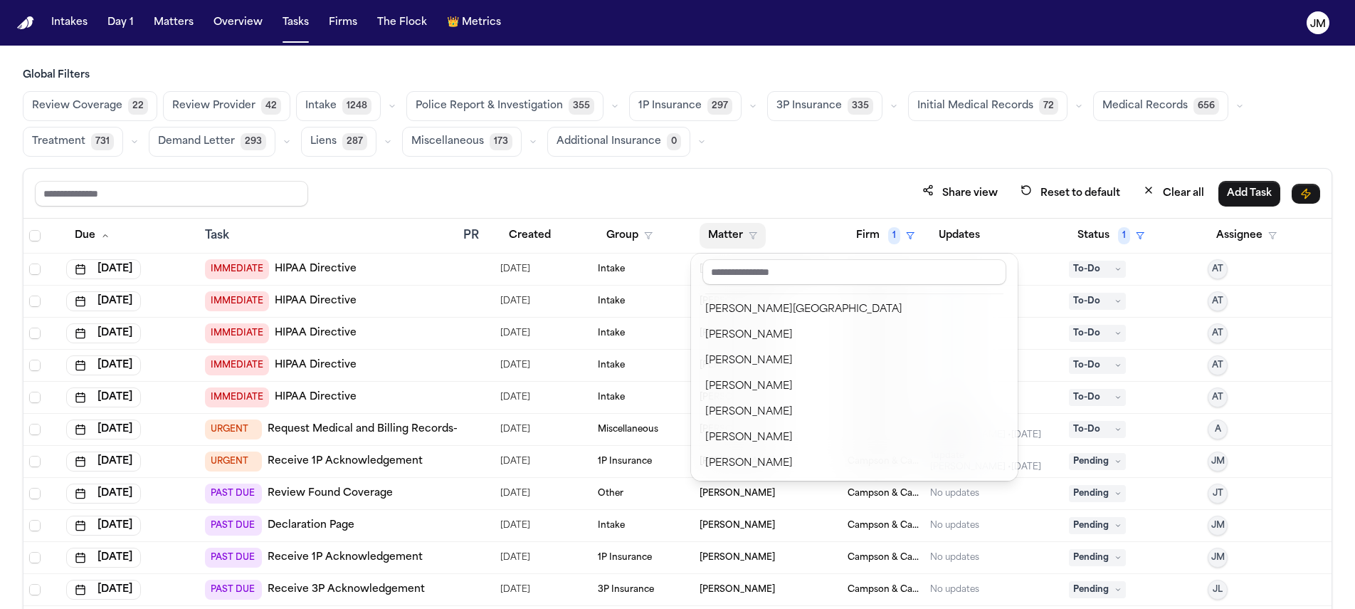
scroll to position [668, 0]
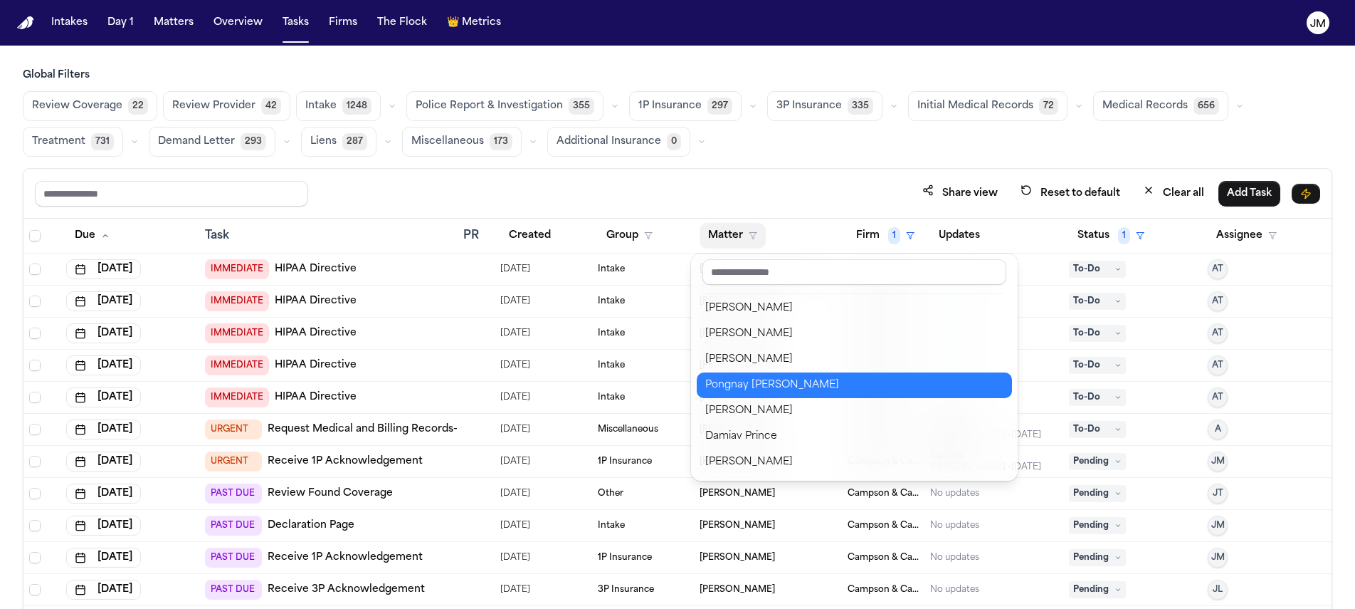
click at [781, 380] on div "Pongnay [PERSON_NAME]" at bounding box center [854, 385] width 298 height 17
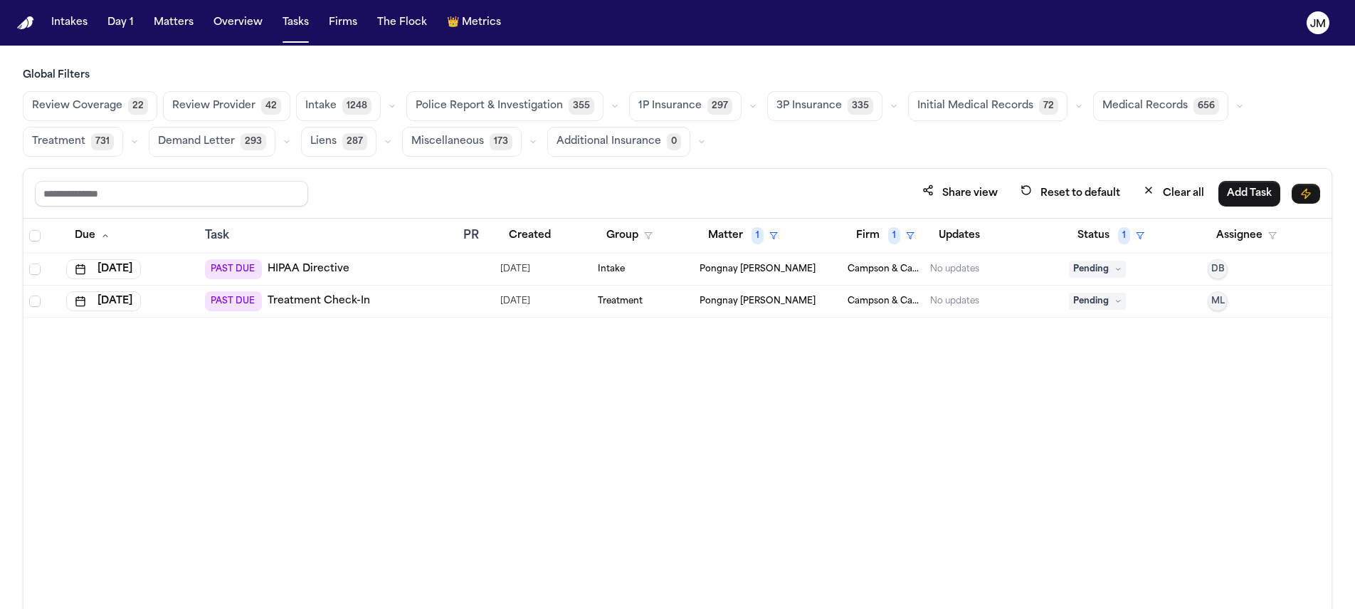
click at [25, 233] on th at bounding box center [41, 236] width 37 height 35
click at [29, 233] on span "Select all" at bounding box center [34, 235] width 11 height 11
click at [287, 194] on button "Change Status" at bounding box center [269, 194] width 91 height 26
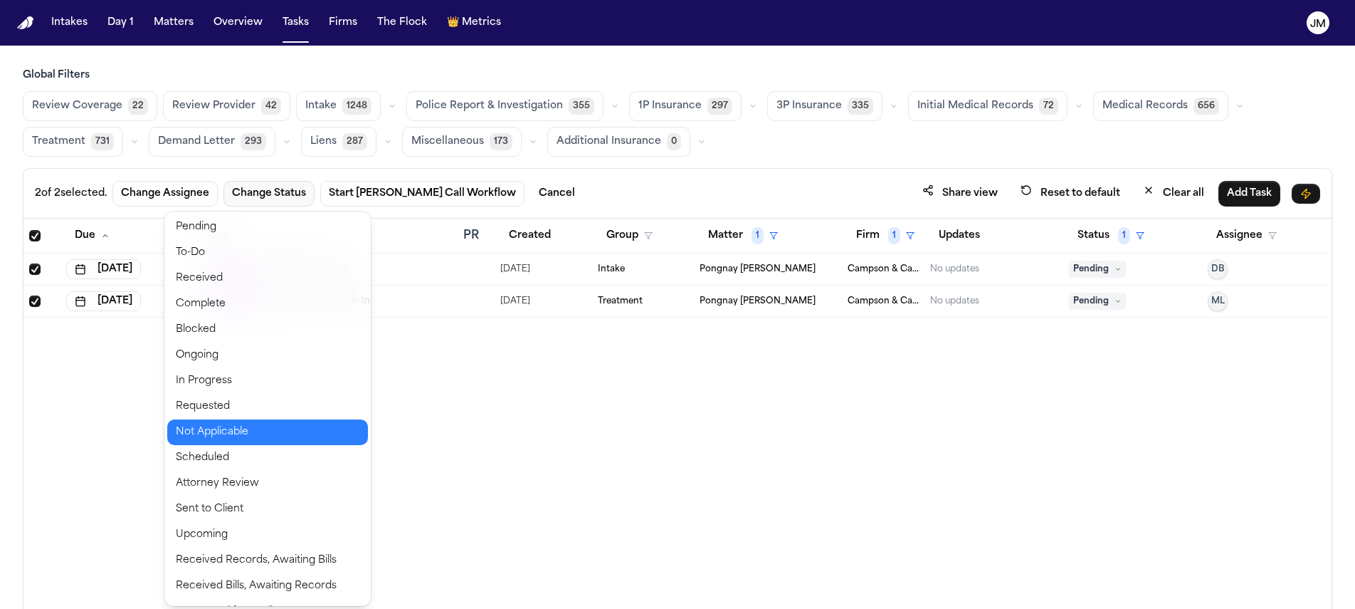
click at [241, 429] on button "Not Applicable" at bounding box center [267, 432] width 201 height 26
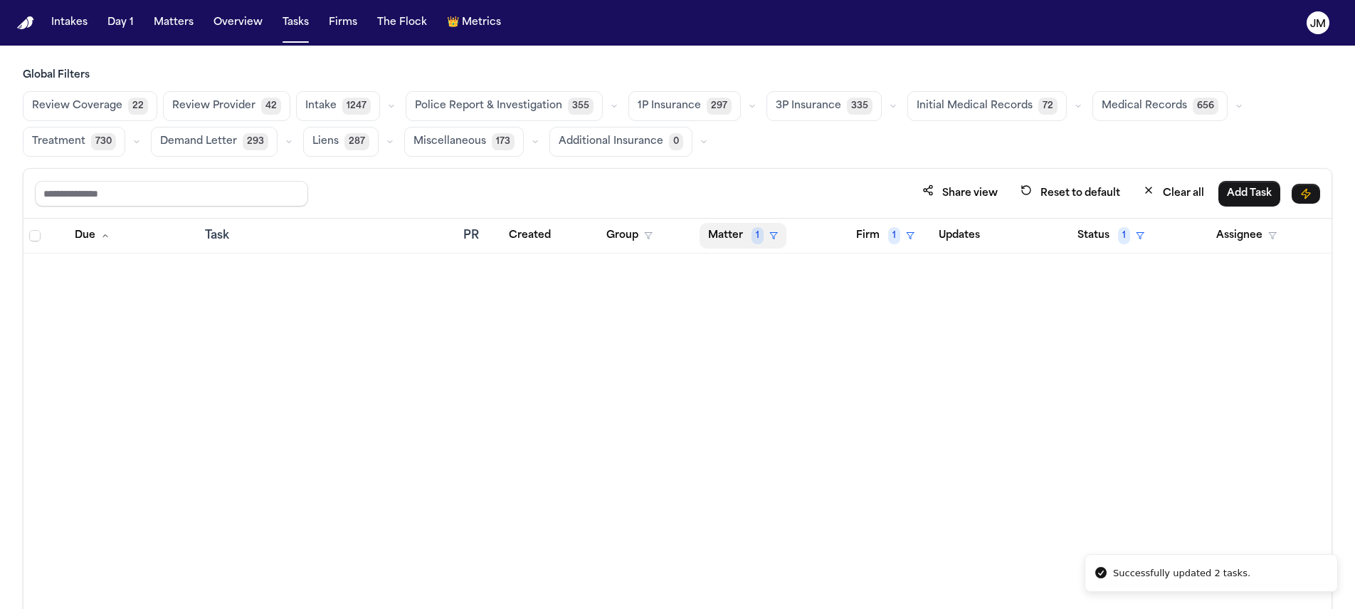
click at [756, 233] on span "1" at bounding box center [758, 235] width 12 height 17
click at [758, 281] on input "text" at bounding box center [768, 272] width 120 height 26
click at [760, 323] on div "No options found Clear filter" at bounding box center [768, 306] width 142 height 107
click at [760, 337] on div "Clear filter" at bounding box center [776, 341] width 52 height 17
click at [739, 242] on button "Matter" at bounding box center [733, 236] width 66 height 26
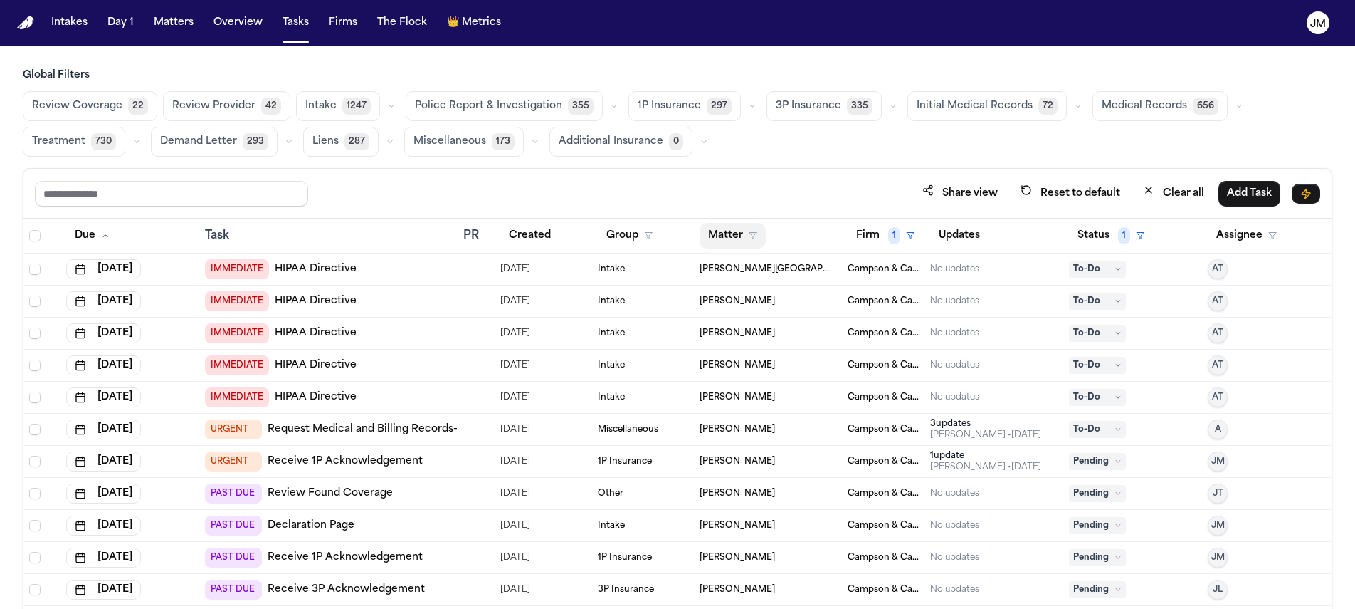
click at [723, 233] on button "Matter" at bounding box center [733, 236] width 66 height 26
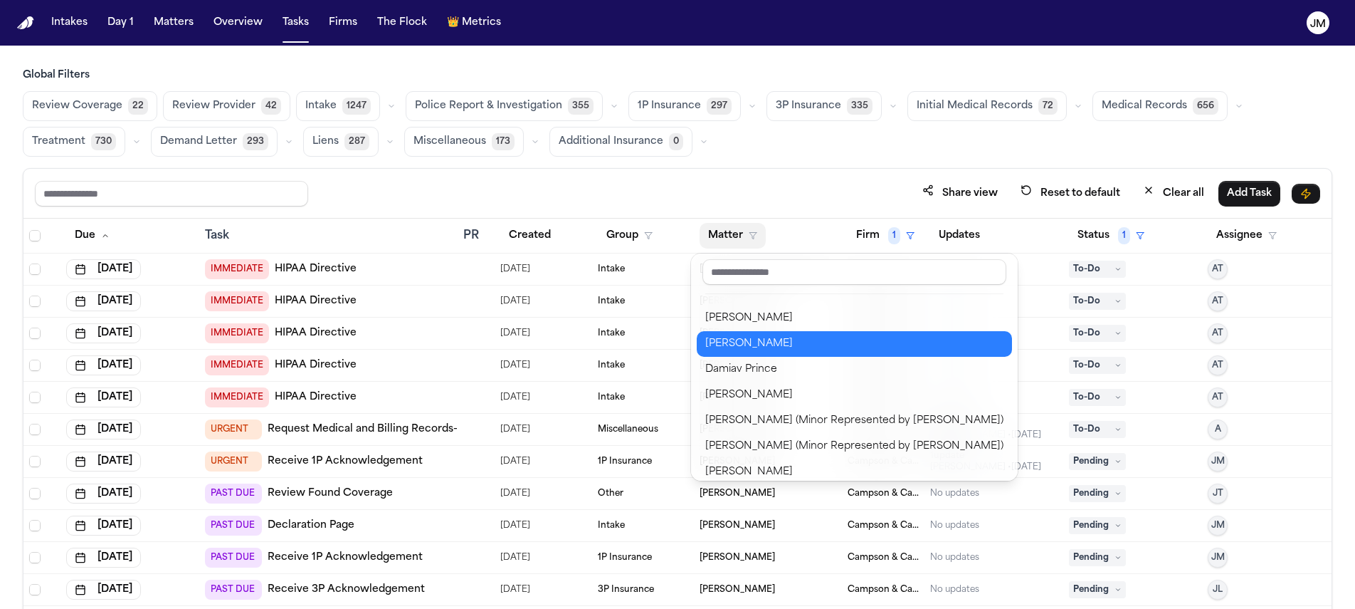
scroll to position [710, 0]
click at [772, 347] on div "[PERSON_NAME]" at bounding box center [854, 343] width 298 height 17
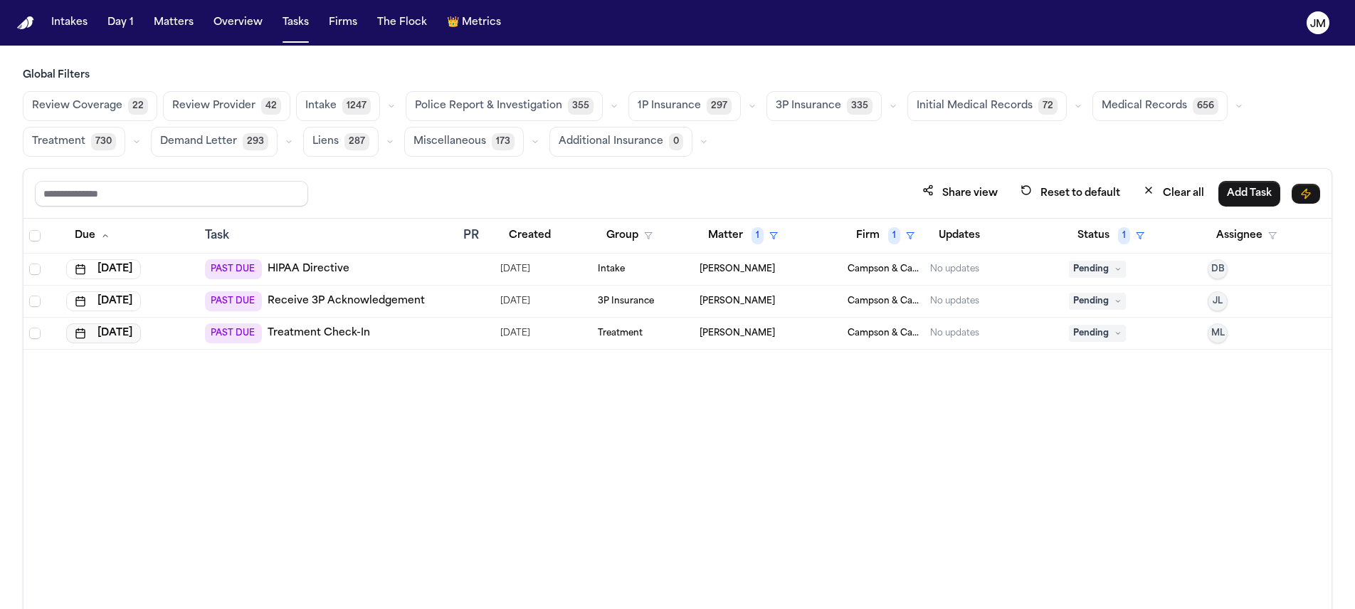
click at [141, 332] on button "[DATE]" at bounding box center [103, 333] width 75 height 20
click at [178, 365] on button "Go to next month" at bounding box center [183, 365] width 20 height 20
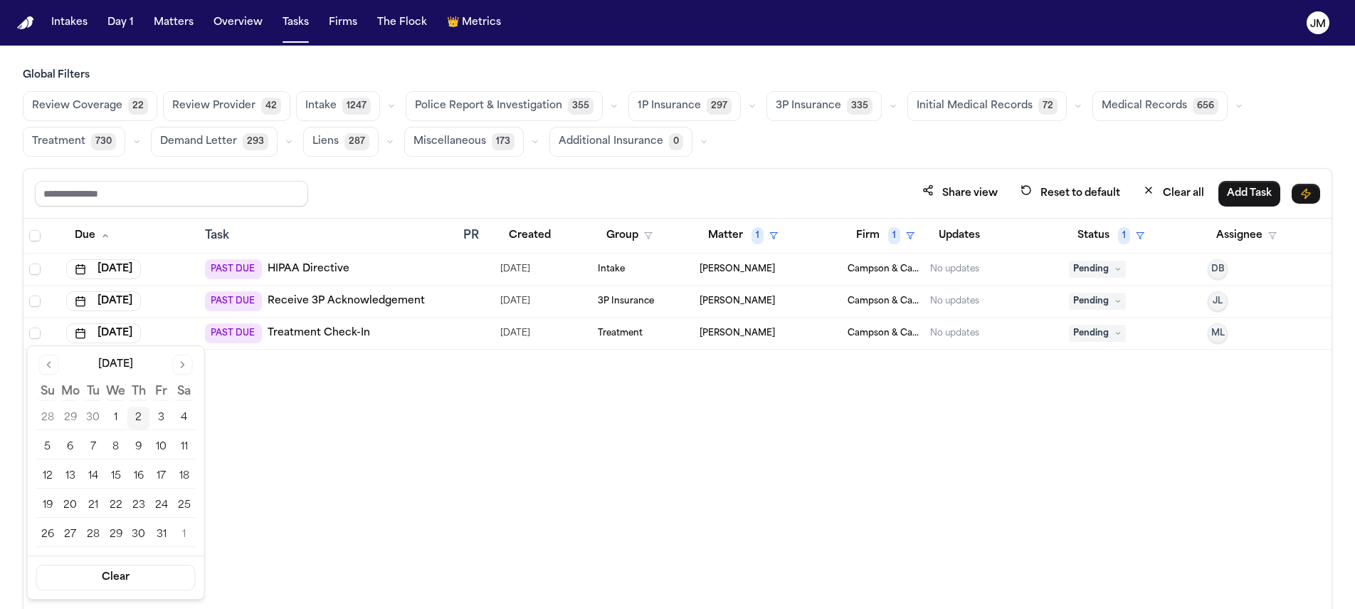
click at [68, 443] on button "6" at bounding box center [70, 447] width 23 height 23
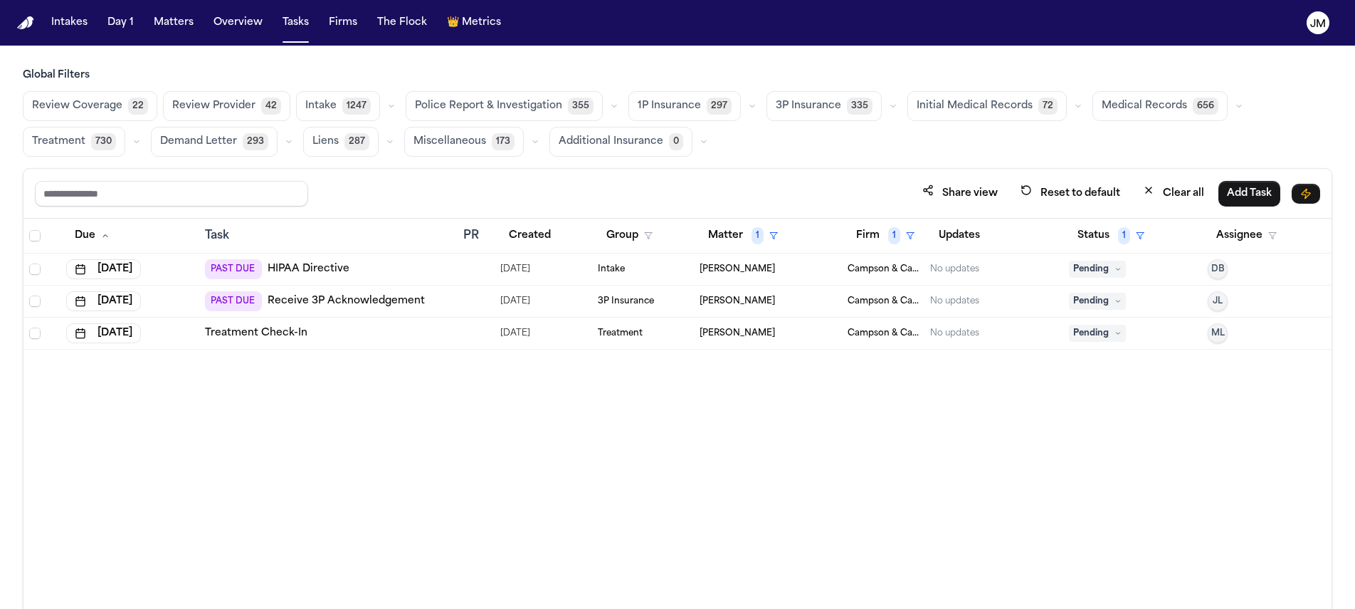
click at [1224, 333] on span "ML" at bounding box center [1219, 332] width 14 height 11
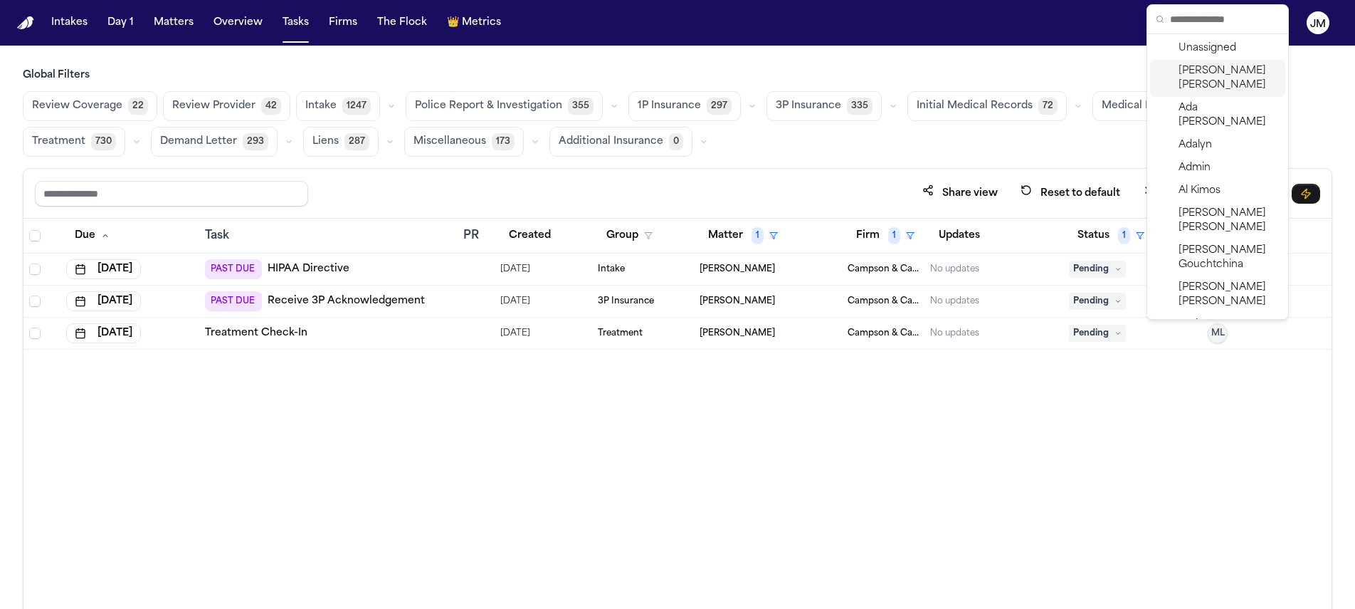
click at [1204, 86] on span "[PERSON_NAME]" at bounding box center [1229, 78] width 101 height 28
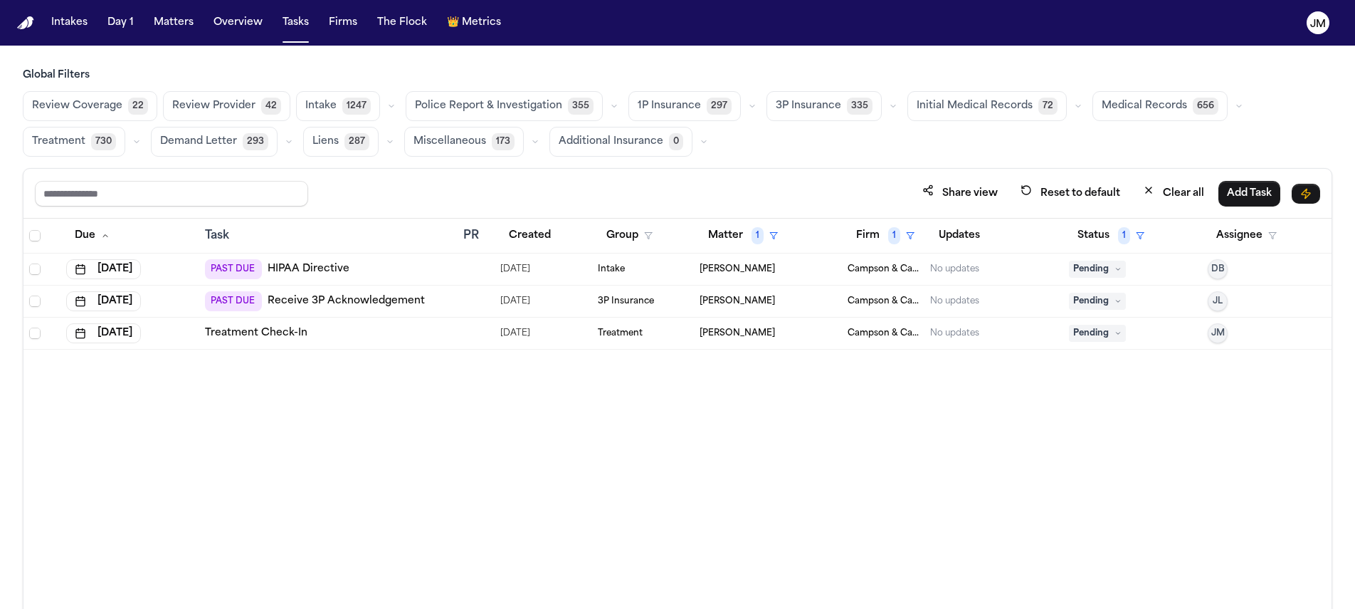
click at [990, 420] on div "Due Task PR Created Group Matter 1 Firm 1 Updates Status 1 Assignee [DATE] PAST…" at bounding box center [677, 445] width 1308 height 452
click at [763, 234] on button "Matter 1" at bounding box center [743, 236] width 87 height 26
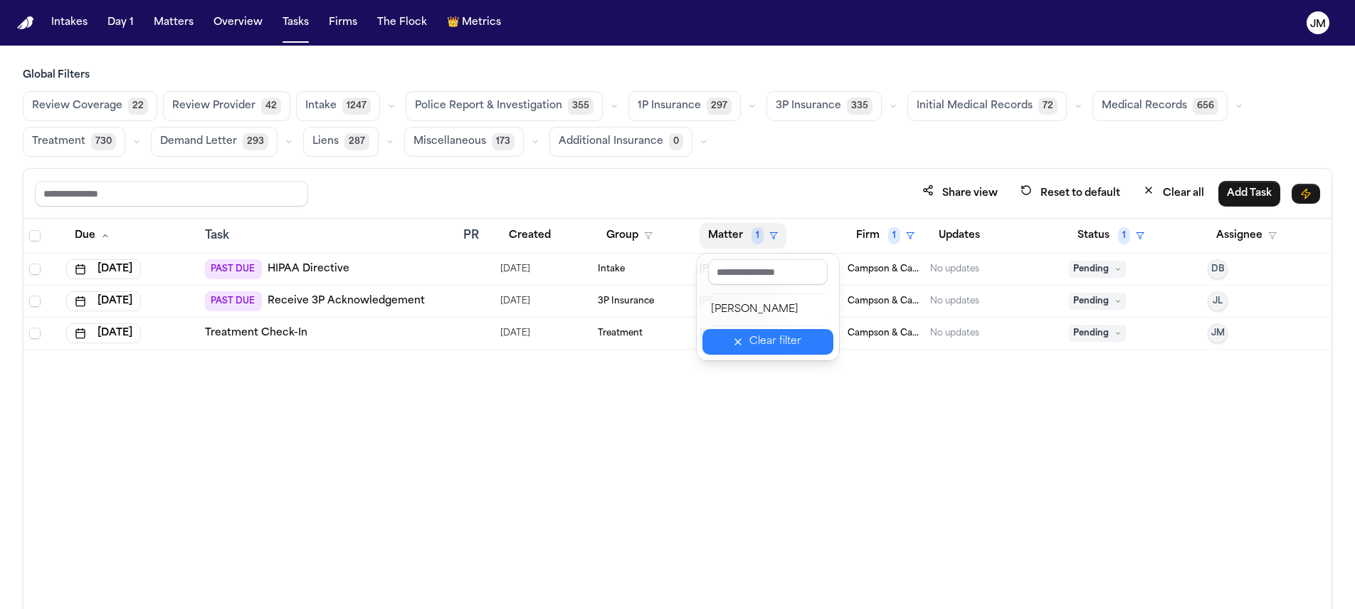
click at [792, 333] on div "Clear filter" at bounding box center [776, 341] width 52 height 17
click at [741, 231] on button "Matter" at bounding box center [733, 236] width 66 height 26
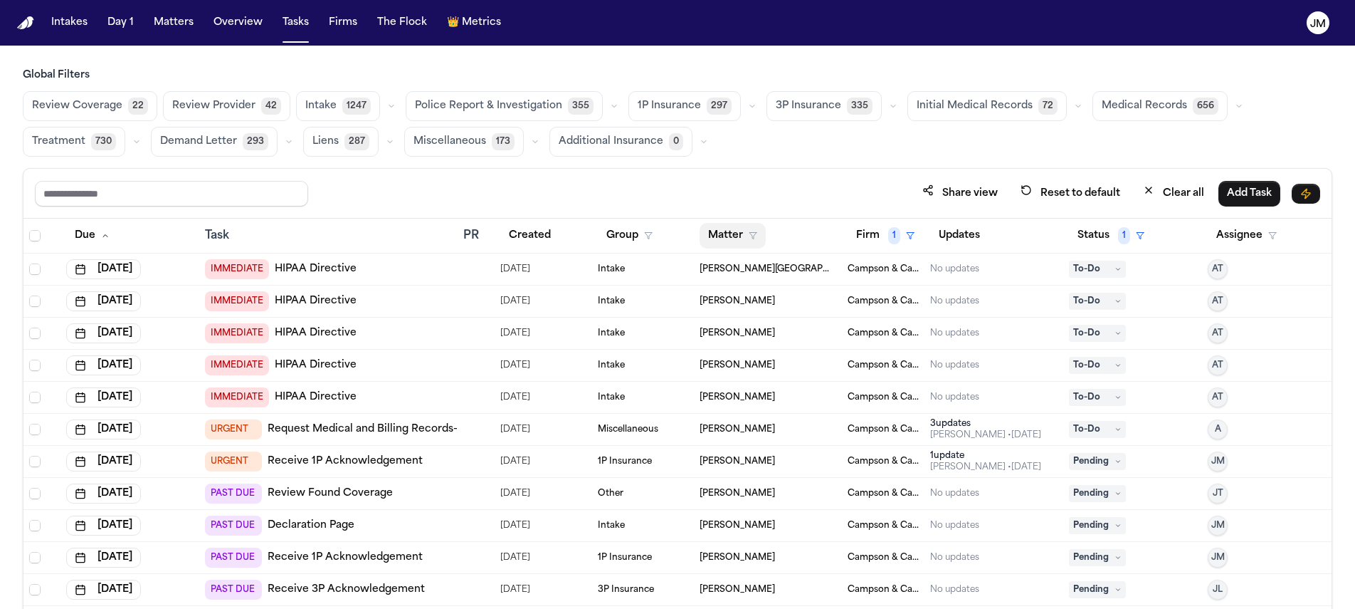
click at [733, 236] on button "Matter" at bounding box center [733, 236] width 66 height 26
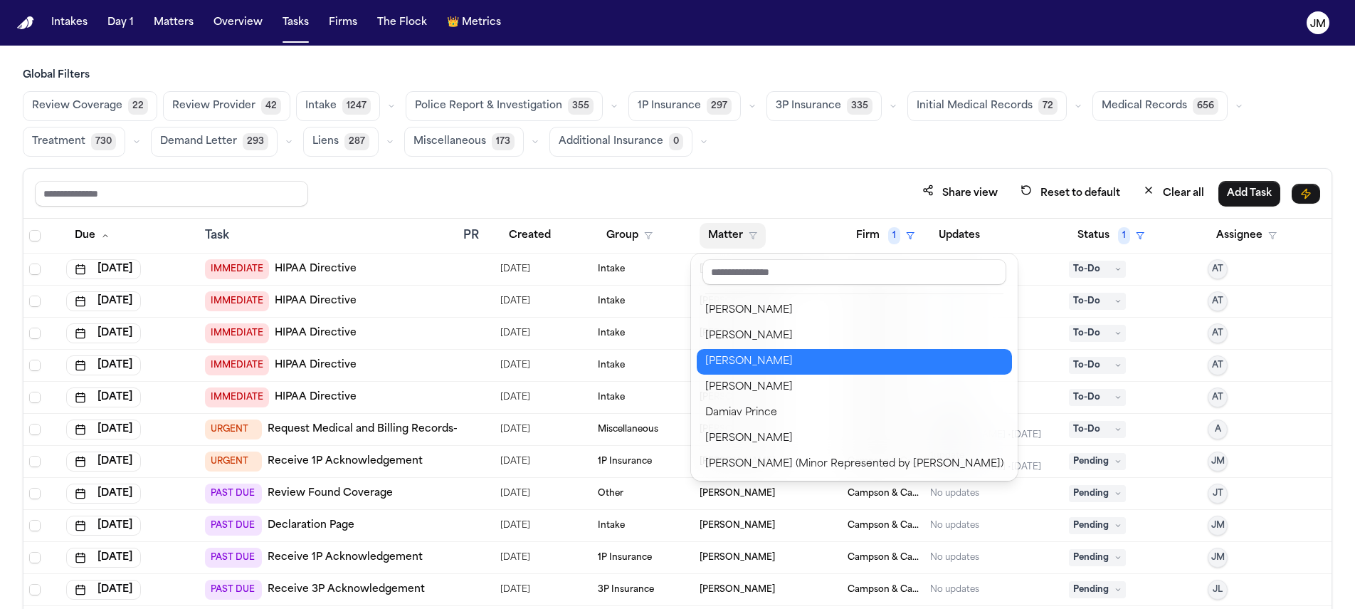
scroll to position [709, 0]
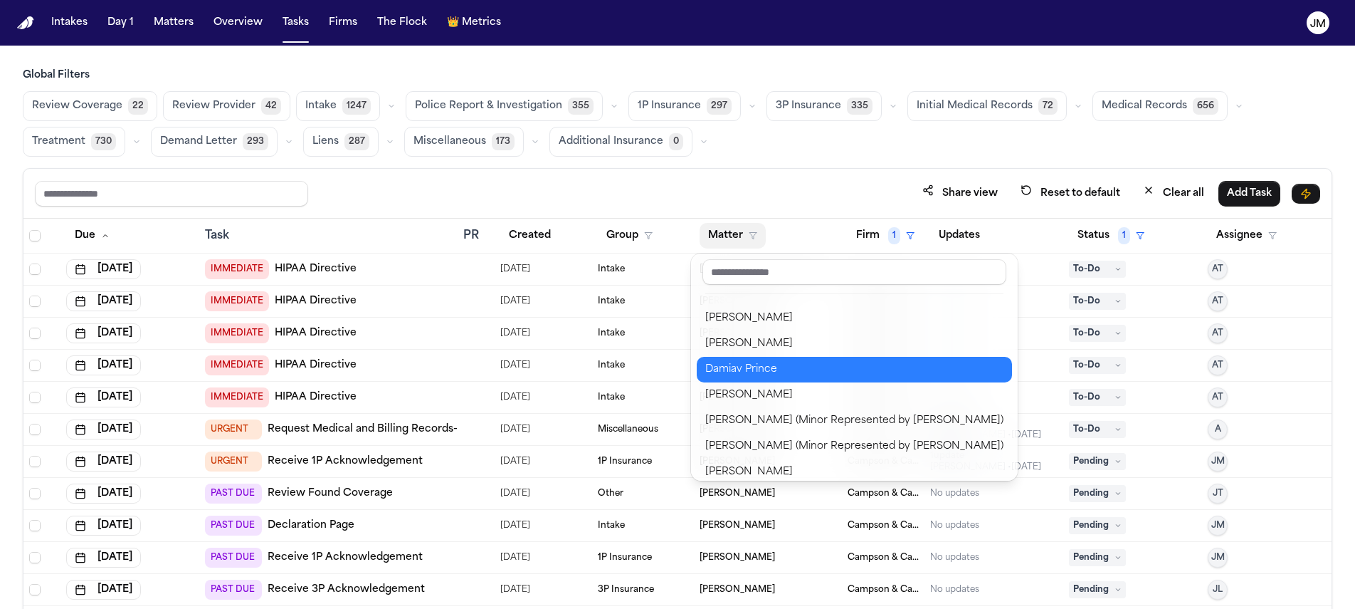
click at [770, 369] on div "Damiav Prince" at bounding box center [854, 369] width 298 height 17
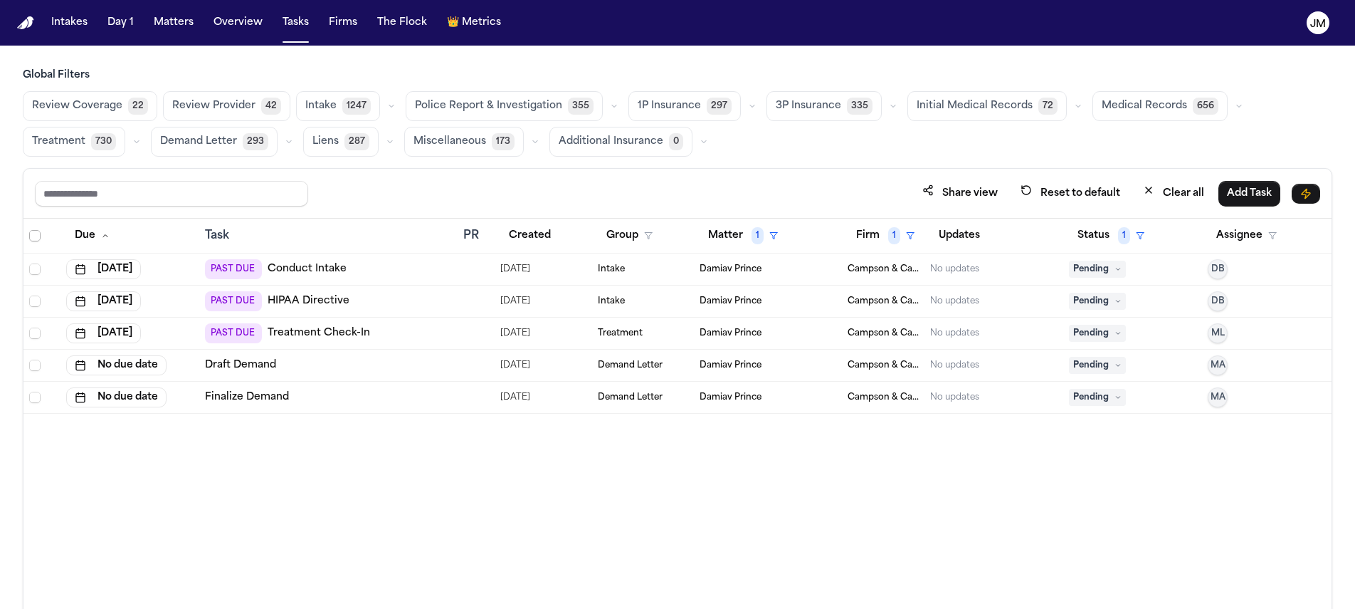
click at [36, 231] on span "Select all" at bounding box center [34, 235] width 11 height 11
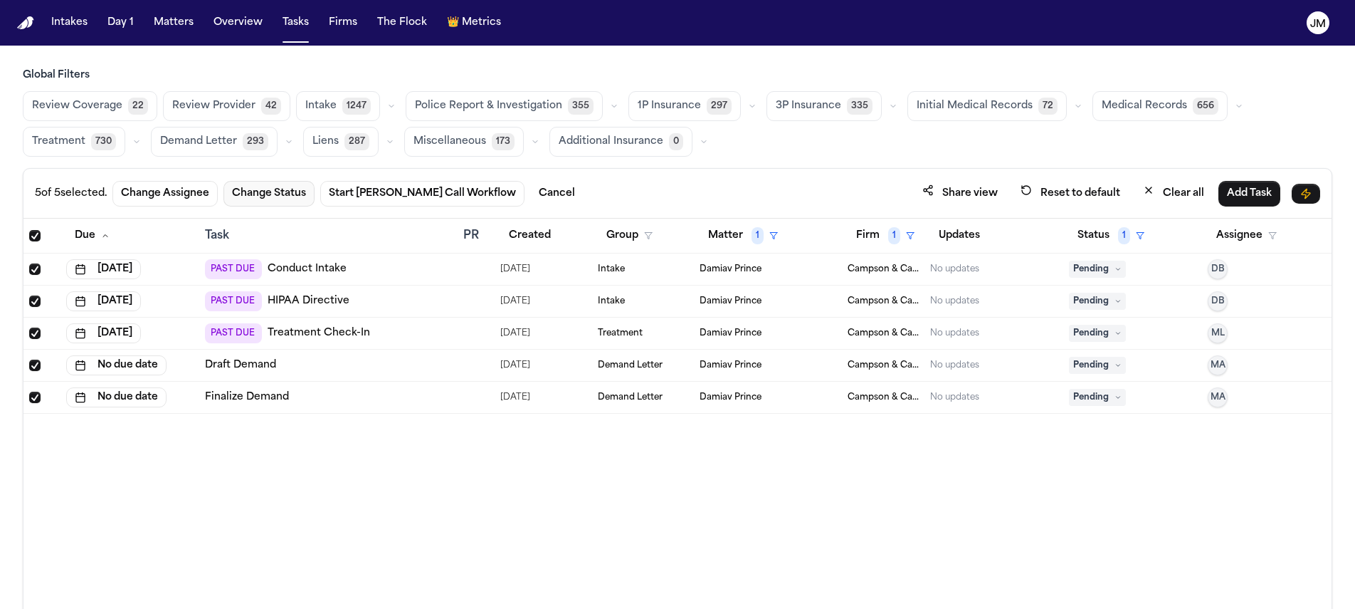
click at [267, 188] on button "Change Status" at bounding box center [269, 194] width 91 height 26
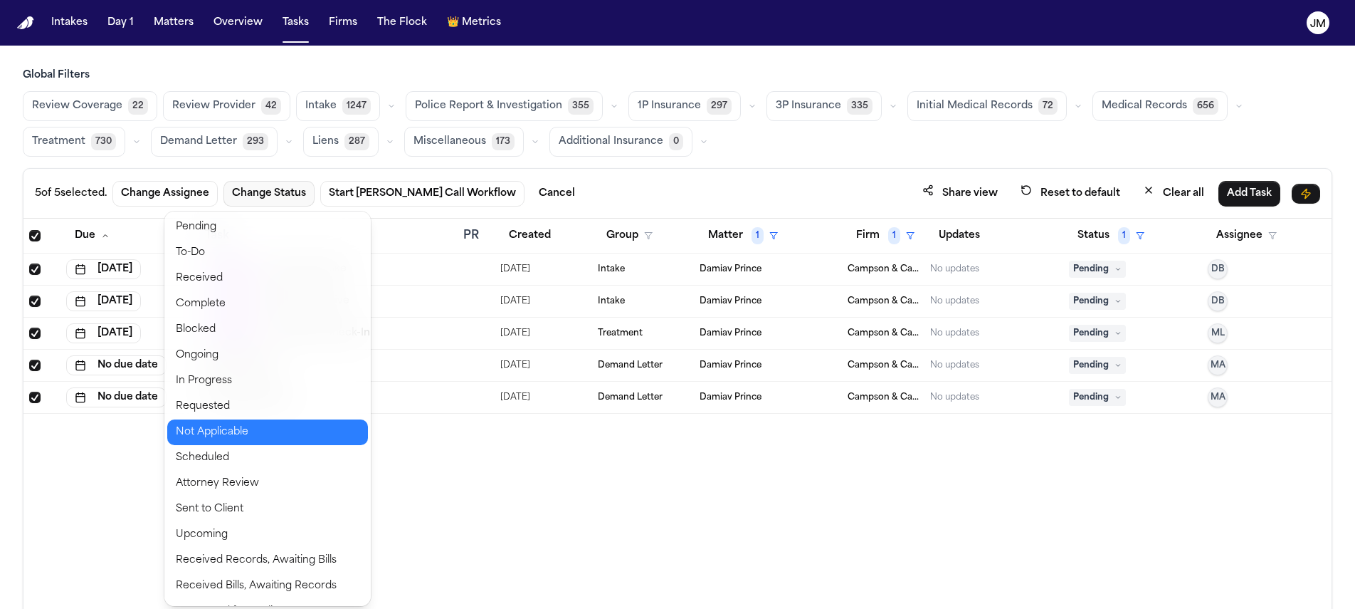
click at [236, 434] on button "Not Applicable" at bounding box center [267, 432] width 201 height 26
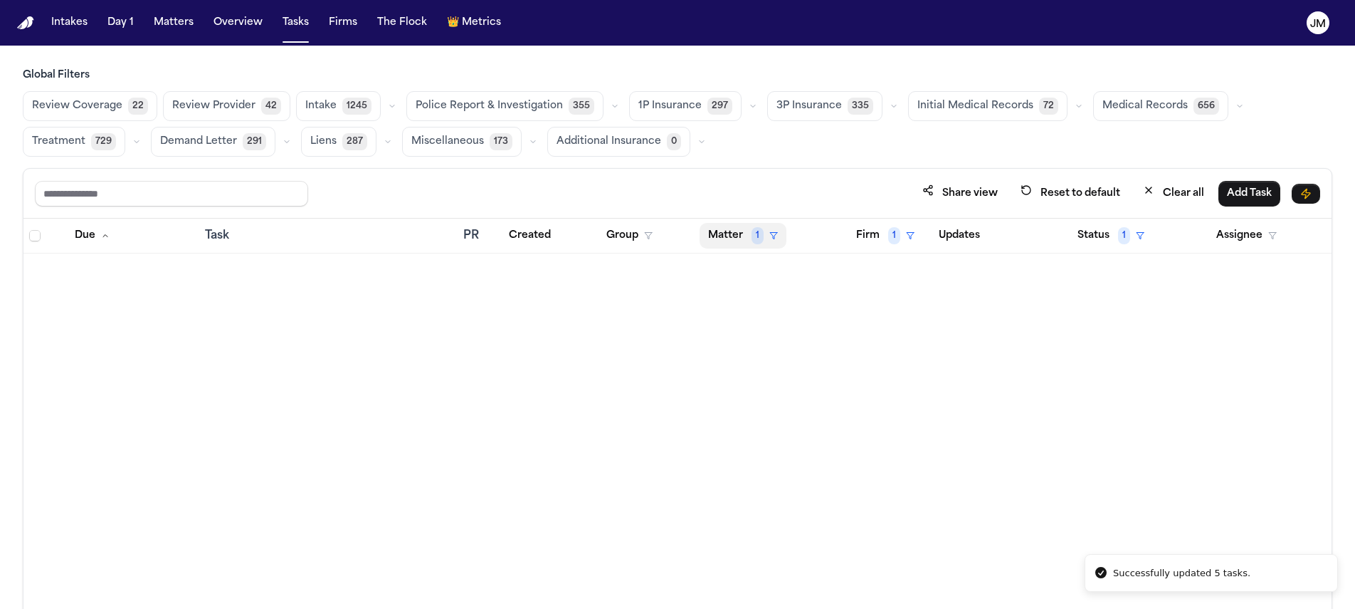
click at [715, 229] on button "Matter 1" at bounding box center [743, 236] width 87 height 26
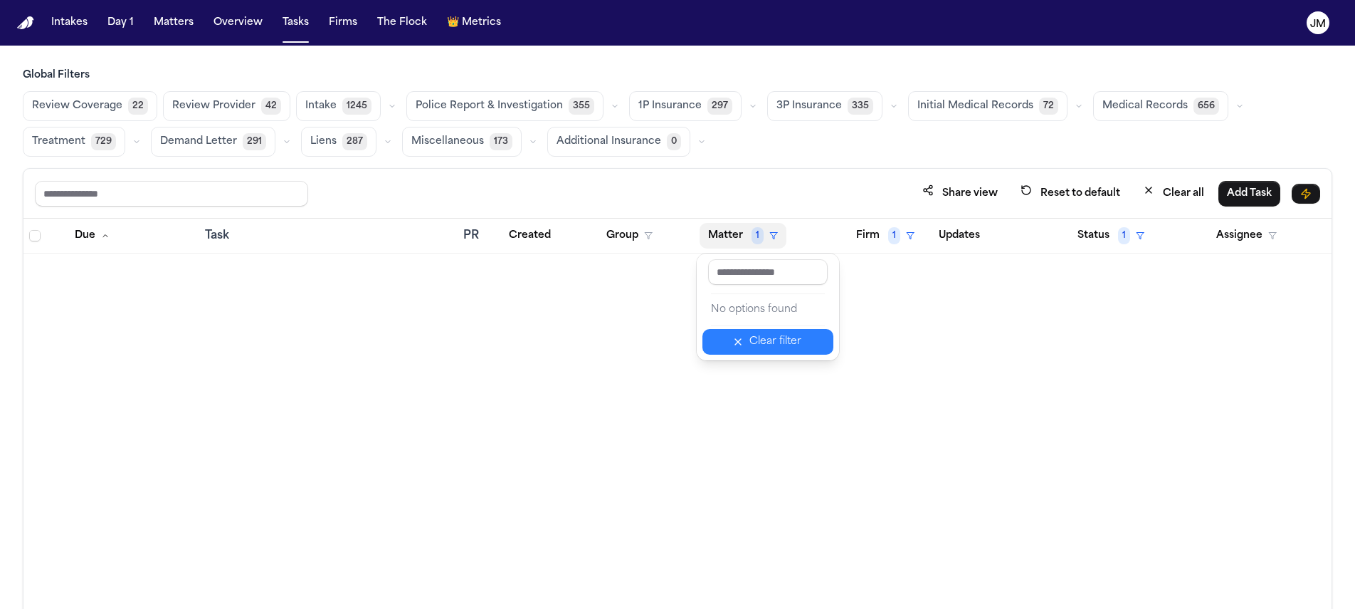
click at [773, 346] on div "Clear filter" at bounding box center [776, 341] width 52 height 17
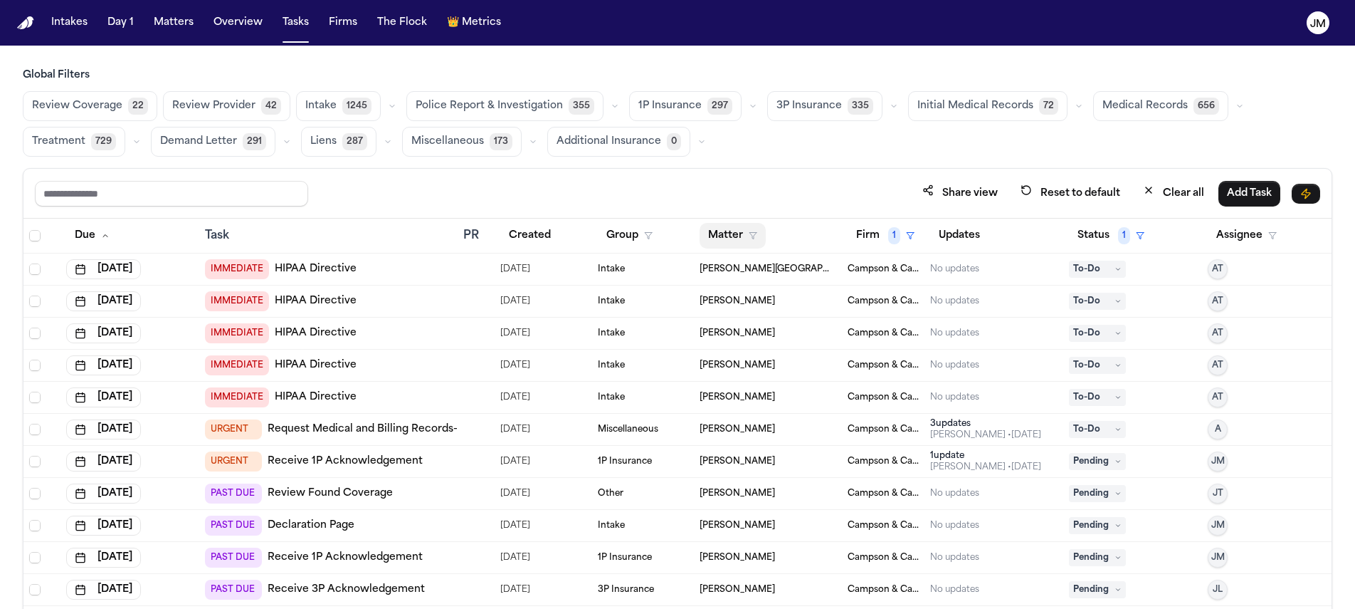
click at [740, 242] on button "Matter" at bounding box center [733, 236] width 66 height 26
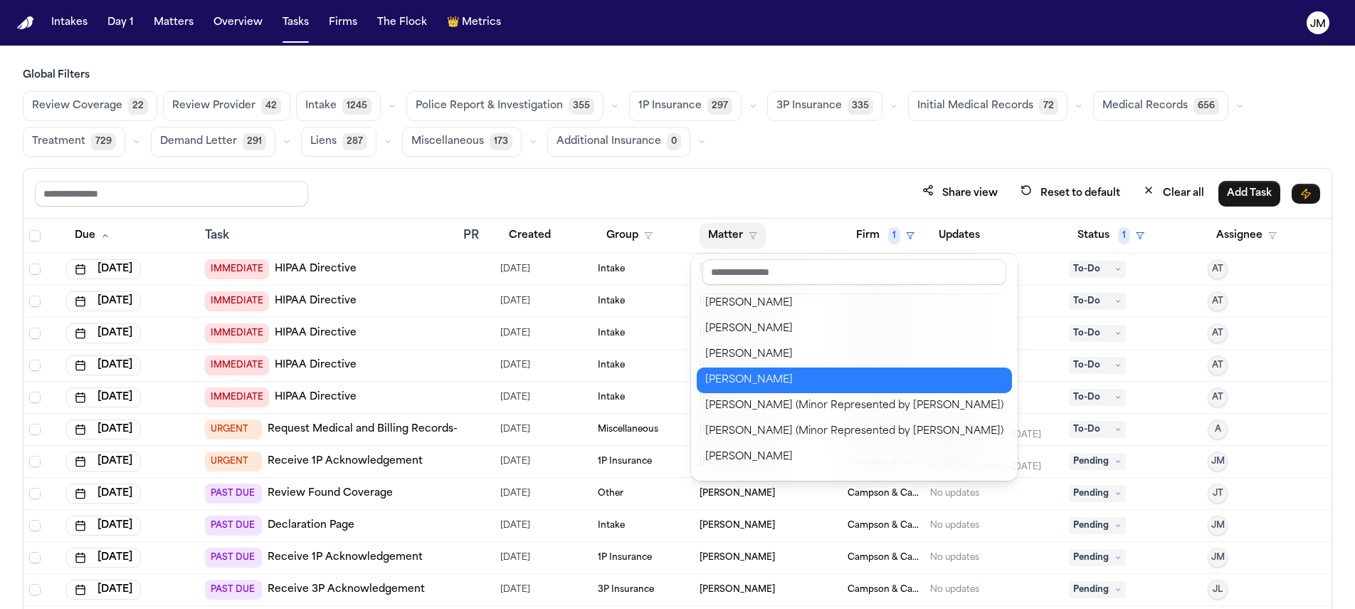
scroll to position [703, 0]
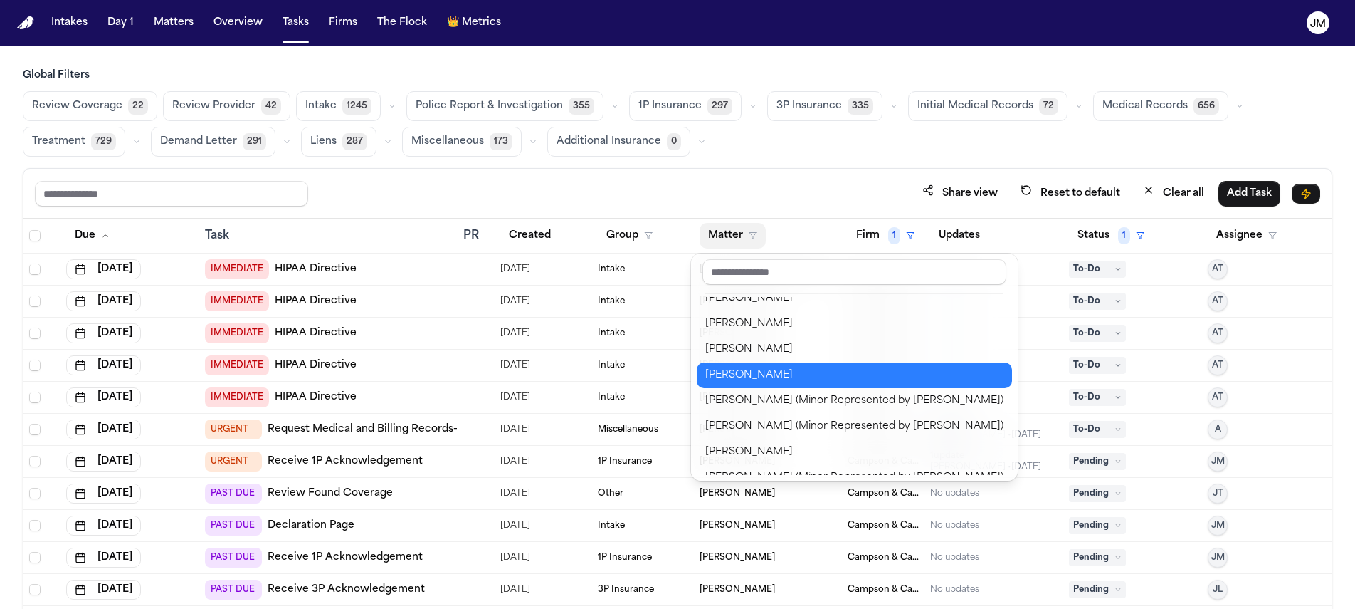
click at [808, 382] on div "[PERSON_NAME]" at bounding box center [854, 375] width 298 height 17
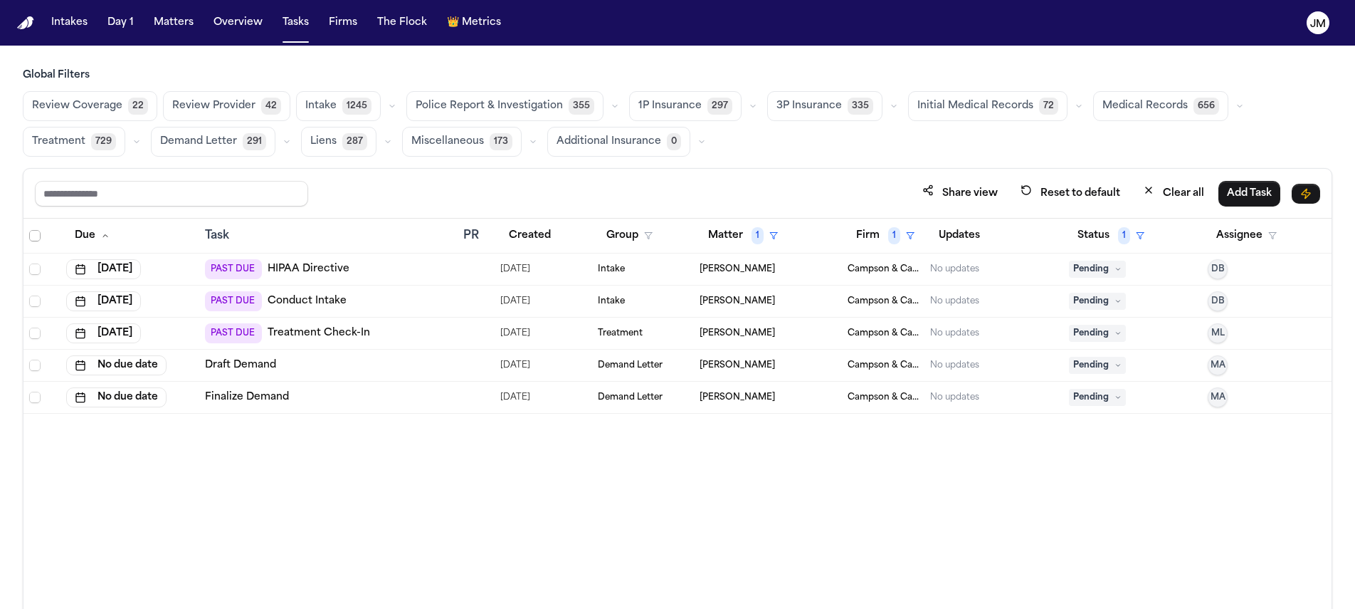
click at [33, 235] on span "Select all" at bounding box center [34, 235] width 11 height 11
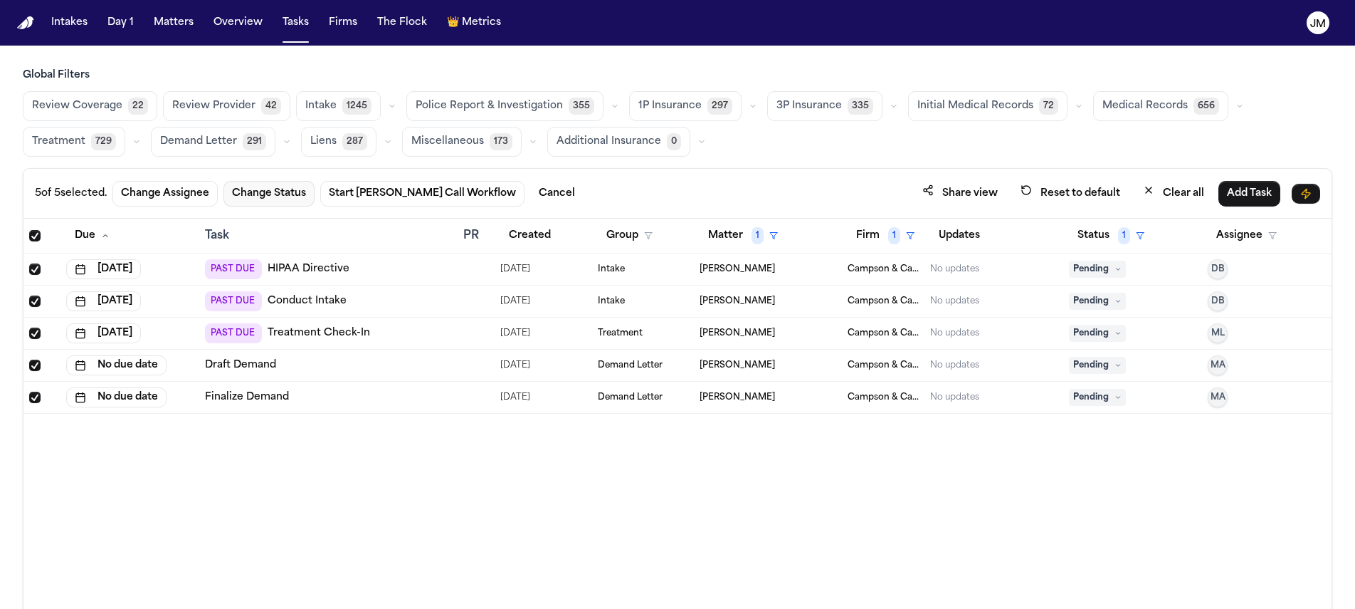
click at [293, 198] on button "Change Status" at bounding box center [269, 194] width 91 height 26
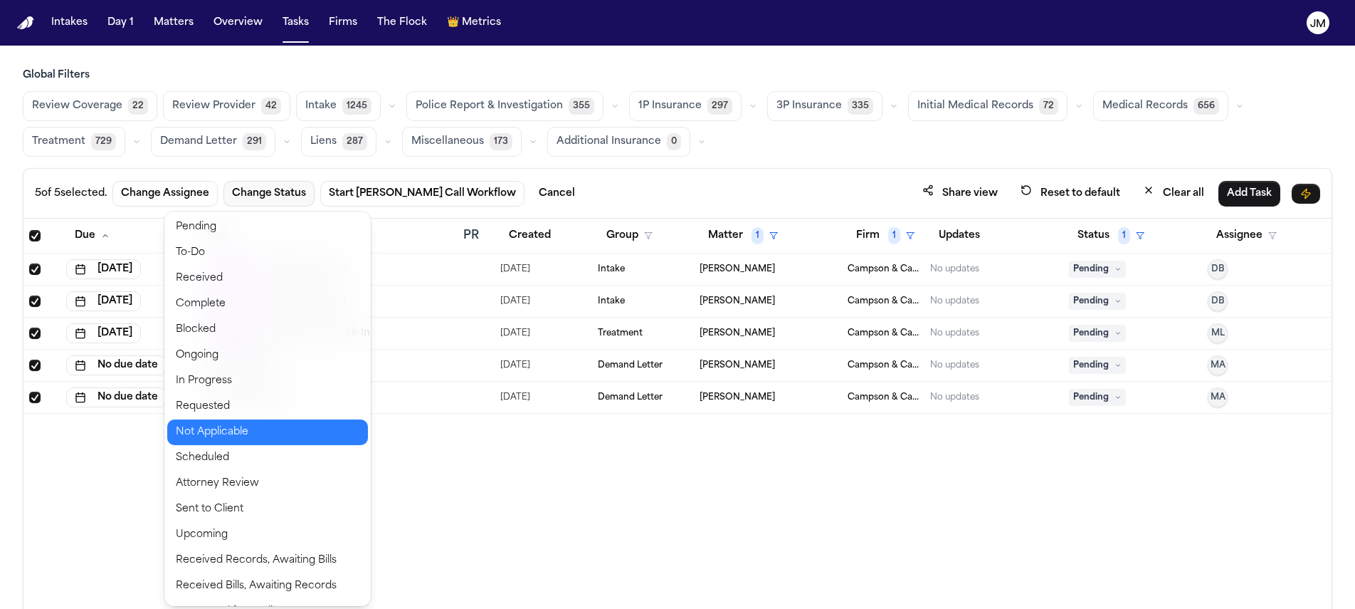
click at [251, 429] on button "Not Applicable" at bounding box center [267, 432] width 201 height 26
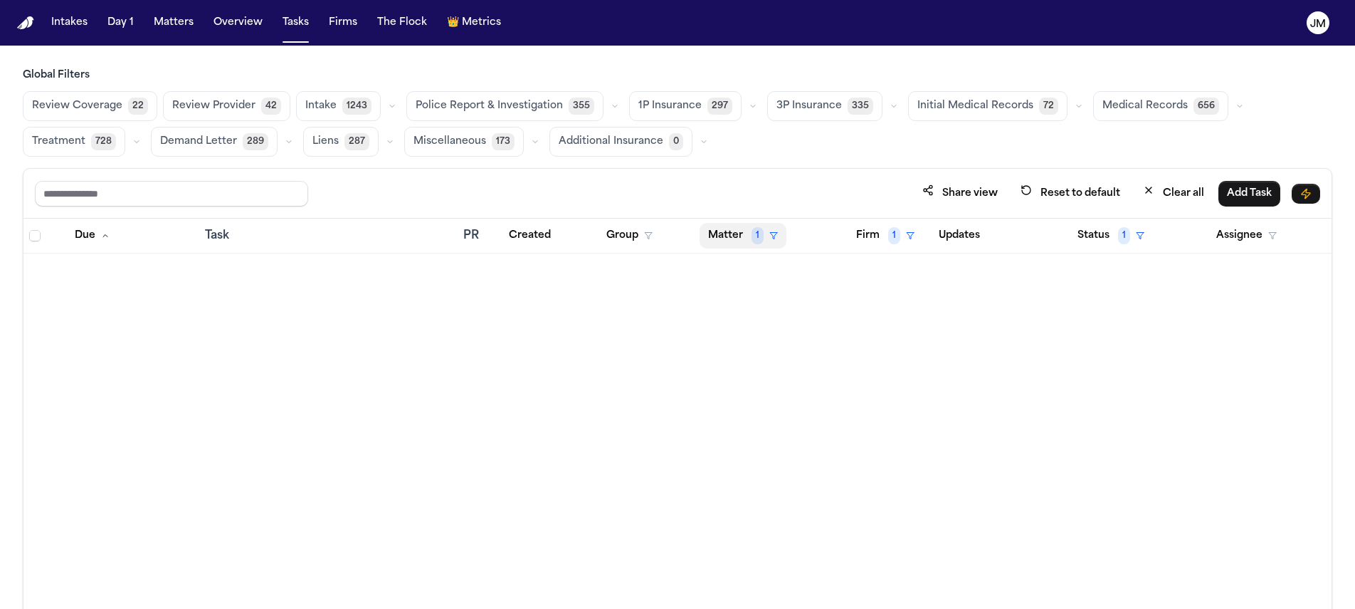
click at [707, 234] on button "Matter 1" at bounding box center [743, 236] width 87 height 26
click at [758, 334] on div "Clear filter" at bounding box center [776, 341] width 52 height 17
click at [732, 242] on button "Matter" at bounding box center [733, 236] width 66 height 26
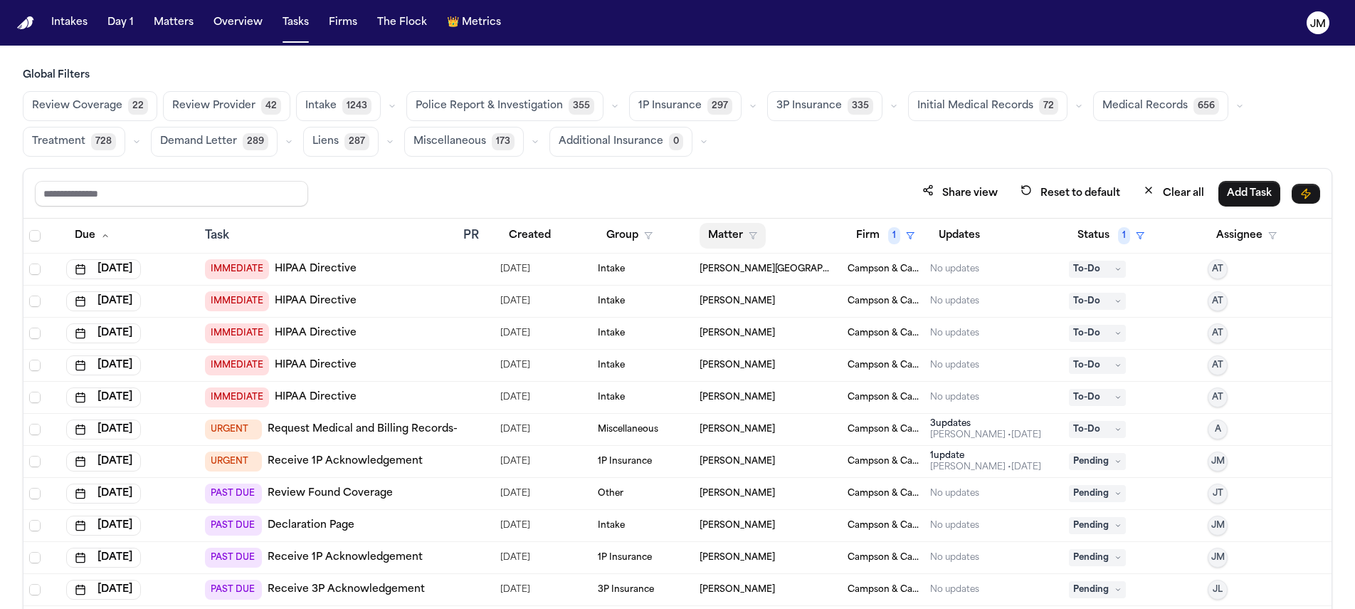
click at [735, 226] on button "Matter" at bounding box center [733, 236] width 66 height 26
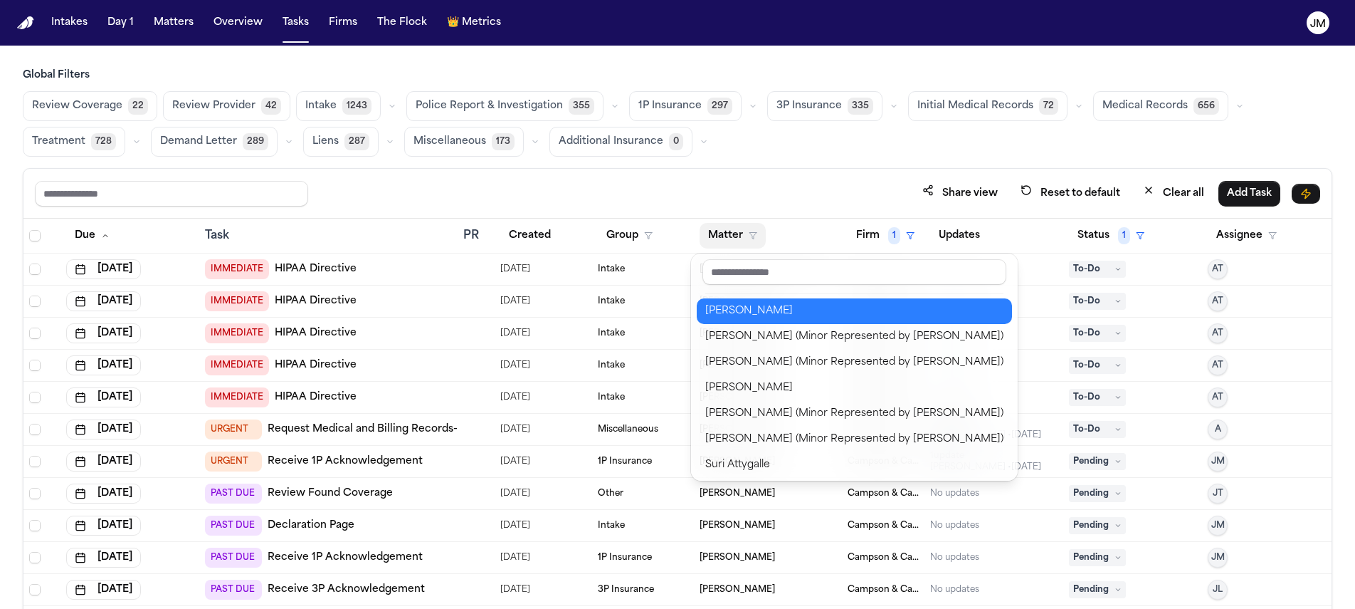
scroll to position [740, 0]
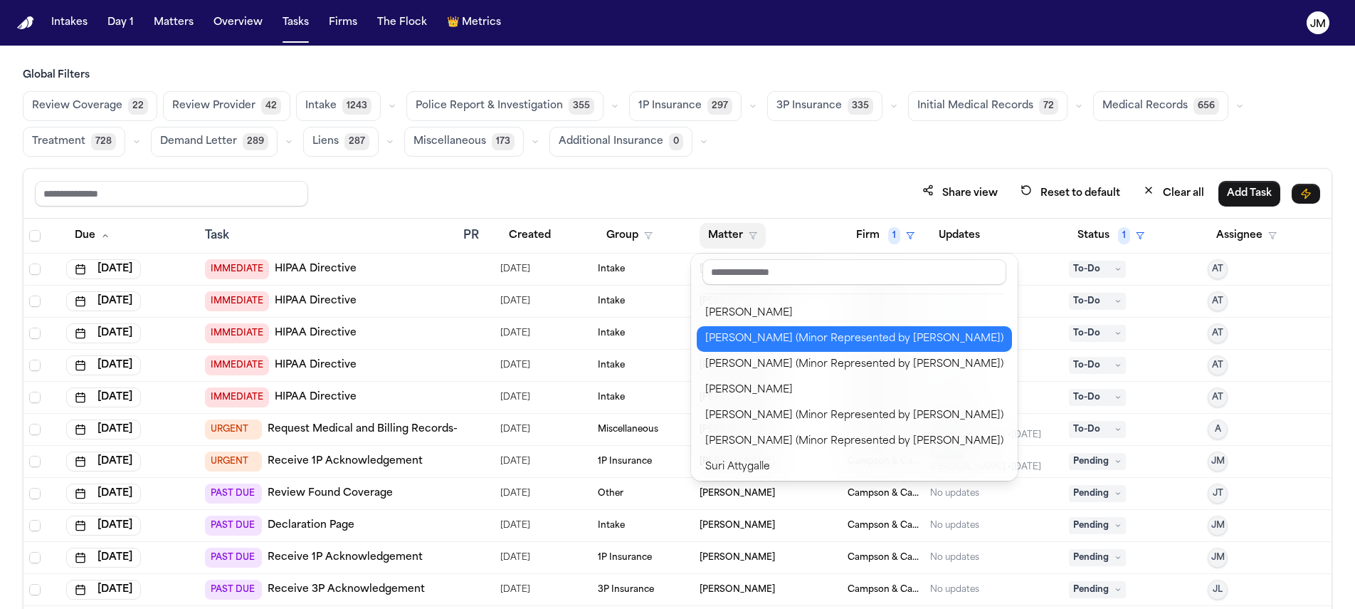
click at [767, 343] on div "Meka Sainci- Terry (Minor Represented by Michael Terry)" at bounding box center [854, 338] width 298 height 17
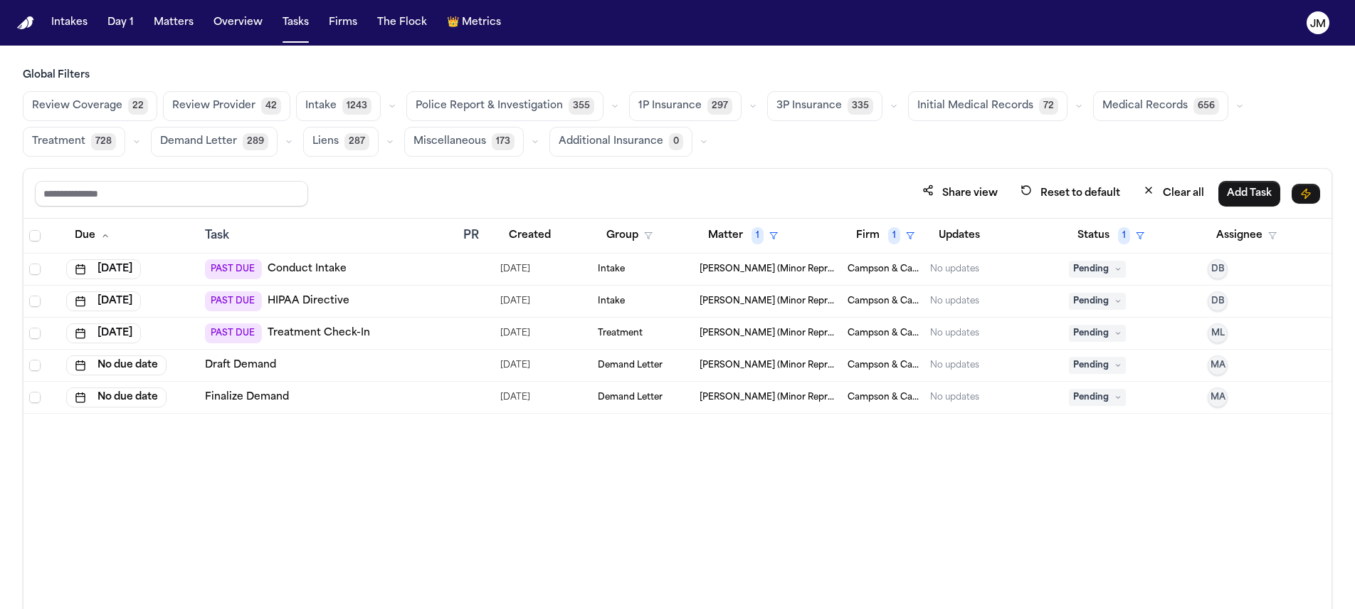
click at [821, 274] on td "Meka Sainci- Terry (Minor Represented by Michael Terry)" at bounding box center [768, 269] width 148 height 32
click at [453, 467] on div "Due Task PR Created Group Matter 1 Firm 1 Updates Status 1 Assignee Aug 29, 202…" at bounding box center [677, 445] width 1308 height 452
click at [30, 236] on span "Select all" at bounding box center [34, 235] width 11 height 11
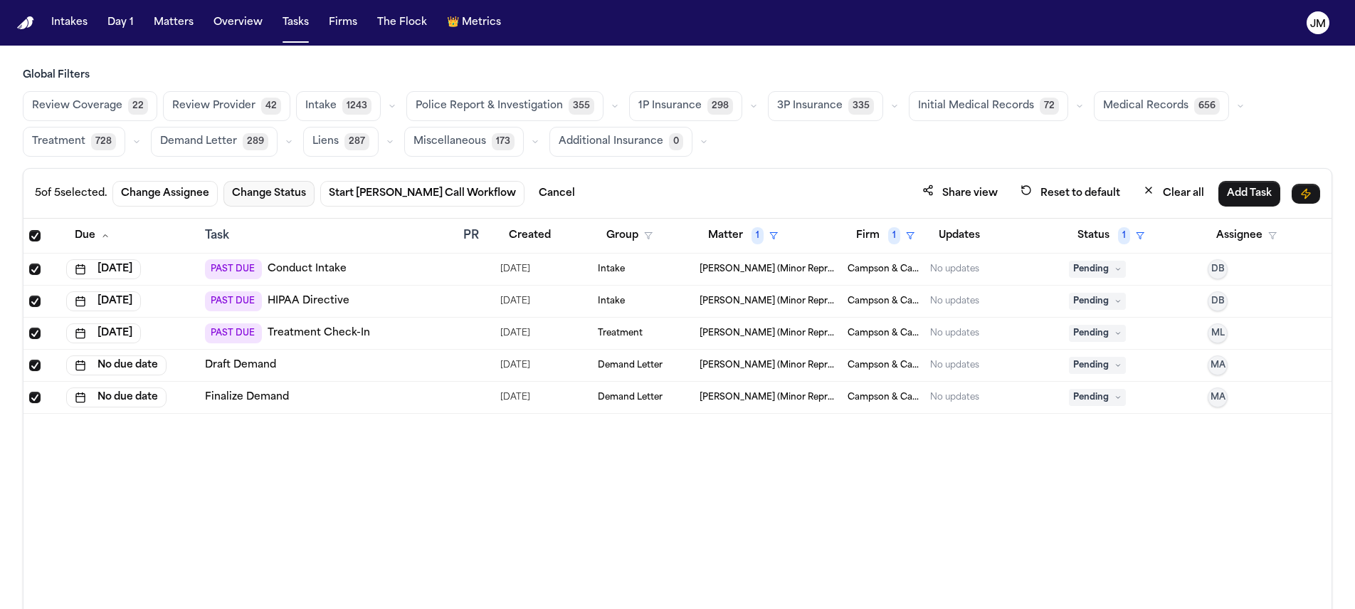
click at [238, 190] on button "Change Status" at bounding box center [269, 194] width 91 height 26
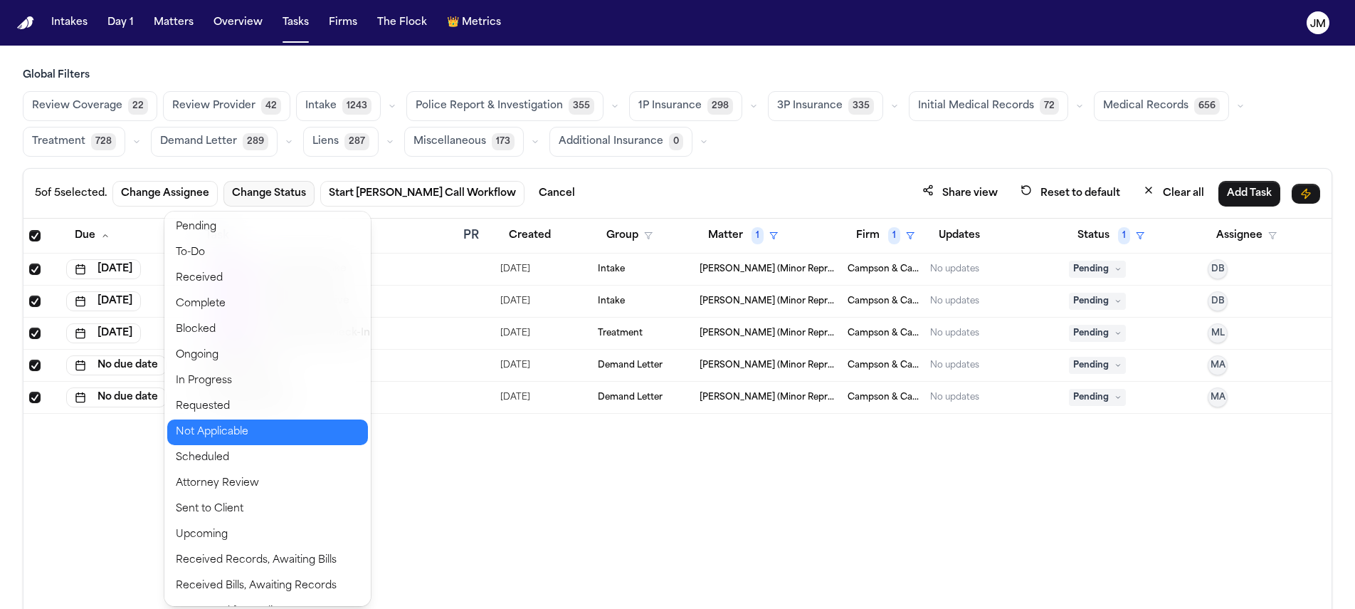
click at [256, 434] on button "Not Applicable" at bounding box center [267, 432] width 201 height 26
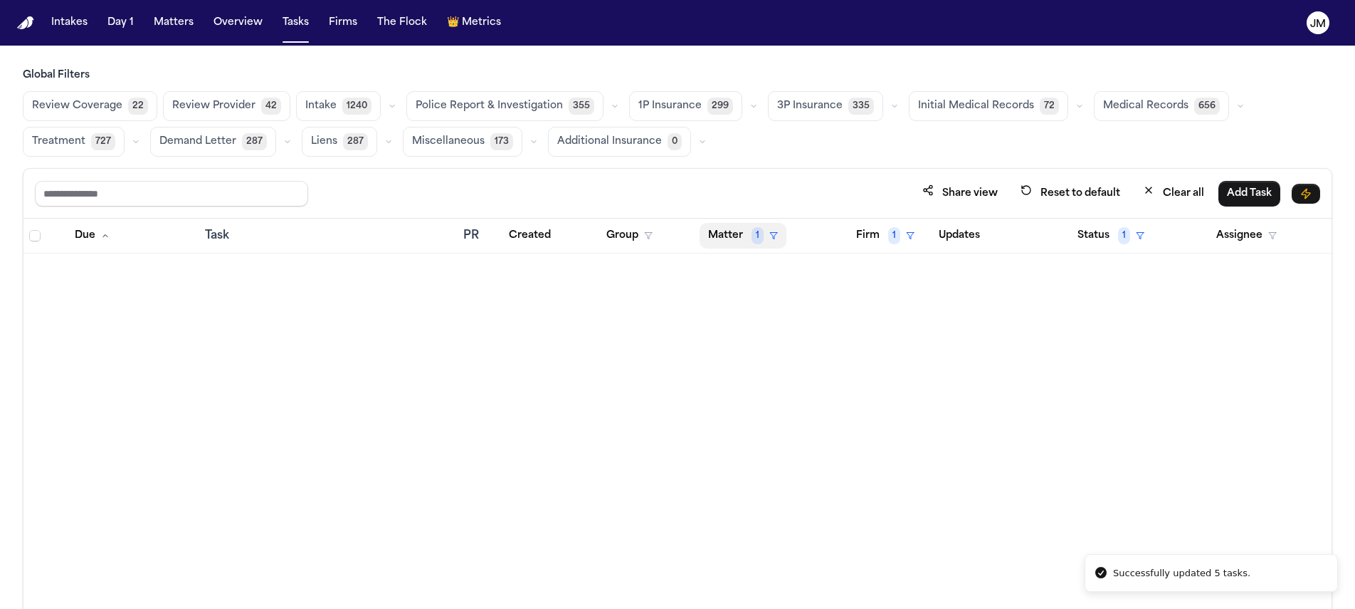
click at [744, 243] on button "Matter 1" at bounding box center [743, 236] width 87 height 26
click at [760, 340] on div "Clear filter" at bounding box center [776, 341] width 52 height 17
click at [728, 224] on button "Matter" at bounding box center [733, 236] width 66 height 26
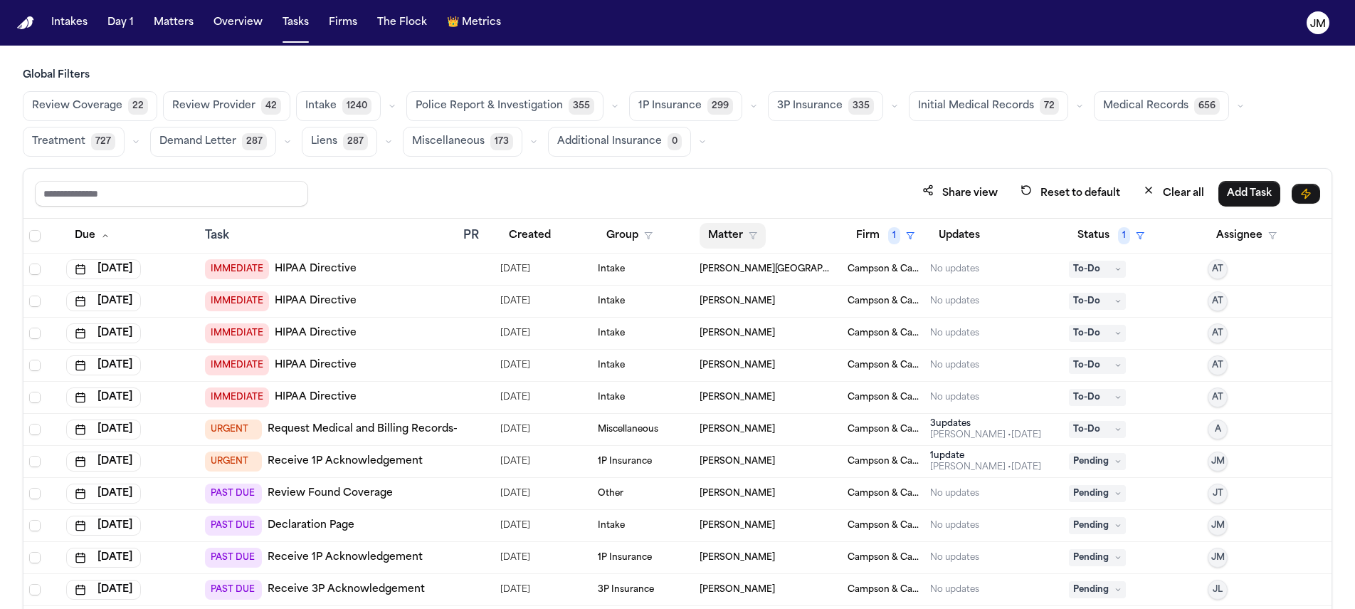
click at [723, 234] on button "Matter" at bounding box center [733, 236] width 66 height 26
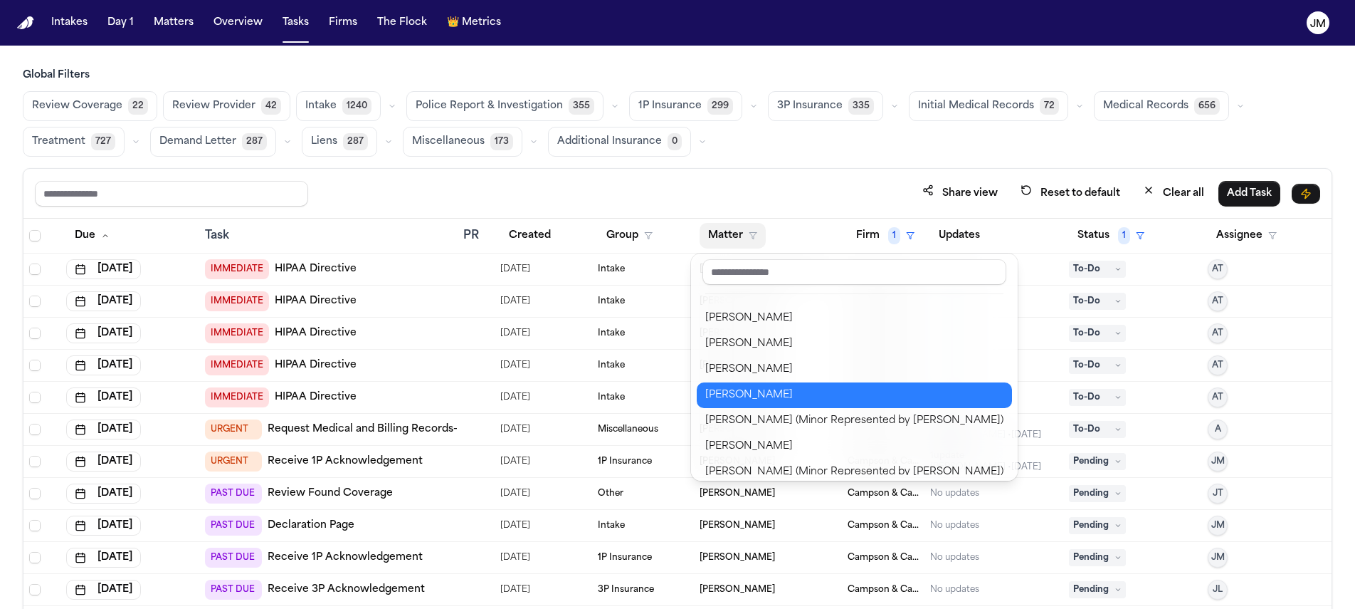
scroll to position [659, 0]
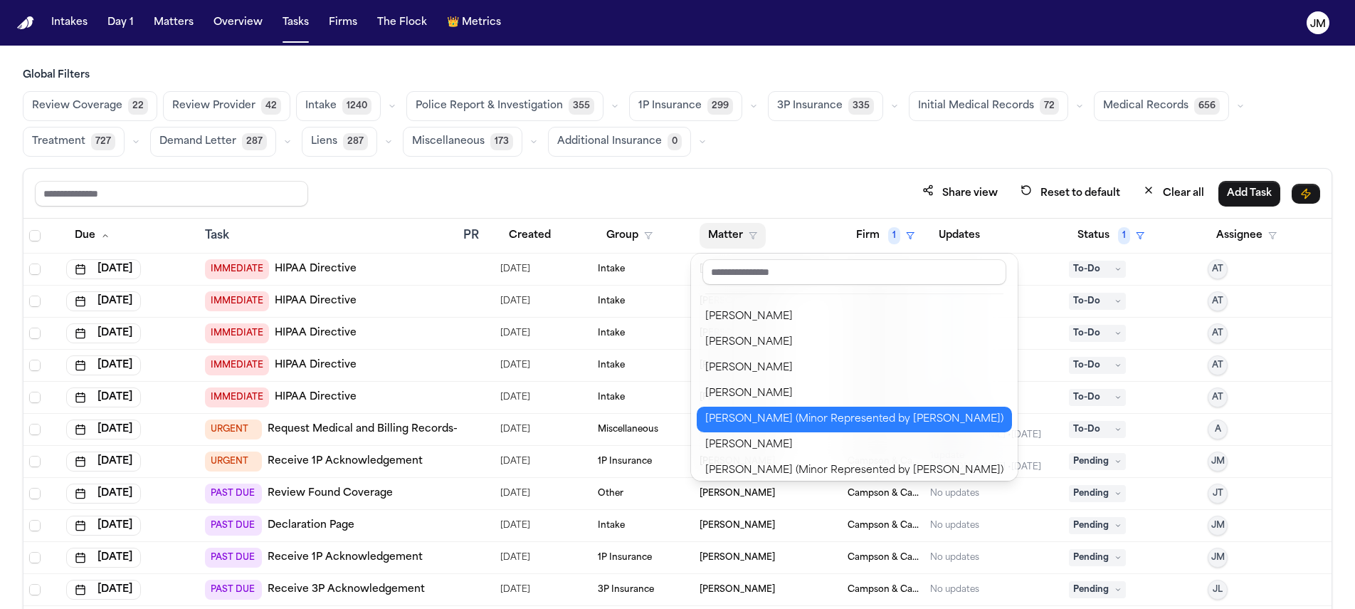
click at [803, 414] on div "[PERSON_NAME] (Minor Represented by [PERSON_NAME])" at bounding box center [854, 419] width 298 height 17
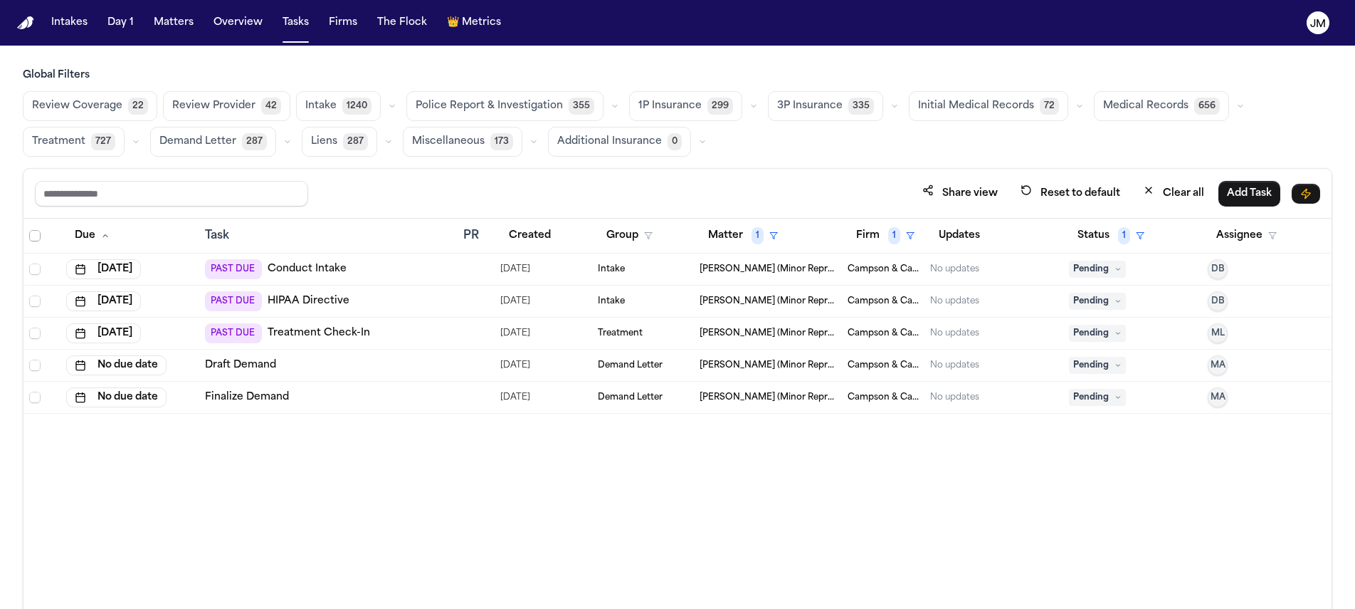
click at [34, 238] on span "Select all" at bounding box center [34, 235] width 11 height 11
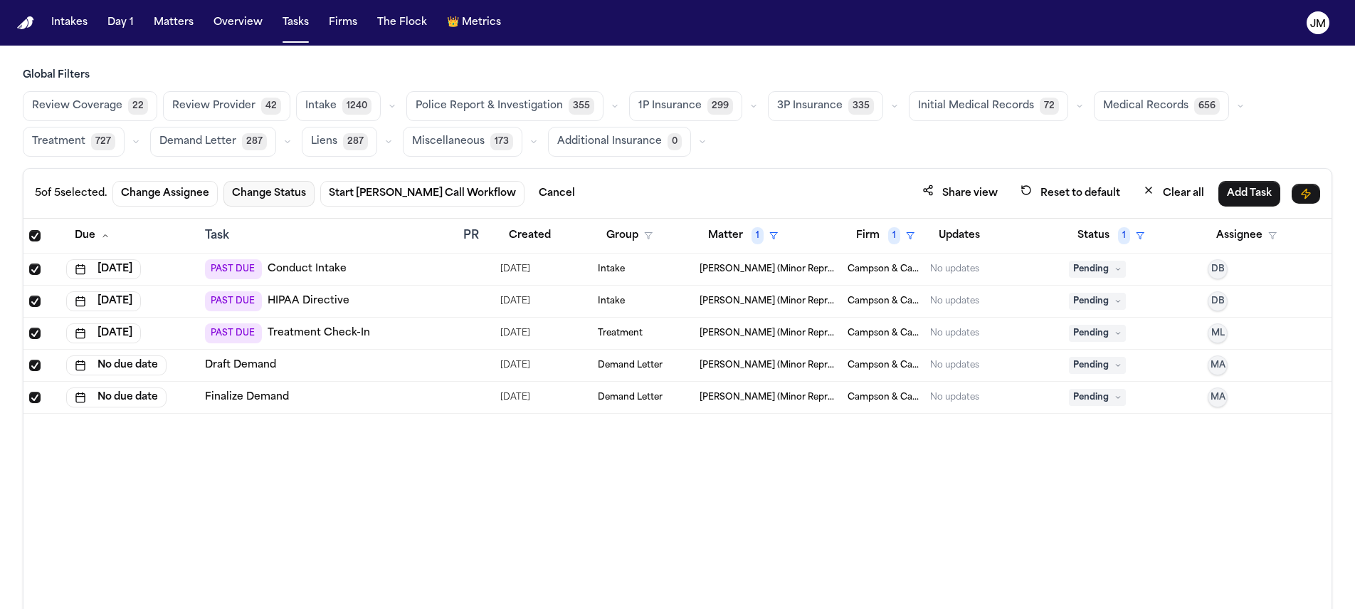
click at [263, 201] on button "Change Status" at bounding box center [269, 194] width 91 height 26
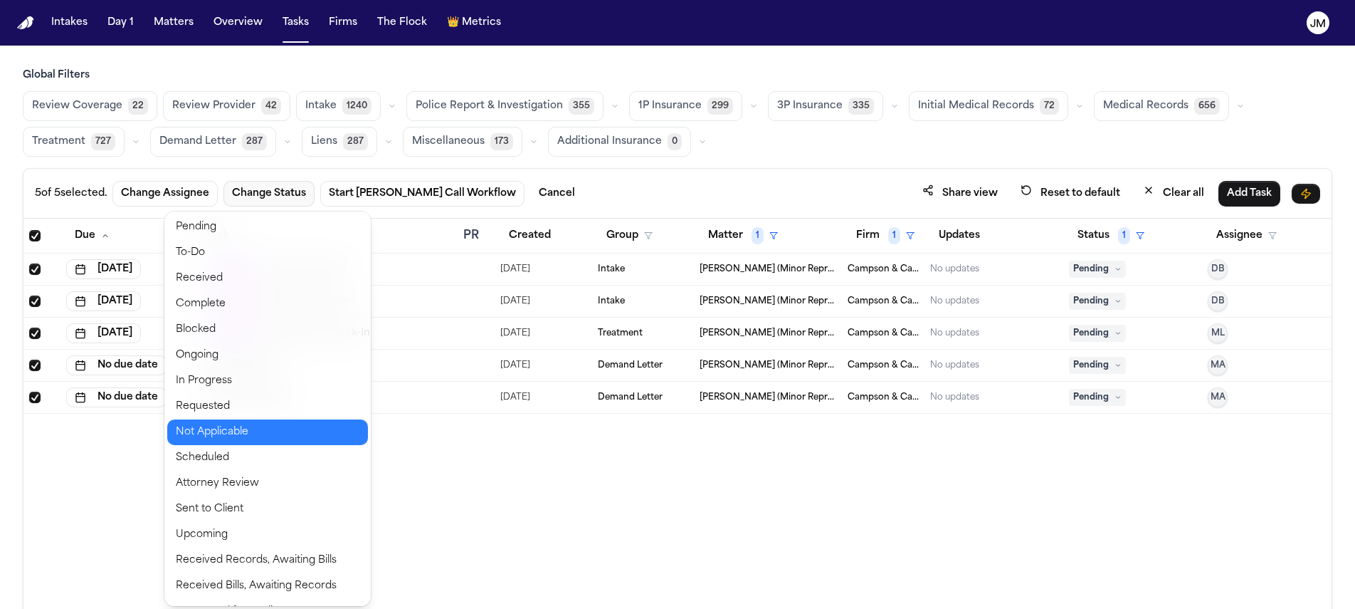
click at [216, 428] on button "Not Applicable" at bounding box center [267, 432] width 201 height 26
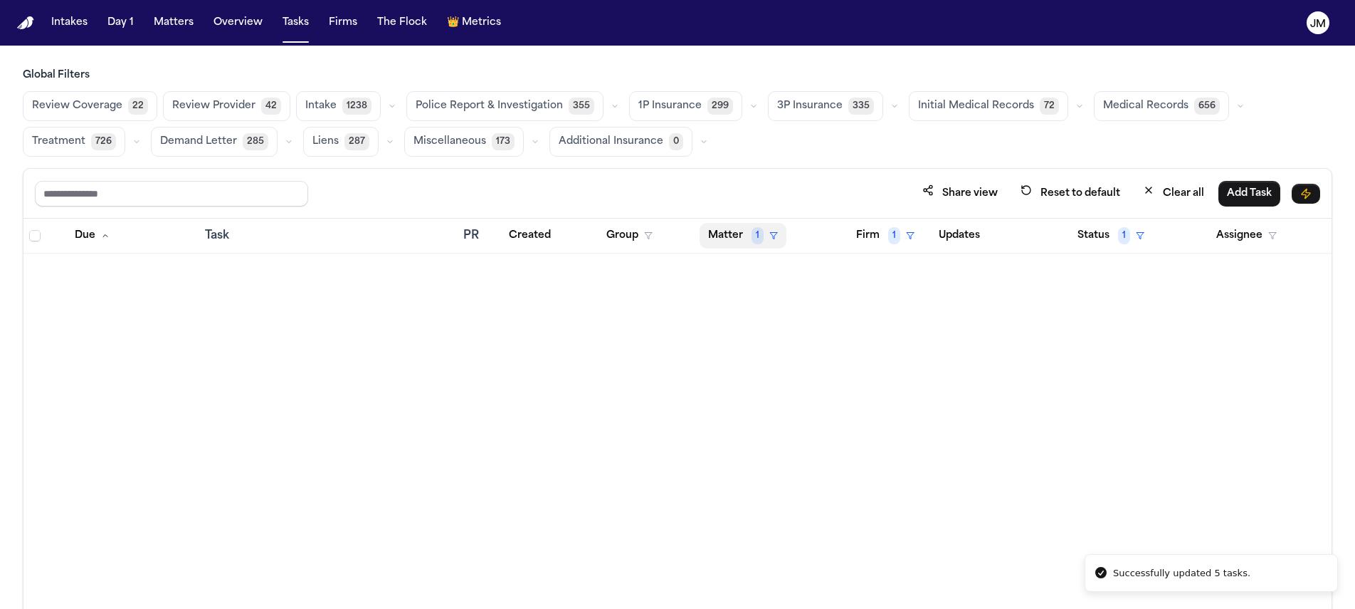
click at [735, 225] on button "Matter 1" at bounding box center [743, 236] width 87 height 26
click at [766, 347] on div "Clear filter" at bounding box center [776, 341] width 52 height 17
click at [745, 242] on button "Matter" at bounding box center [733, 236] width 66 height 26
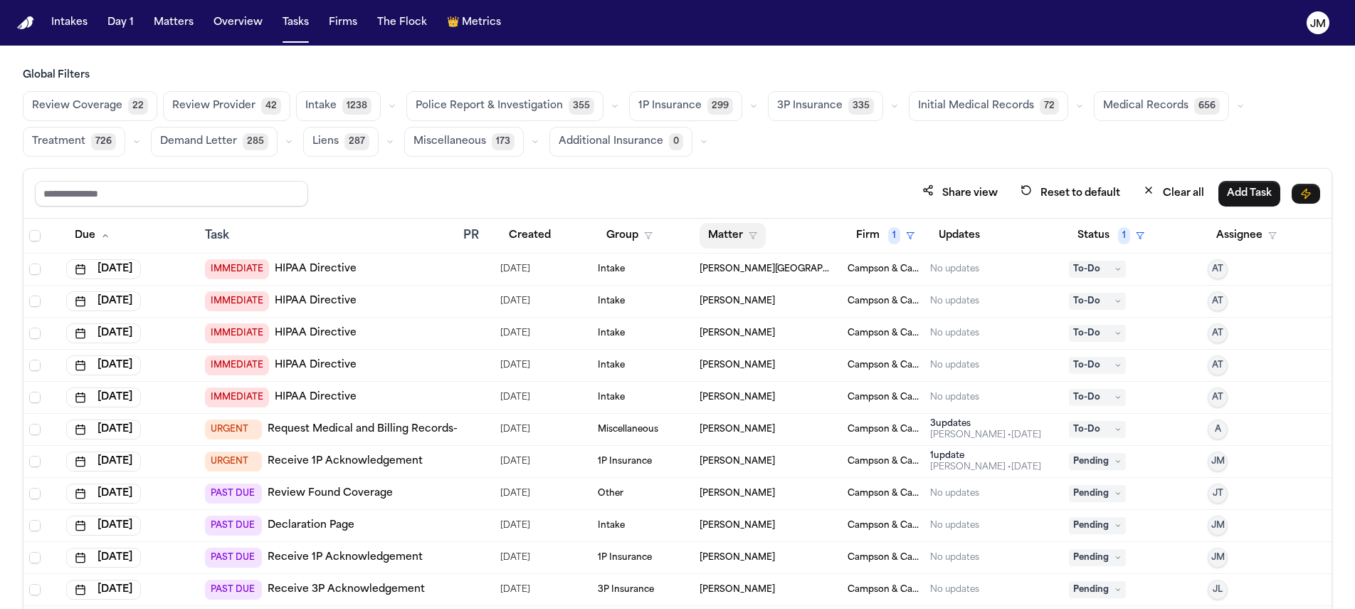
click at [745, 242] on button "Matter" at bounding box center [733, 236] width 66 height 26
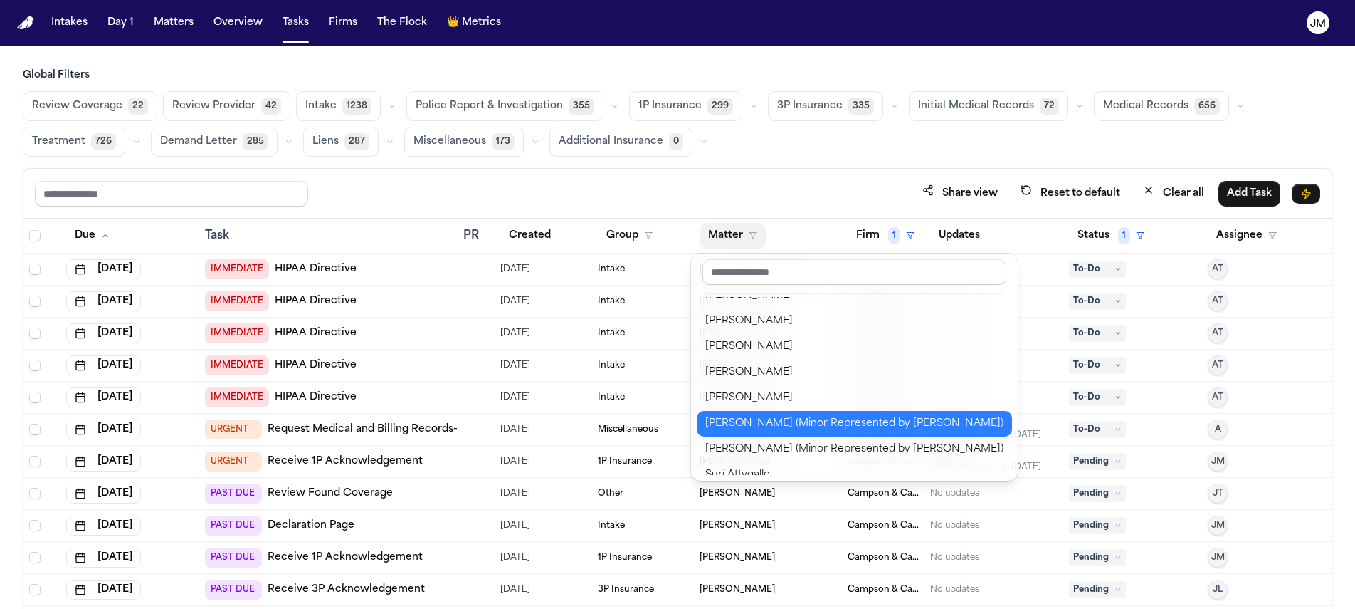
scroll to position [690, 0]
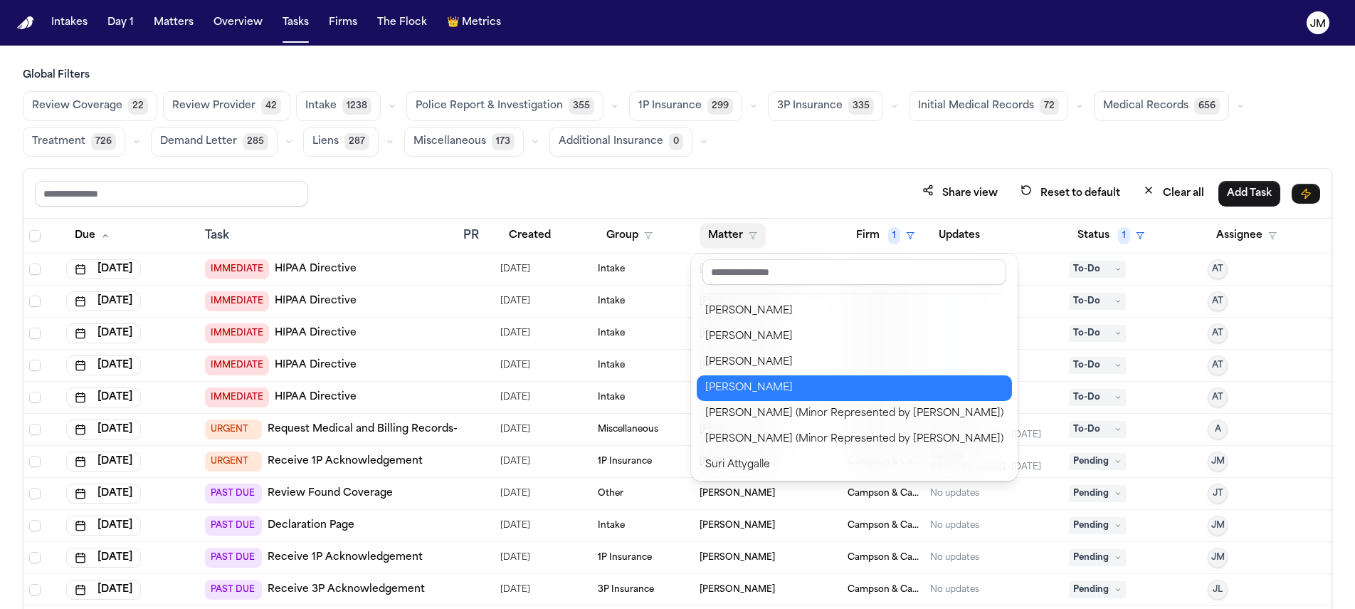
click at [767, 389] on div "[PERSON_NAME]" at bounding box center [854, 387] width 298 height 17
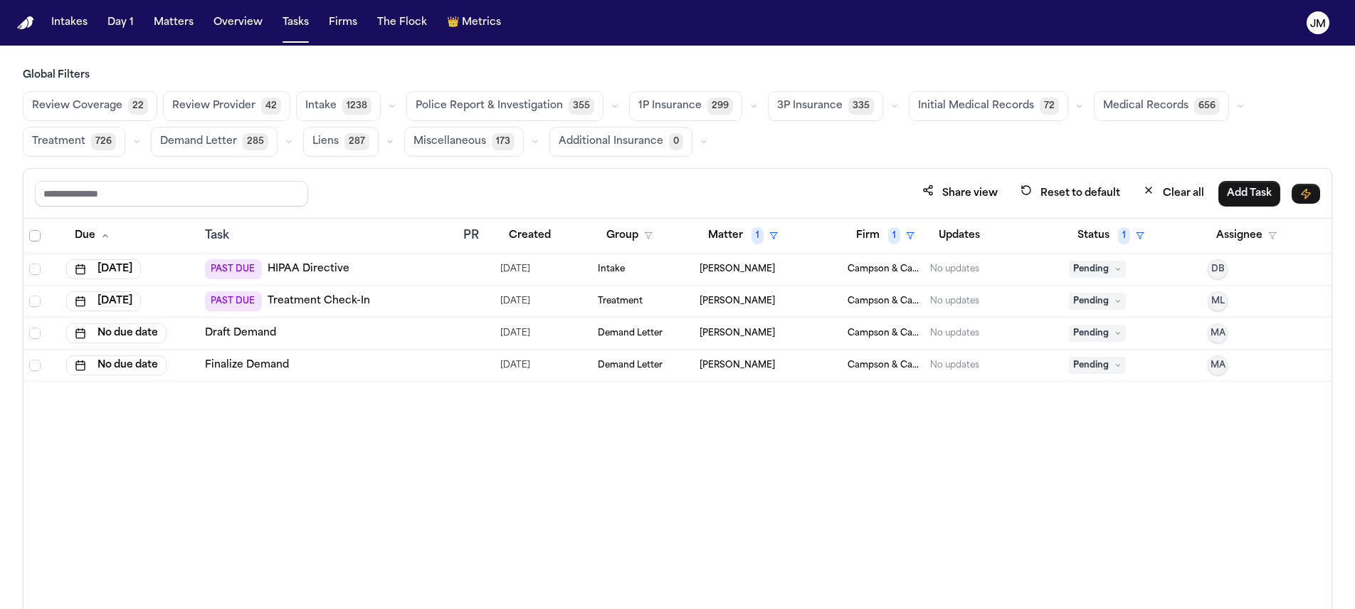
click at [37, 239] on span "Select all" at bounding box center [34, 235] width 11 height 11
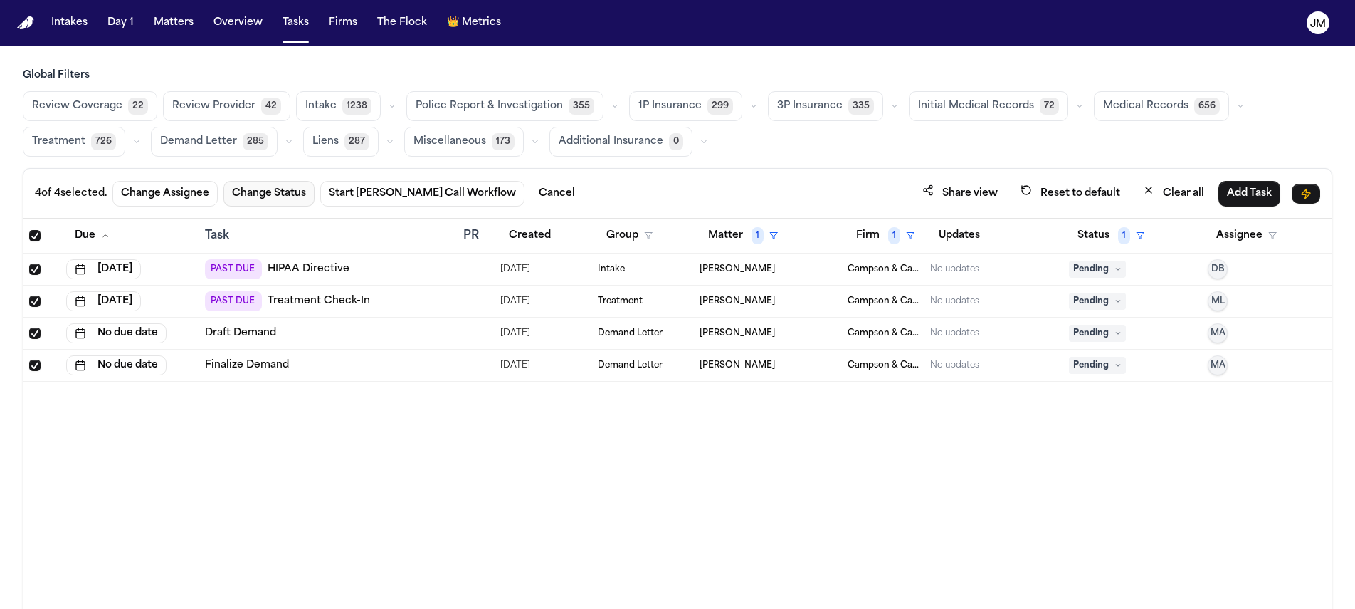
click at [287, 199] on button "Change Status" at bounding box center [269, 194] width 91 height 26
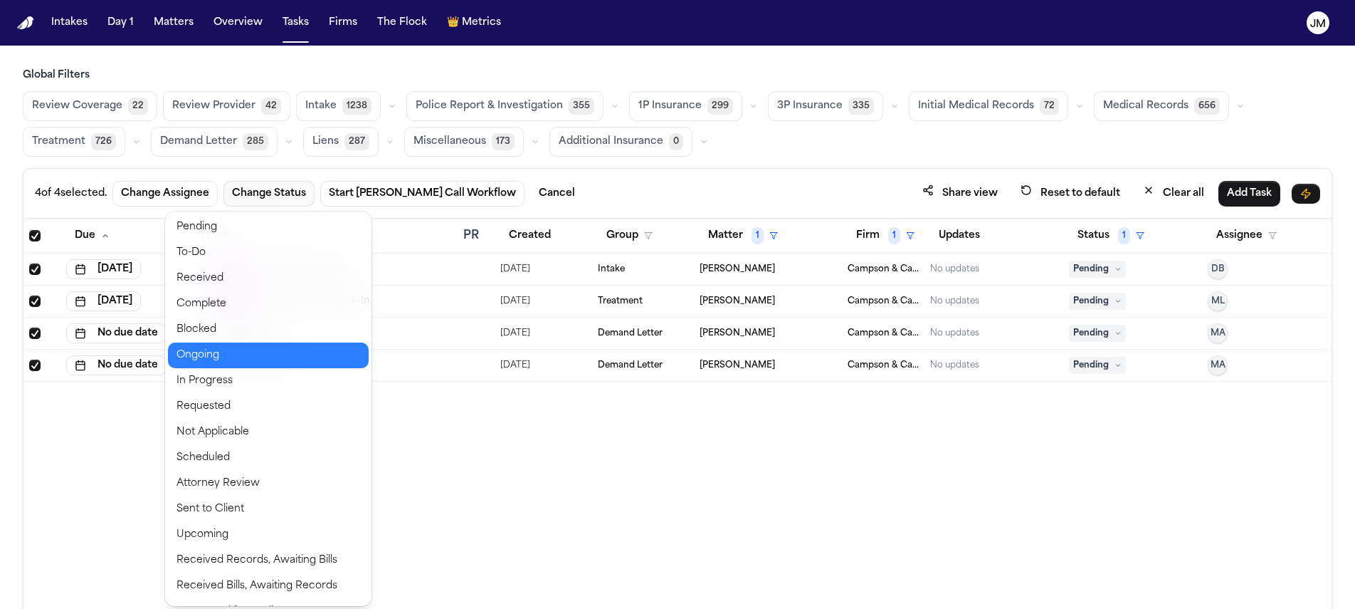
scroll to position [47, 0]
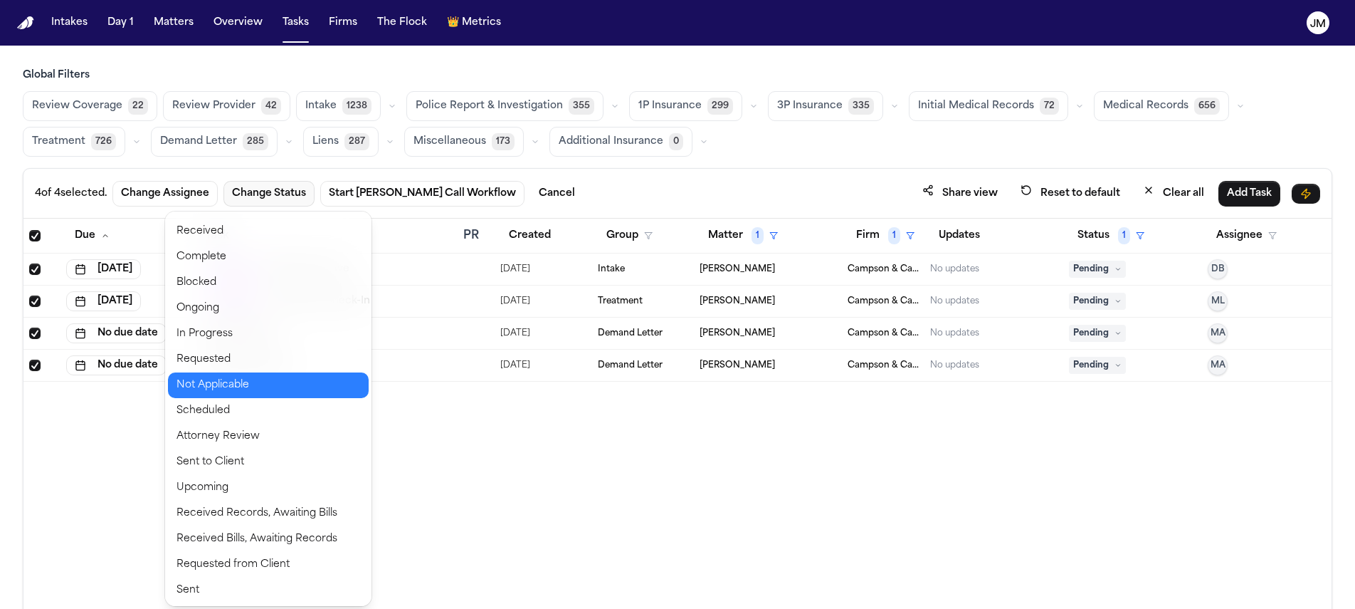
click at [221, 384] on button "Not Applicable" at bounding box center [268, 385] width 201 height 26
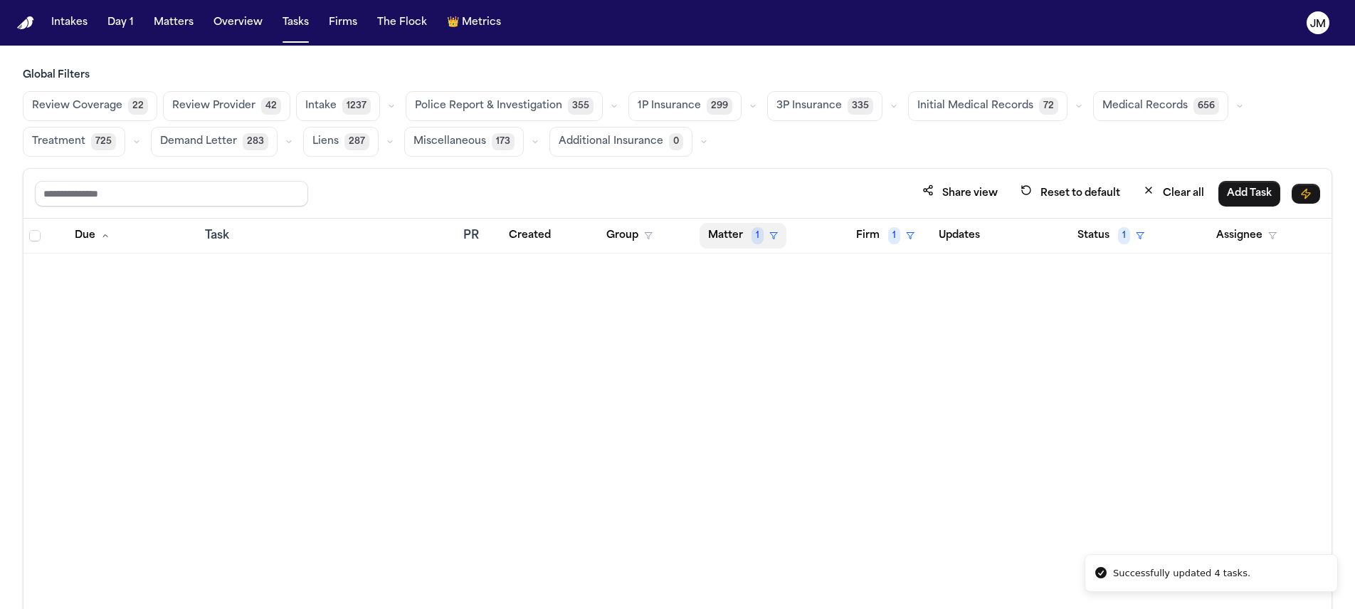
click at [727, 236] on button "Matter 1" at bounding box center [743, 236] width 87 height 26
click at [764, 342] on div "Clear filter" at bounding box center [776, 341] width 52 height 17
click at [736, 243] on button "Matter" at bounding box center [733, 236] width 66 height 26
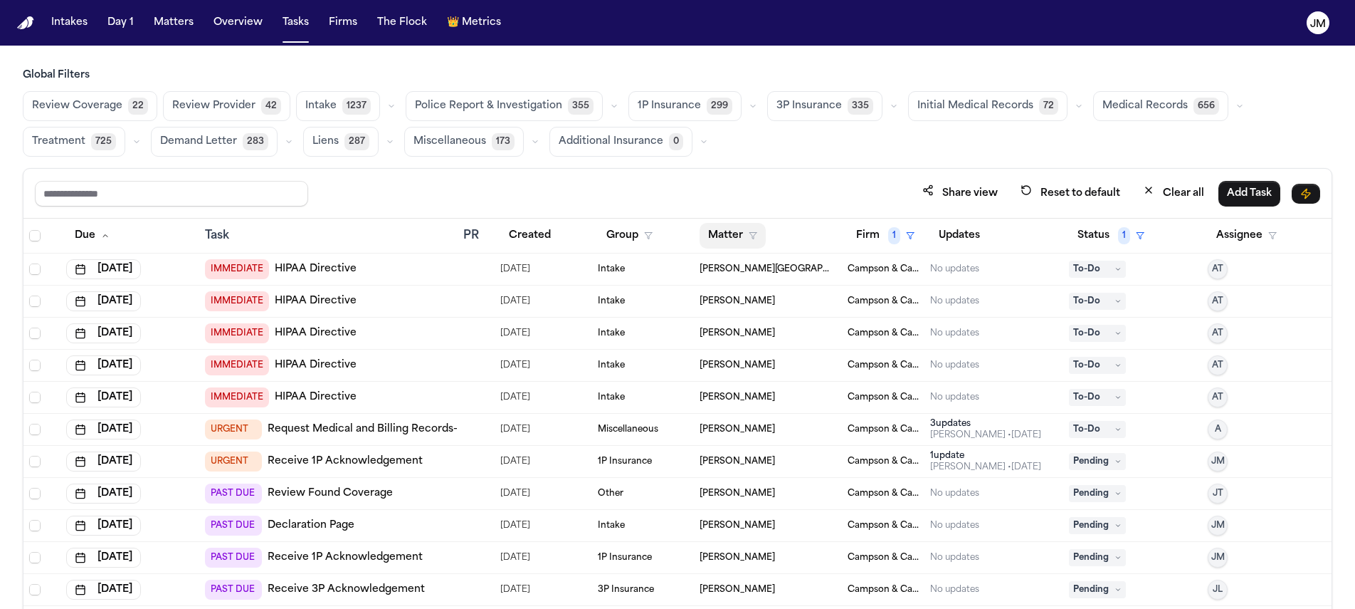
click at [749, 238] on icon "button" at bounding box center [753, 235] width 9 height 9
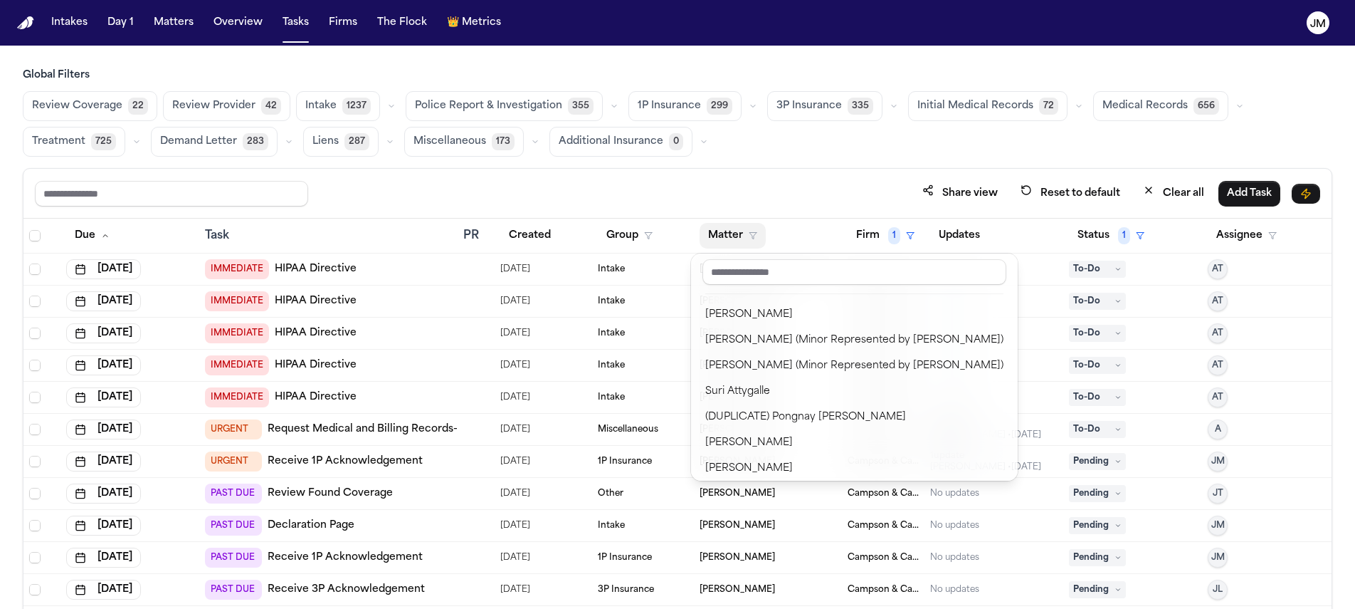
scroll to position [736, 0]
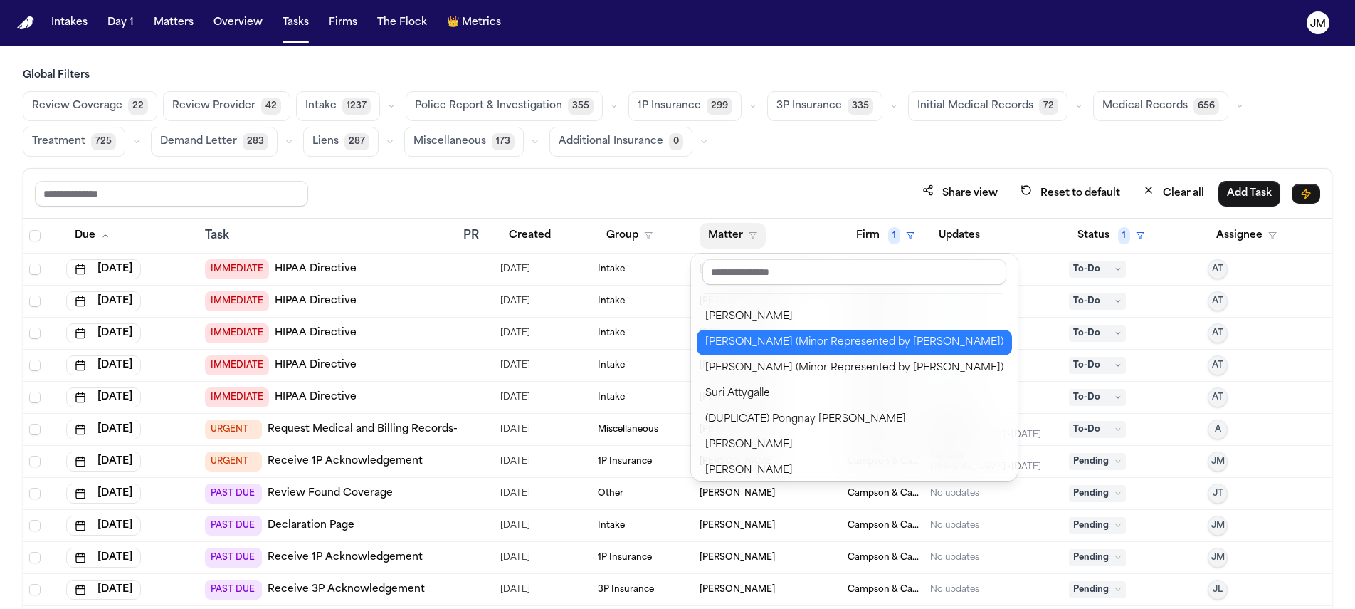
click at [788, 345] on div "[PERSON_NAME] (Minor Represented by [PERSON_NAME])" at bounding box center [854, 342] width 298 height 17
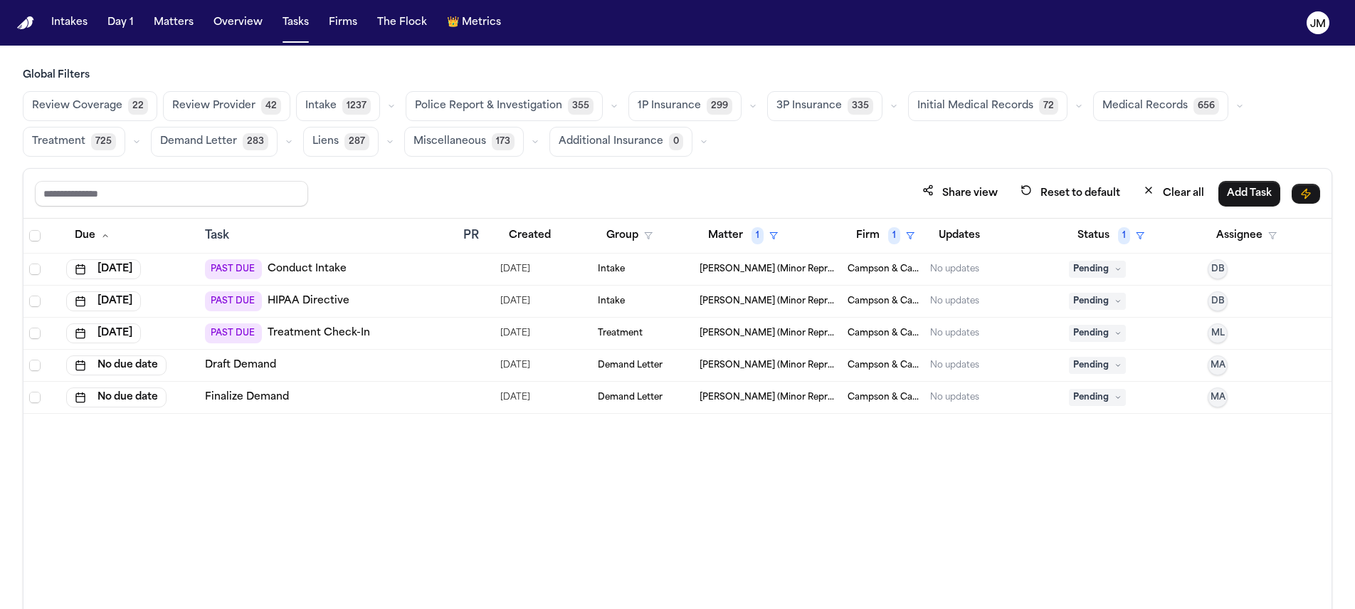
click at [39, 237] on span "Select all" at bounding box center [34, 235] width 11 height 11
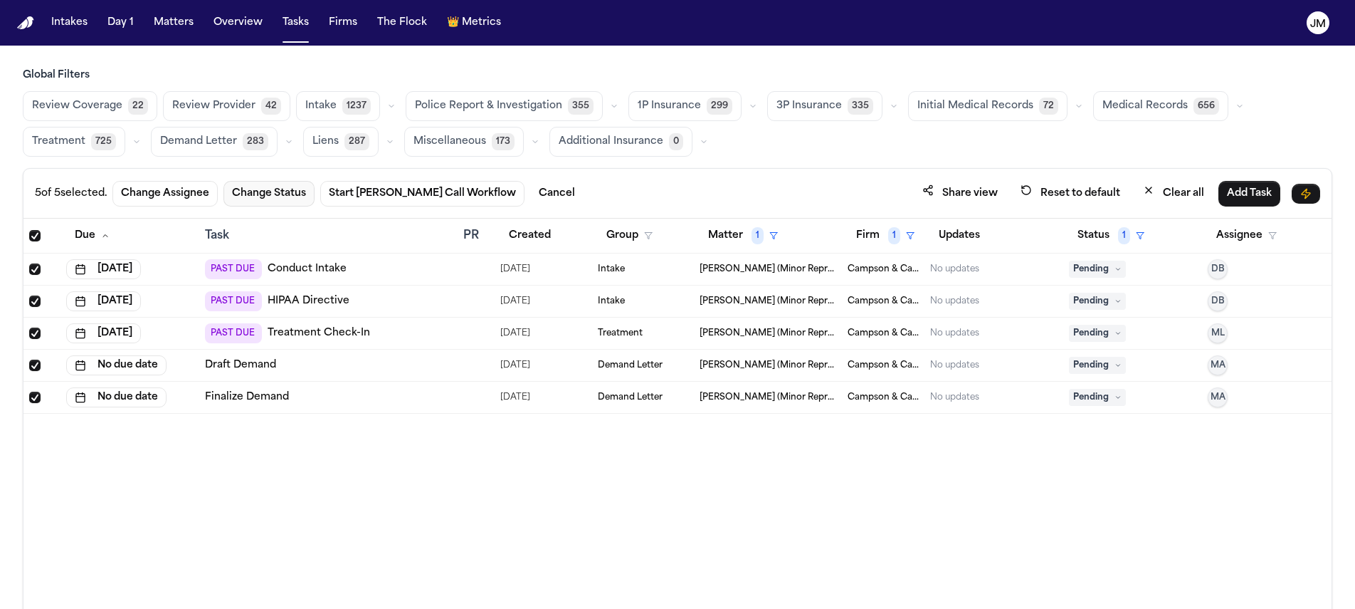
click at [302, 188] on button "Change Status" at bounding box center [269, 194] width 91 height 26
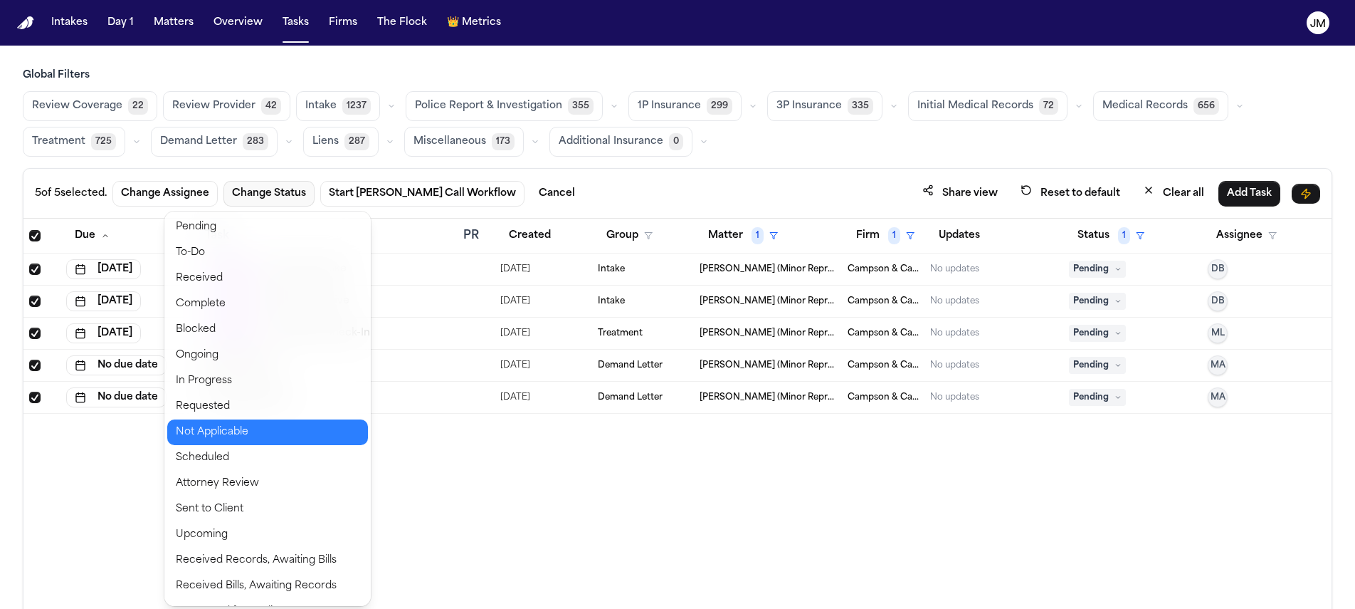
click at [259, 434] on button "Not Applicable" at bounding box center [267, 432] width 201 height 26
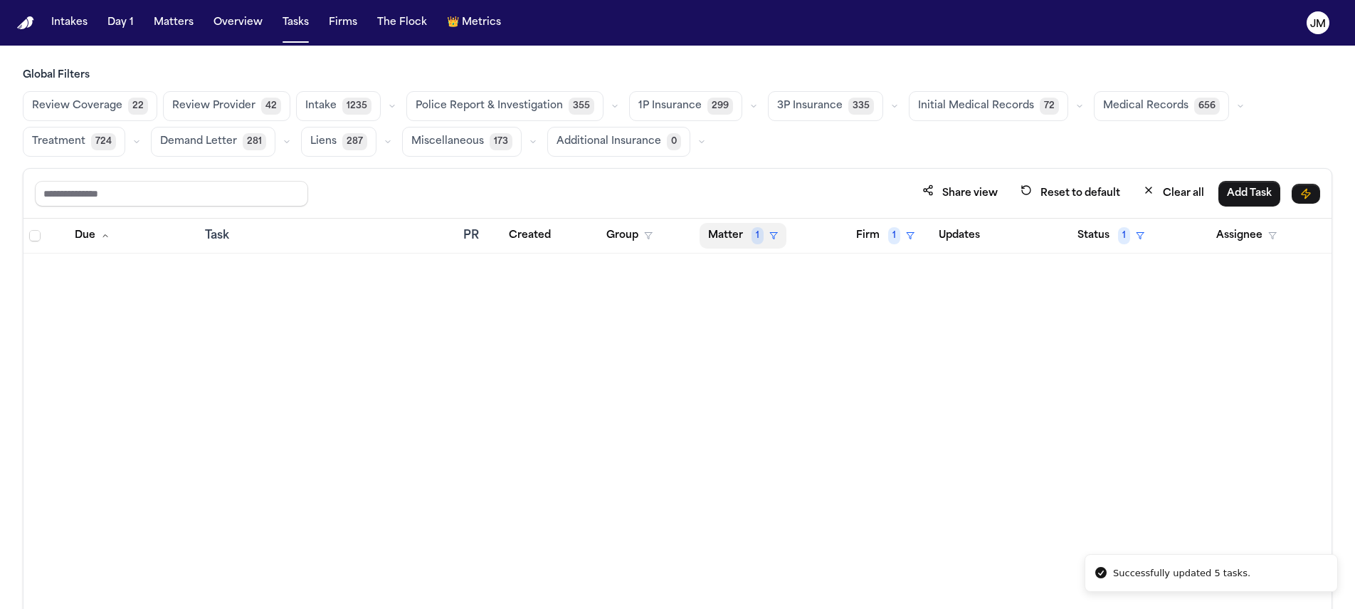
click at [715, 244] on button "Matter 1" at bounding box center [743, 236] width 87 height 26
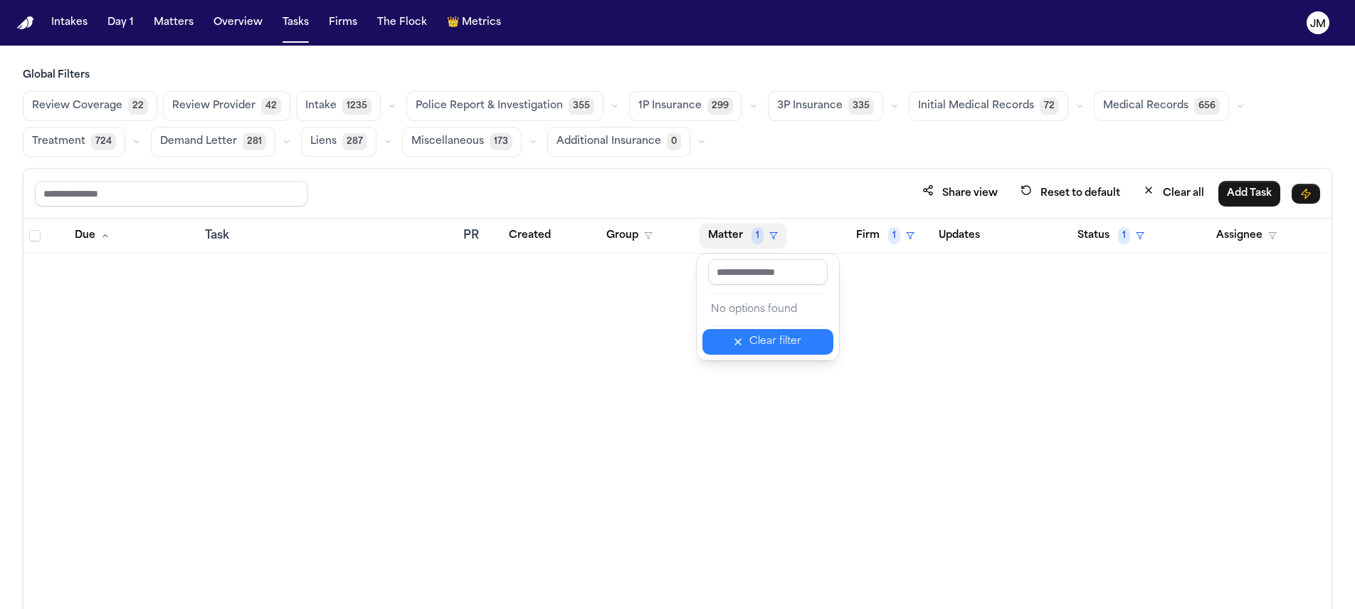
click at [756, 343] on div "Clear filter" at bounding box center [776, 341] width 52 height 17
click at [730, 241] on button "Matter" at bounding box center [733, 236] width 66 height 26
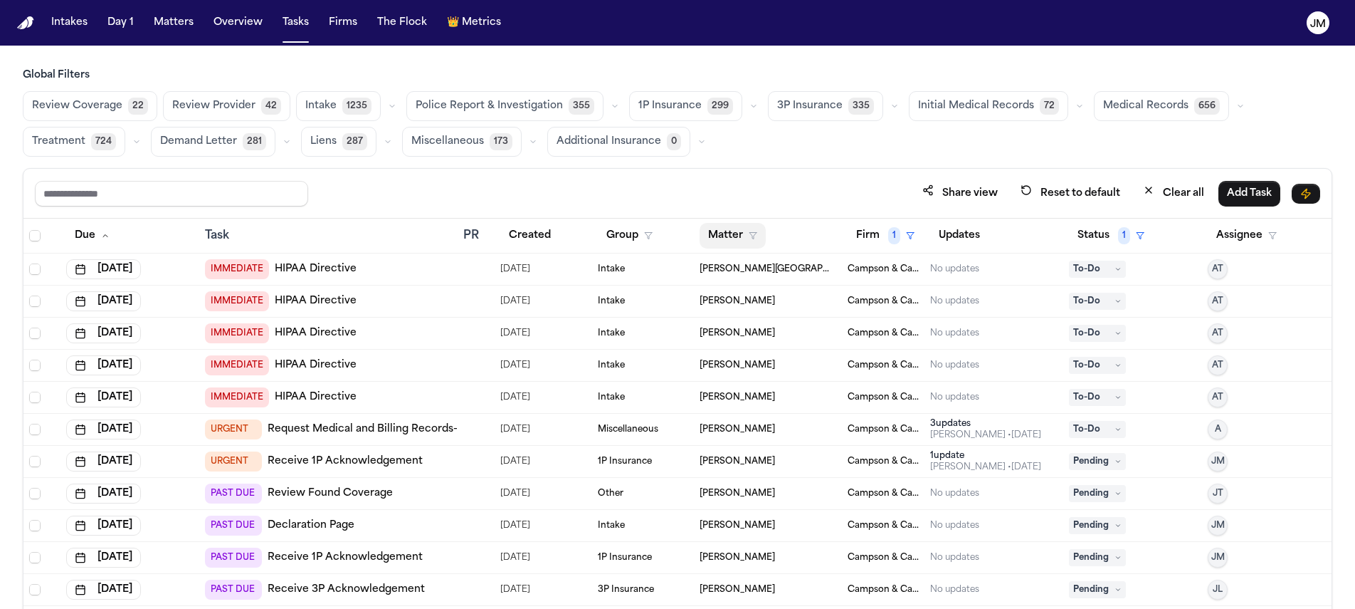
click at [750, 243] on button "Matter" at bounding box center [733, 236] width 66 height 26
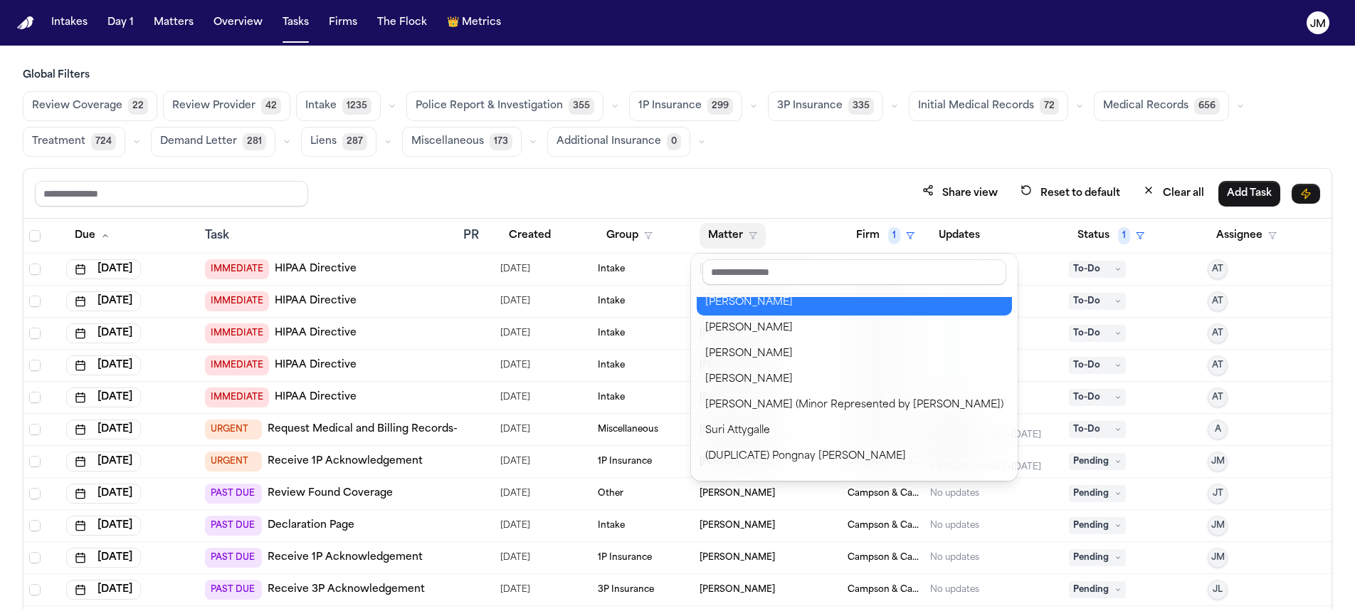
scroll to position [696, 0]
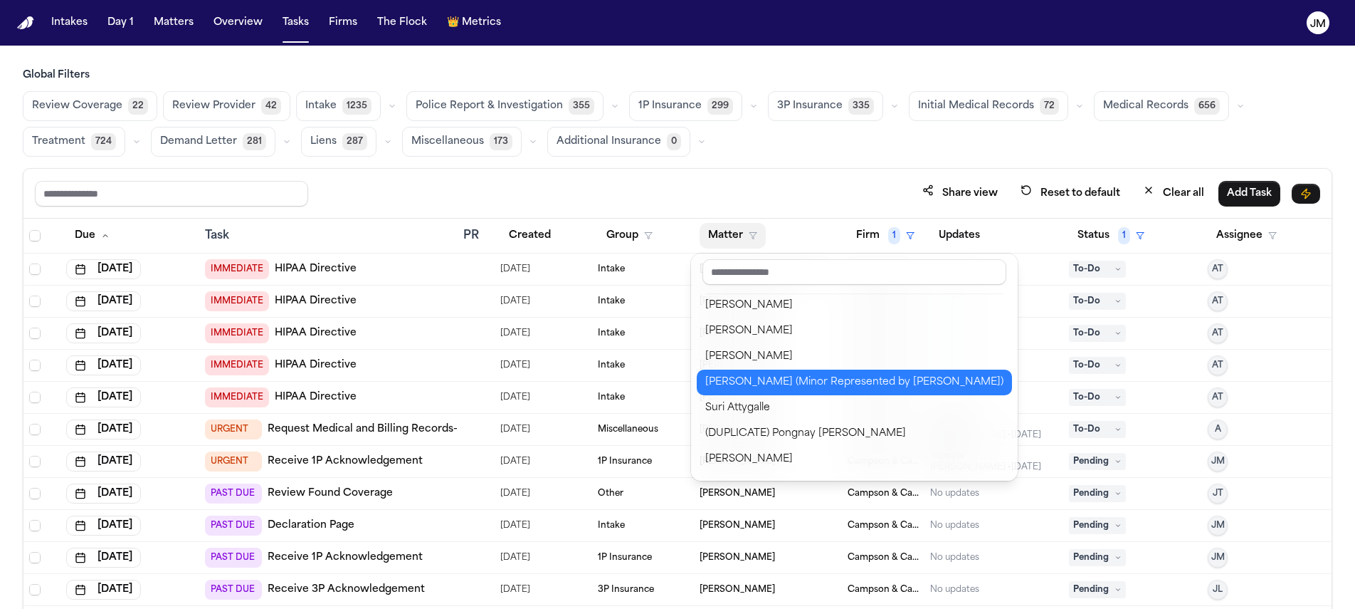
click at [772, 379] on div "[PERSON_NAME] (Minor Represented by [PERSON_NAME])" at bounding box center [854, 382] width 298 height 17
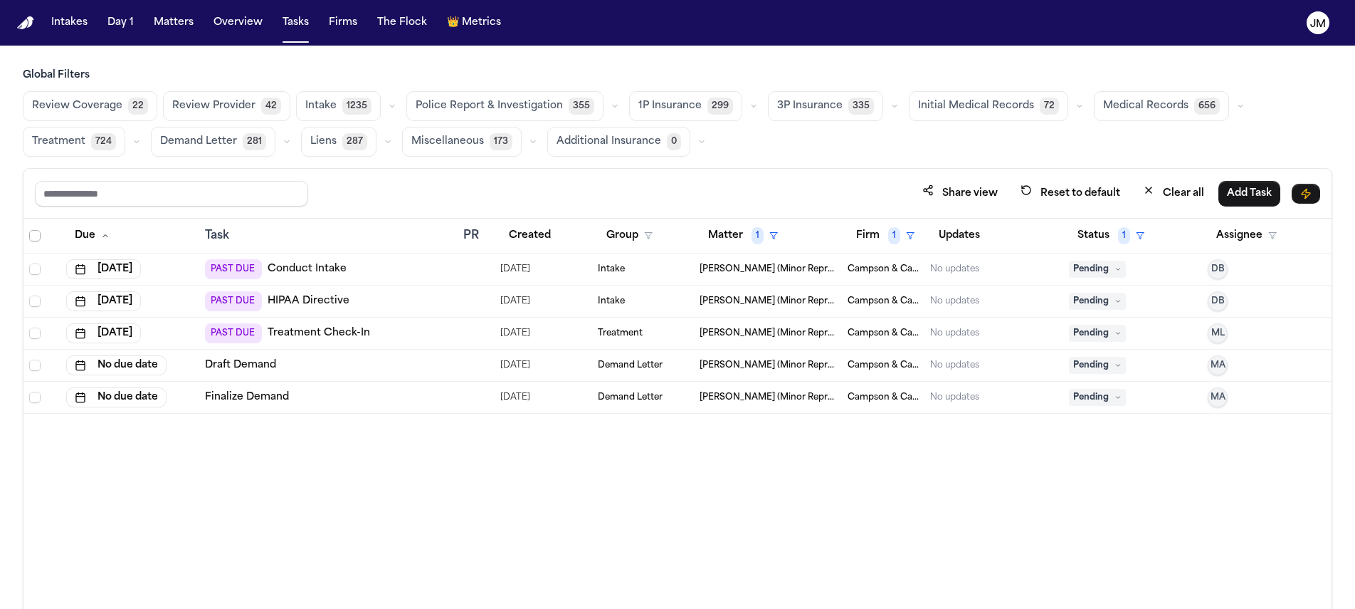
click at [38, 236] on span "Select all" at bounding box center [34, 235] width 11 height 11
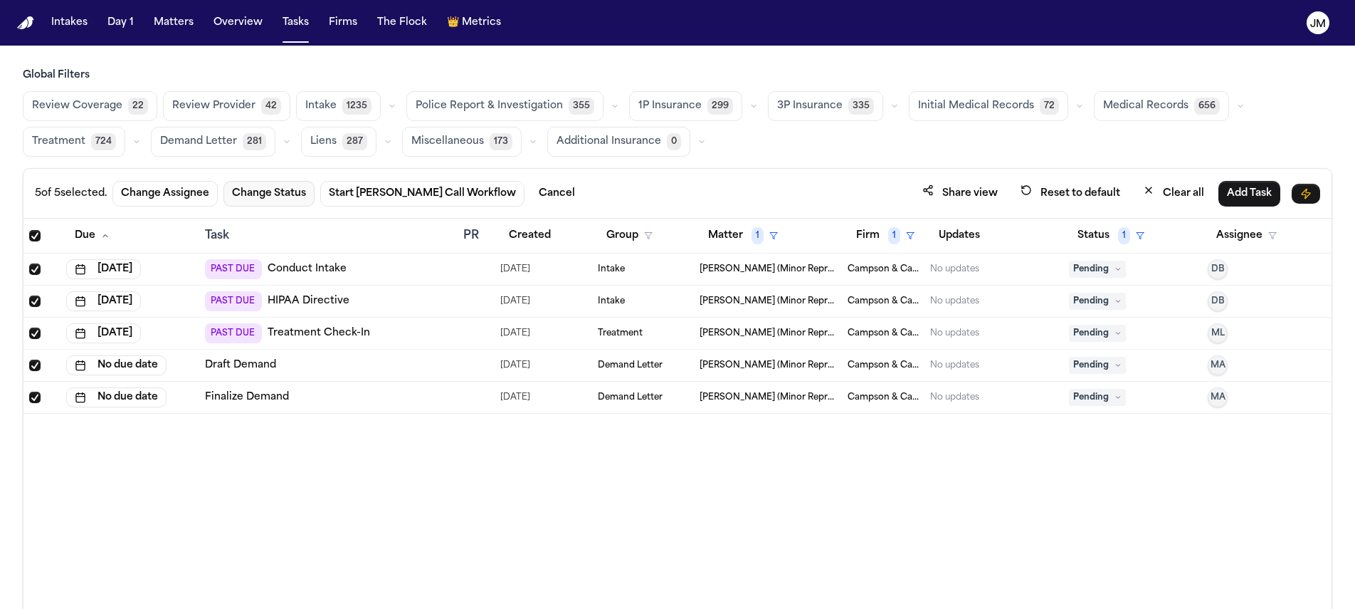
click at [277, 187] on button "Change Status" at bounding box center [269, 194] width 91 height 26
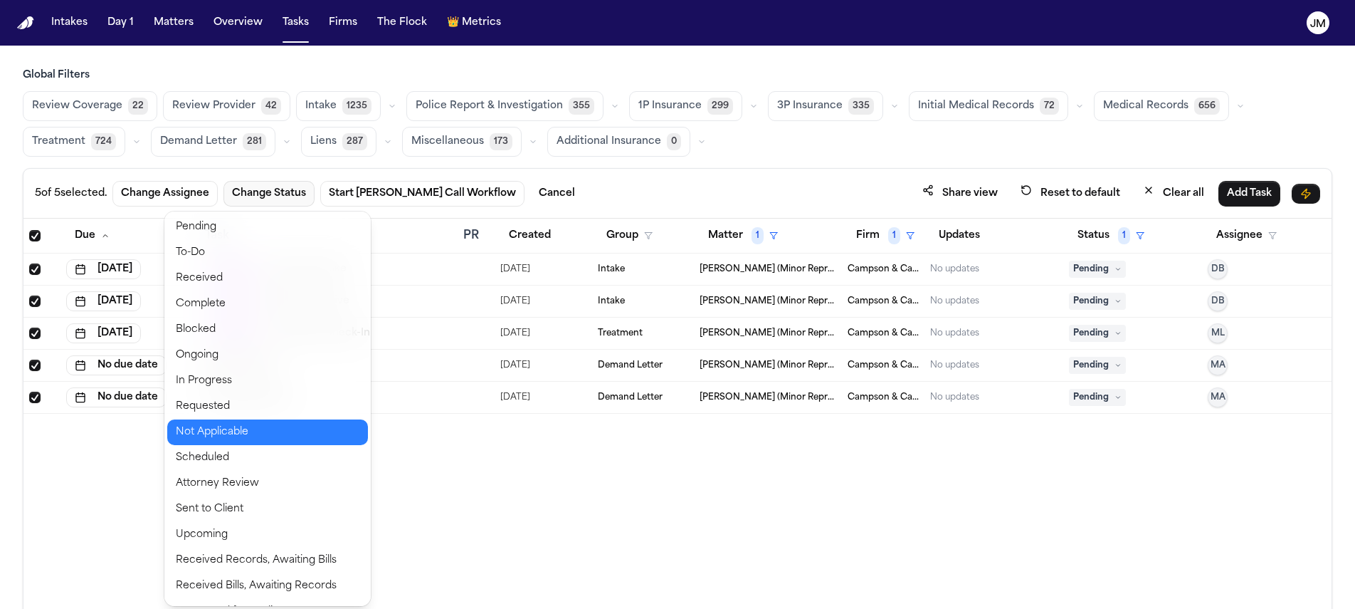
click at [242, 434] on button "Not Applicable" at bounding box center [267, 432] width 201 height 26
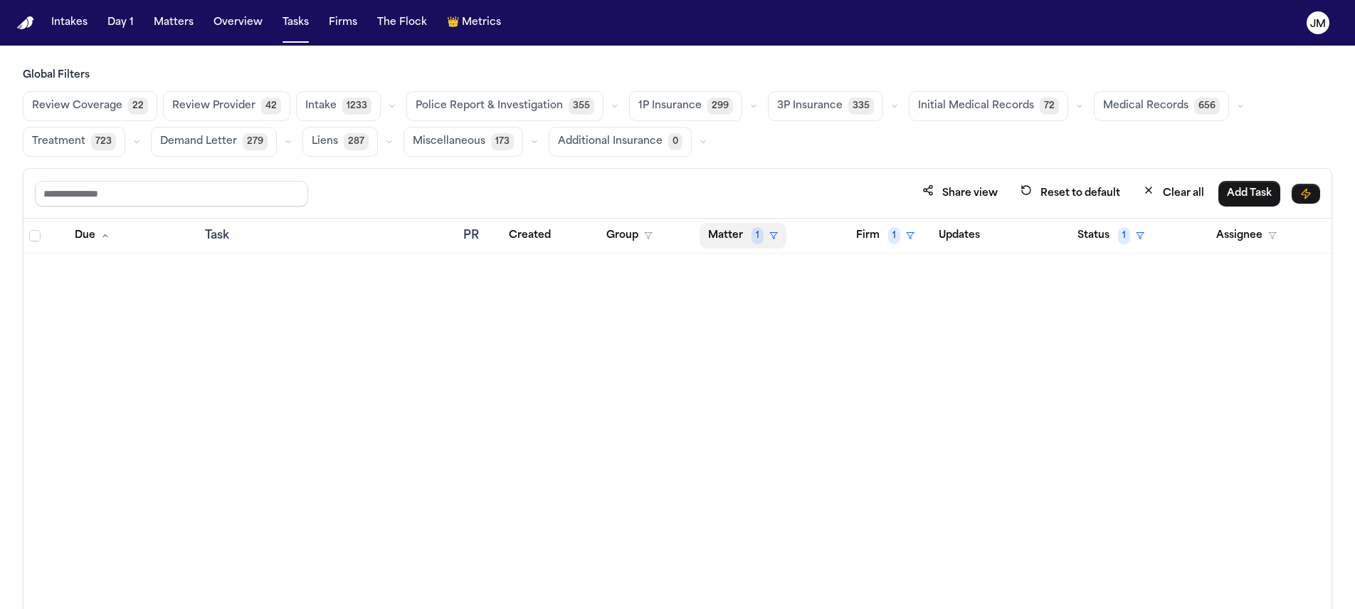
click at [728, 239] on button "Matter 1" at bounding box center [743, 236] width 87 height 26
click at [760, 340] on div "Clear filter" at bounding box center [776, 341] width 52 height 17
click at [732, 240] on button "Matter" at bounding box center [733, 236] width 66 height 26
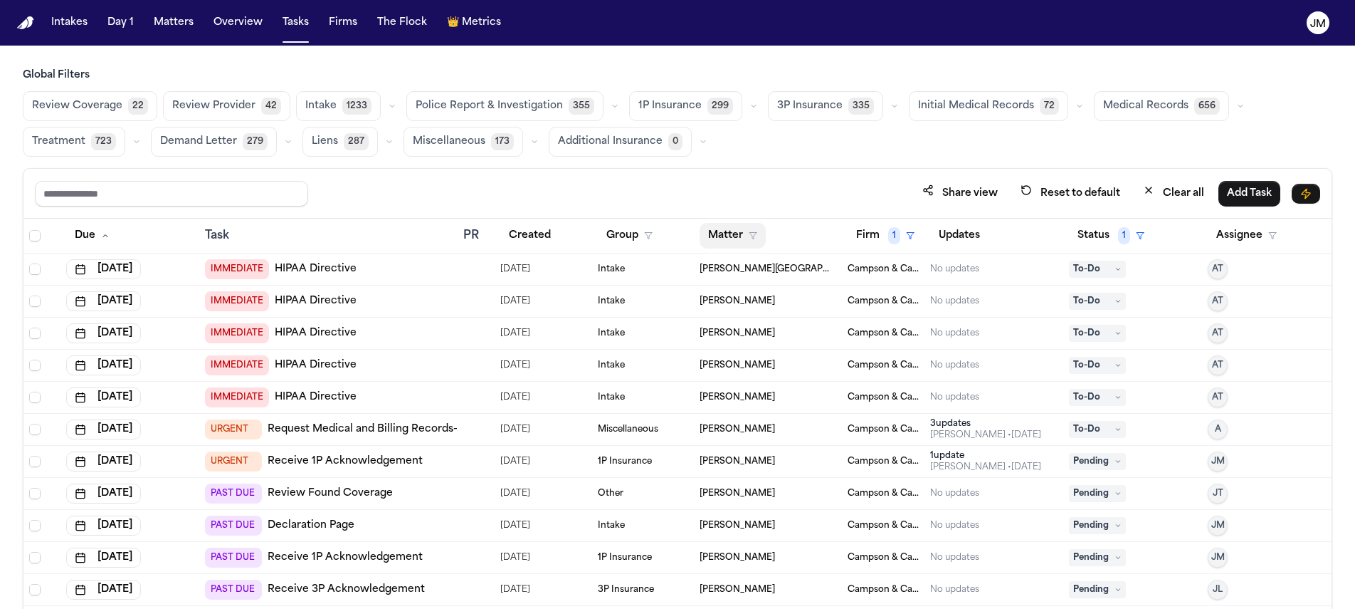
click at [736, 236] on button "Matter" at bounding box center [733, 236] width 66 height 26
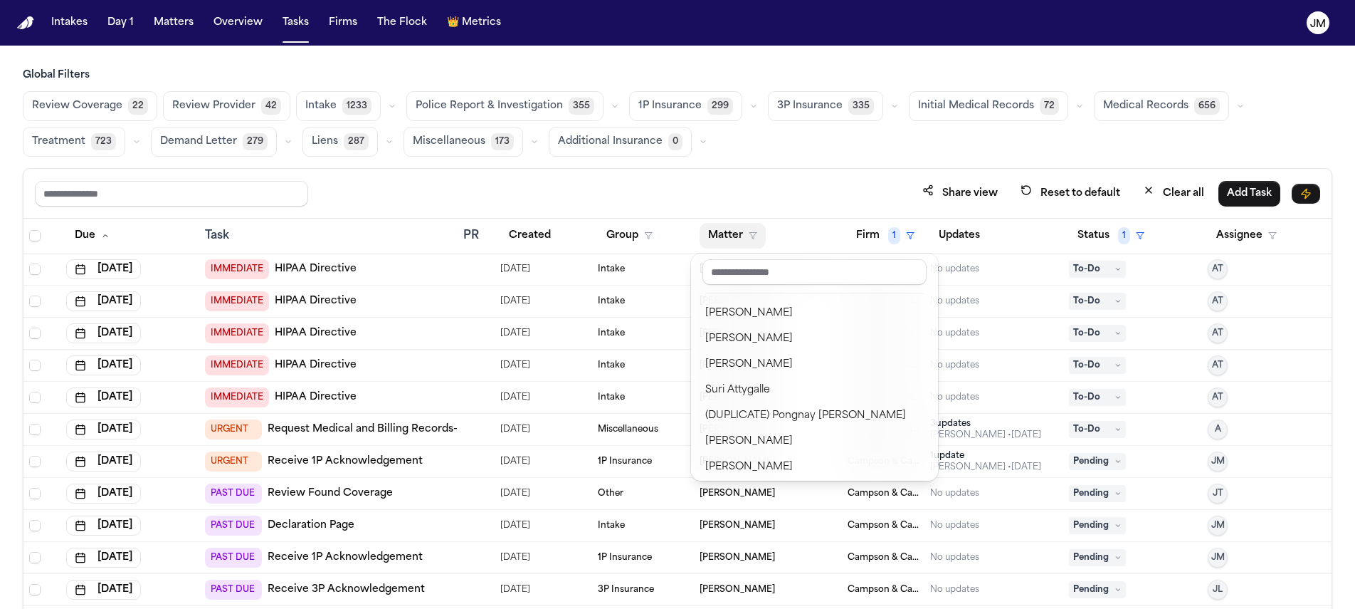
scroll to position [724, 0]
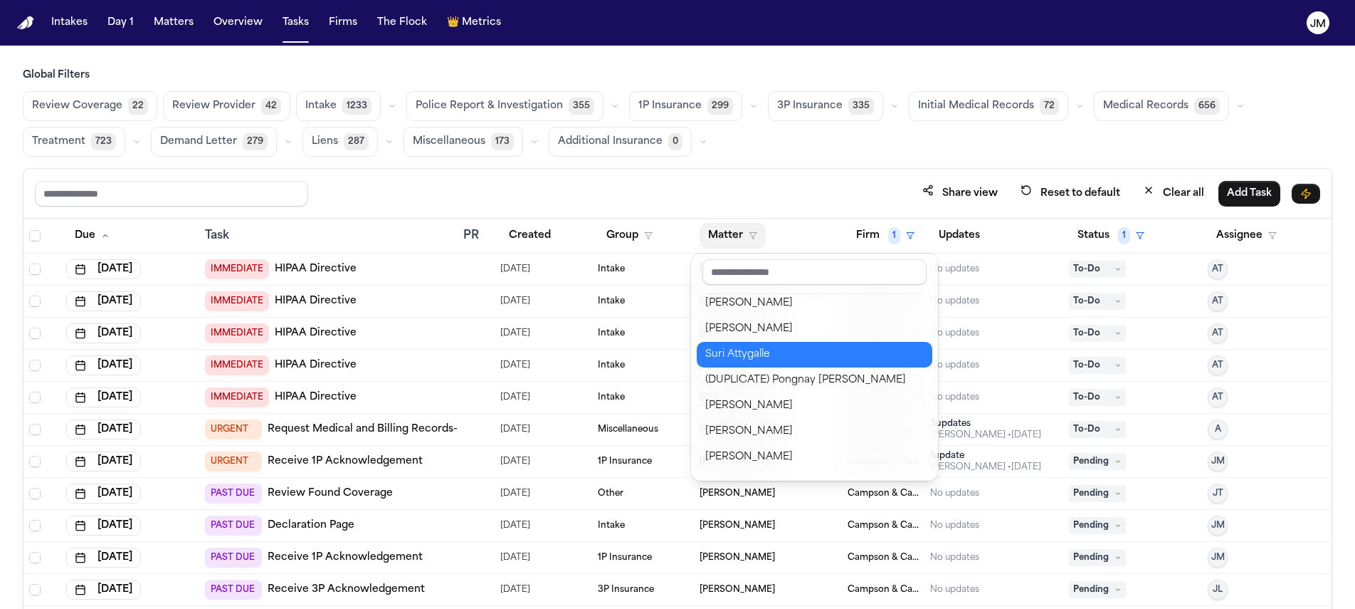
click at [802, 358] on div "Suri Attygalle" at bounding box center [814, 354] width 219 height 17
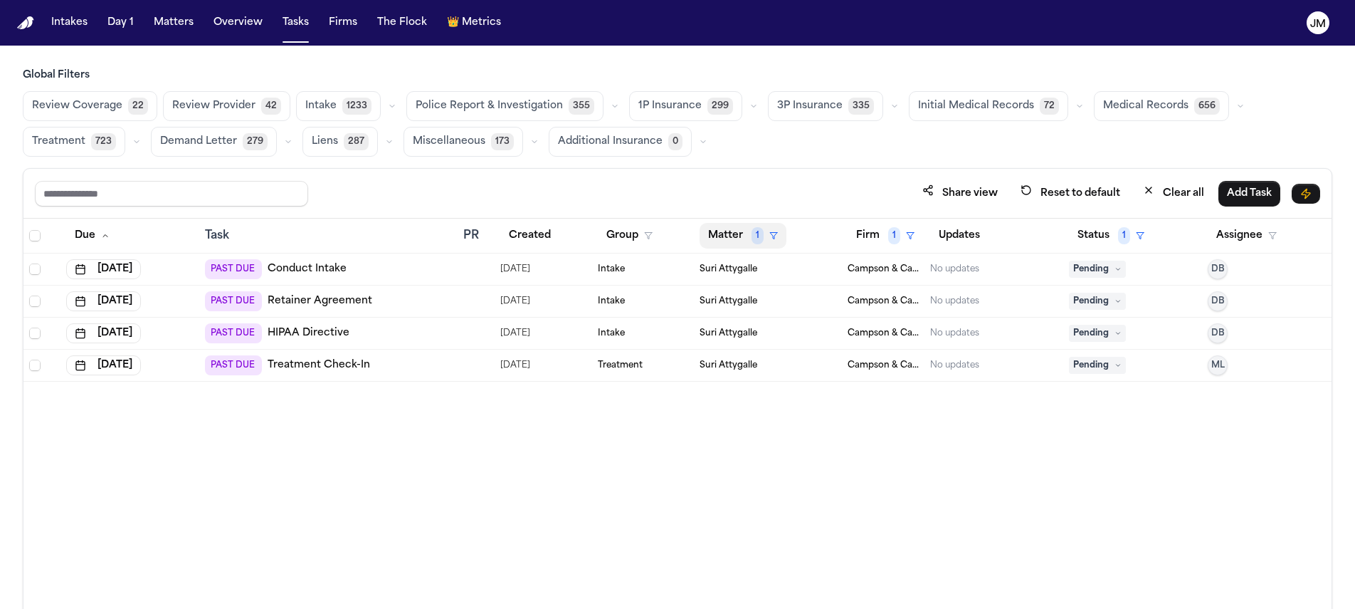
click at [737, 231] on button "Matter 1" at bounding box center [743, 236] width 87 height 26
click at [31, 233] on table "Due Task PR Created Group Matter 1 Firm 1 Updates Status 1 Assignee Sep 2, 2025…" at bounding box center [677, 300] width 1308 height 163
click at [36, 236] on span "Select all" at bounding box center [34, 235] width 11 height 11
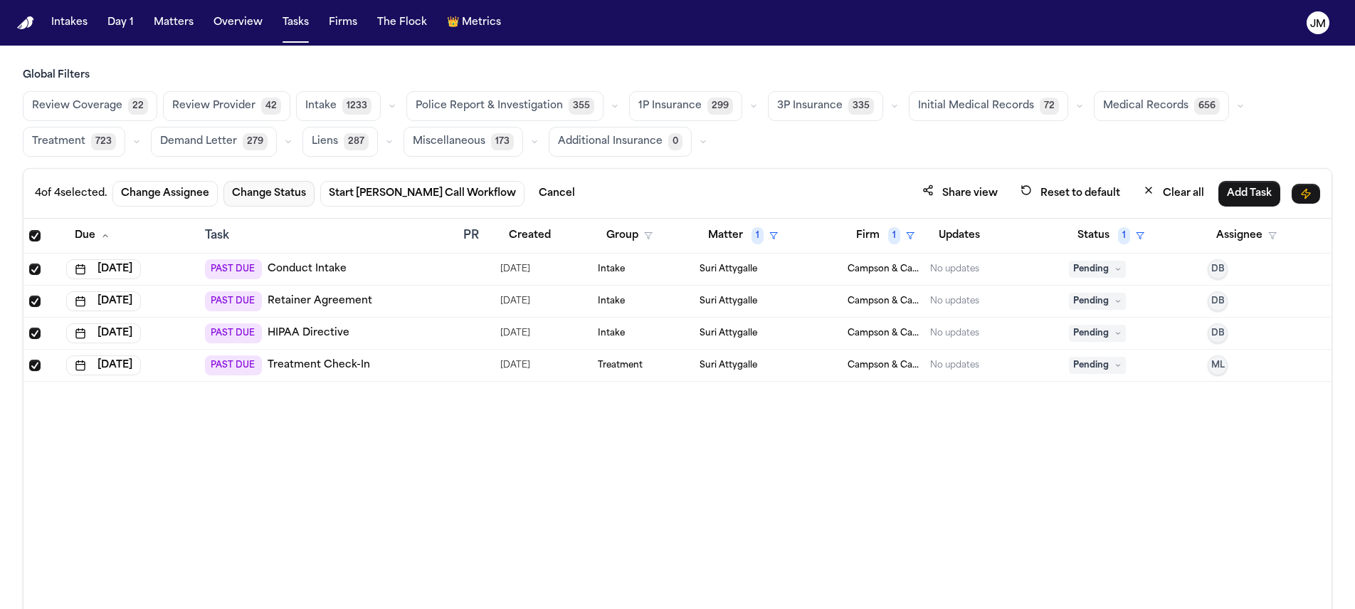
click at [288, 195] on button "Change Status" at bounding box center [269, 194] width 91 height 26
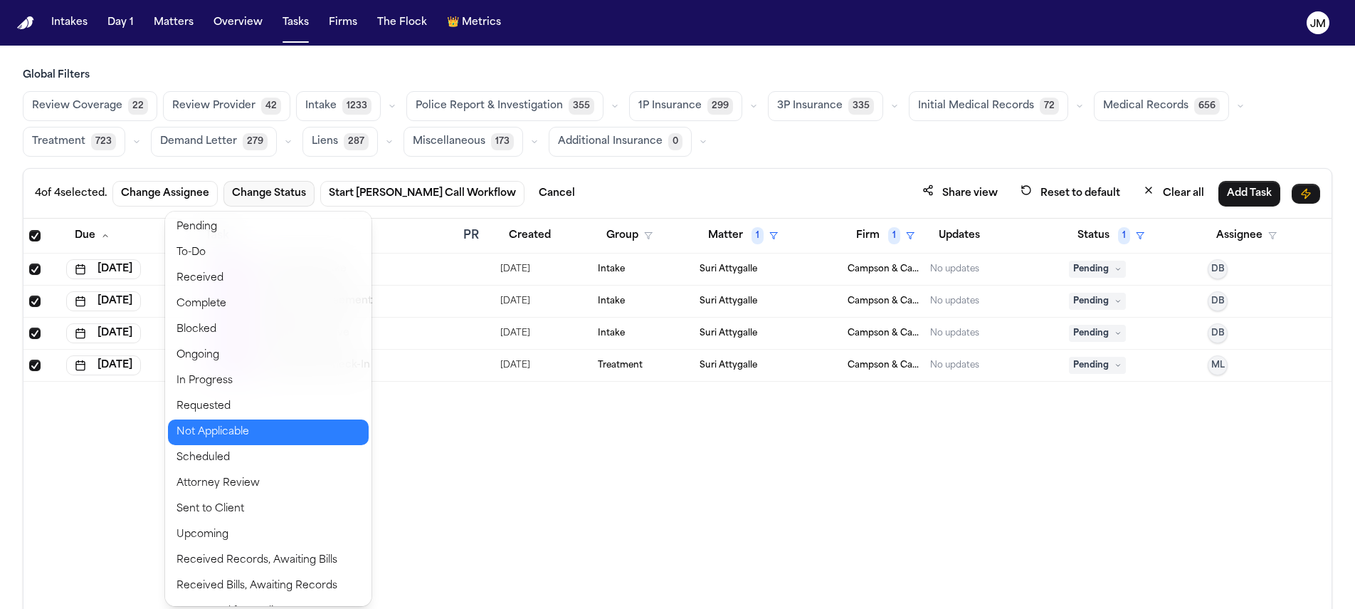
click at [231, 429] on button "Not Applicable" at bounding box center [268, 432] width 201 height 26
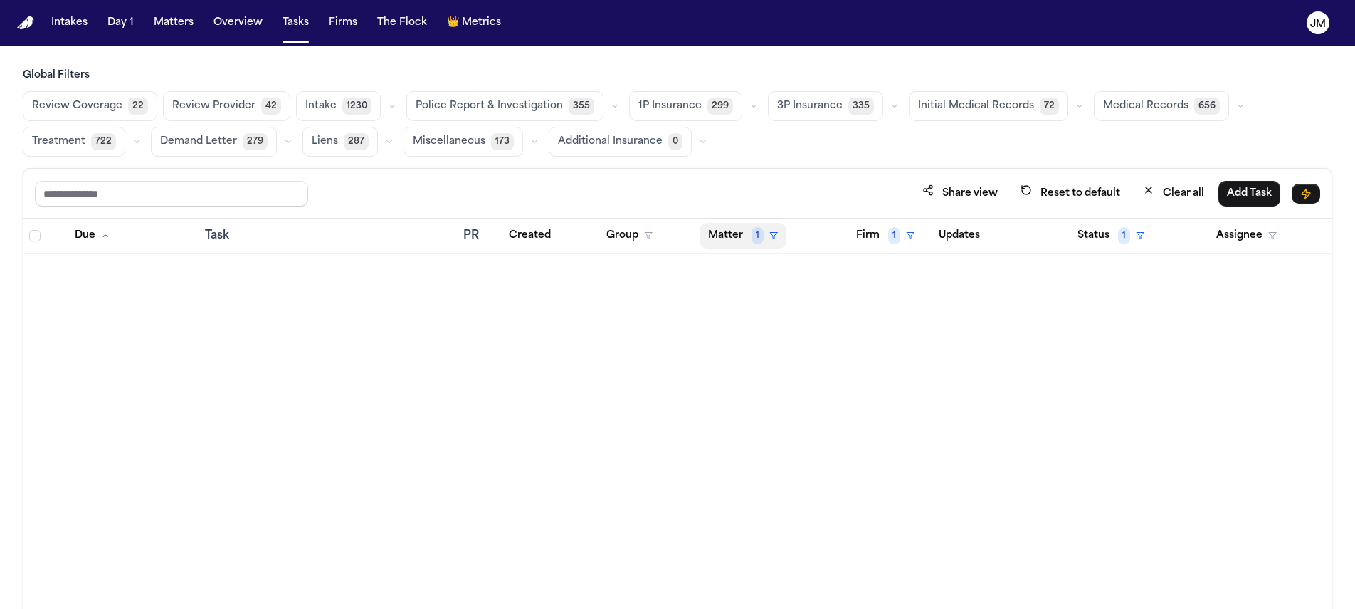
click at [742, 223] on button "Matter 1" at bounding box center [743, 236] width 87 height 26
click at [809, 347] on button "Clear filter" at bounding box center [768, 342] width 131 height 26
click at [745, 235] on button "Matter" at bounding box center [733, 236] width 66 height 26
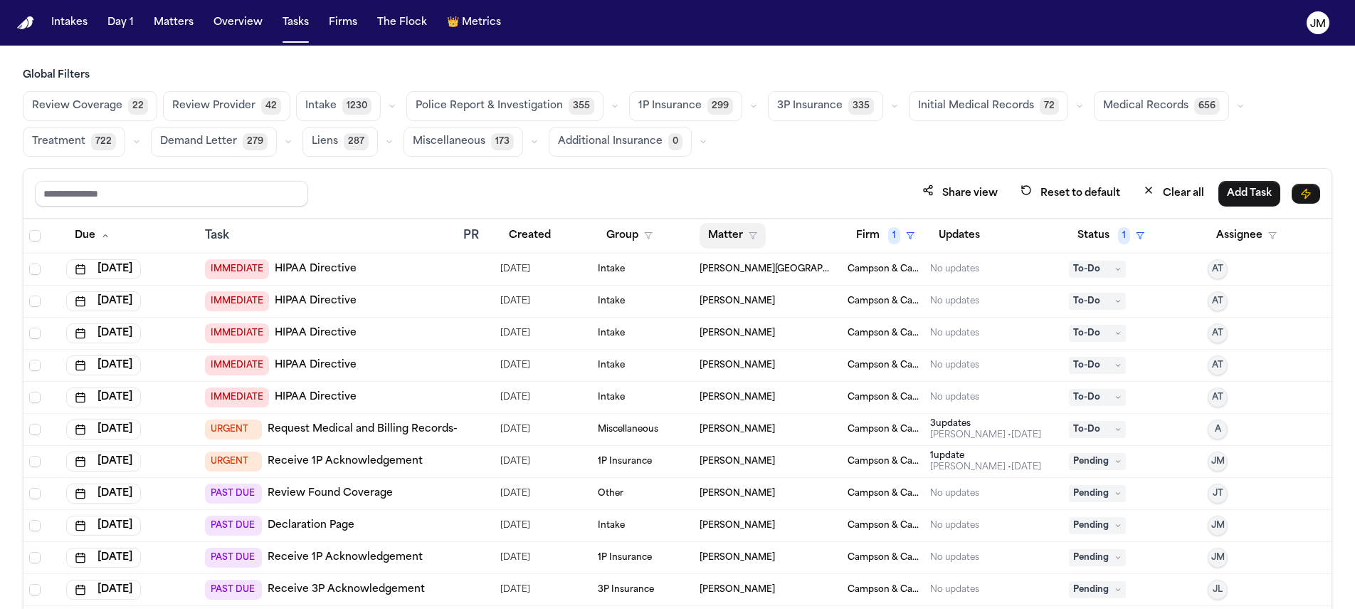
click at [727, 236] on button "Matter" at bounding box center [733, 236] width 66 height 26
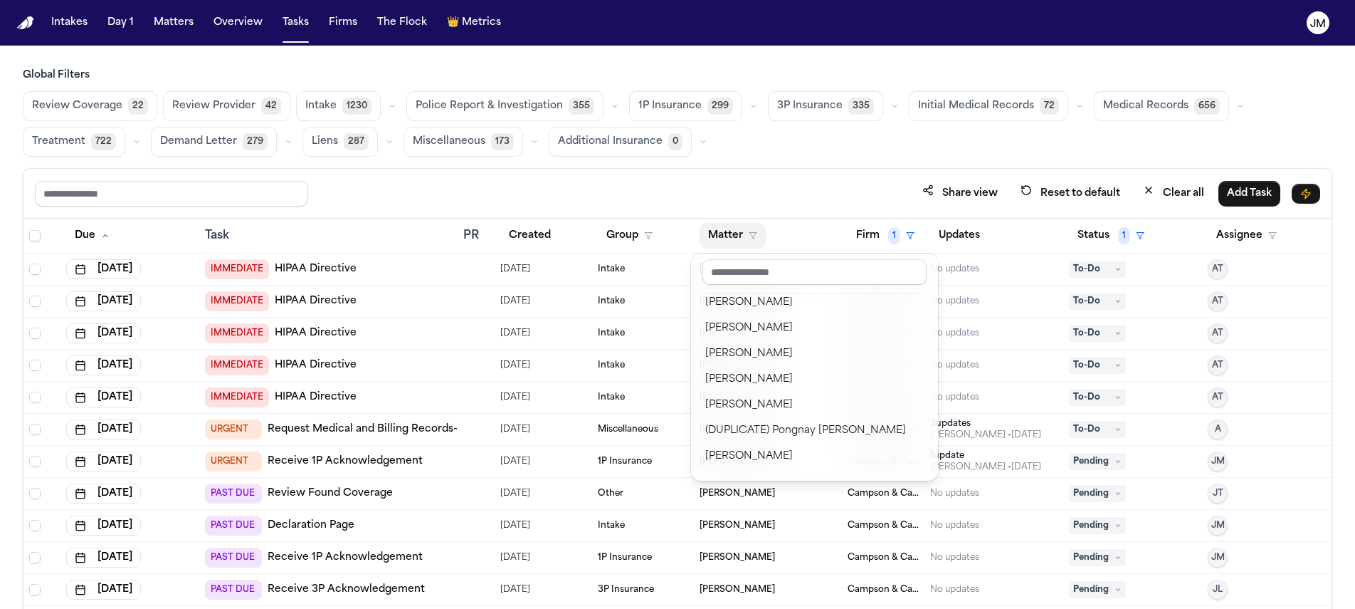
scroll to position [729, 0]
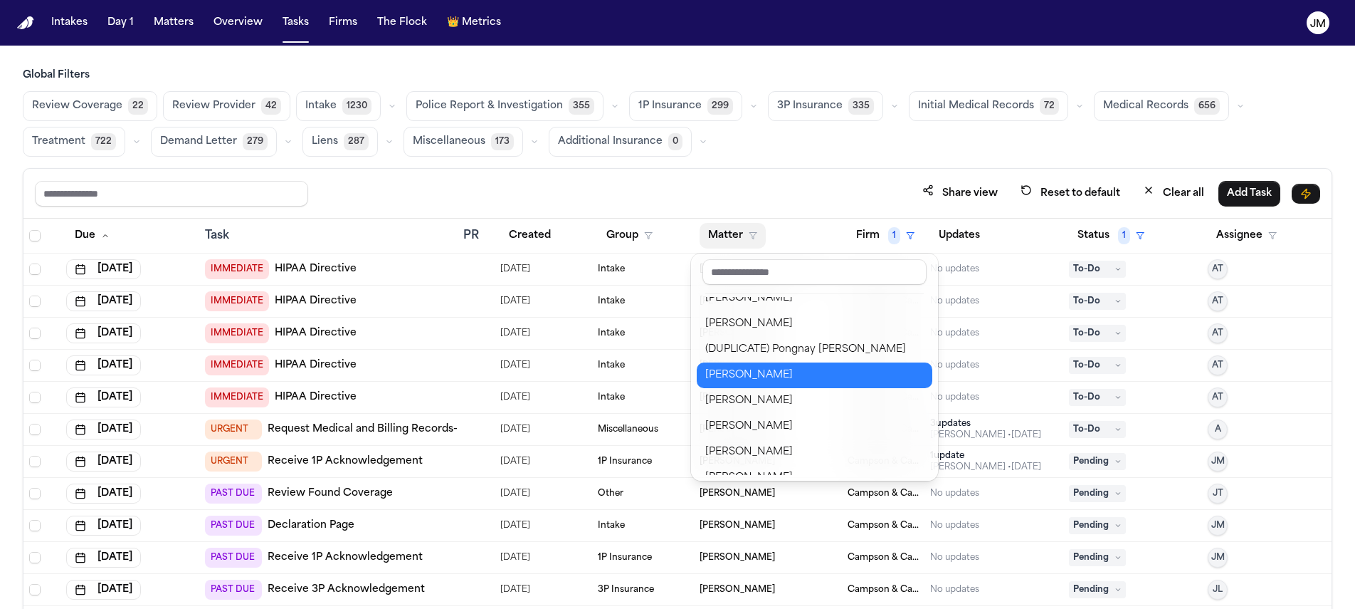
click at [765, 380] on div "Sharell Miller" at bounding box center [814, 375] width 219 height 17
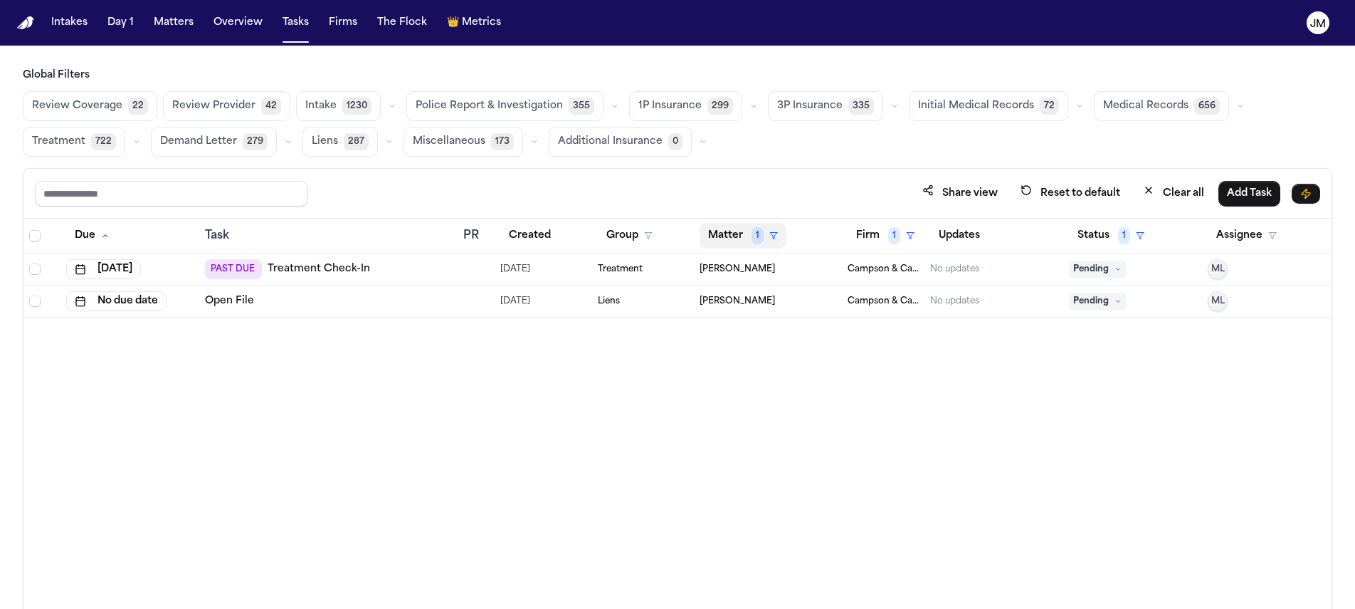
click at [749, 238] on button "Matter 1" at bounding box center [743, 236] width 87 height 26
click at [666, 377] on div "Due Task PR Created Group Matter 1 Firm 1 Updates Status 1 Assignee Sep 2, 2025…" at bounding box center [677, 445] width 1308 height 452
click at [32, 238] on span "Select all" at bounding box center [34, 235] width 11 height 11
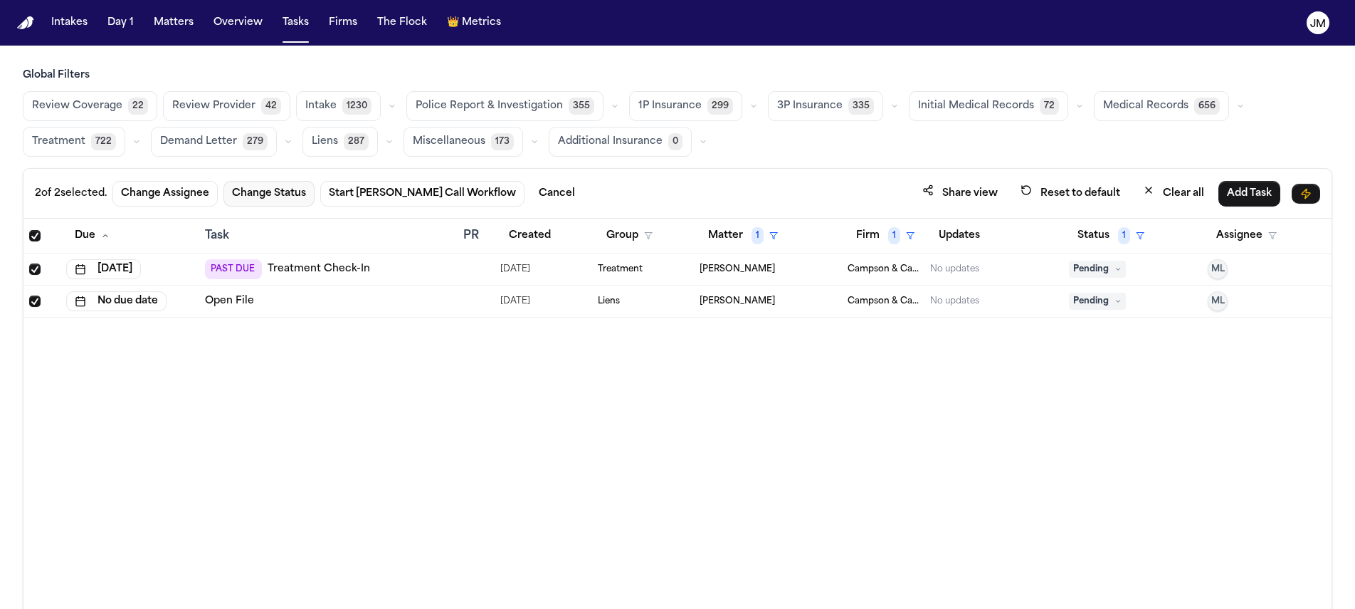
click at [309, 201] on button "Change Status" at bounding box center [269, 194] width 91 height 26
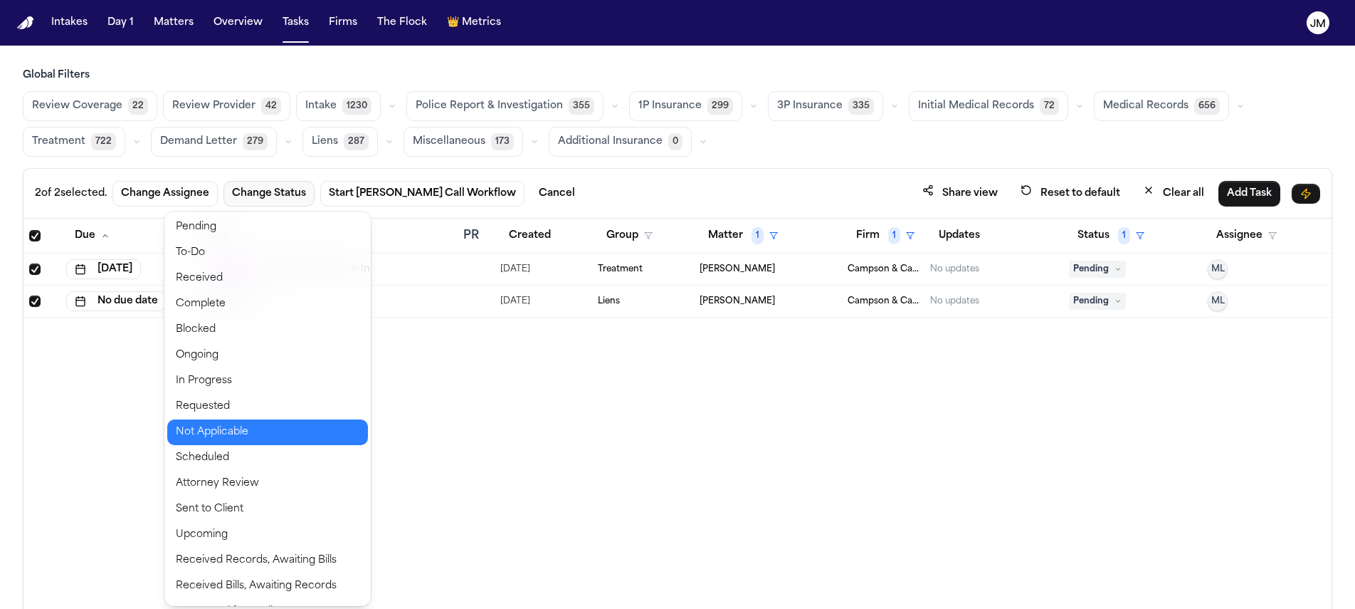
click at [258, 426] on button "Not Applicable" at bounding box center [267, 432] width 201 height 26
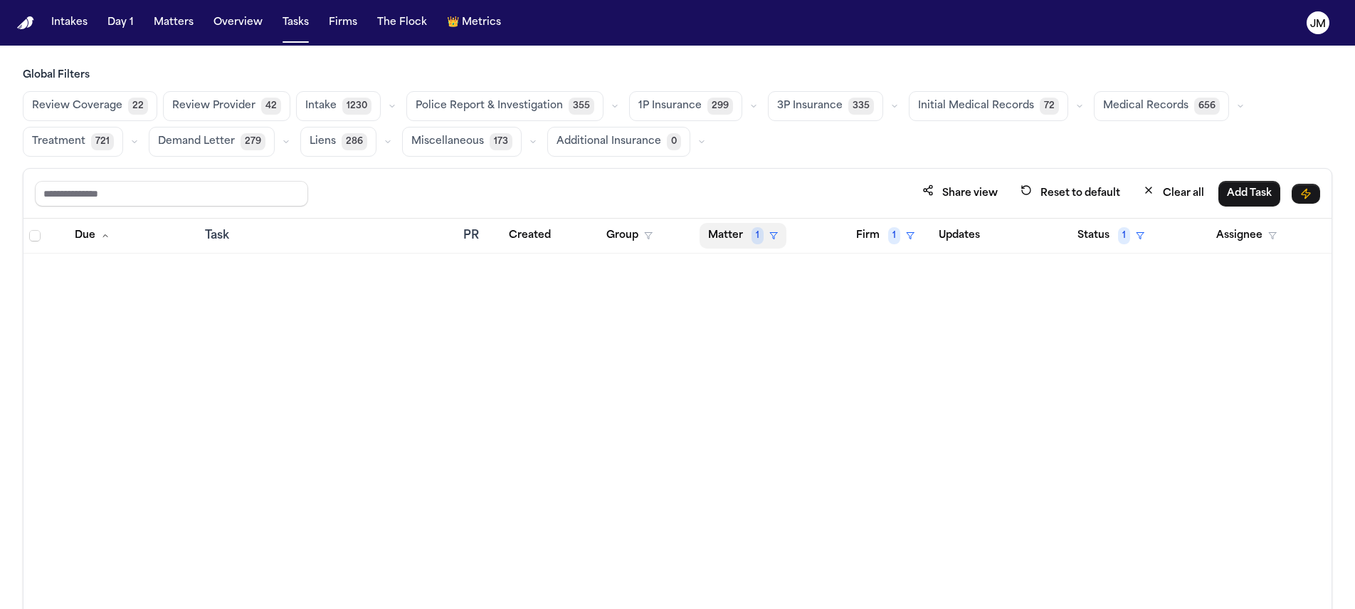
click at [742, 233] on button "Matter 1" at bounding box center [743, 236] width 87 height 26
click at [735, 339] on button "Clear filter" at bounding box center [768, 342] width 131 height 26
click at [718, 241] on button "Matter" at bounding box center [733, 236] width 66 height 26
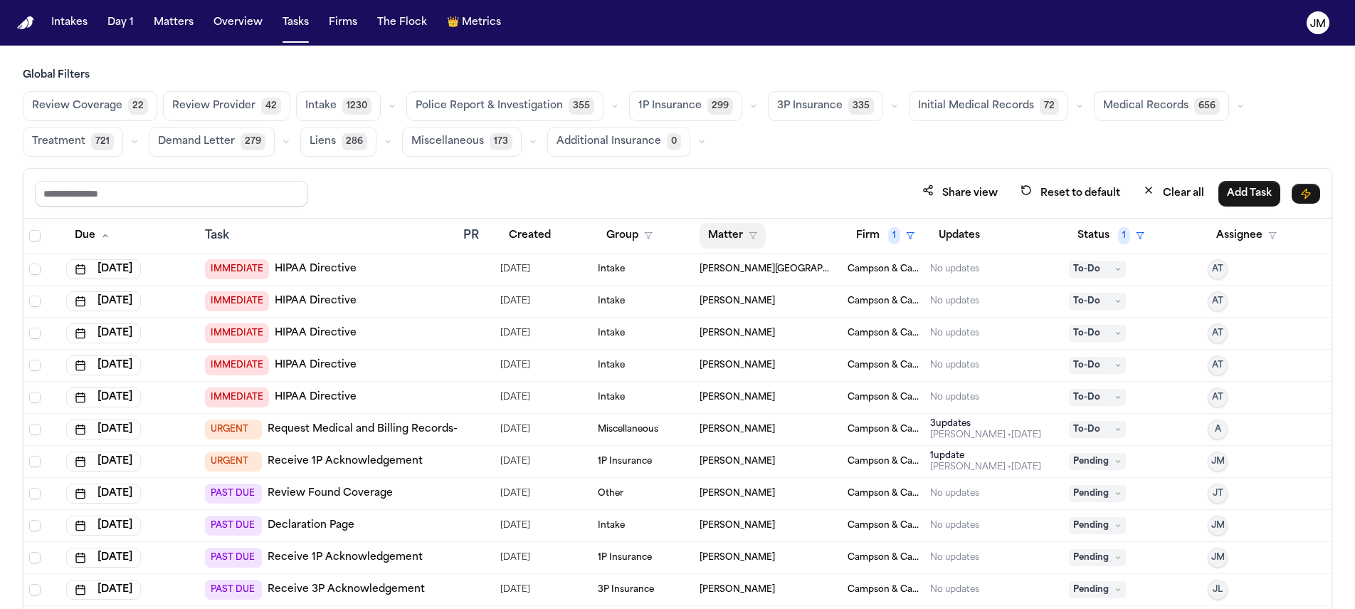
click at [718, 241] on button "Matter" at bounding box center [733, 236] width 66 height 26
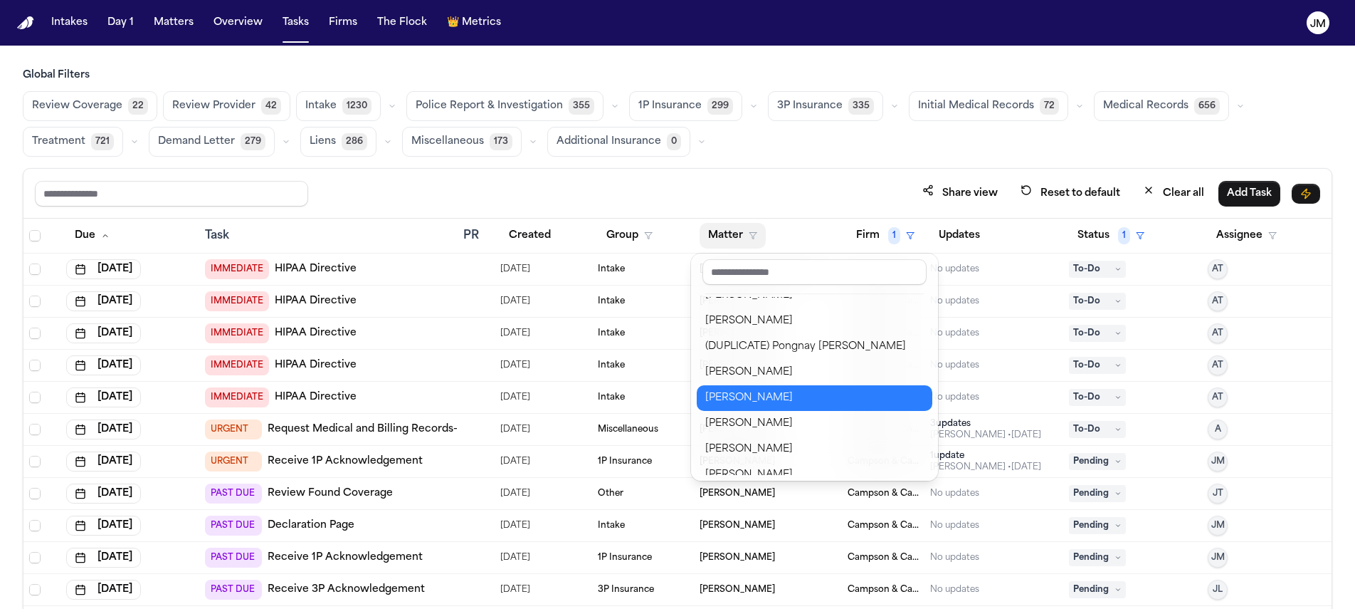
scroll to position [777, 0]
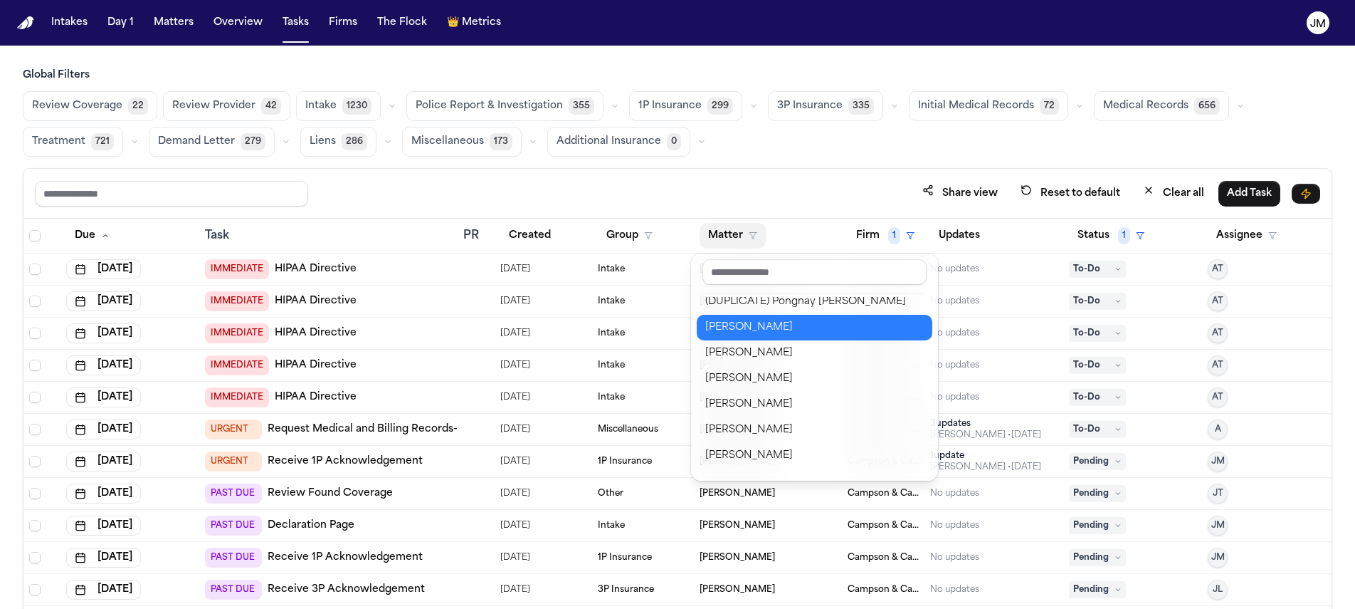
click at [759, 323] on div "Bonita Atkinson" at bounding box center [814, 327] width 219 height 17
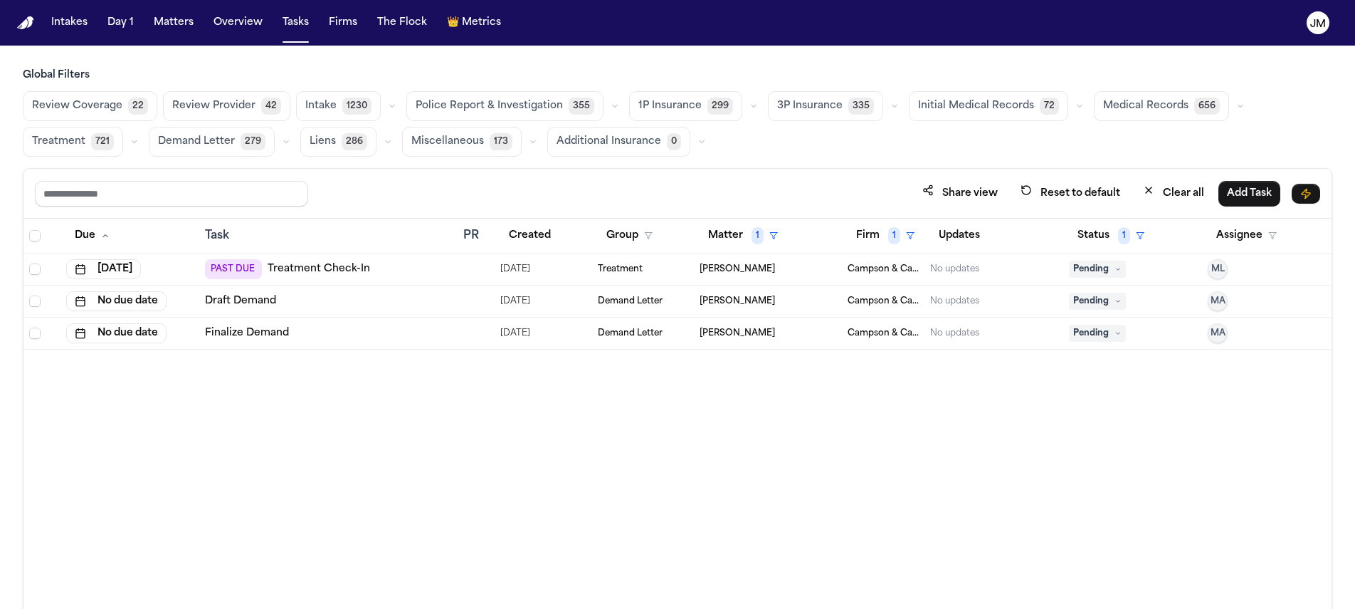
click at [26, 233] on th at bounding box center [41, 236] width 37 height 35
click at [28, 234] on th at bounding box center [41, 236] width 37 height 35
click at [33, 238] on span "Select all" at bounding box center [34, 235] width 11 height 11
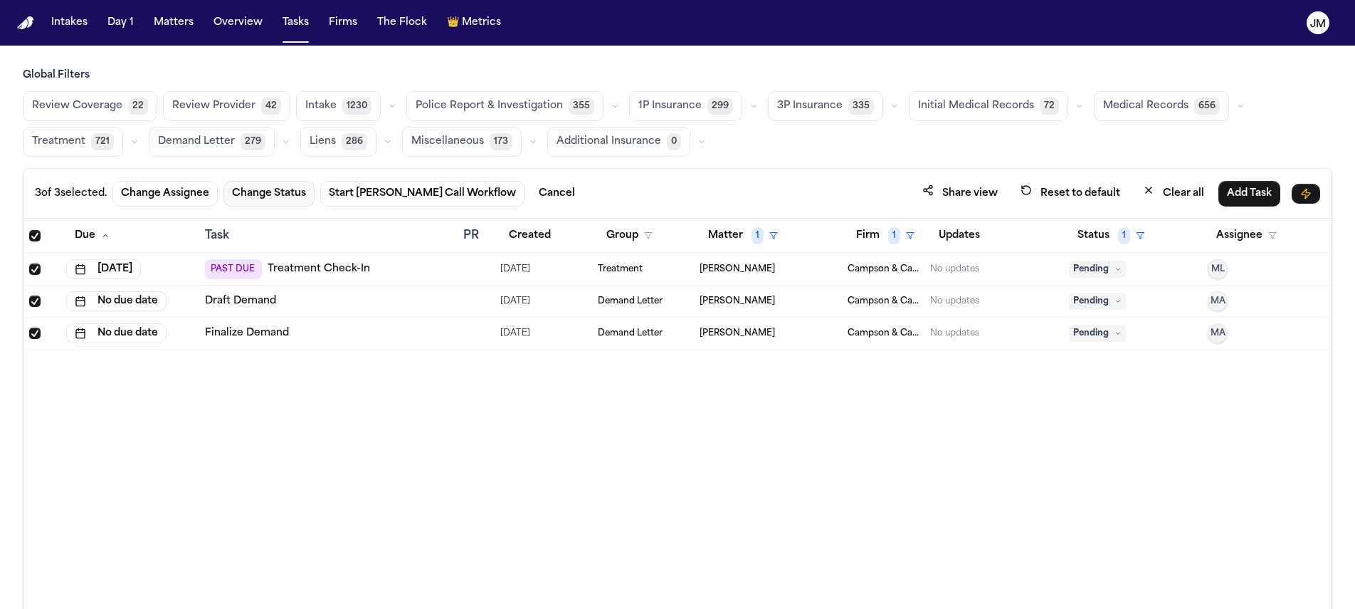
click at [303, 193] on button "Change Status" at bounding box center [269, 194] width 91 height 26
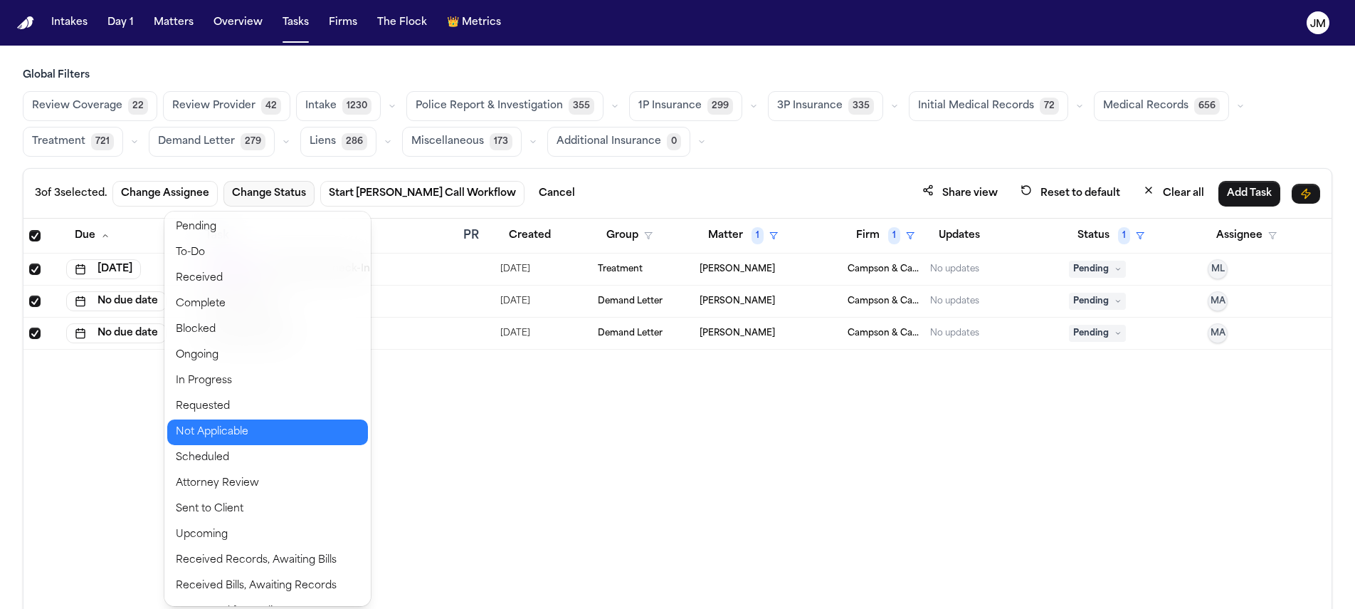
click at [249, 425] on button "Not Applicable" at bounding box center [267, 432] width 201 height 26
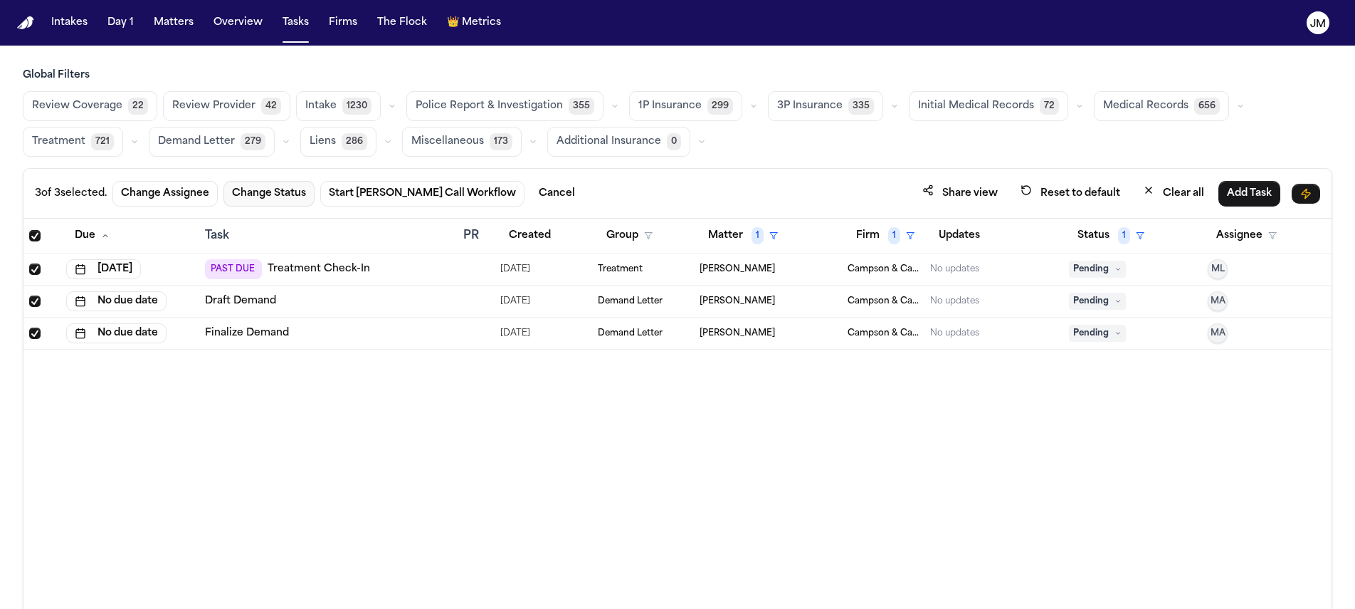
click at [272, 193] on button "Change Status" at bounding box center [269, 194] width 91 height 26
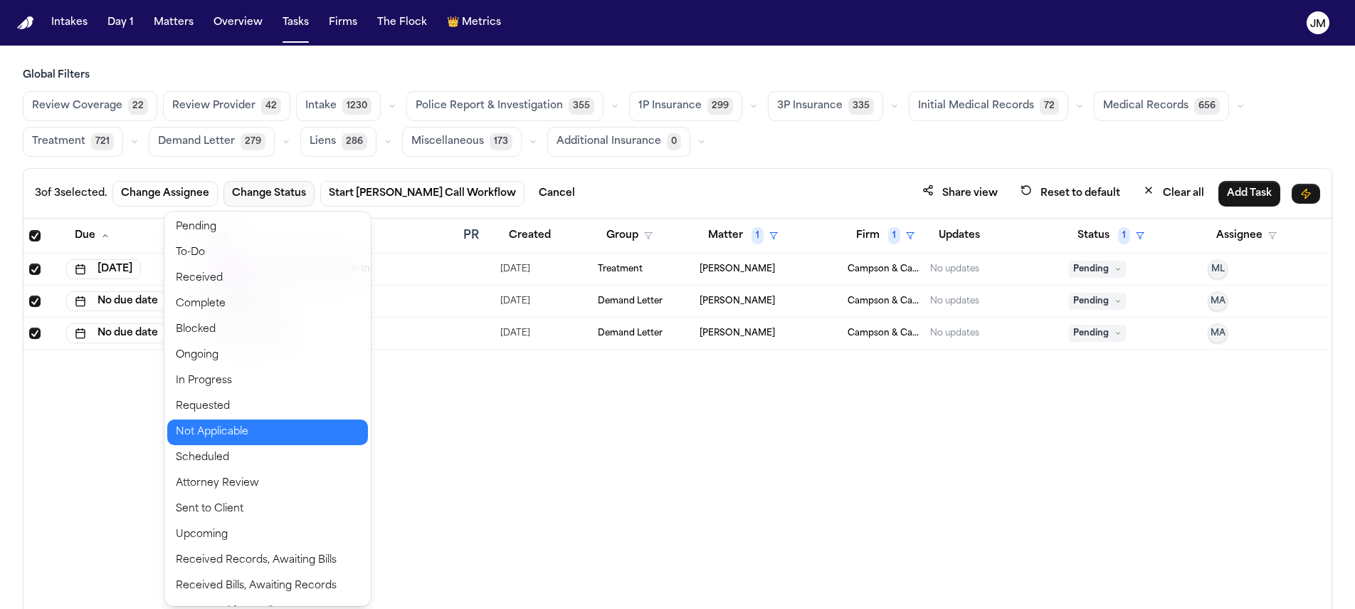
click at [246, 431] on button "Not Applicable" at bounding box center [267, 432] width 201 height 26
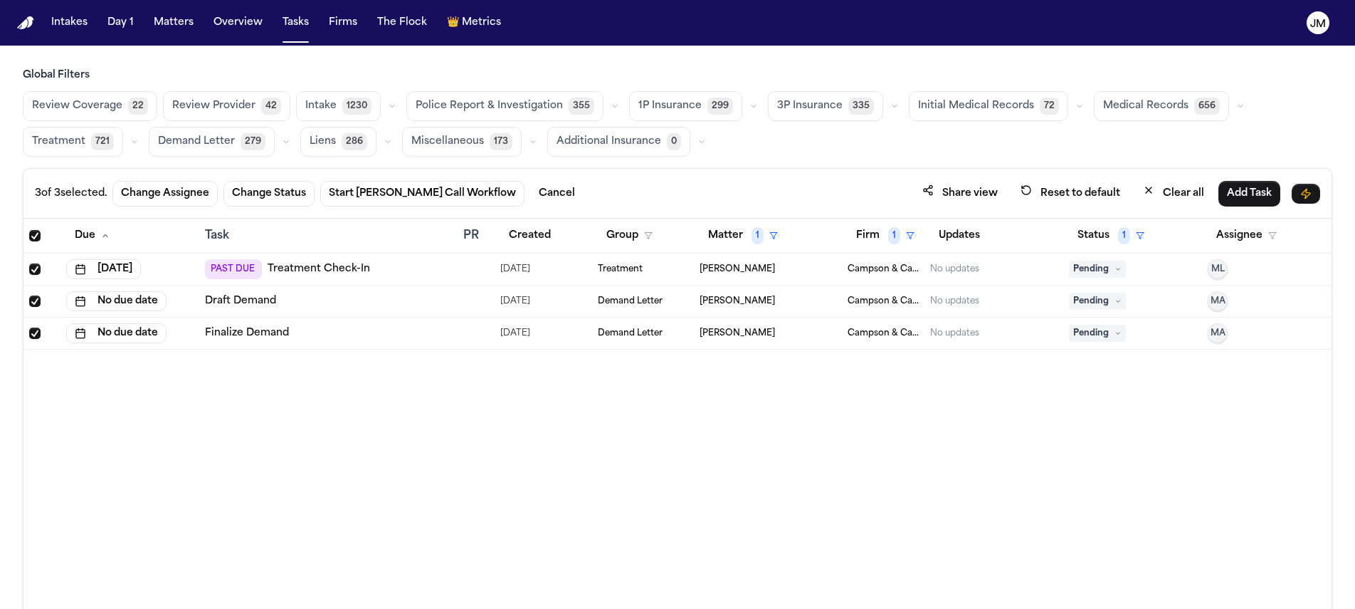
click at [471, 372] on div "Due Task PR Created Group Matter 1 Firm 1 Updates Status 1 Assignee Sep 3, 2025…" at bounding box center [677, 445] width 1308 height 452
drag, startPoint x: 32, startPoint y: 228, endPoint x: 34, endPoint y: 237, distance: 9.5
click at [32, 228] on th at bounding box center [41, 236] width 37 height 35
click at [34, 237] on span "Select all" at bounding box center [34, 235] width 11 height 11
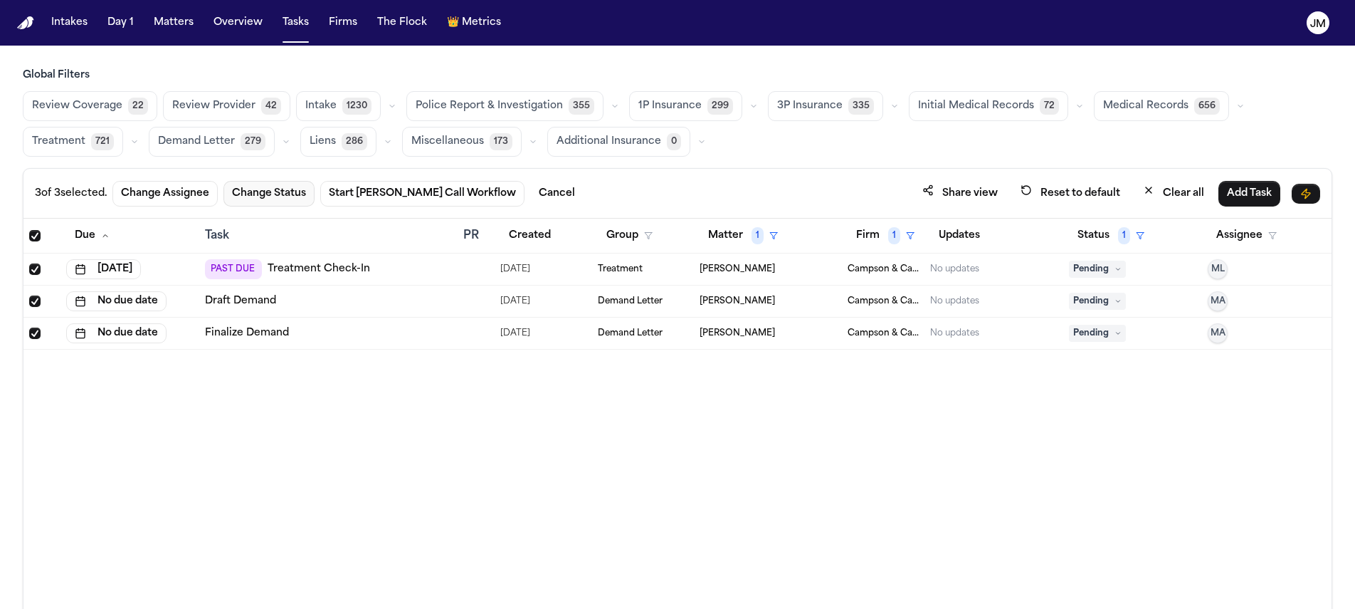
click at [258, 204] on button "Change Status" at bounding box center [269, 194] width 91 height 26
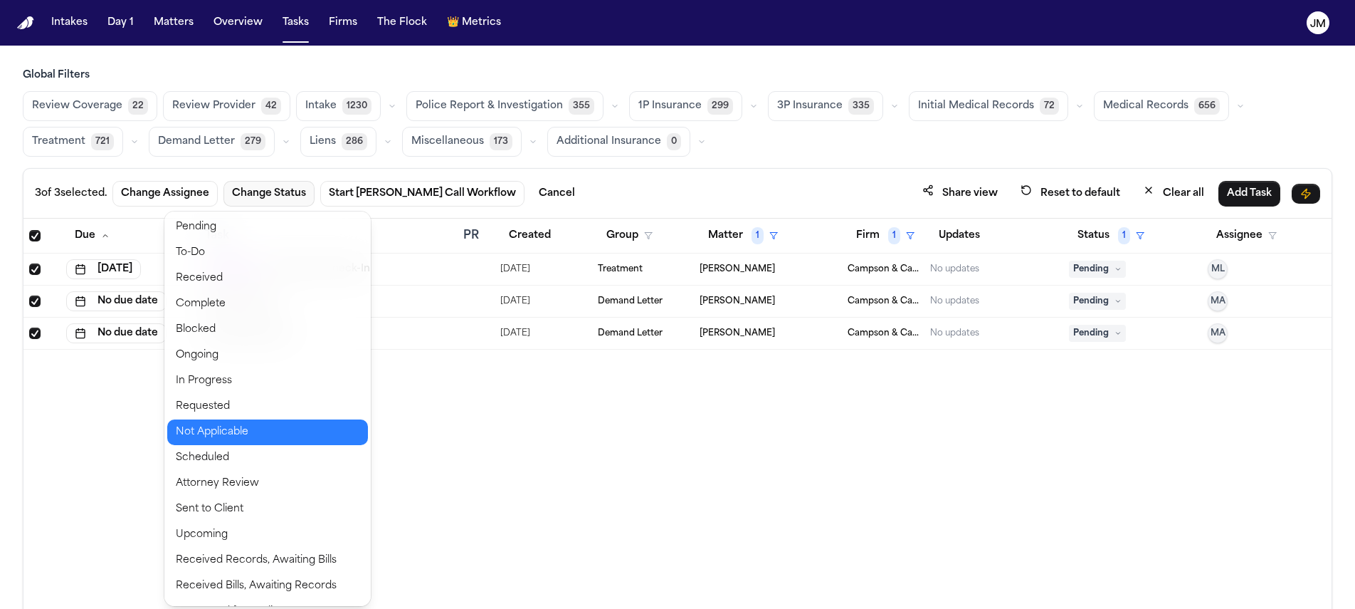
click at [211, 429] on button "Not Applicable" at bounding box center [267, 432] width 201 height 26
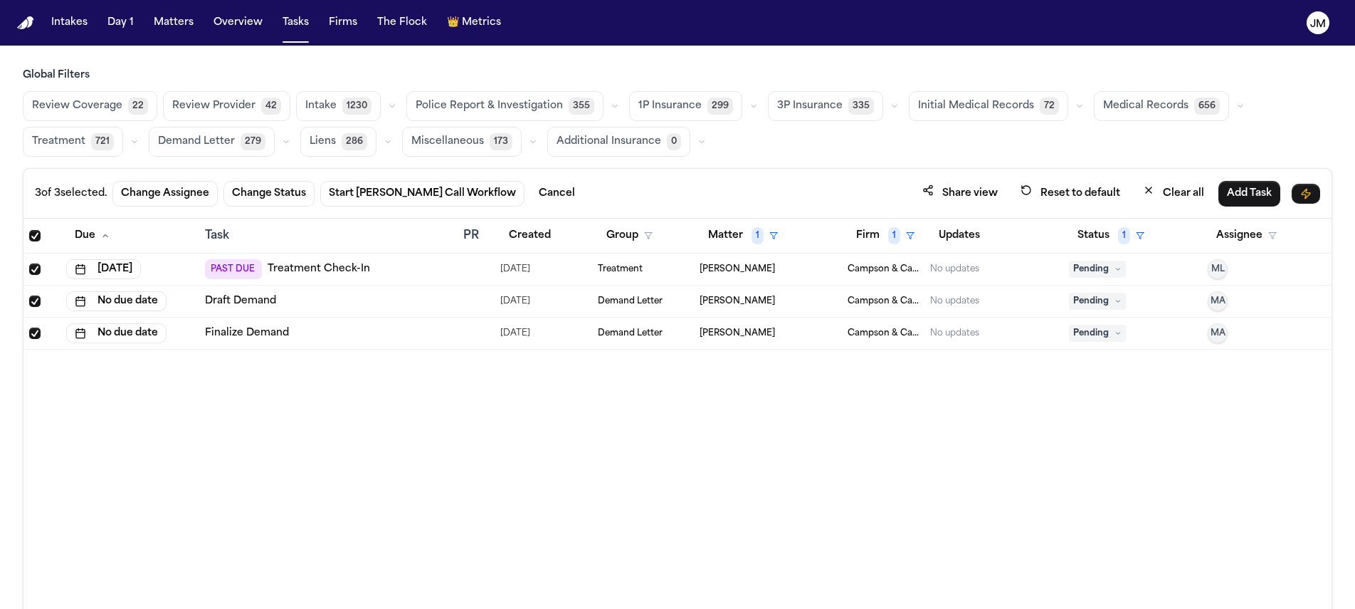
click at [211, 429] on div "Due Task PR Created Group Matter 1 Firm 1 Updates Status 1 Assignee Sep 3, 2025…" at bounding box center [677, 445] width 1308 height 452
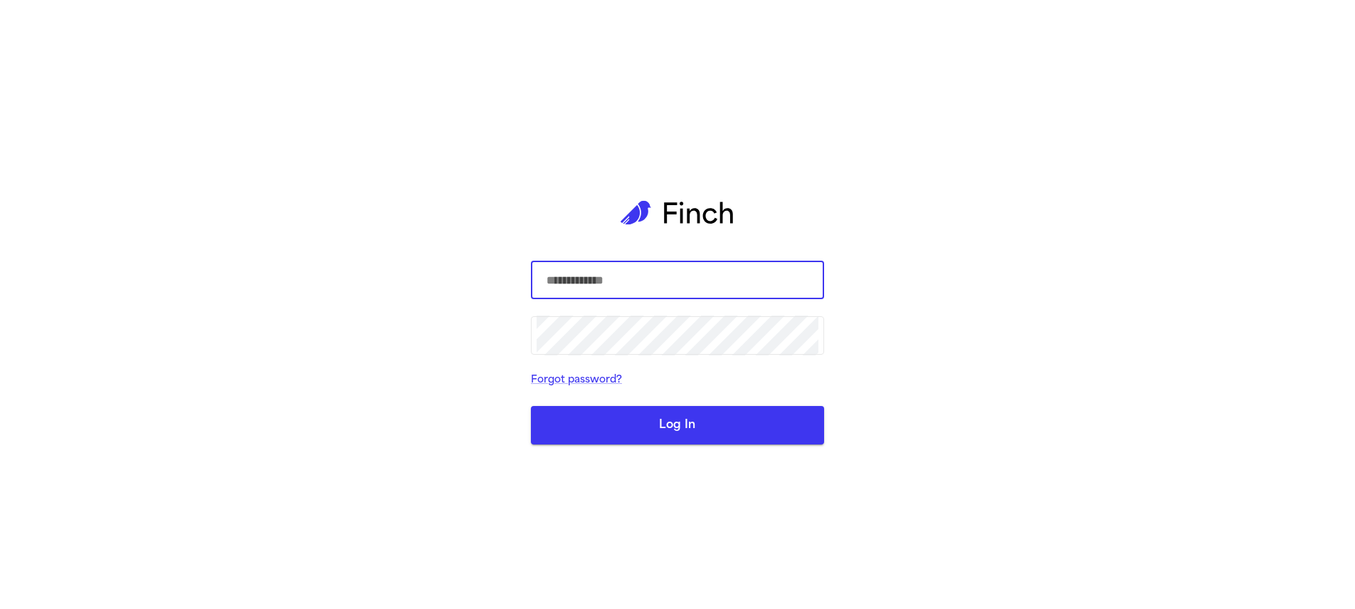
type input "**********"
click at [651, 446] on div "**********" at bounding box center [677, 304] width 293 height 609
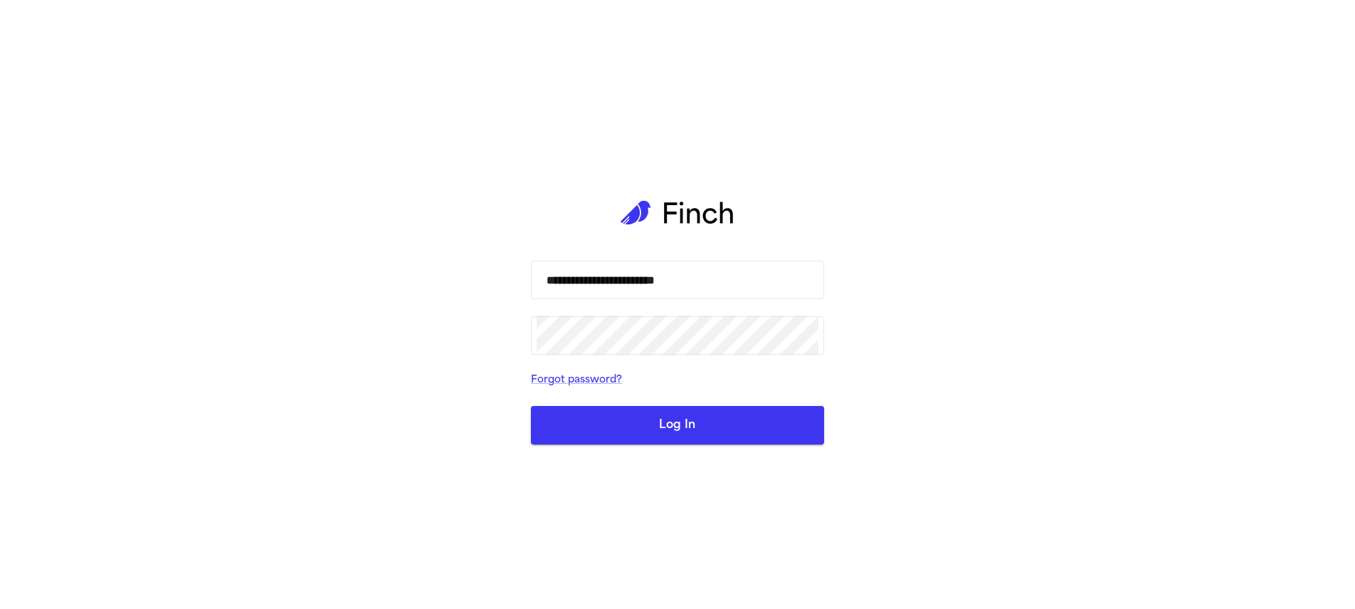
click at [654, 434] on button "Log In" at bounding box center [677, 425] width 293 height 38
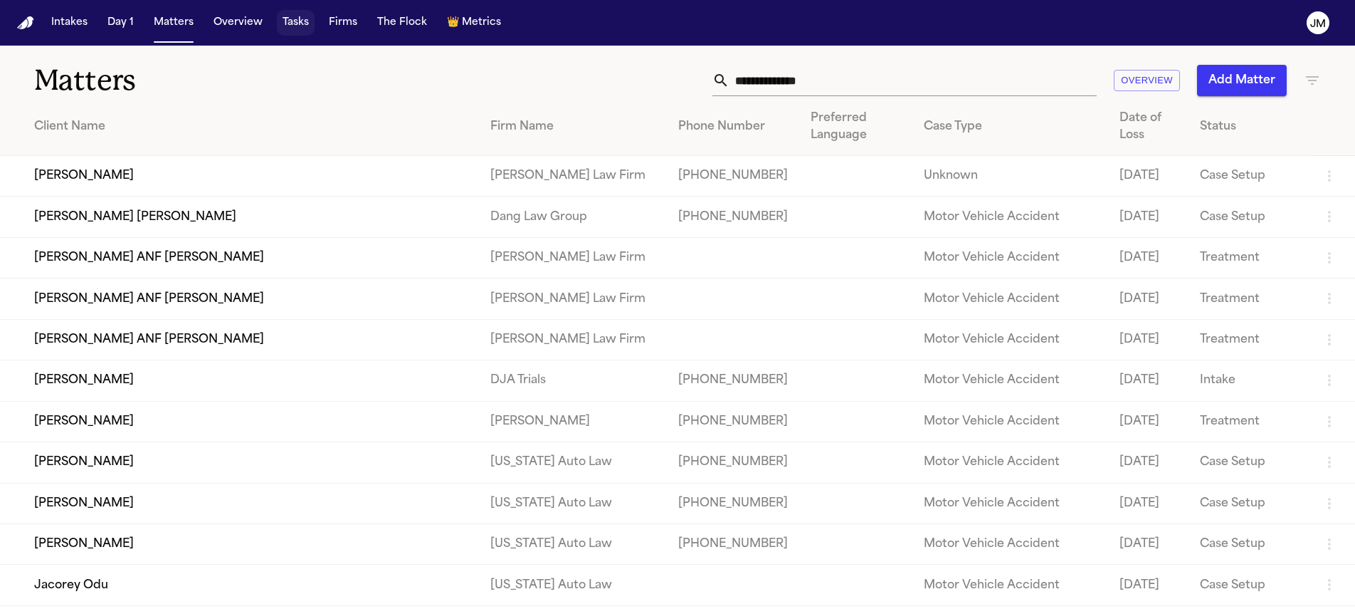
click at [281, 28] on button "Tasks" at bounding box center [296, 23] width 38 height 26
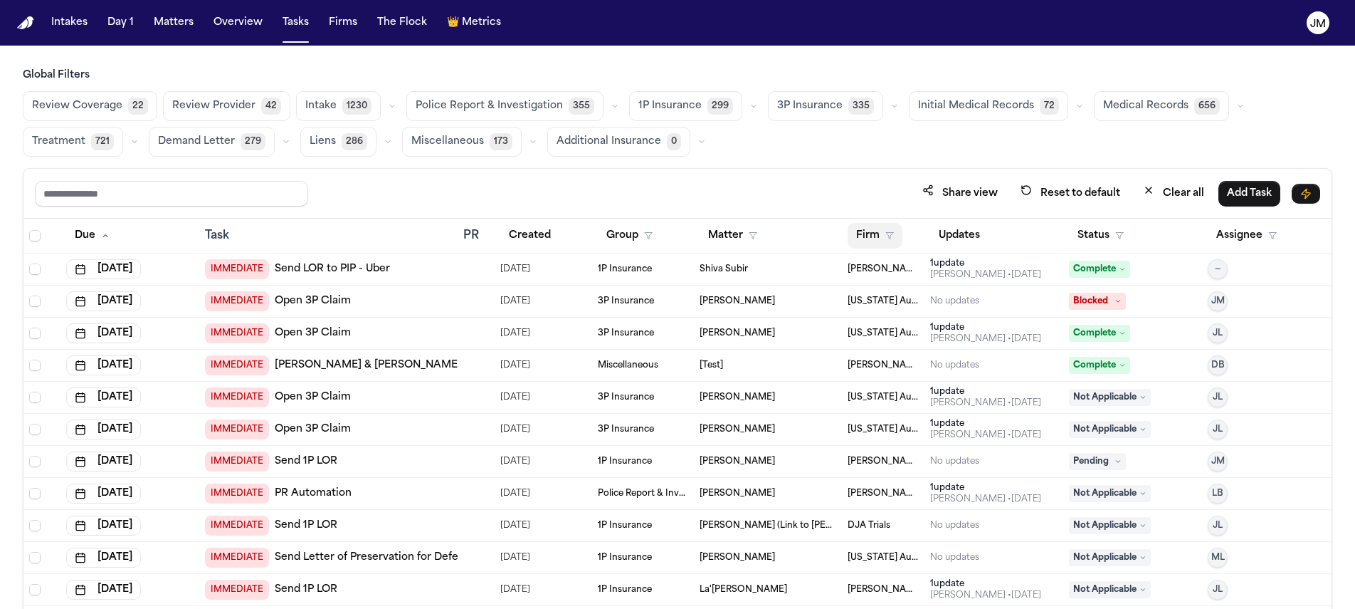
click at [854, 237] on button "Firm" at bounding box center [875, 236] width 55 height 26
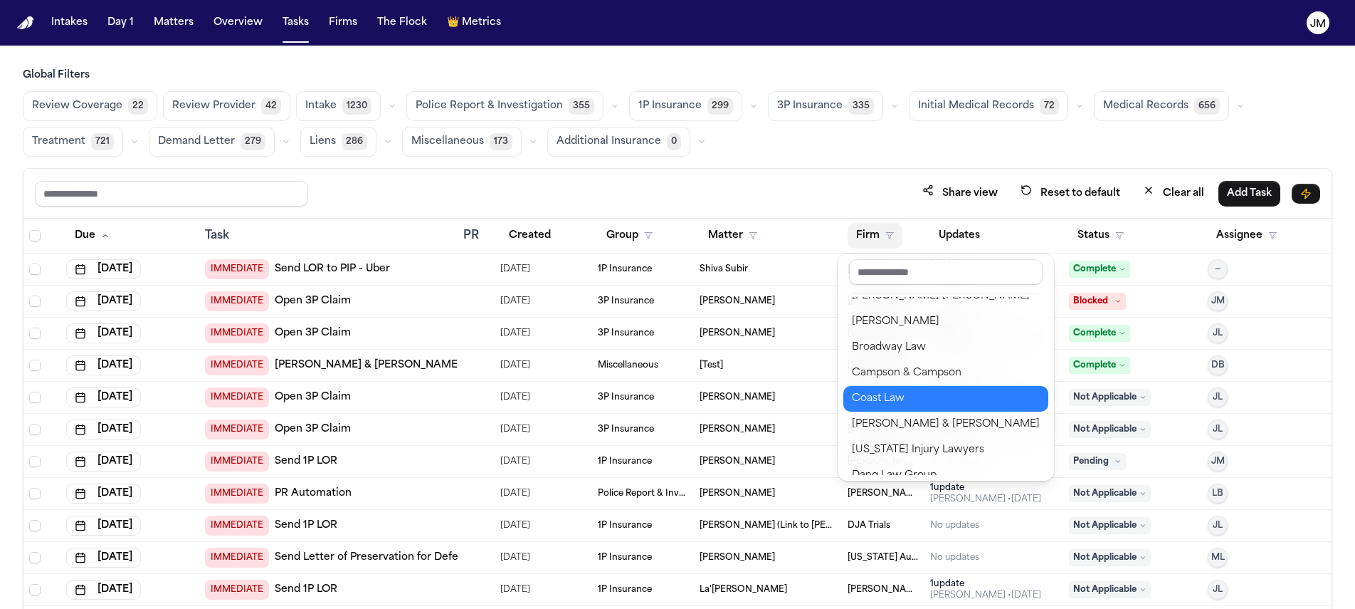
scroll to position [161, 0]
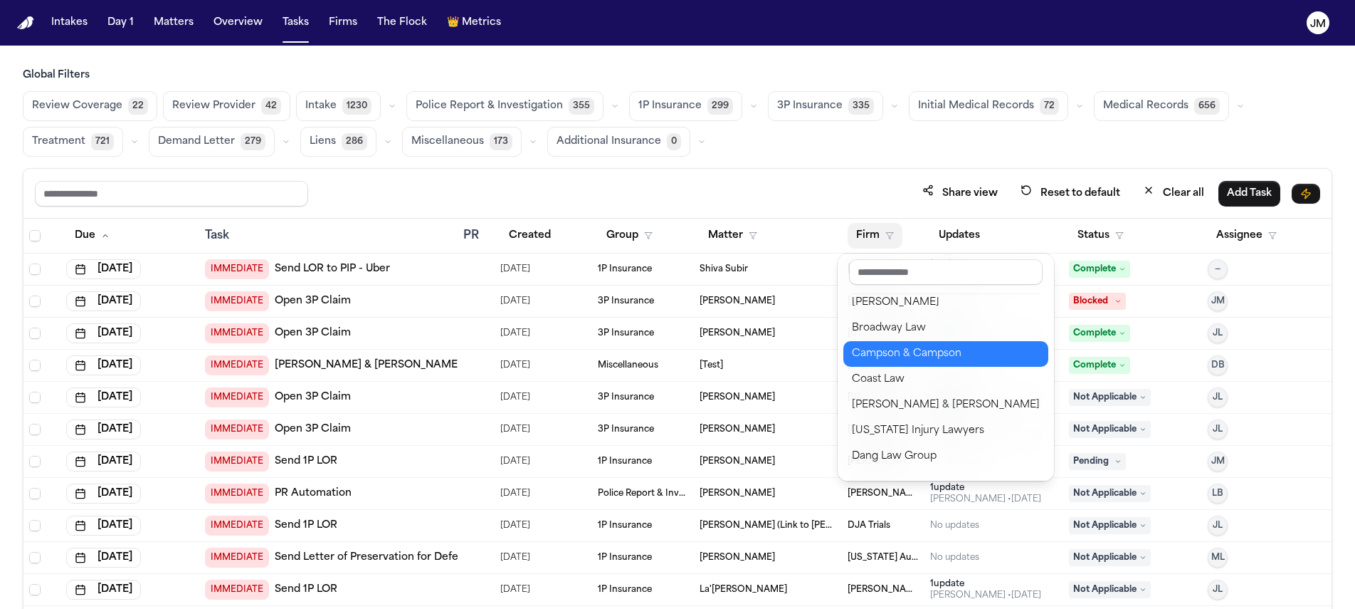
click at [904, 350] on div "Campson & Campson" at bounding box center [946, 353] width 188 height 17
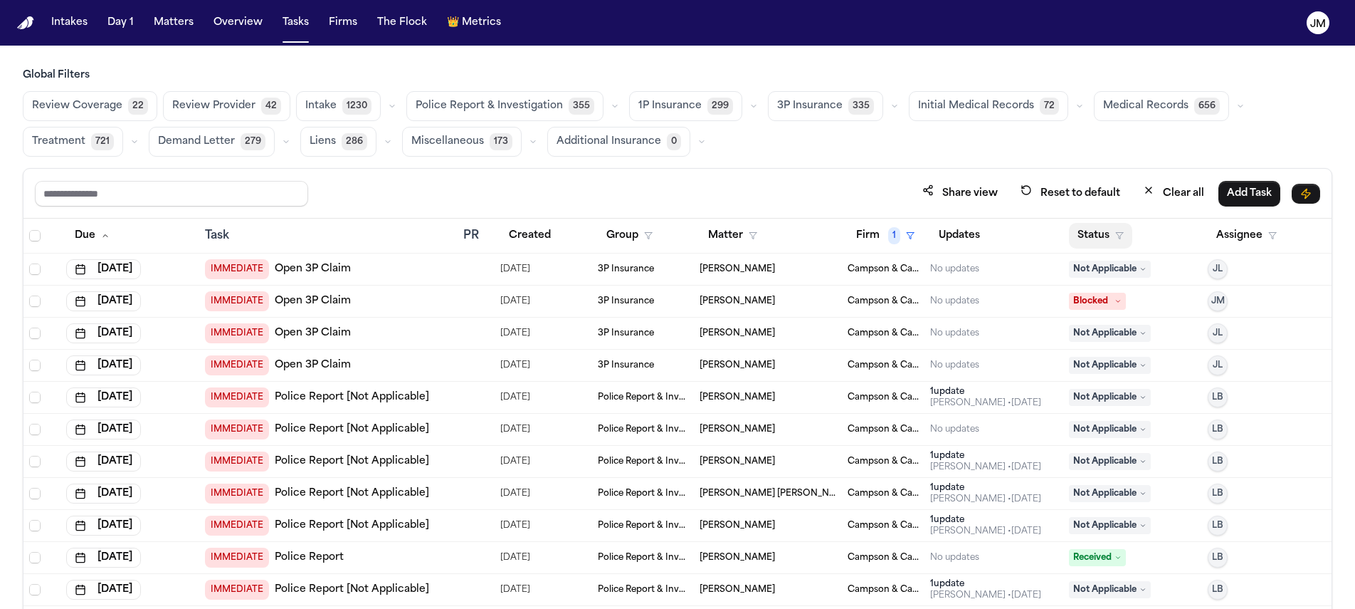
click at [1078, 231] on button "Status" at bounding box center [1100, 236] width 63 height 26
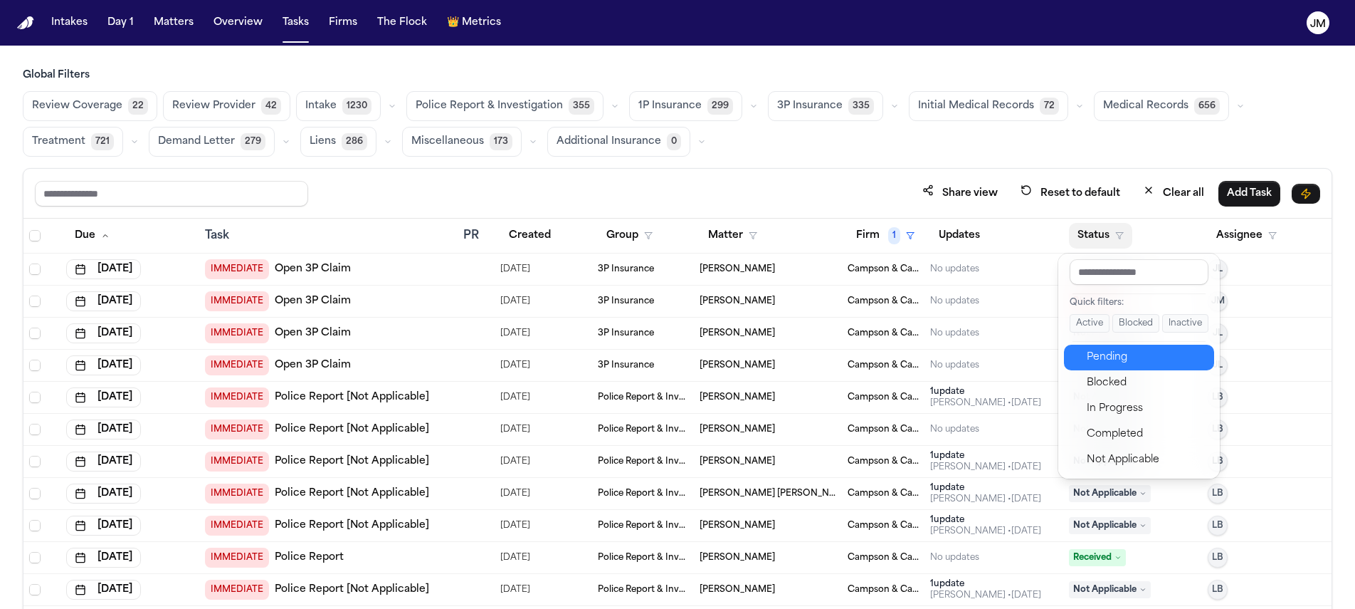
click at [1096, 364] on div "Pending" at bounding box center [1146, 357] width 119 height 17
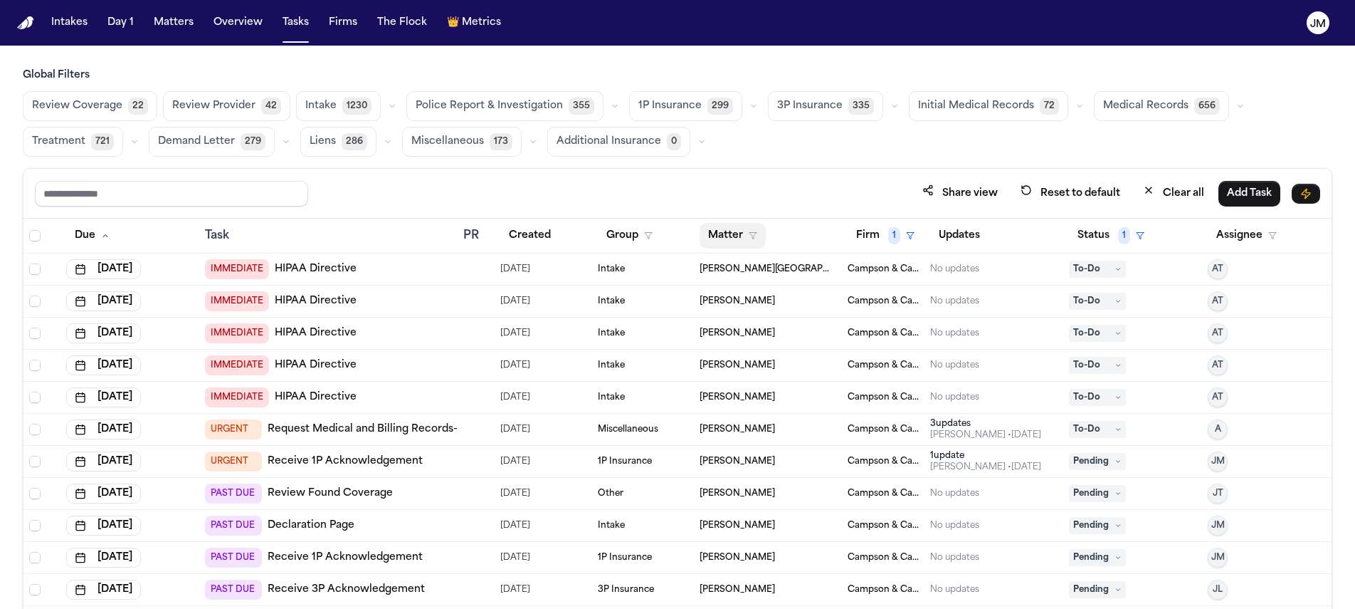
click at [734, 228] on button "Matter" at bounding box center [733, 236] width 66 height 26
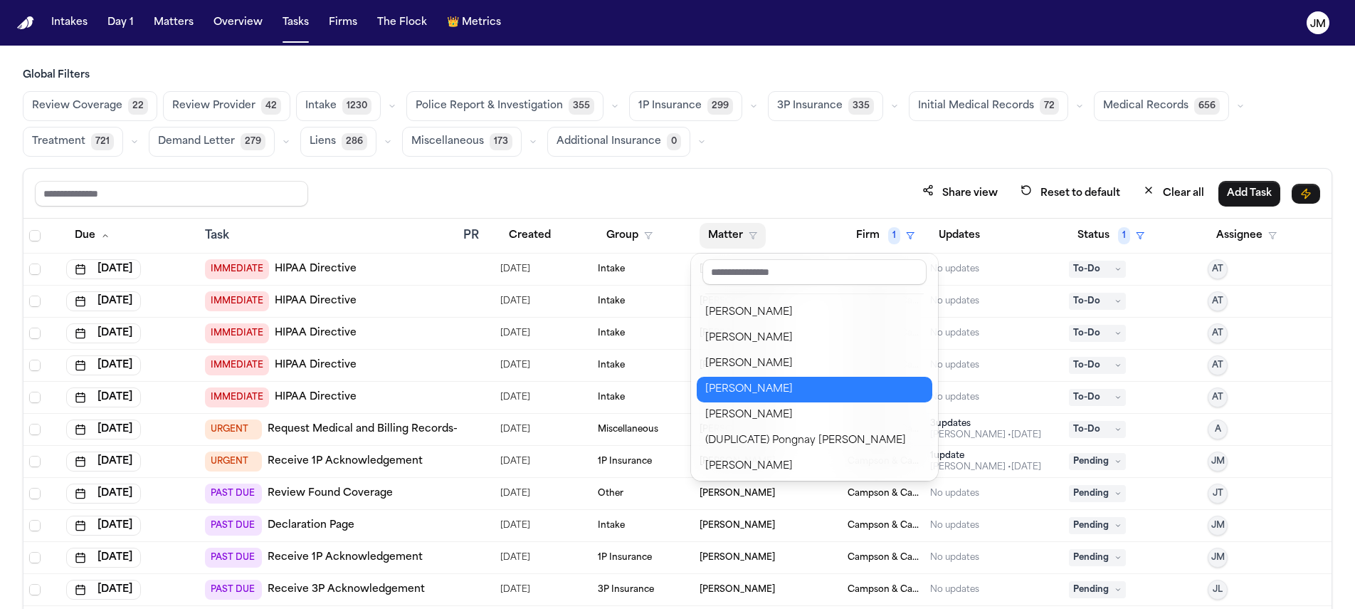
scroll to position [658, 0]
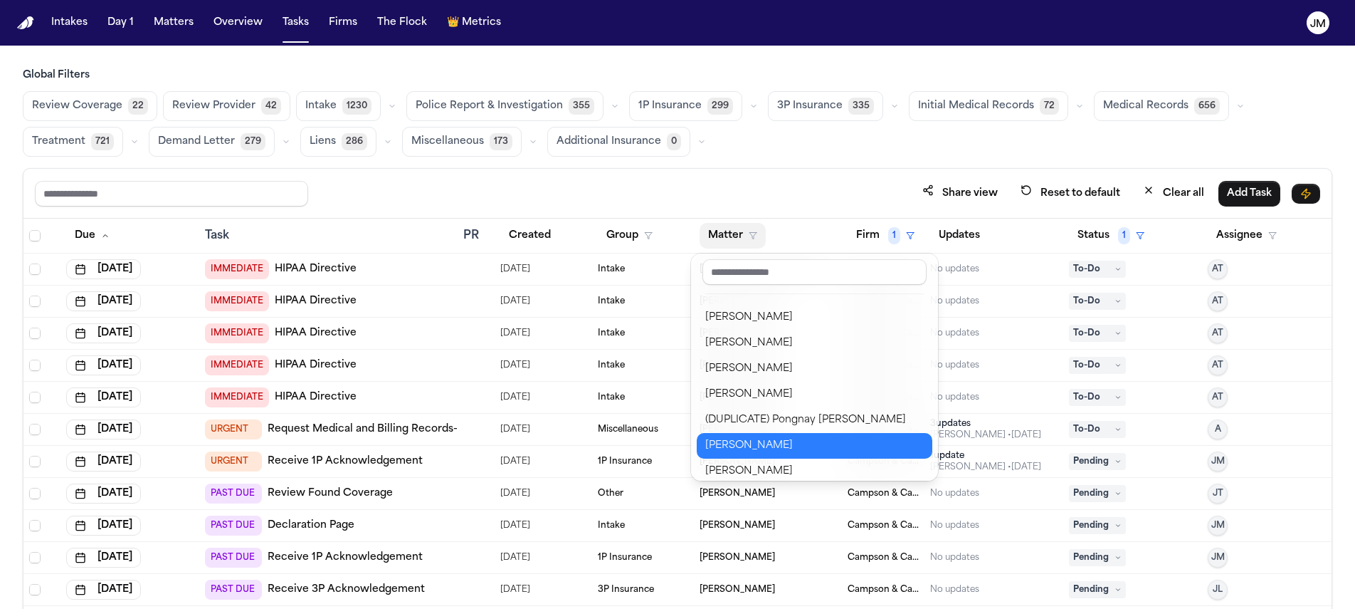
click at [769, 449] on div "[PERSON_NAME]" at bounding box center [814, 445] width 219 height 17
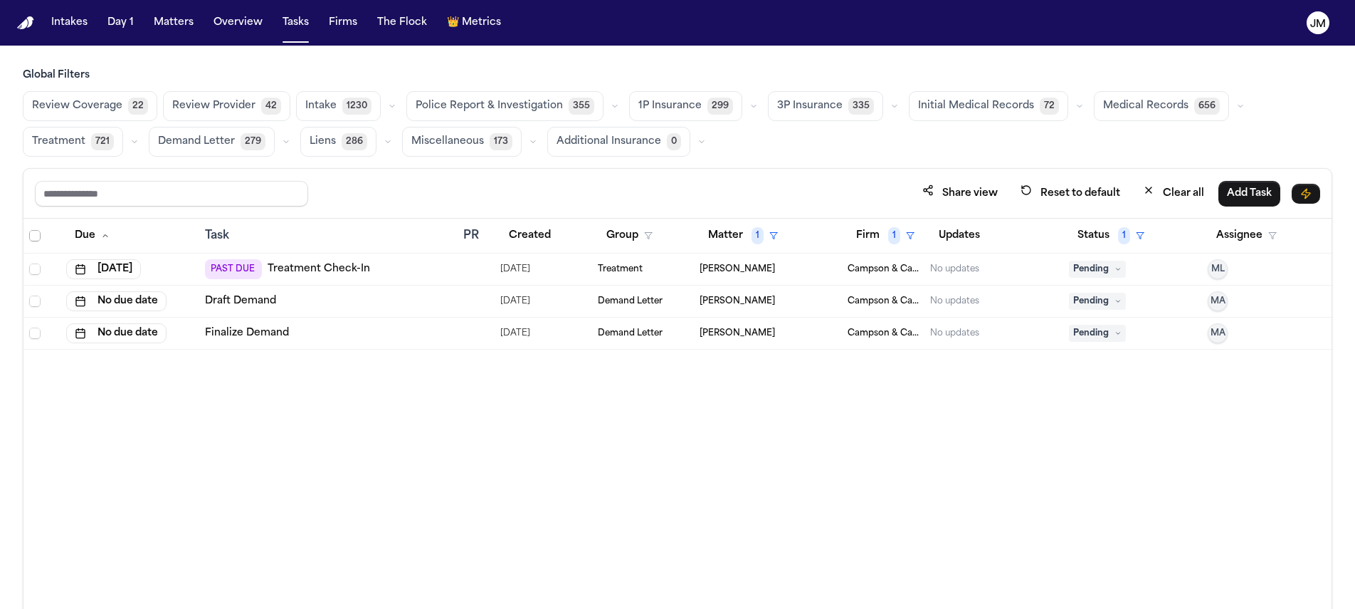
click at [33, 231] on span "Select all" at bounding box center [34, 235] width 11 height 11
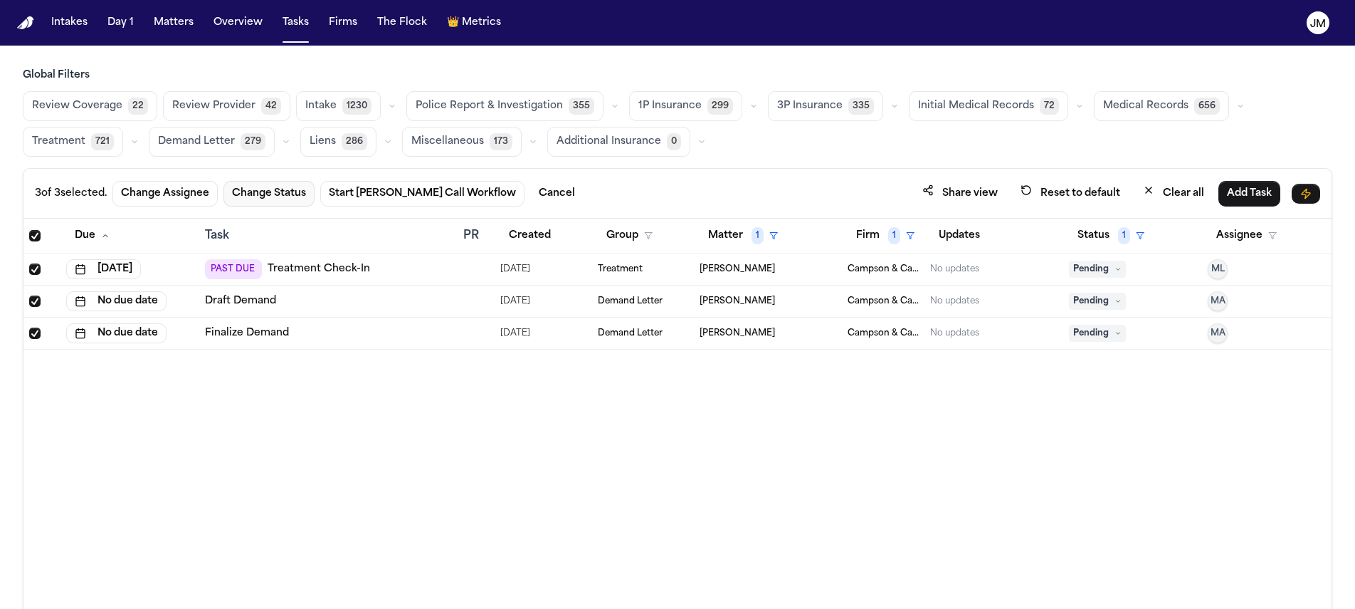
click at [260, 204] on button "Change Status" at bounding box center [269, 194] width 91 height 26
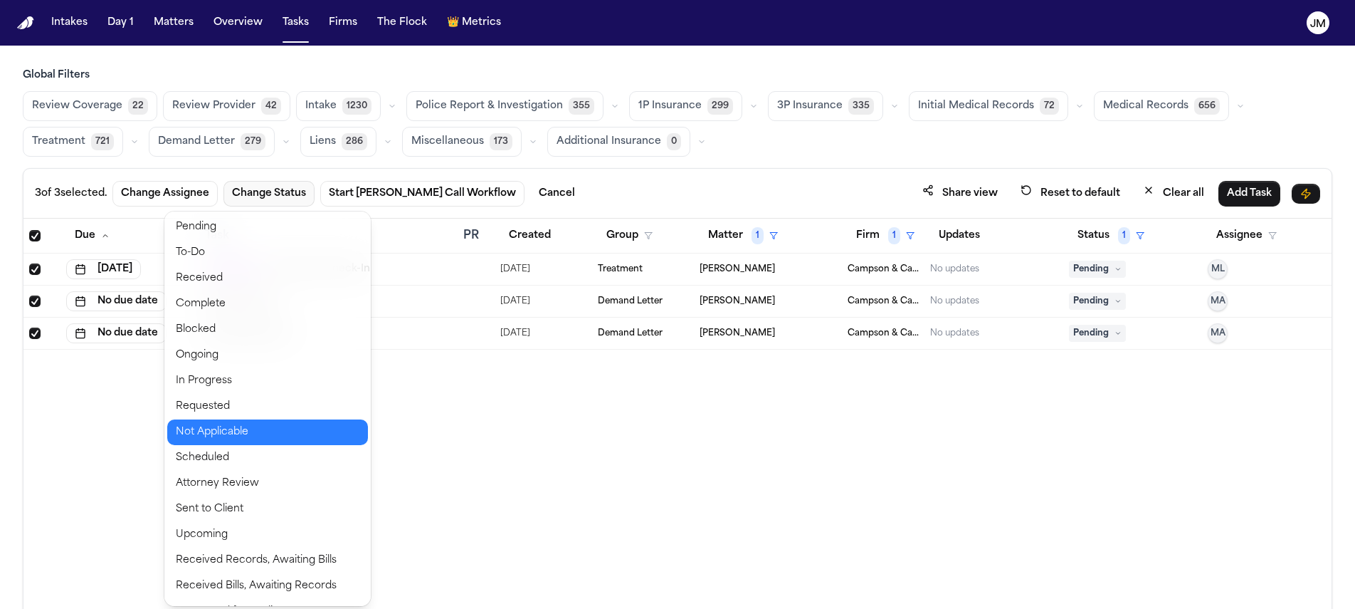
click at [224, 430] on button "Not Applicable" at bounding box center [267, 432] width 201 height 26
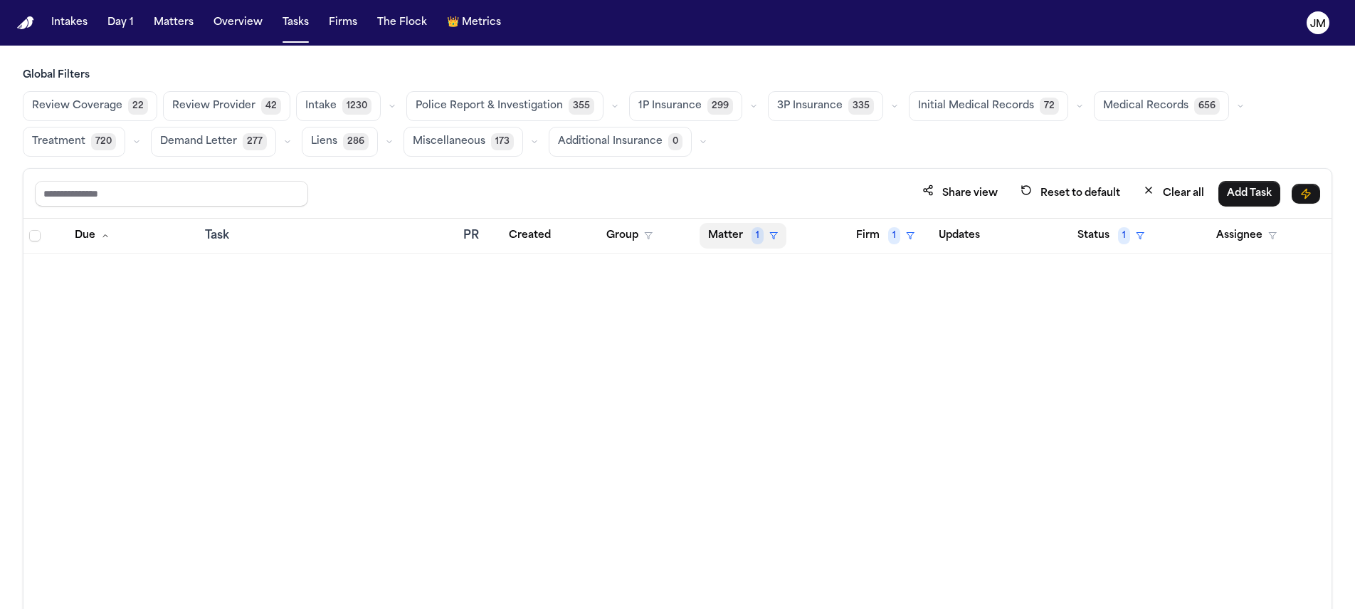
click at [745, 233] on button "Matter 1" at bounding box center [743, 236] width 87 height 26
click at [753, 333] on div "Clear filter" at bounding box center [776, 341] width 52 height 17
click at [730, 243] on button "Matter" at bounding box center [733, 236] width 66 height 26
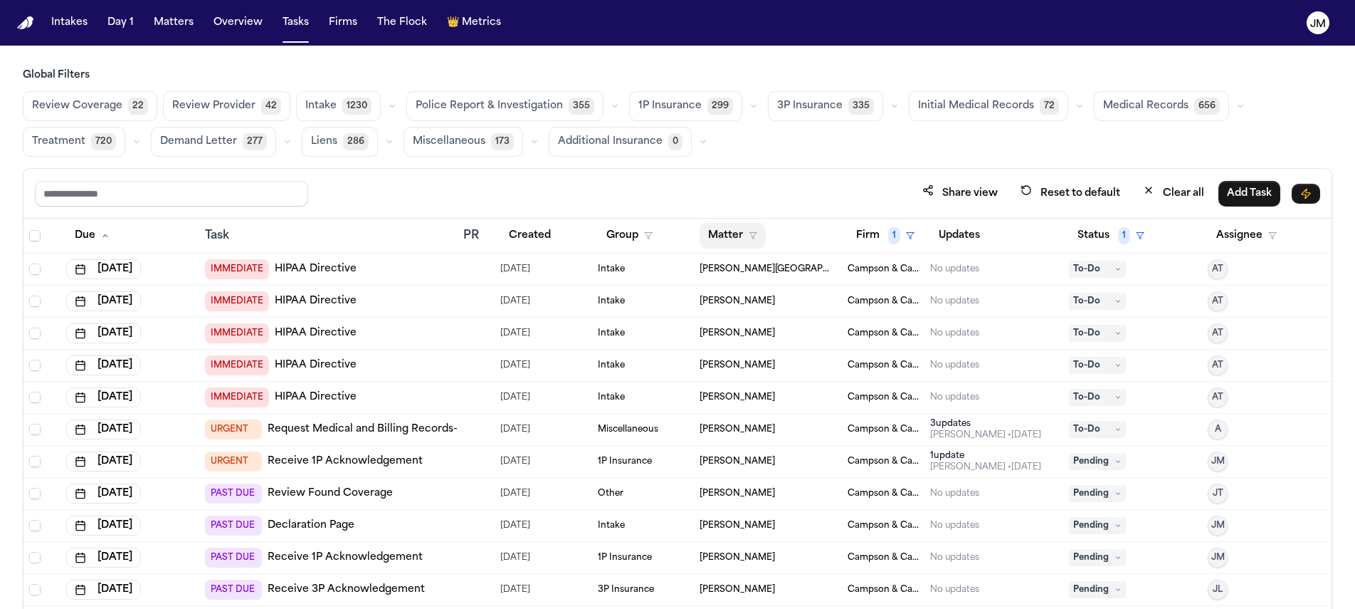
click at [722, 232] on button "Matter" at bounding box center [733, 236] width 66 height 26
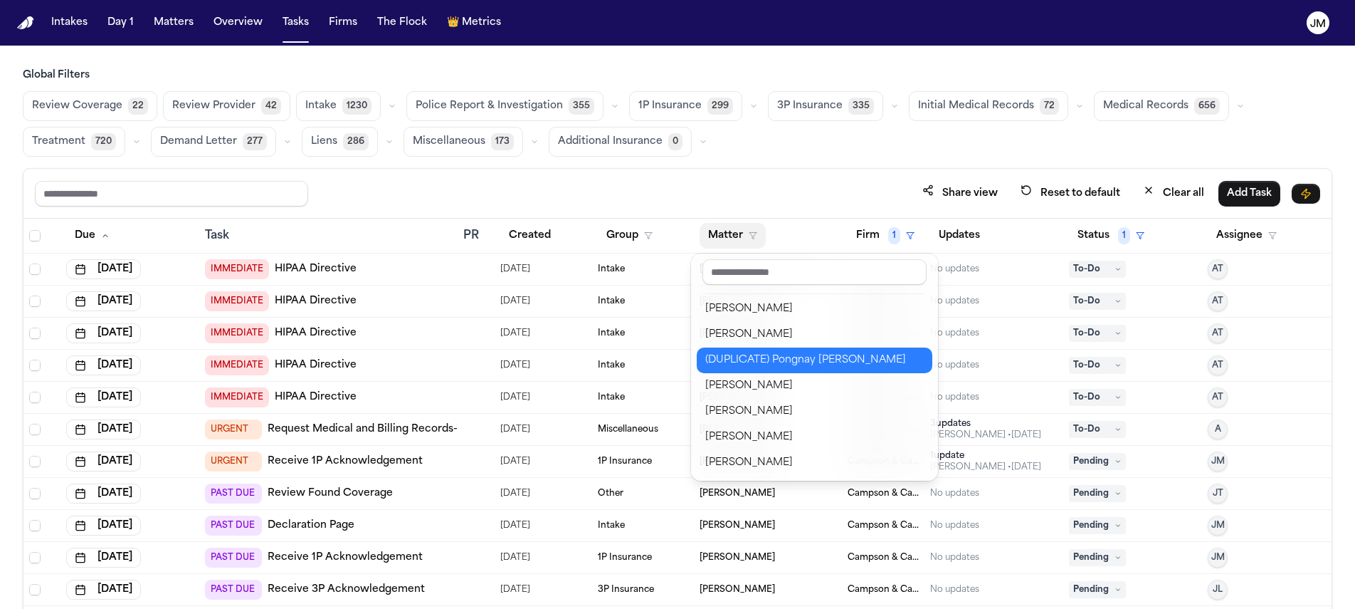
scroll to position [747, 0]
click at [767, 365] on div "[PERSON_NAME]" at bounding box center [814, 357] width 219 height 17
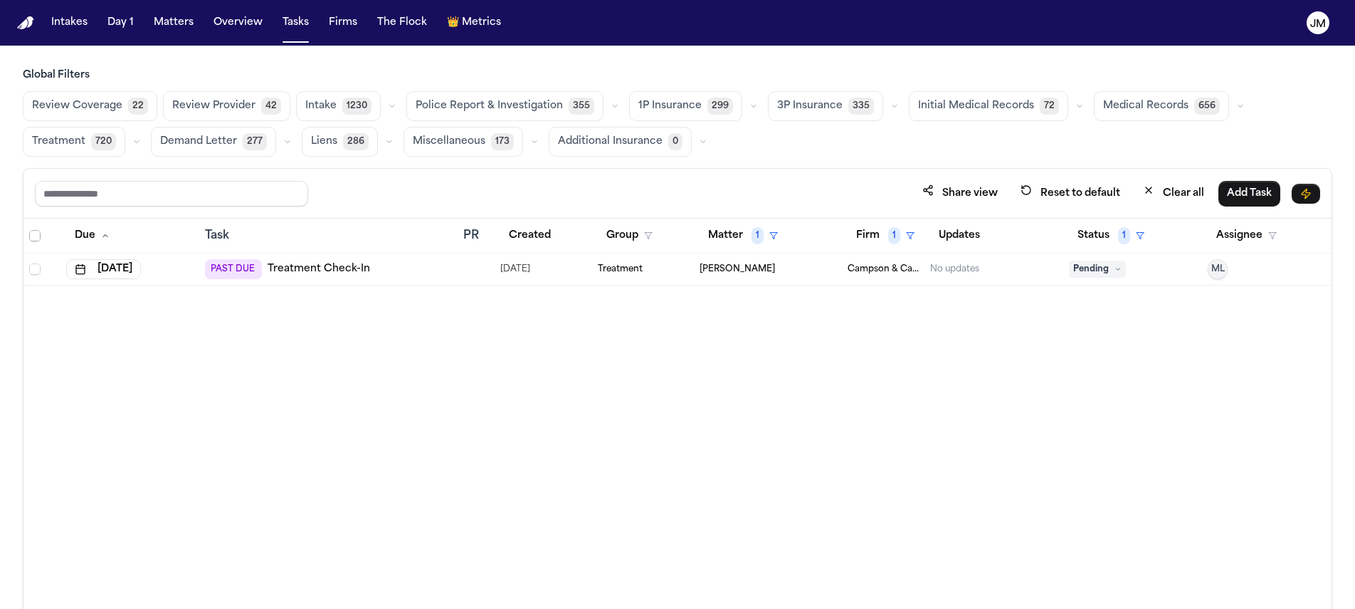
click at [33, 237] on span "Select all" at bounding box center [34, 235] width 11 height 11
click at [277, 190] on button "Change Status" at bounding box center [264, 194] width 91 height 26
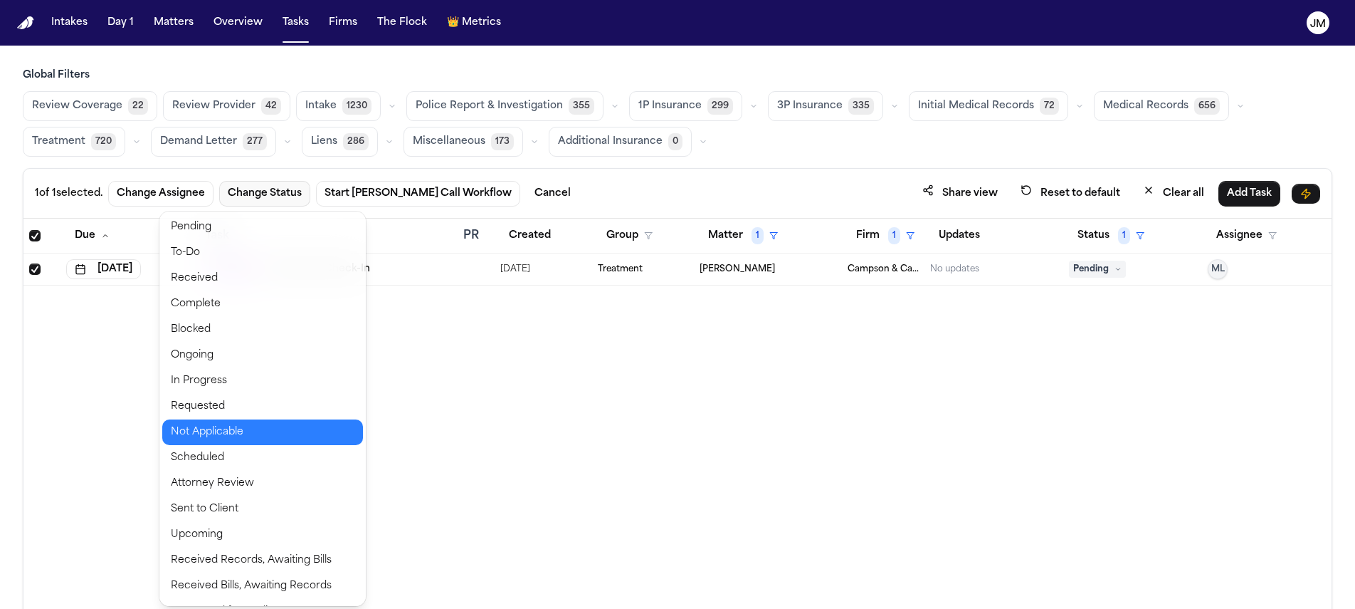
click at [217, 429] on button "Not Applicable" at bounding box center [262, 432] width 201 height 26
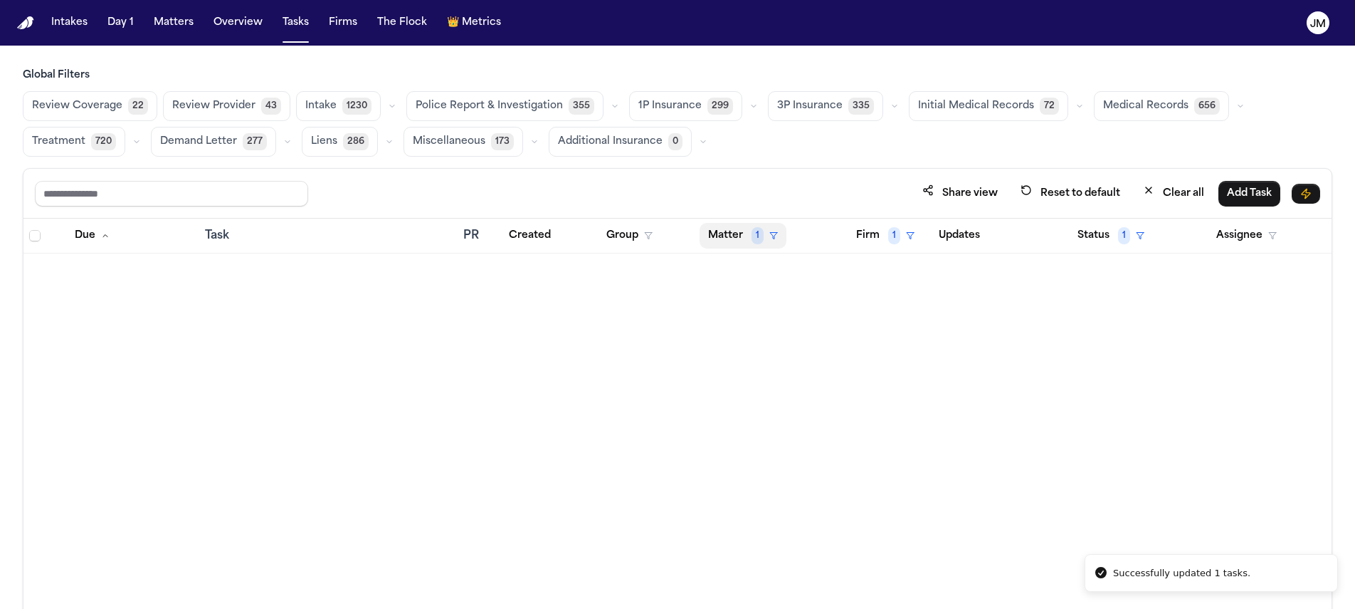
click at [749, 241] on button "Matter 1" at bounding box center [743, 236] width 87 height 26
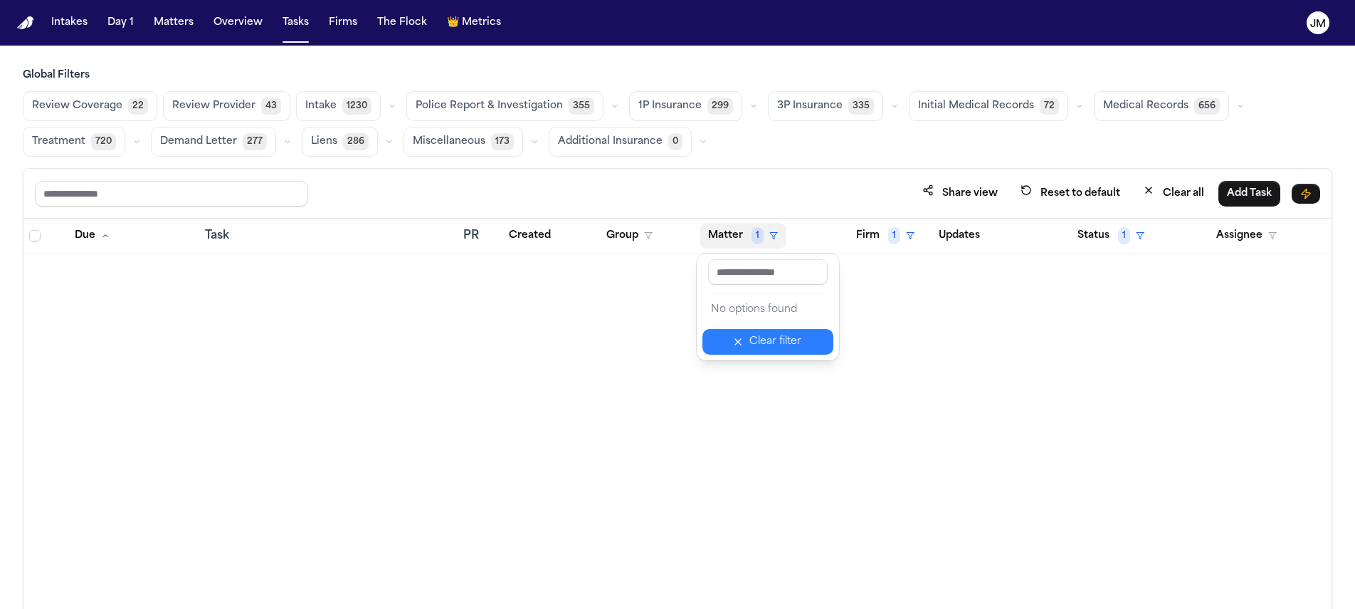
click at [782, 345] on div "Clear filter" at bounding box center [776, 341] width 52 height 17
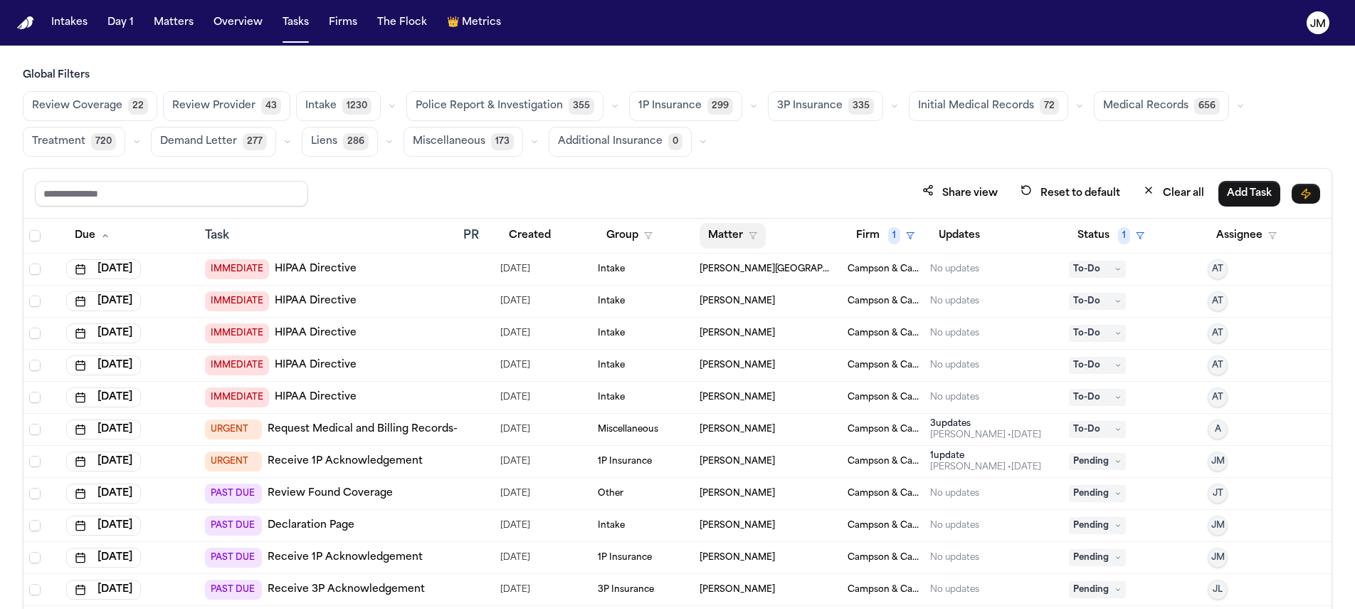
click at [737, 232] on button "Matter" at bounding box center [733, 236] width 66 height 26
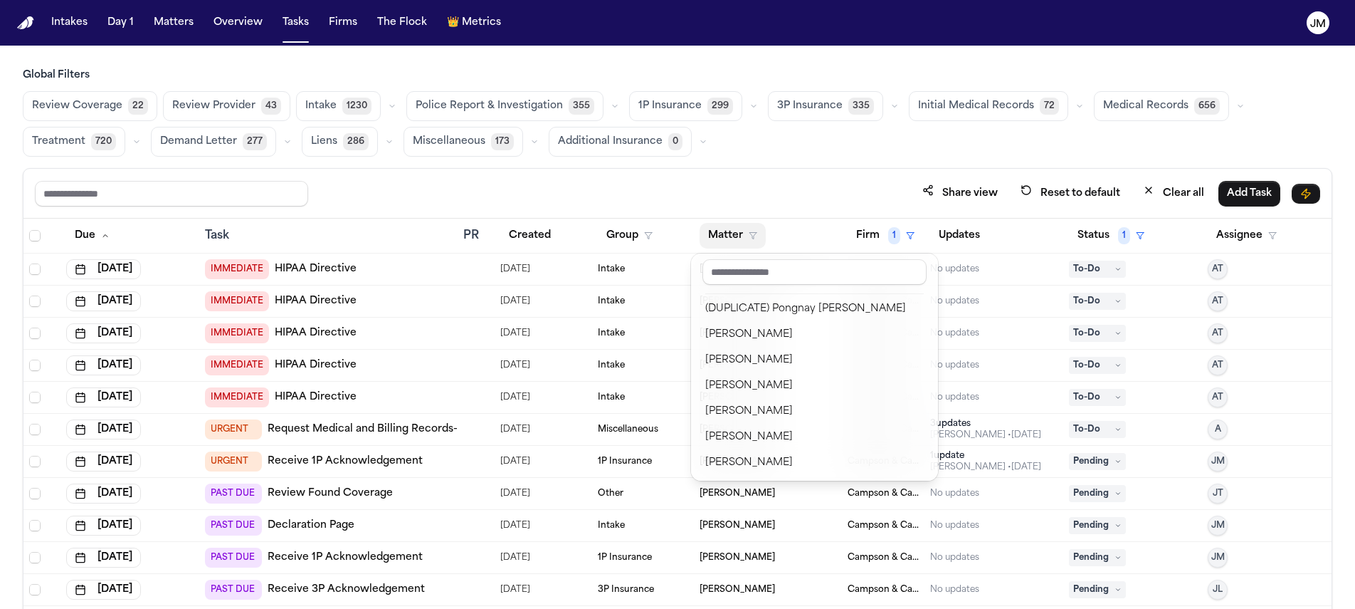
scroll to position [767, 0]
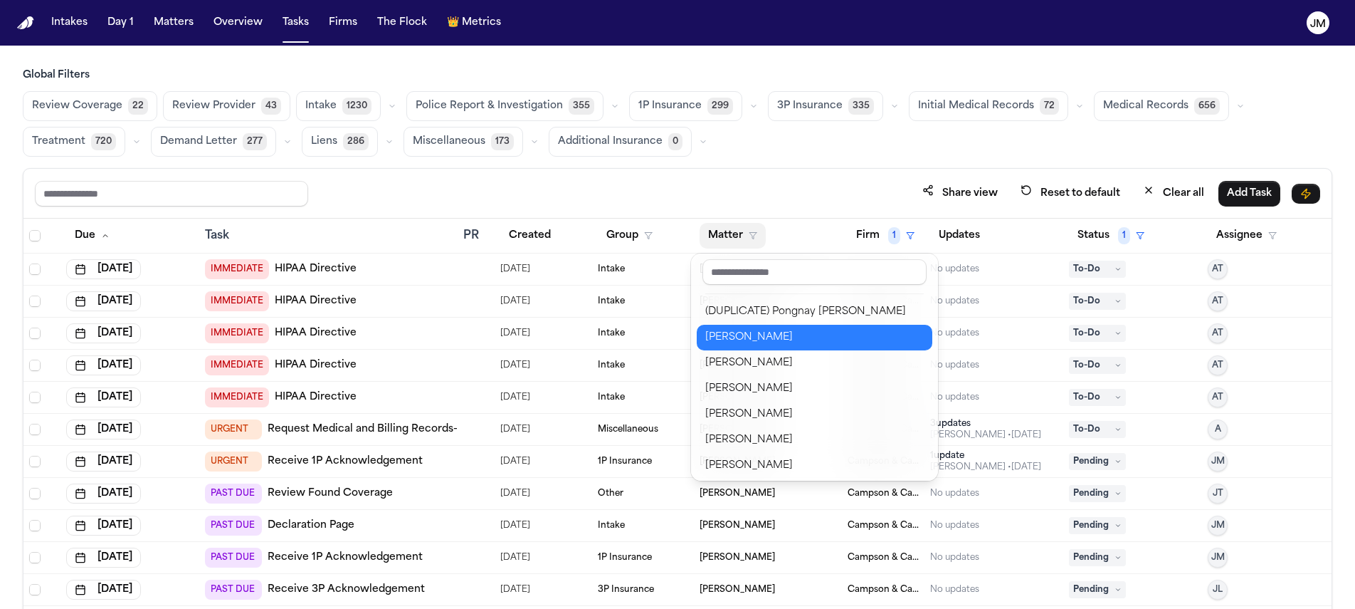
click at [762, 334] on div "[PERSON_NAME]" at bounding box center [814, 337] width 219 height 17
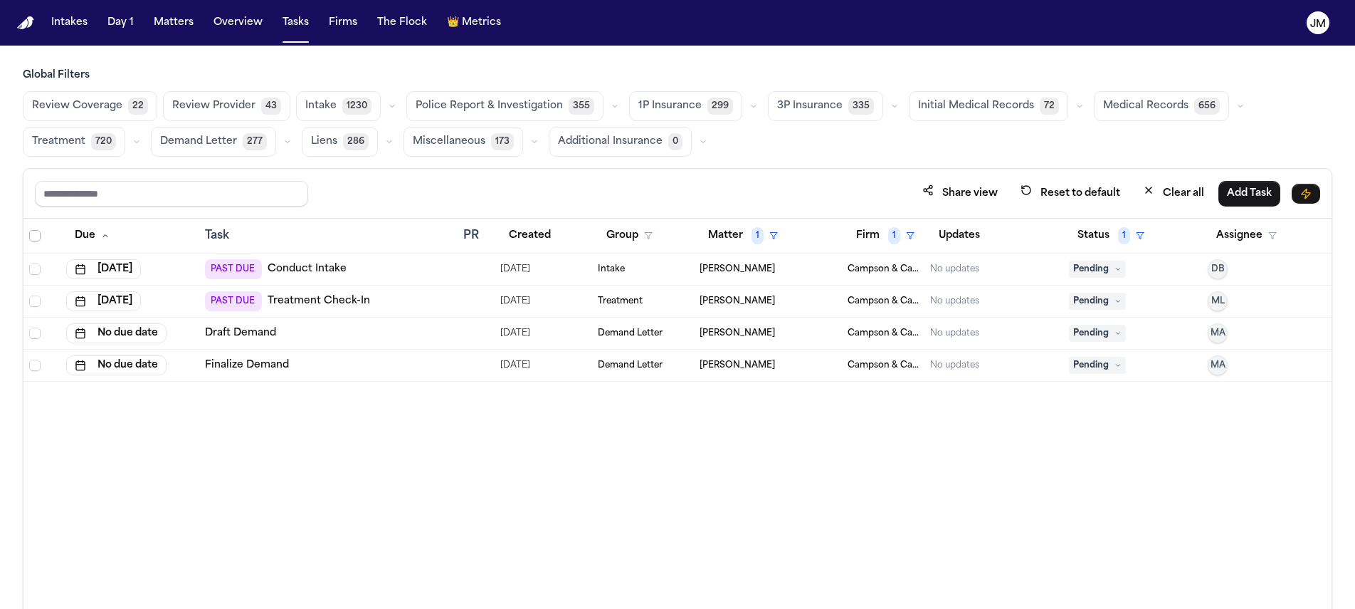
click at [33, 231] on span "Select all" at bounding box center [34, 235] width 11 height 11
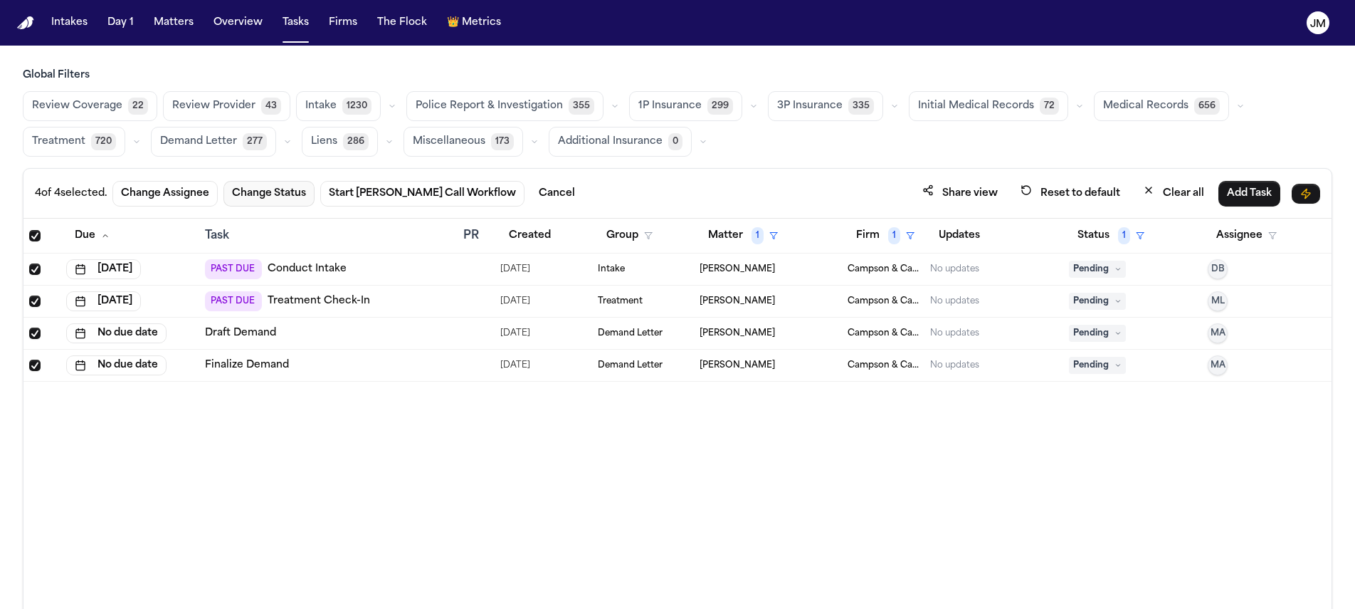
click at [273, 188] on button "Change Status" at bounding box center [269, 194] width 91 height 26
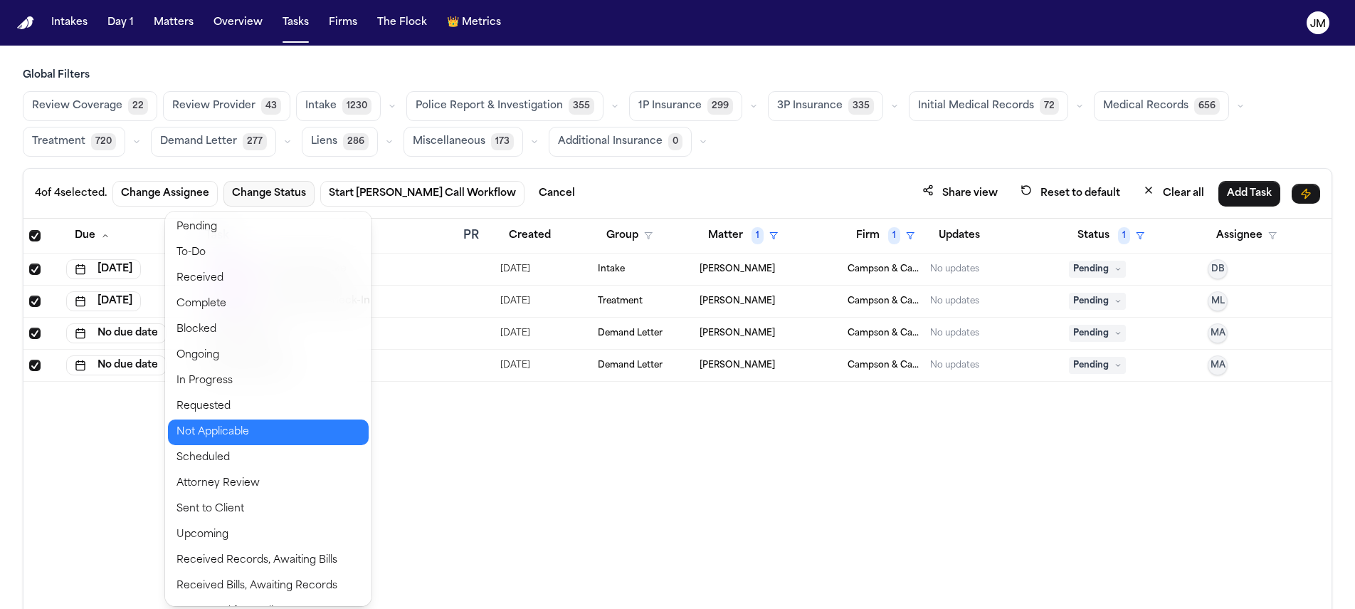
click at [204, 433] on button "Not Applicable" at bounding box center [268, 432] width 201 height 26
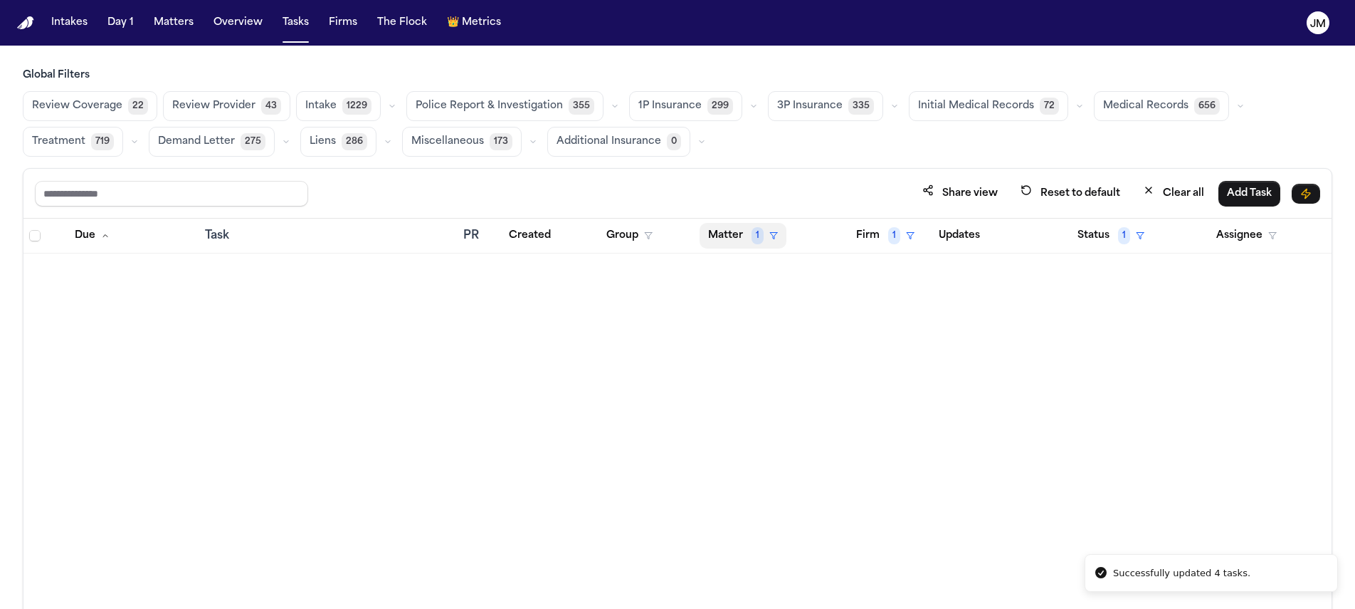
click at [723, 238] on button "Matter 1" at bounding box center [743, 236] width 87 height 26
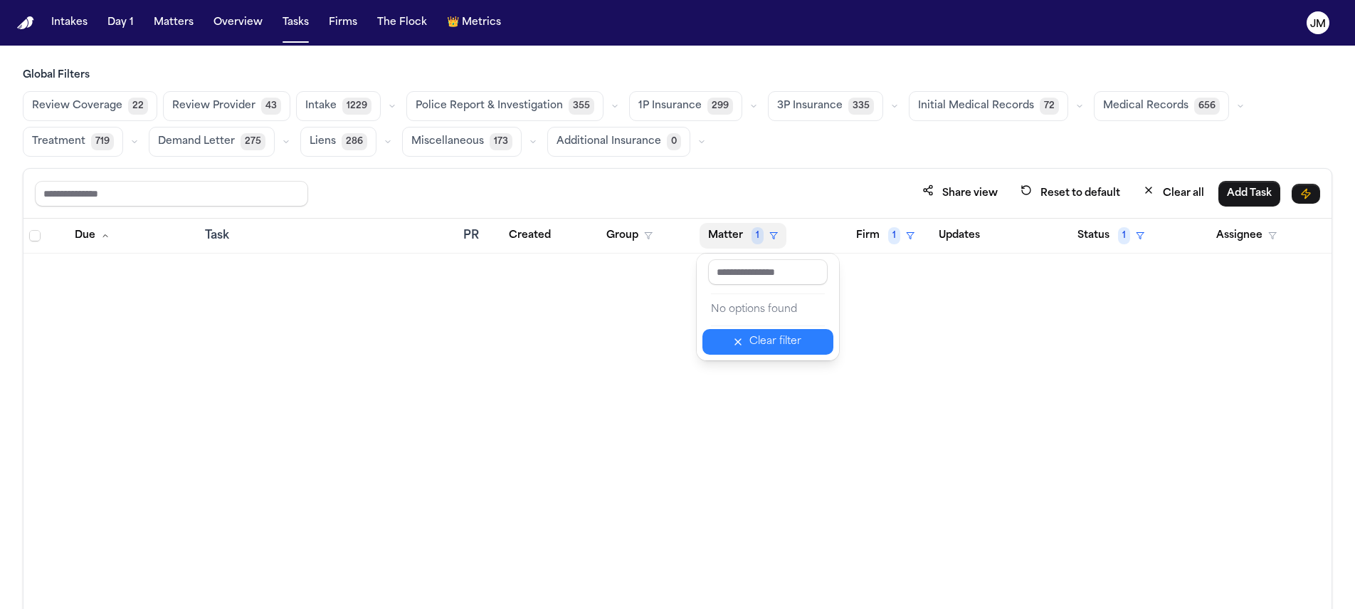
click at [753, 335] on div "Clear filter" at bounding box center [776, 341] width 52 height 17
click at [729, 239] on button "Matter" at bounding box center [733, 236] width 66 height 26
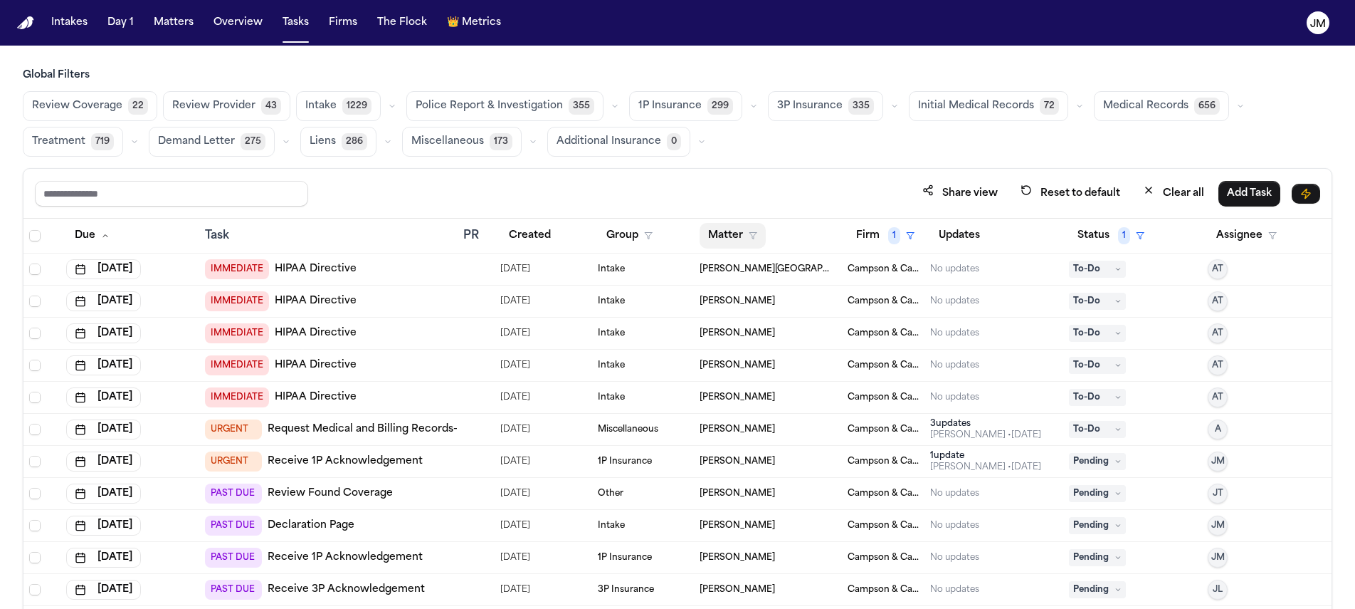
click at [740, 238] on button "Matter" at bounding box center [733, 236] width 66 height 26
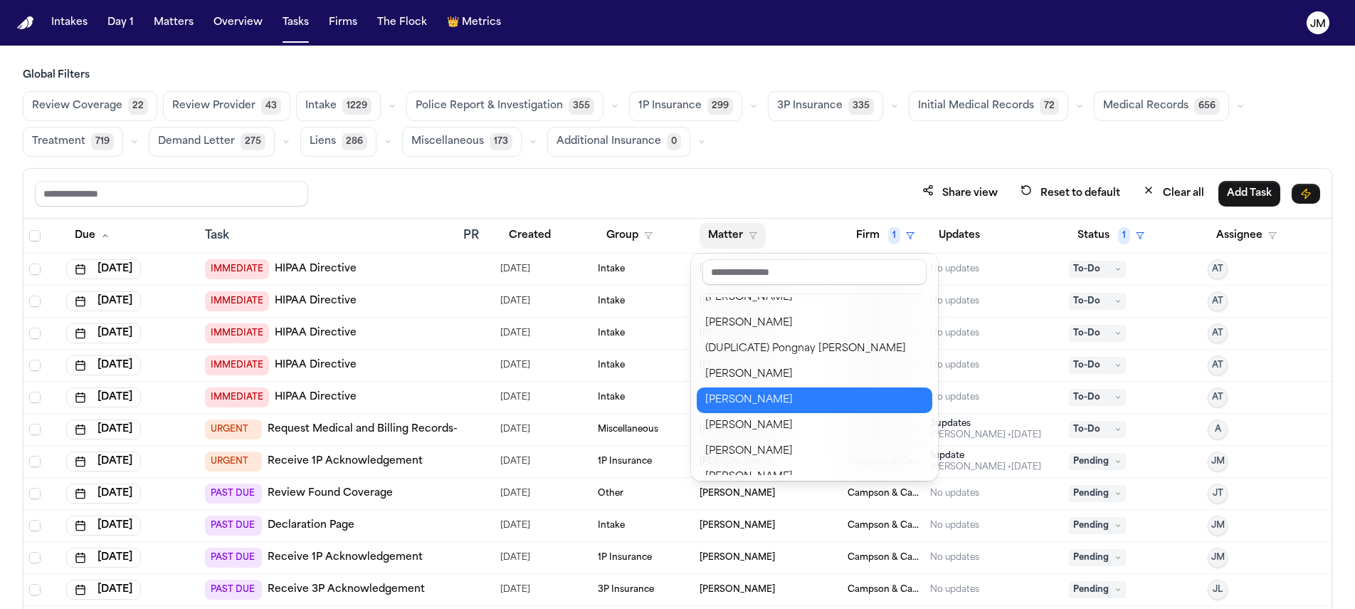
scroll to position [776, 0]
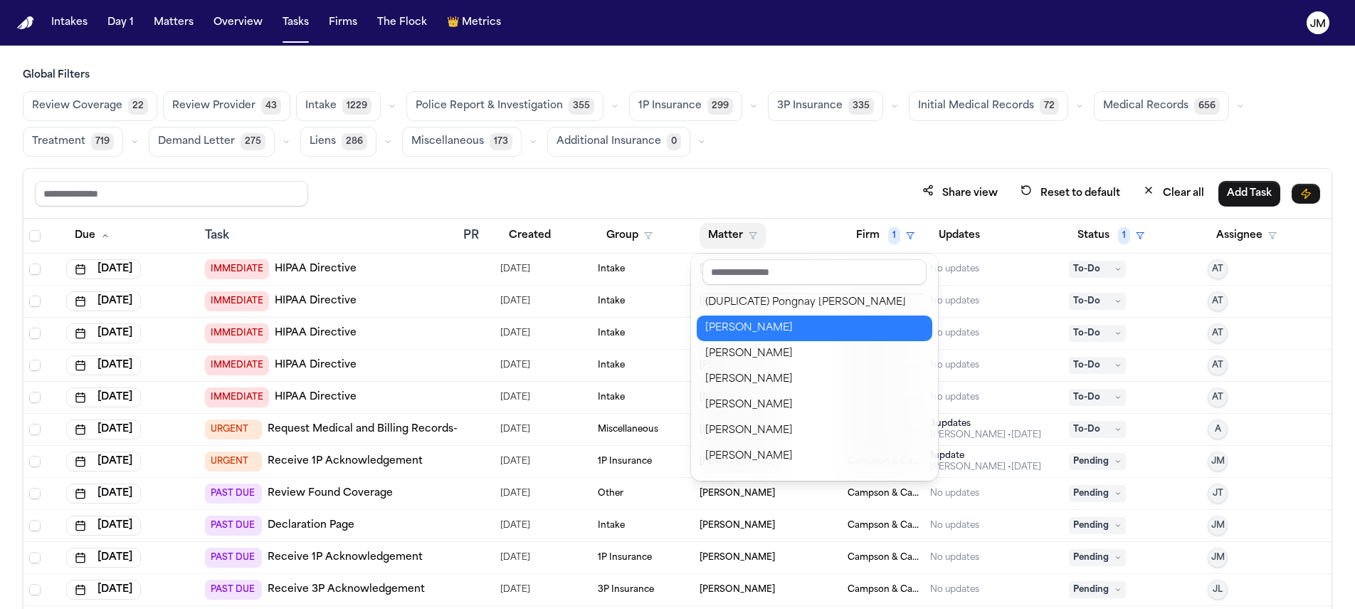
click at [785, 334] on div "[PERSON_NAME]" at bounding box center [814, 328] width 219 height 17
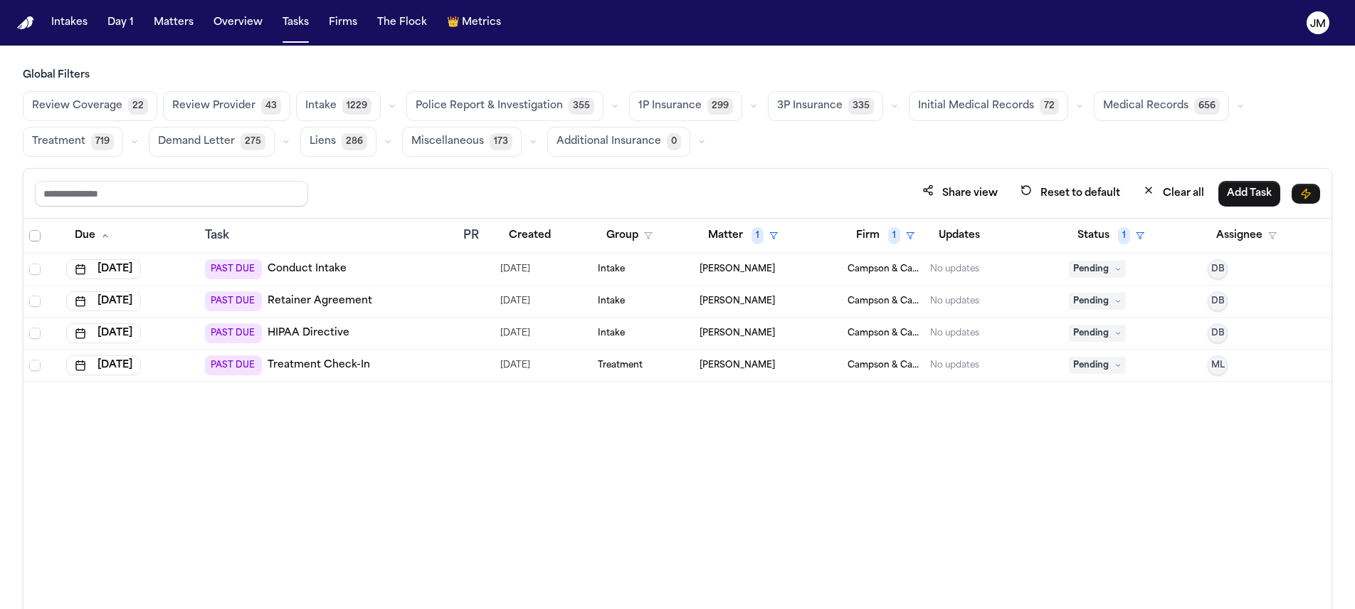
click at [36, 235] on span "Select all" at bounding box center [34, 235] width 11 height 11
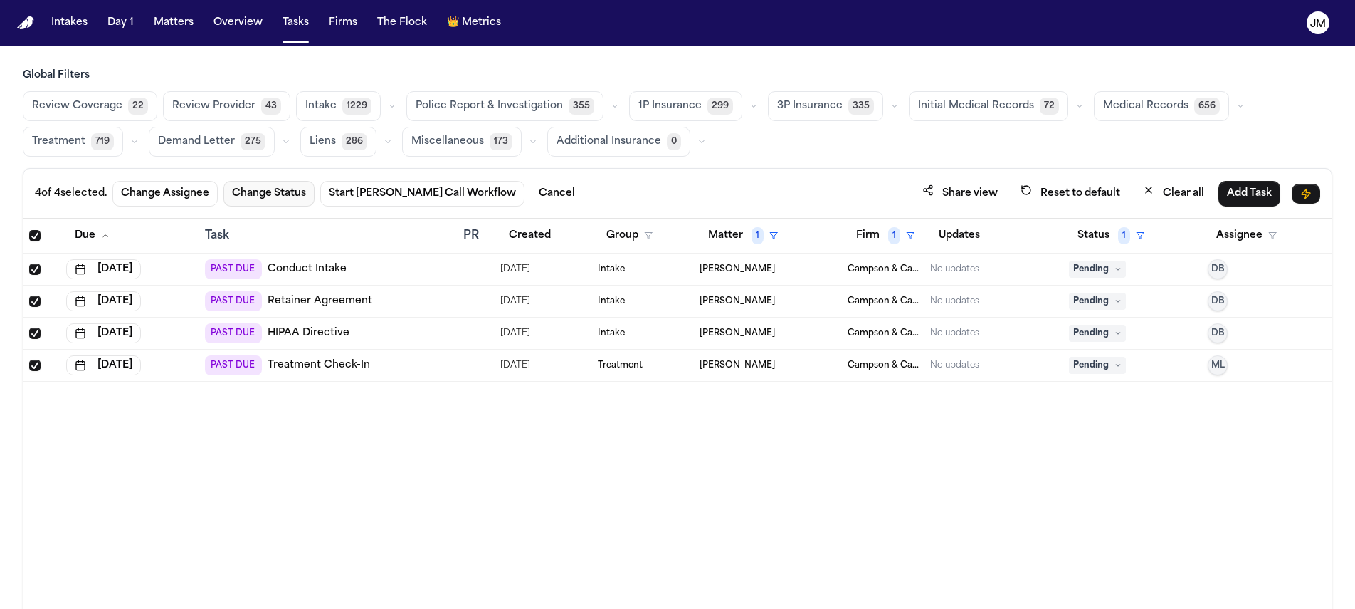
click at [256, 196] on button "Change Status" at bounding box center [269, 194] width 91 height 26
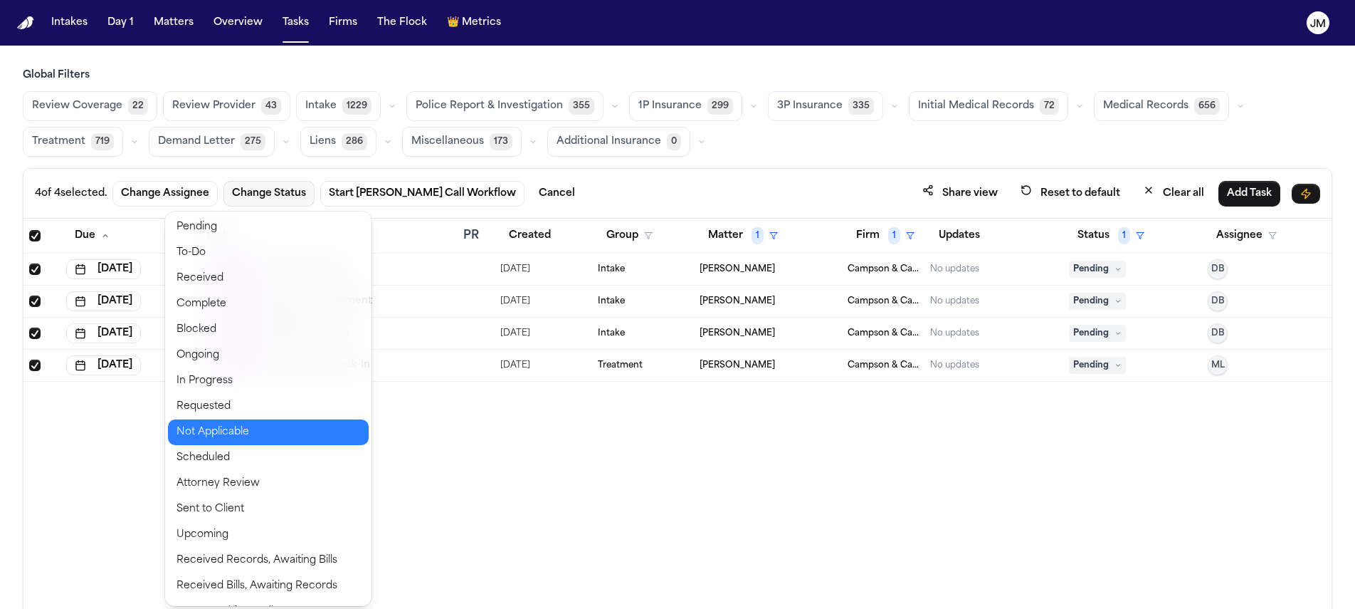
click at [244, 430] on button "Not Applicable" at bounding box center [268, 432] width 201 height 26
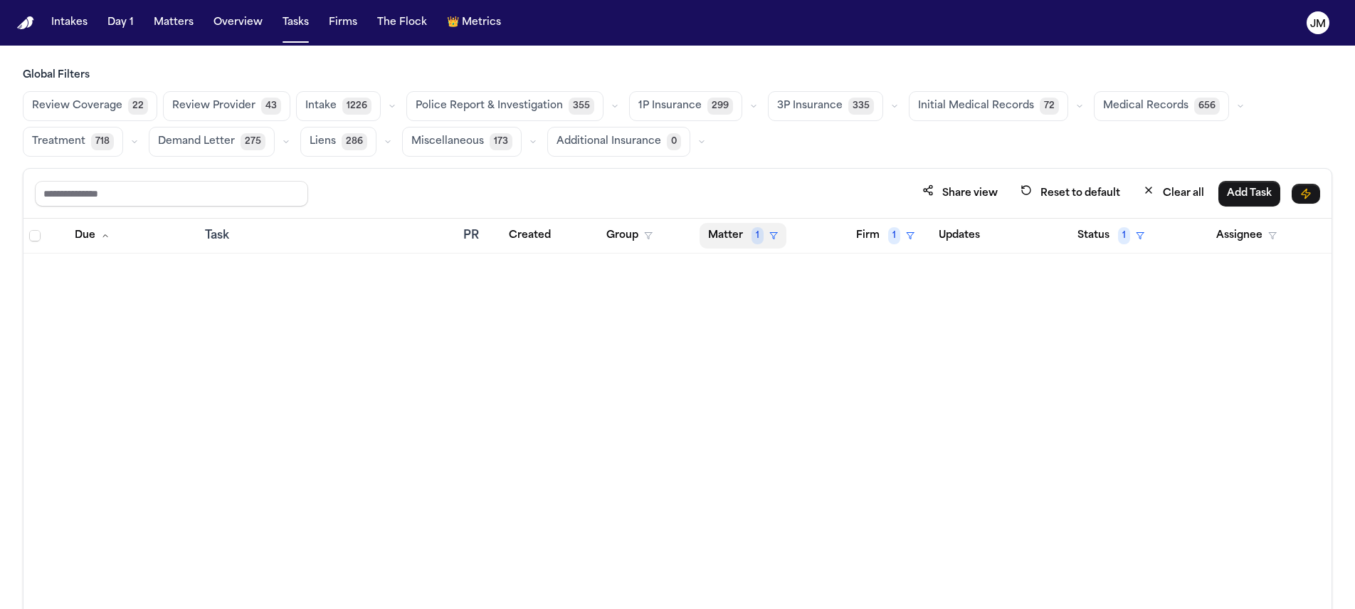
click at [737, 235] on button "Matter 1" at bounding box center [743, 236] width 87 height 26
click at [748, 351] on button "Clear filter" at bounding box center [768, 342] width 131 height 26
click at [734, 228] on button "Matter" at bounding box center [733, 236] width 66 height 26
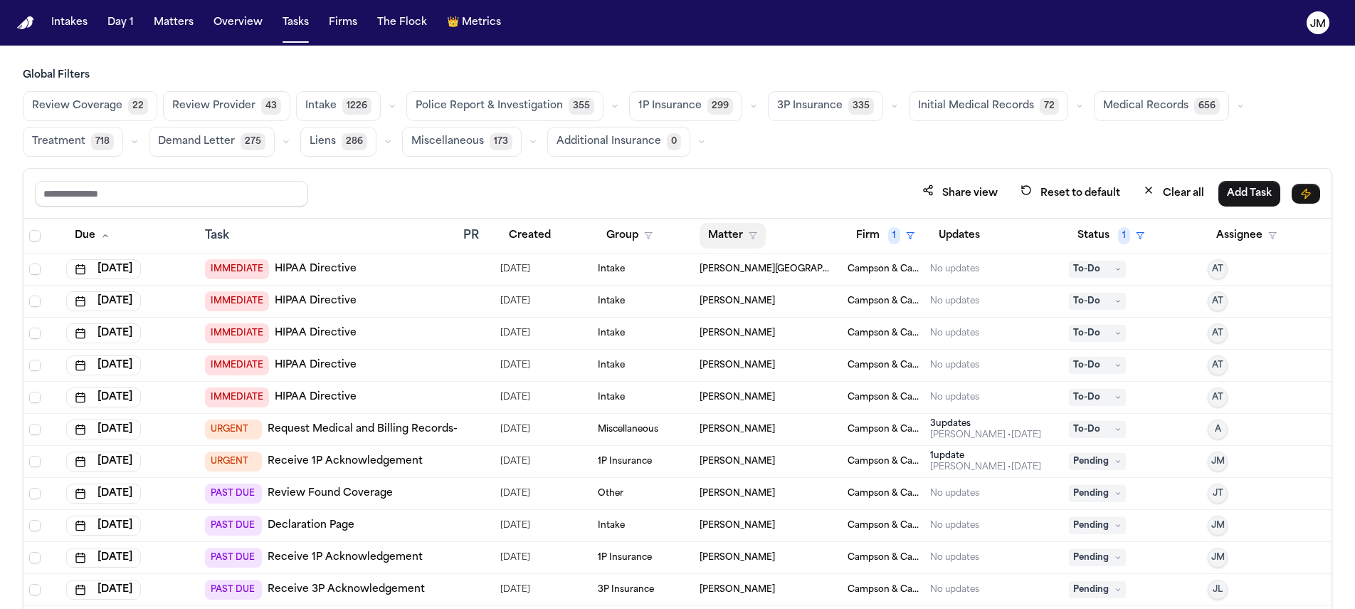
click at [750, 240] on button "Matter" at bounding box center [733, 236] width 66 height 26
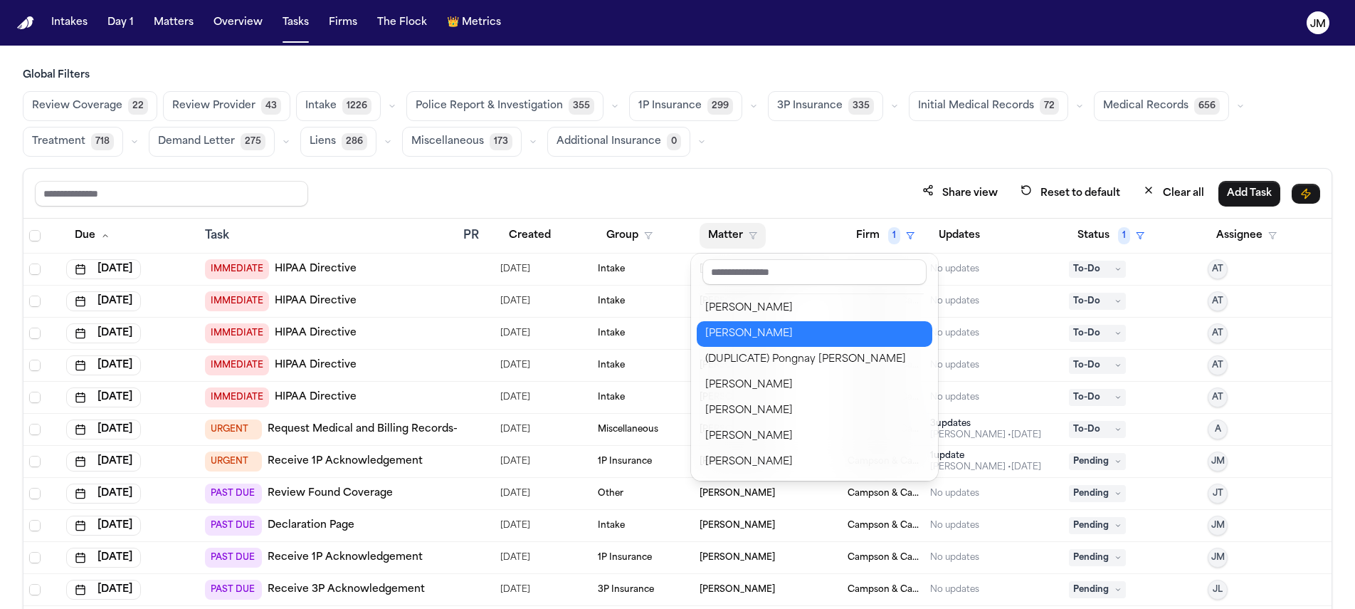
scroll to position [766, 0]
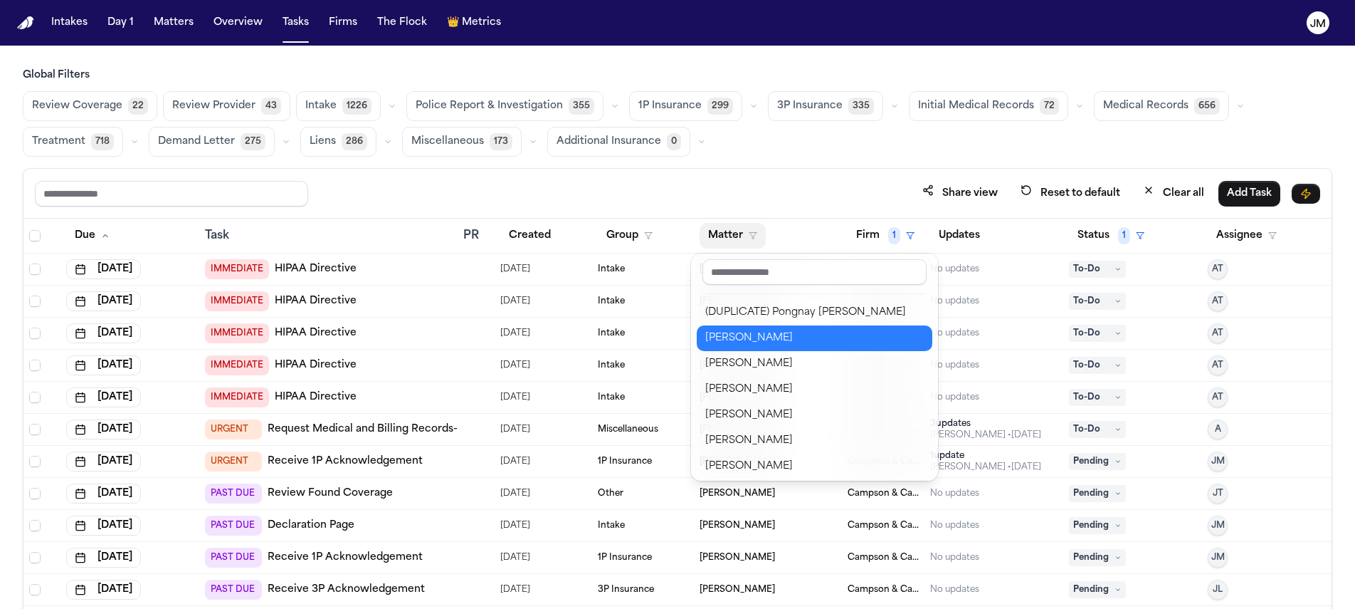
click at [789, 342] on div "[PERSON_NAME]" at bounding box center [814, 338] width 219 height 17
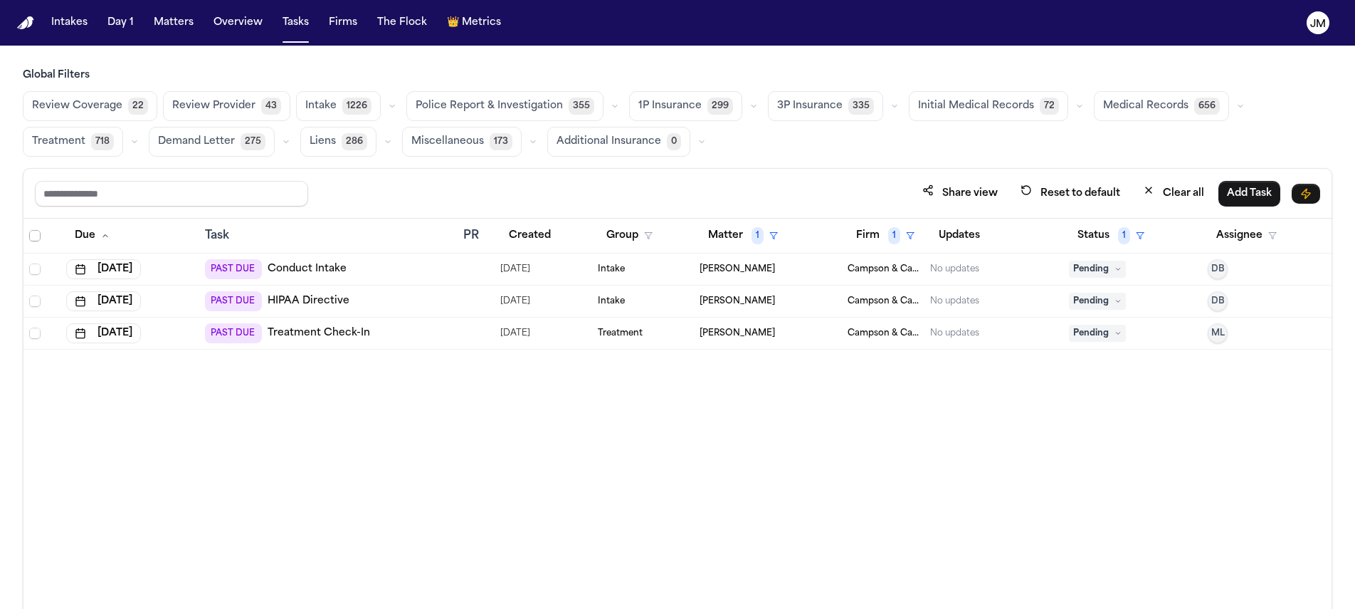
click at [32, 233] on span "Select all" at bounding box center [34, 235] width 11 height 11
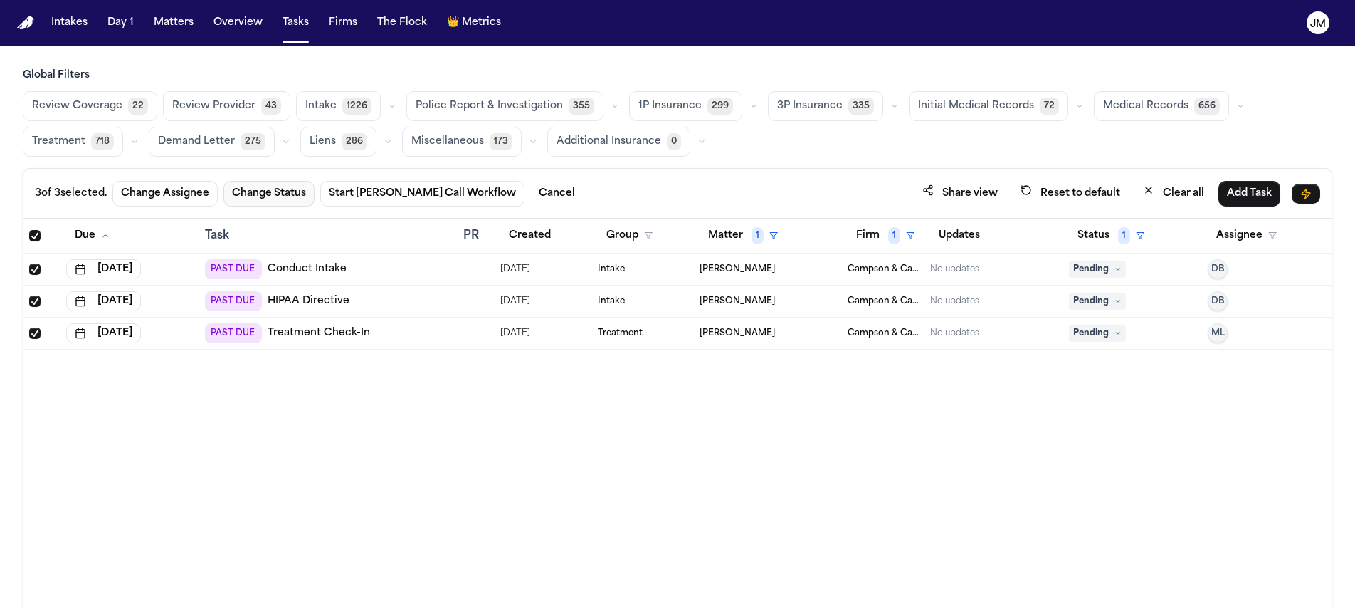
click at [289, 189] on button "Change Status" at bounding box center [269, 194] width 91 height 26
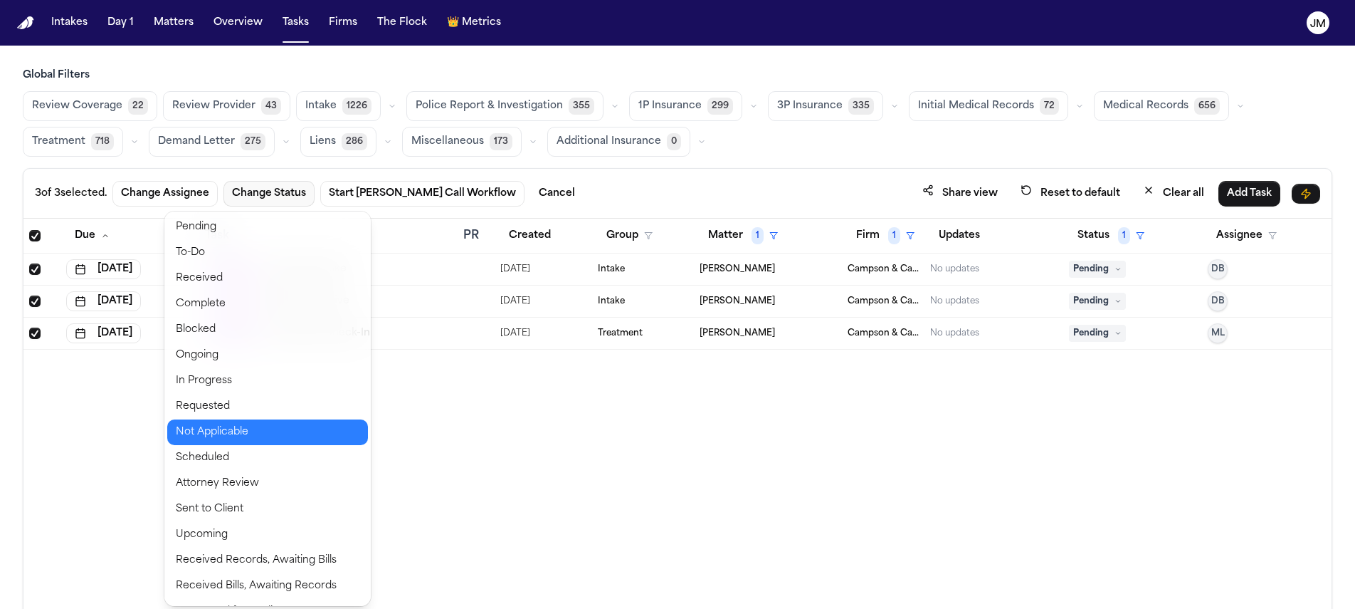
click at [236, 426] on button "Not Applicable" at bounding box center [267, 432] width 201 height 26
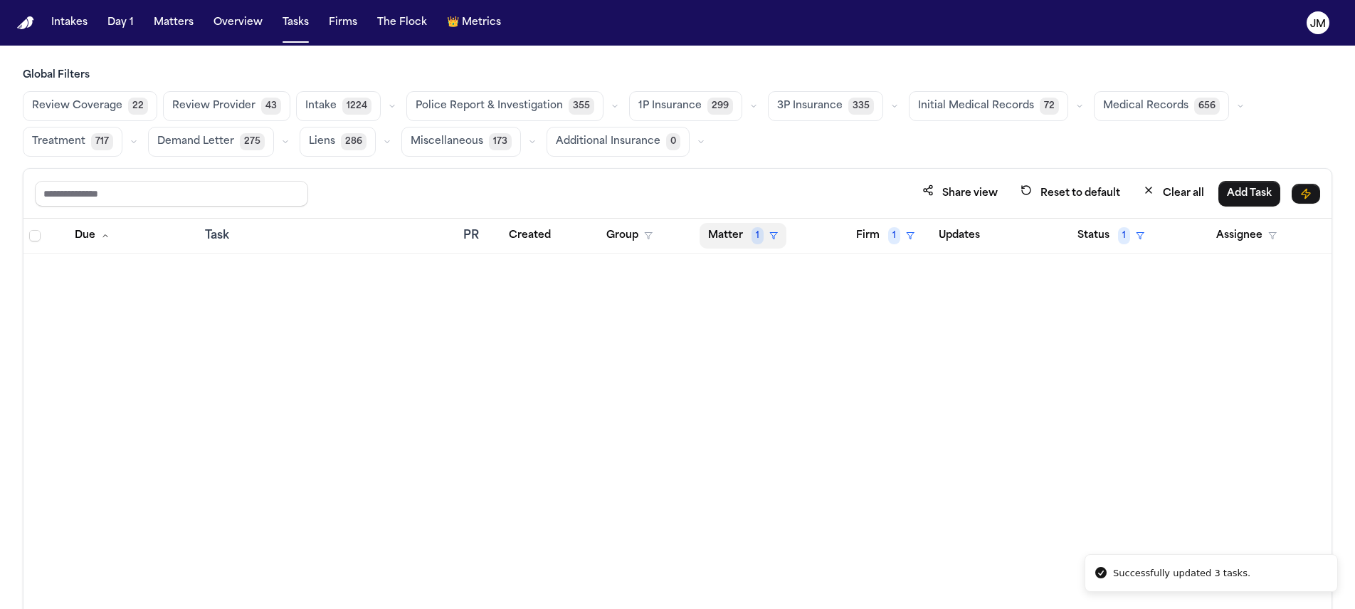
click at [708, 236] on button "Matter 1" at bounding box center [743, 236] width 87 height 26
click at [741, 344] on icon "button" at bounding box center [737, 341] width 11 height 11
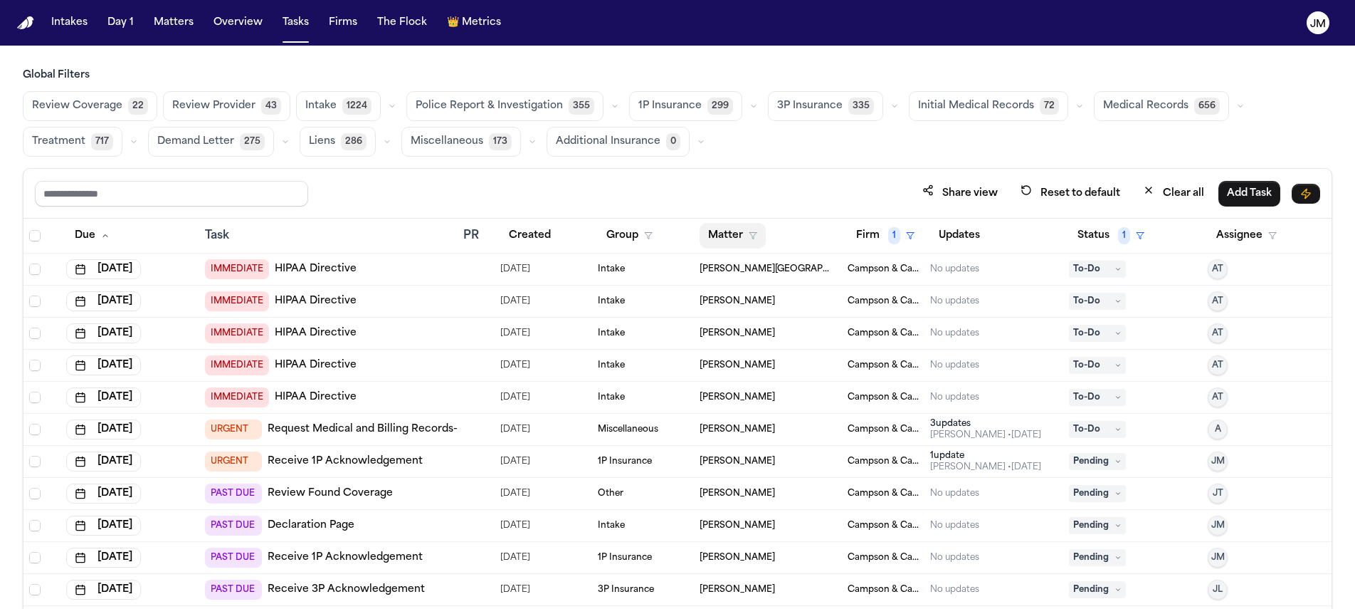
click at [723, 240] on button "Matter" at bounding box center [733, 236] width 66 height 26
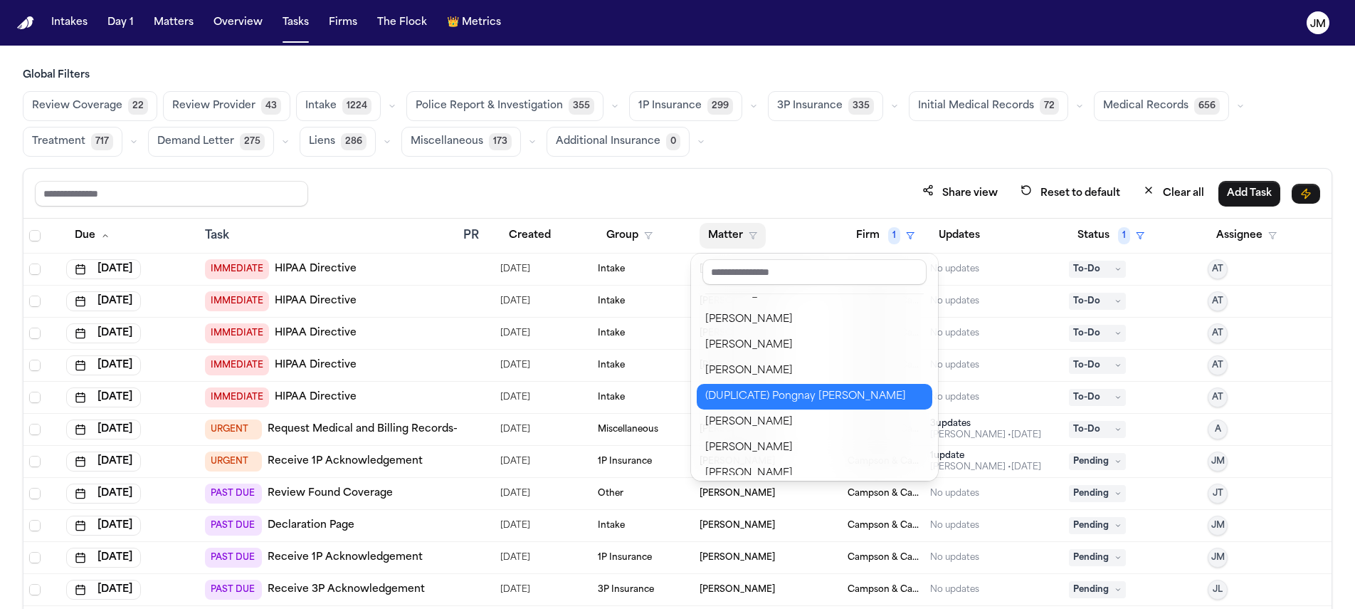
scroll to position [693, 0]
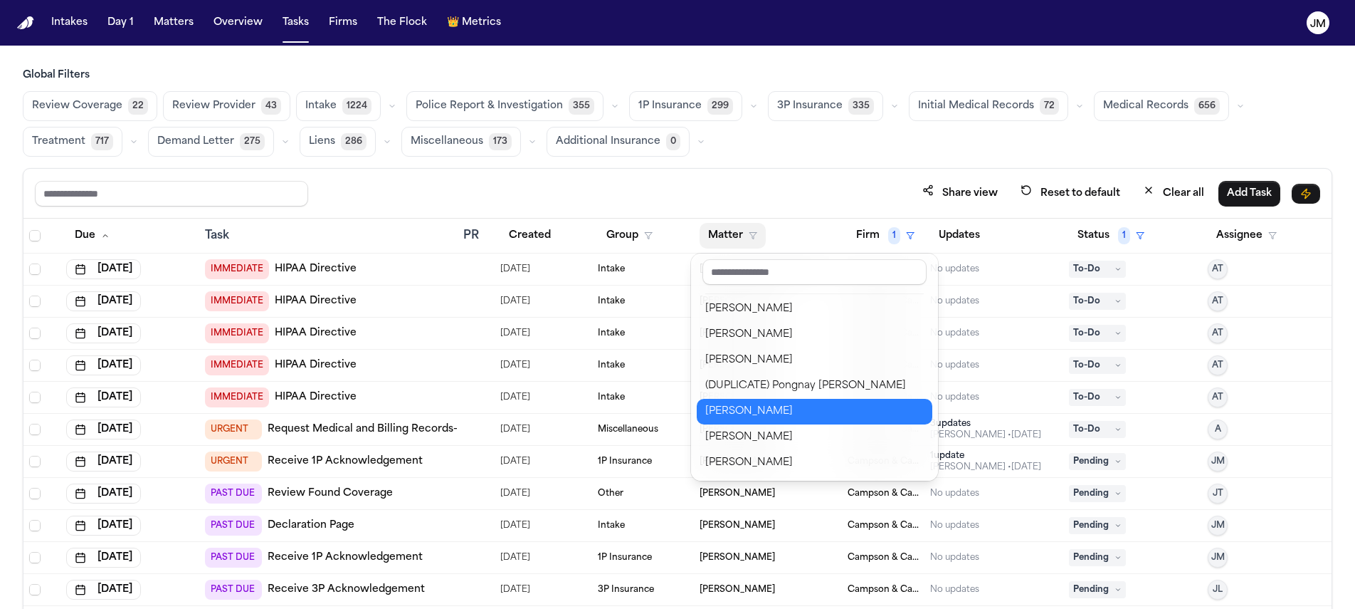
click at [782, 410] on div "[PERSON_NAME]" at bounding box center [814, 411] width 219 height 17
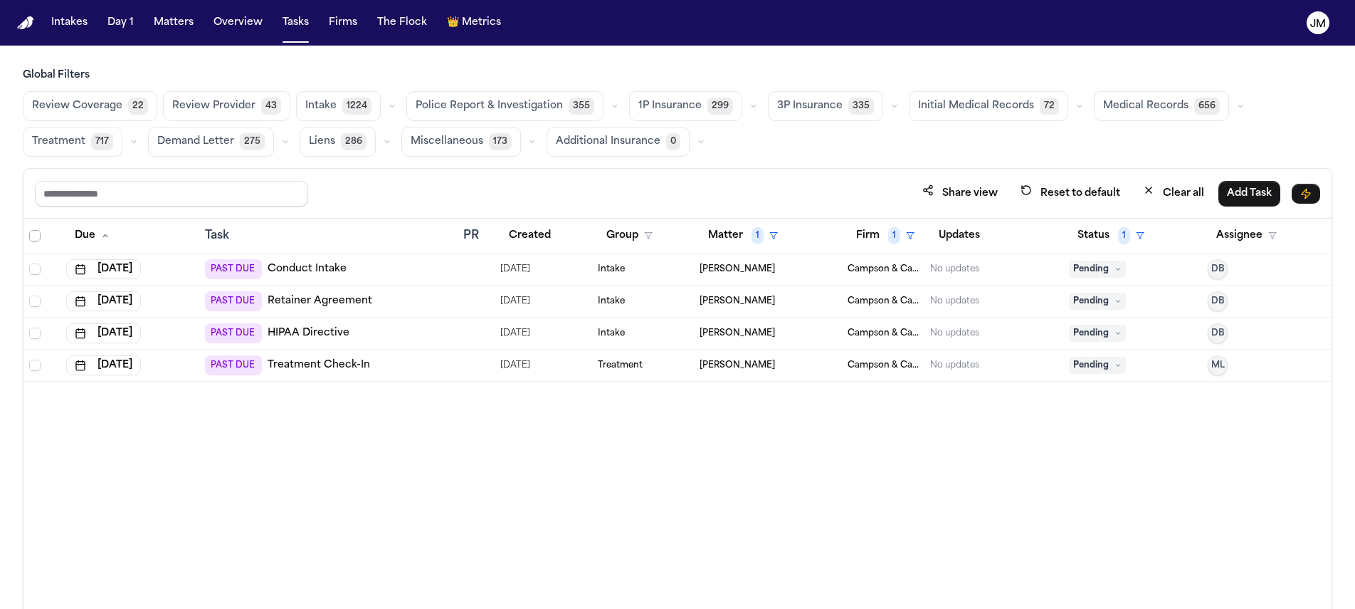
click at [33, 238] on span "Select all" at bounding box center [34, 235] width 11 height 11
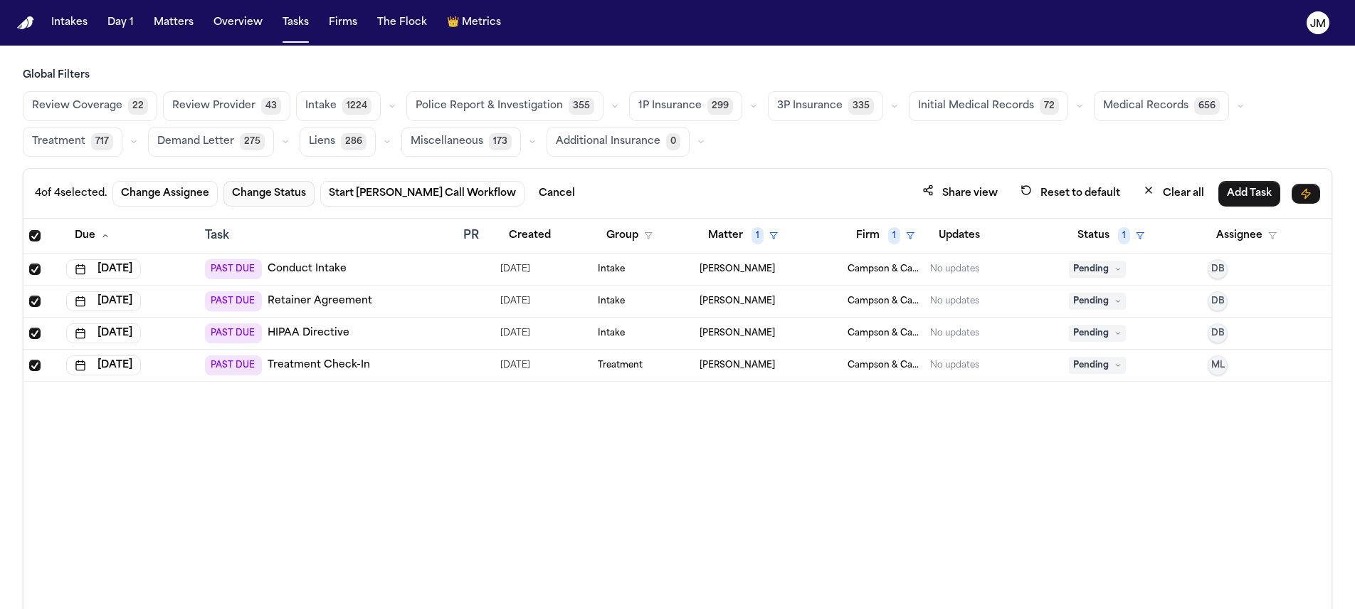
click at [267, 193] on button "Change Status" at bounding box center [269, 194] width 91 height 26
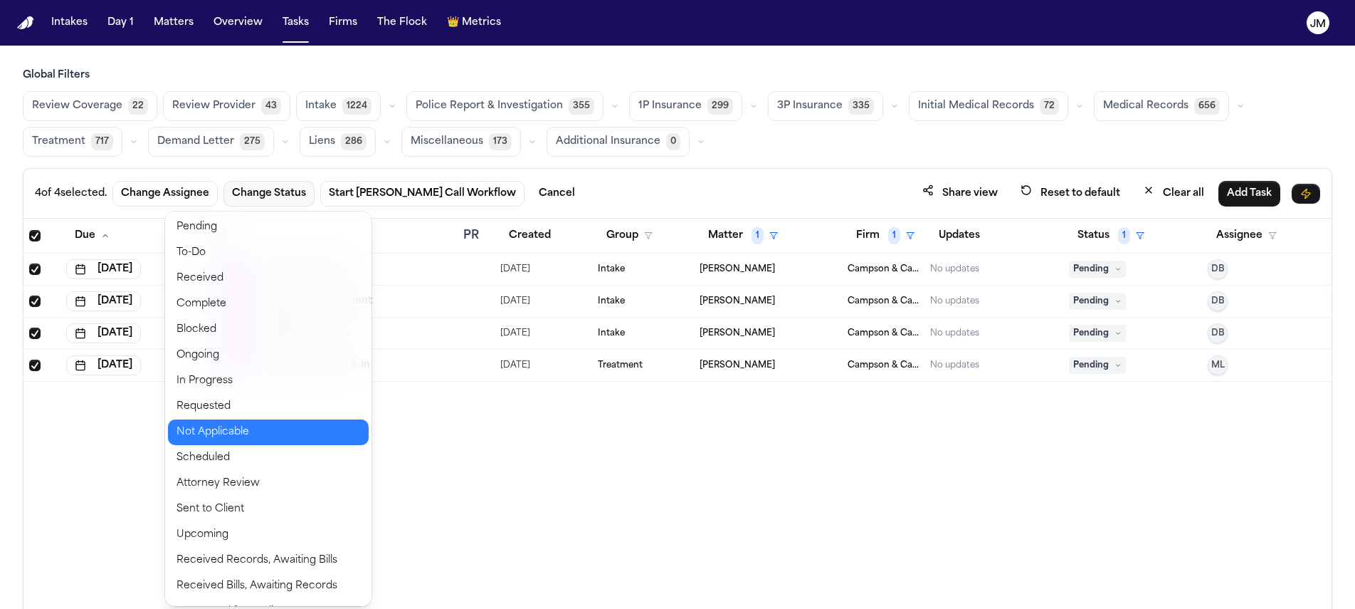
click at [241, 432] on button "Not Applicable" at bounding box center [268, 432] width 201 height 26
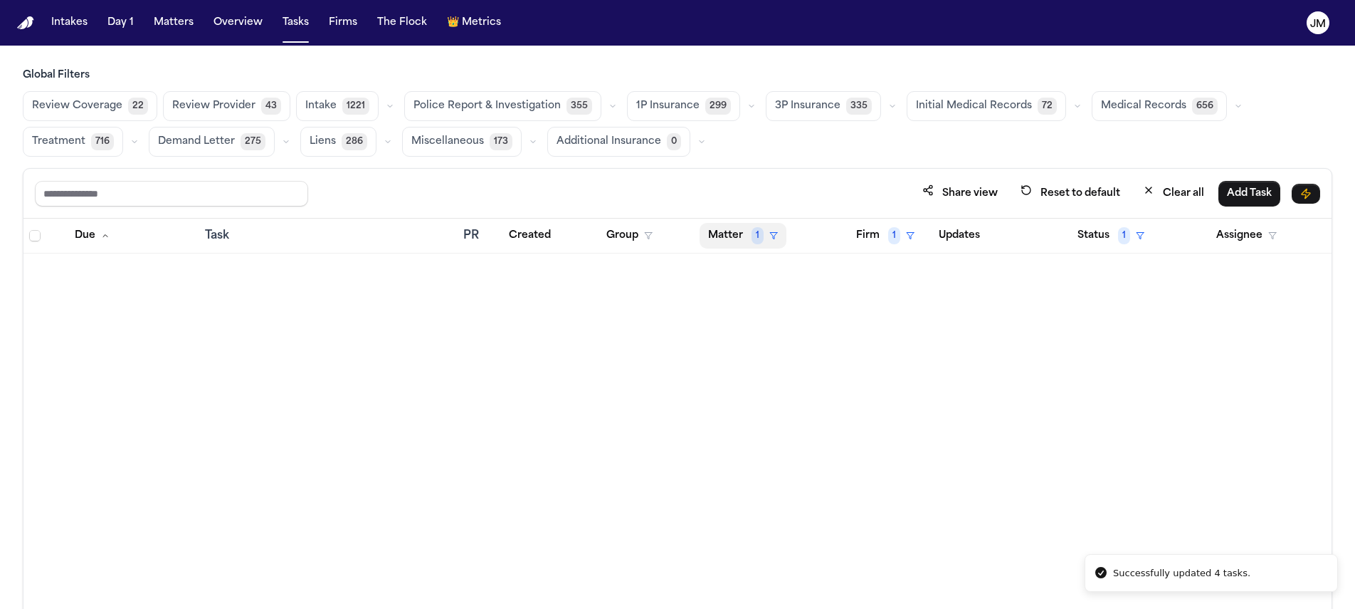
click at [765, 239] on button "Matter 1" at bounding box center [743, 236] width 87 height 26
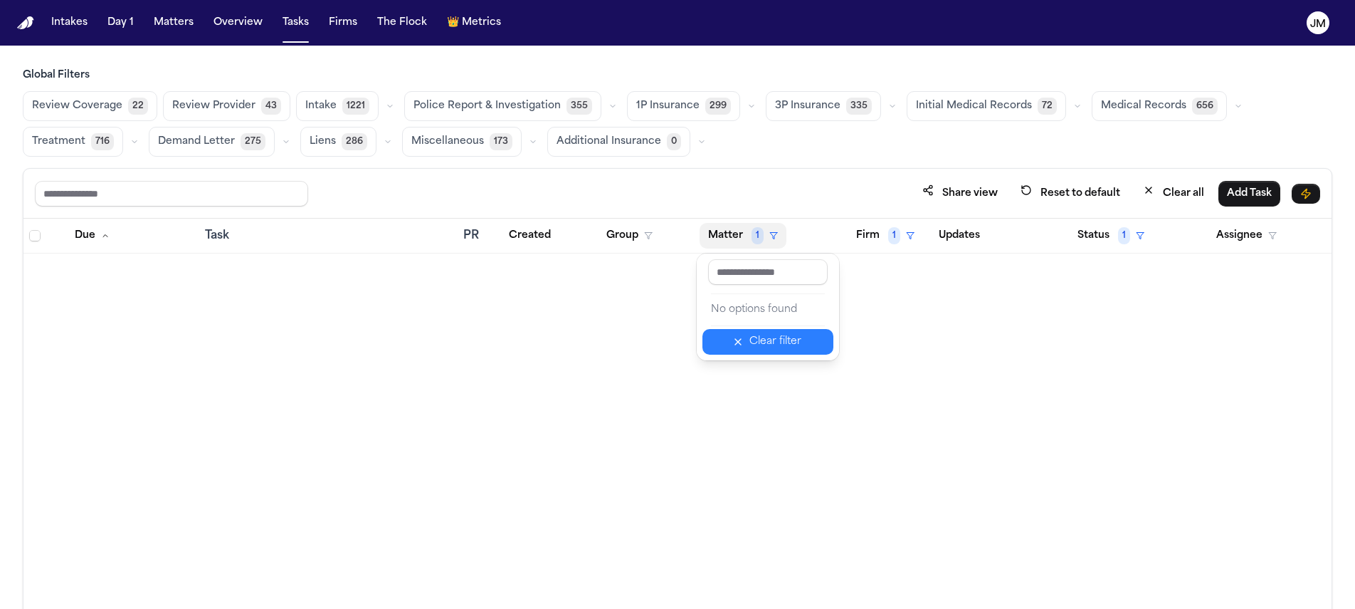
click at [777, 337] on div "Clear filter" at bounding box center [776, 341] width 52 height 17
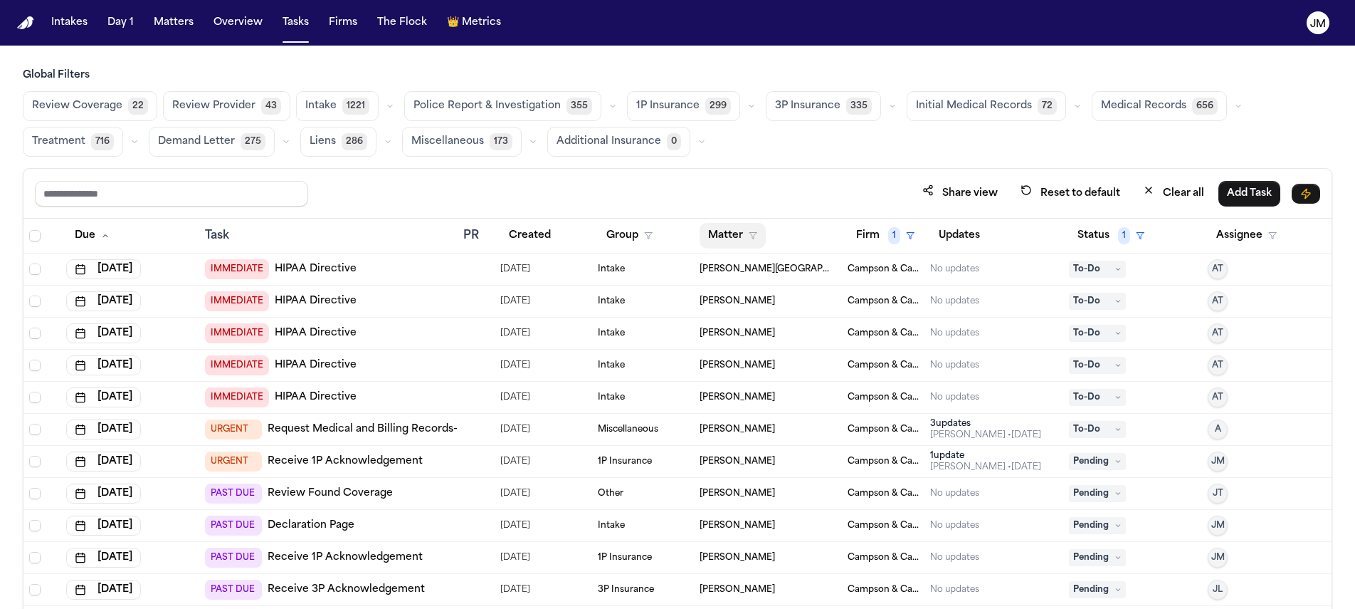
click at [718, 236] on button "Matter" at bounding box center [733, 236] width 66 height 26
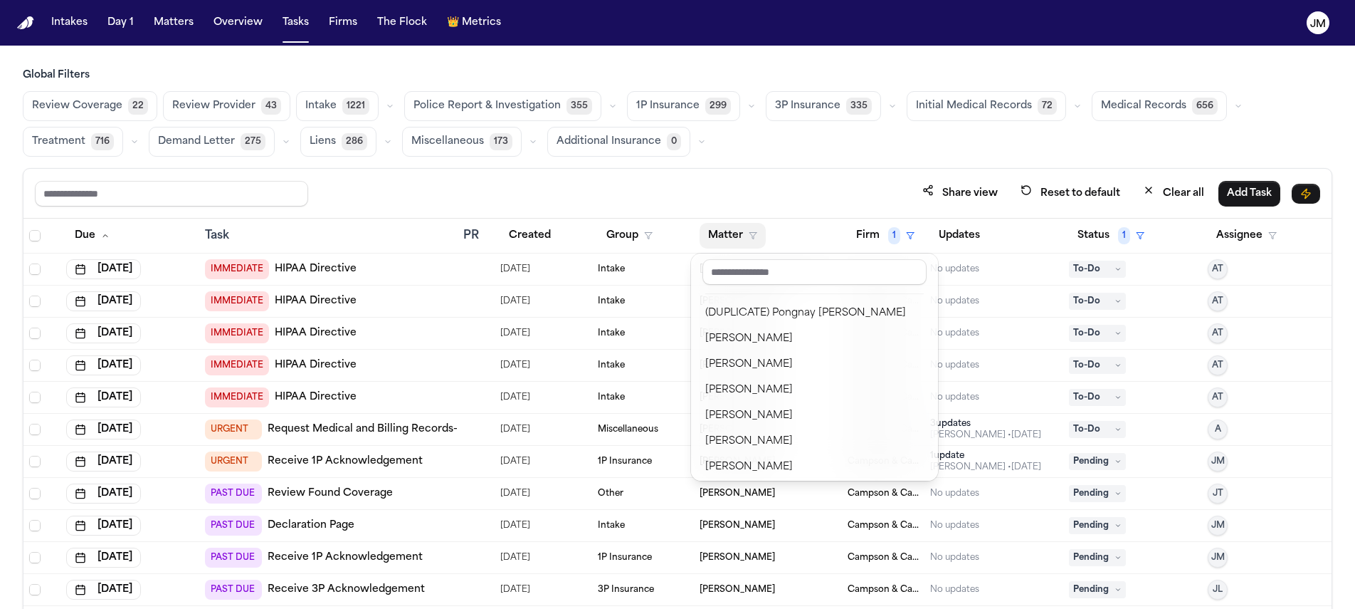
scroll to position [750, 0]
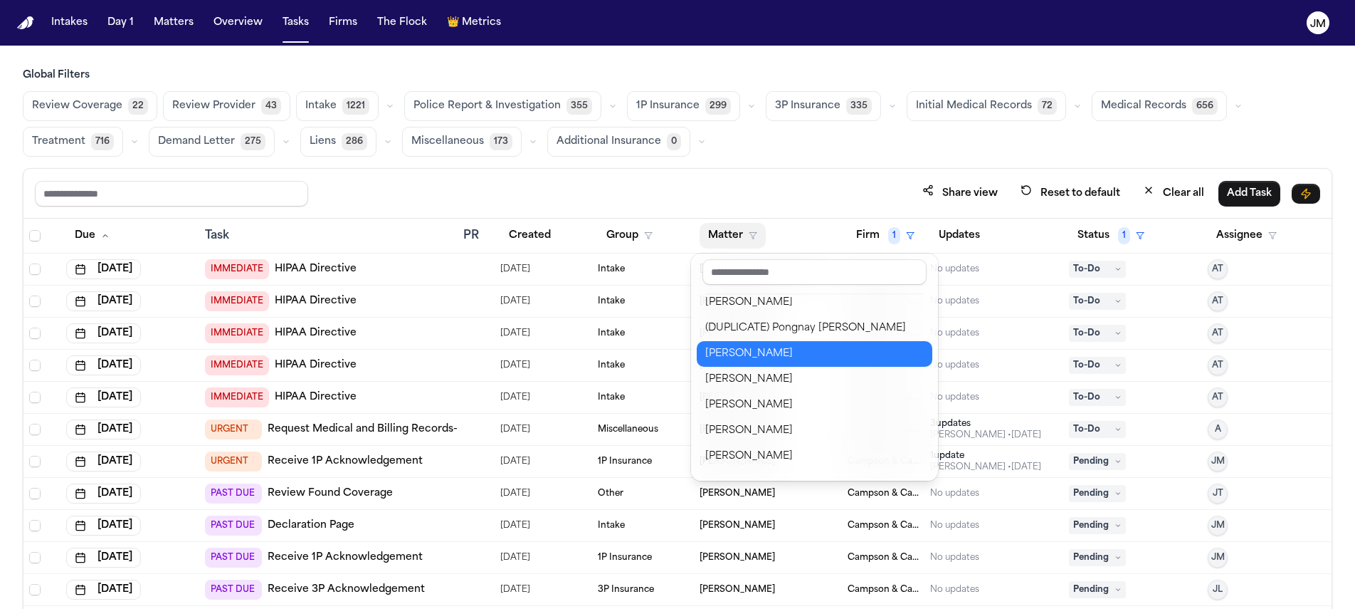
click at [786, 361] on div "[PERSON_NAME]" at bounding box center [814, 353] width 219 height 17
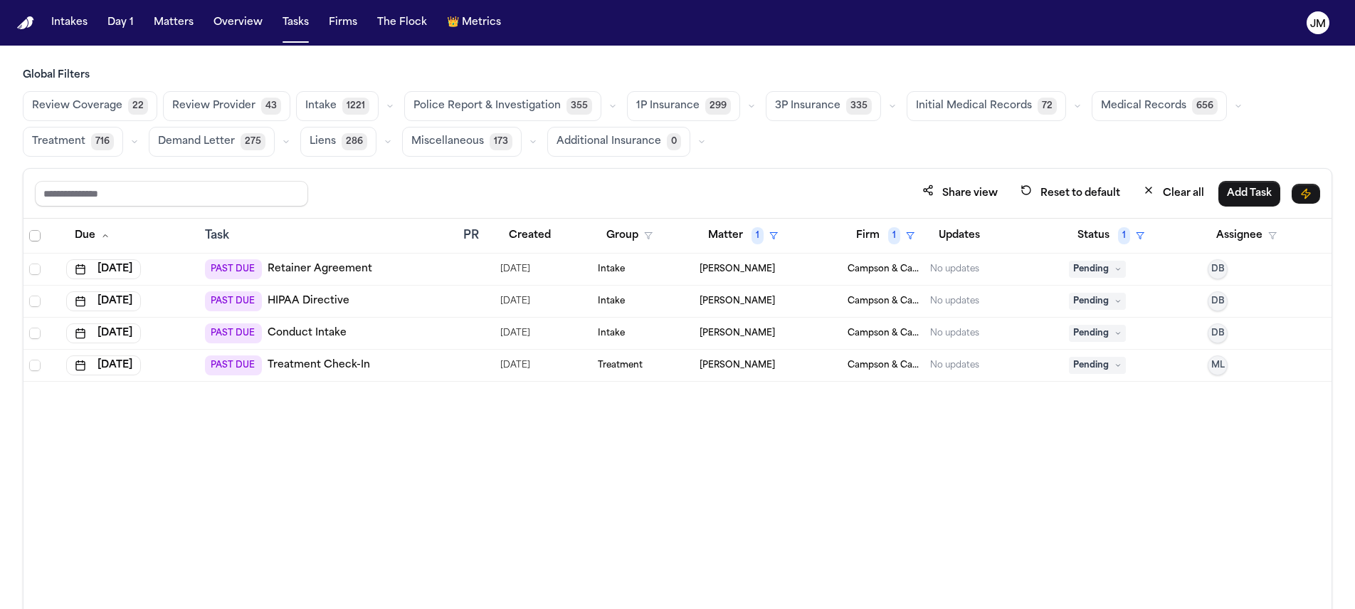
click at [38, 230] on span "Select all" at bounding box center [34, 235] width 11 height 11
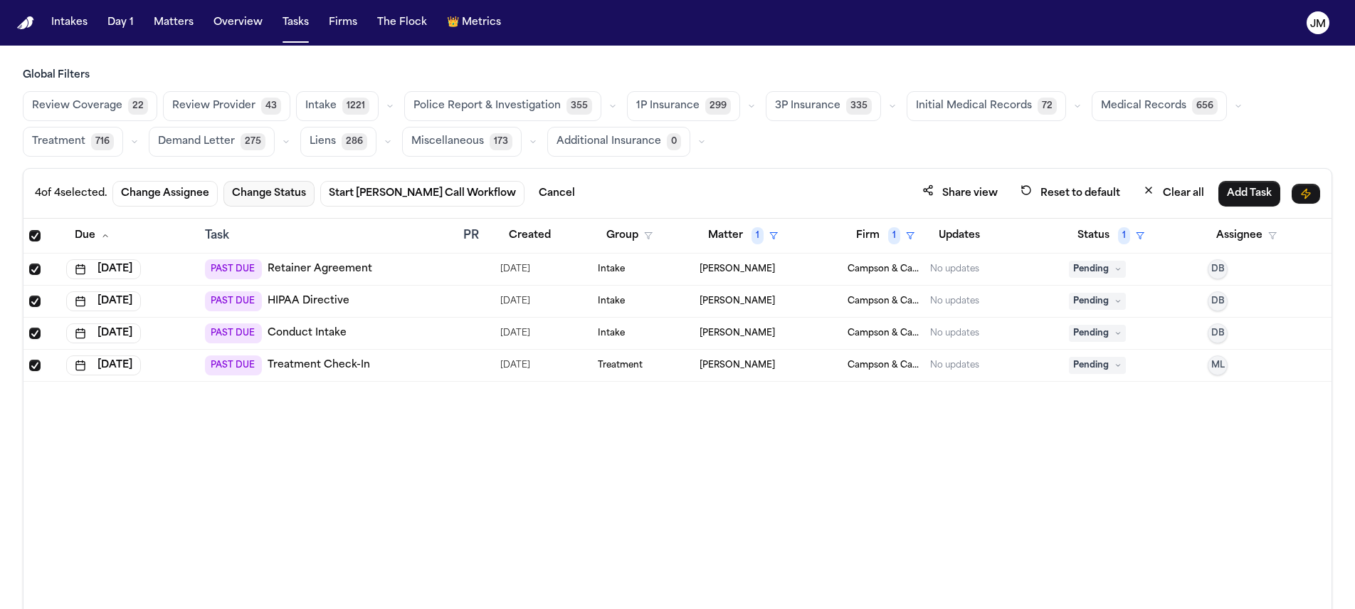
click at [272, 189] on button "Change Status" at bounding box center [269, 194] width 91 height 26
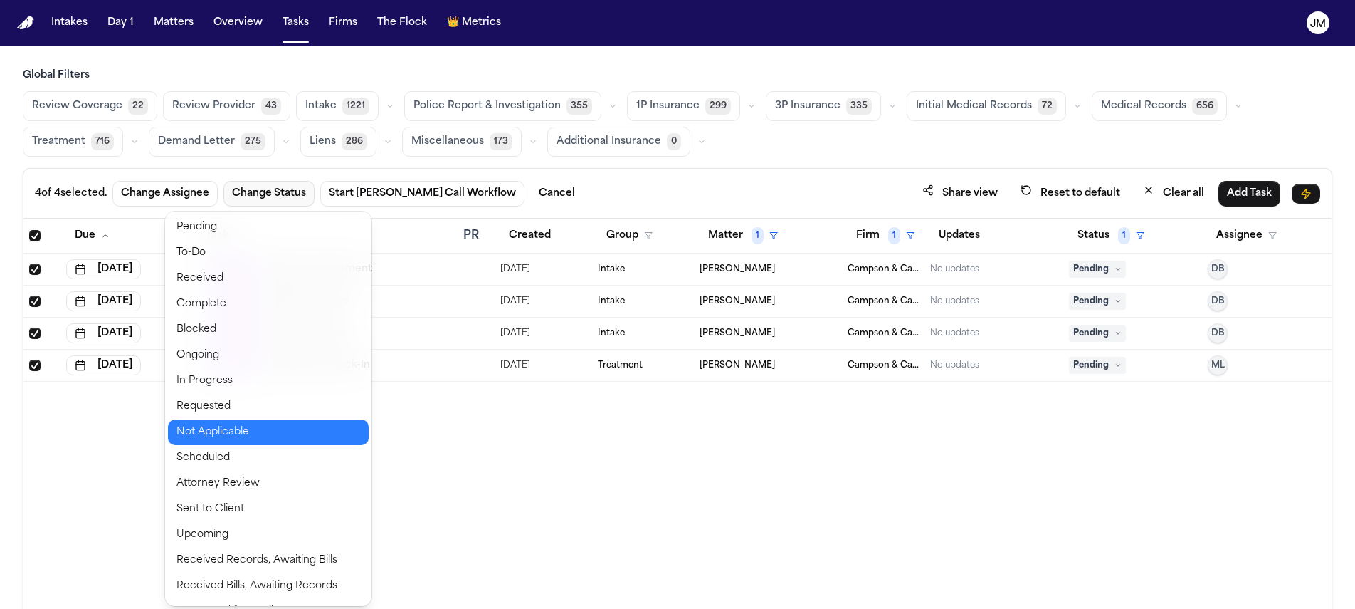
click at [266, 434] on button "Not Applicable" at bounding box center [268, 432] width 201 height 26
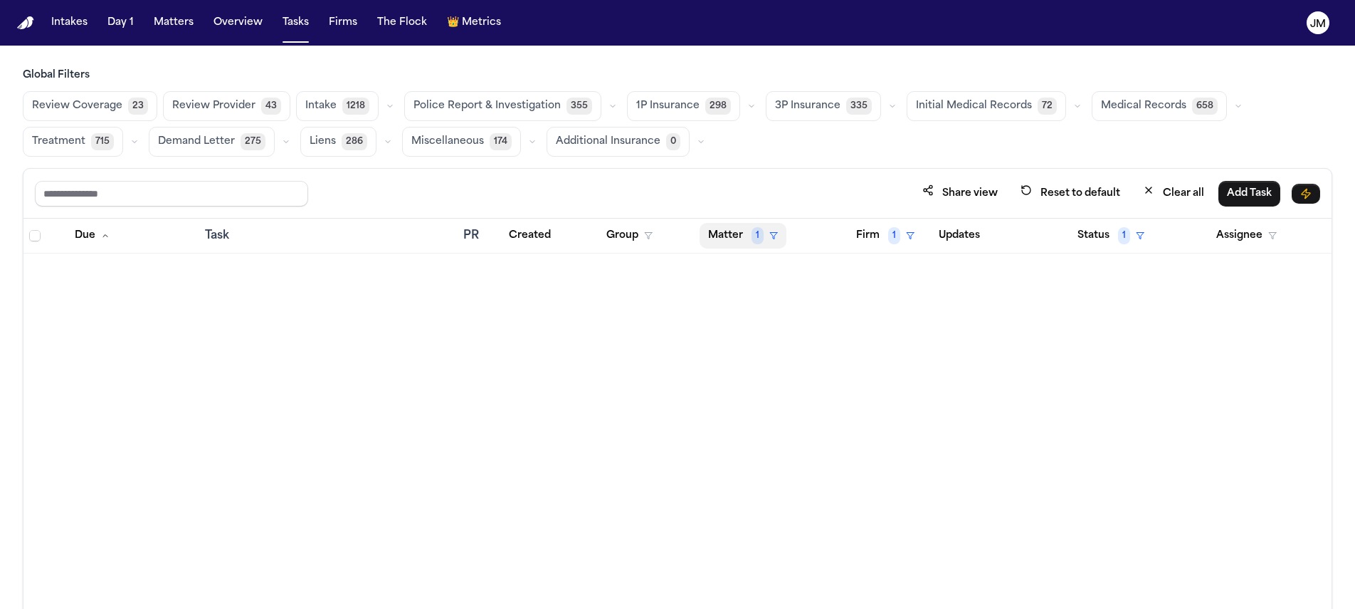
click at [703, 232] on button "Matter 1" at bounding box center [743, 236] width 87 height 26
click at [753, 337] on div "Clear filter" at bounding box center [776, 341] width 52 height 17
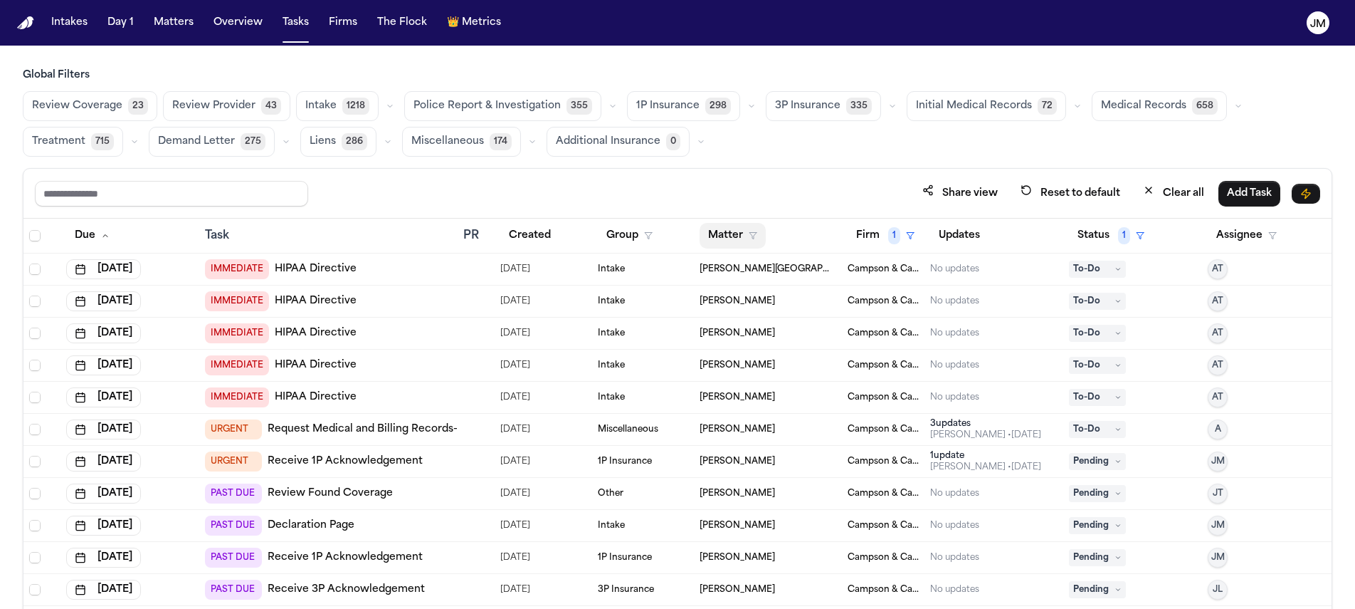
click at [723, 238] on button "Matter" at bounding box center [733, 236] width 66 height 26
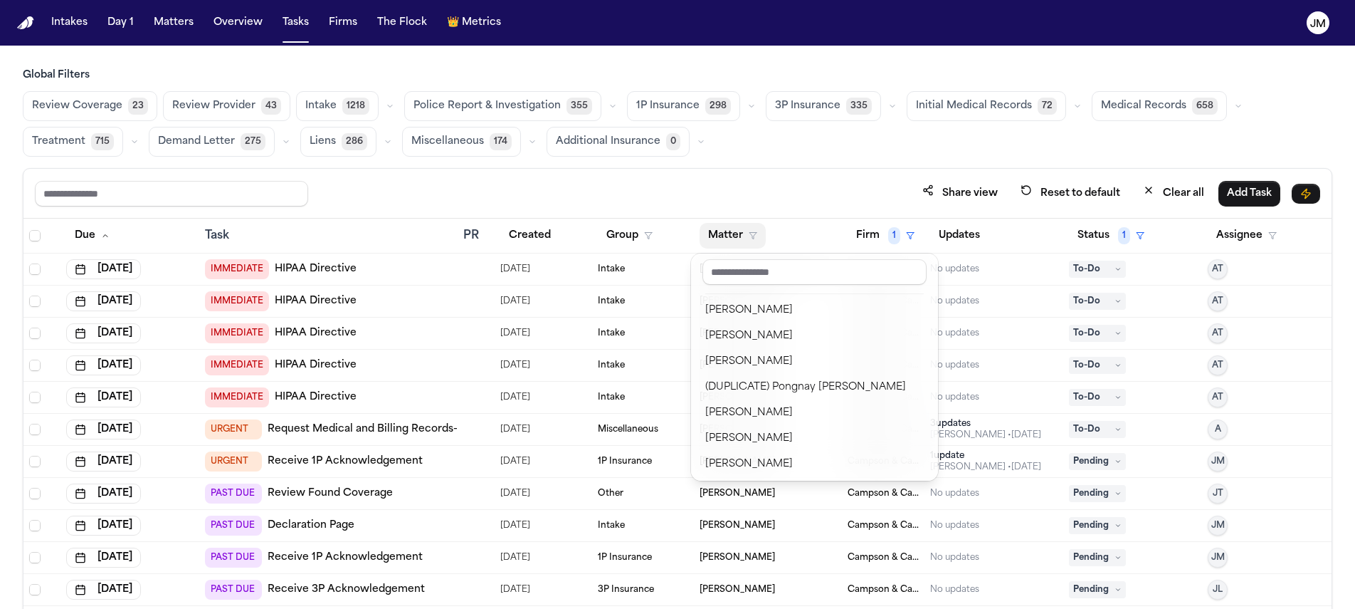
scroll to position [750, 0]
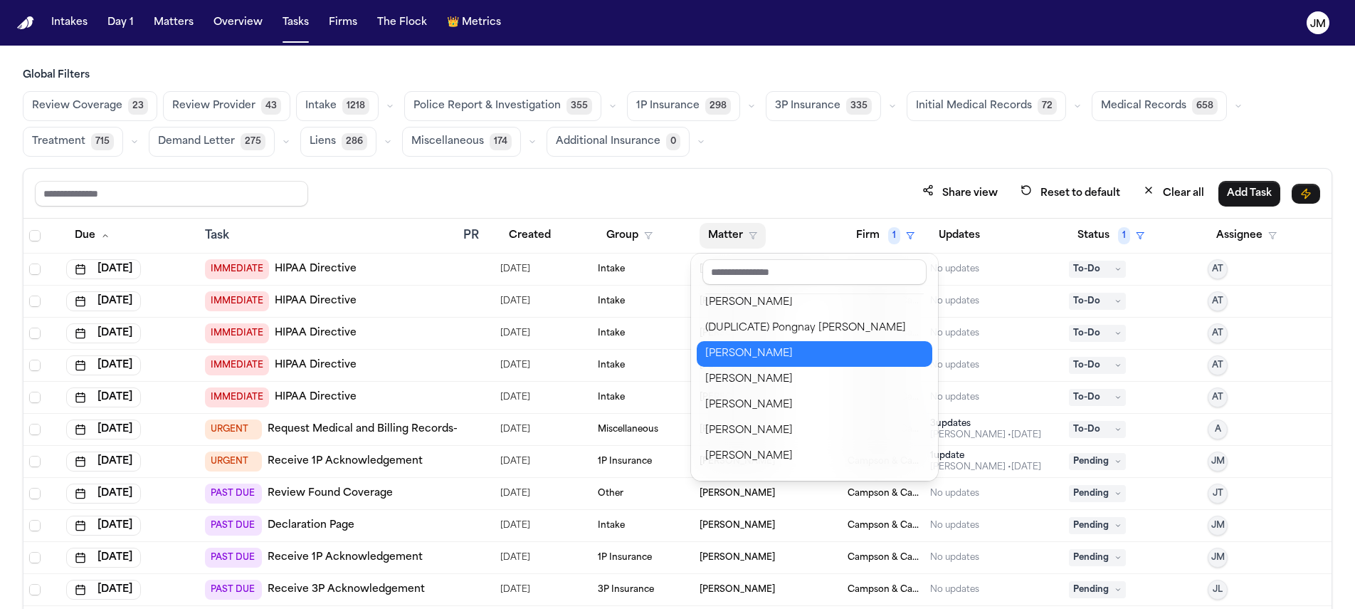
click at [759, 359] on div "[PERSON_NAME]" at bounding box center [814, 353] width 219 height 17
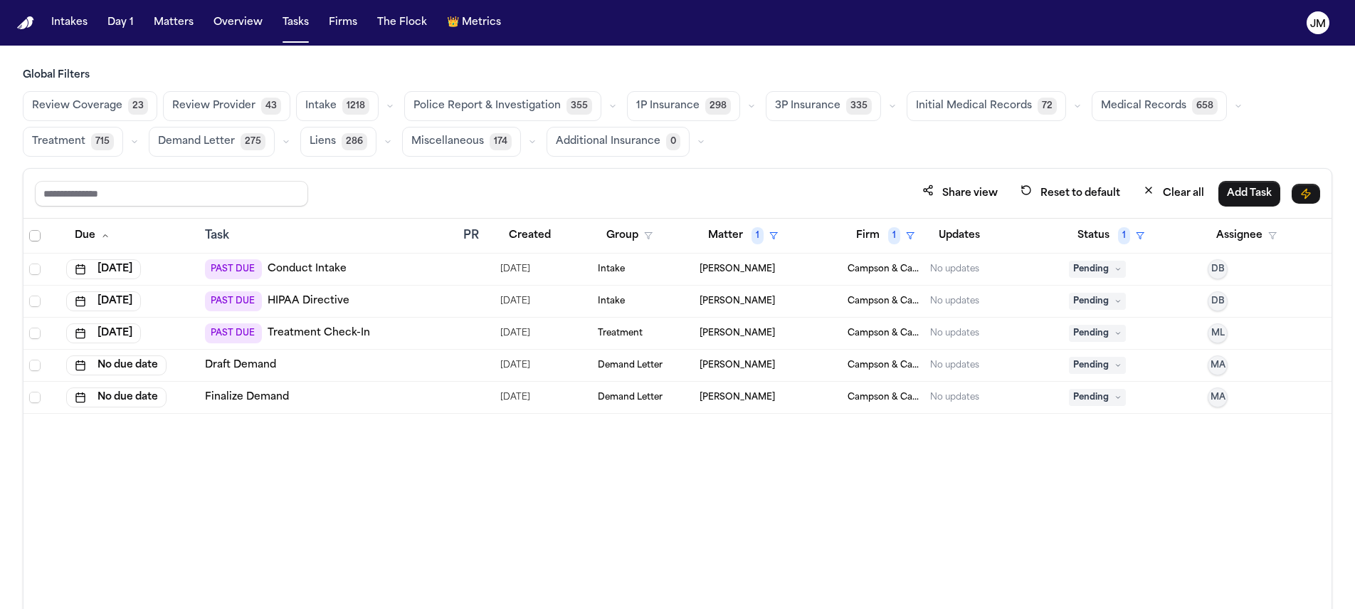
click at [32, 230] on span "Select all" at bounding box center [34, 235] width 11 height 11
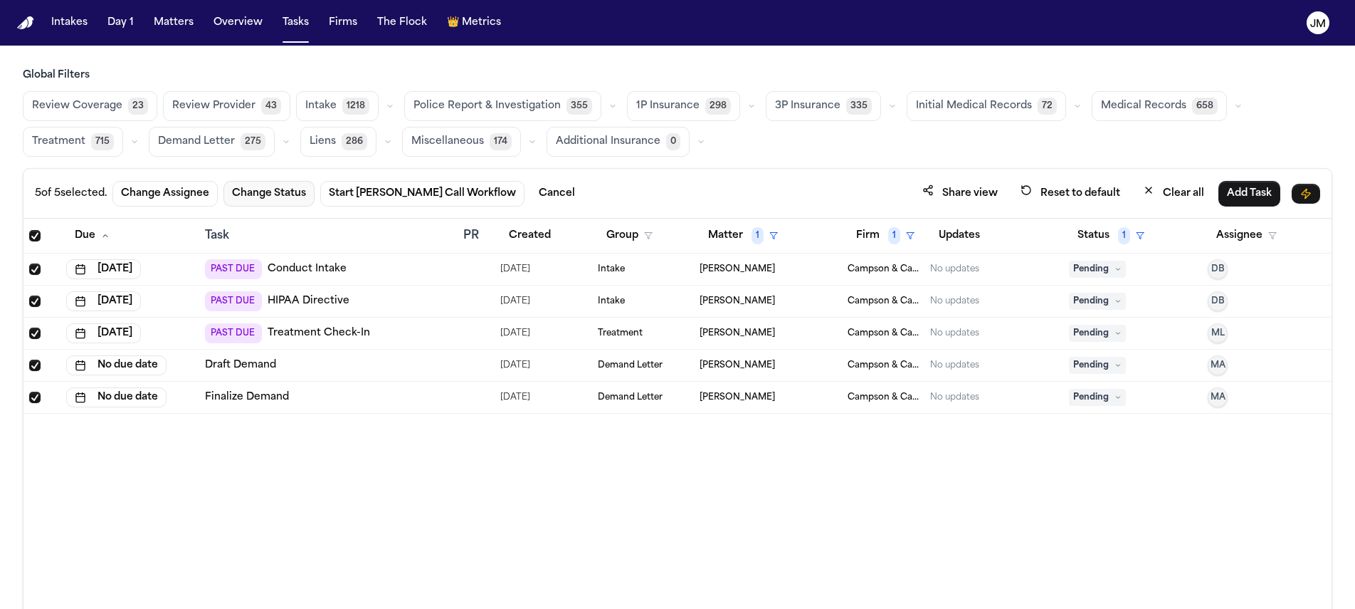
click at [274, 196] on button "Change Status" at bounding box center [269, 194] width 91 height 26
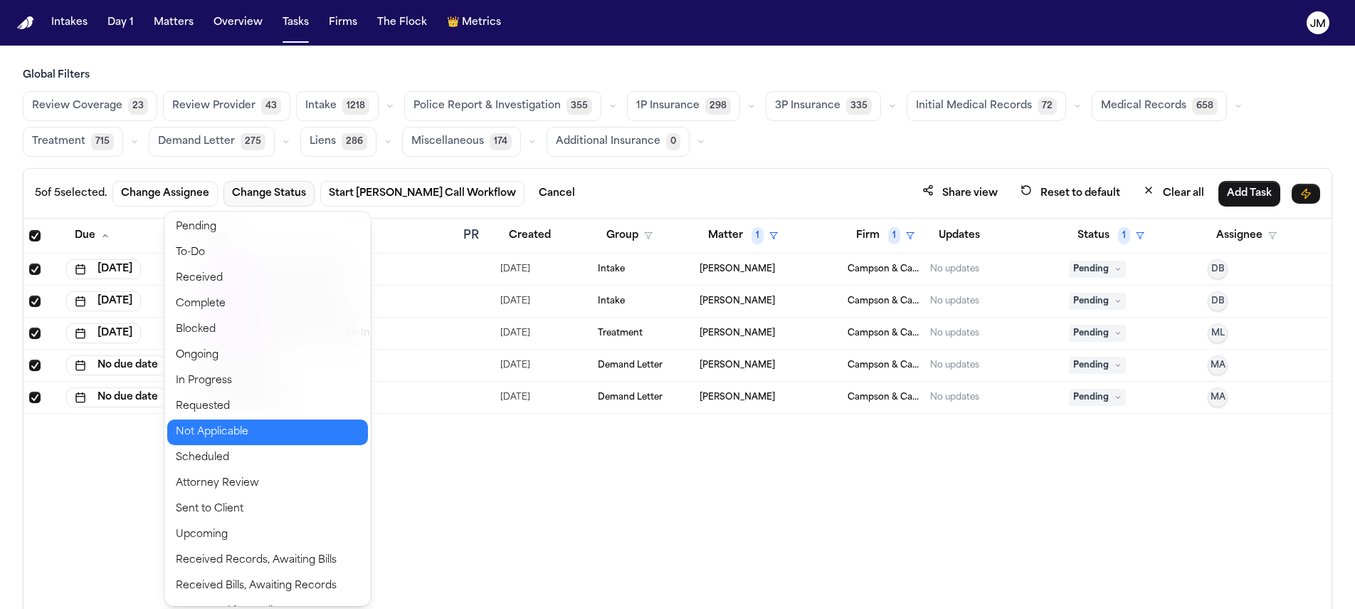
click at [264, 437] on button "Not Applicable" at bounding box center [267, 432] width 201 height 26
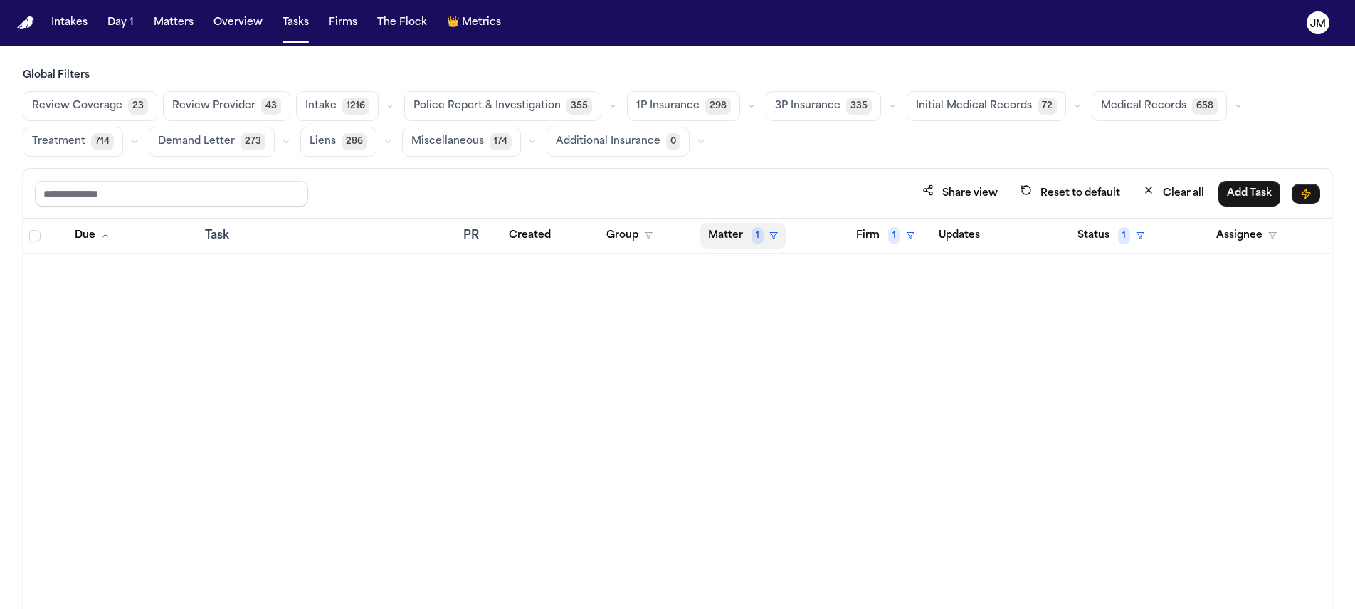
click at [720, 241] on button "Matter 1" at bounding box center [743, 236] width 87 height 26
click at [797, 337] on div "Clear filter" at bounding box center [776, 341] width 52 height 17
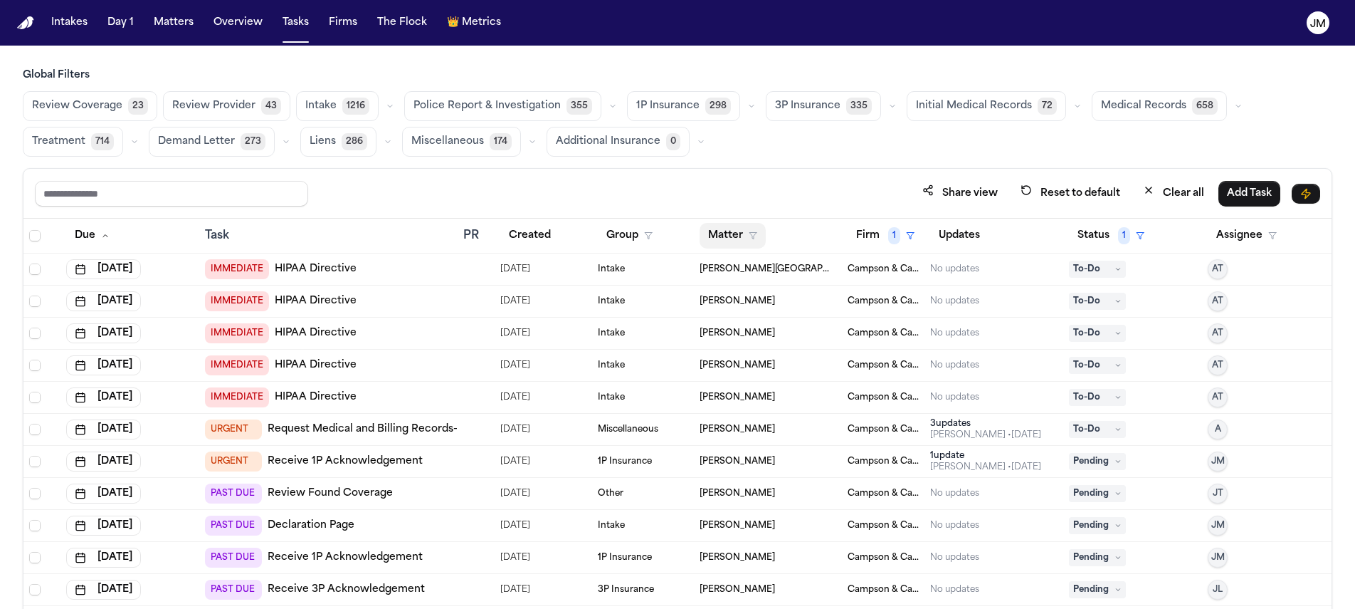
click at [720, 235] on button "Matter" at bounding box center [733, 236] width 66 height 26
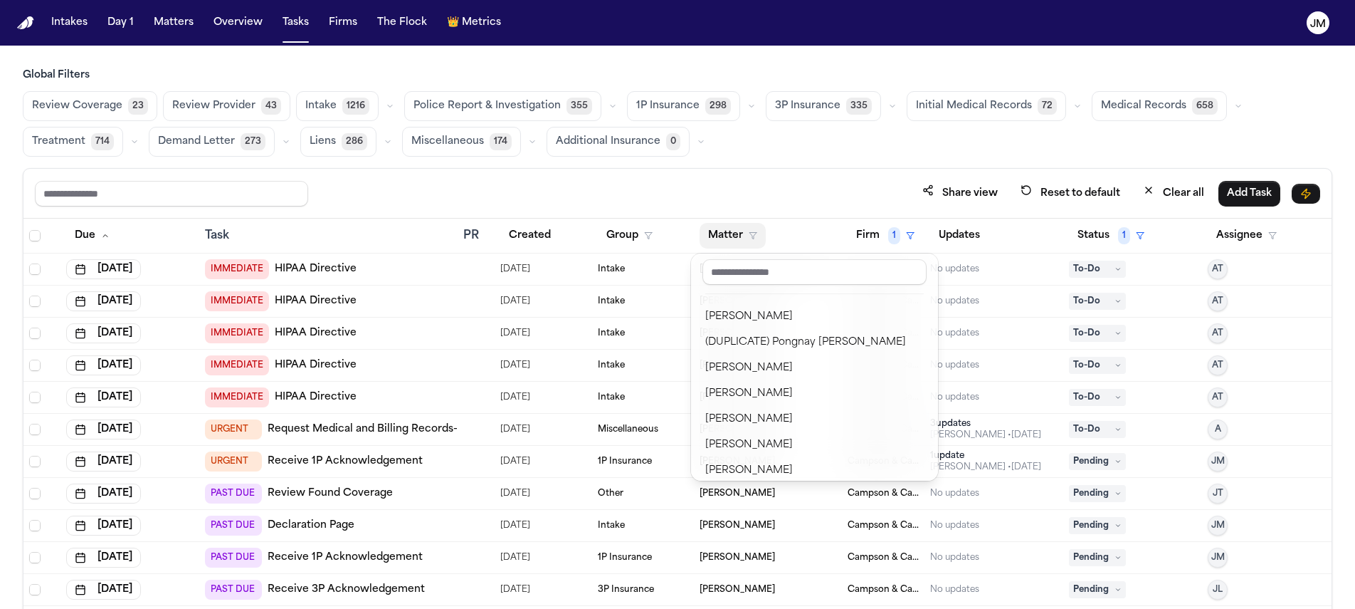
scroll to position [762, 0]
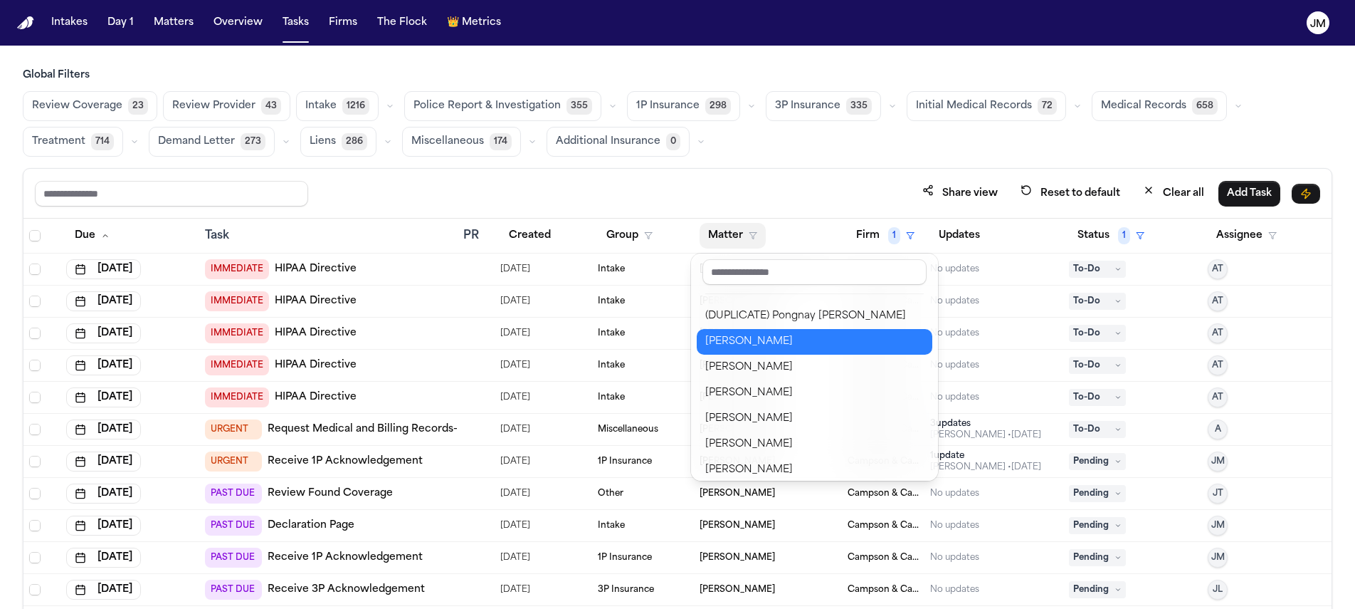
click at [777, 333] on div "[PERSON_NAME]" at bounding box center [814, 341] width 219 height 17
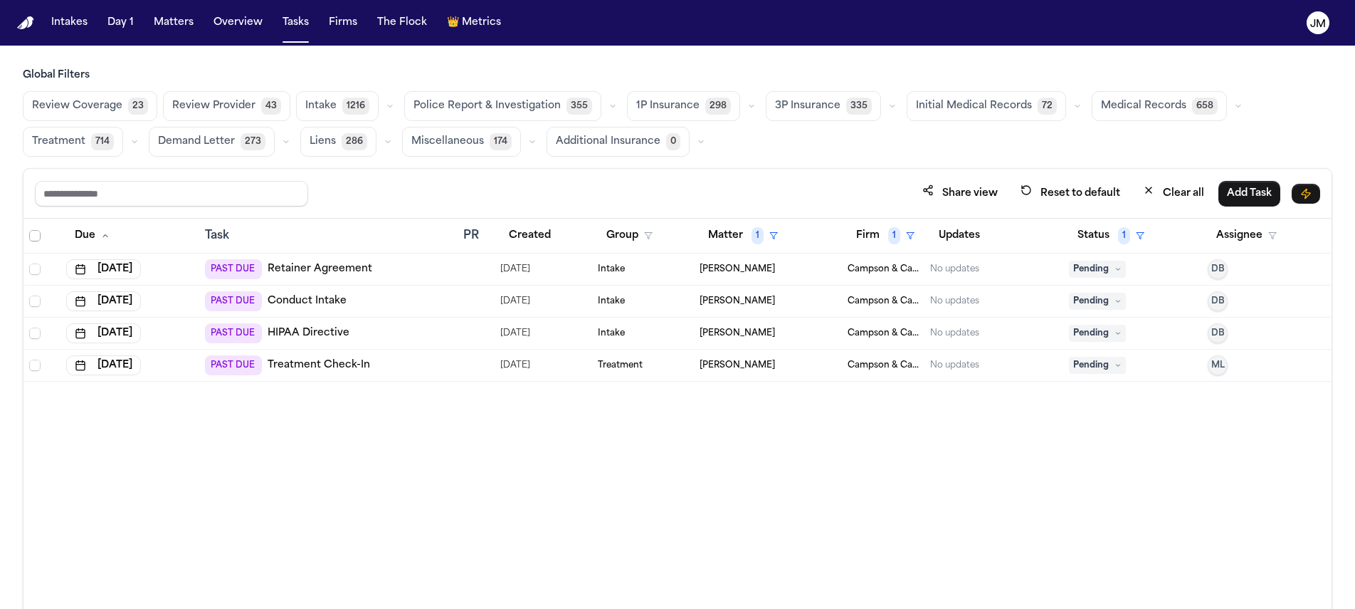
click at [31, 236] on span "Select all" at bounding box center [34, 235] width 11 height 11
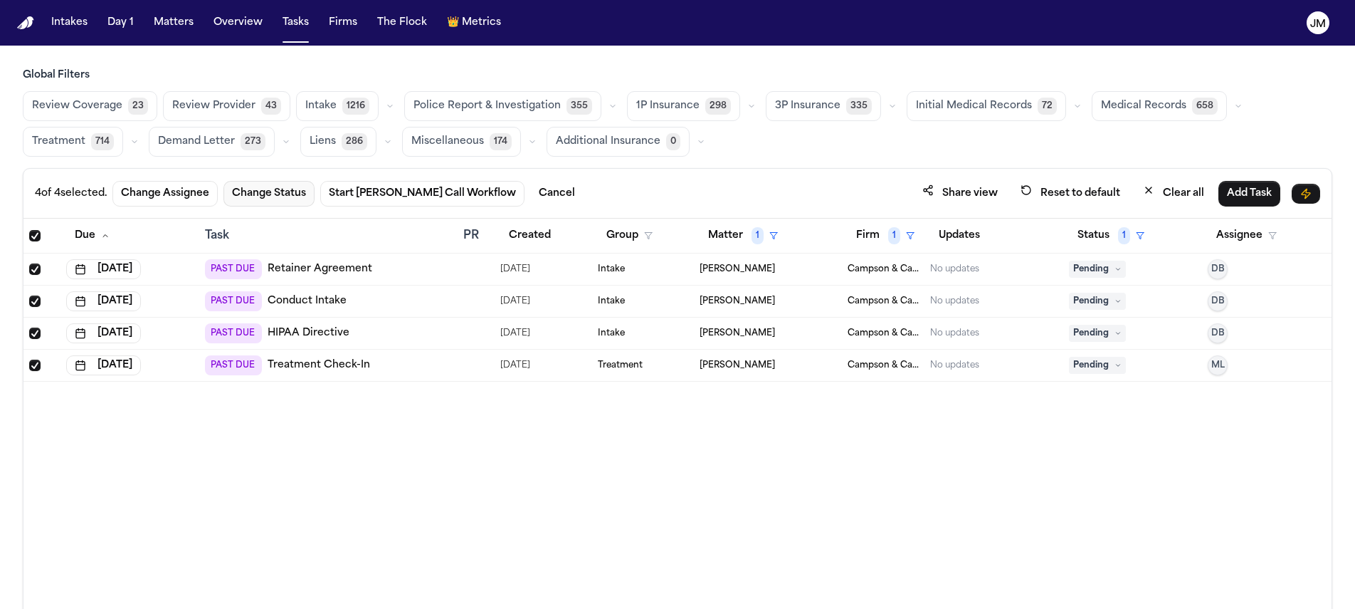
click at [298, 199] on button "Change Status" at bounding box center [269, 194] width 91 height 26
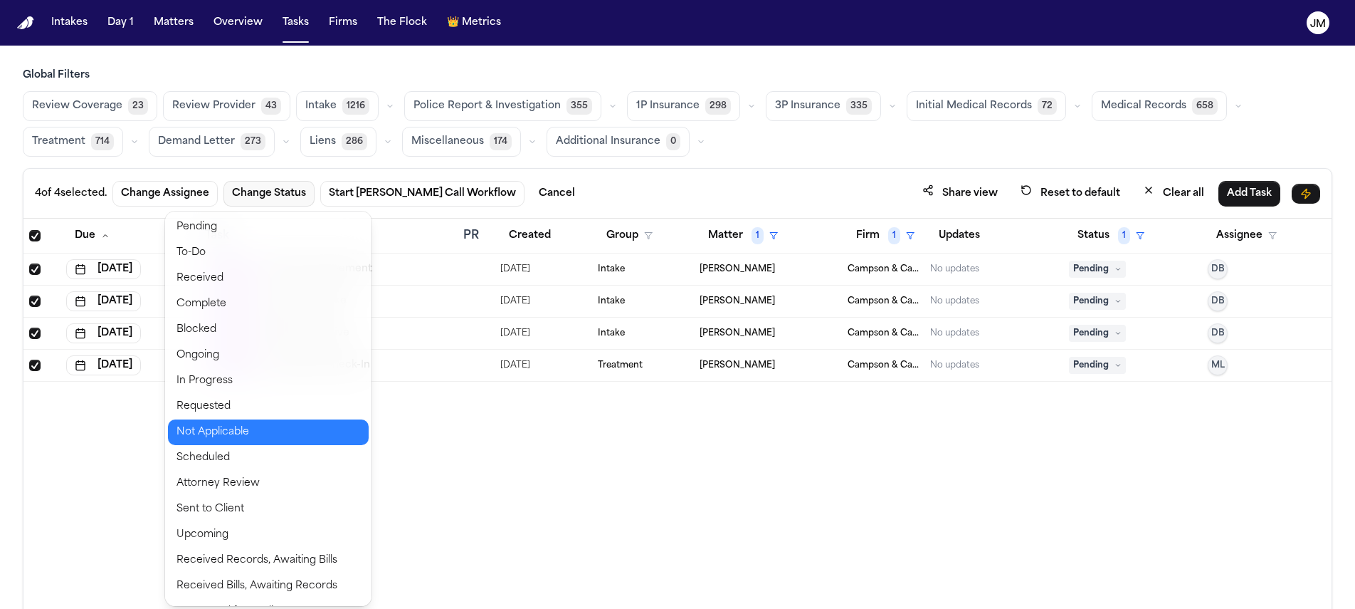
click at [248, 431] on button "Not Applicable" at bounding box center [268, 432] width 201 height 26
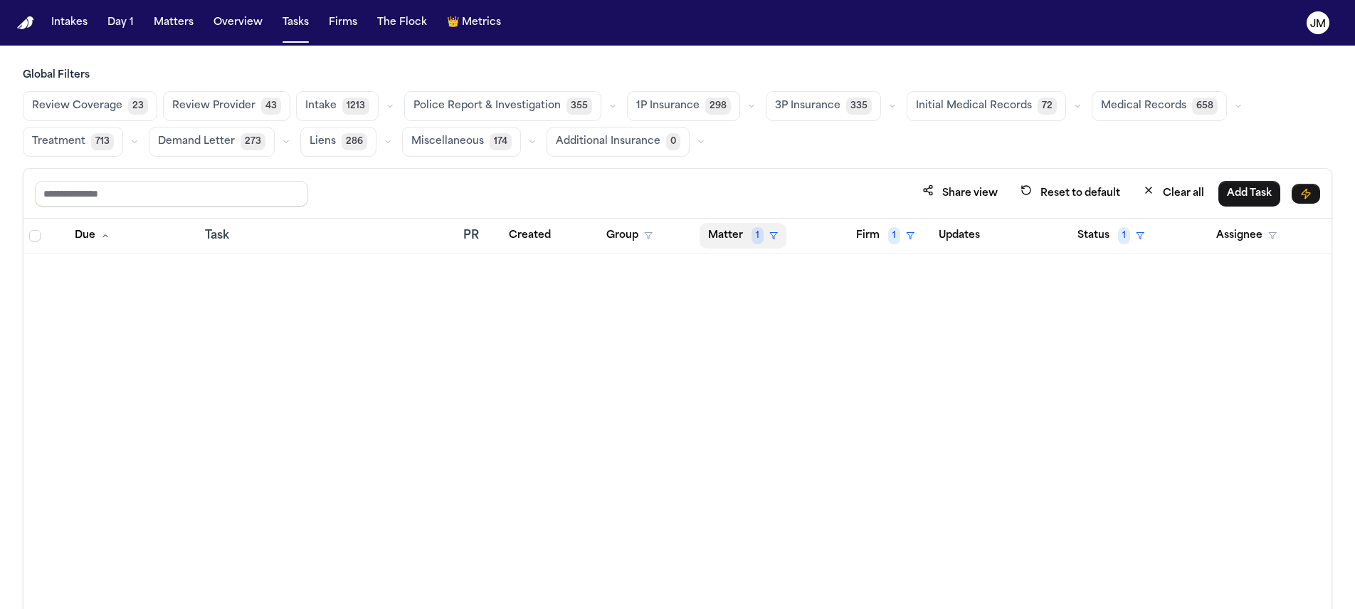
click at [755, 233] on span "1" at bounding box center [758, 235] width 12 height 17
click at [784, 332] on button "Clear filter" at bounding box center [768, 342] width 131 height 26
click at [737, 234] on button "Matter" at bounding box center [733, 236] width 66 height 26
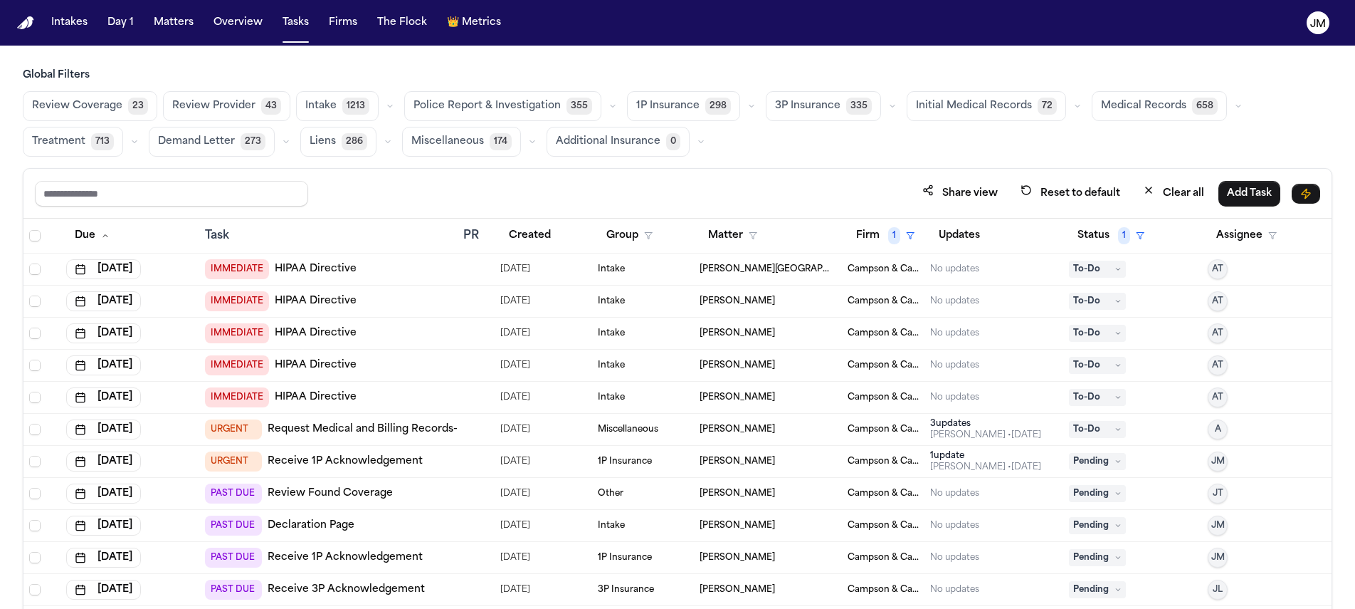
click at [753, 266] on span "[PERSON_NAME][GEOGRAPHIC_DATA]" at bounding box center [768, 268] width 137 height 11
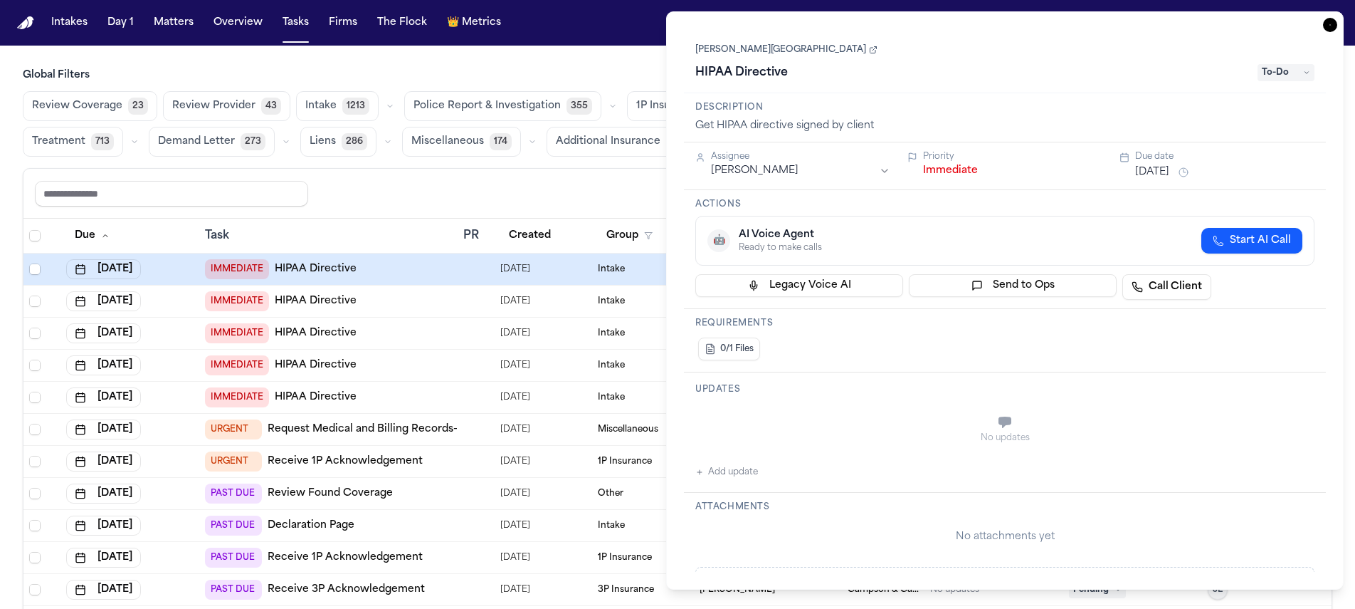
click at [1328, 26] on icon "button" at bounding box center [1330, 25] width 14 height 14
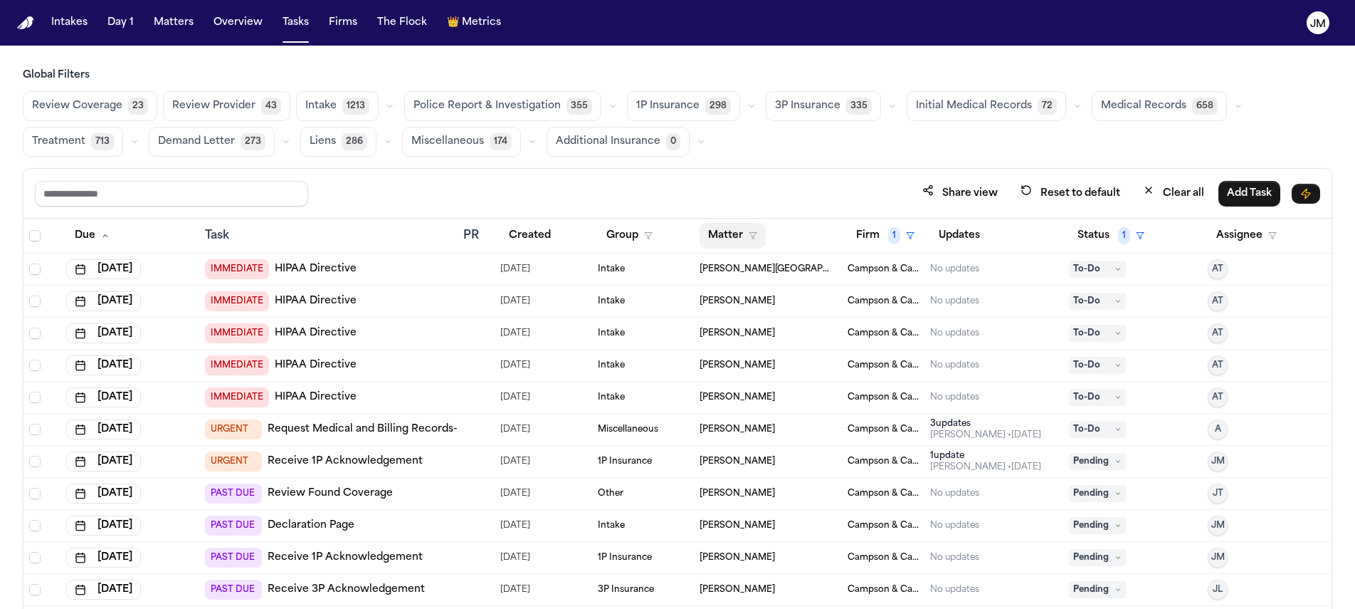
click at [725, 243] on button "Matter" at bounding box center [733, 236] width 66 height 26
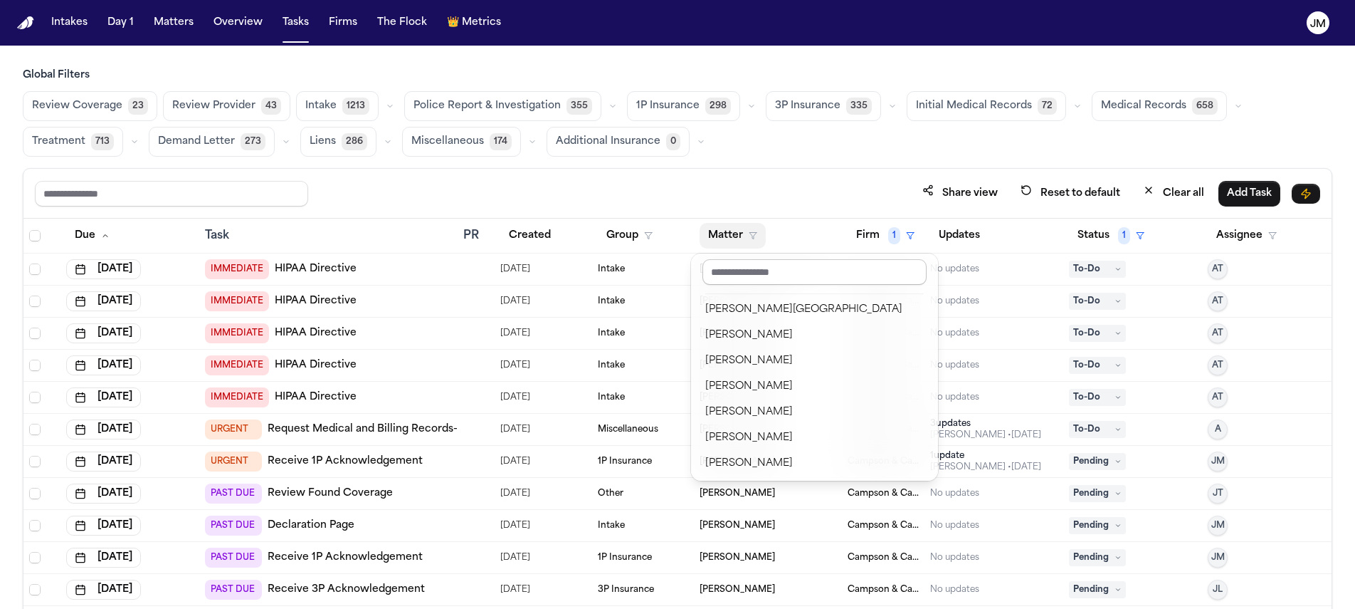
click at [740, 276] on input "text" at bounding box center [815, 272] width 224 height 26
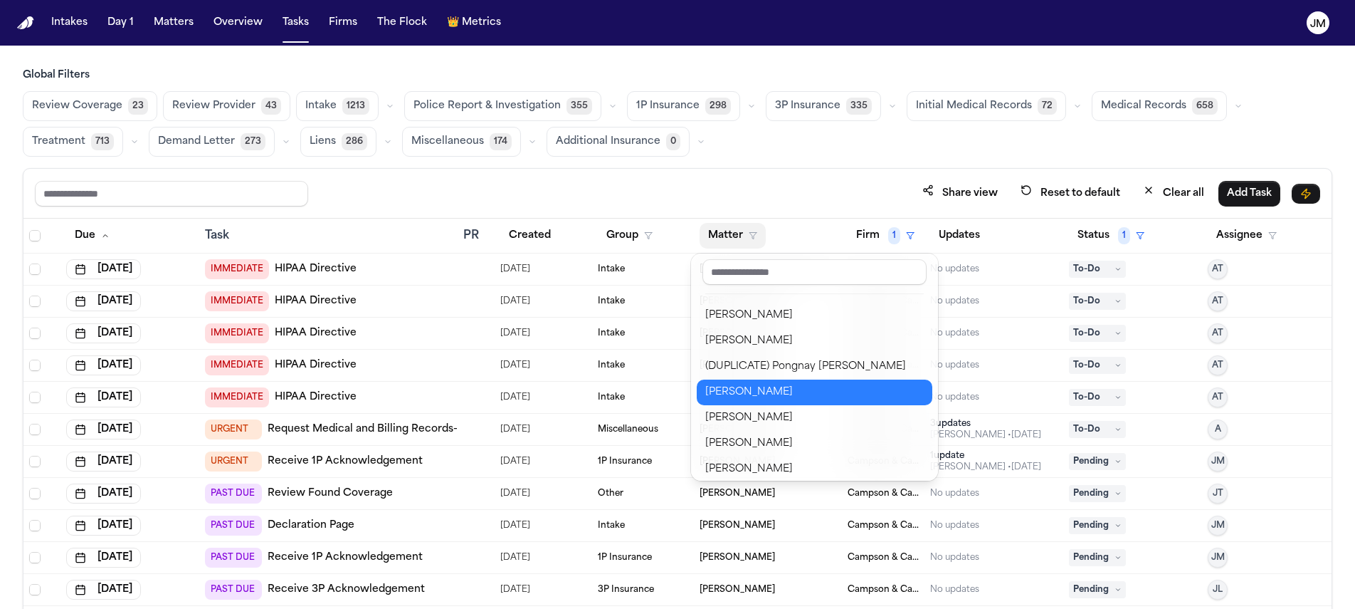
click at [762, 393] on div "[PERSON_NAME]" at bounding box center [814, 392] width 219 height 17
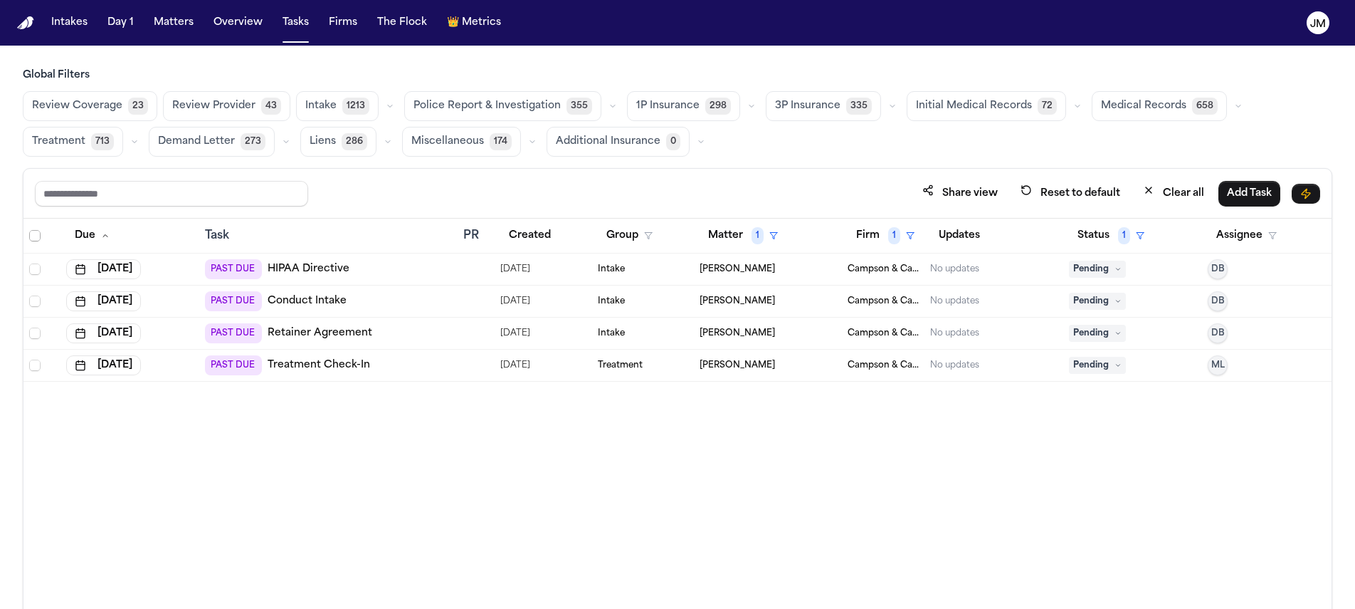
click at [31, 236] on span "Select all" at bounding box center [34, 235] width 11 height 11
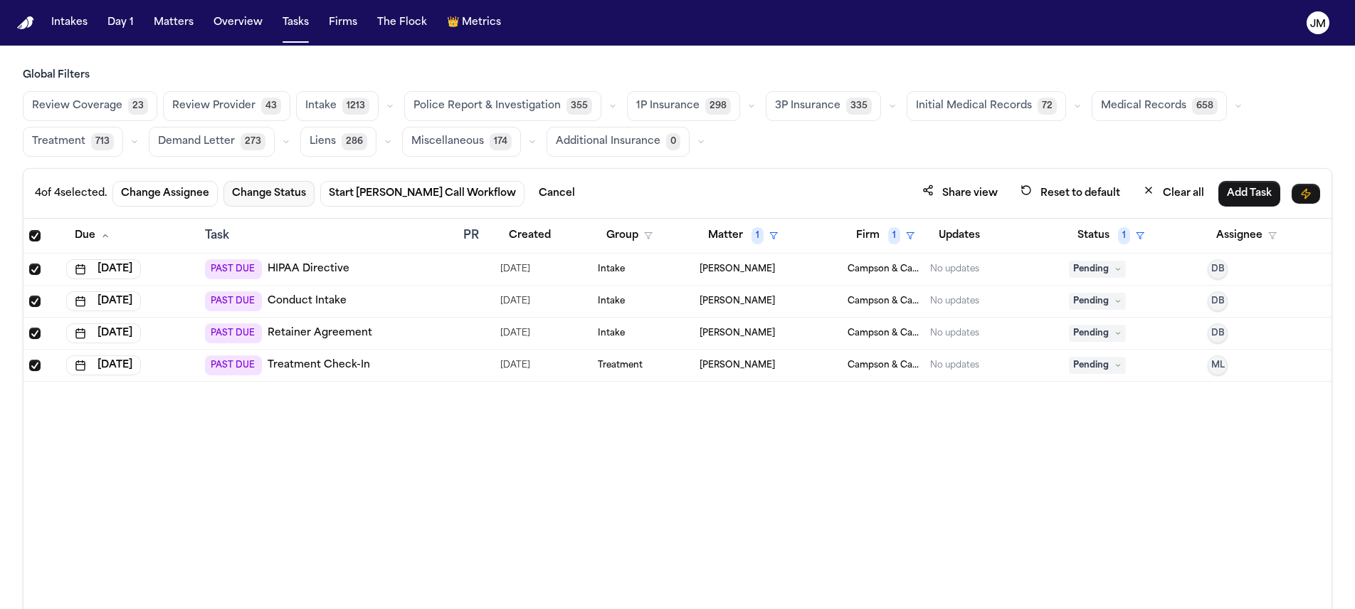
click at [261, 201] on button "Change Status" at bounding box center [269, 194] width 91 height 26
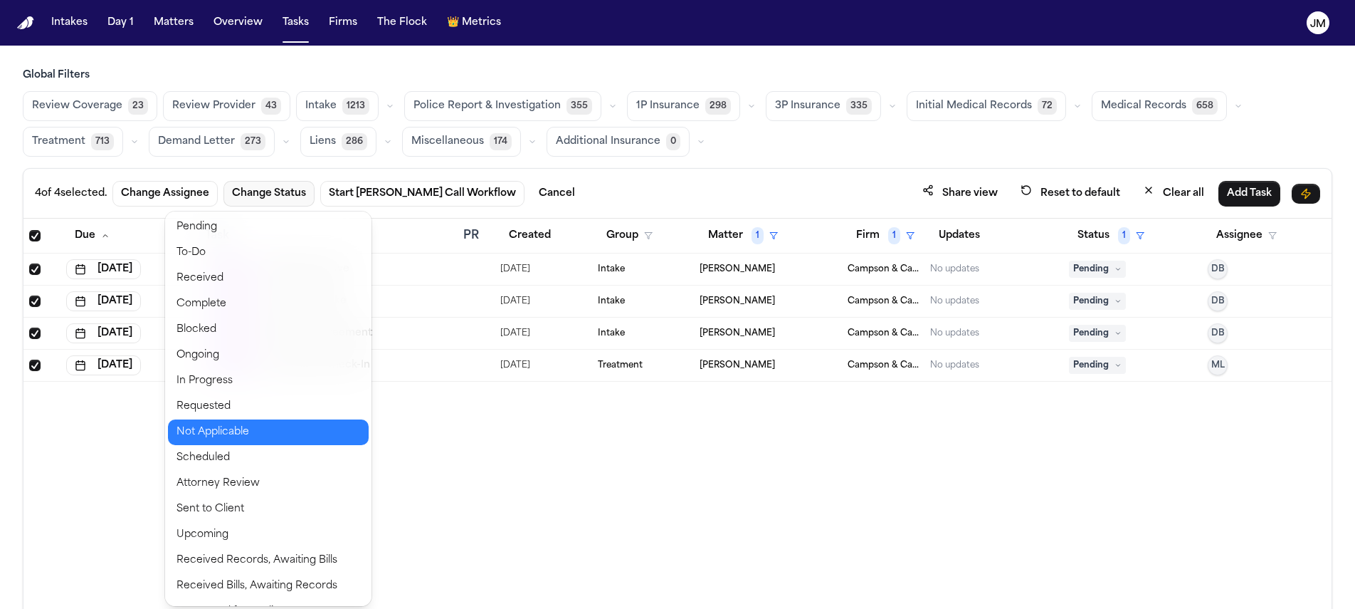
click at [252, 441] on button "Not Applicable" at bounding box center [268, 432] width 201 height 26
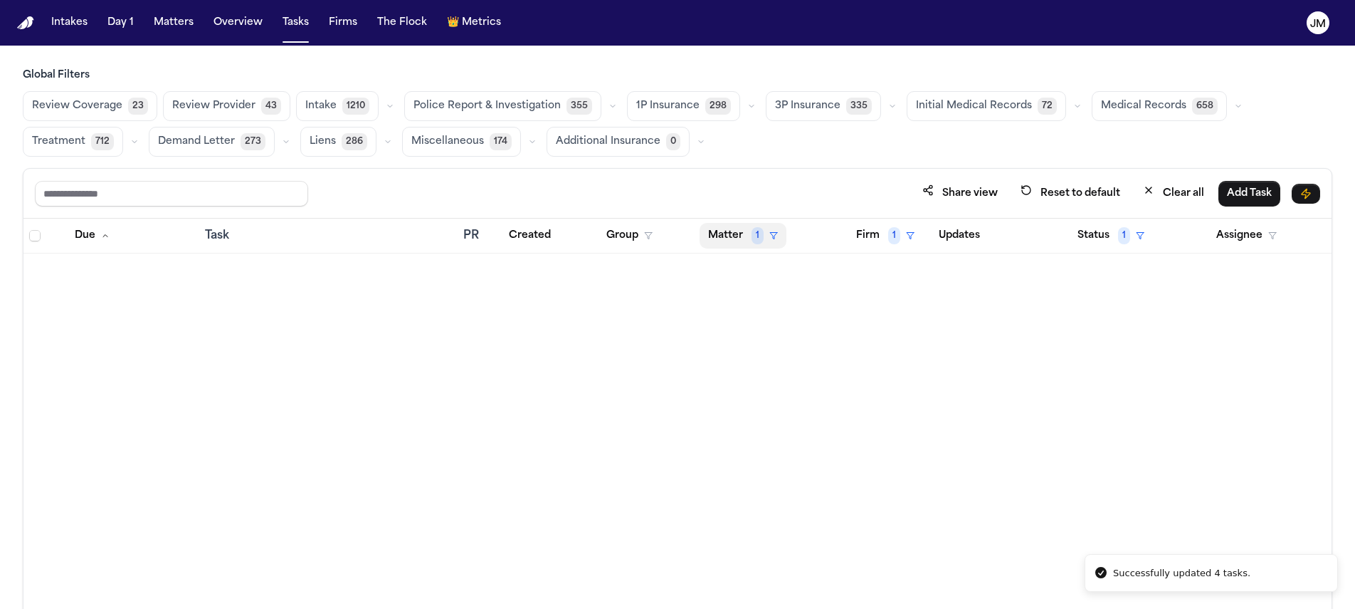
click at [746, 230] on button "Matter 1" at bounding box center [743, 236] width 87 height 26
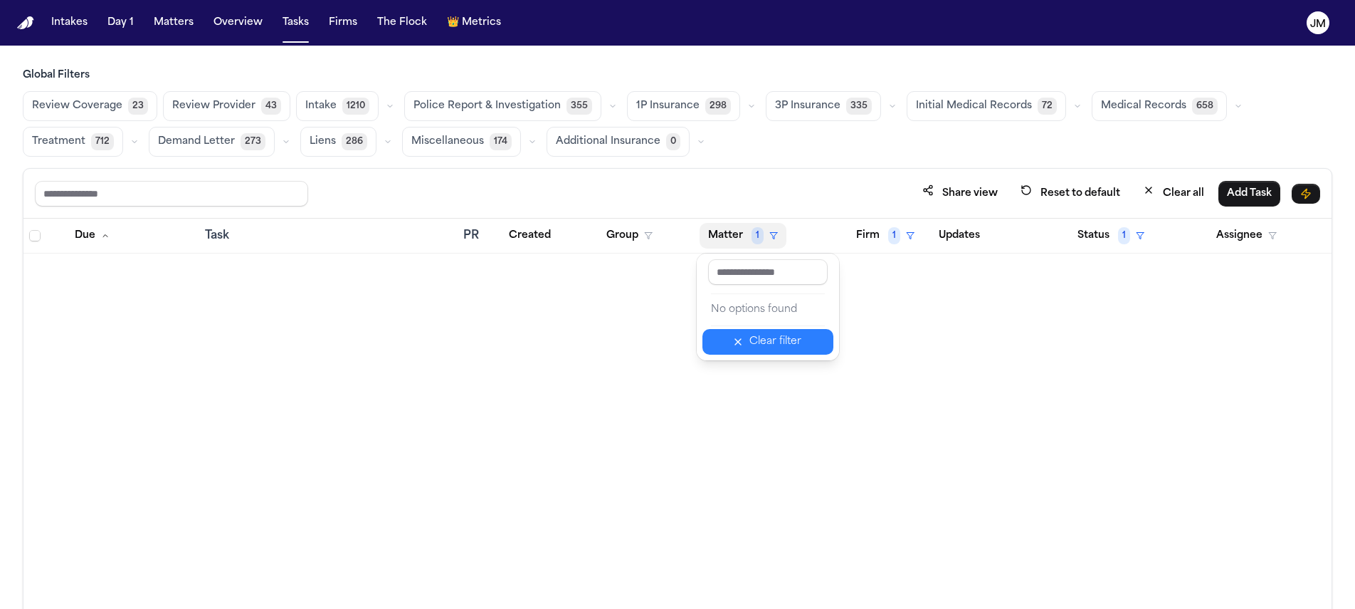
click at [774, 331] on button "Clear filter" at bounding box center [768, 342] width 131 height 26
click at [737, 235] on button "Matter" at bounding box center [733, 236] width 66 height 26
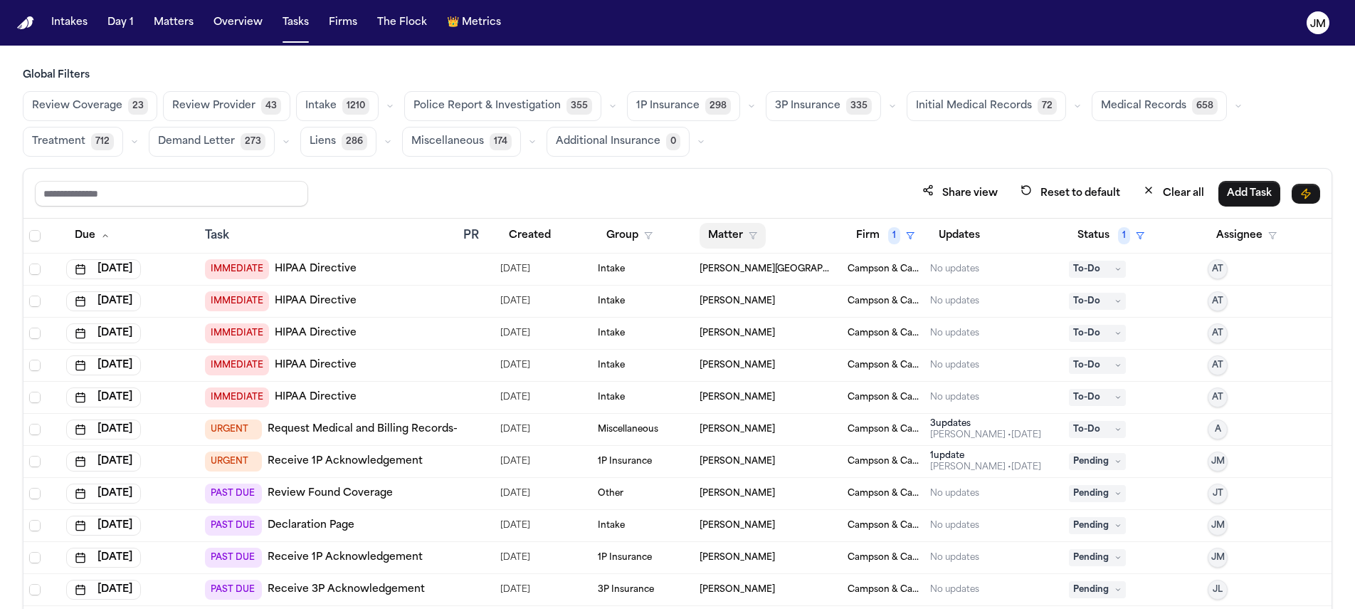
click at [746, 240] on button "Matter" at bounding box center [733, 236] width 66 height 26
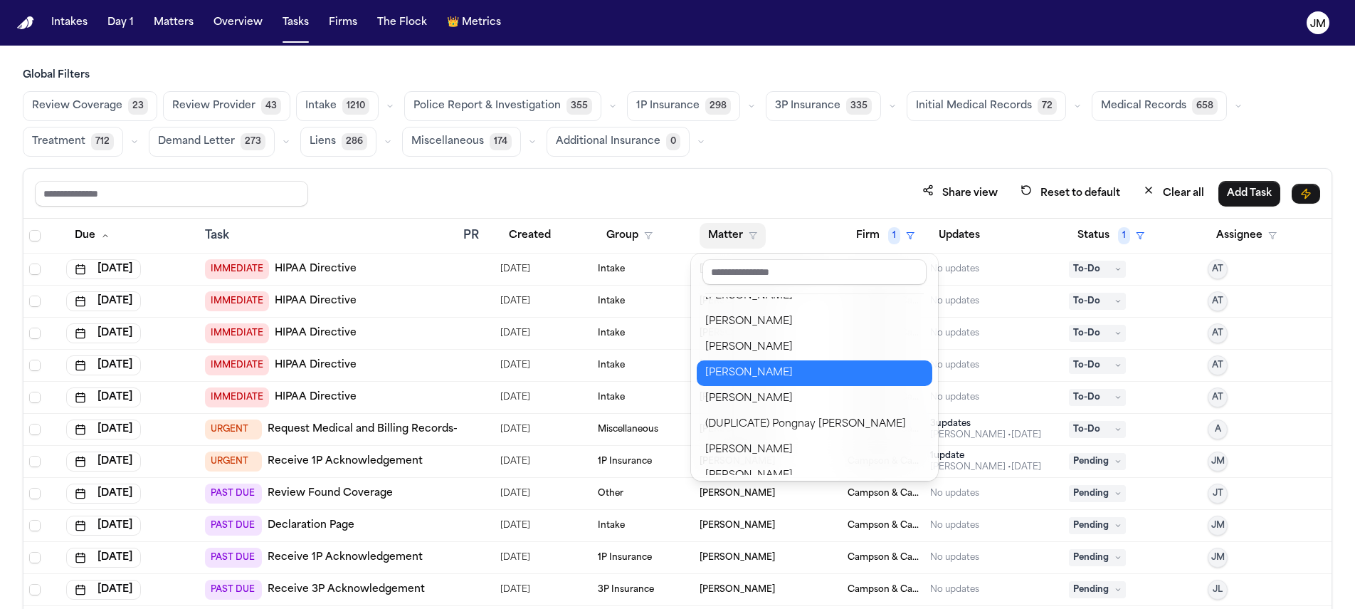
scroll to position [700, 0]
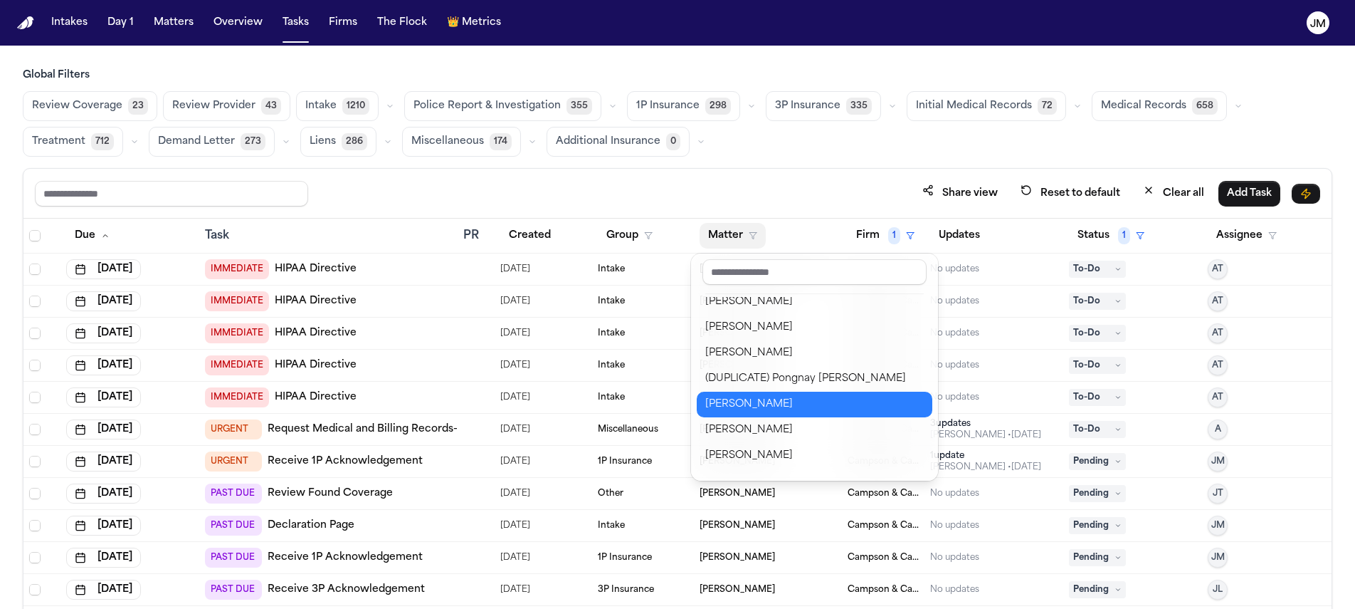
click at [769, 396] on div "[PERSON_NAME]" at bounding box center [814, 404] width 219 height 17
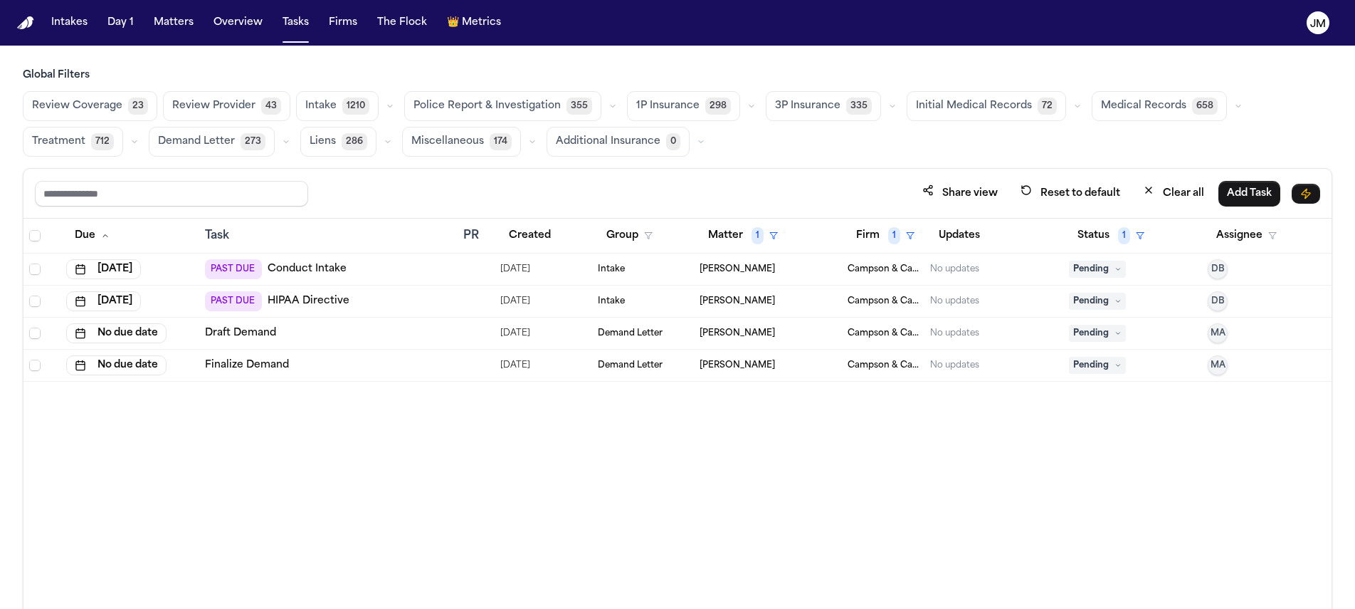
click at [41, 236] on div at bounding box center [42, 235] width 26 height 11
click at [40, 236] on span "Select all" at bounding box center [34, 235] width 11 height 11
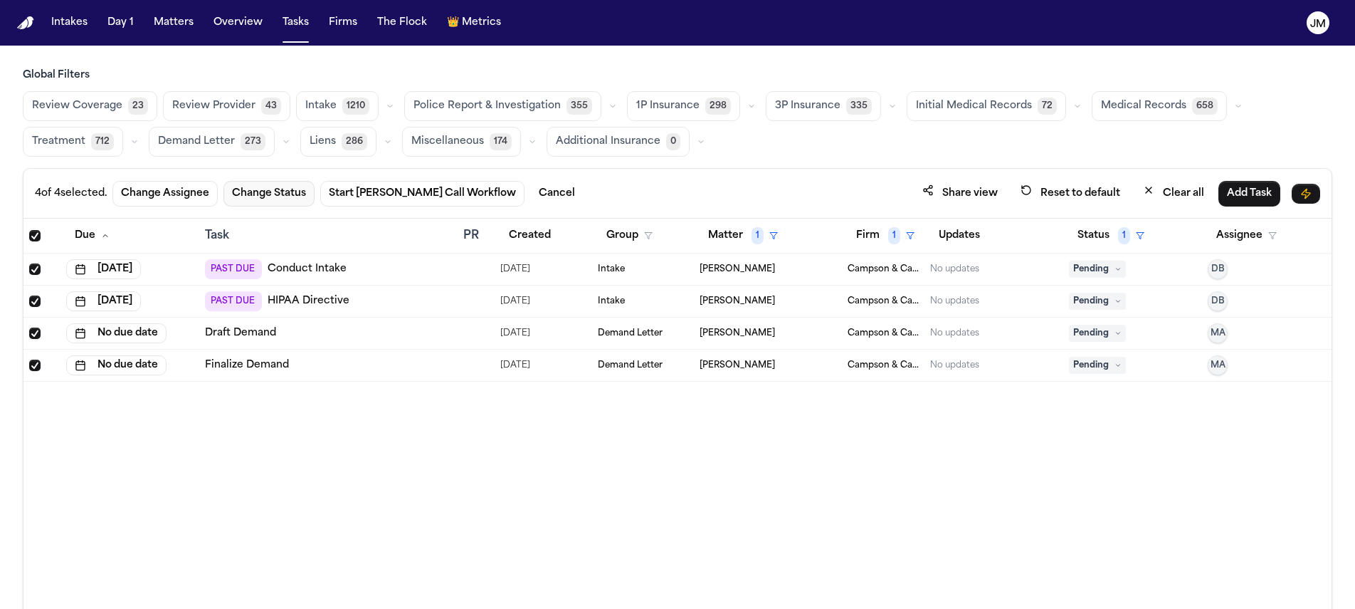
click at [296, 186] on button "Change Status" at bounding box center [269, 194] width 91 height 26
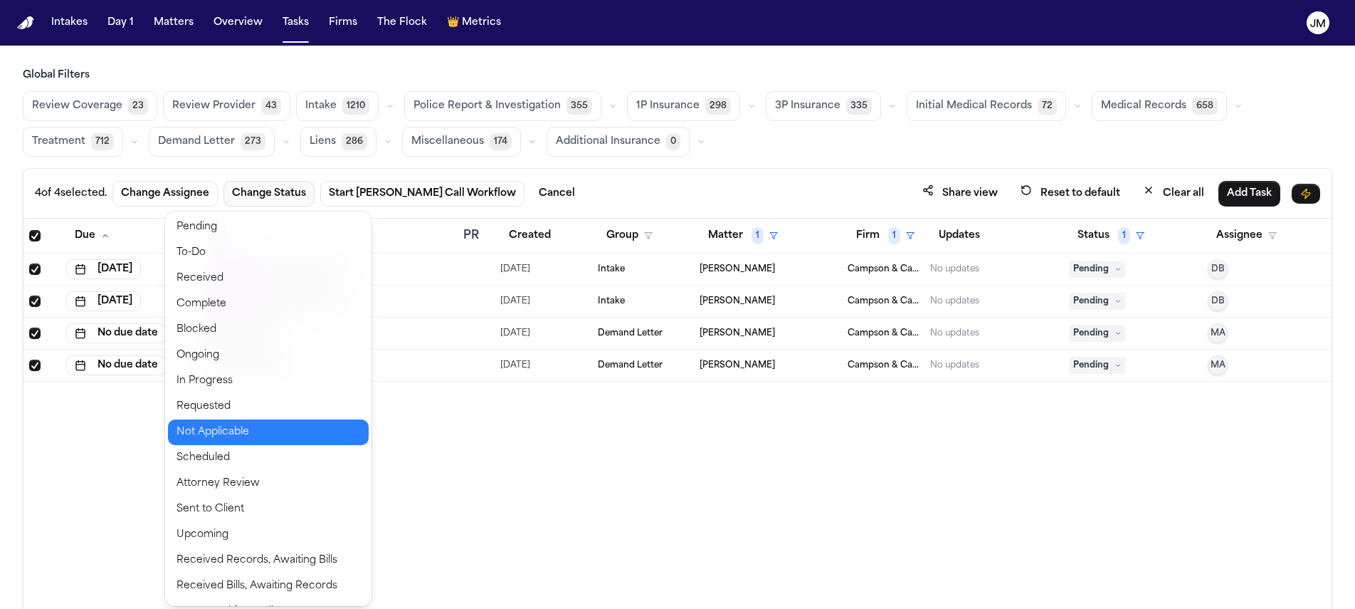
click at [214, 425] on button "Not Applicable" at bounding box center [268, 432] width 201 height 26
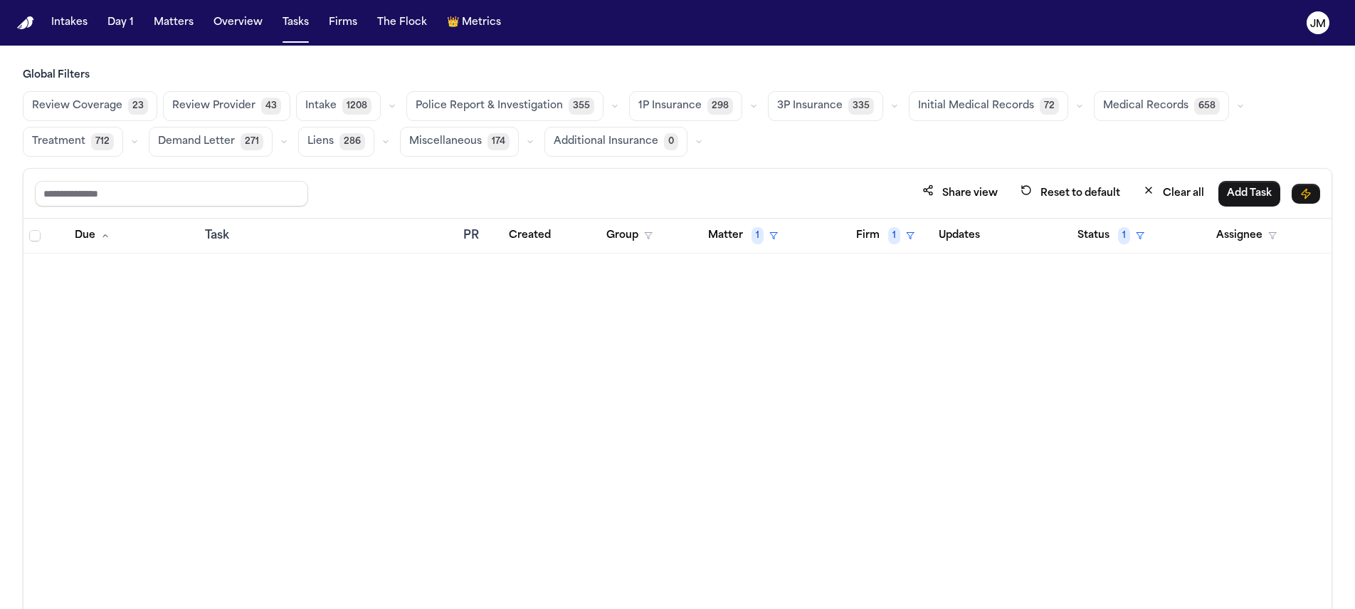
click at [725, 231] on button "Matter 1" at bounding box center [743, 236] width 87 height 26
click at [760, 342] on div "Clear filter" at bounding box center [776, 341] width 52 height 17
click at [731, 241] on button "Matter" at bounding box center [733, 236] width 66 height 26
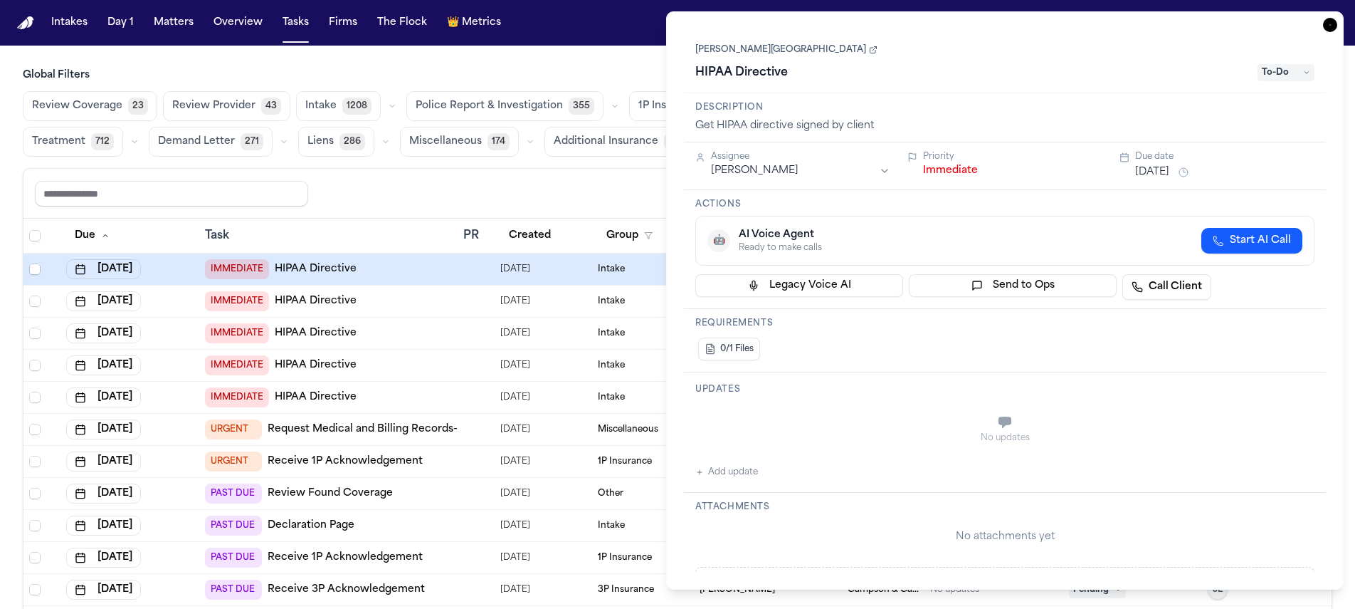
click at [1331, 26] on icon "button" at bounding box center [1330, 25] width 14 height 14
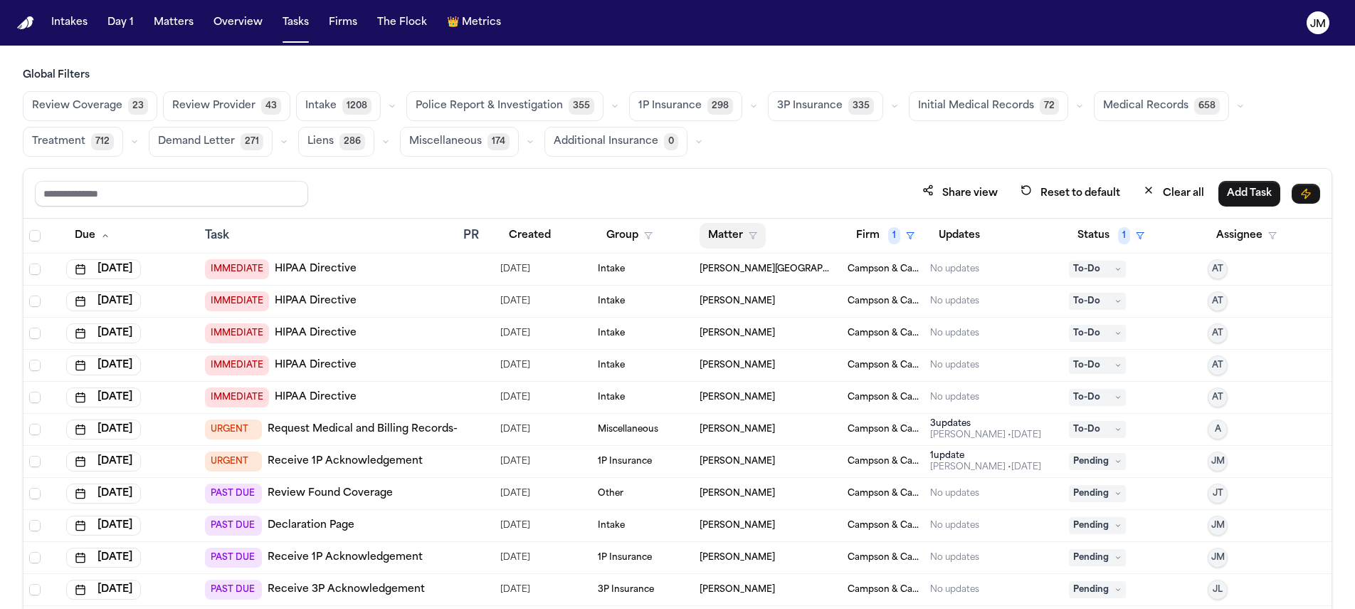
click at [744, 227] on button "Matter" at bounding box center [733, 236] width 66 height 26
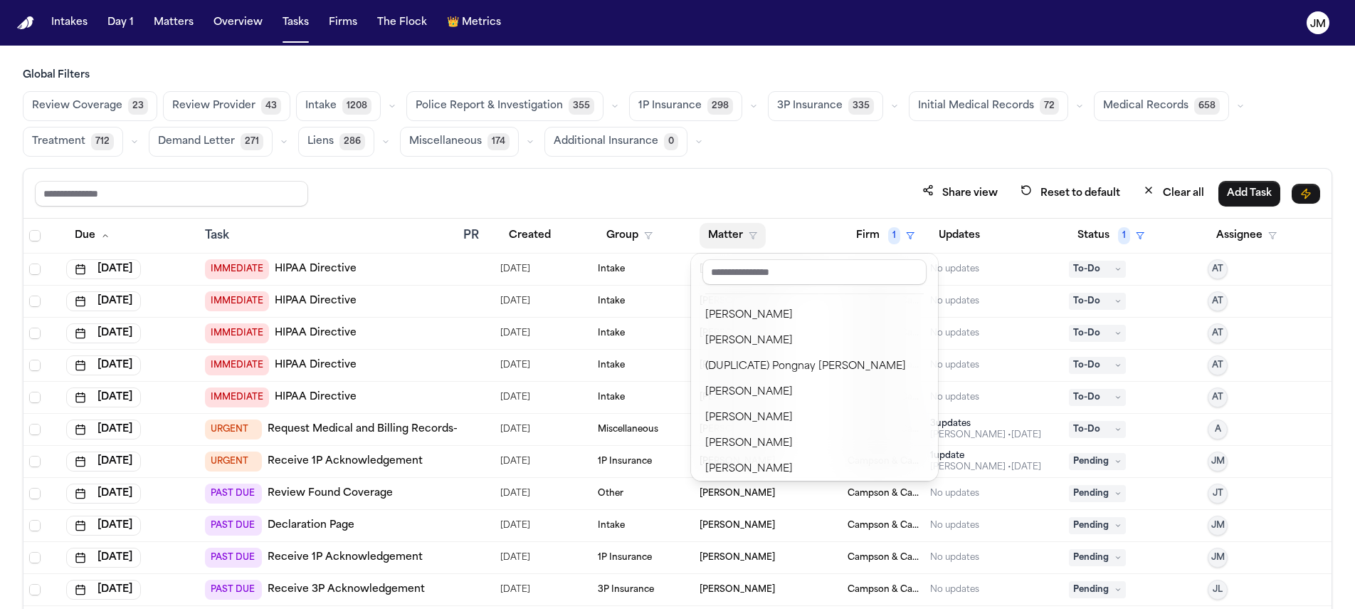
scroll to position [750, 0]
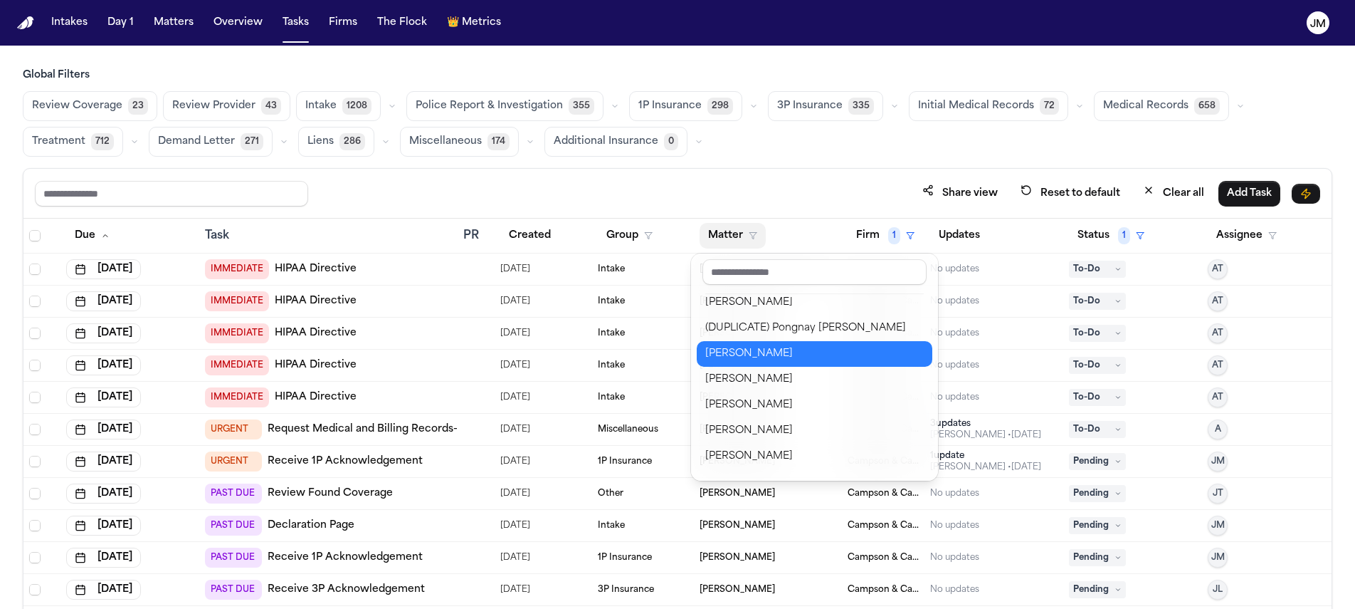
click at [770, 355] on div "[PERSON_NAME]" at bounding box center [814, 353] width 219 height 17
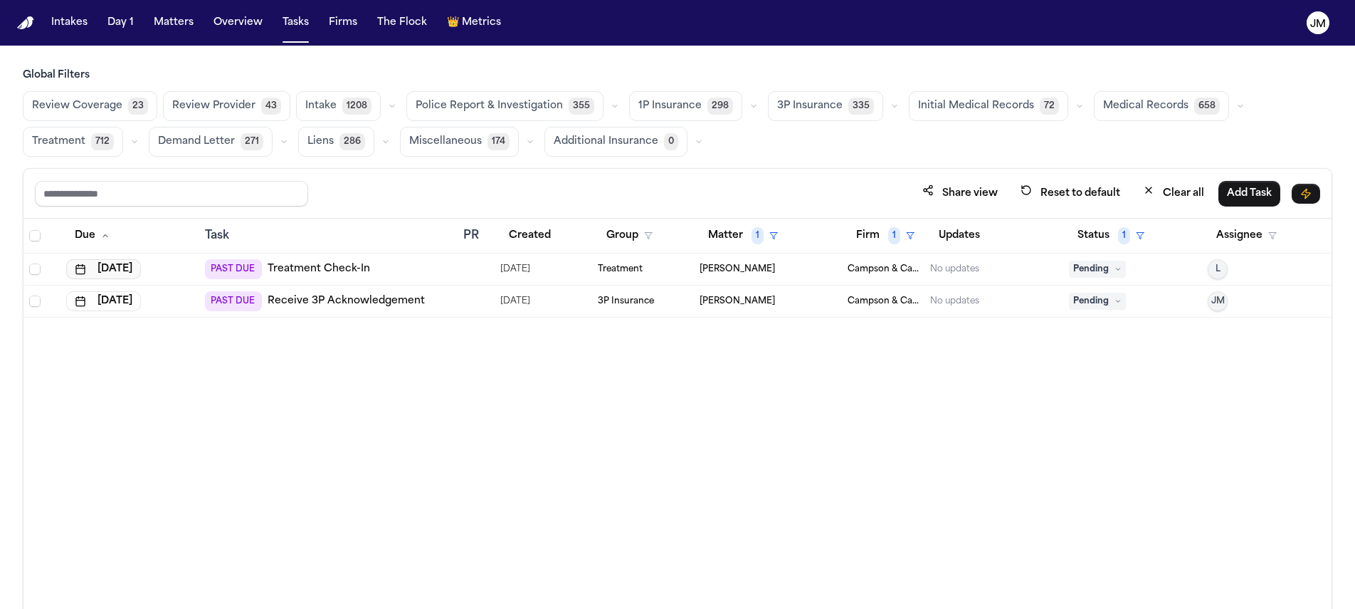
click at [109, 266] on button "[DATE]" at bounding box center [103, 269] width 75 height 20
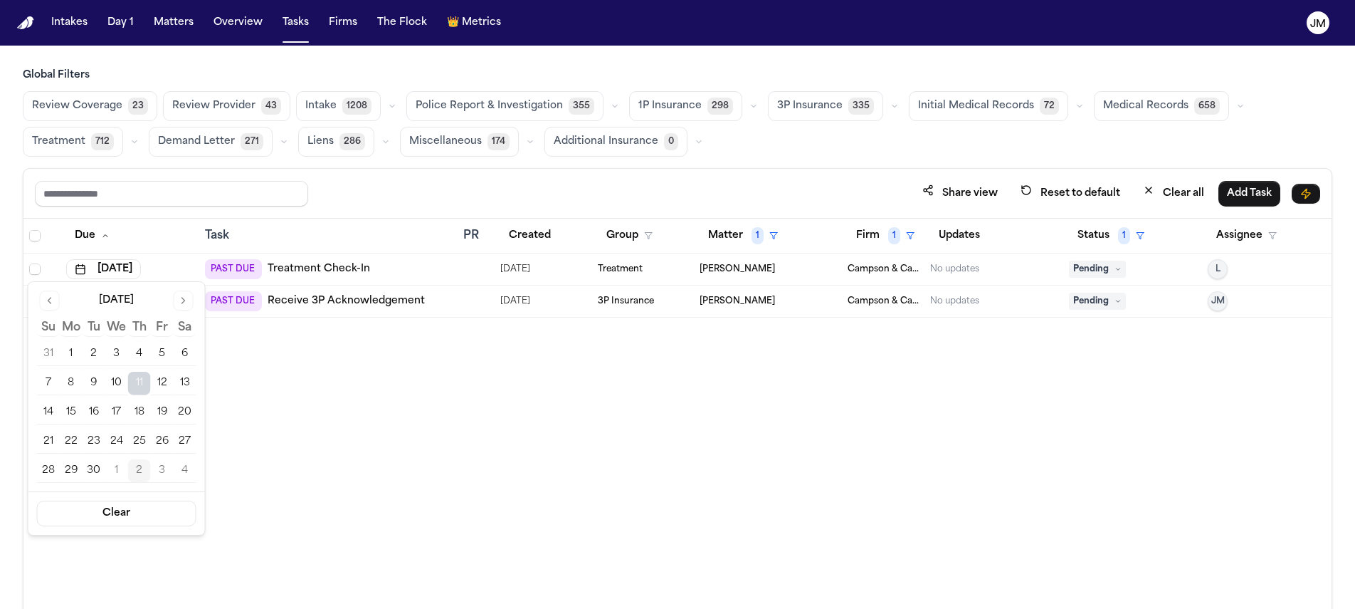
click at [182, 295] on button "Go to next month" at bounding box center [184, 300] width 20 height 20
click at [78, 389] on button "6" at bounding box center [71, 383] width 23 height 23
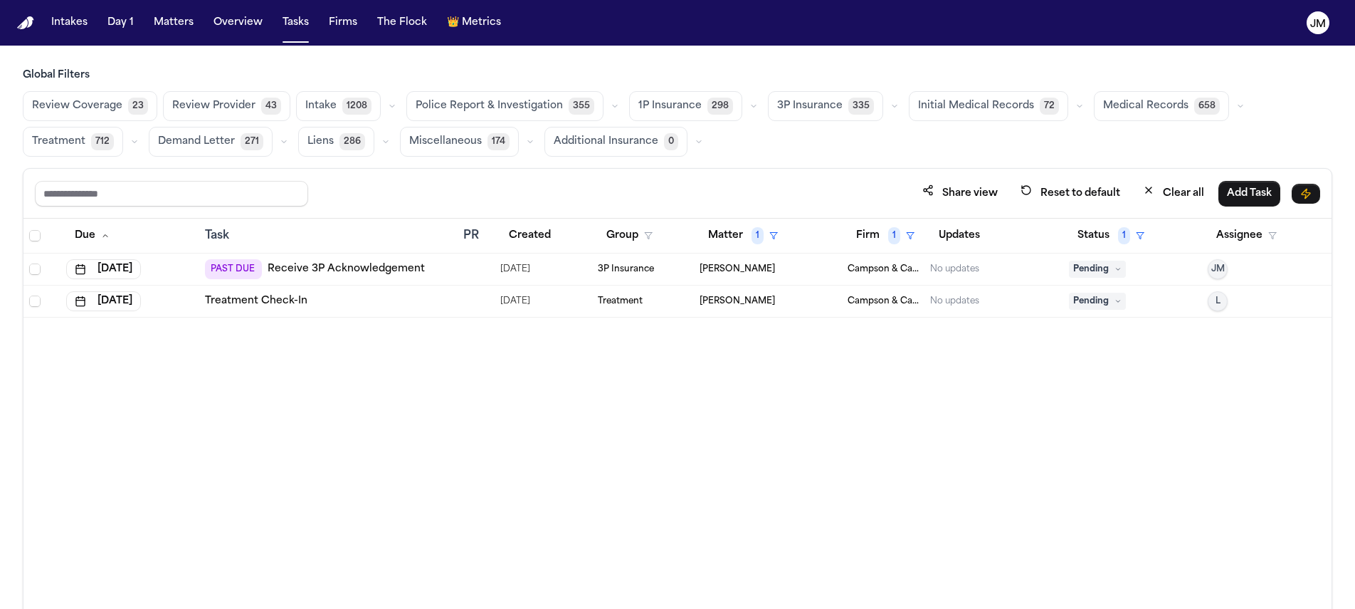
click at [1216, 296] on span "L" at bounding box center [1218, 300] width 5 height 11
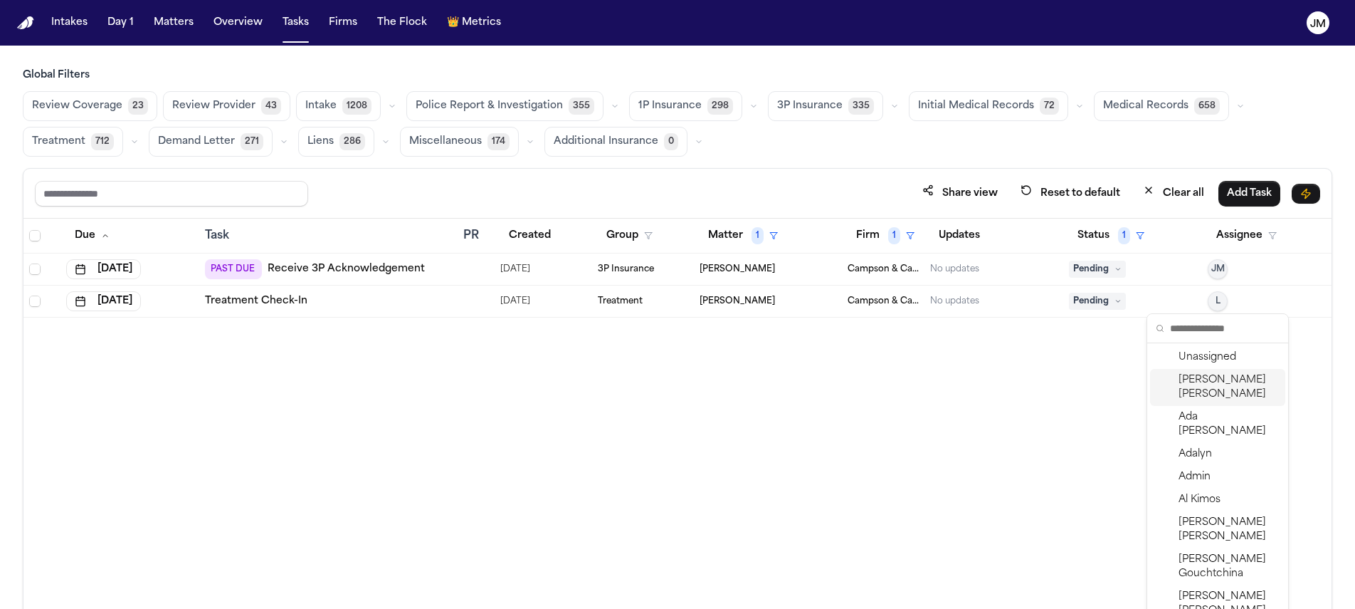
click at [1199, 397] on span "[PERSON_NAME]" at bounding box center [1229, 387] width 101 height 28
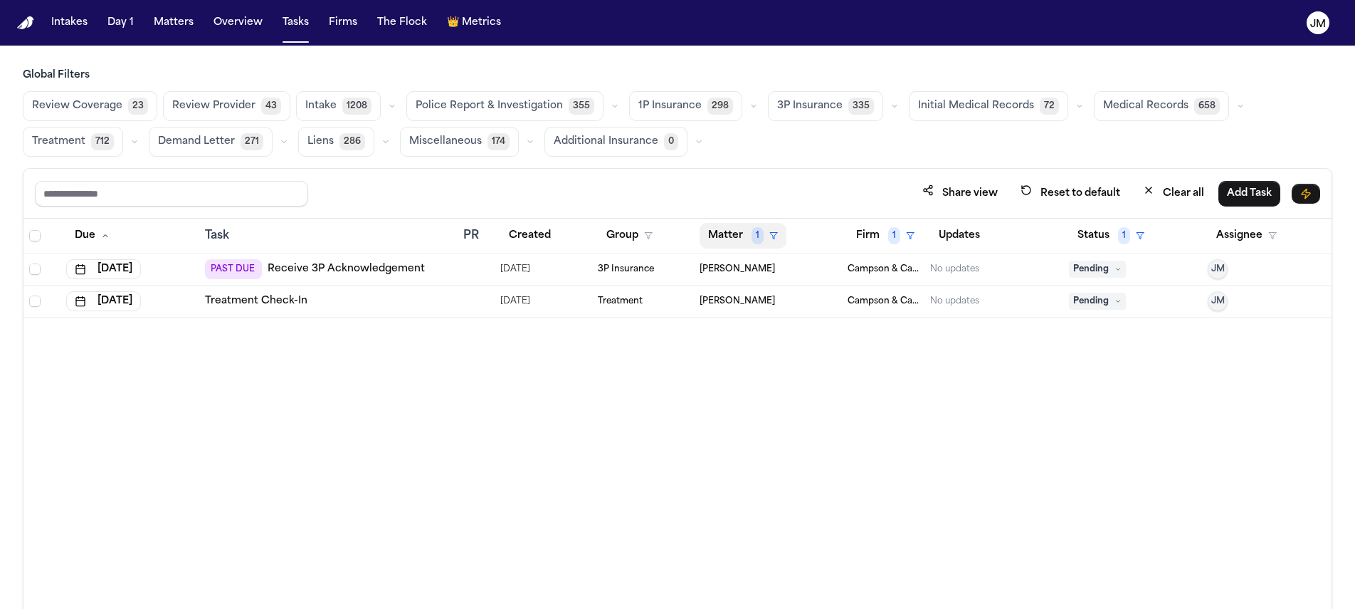
click at [757, 239] on span "1" at bounding box center [758, 235] width 12 height 17
click at [771, 336] on div "Clear filter" at bounding box center [776, 341] width 52 height 17
click at [742, 238] on button "Matter" at bounding box center [733, 236] width 66 height 26
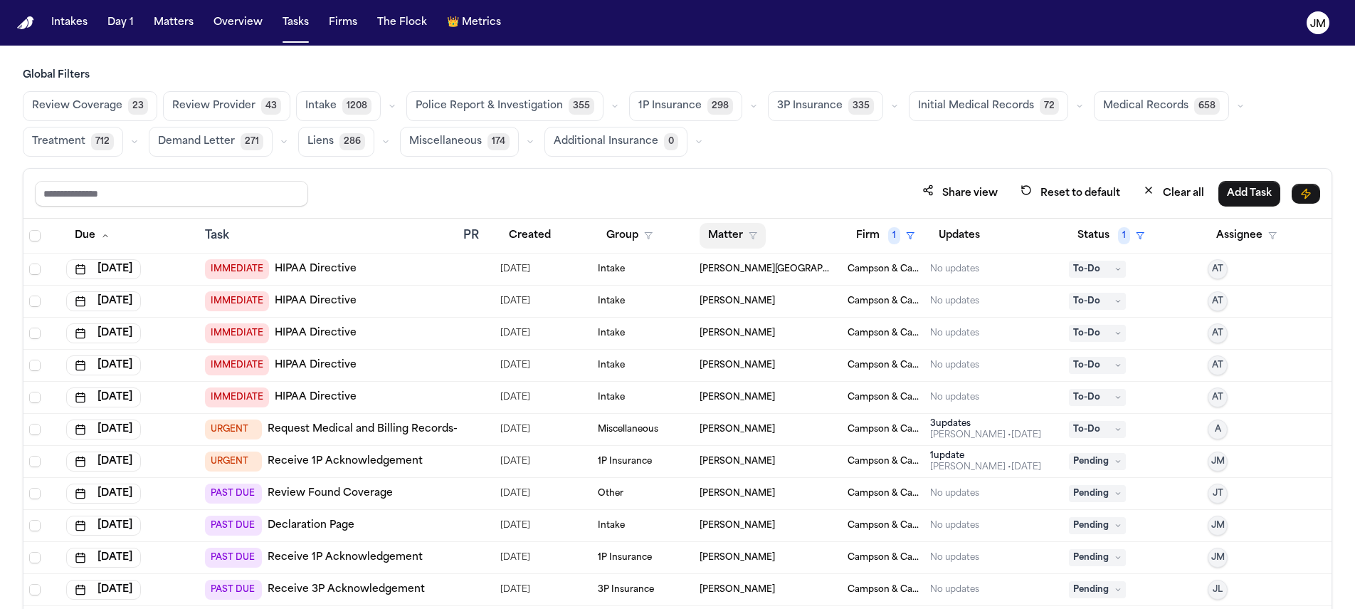
click at [749, 235] on icon "button" at bounding box center [753, 235] width 9 height 9
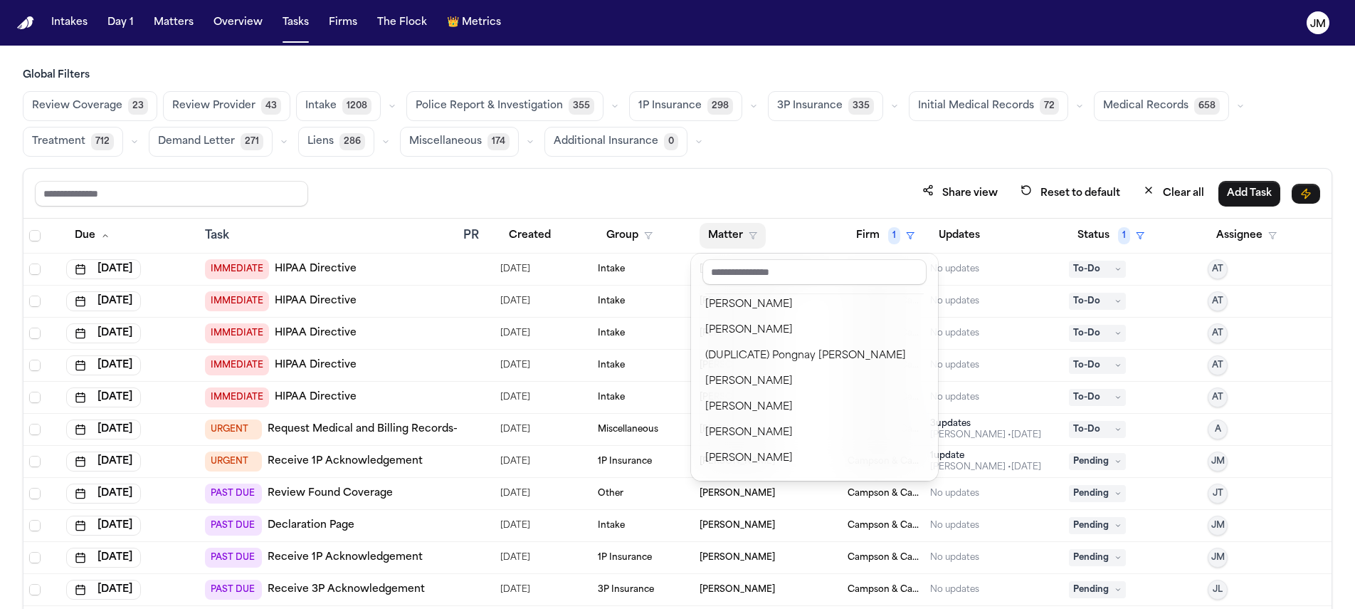
scroll to position [725, 0]
click at [806, 382] on div "[PERSON_NAME]" at bounding box center [814, 379] width 219 height 17
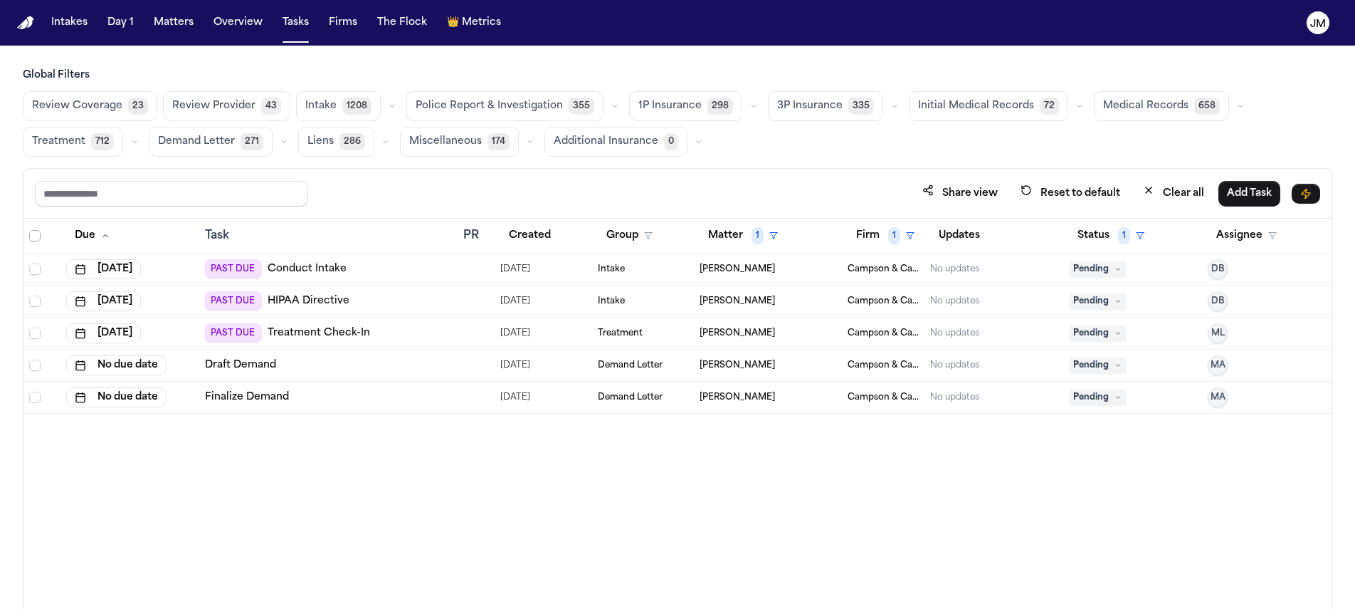
click at [34, 234] on span "Select all" at bounding box center [34, 235] width 11 height 11
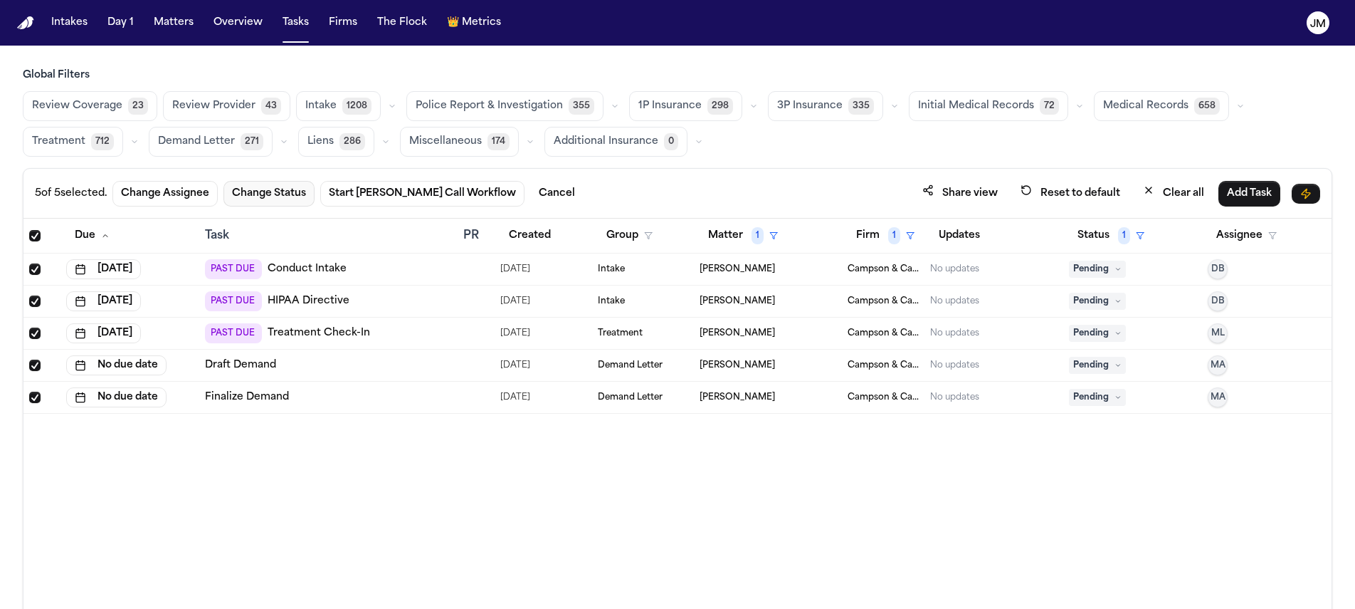
click at [251, 191] on button "Change Status" at bounding box center [269, 194] width 91 height 26
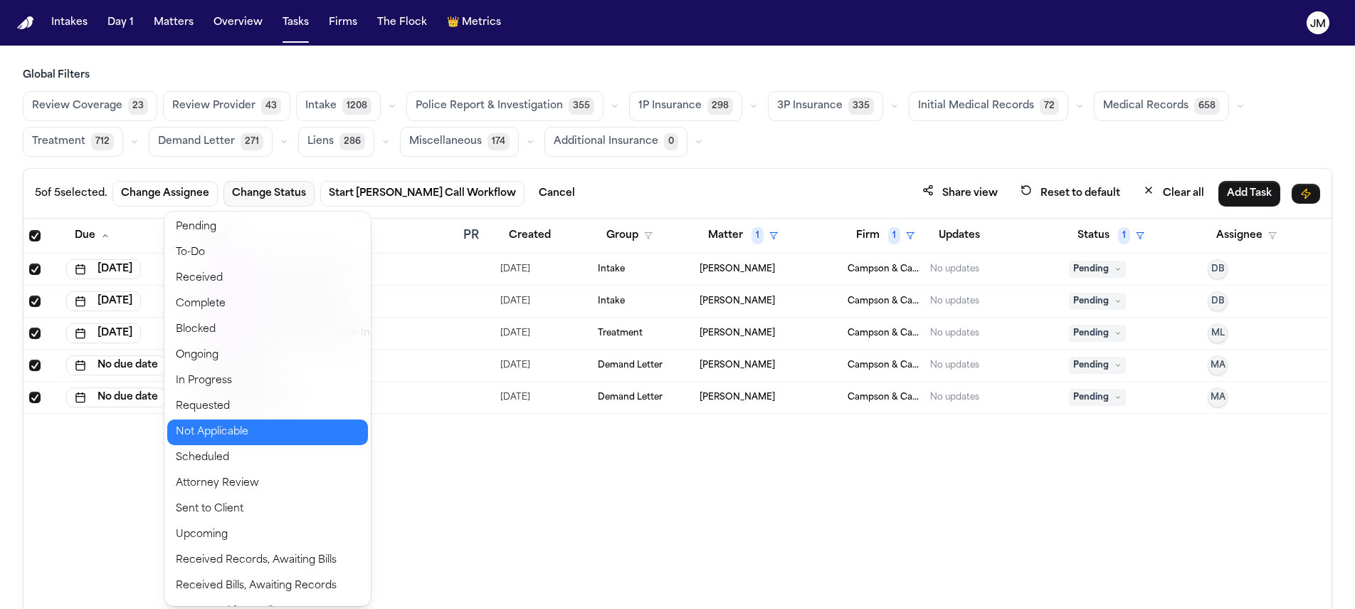
click at [244, 431] on button "Not Applicable" at bounding box center [267, 432] width 201 height 26
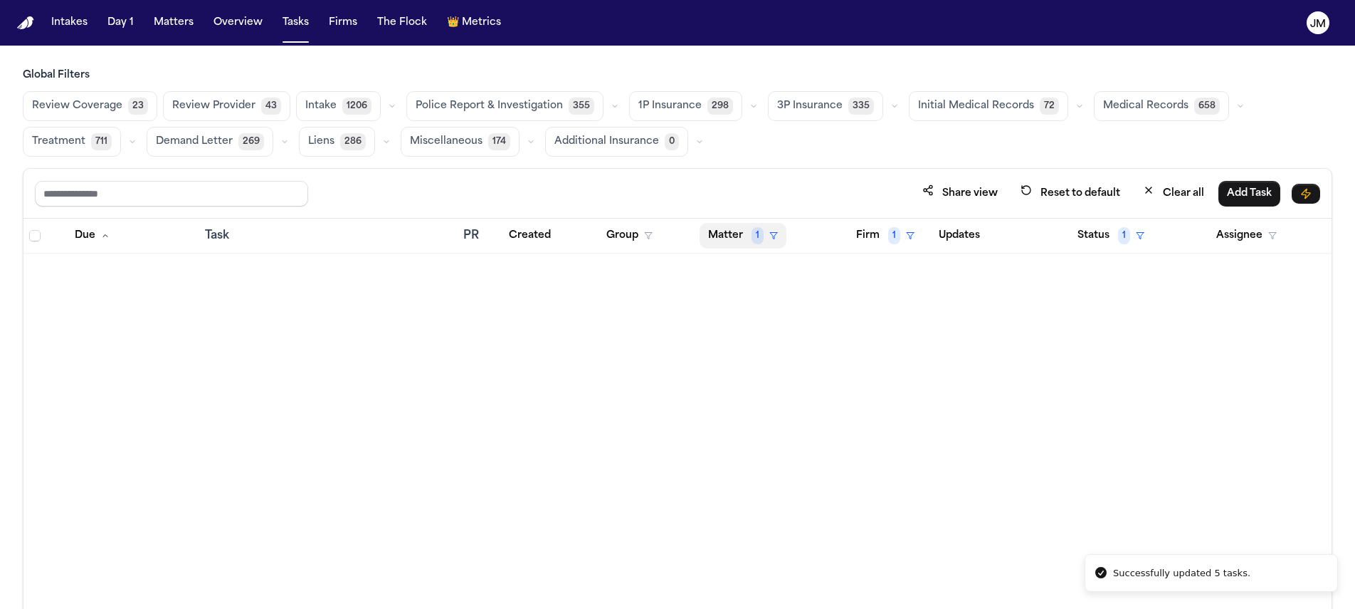
click at [739, 237] on button "Matter 1" at bounding box center [743, 236] width 87 height 26
click at [782, 336] on div "Clear filter" at bounding box center [776, 341] width 52 height 17
click at [736, 242] on button "Matter" at bounding box center [733, 236] width 66 height 26
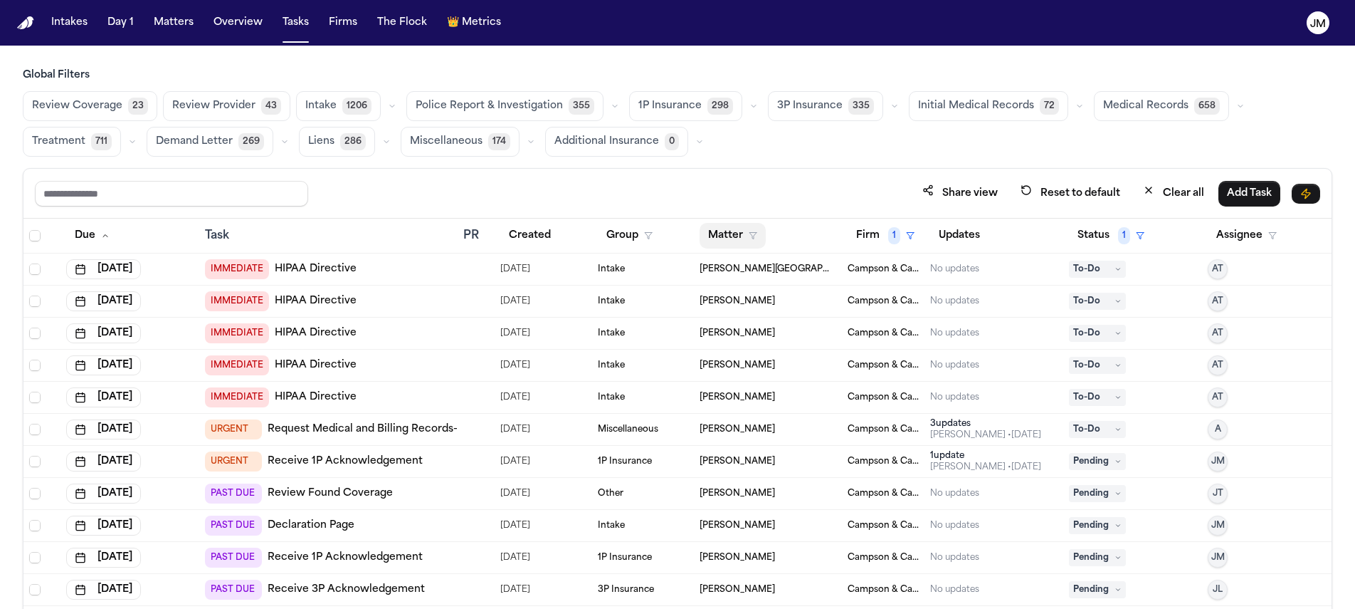
click at [747, 239] on button "Matter" at bounding box center [733, 236] width 66 height 26
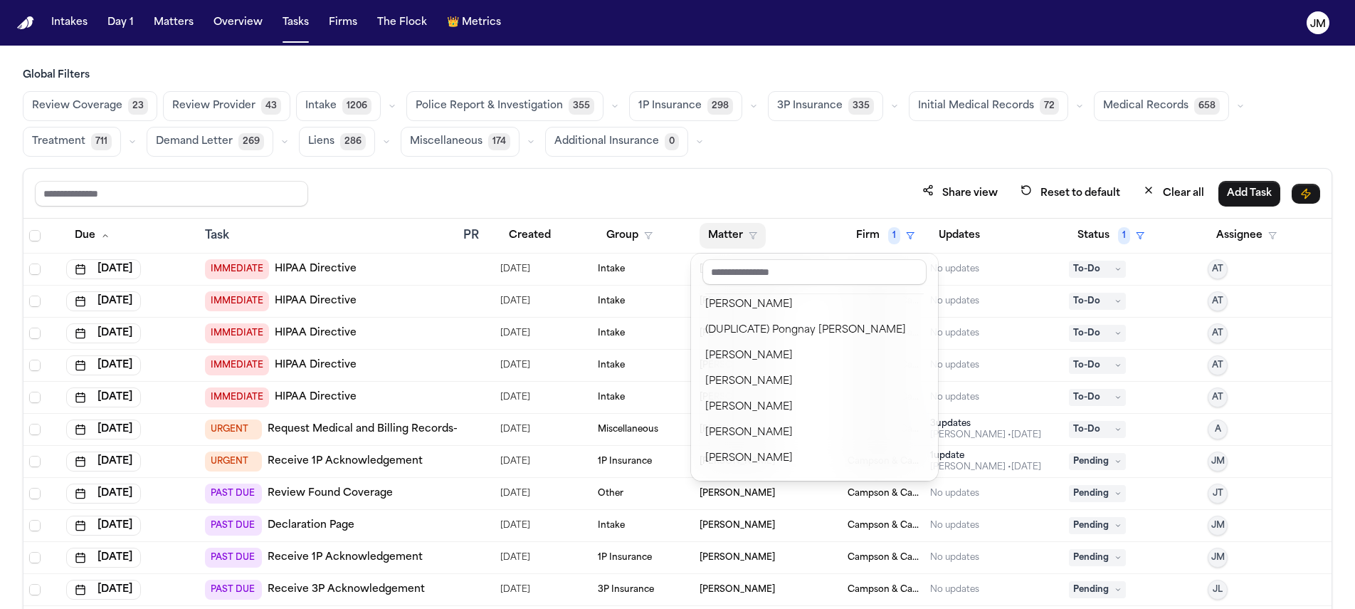
scroll to position [745, 0]
click at [751, 359] on div "[PERSON_NAME]" at bounding box center [814, 359] width 219 height 17
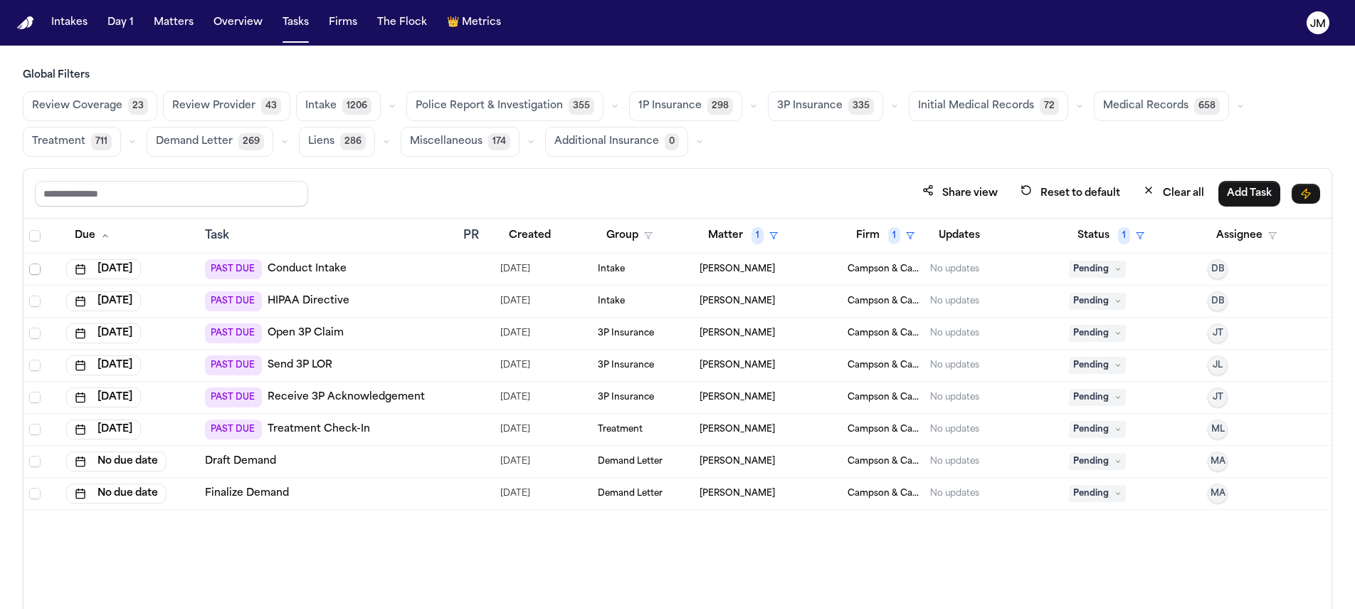
click at [39, 266] on span "Select row" at bounding box center [34, 268] width 11 height 11
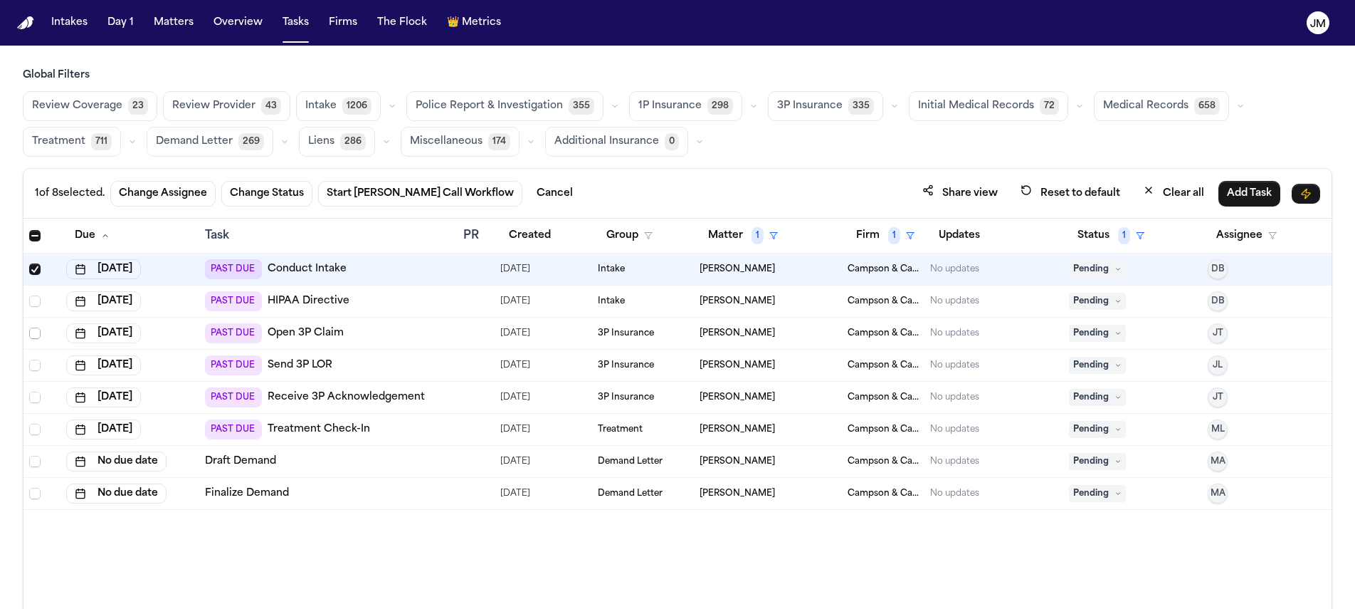
click at [31, 331] on span "Select row" at bounding box center [34, 332] width 11 height 11
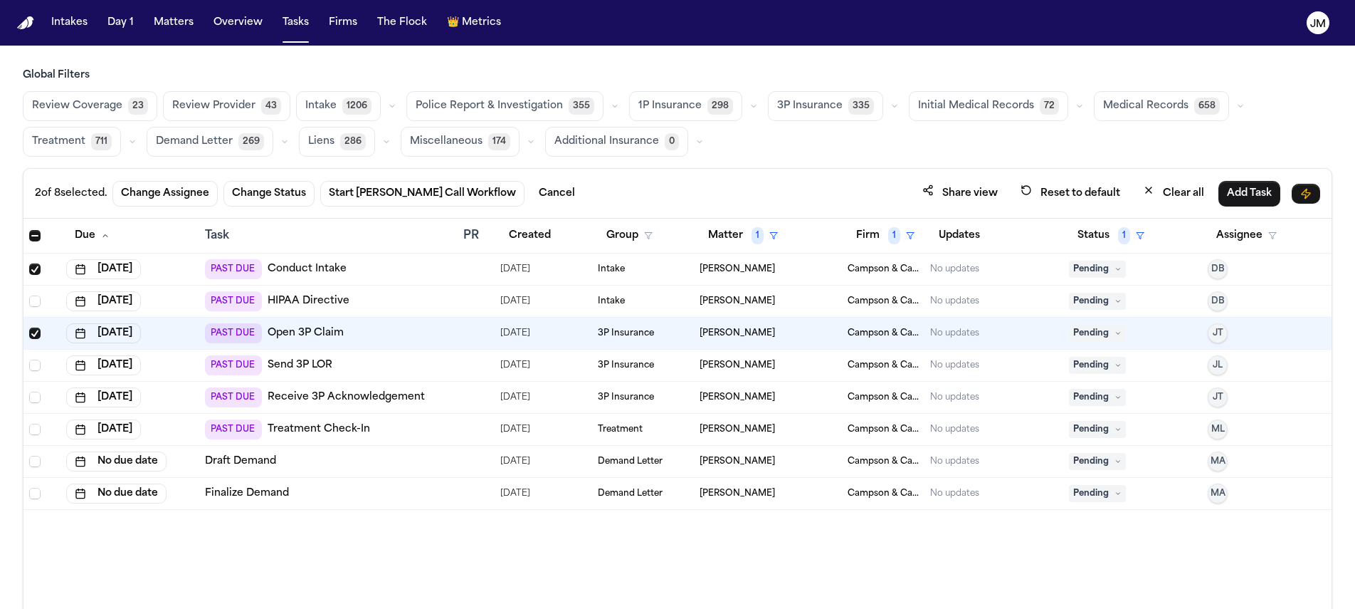
click at [31, 331] on span "Select row" at bounding box center [34, 332] width 11 height 11
click at [34, 266] on span "Select row" at bounding box center [34, 268] width 11 height 11
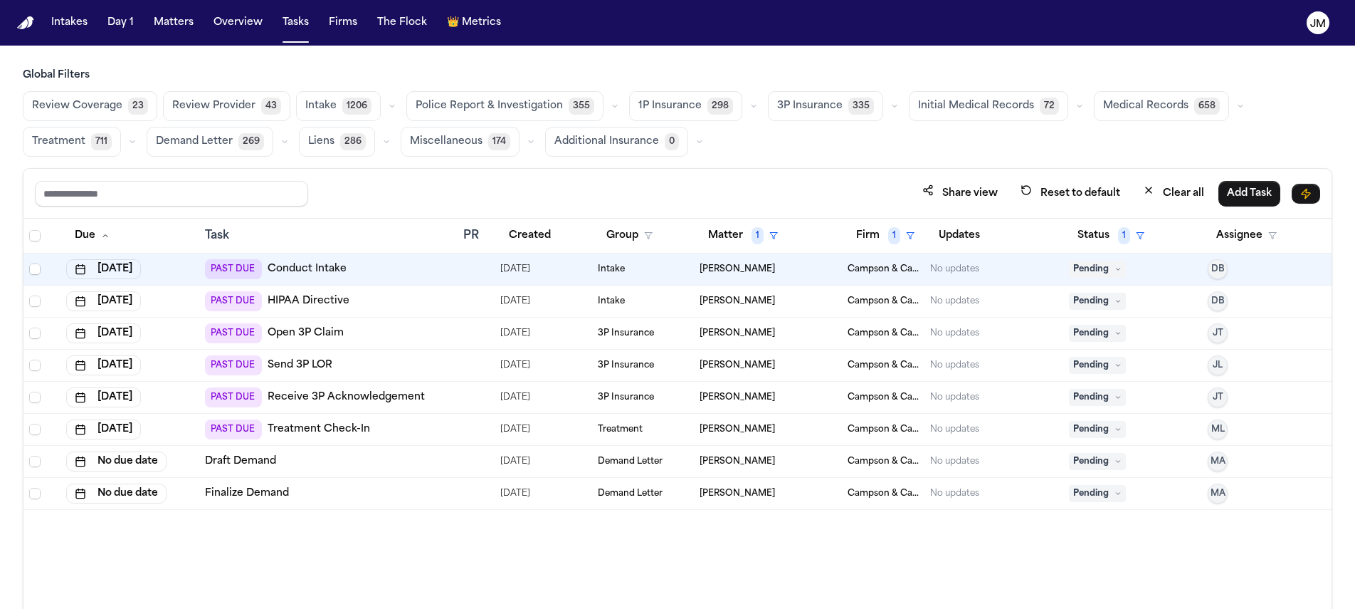
click at [1116, 267] on icon at bounding box center [1118, 269] width 7 height 7
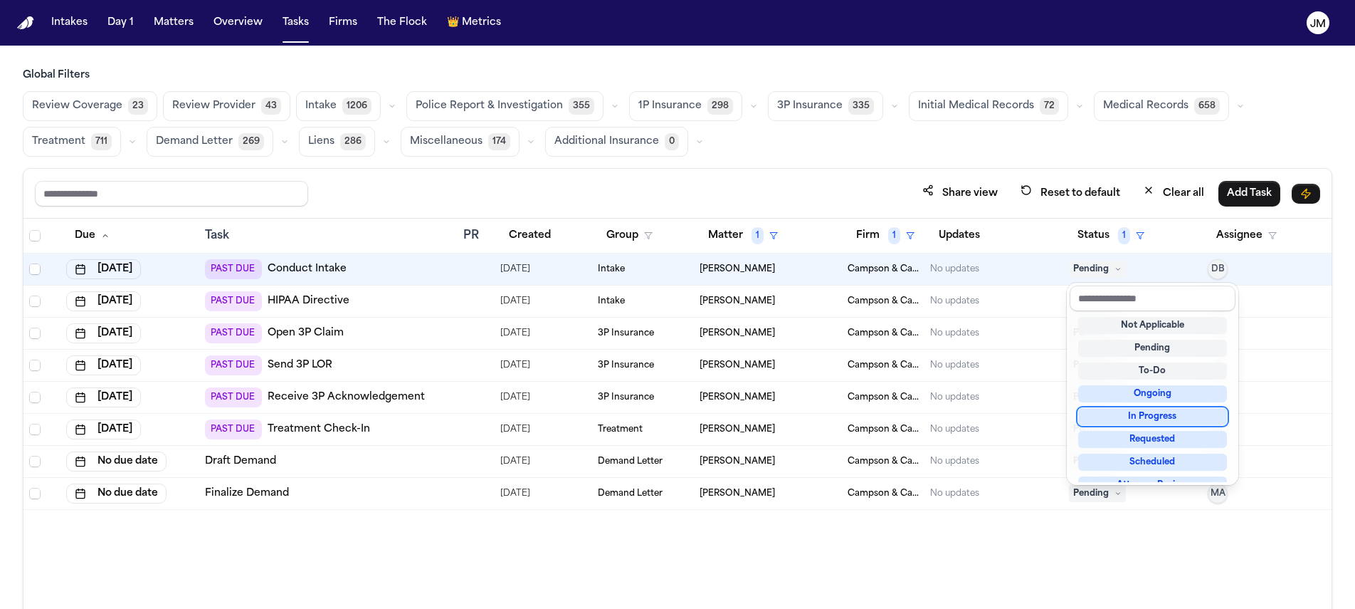
scroll to position [146, 0]
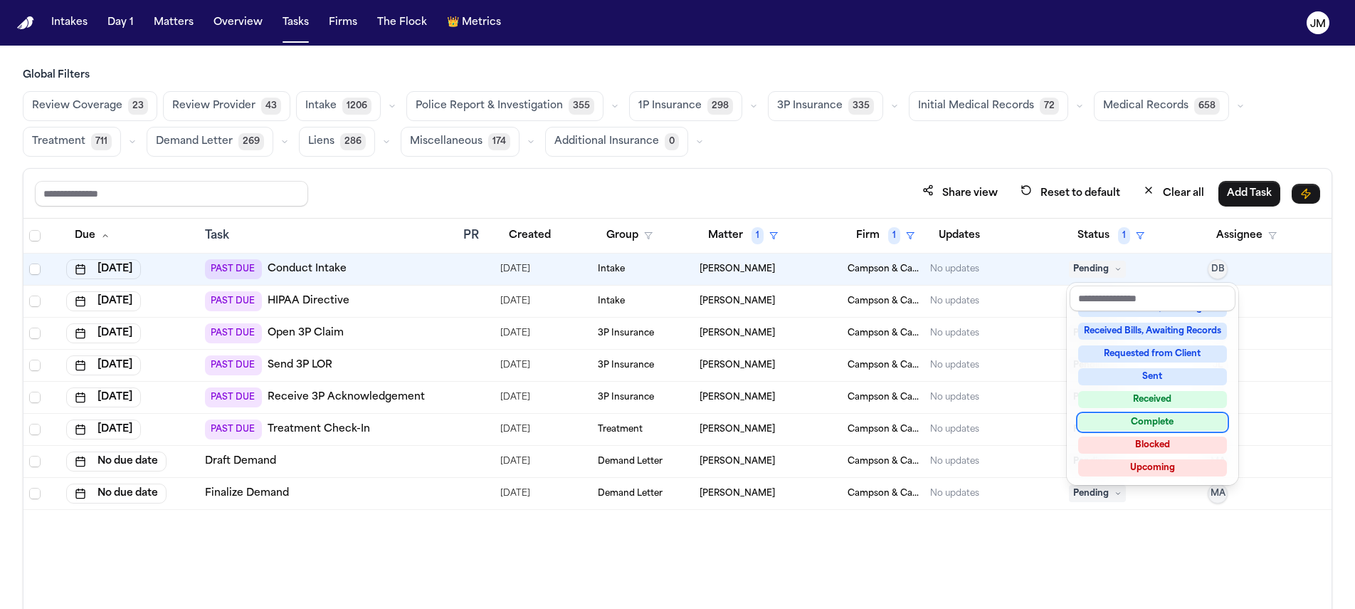
click at [1146, 424] on div "Complete" at bounding box center [1152, 422] width 149 height 17
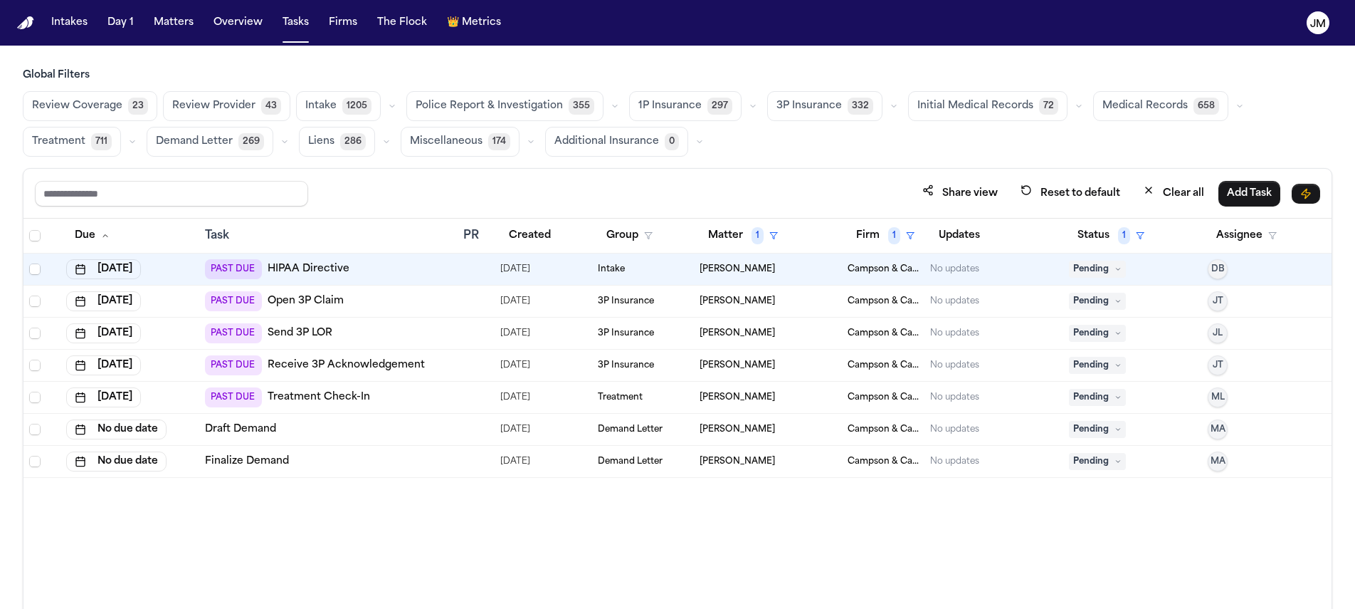
click at [1113, 299] on span "Pending" at bounding box center [1097, 301] width 57 height 17
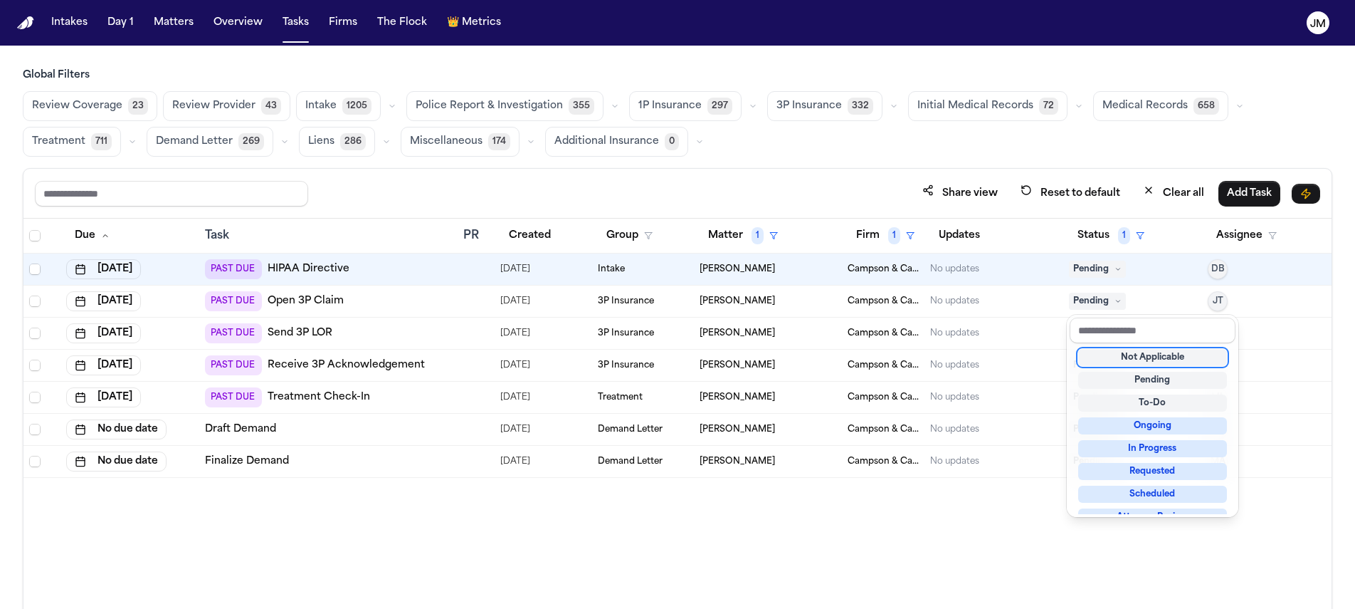
click at [1143, 363] on div "Not Applicable" at bounding box center [1152, 357] width 149 height 17
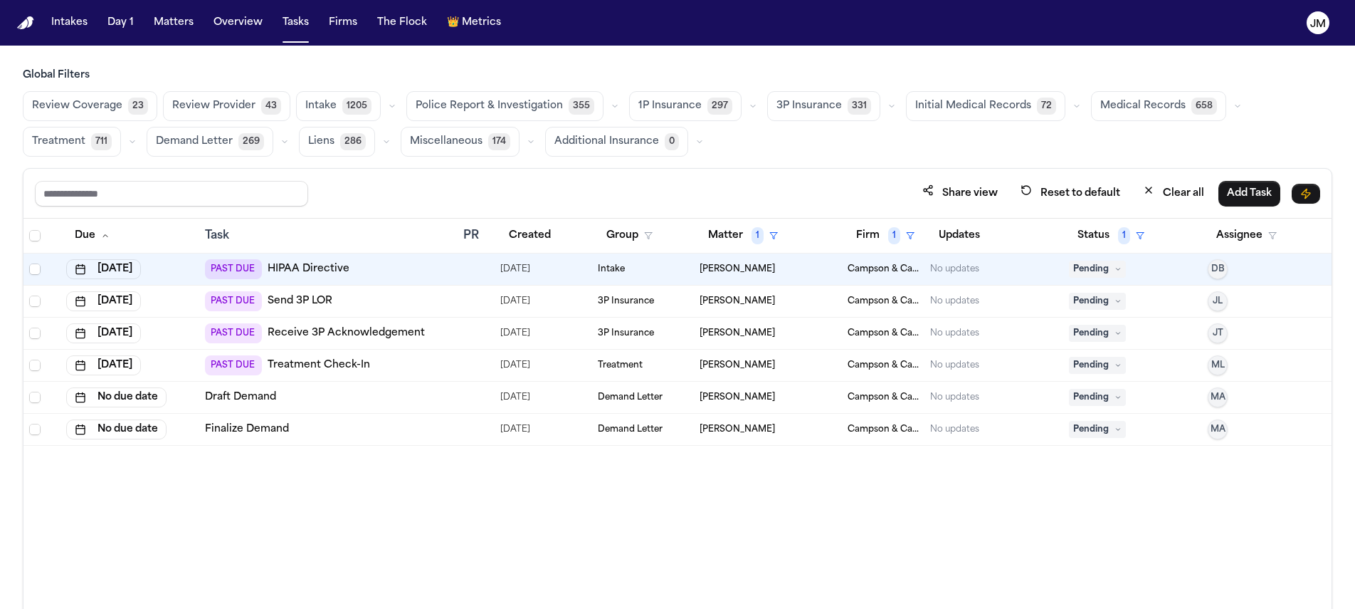
click at [1102, 302] on span "Pending" at bounding box center [1097, 301] width 57 height 17
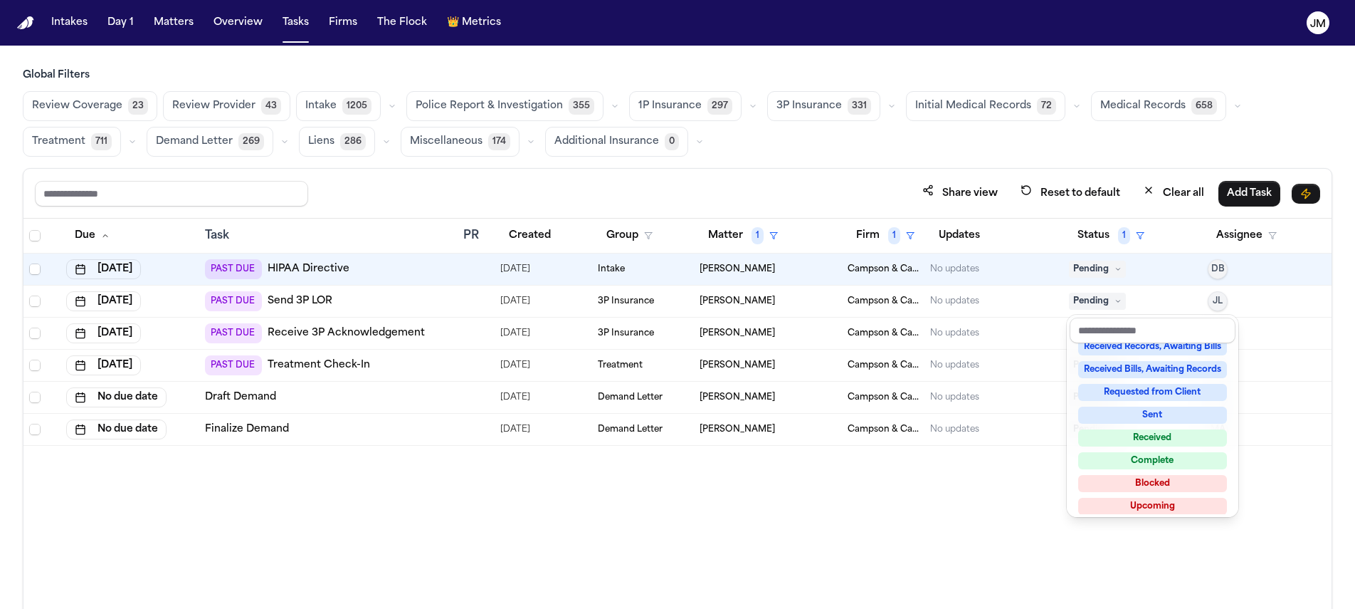
scroll to position [222, 0]
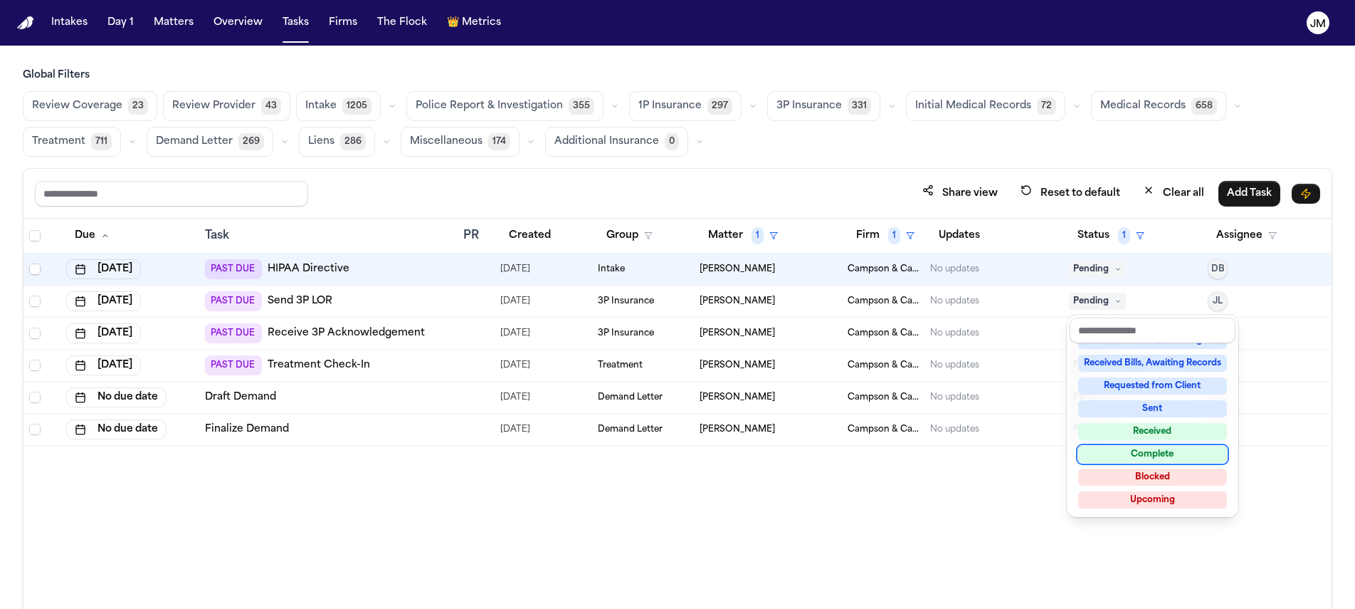
click at [1155, 451] on div "Complete" at bounding box center [1152, 454] width 149 height 17
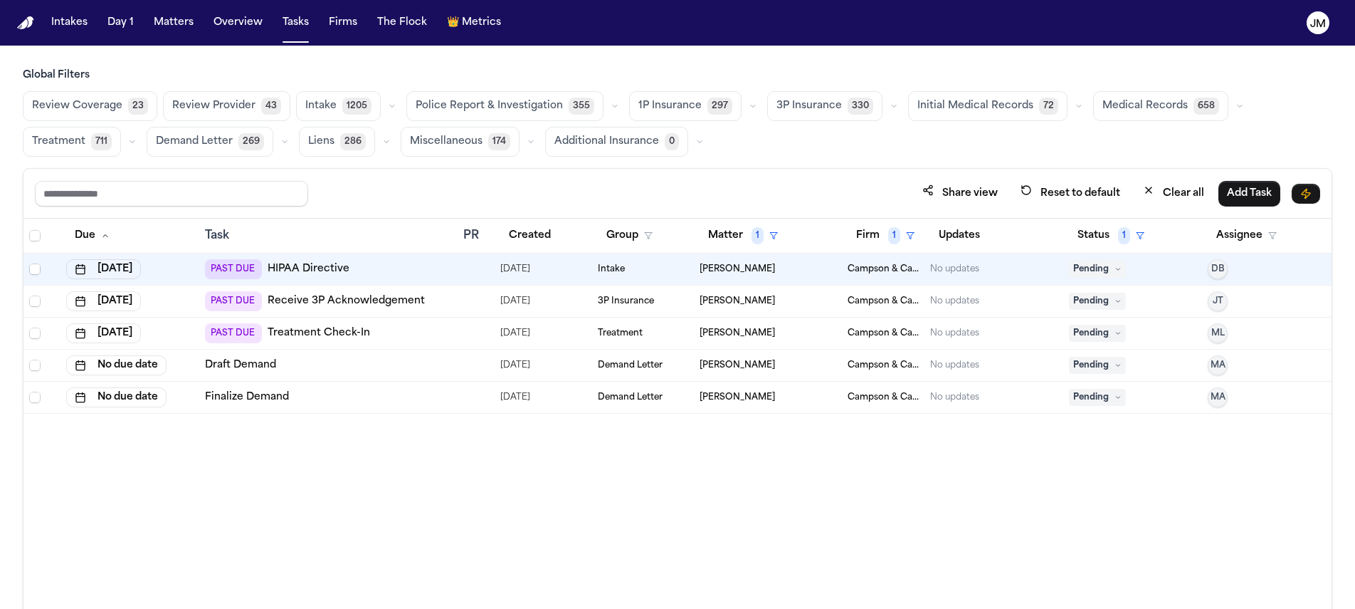
click at [1223, 339] on button "ML" at bounding box center [1218, 333] width 20 height 20
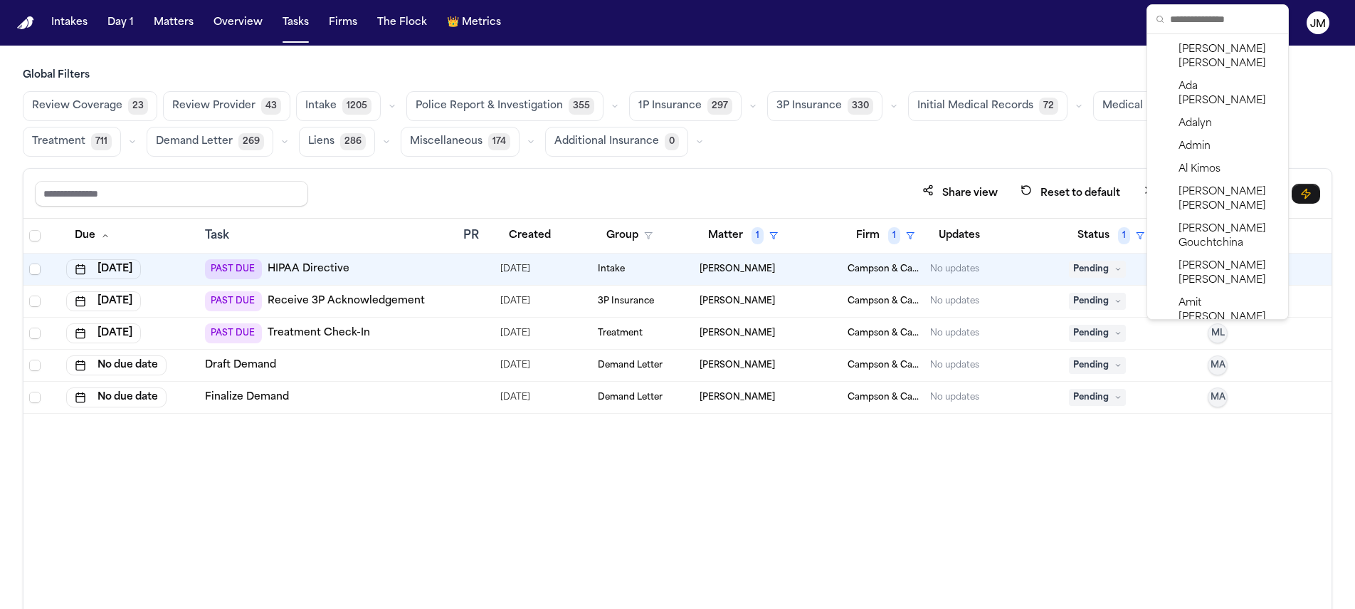
scroll to position [9, 0]
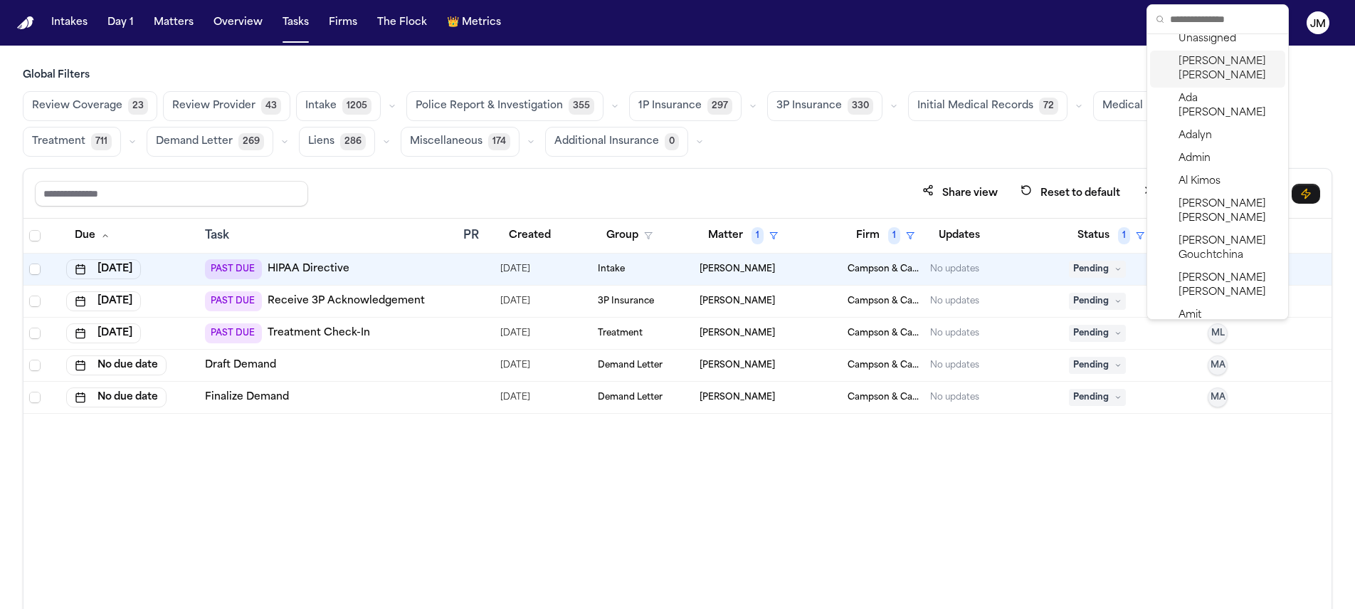
click at [1209, 83] on span "[PERSON_NAME]" at bounding box center [1229, 69] width 101 height 28
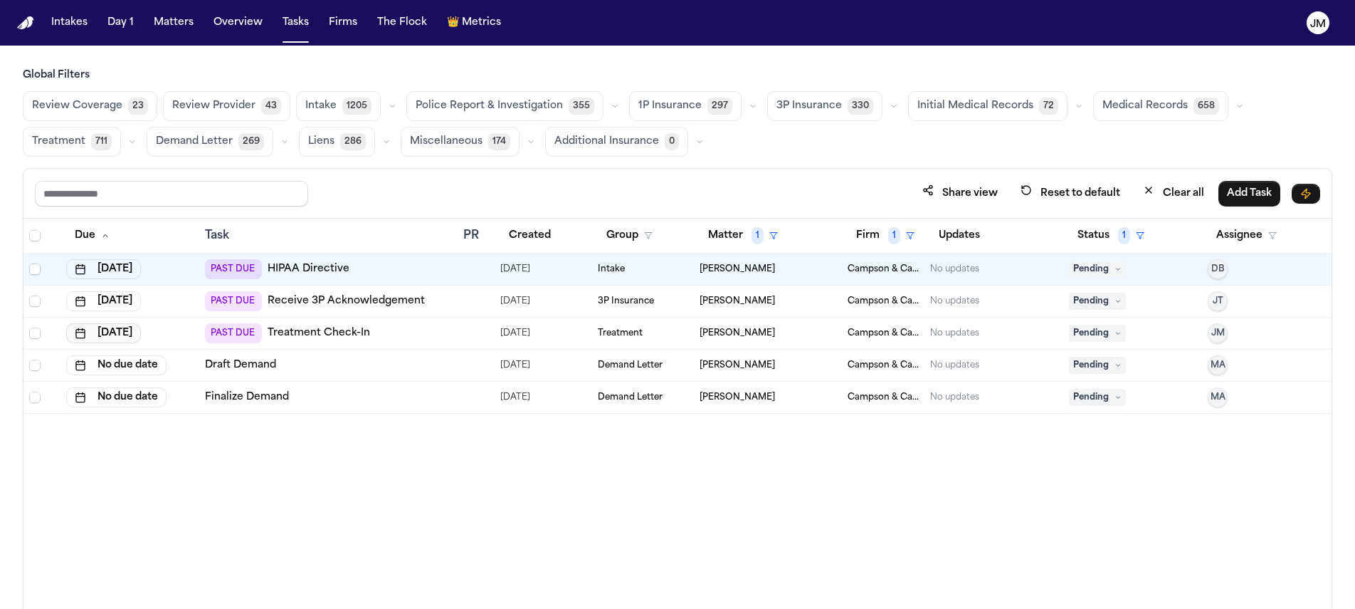
click at [114, 332] on button "[DATE]" at bounding box center [103, 333] width 75 height 20
click at [183, 362] on button "Go to next month" at bounding box center [186, 365] width 20 height 20
click at [73, 461] on tbody "28 29 30 1 2 3 4 5 6 7 8 9 10 11 12 13 14 15 16 17 18 19 20 21 22 23 24 25 26 2…" at bounding box center [118, 474] width 159 height 146
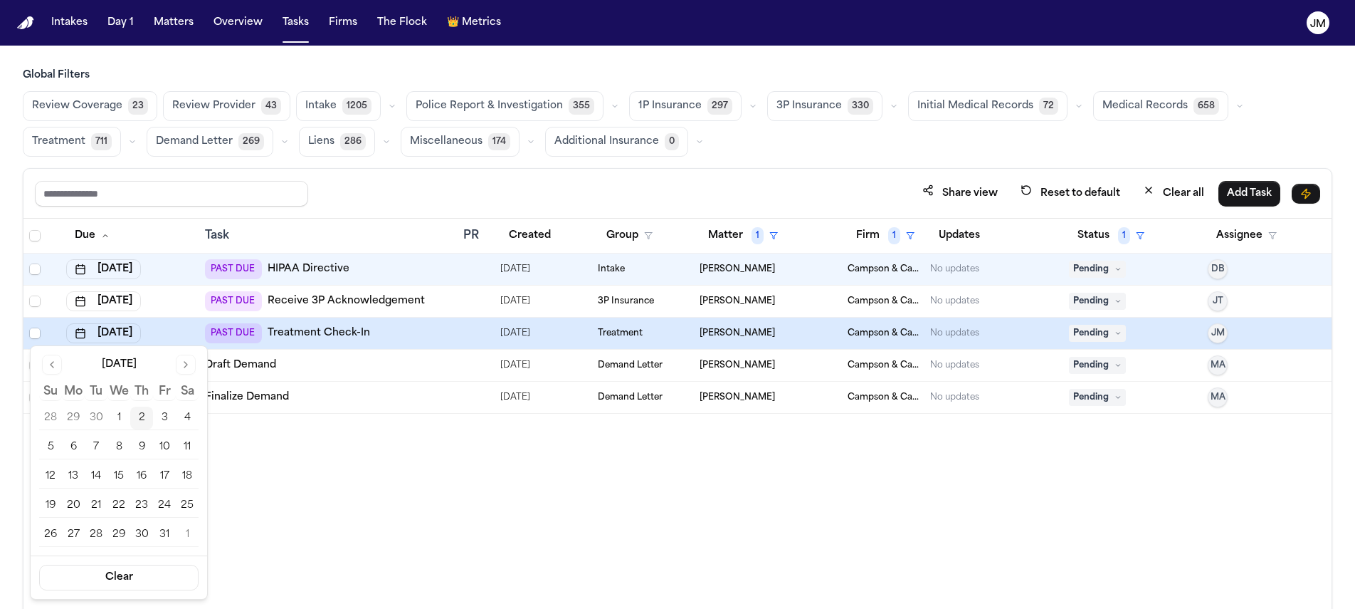
click at [73, 453] on button "6" at bounding box center [73, 447] width 23 height 23
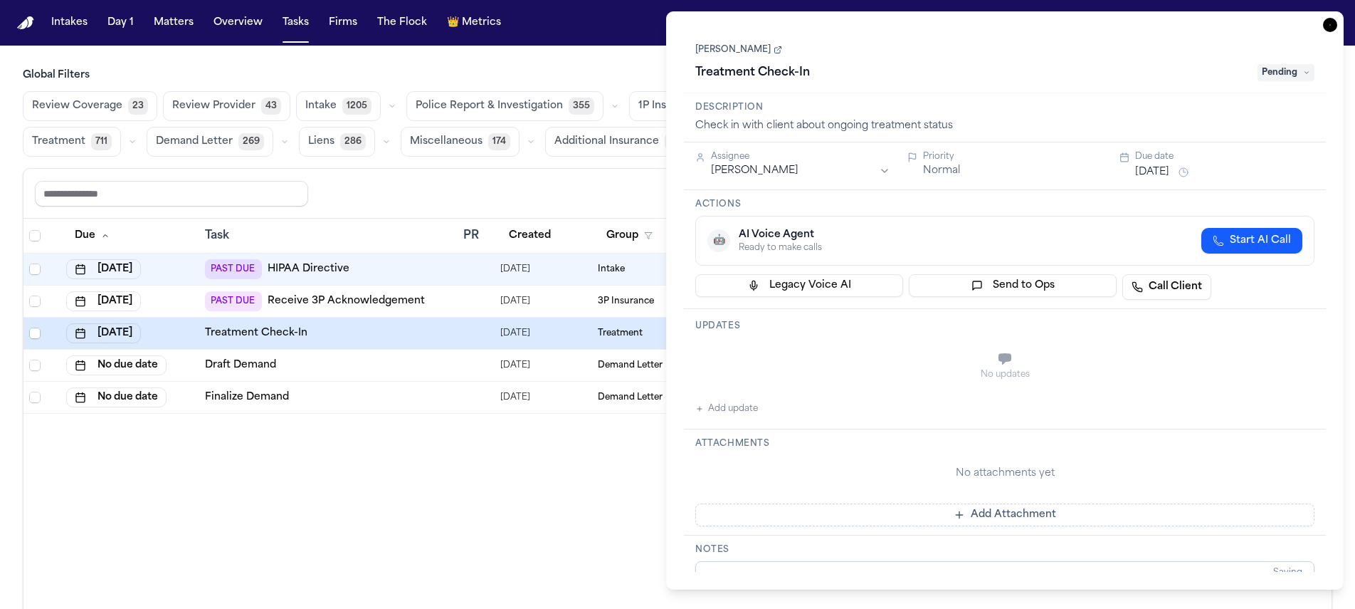
click at [1328, 17] on div "**********" at bounding box center [1005, 300] width 678 height 578
click at [1328, 21] on icon "button" at bounding box center [1330, 25] width 14 height 14
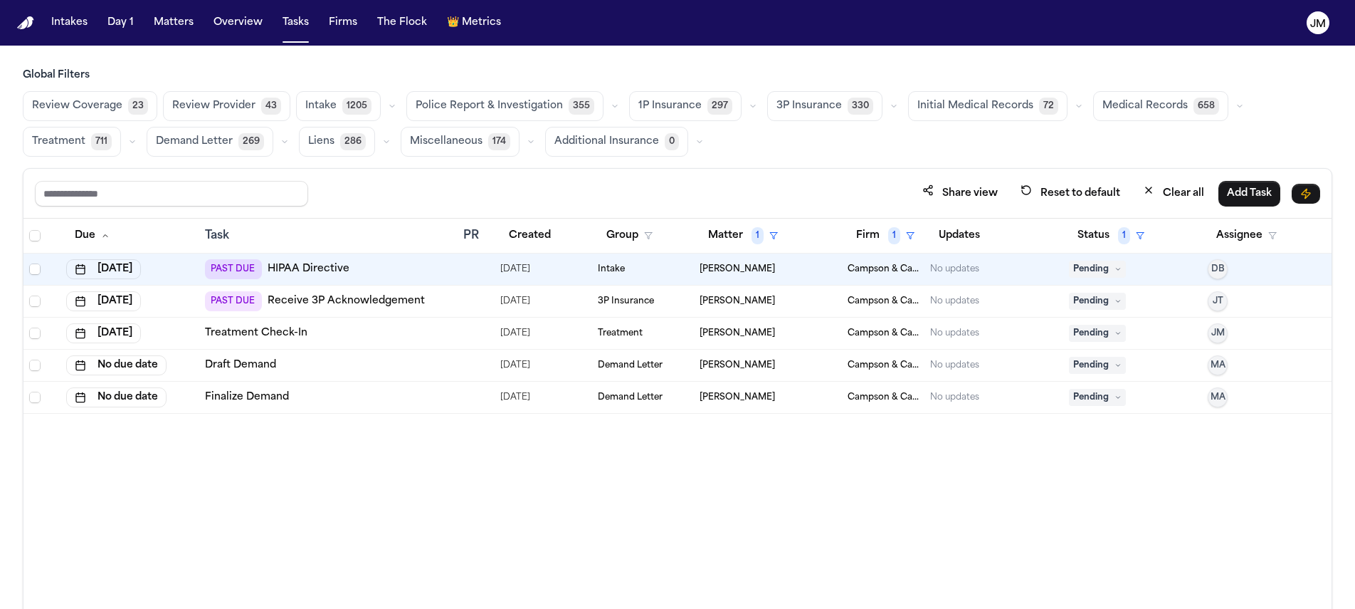
click at [356, 466] on div "Due Task PR Created Group Matter 1 Firm 1 Updates Status 1 Assignee [DATE] PAST…" at bounding box center [677, 445] width 1308 height 452
click at [755, 239] on span "1" at bounding box center [758, 235] width 12 height 17
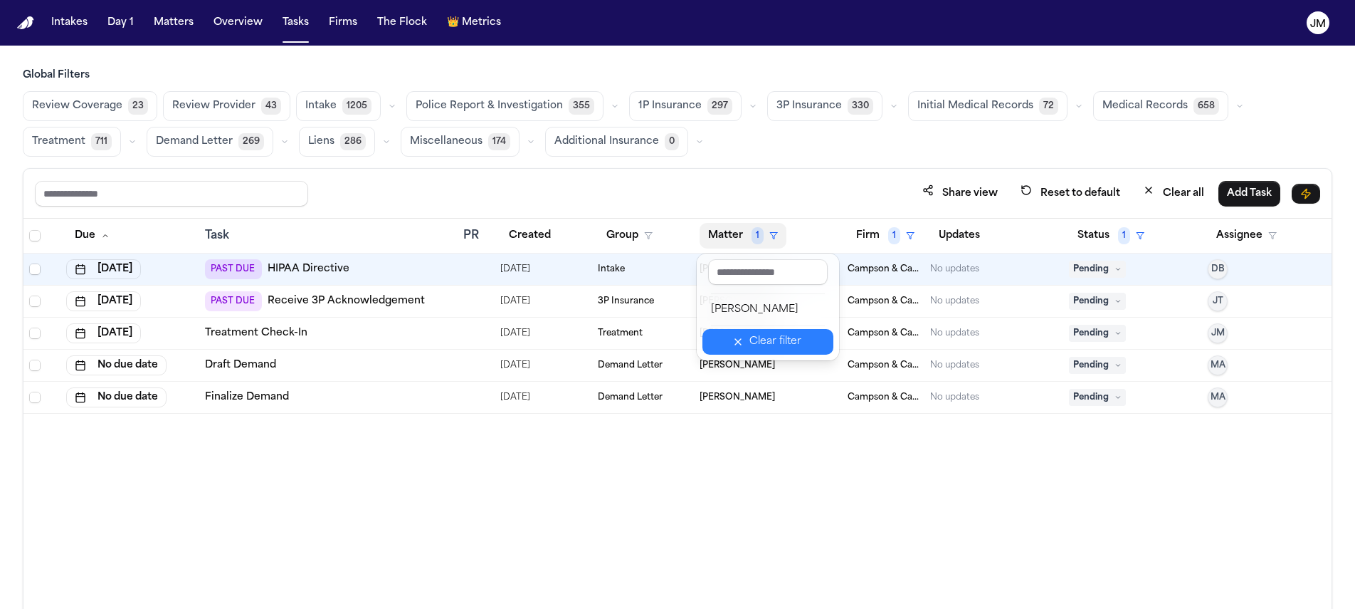
click at [797, 333] on div "Clear filter" at bounding box center [776, 341] width 52 height 17
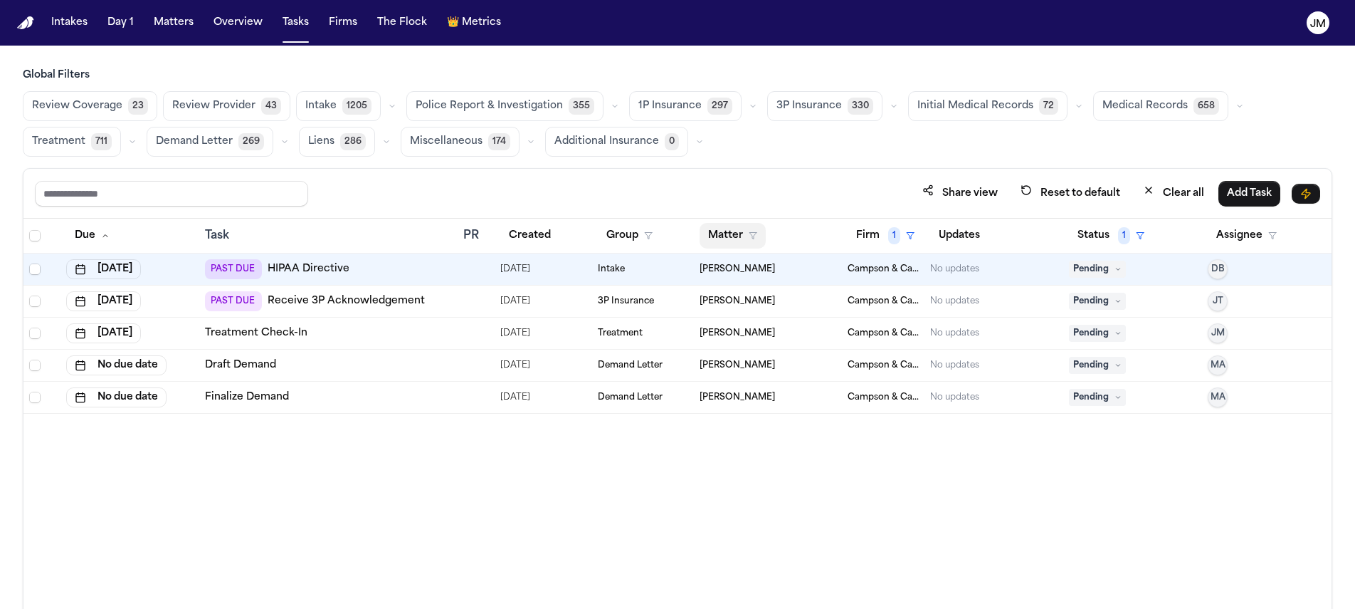
click at [754, 236] on icon "button" at bounding box center [753, 235] width 9 height 9
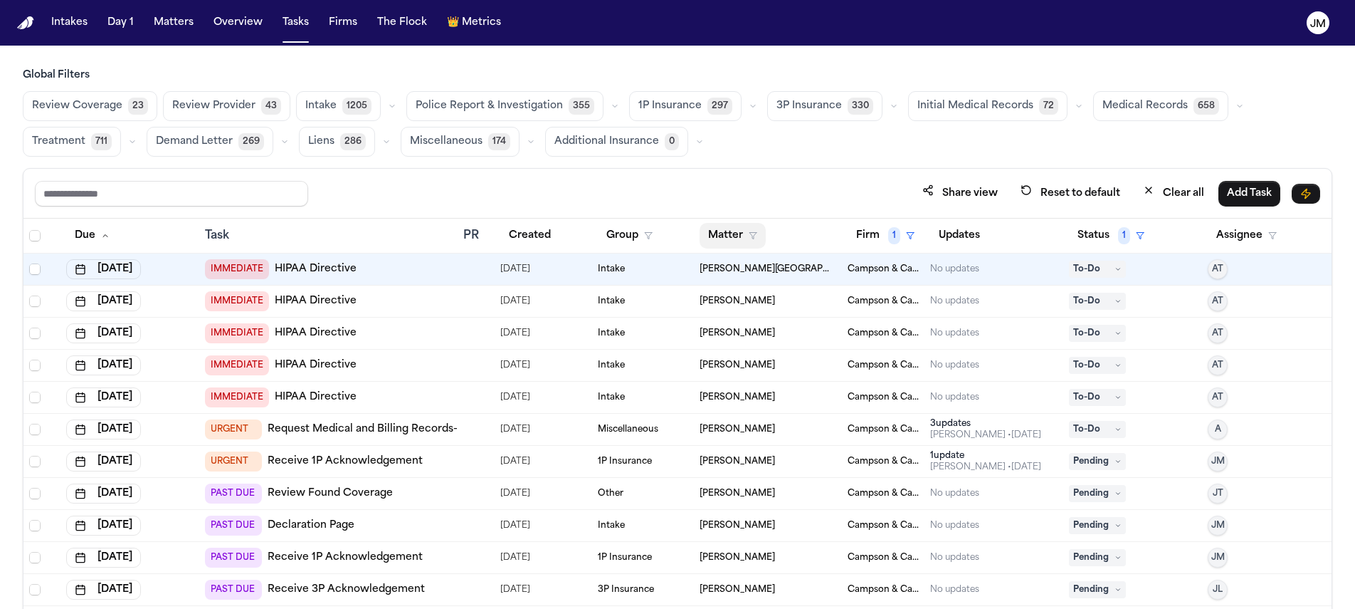
click at [704, 238] on button "Matter" at bounding box center [733, 236] width 66 height 26
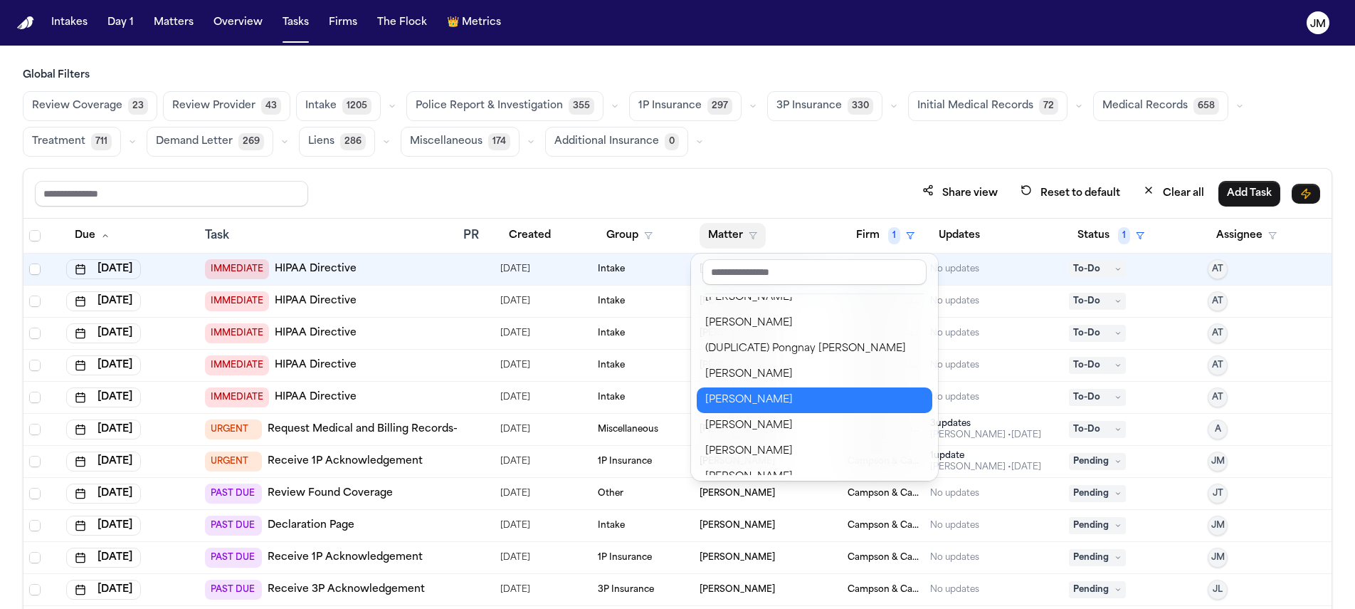
scroll to position [733, 0]
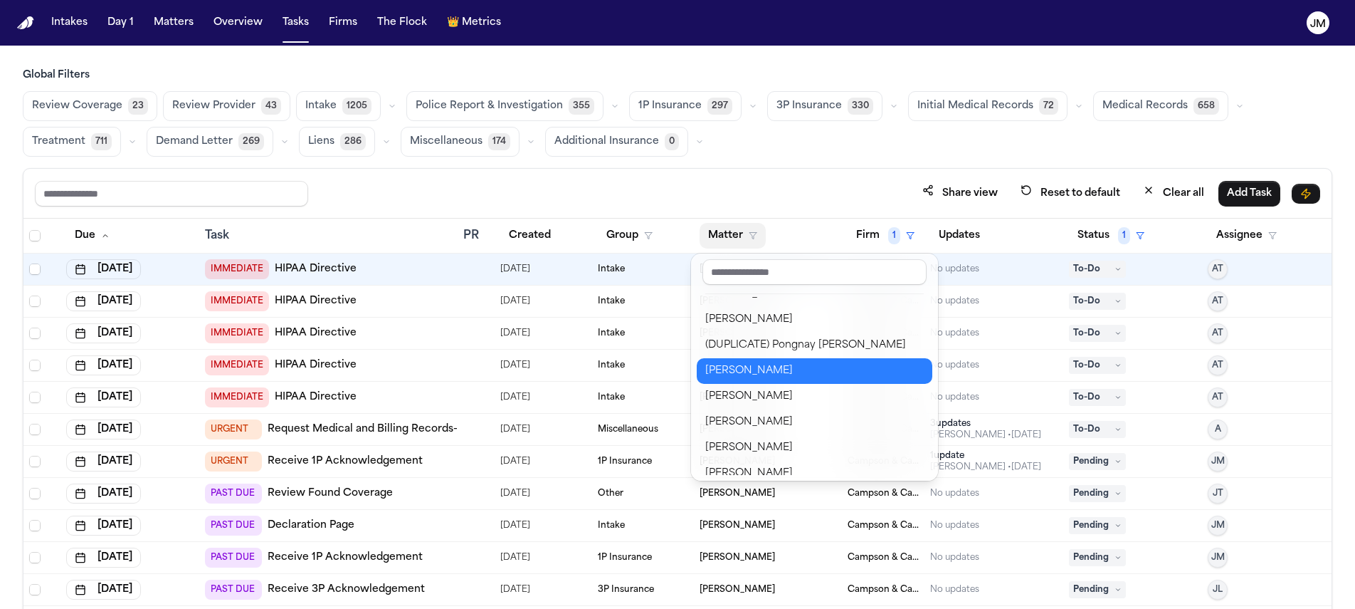
click at [773, 377] on div "[PERSON_NAME]" at bounding box center [814, 370] width 219 height 17
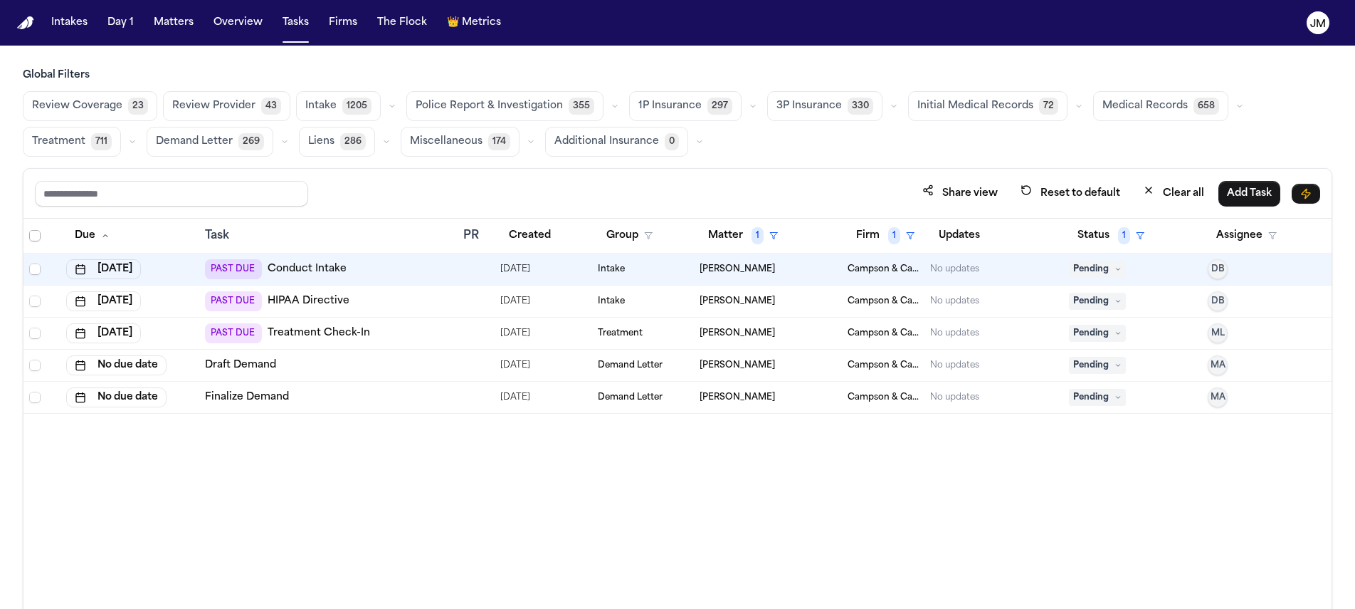
click at [29, 231] on span "Select all" at bounding box center [34, 235] width 11 height 11
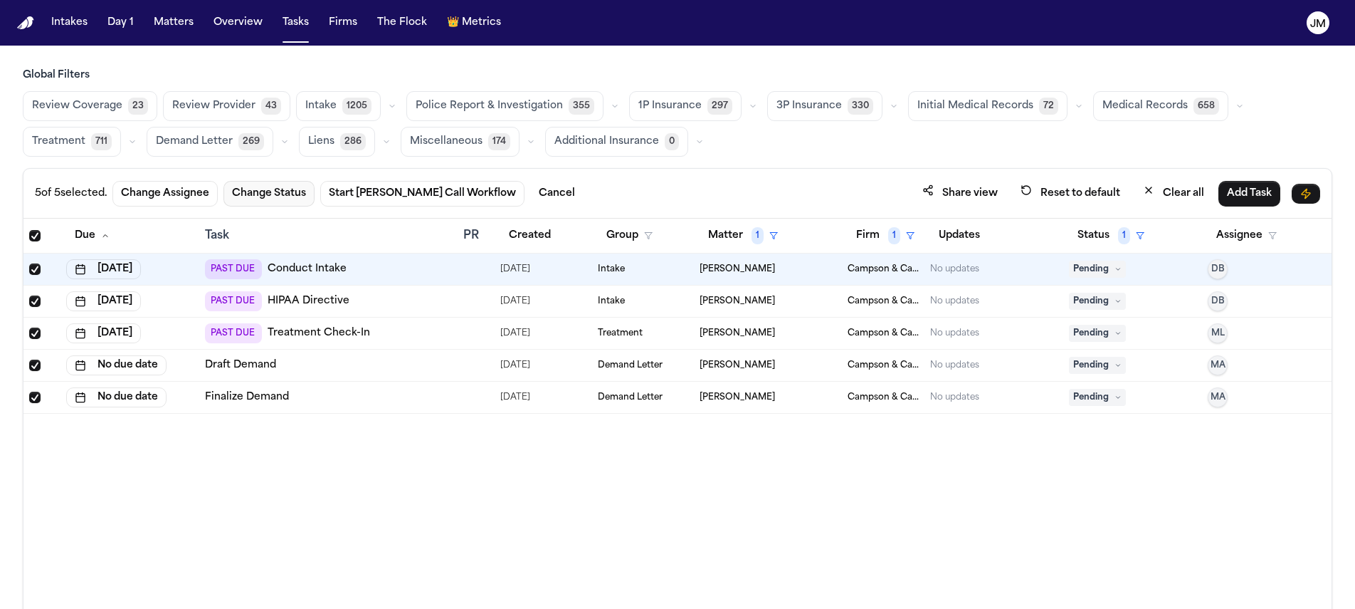
click at [248, 187] on button "Change Status" at bounding box center [269, 194] width 91 height 26
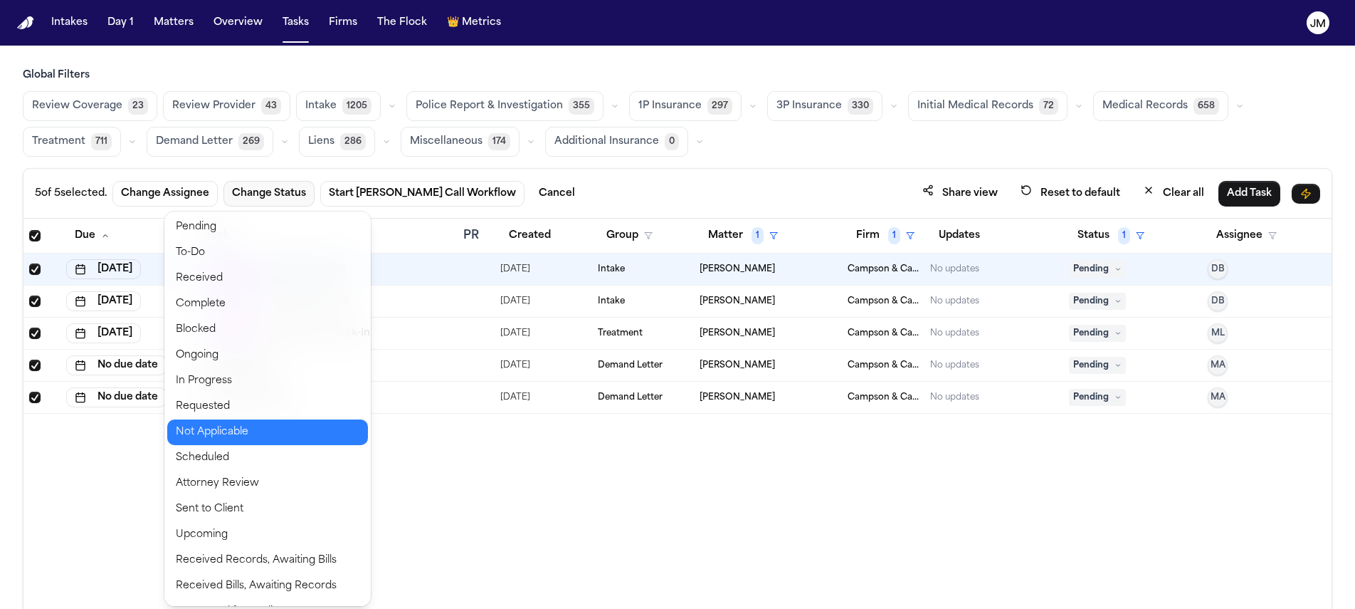
click at [253, 431] on button "Not Applicable" at bounding box center [267, 432] width 201 height 26
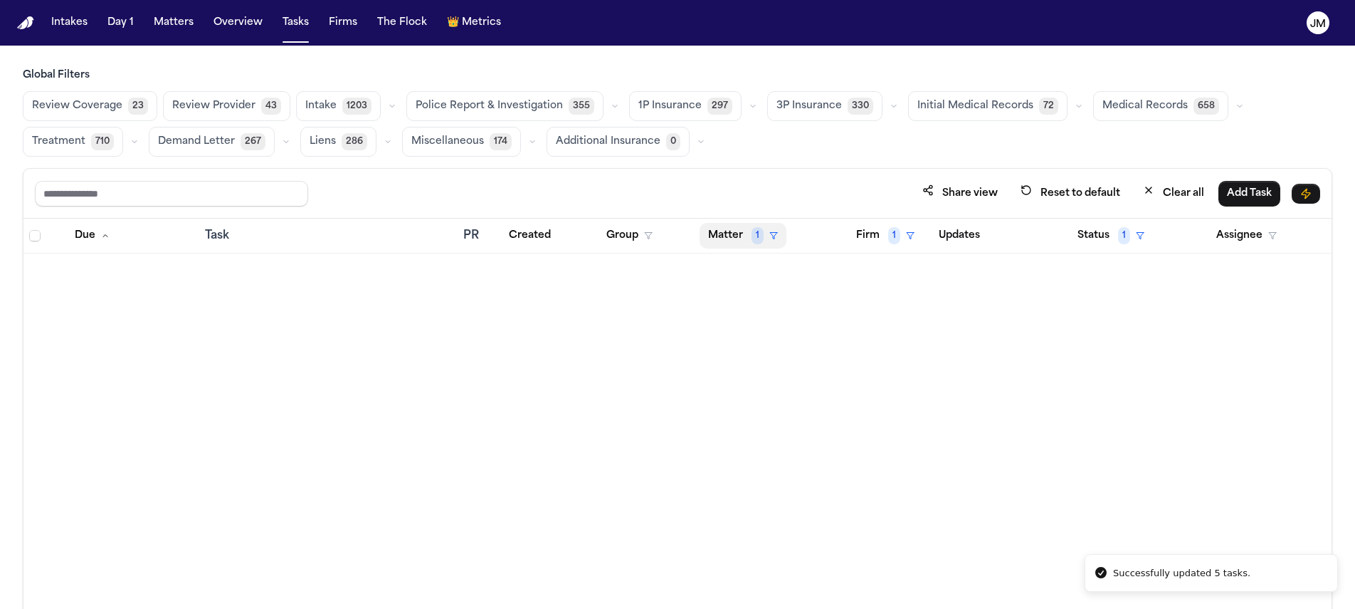
click at [720, 237] on button "Matter 1" at bounding box center [743, 236] width 87 height 26
click at [786, 343] on div "Clear filter" at bounding box center [776, 341] width 52 height 17
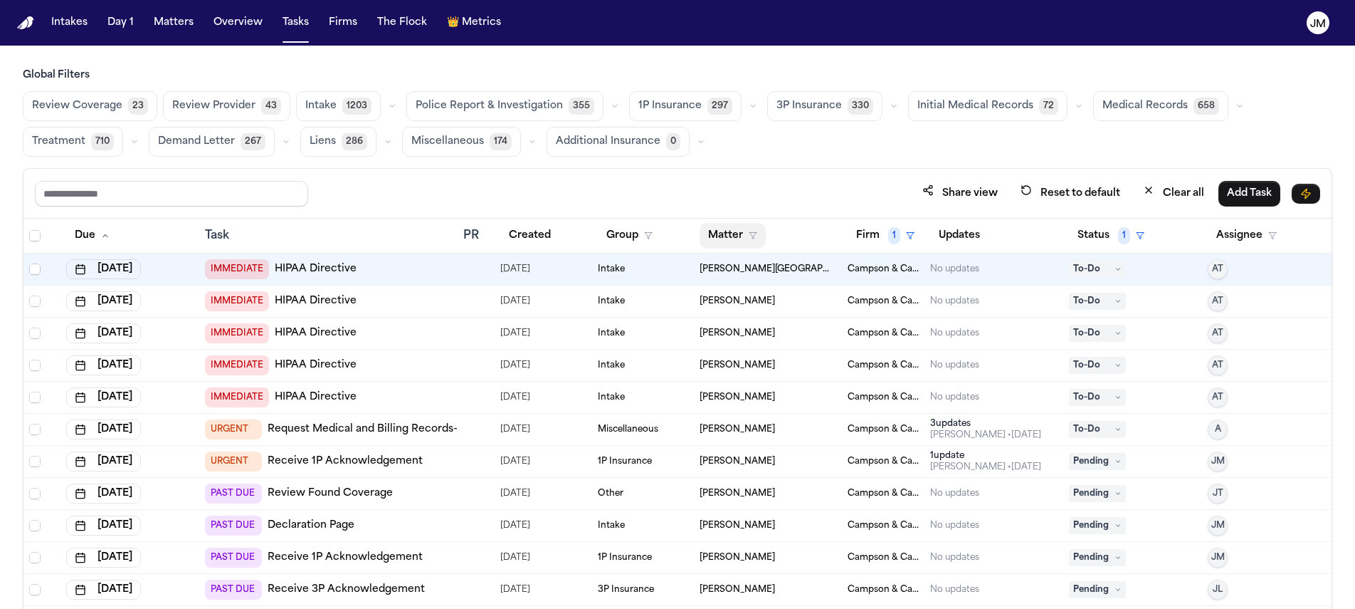
click at [750, 229] on button "Matter" at bounding box center [733, 236] width 66 height 26
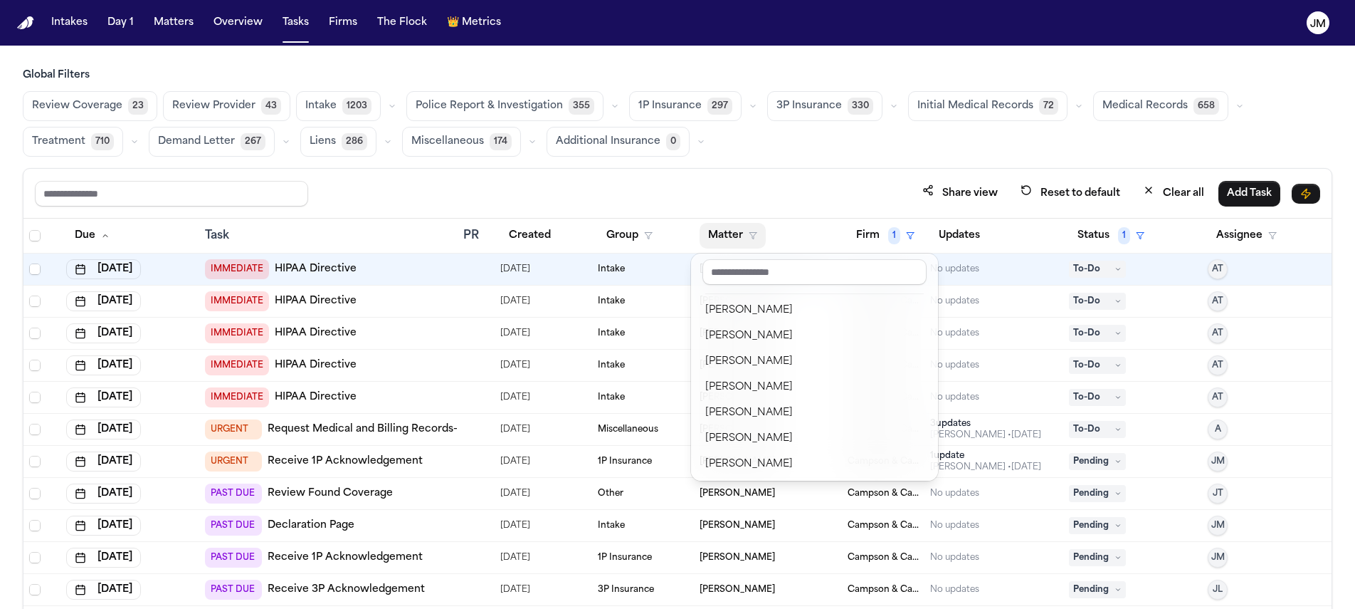
scroll to position [759, 0]
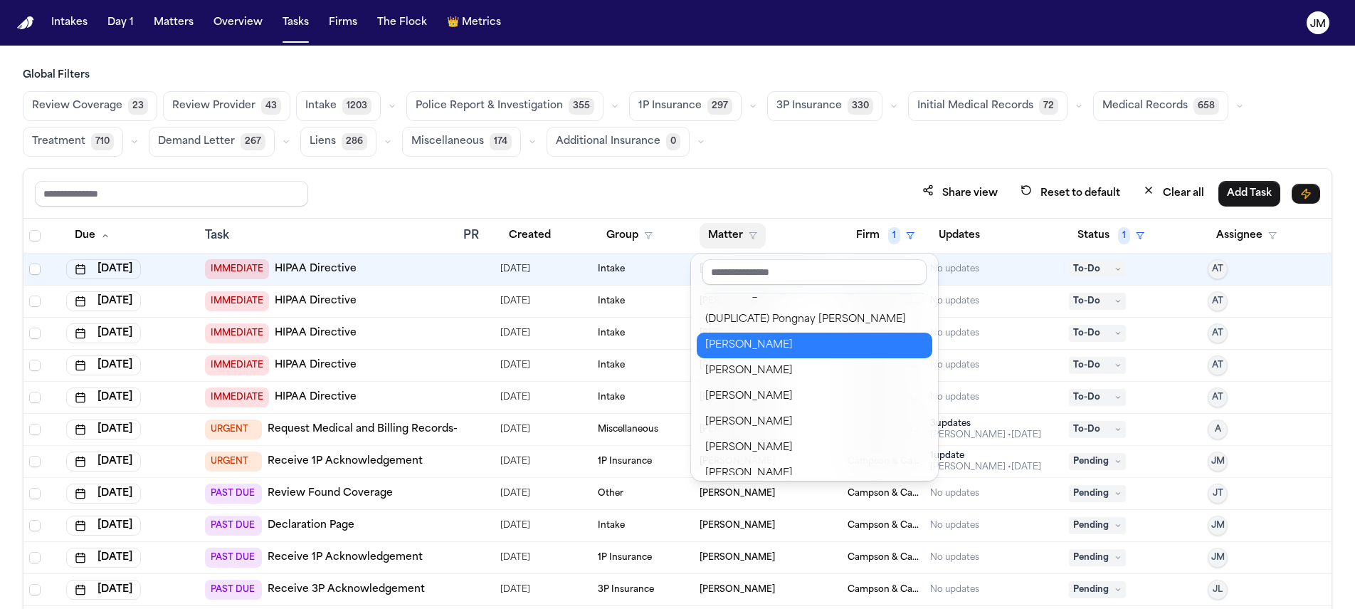
click at [766, 342] on div "[PERSON_NAME]" at bounding box center [814, 345] width 219 height 17
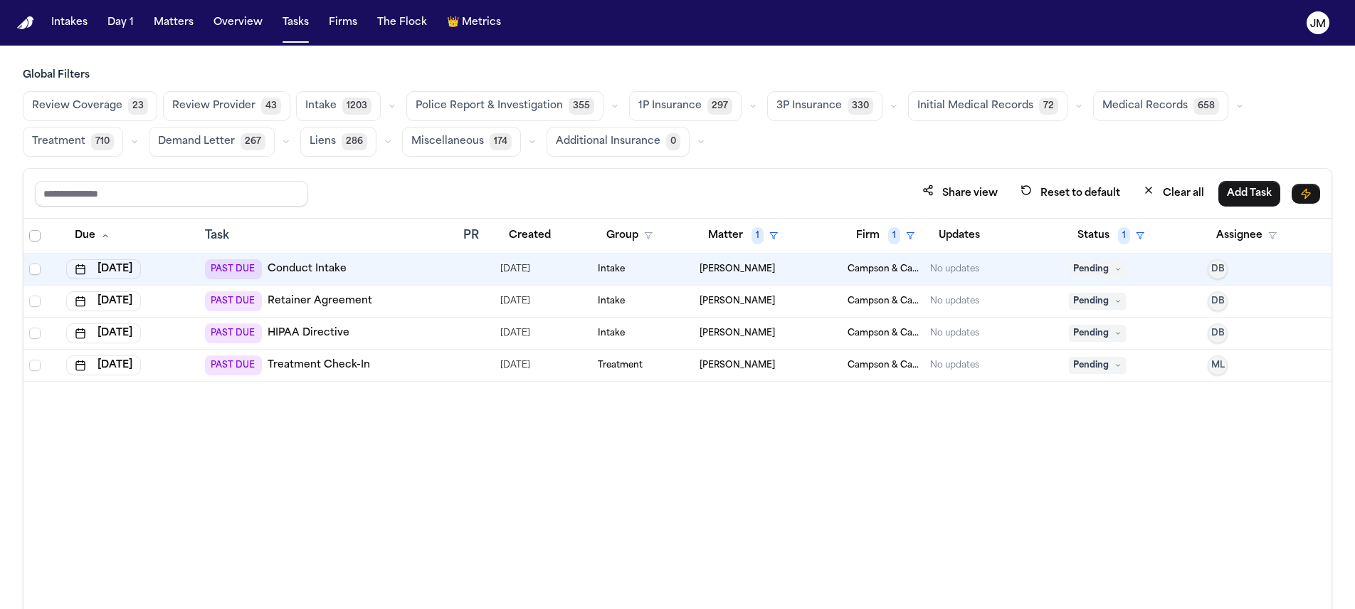
click at [36, 234] on span "Select all" at bounding box center [34, 235] width 11 height 11
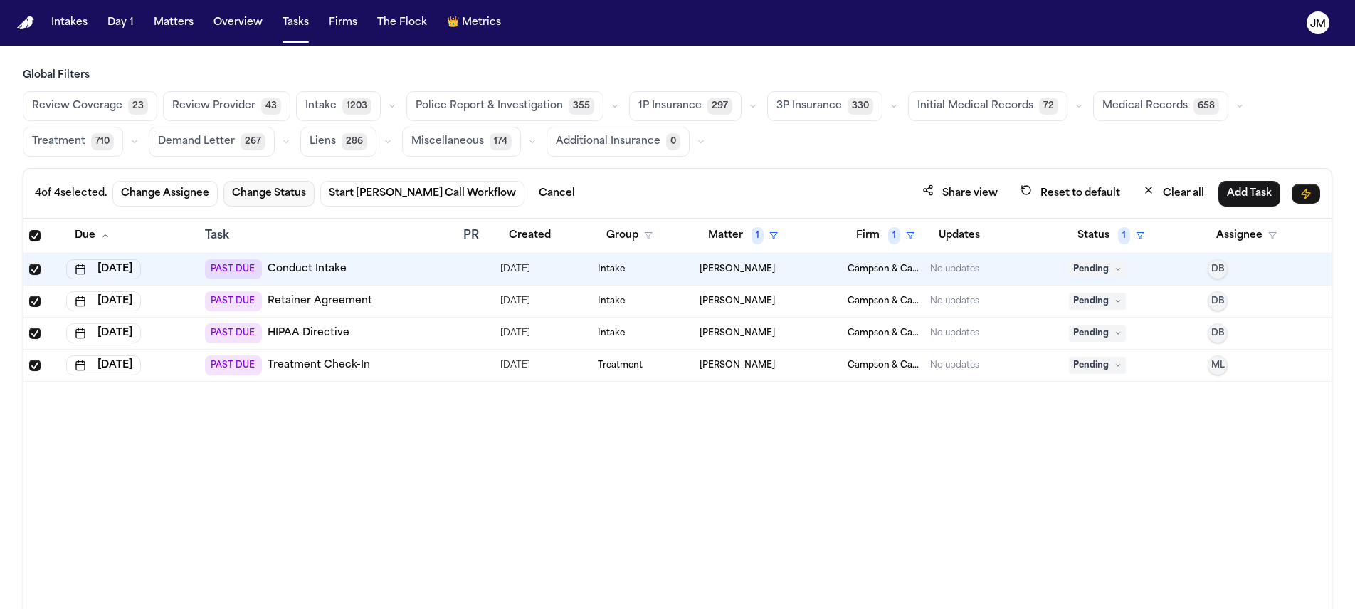
click at [296, 198] on button "Change Status" at bounding box center [269, 194] width 91 height 26
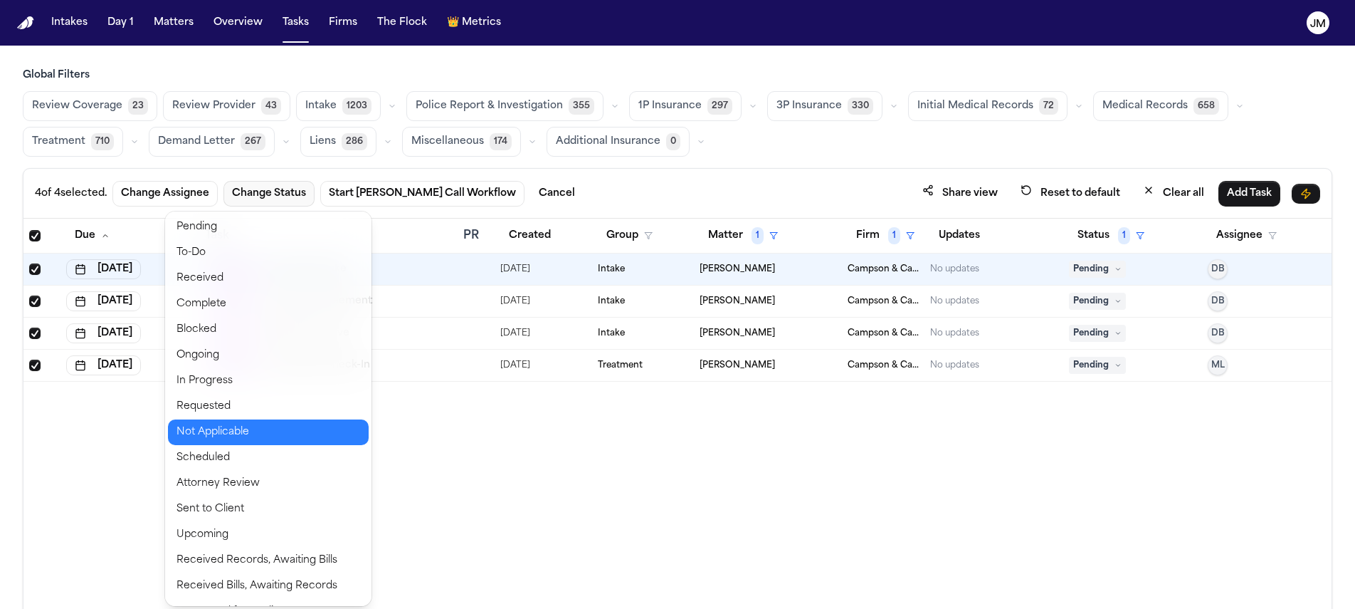
click at [260, 438] on button "Not Applicable" at bounding box center [268, 432] width 201 height 26
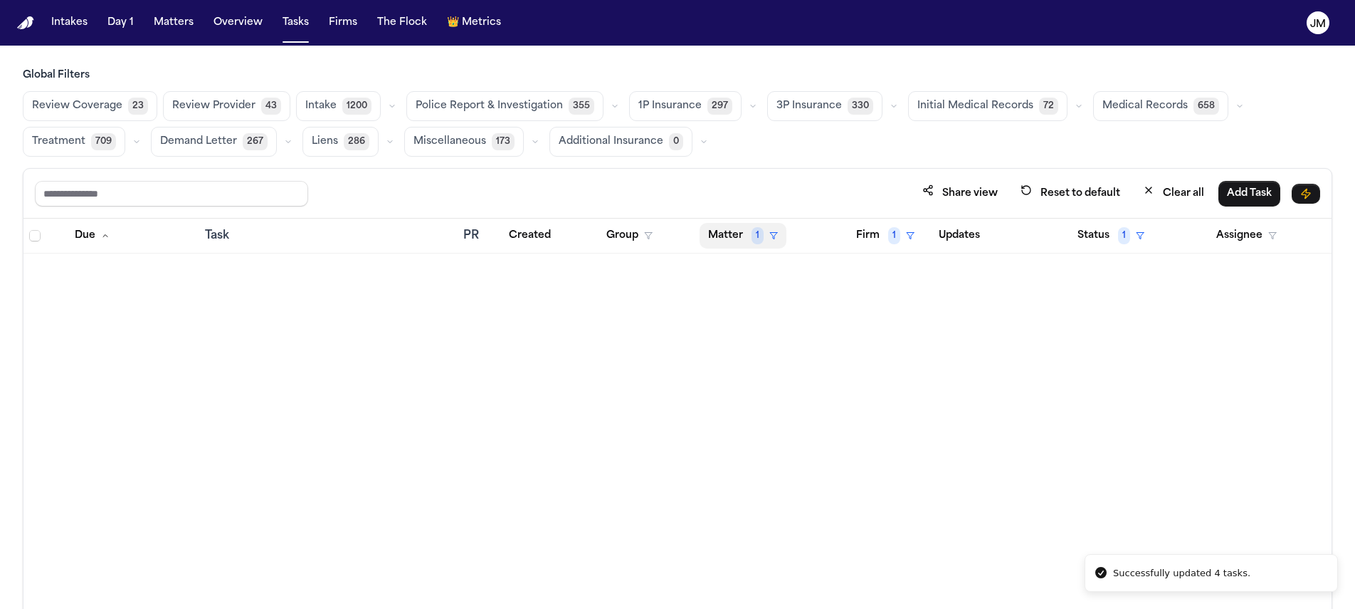
click at [725, 232] on button "Matter 1" at bounding box center [743, 236] width 87 height 26
click at [767, 345] on div "Clear filter" at bounding box center [776, 341] width 52 height 17
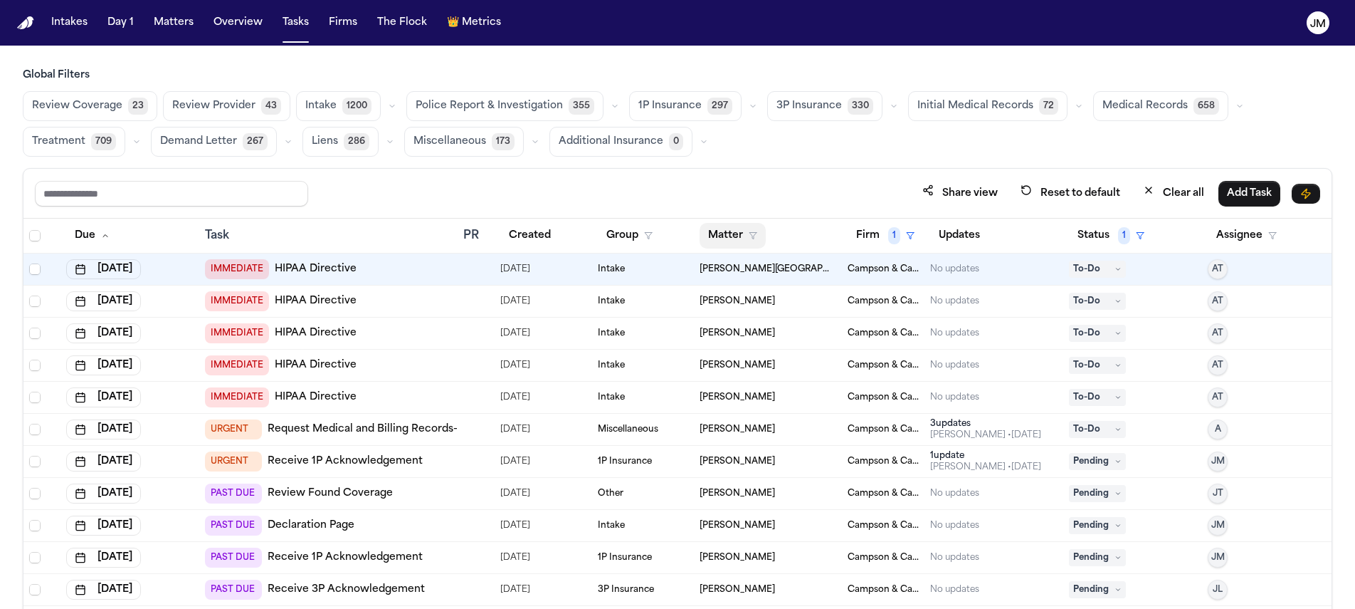
click at [741, 231] on button "Matter" at bounding box center [733, 236] width 66 height 26
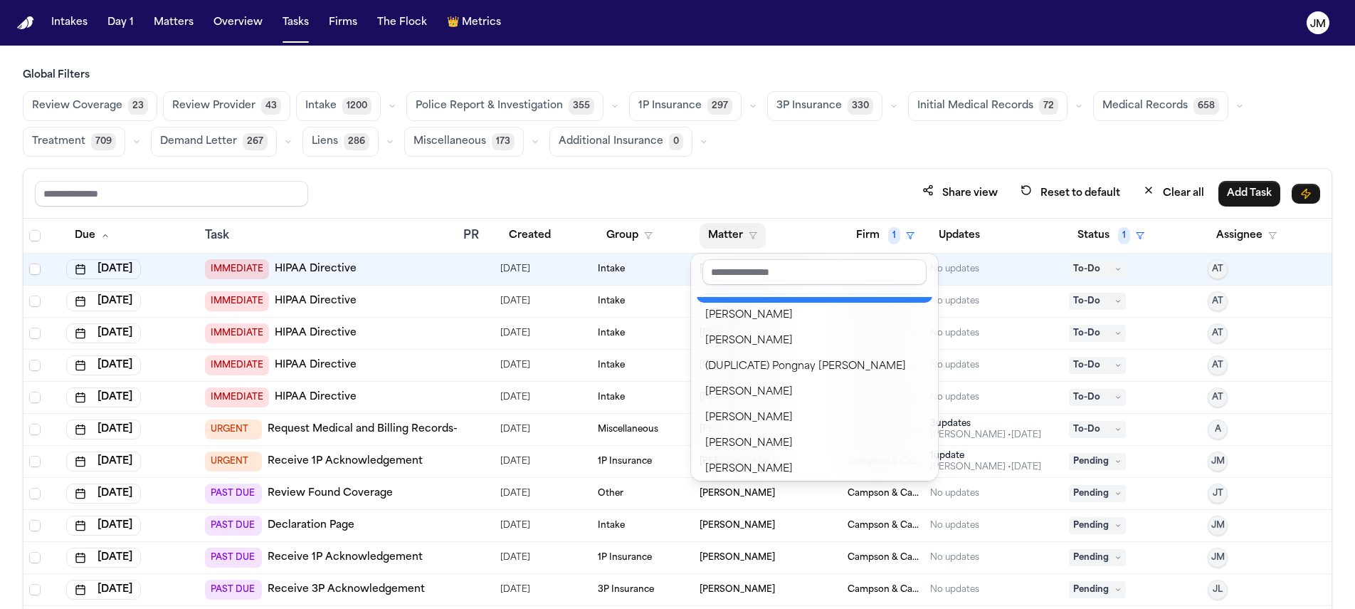
scroll to position [723, 0]
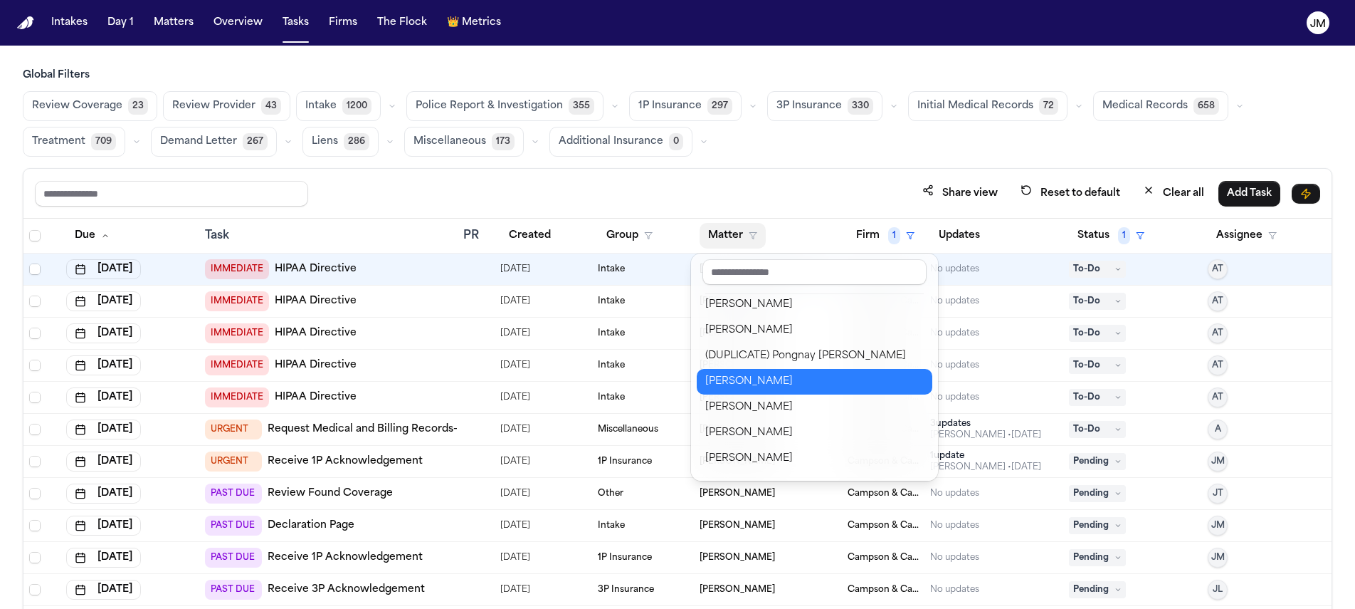
click at [773, 384] on div "[PERSON_NAME]" at bounding box center [814, 381] width 219 height 17
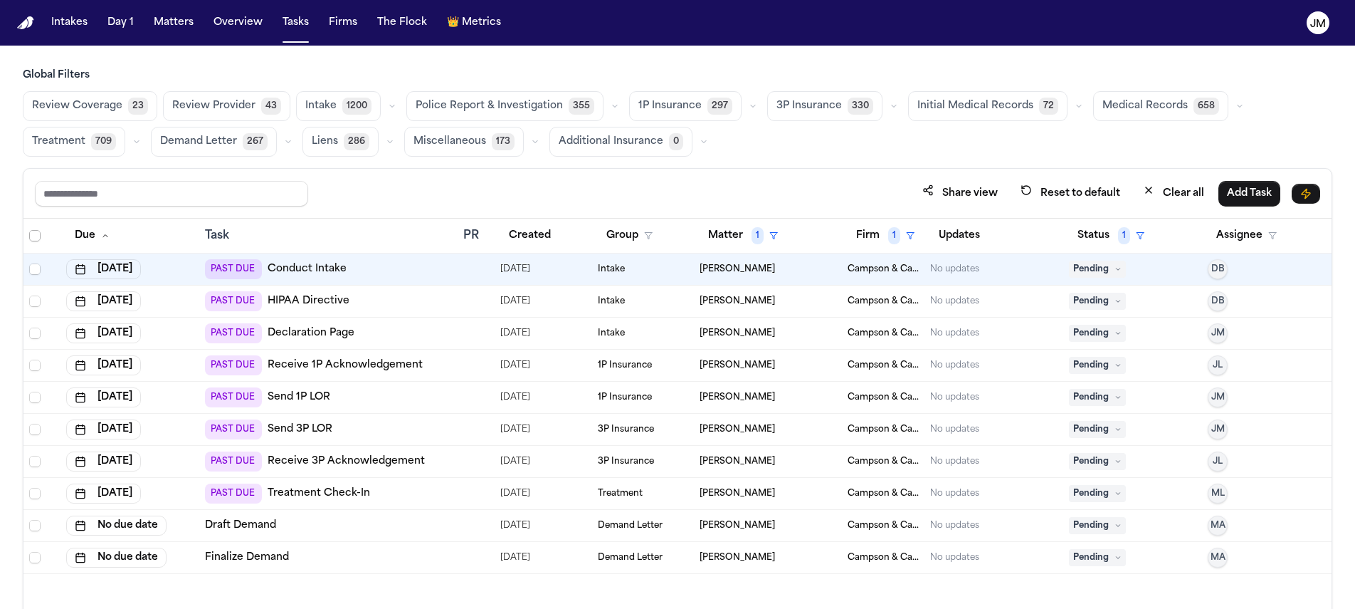
click at [33, 232] on span "Select all" at bounding box center [34, 235] width 11 height 11
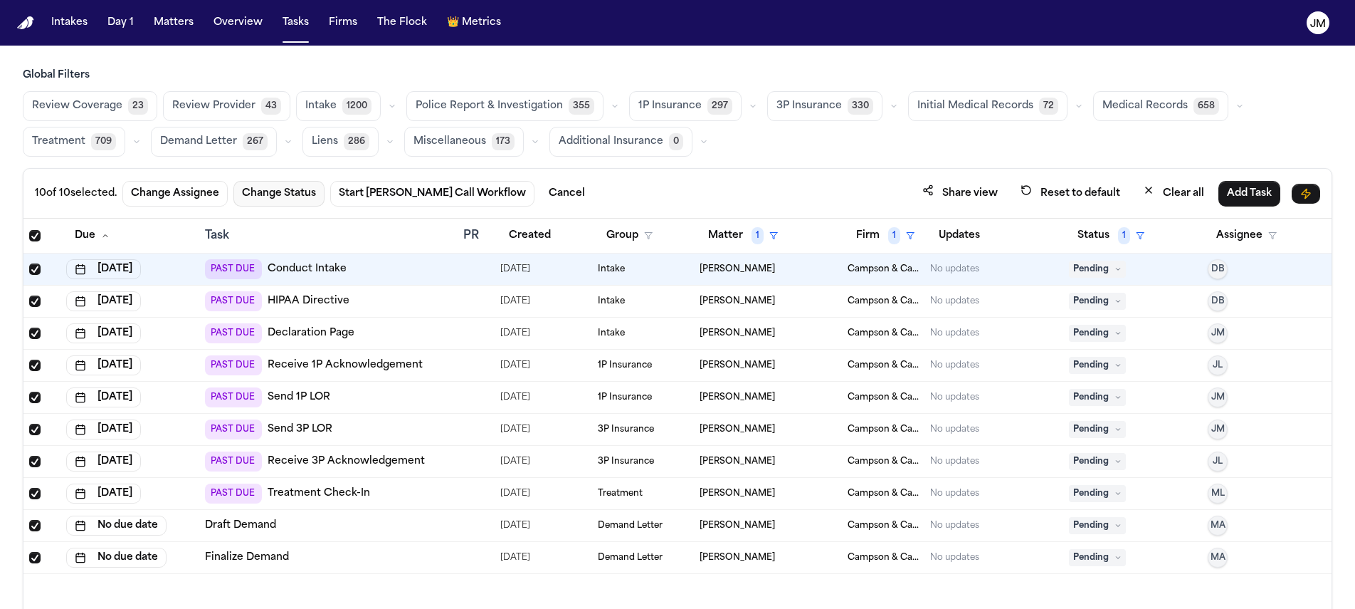
click at [303, 198] on button "Change Status" at bounding box center [278, 194] width 91 height 26
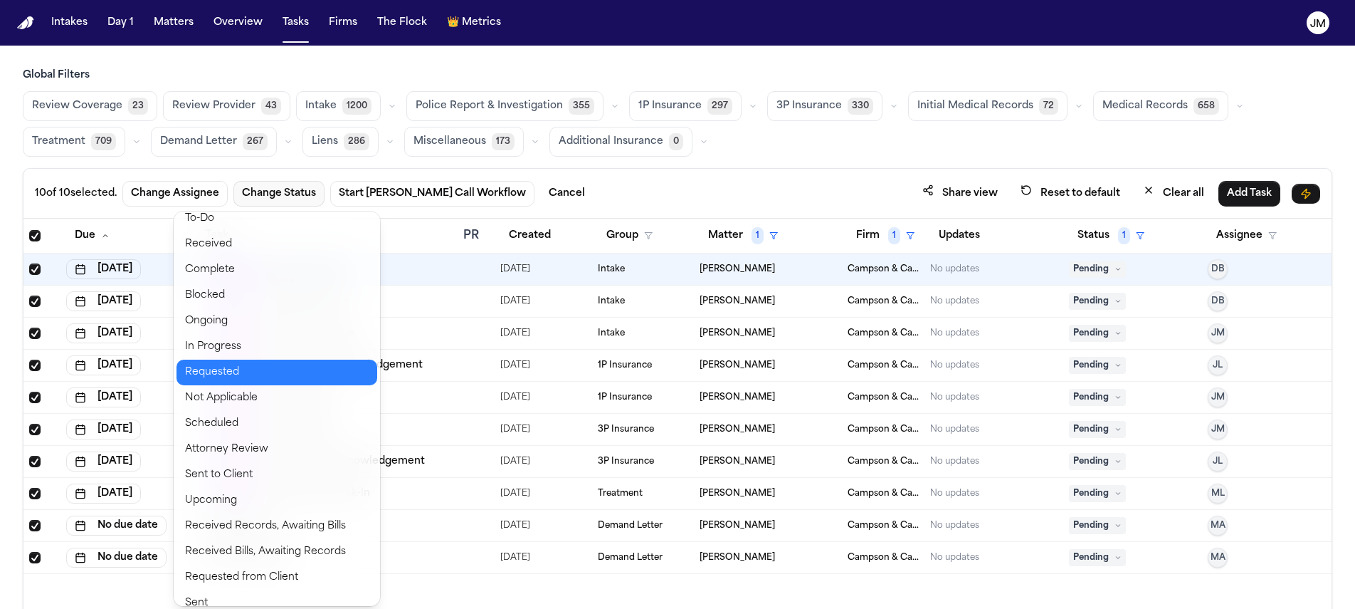
scroll to position [47, 0]
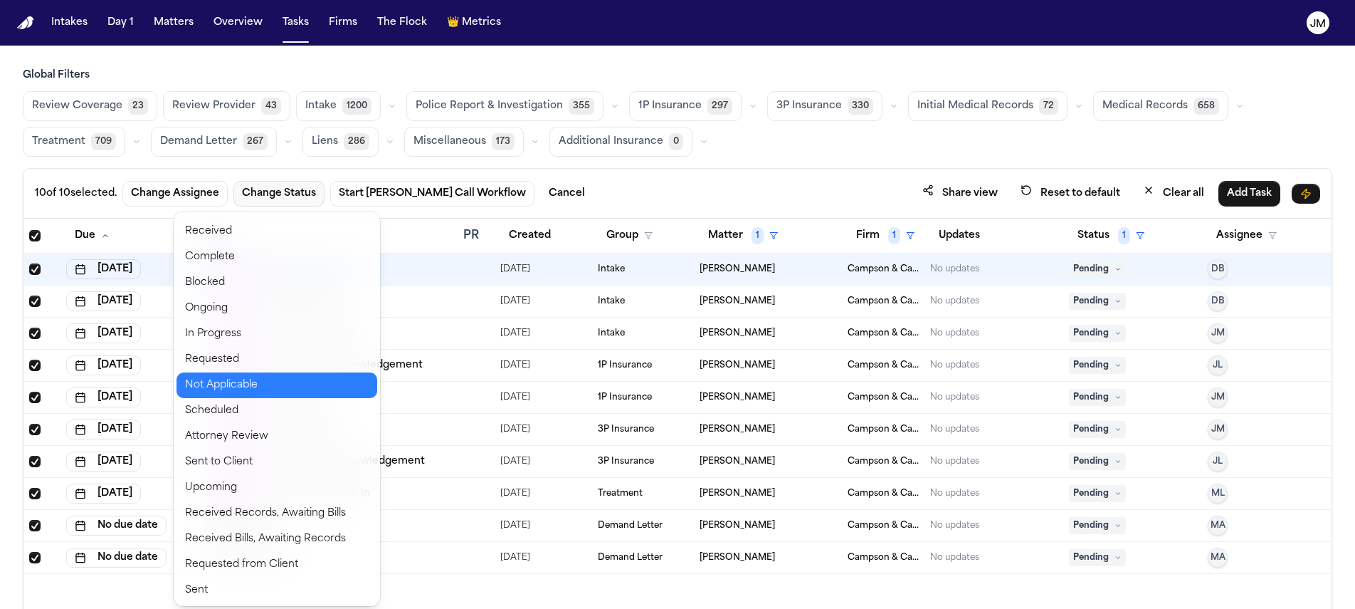
click at [240, 379] on button "Not Applicable" at bounding box center [277, 385] width 201 height 26
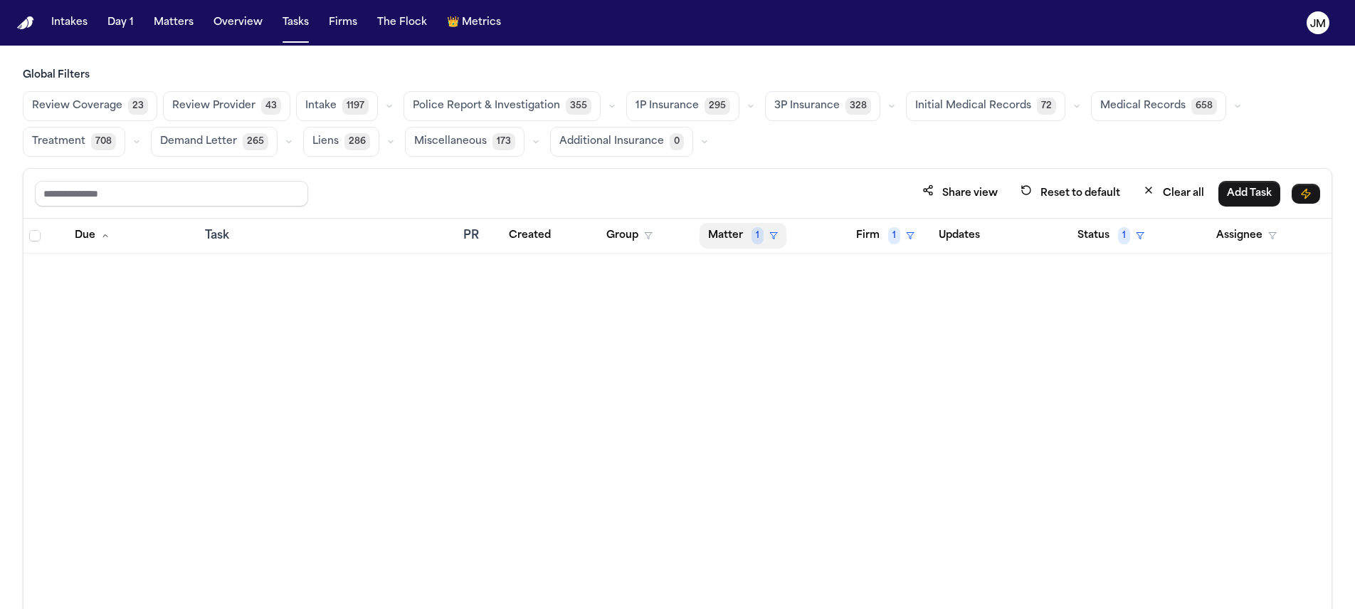
click at [745, 238] on button "Matter 1" at bounding box center [743, 236] width 87 height 26
click at [780, 344] on div "Clear filter" at bounding box center [776, 341] width 52 height 17
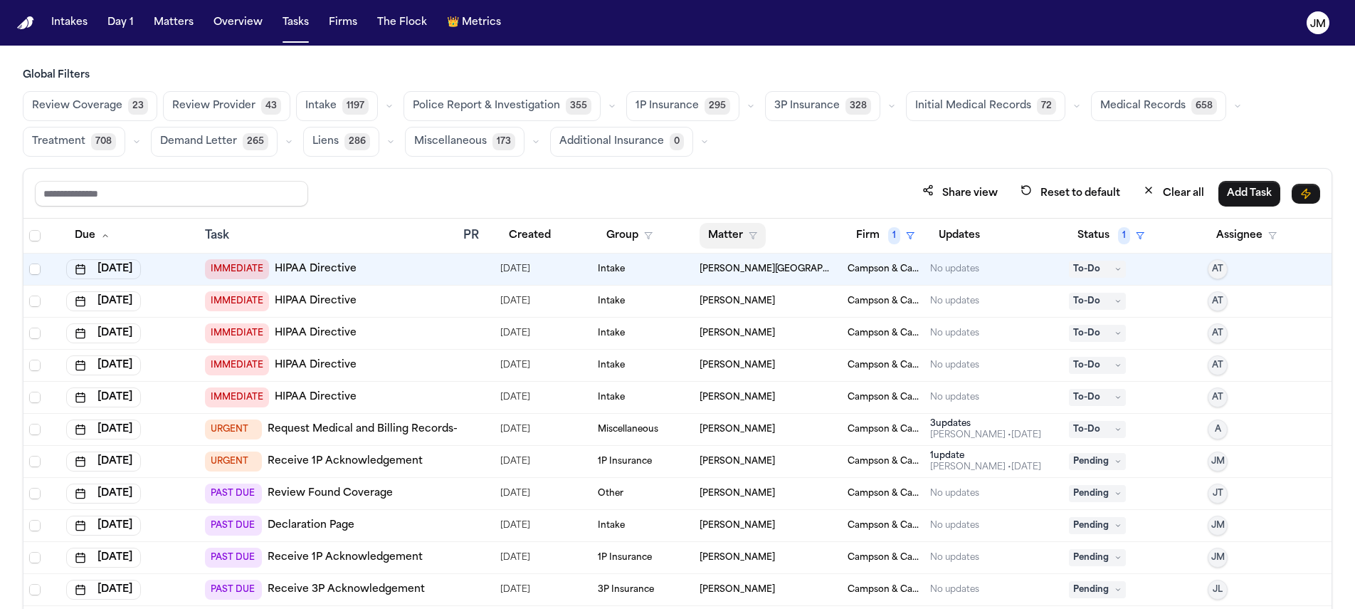
click at [725, 226] on button "Matter" at bounding box center [733, 236] width 66 height 26
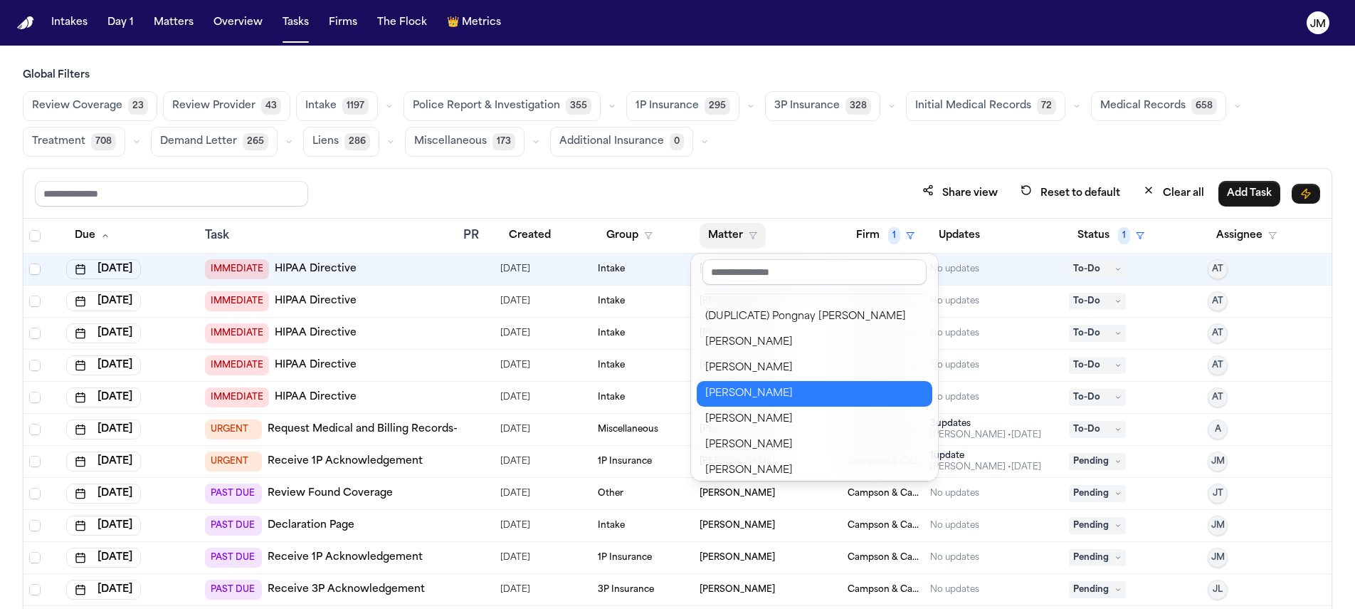
scroll to position [729, 0]
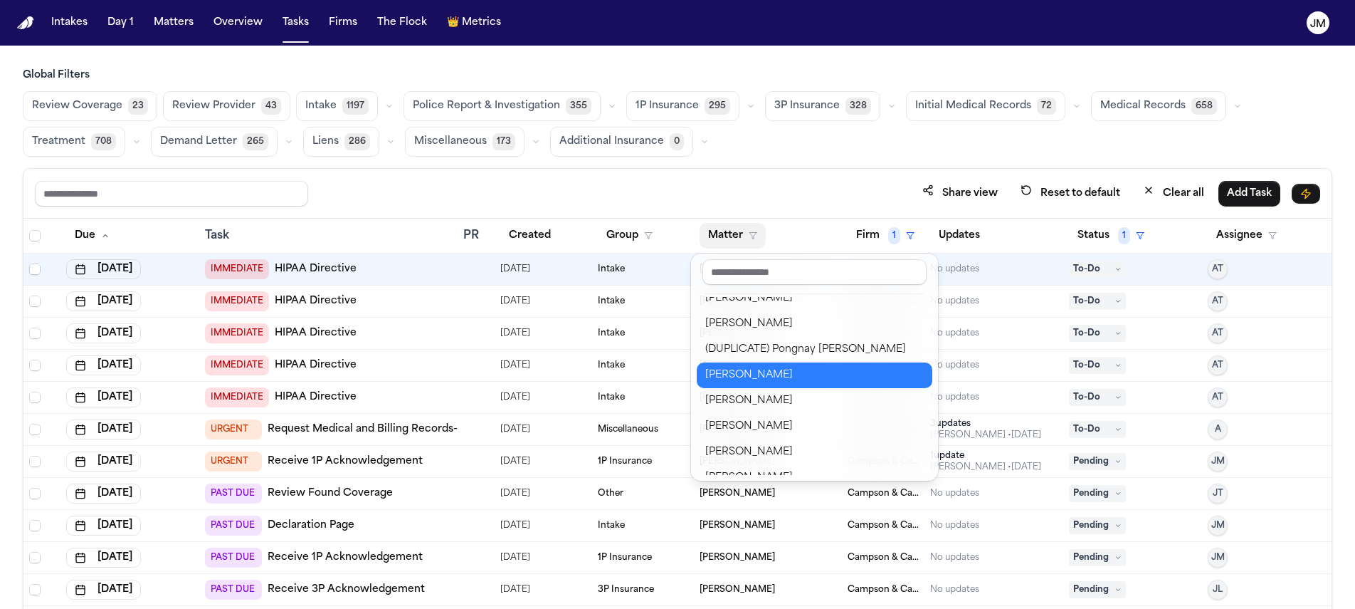
click at [745, 374] on div "[PERSON_NAME]" at bounding box center [814, 375] width 219 height 17
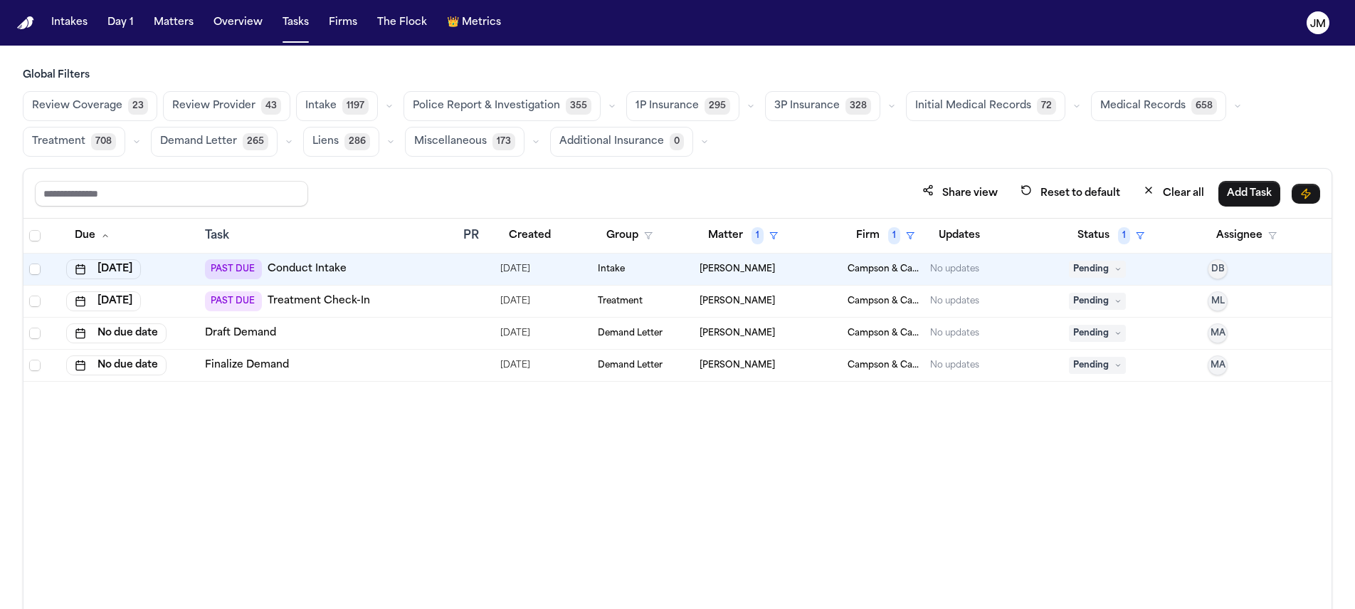
click at [1083, 274] on span "Pending" at bounding box center [1097, 269] width 57 height 17
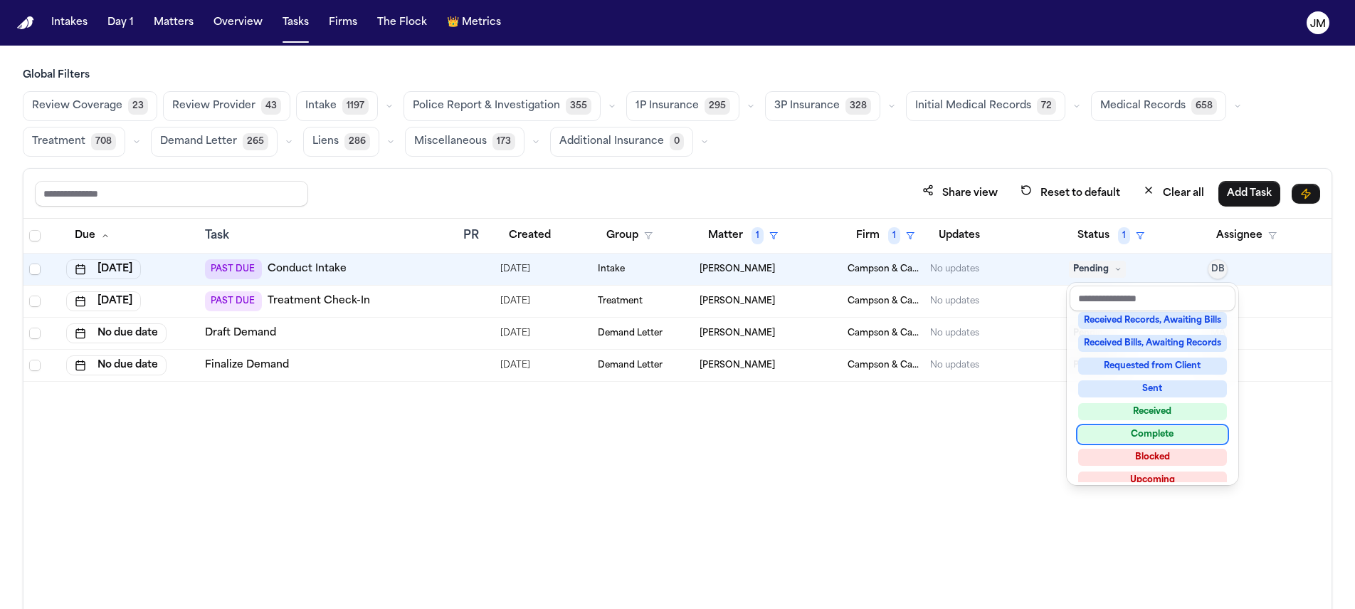
click at [1130, 429] on div "Complete" at bounding box center [1152, 434] width 149 height 17
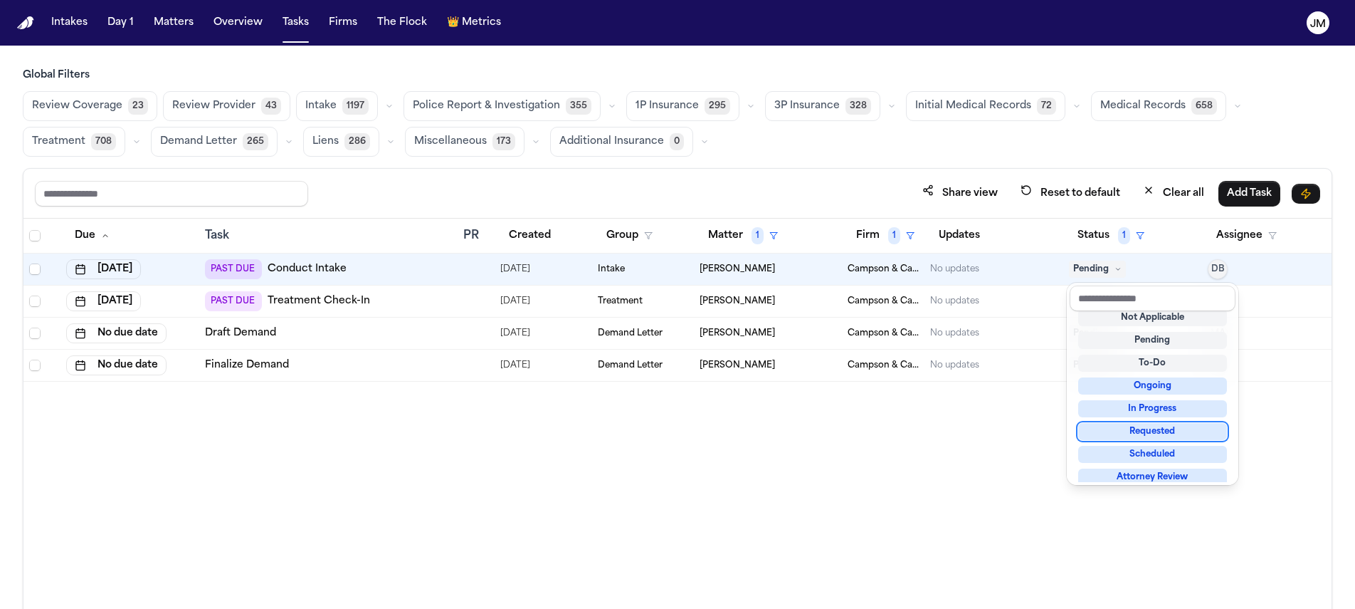
scroll to position [6, 0]
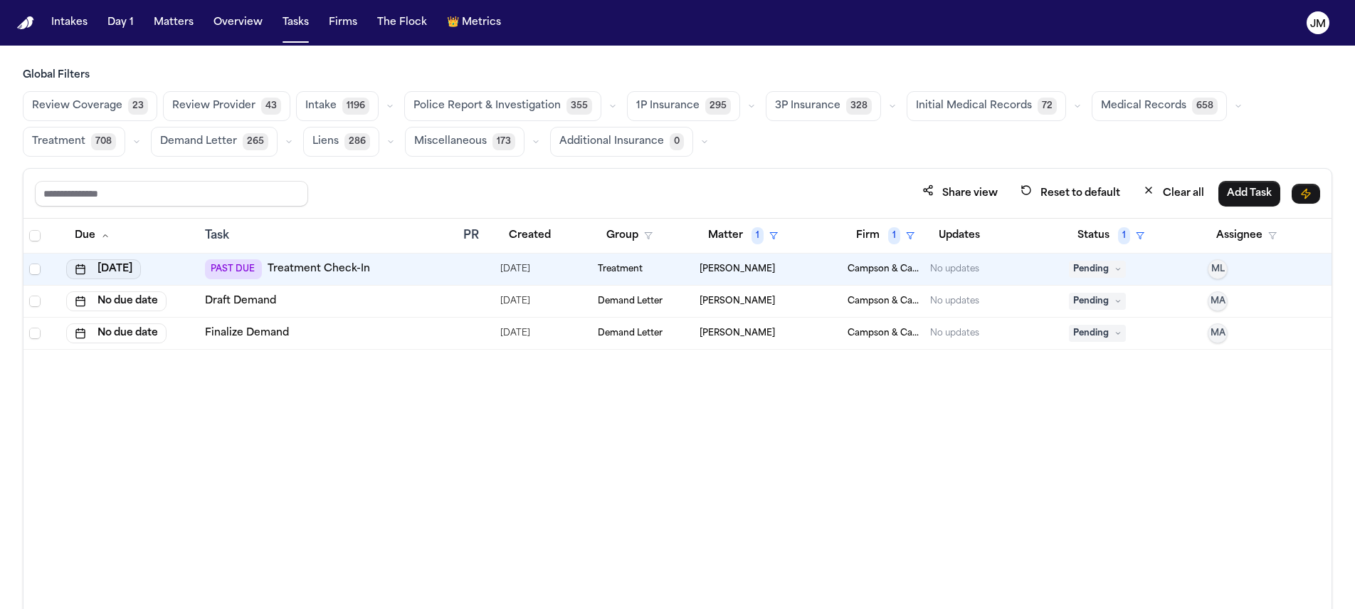
click at [111, 266] on button "[DATE]" at bounding box center [103, 269] width 75 height 20
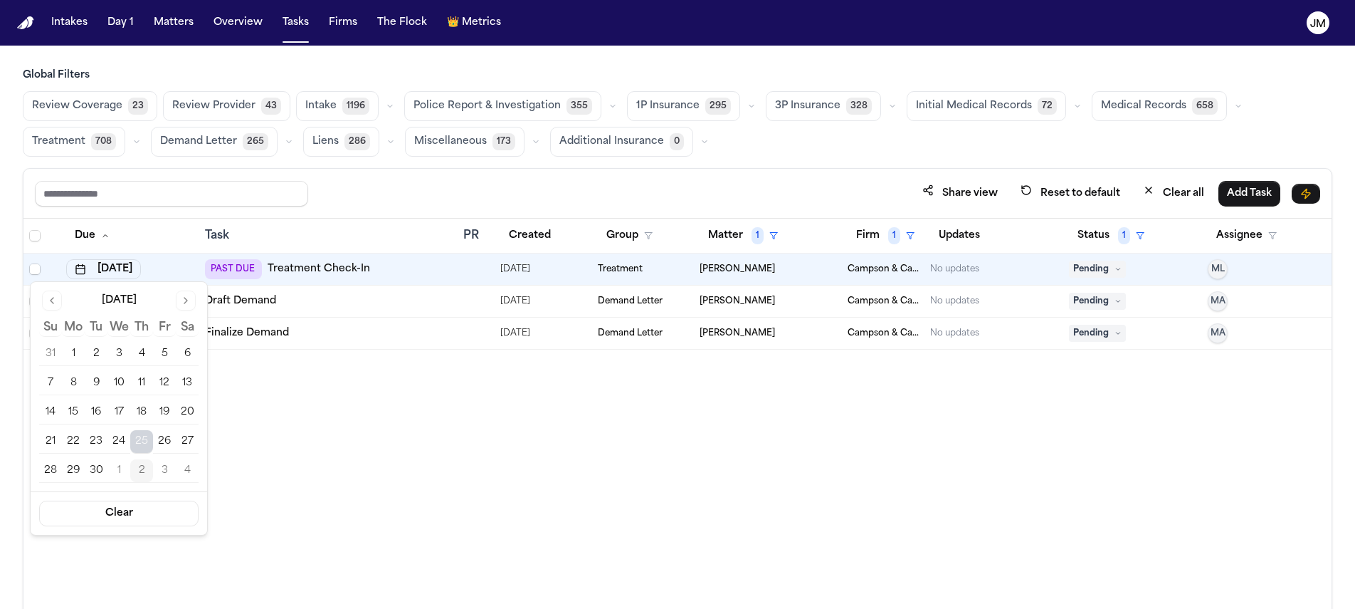
click at [189, 298] on button "Go to next month" at bounding box center [186, 300] width 20 height 20
click at [72, 383] on button "6" at bounding box center [73, 383] width 23 height 23
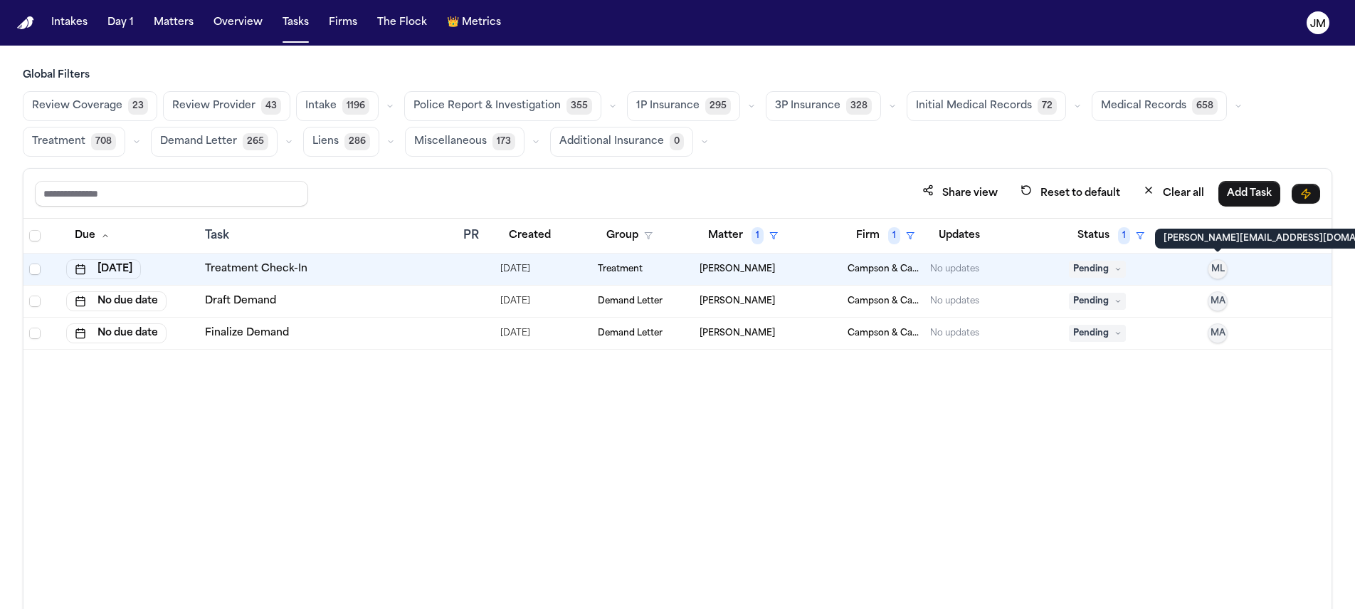
click at [1209, 269] on button "ML" at bounding box center [1218, 269] width 20 height 20
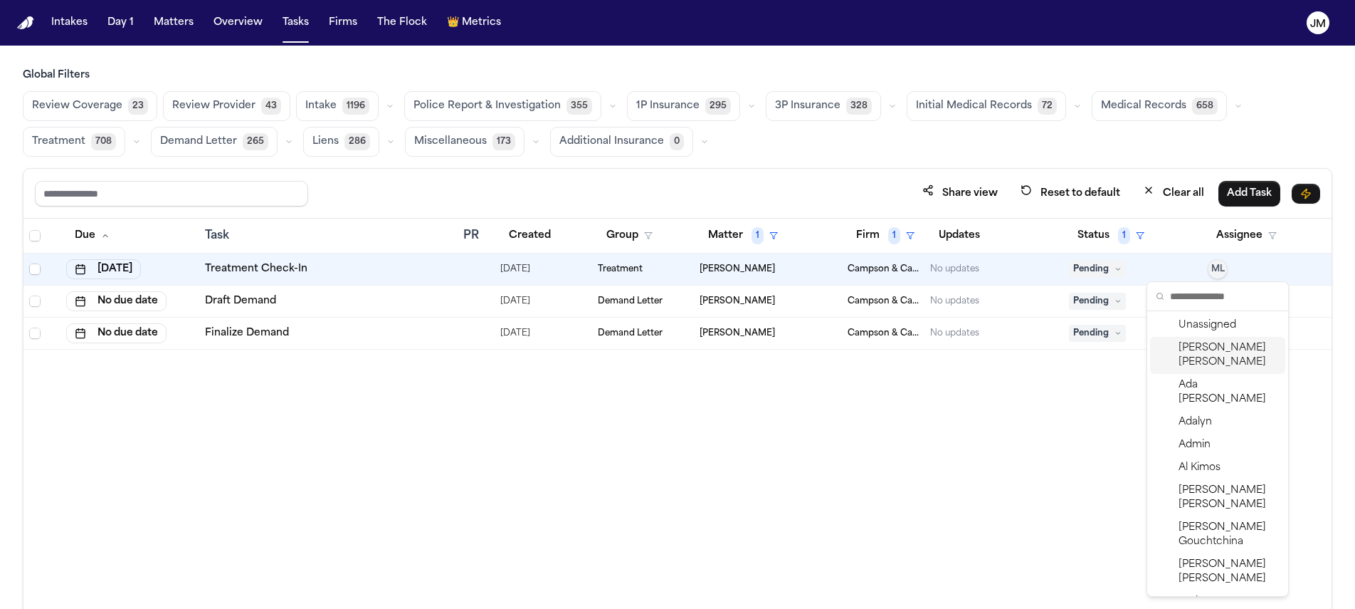
click at [1214, 364] on span "[PERSON_NAME]" at bounding box center [1229, 355] width 101 height 28
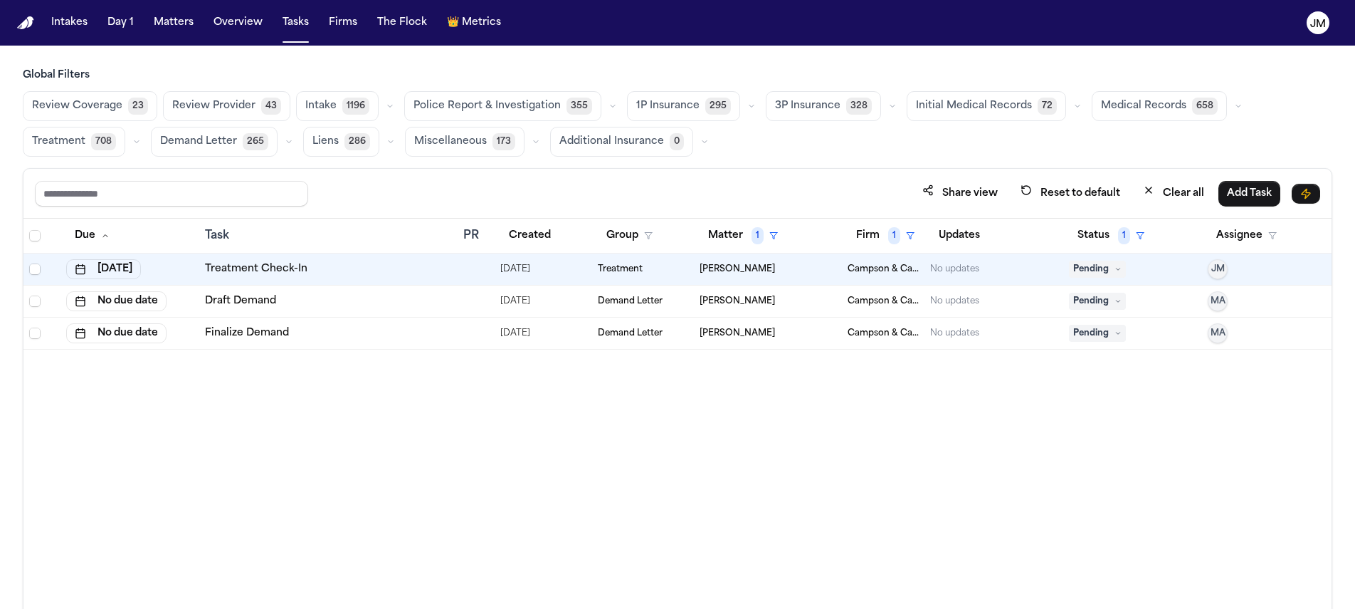
click at [801, 429] on div "Due Task PR Created Group Matter 1 Firm 1 Updates Status 1 Assignee [DATE] Trea…" at bounding box center [677, 445] width 1308 height 452
click at [729, 226] on button "Matter 1" at bounding box center [743, 236] width 87 height 26
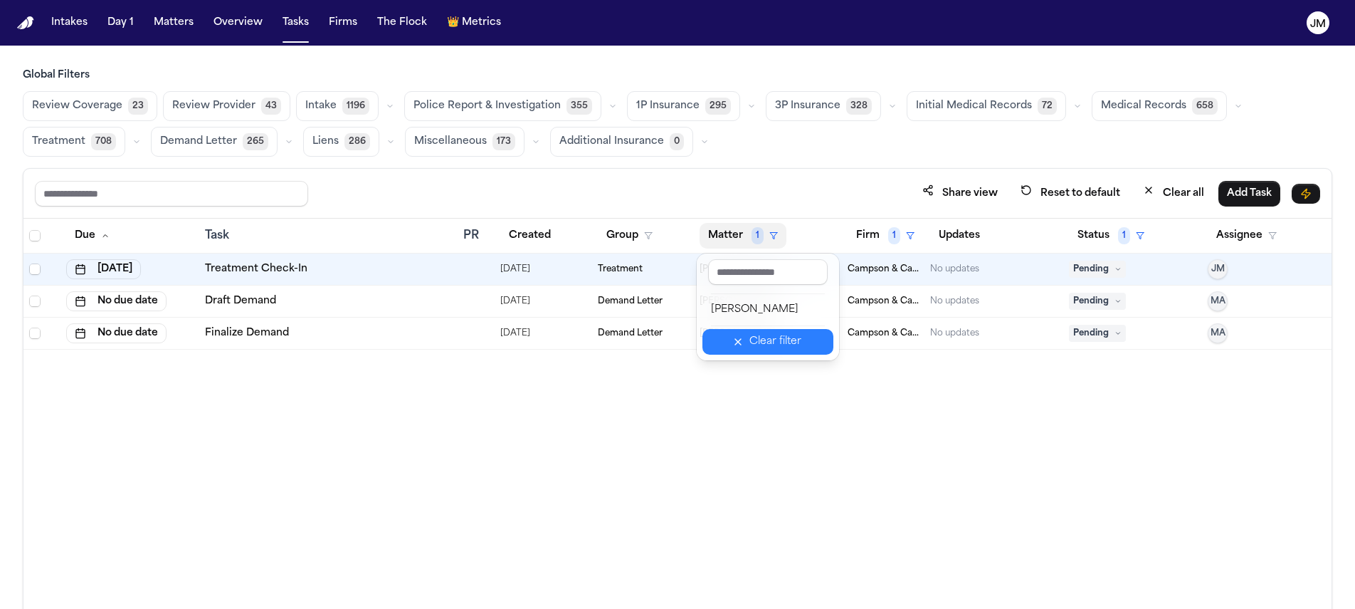
click at [777, 340] on div "Clear filter" at bounding box center [776, 341] width 52 height 17
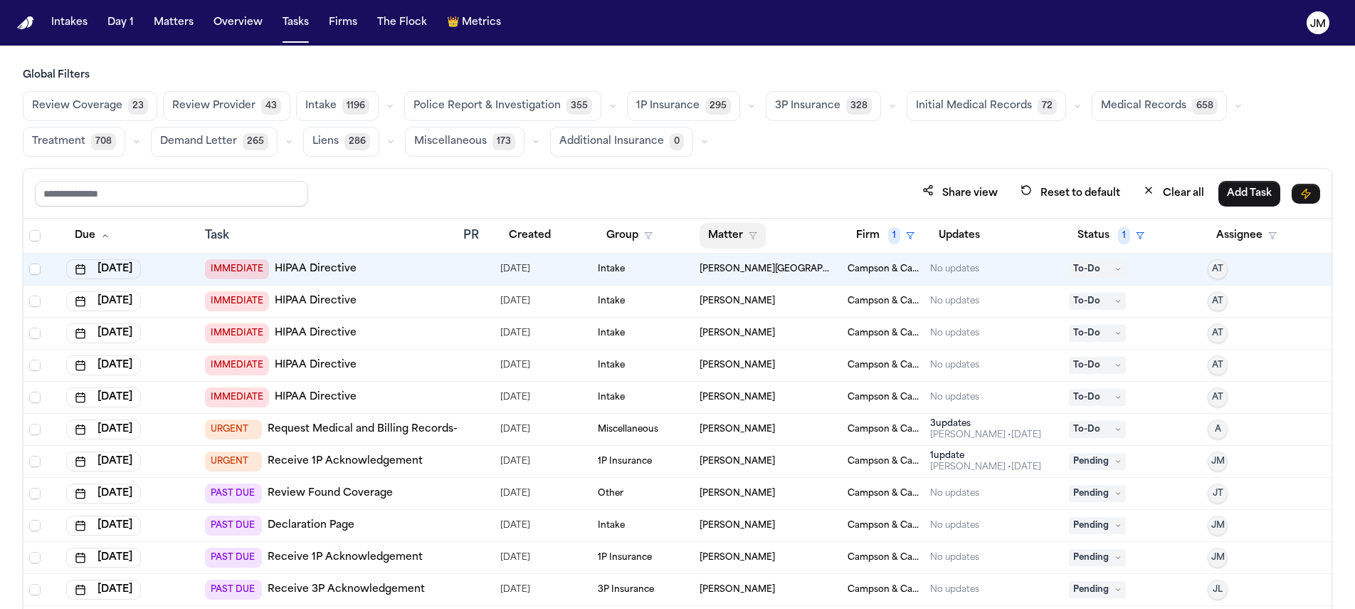
click at [718, 232] on button "Matter" at bounding box center [733, 236] width 66 height 26
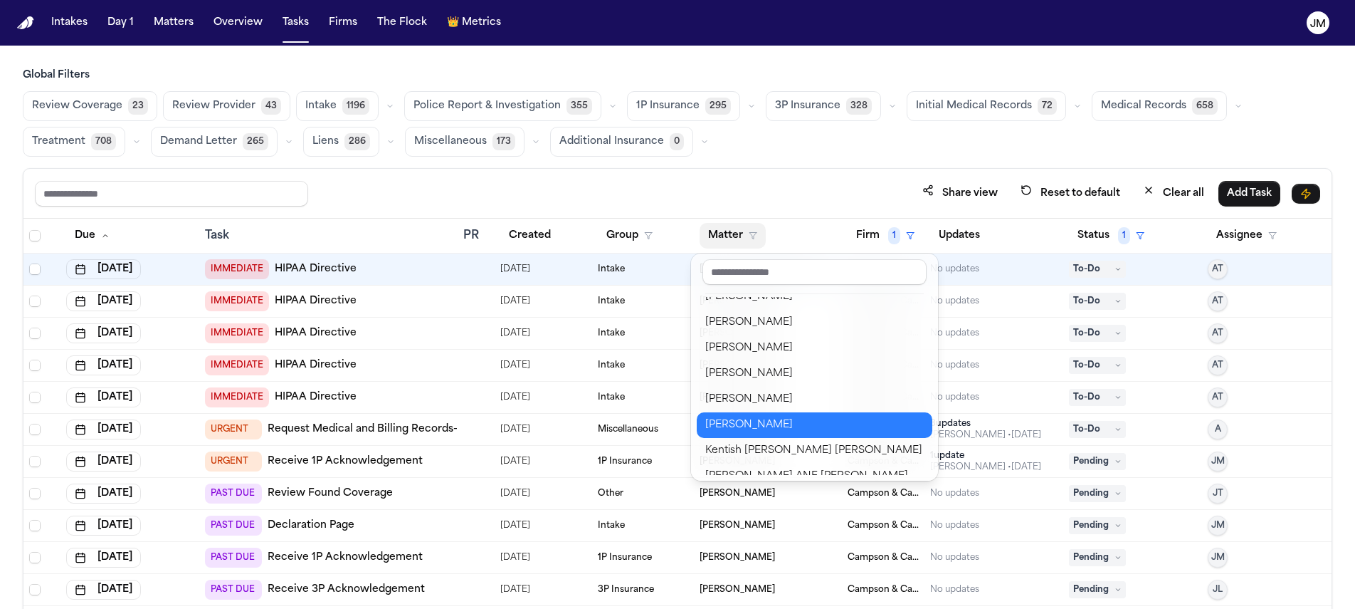
scroll to position [782, 0]
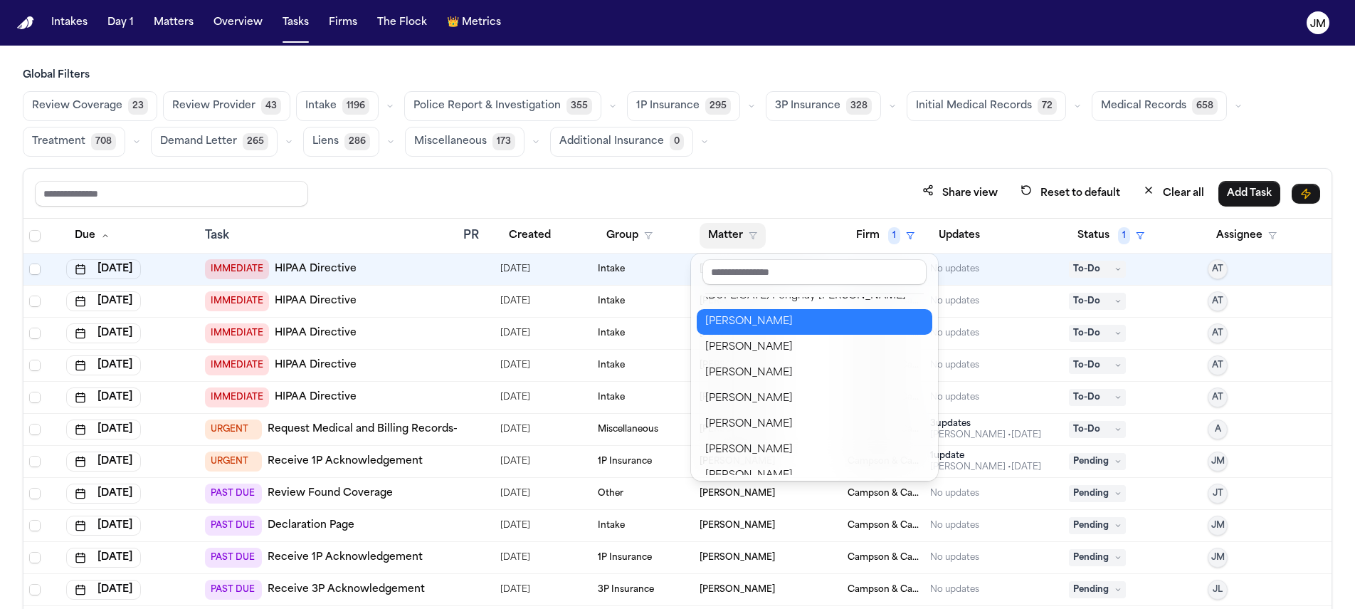
click at [766, 317] on div "[PERSON_NAME]" at bounding box center [814, 321] width 219 height 17
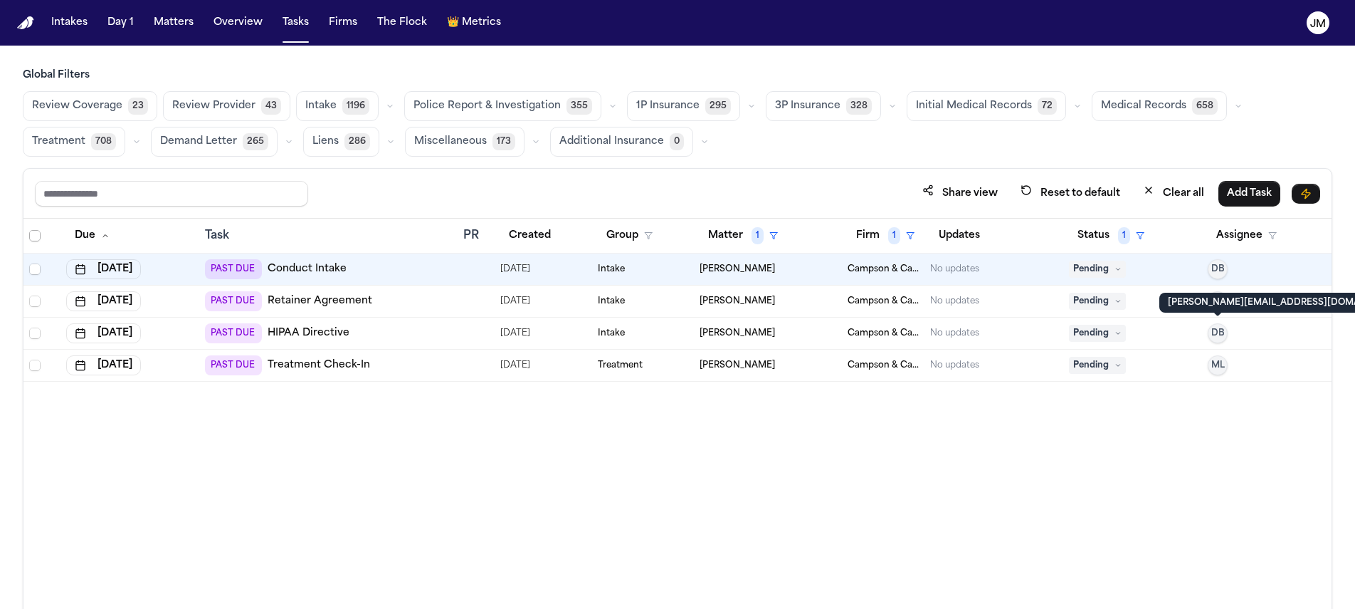
click at [37, 233] on span "Select all" at bounding box center [34, 235] width 11 height 11
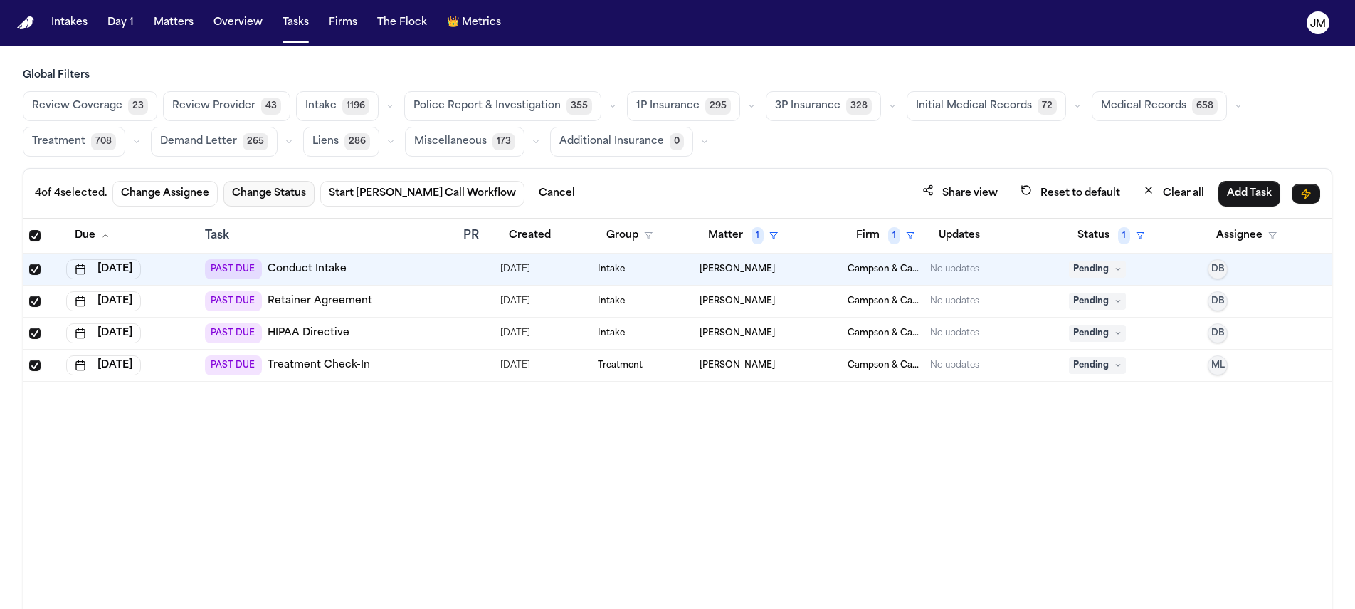
click at [247, 187] on button "Change Status" at bounding box center [269, 194] width 91 height 26
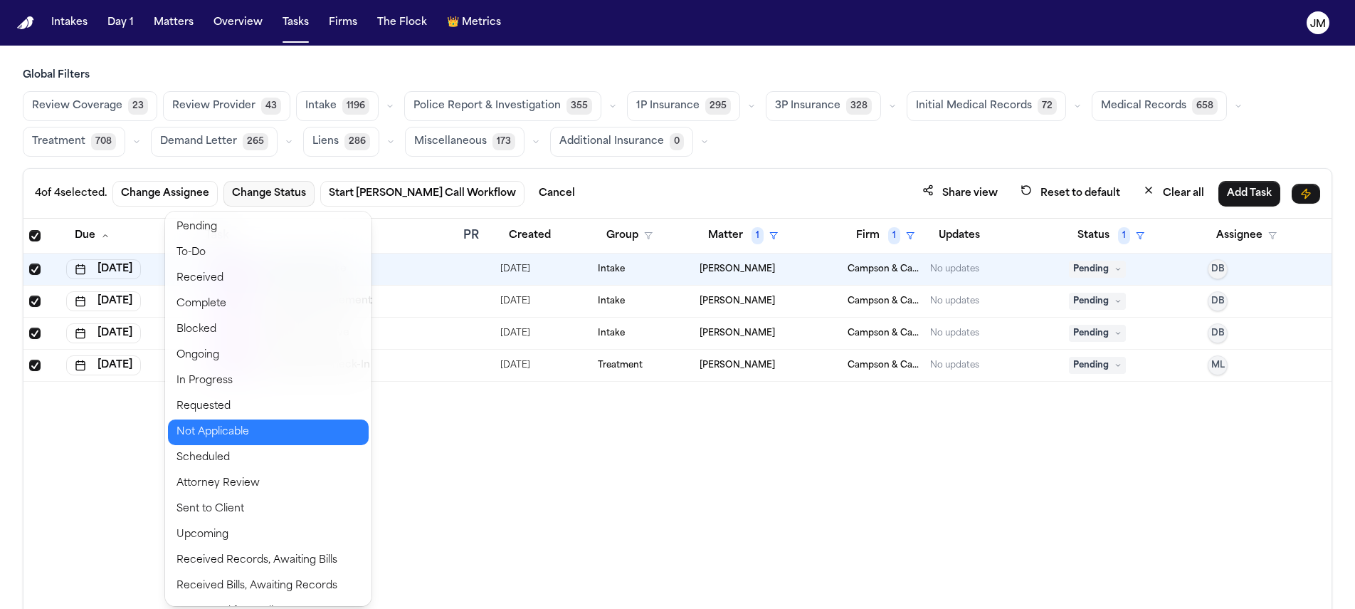
click at [236, 431] on button "Not Applicable" at bounding box center [268, 432] width 201 height 26
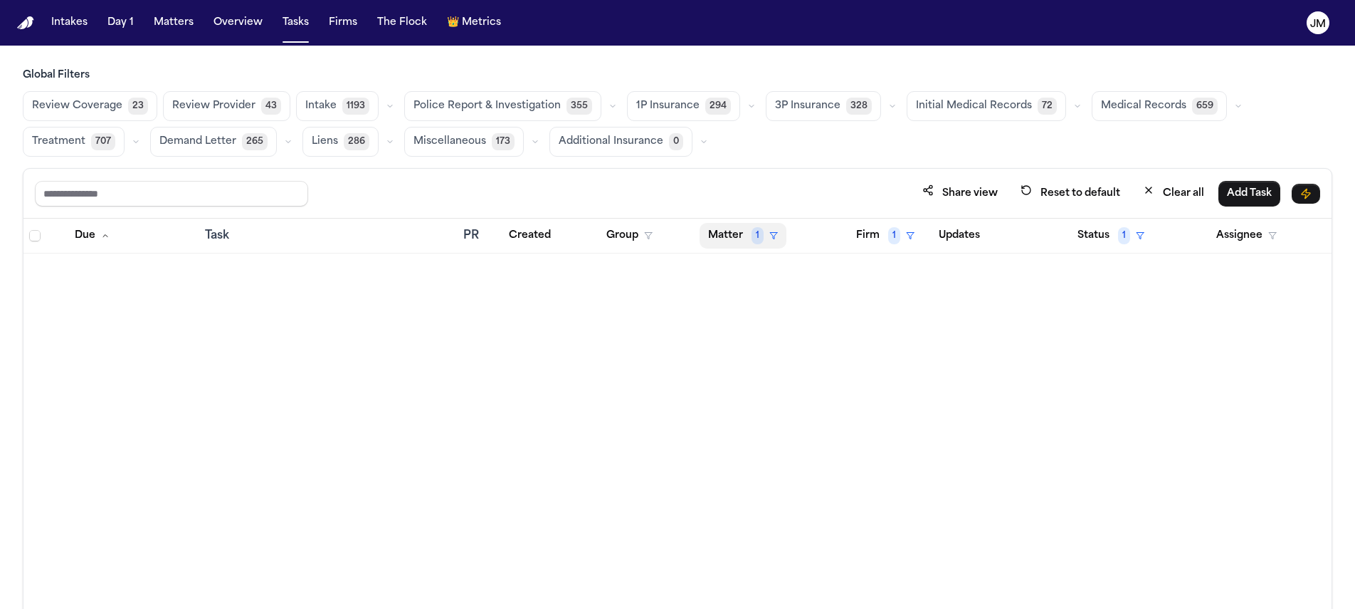
click at [765, 233] on button "Matter 1" at bounding box center [743, 236] width 87 height 26
click at [758, 332] on button "Clear filter" at bounding box center [768, 342] width 131 height 26
click at [740, 236] on button "Matter" at bounding box center [733, 236] width 66 height 26
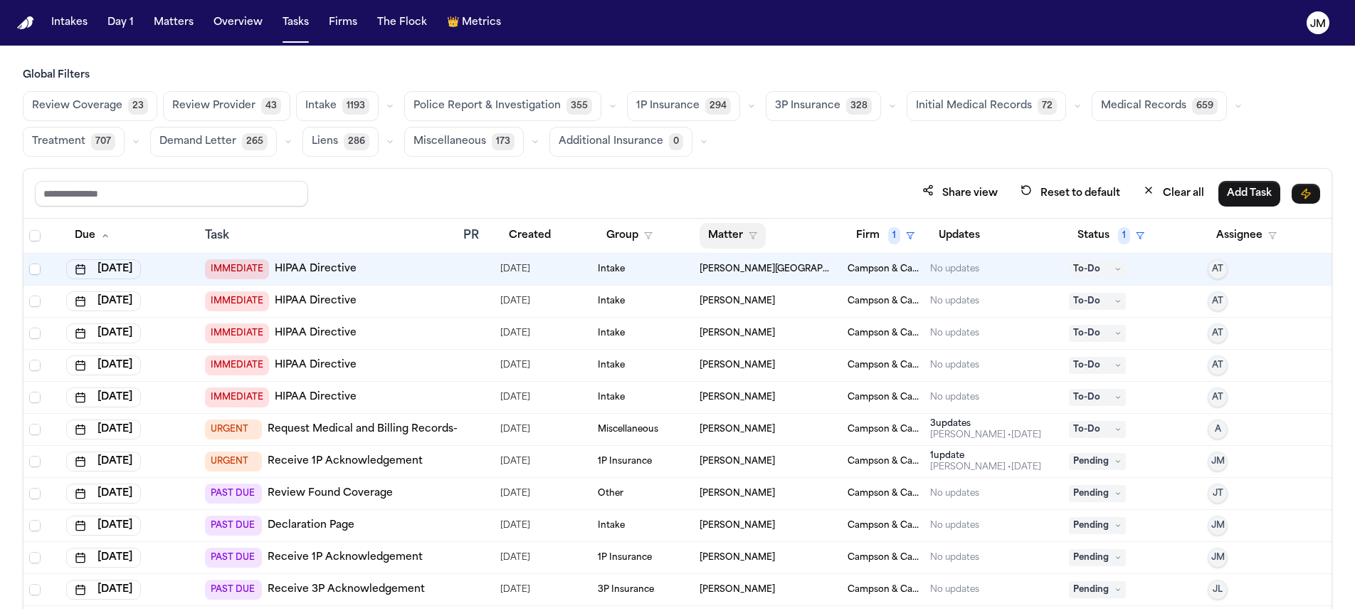
click at [726, 226] on button "Matter" at bounding box center [733, 236] width 66 height 26
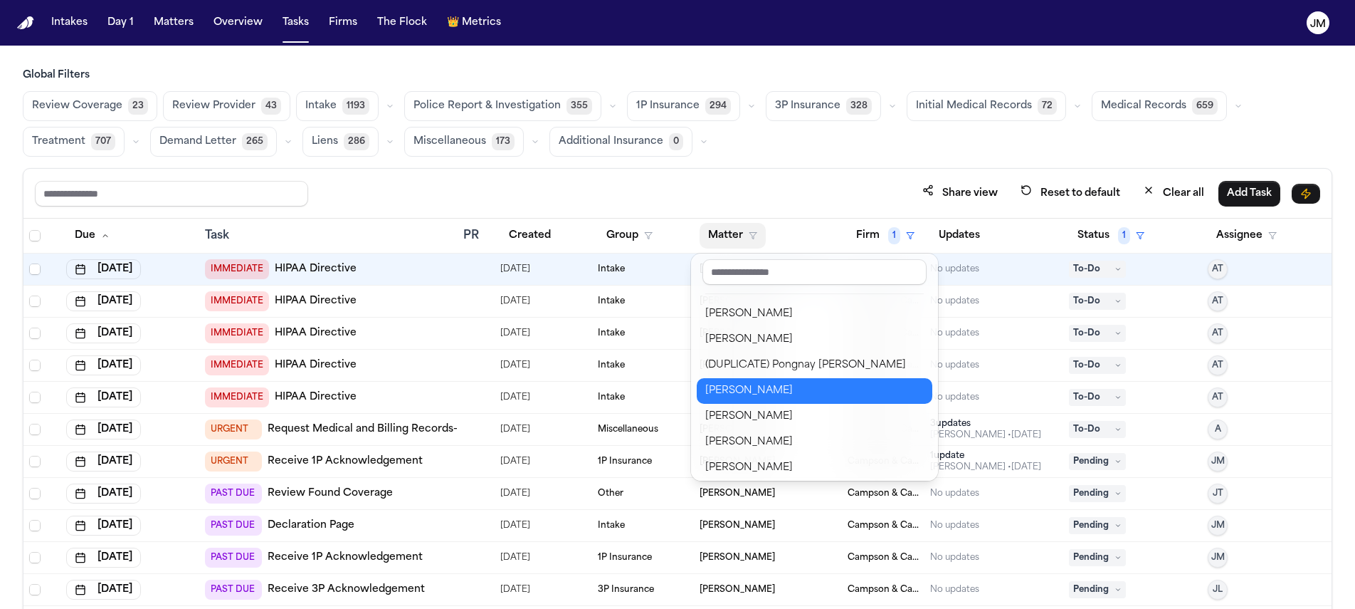
scroll to position [715, 0]
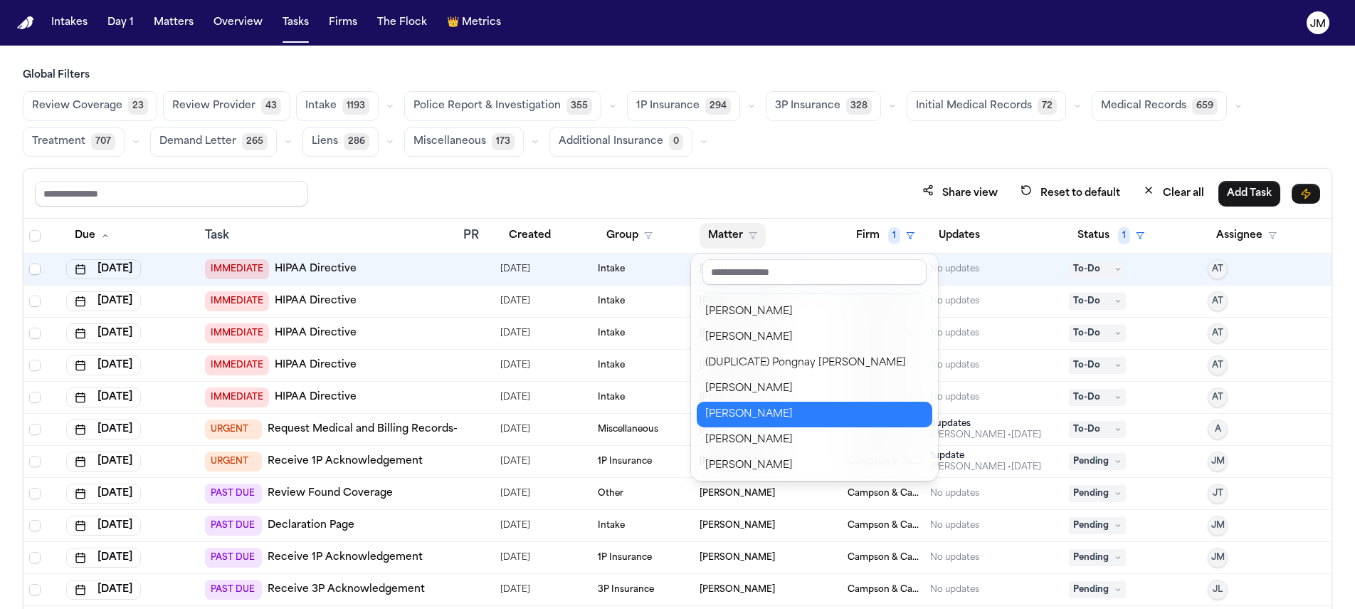
drag, startPoint x: 764, startPoint y: 411, endPoint x: 745, endPoint y: 378, distance: 38.2
click at [764, 411] on div "[PERSON_NAME]" at bounding box center [814, 414] width 219 height 17
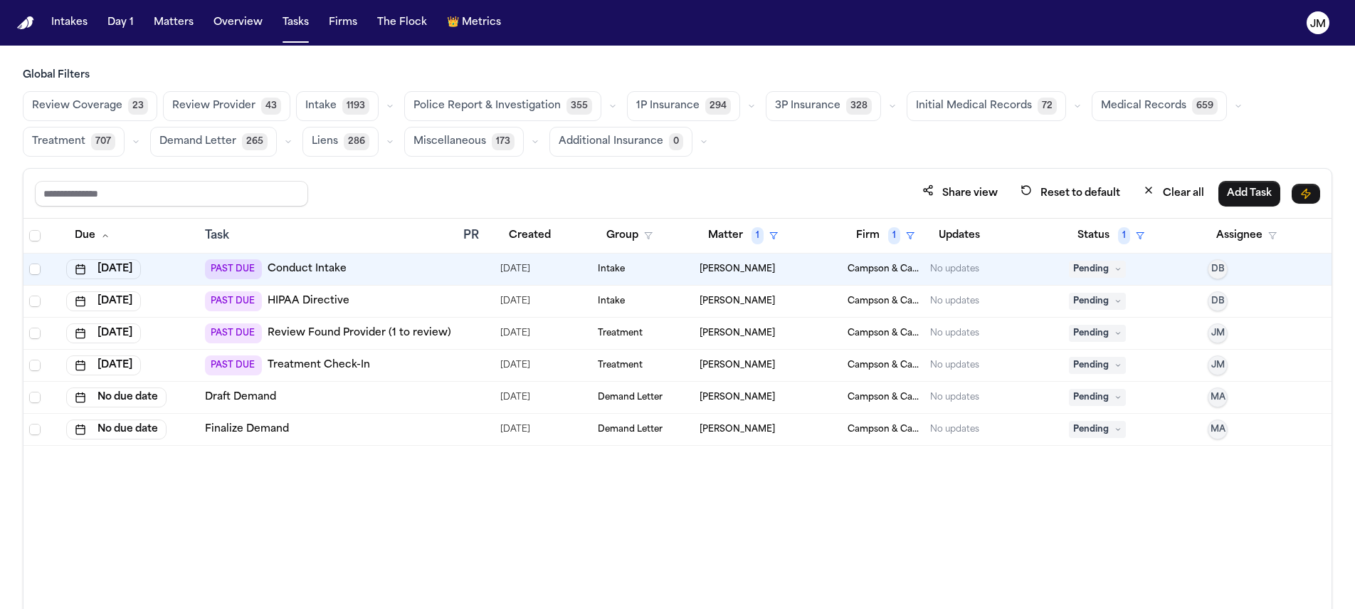
click at [1091, 268] on span "Pending" at bounding box center [1097, 269] width 57 height 17
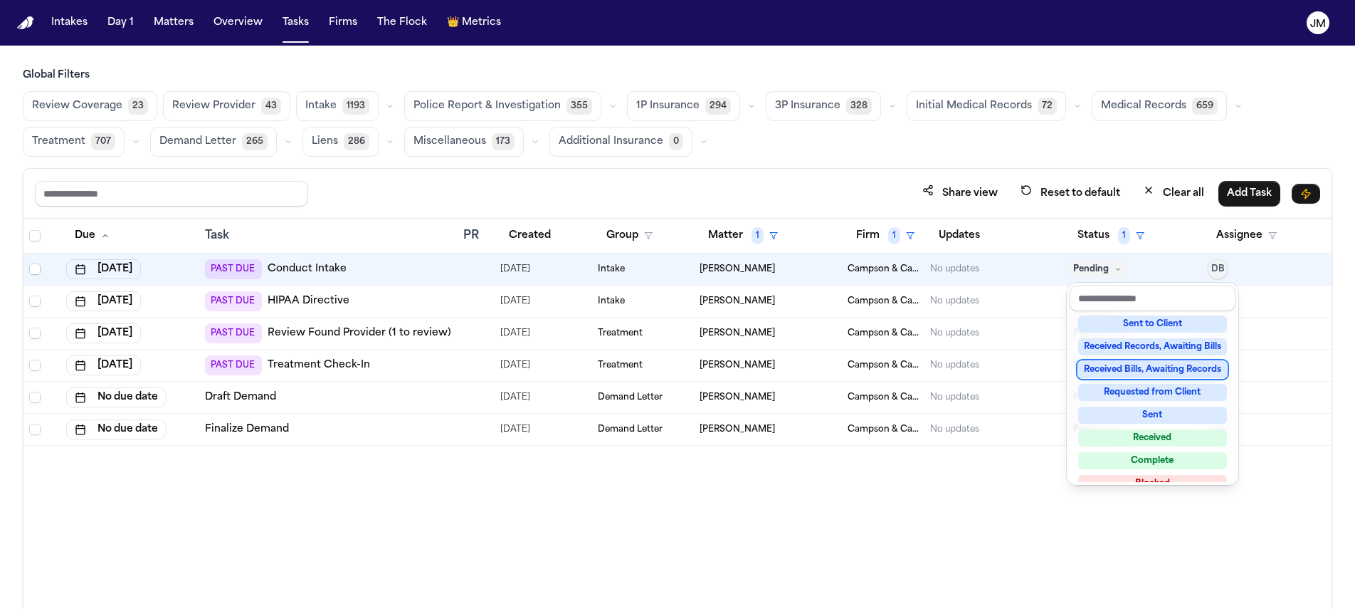
scroll to position [222, 0]
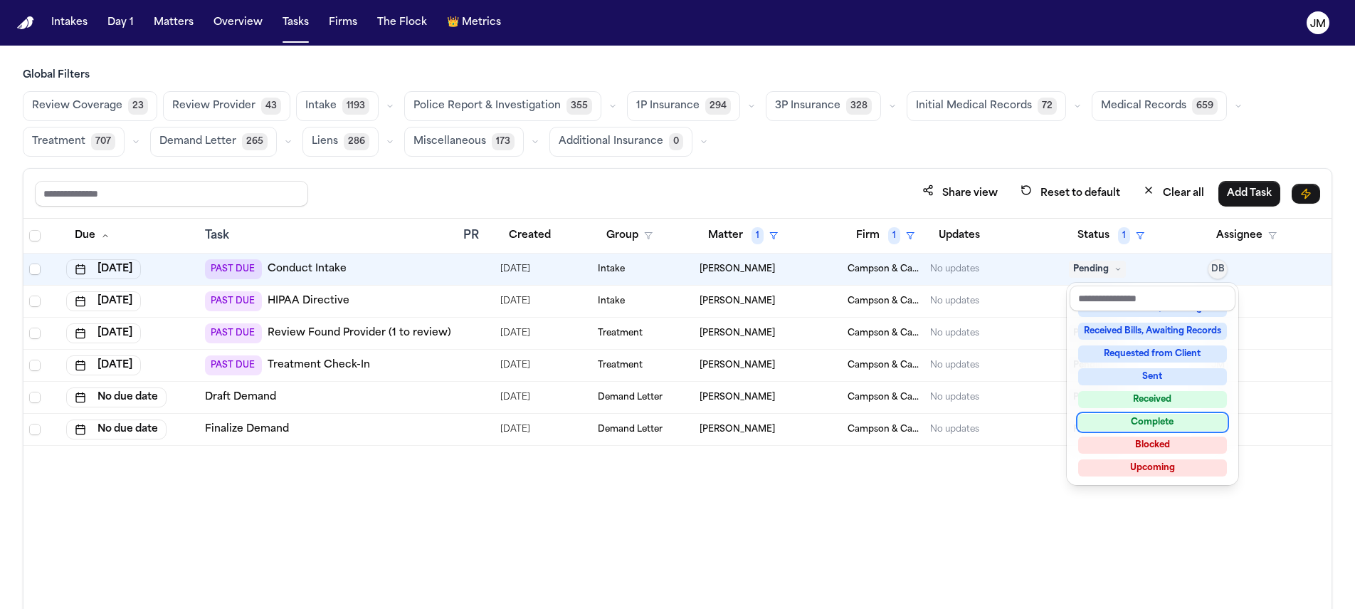
click at [1126, 425] on div "Complete" at bounding box center [1152, 422] width 149 height 17
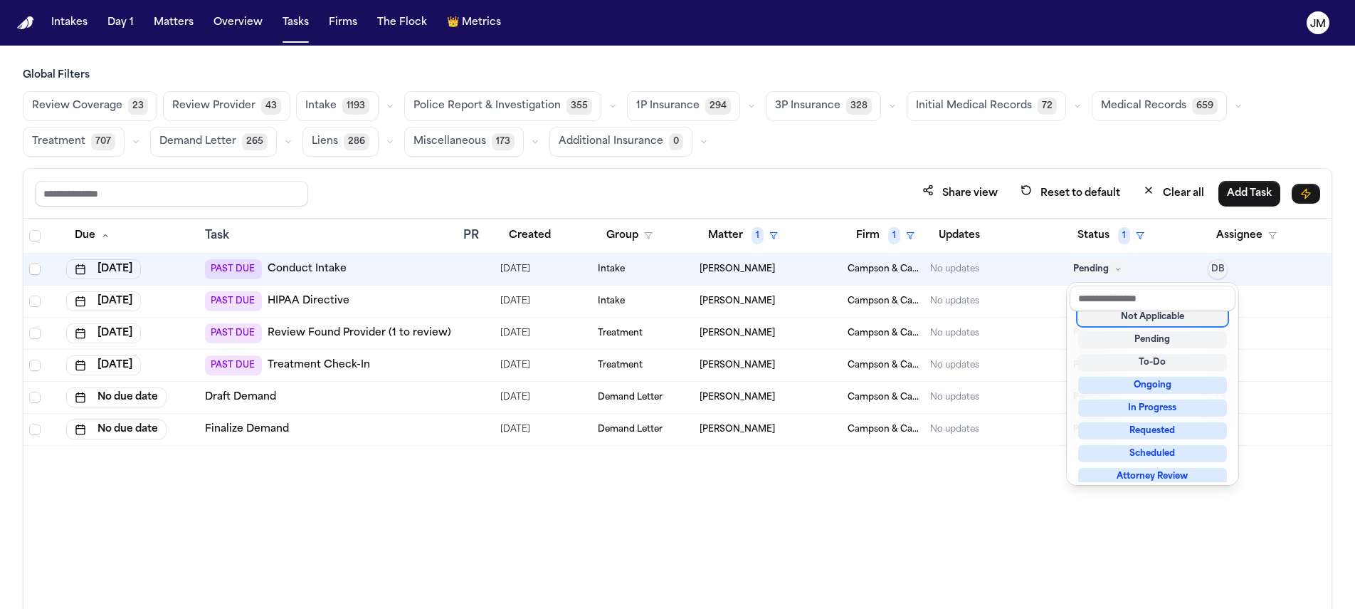
scroll to position [6, 0]
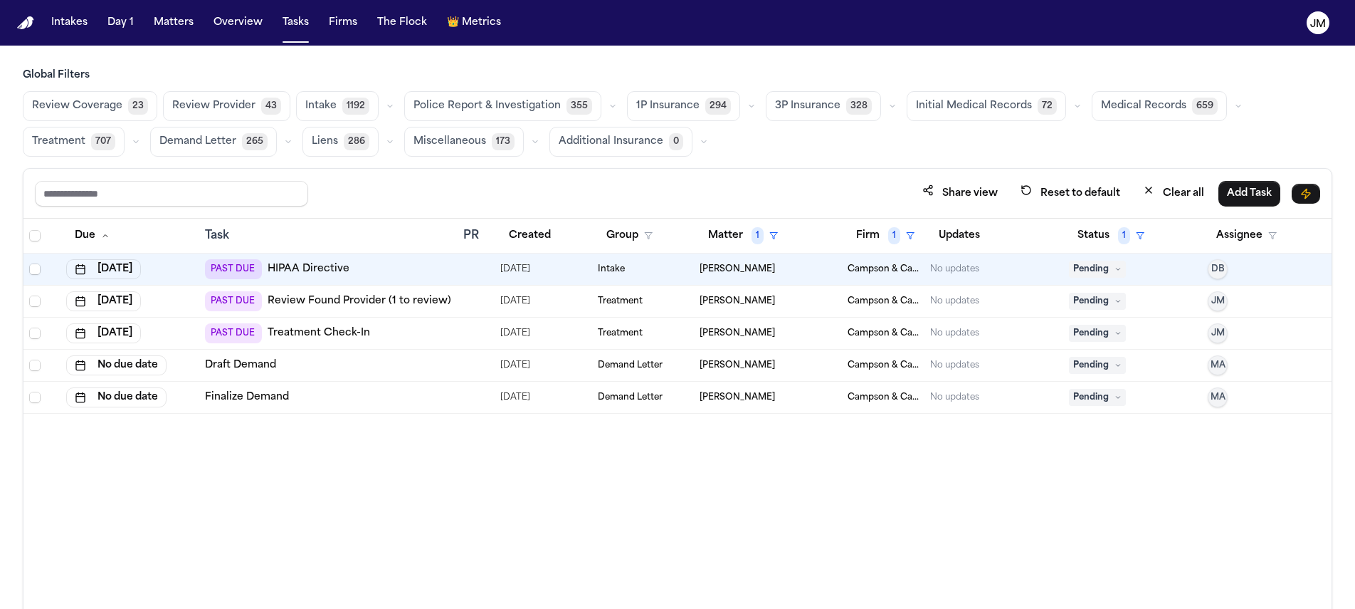
click at [976, 473] on div "Due Task PR Created Group Matter 1 Firm 1 Updates Status 1 Assignee [DATE] PAST…" at bounding box center [677, 445] width 1308 height 452
click at [159, 342] on td "[DATE]" at bounding box center [130, 333] width 139 height 32
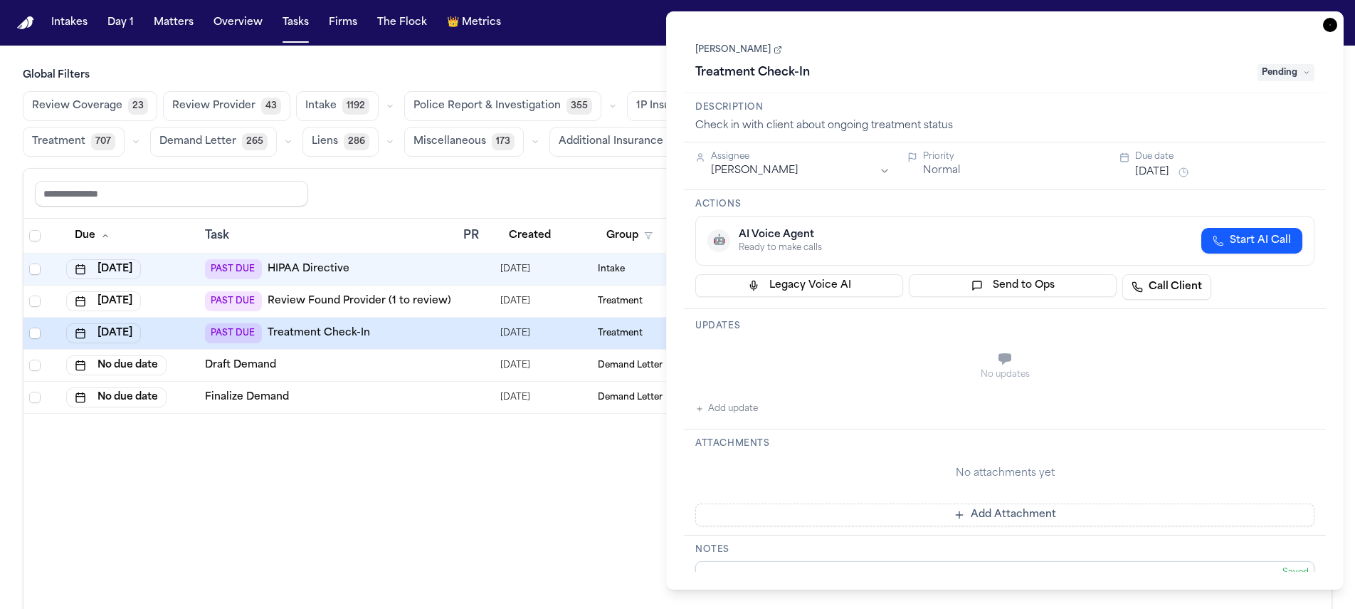
click at [1334, 25] on icon "button" at bounding box center [1330, 25] width 14 height 14
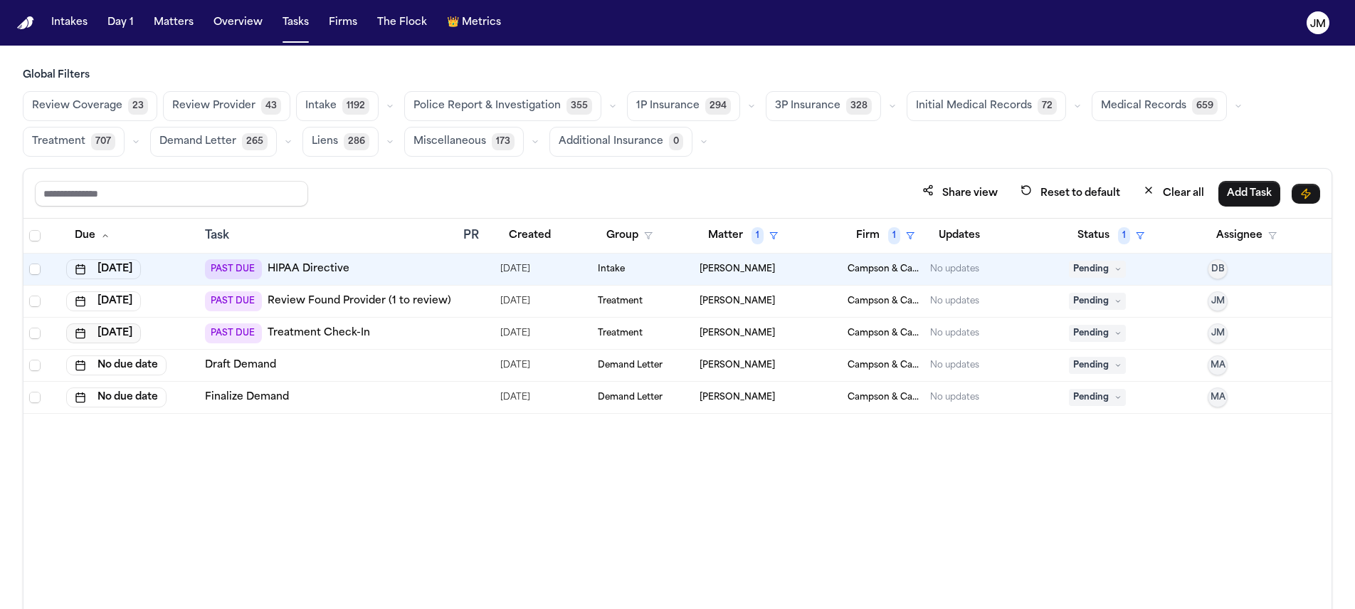
click at [130, 336] on button "[DATE]" at bounding box center [103, 333] width 75 height 20
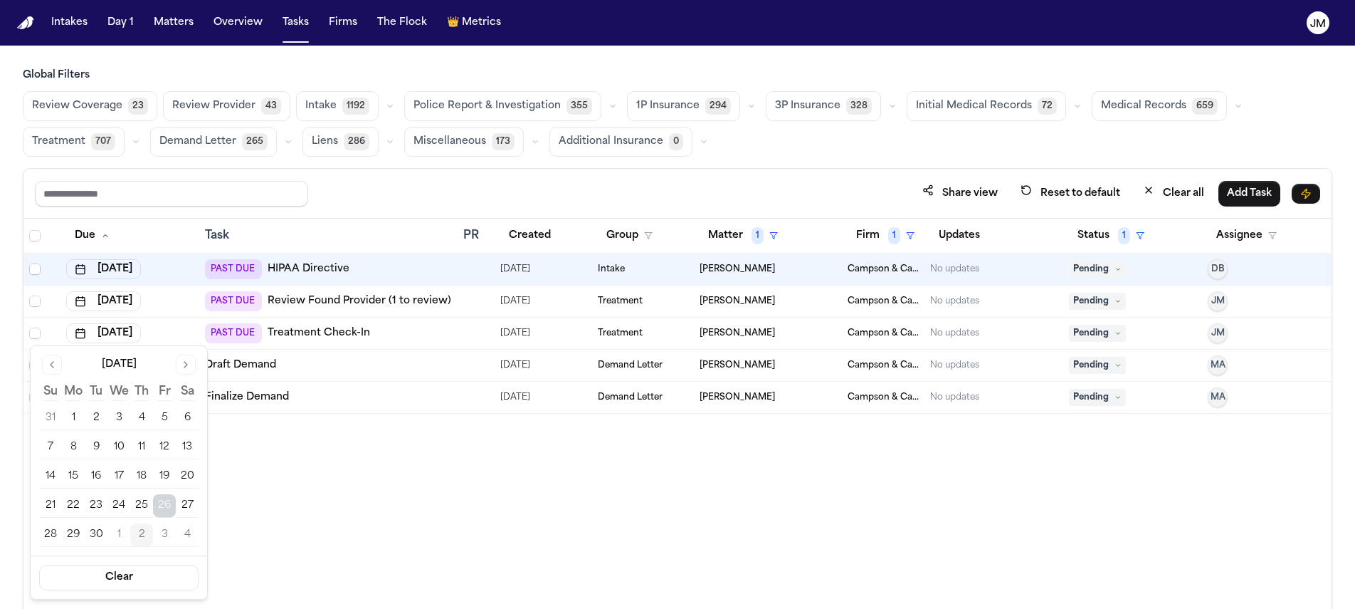
click at [189, 372] on button "Go to next month" at bounding box center [186, 365] width 20 height 20
click at [66, 448] on button "6" at bounding box center [73, 447] width 23 height 23
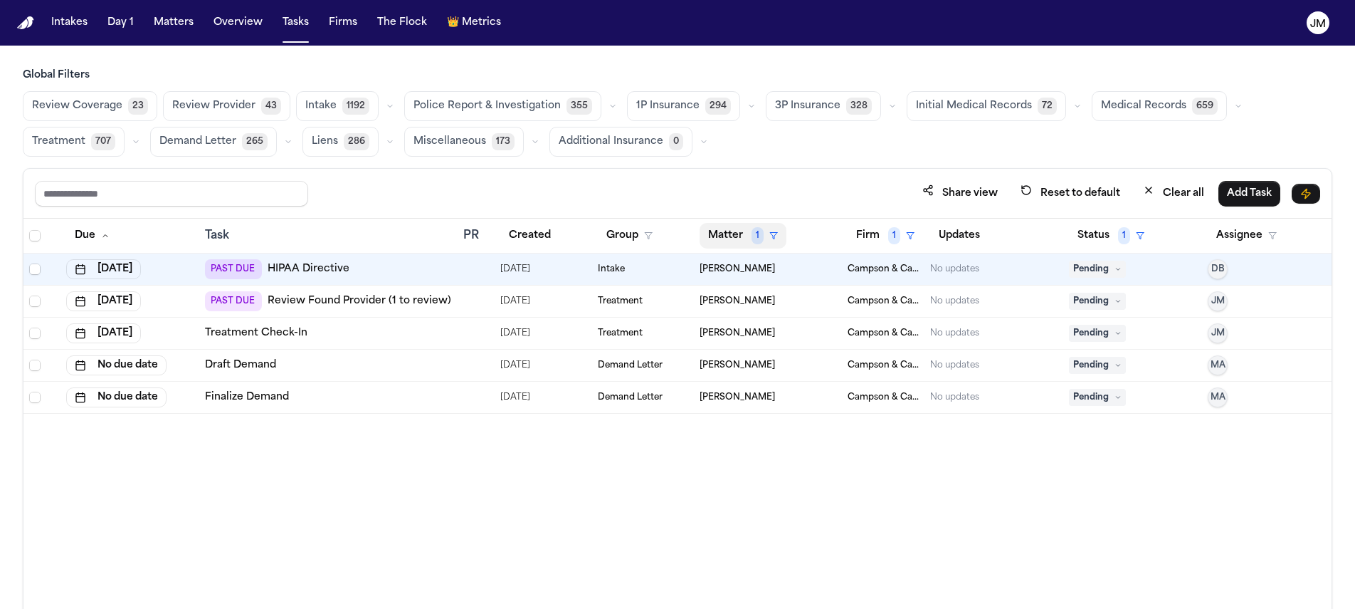
click at [762, 233] on button "Matter 1" at bounding box center [743, 236] width 87 height 26
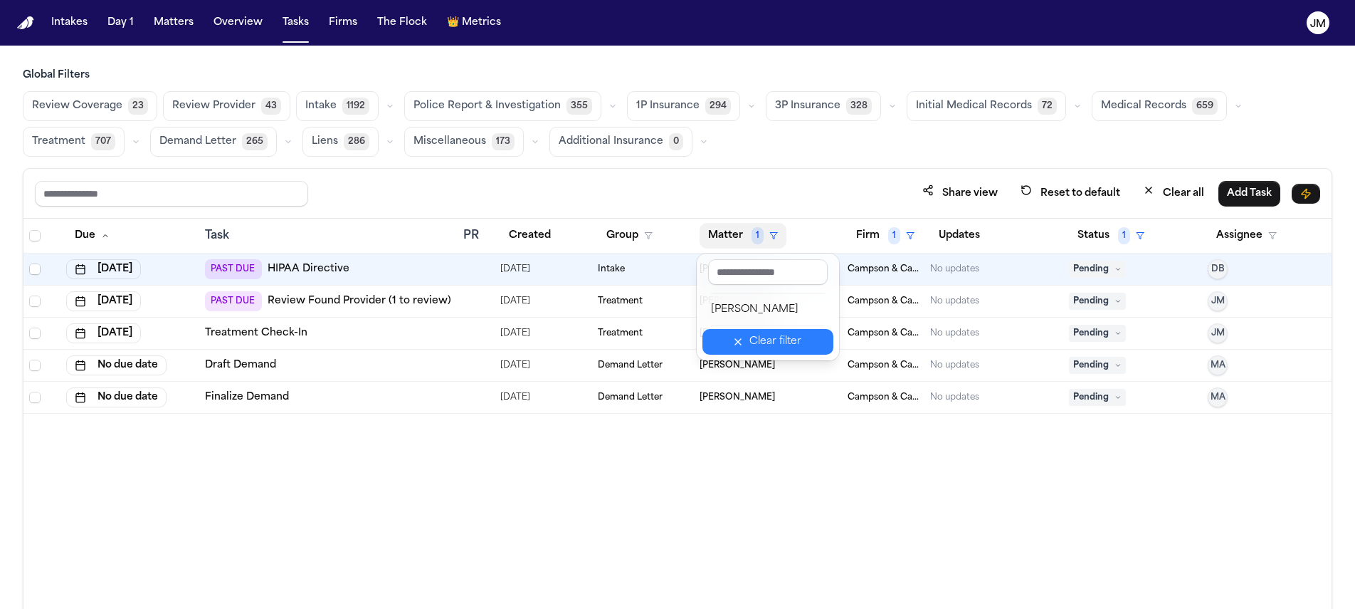
click at [791, 331] on button "Clear filter" at bounding box center [768, 342] width 131 height 26
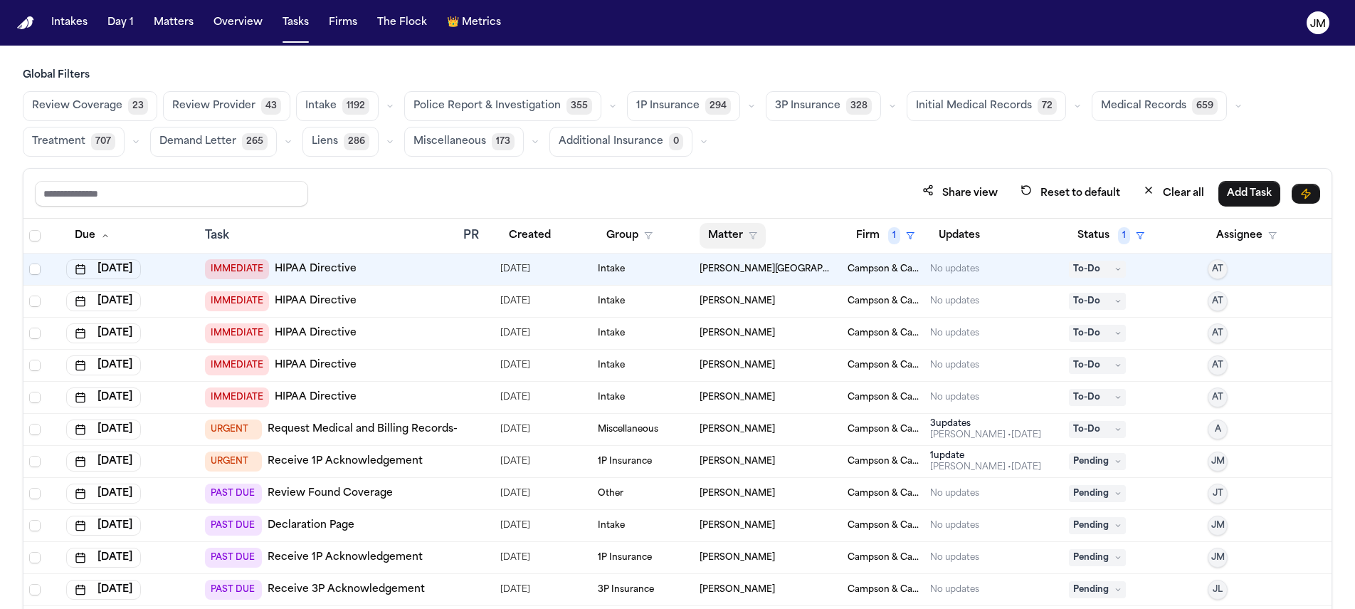
click at [705, 230] on button "Matter" at bounding box center [733, 236] width 66 height 26
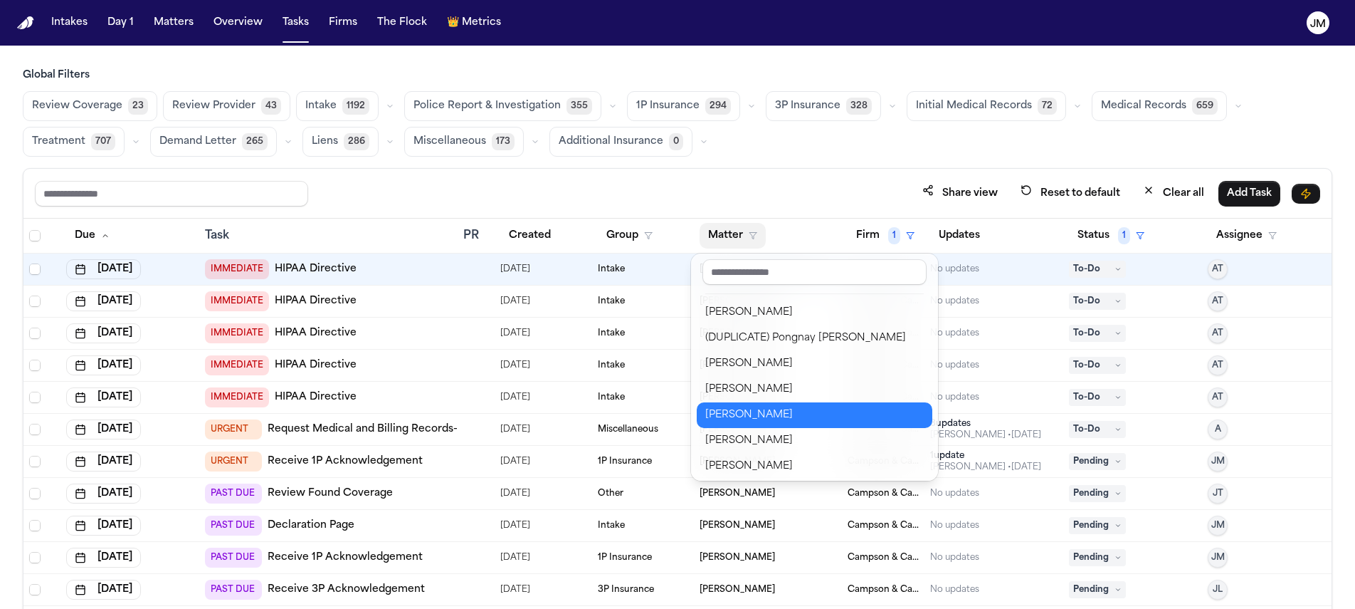
scroll to position [773, 0]
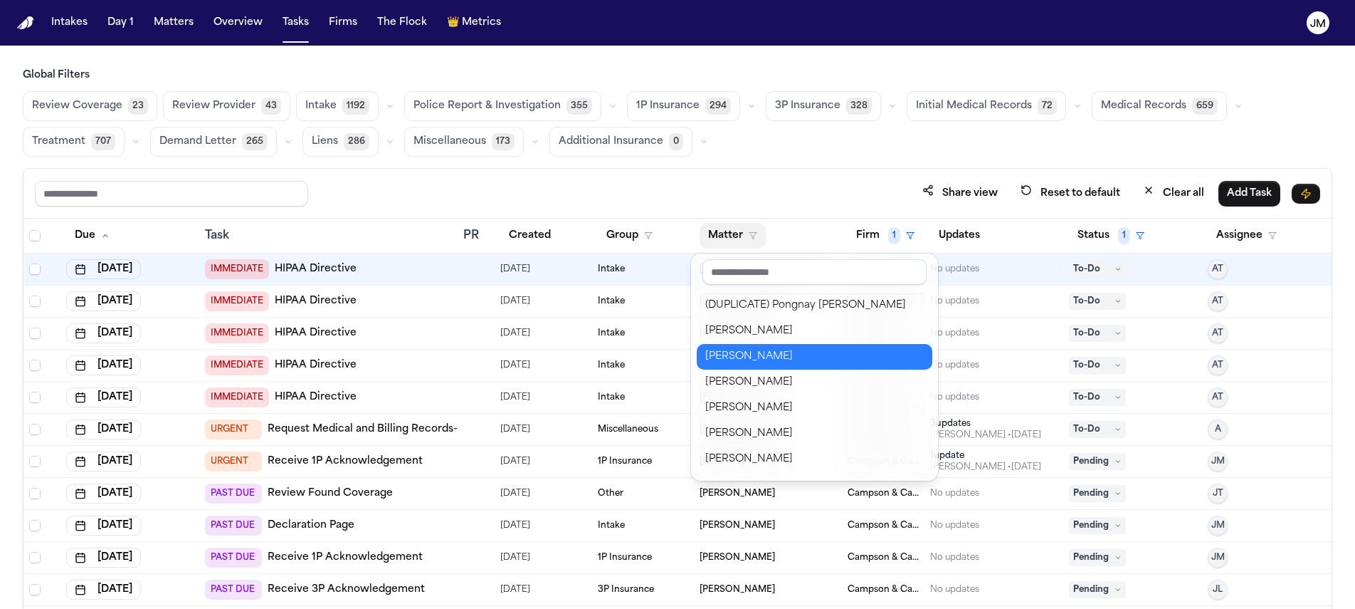
click at [724, 356] on div "[PERSON_NAME]" at bounding box center [814, 356] width 219 height 17
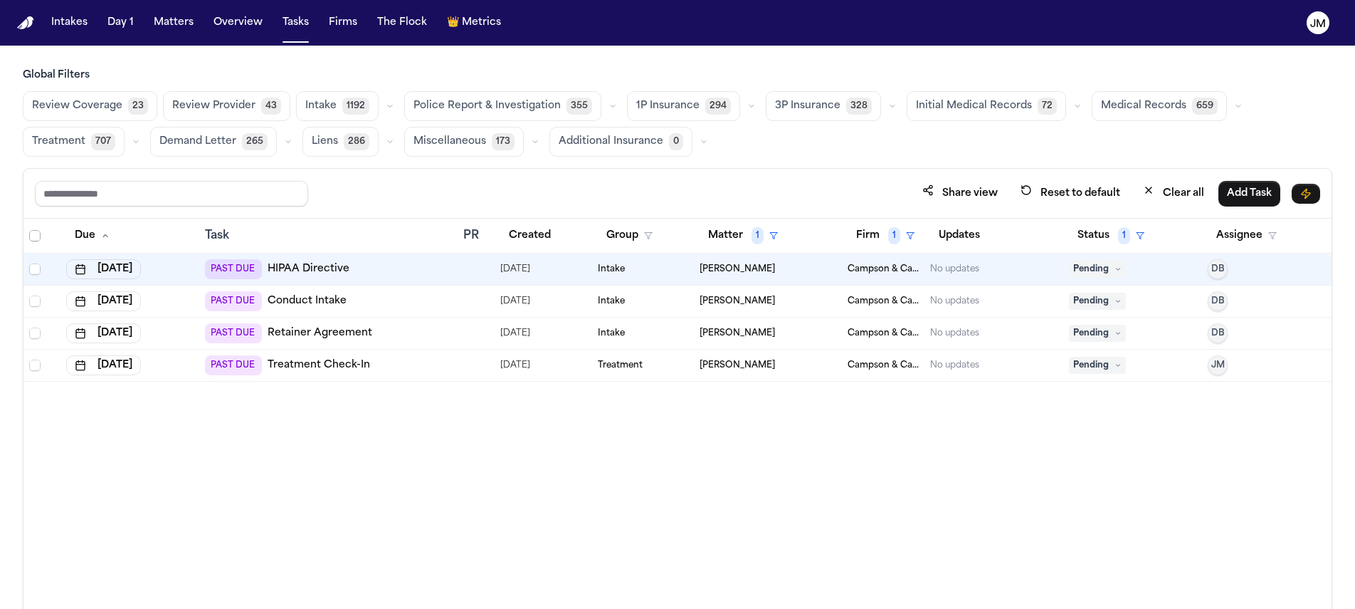
click at [37, 233] on span "Select all" at bounding box center [34, 235] width 11 height 11
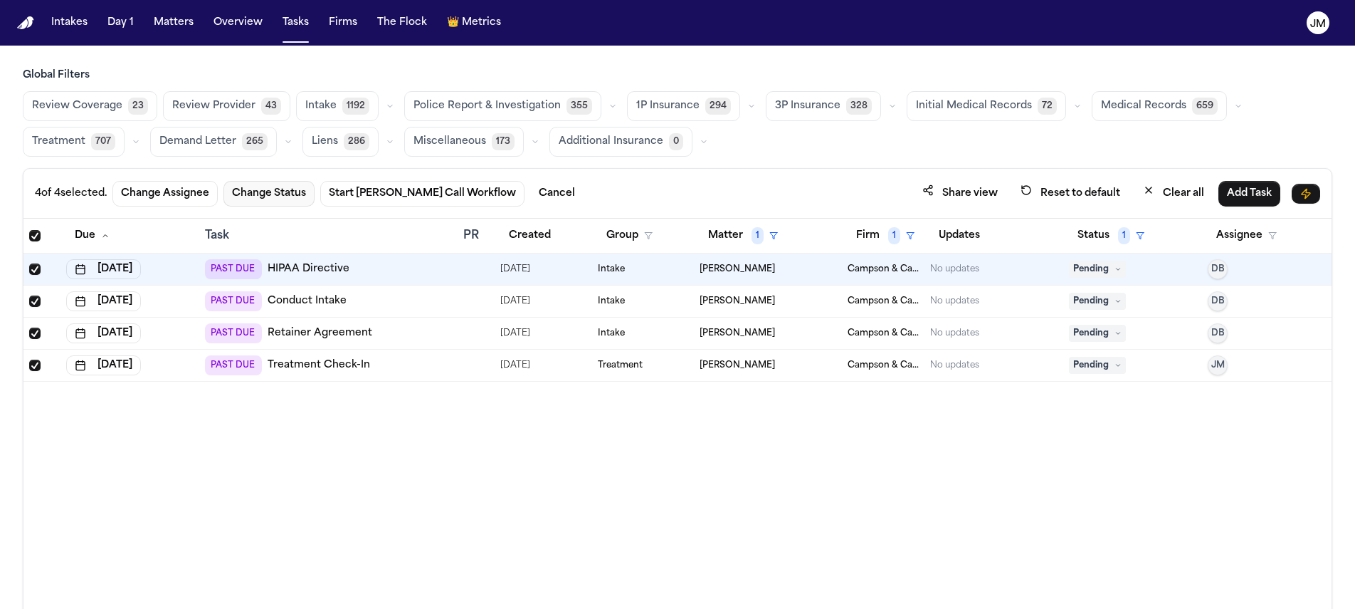
click at [306, 181] on button "Change Status" at bounding box center [269, 194] width 91 height 26
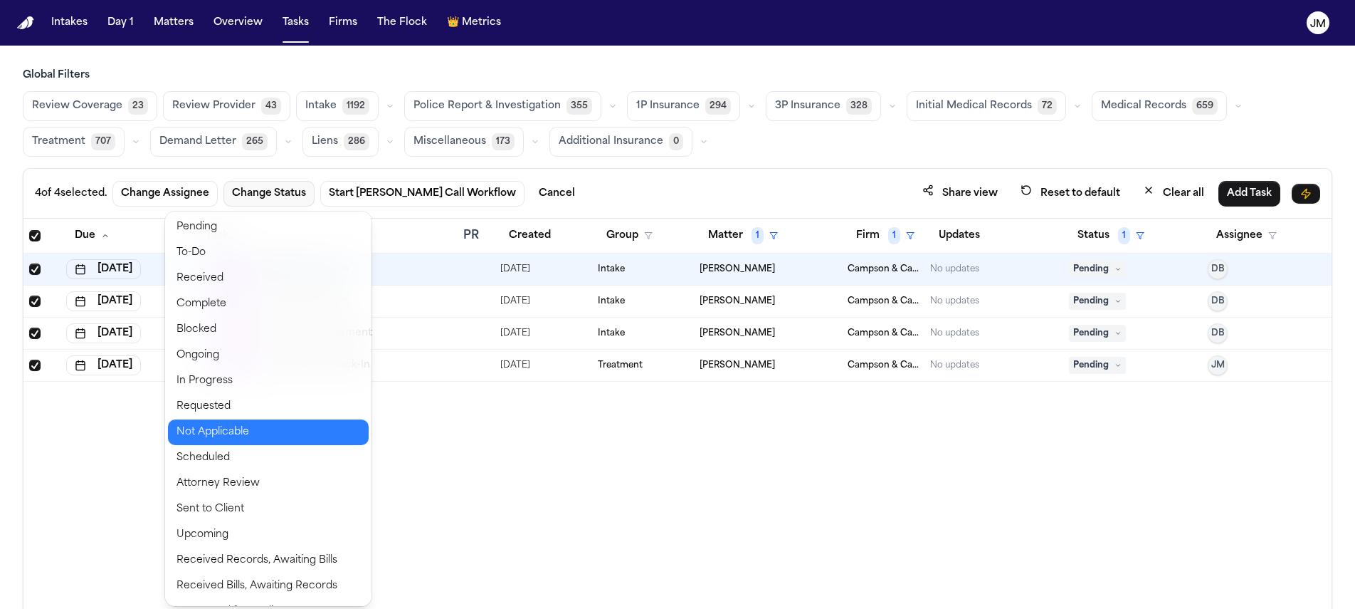
click at [265, 430] on button "Not Applicable" at bounding box center [268, 432] width 201 height 26
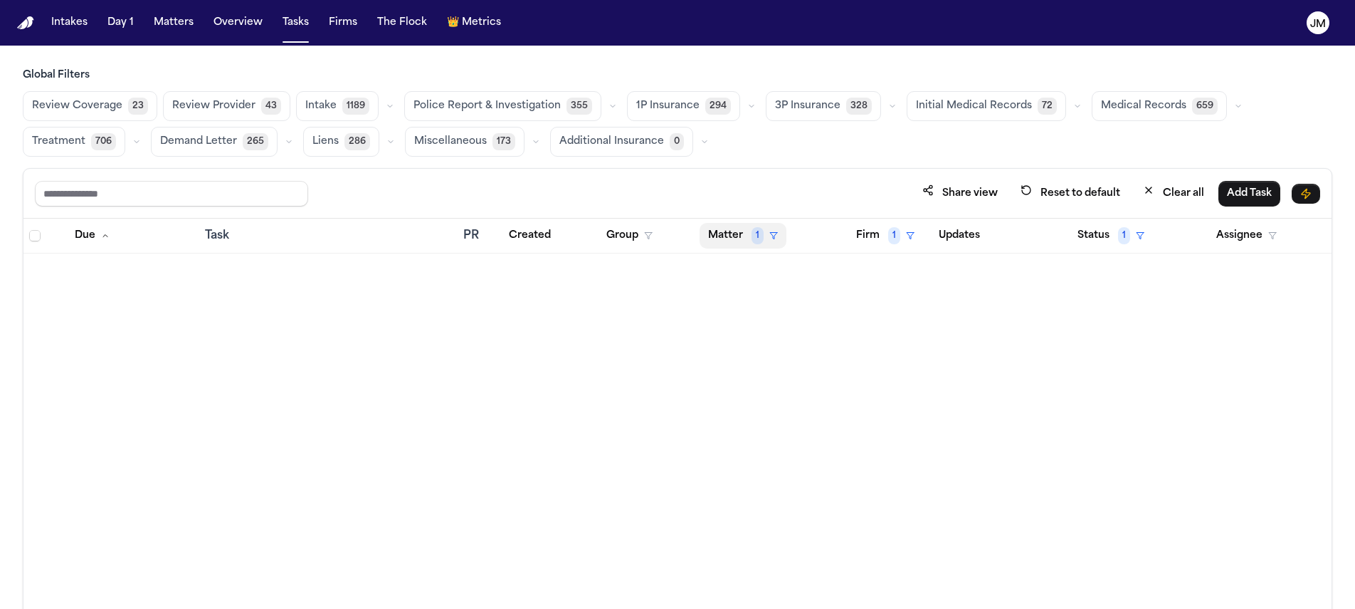
click at [765, 226] on button "Matter 1" at bounding box center [743, 236] width 87 height 26
click at [732, 330] on button "Clear filter" at bounding box center [768, 342] width 131 height 26
click at [755, 238] on icon "button" at bounding box center [753, 235] width 9 height 9
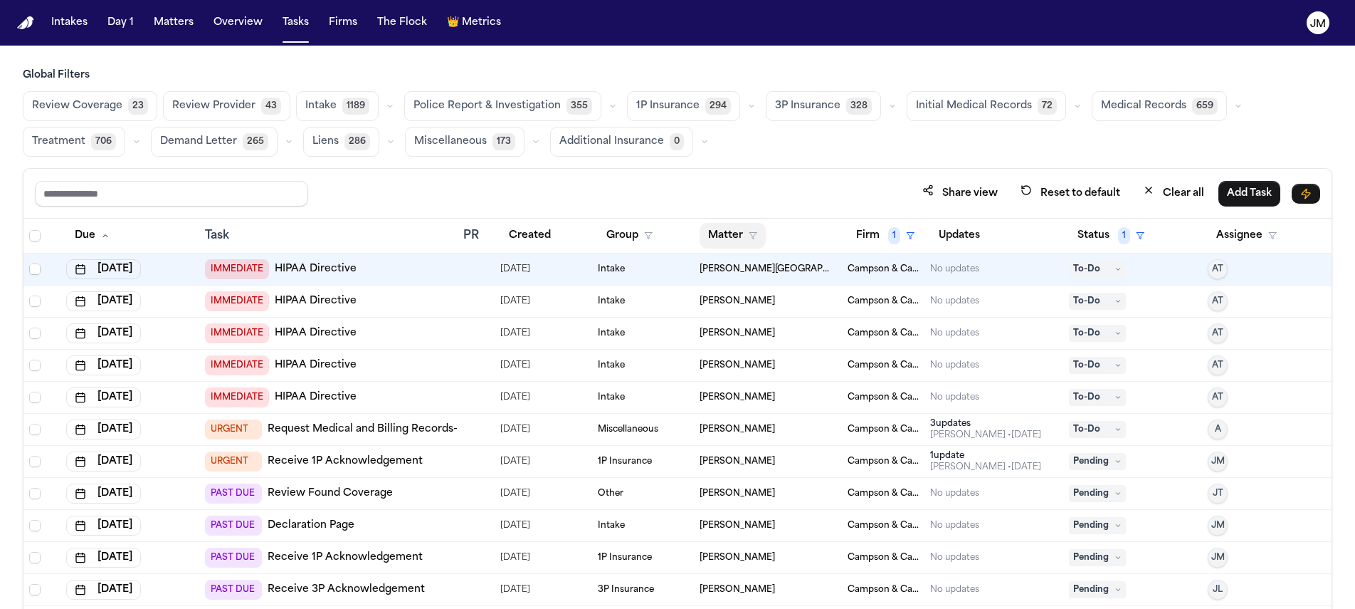
click at [741, 239] on button "Matter" at bounding box center [733, 236] width 66 height 26
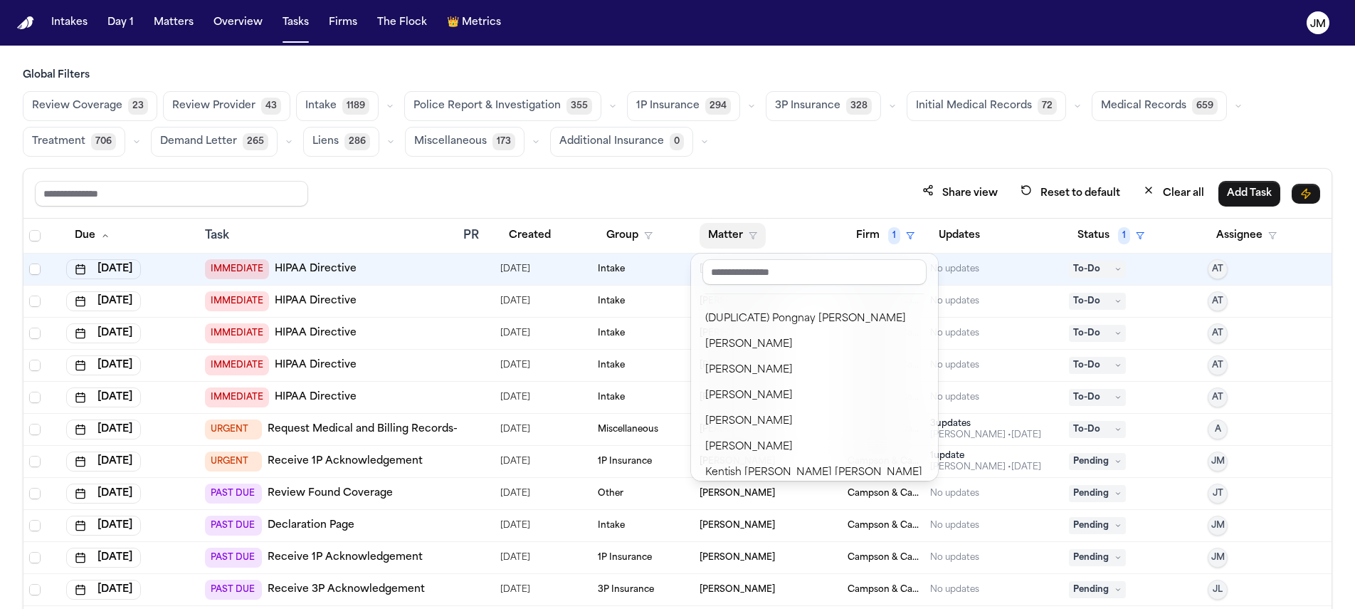
scroll to position [812, 0]
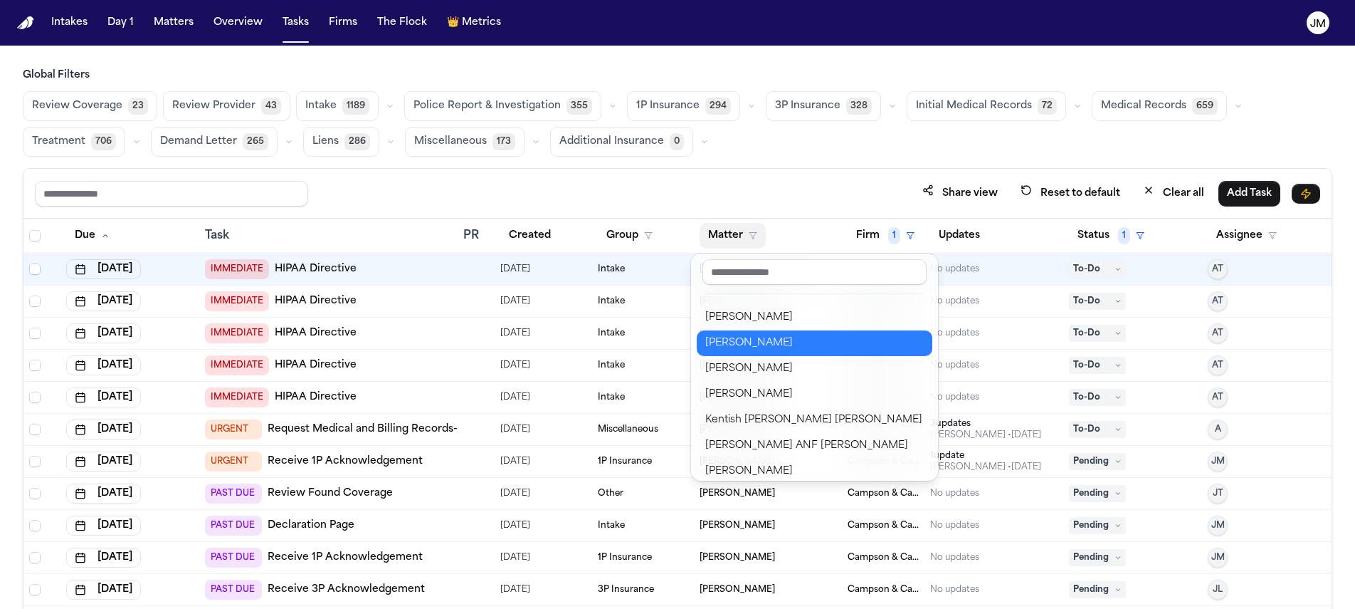
click at [795, 352] on button "[PERSON_NAME]" at bounding box center [815, 343] width 236 height 26
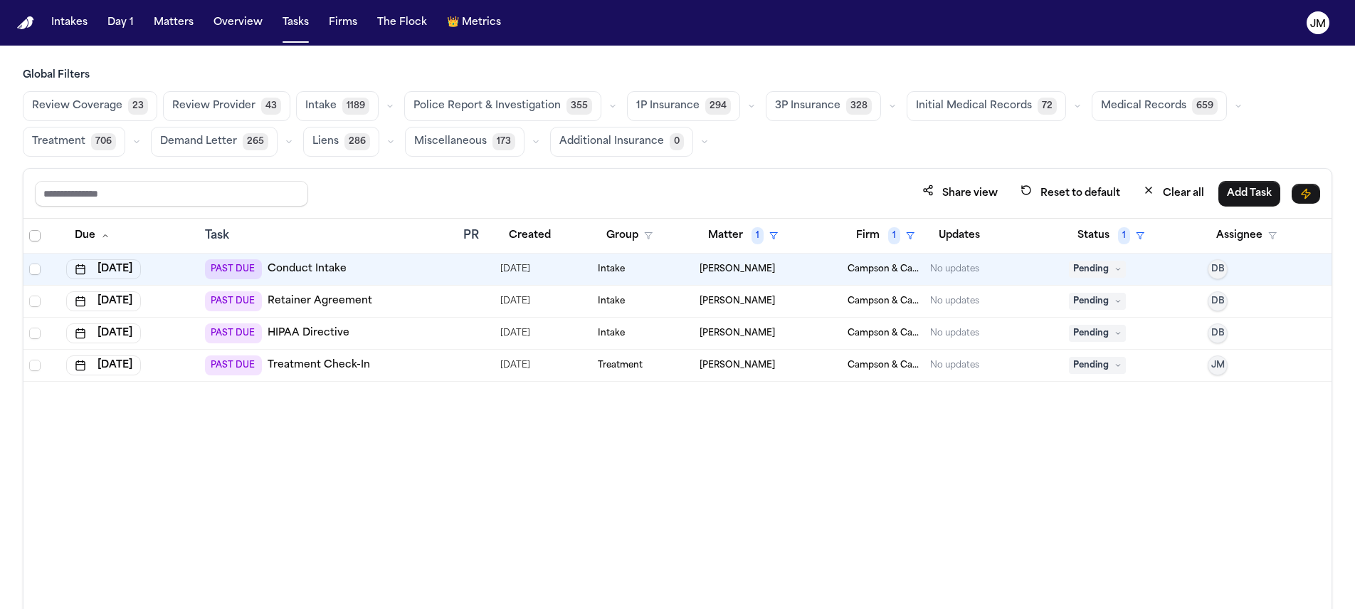
click at [33, 238] on span "Select all" at bounding box center [34, 235] width 11 height 11
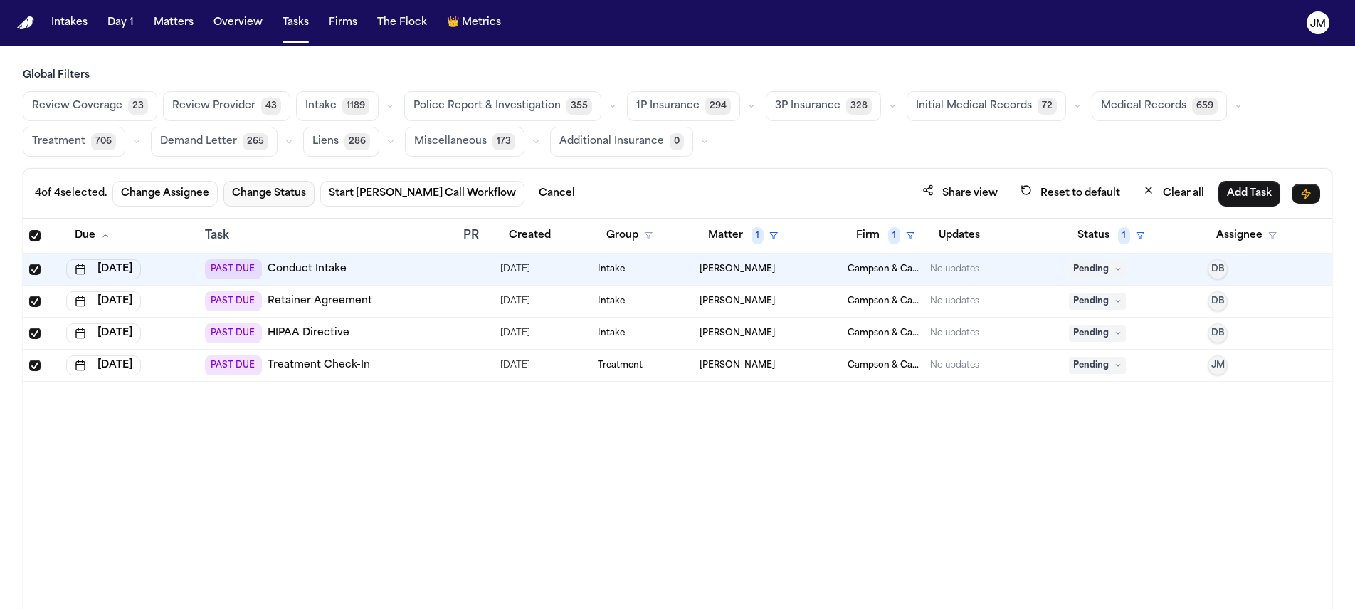
click at [258, 202] on button "Change Status" at bounding box center [269, 194] width 91 height 26
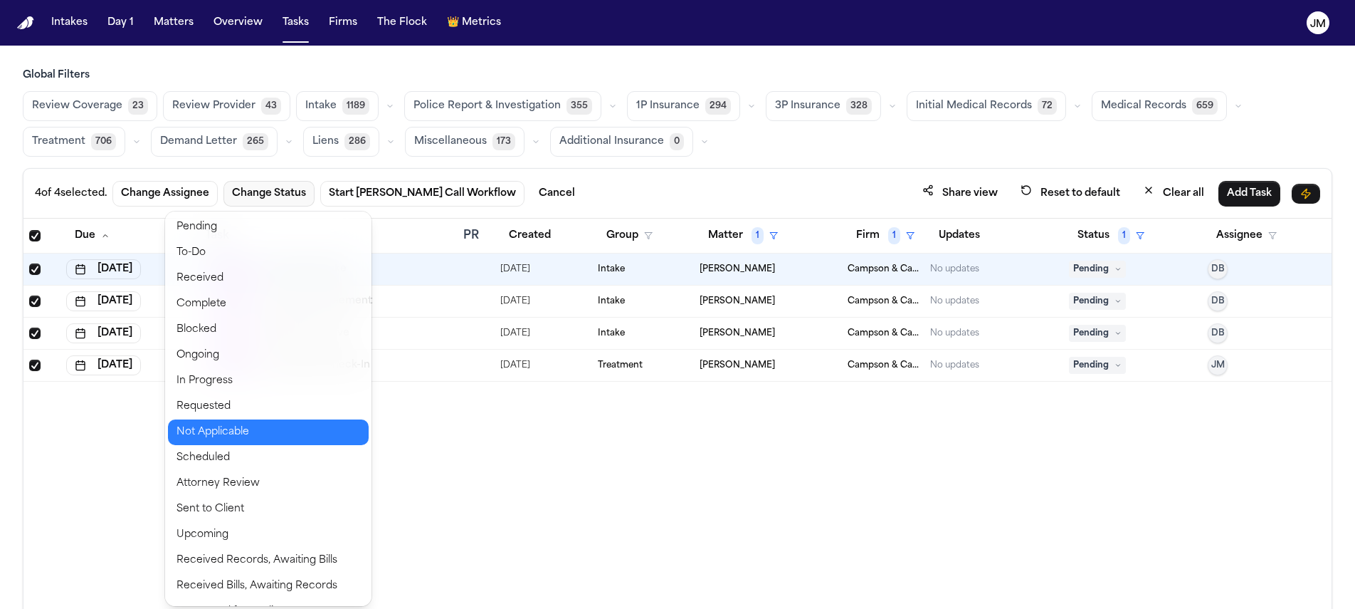
click at [232, 429] on button "Not Applicable" at bounding box center [268, 432] width 201 height 26
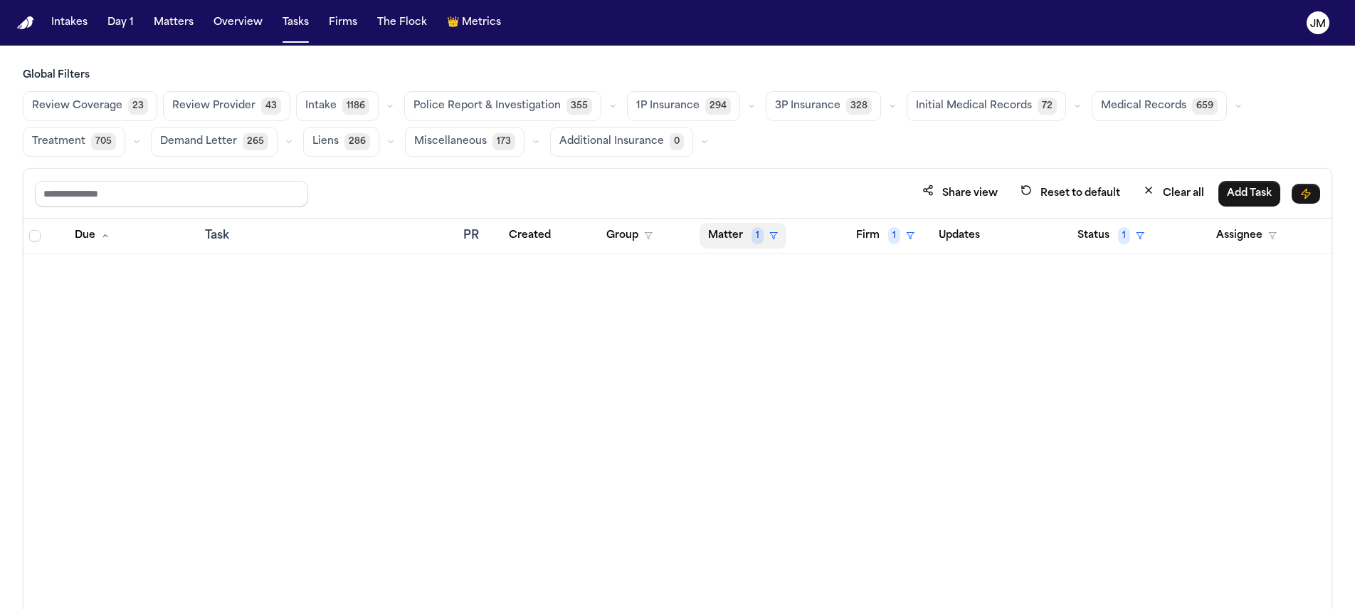
click at [744, 227] on button "Matter 1" at bounding box center [743, 236] width 87 height 26
click at [794, 336] on div "Clear filter" at bounding box center [776, 341] width 52 height 17
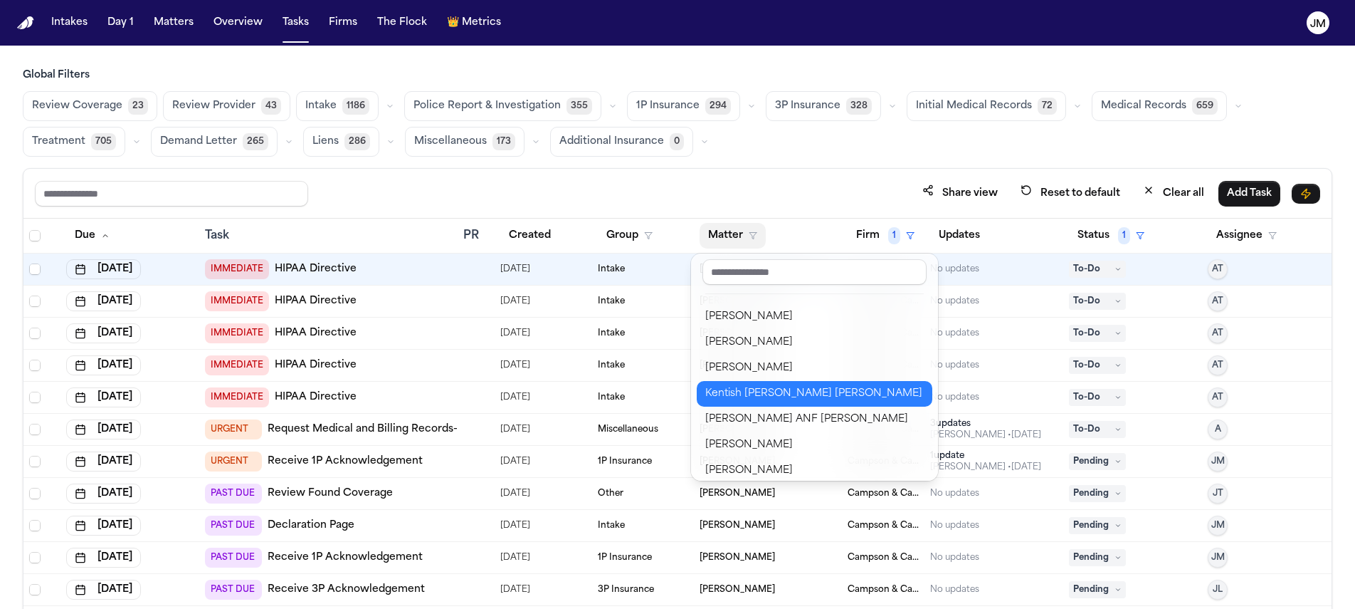
scroll to position [806, 0]
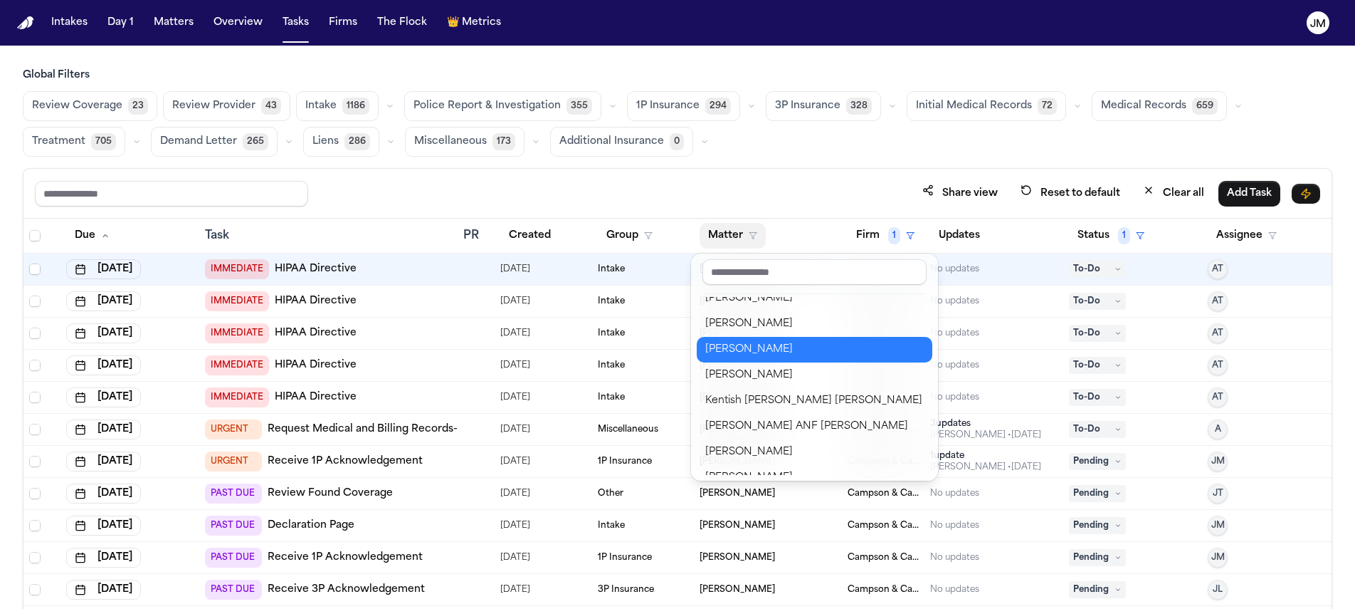
click at [833, 353] on div "[PERSON_NAME]" at bounding box center [814, 349] width 219 height 17
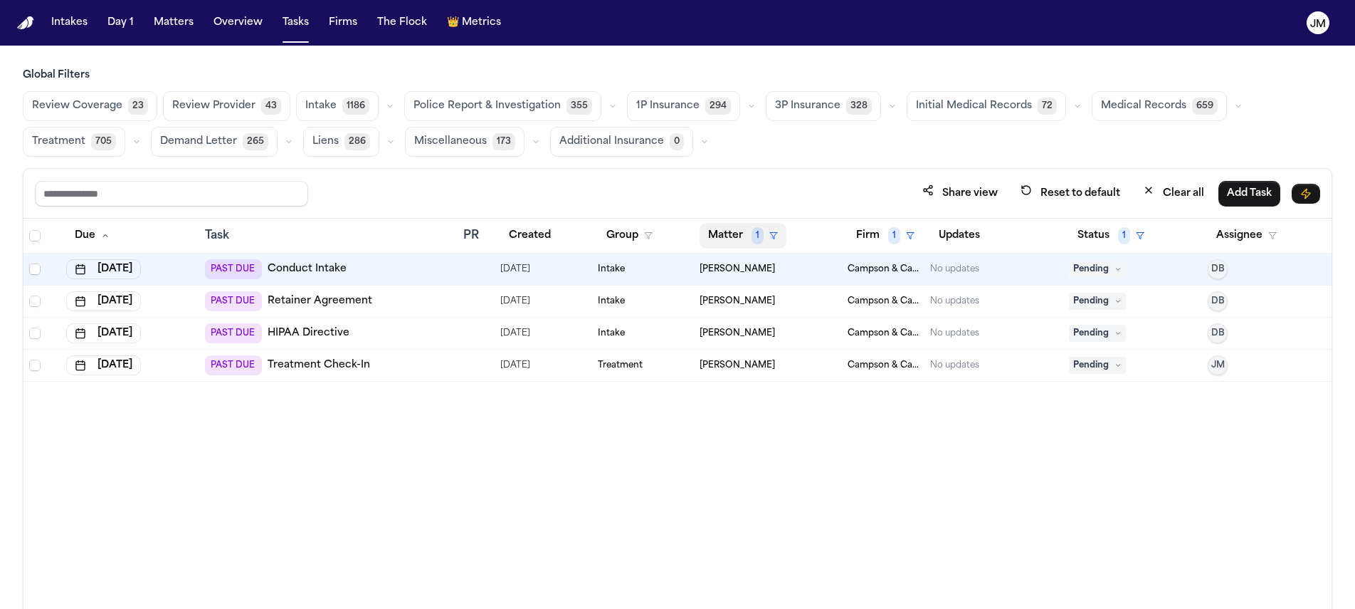
click at [729, 236] on button "Matter 1" at bounding box center [743, 236] width 87 height 26
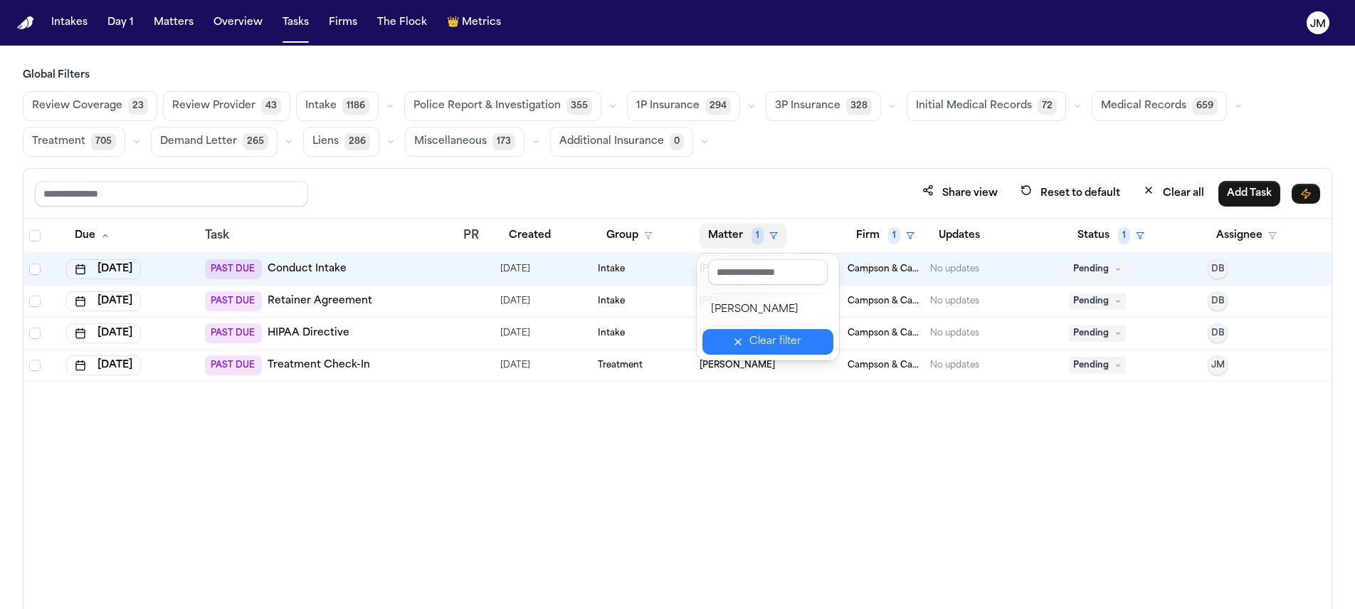
click at [756, 337] on div "Clear filter" at bounding box center [776, 341] width 52 height 17
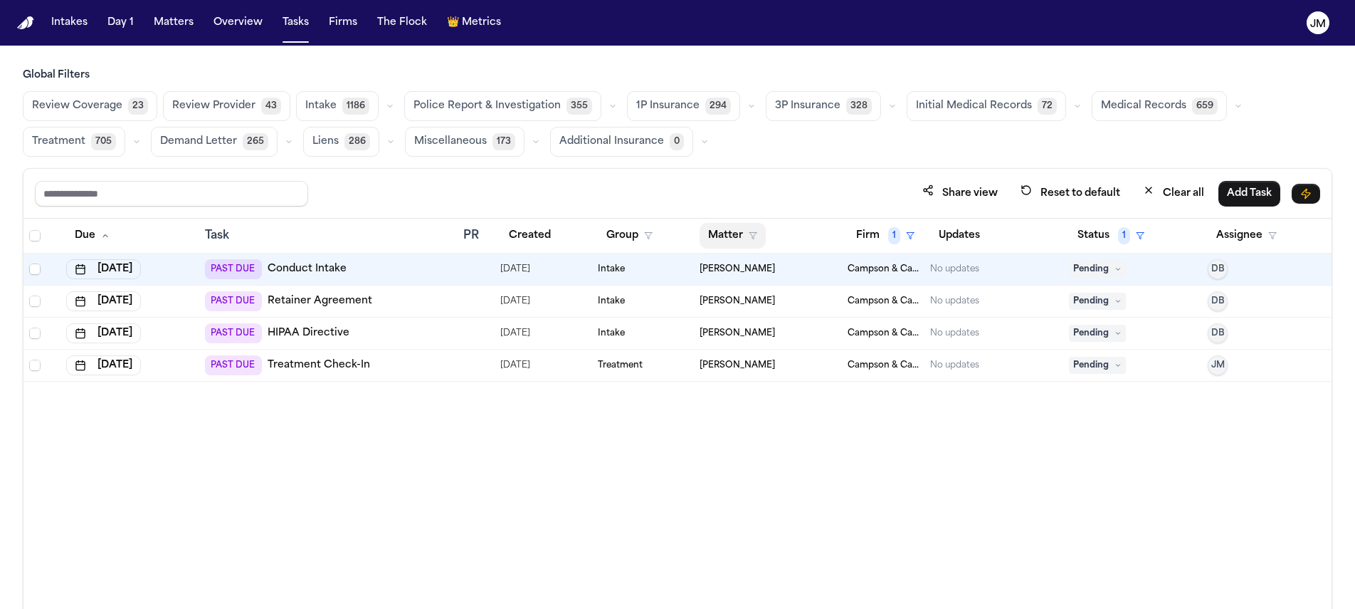
click at [747, 230] on button "Matter" at bounding box center [733, 236] width 66 height 26
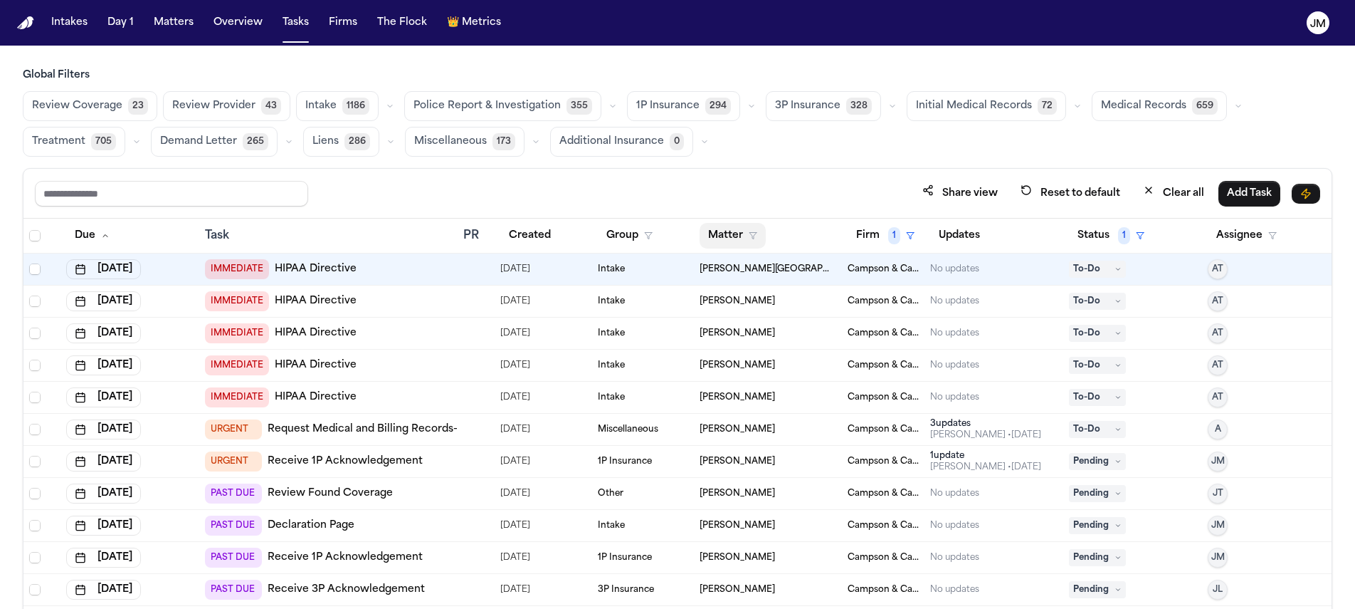
click at [749, 236] on icon "button" at bounding box center [753, 235] width 9 height 9
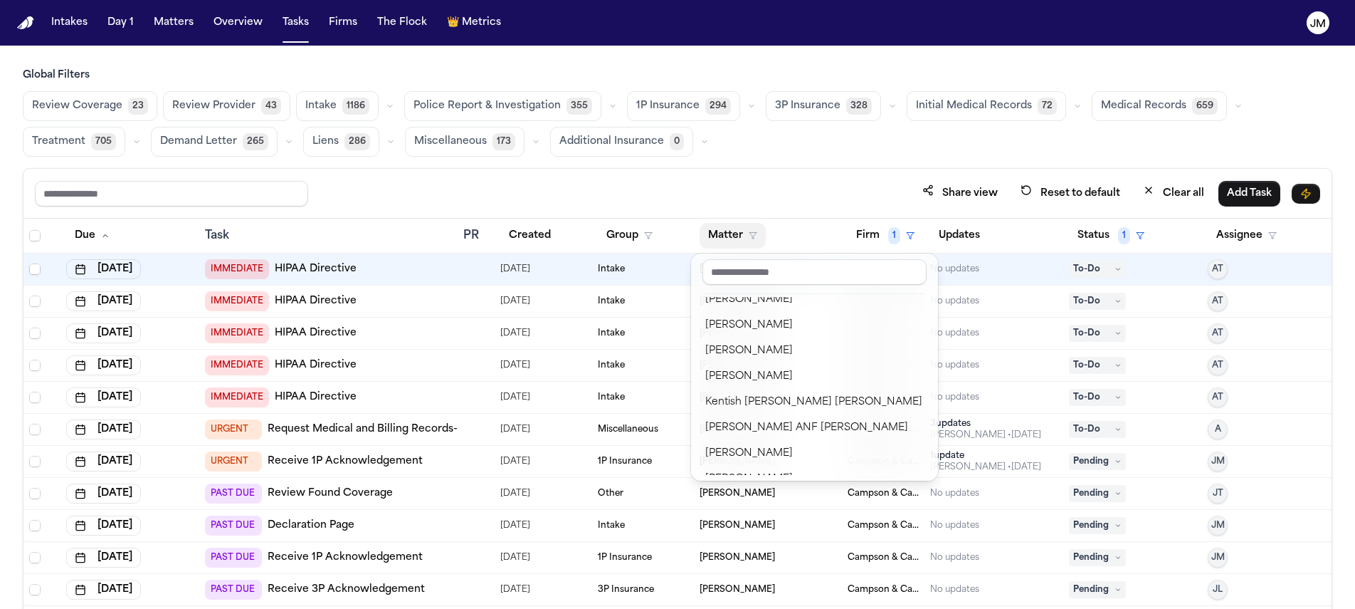
scroll to position [804, 0]
click at [779, 369] on div "[PERSON_NAME]" at bounding box center [814, 377] width 219 height 17
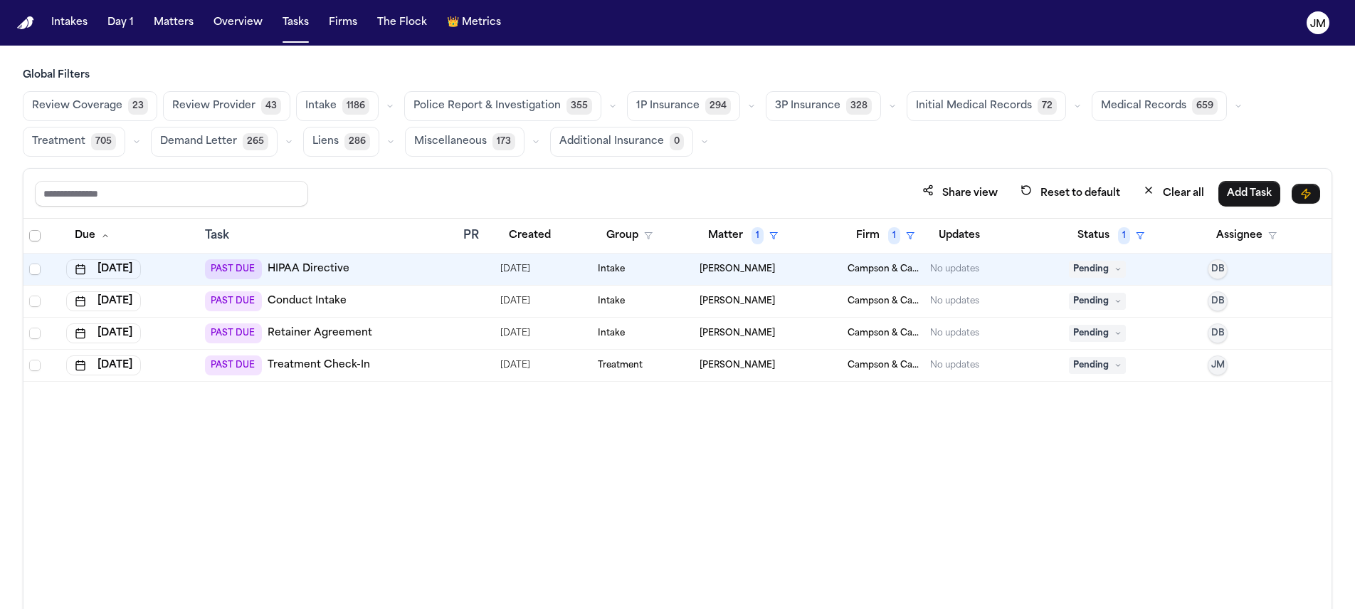
click at [34, 238] on span "Select all" at bounding box center [34, 235] width 11 height 11
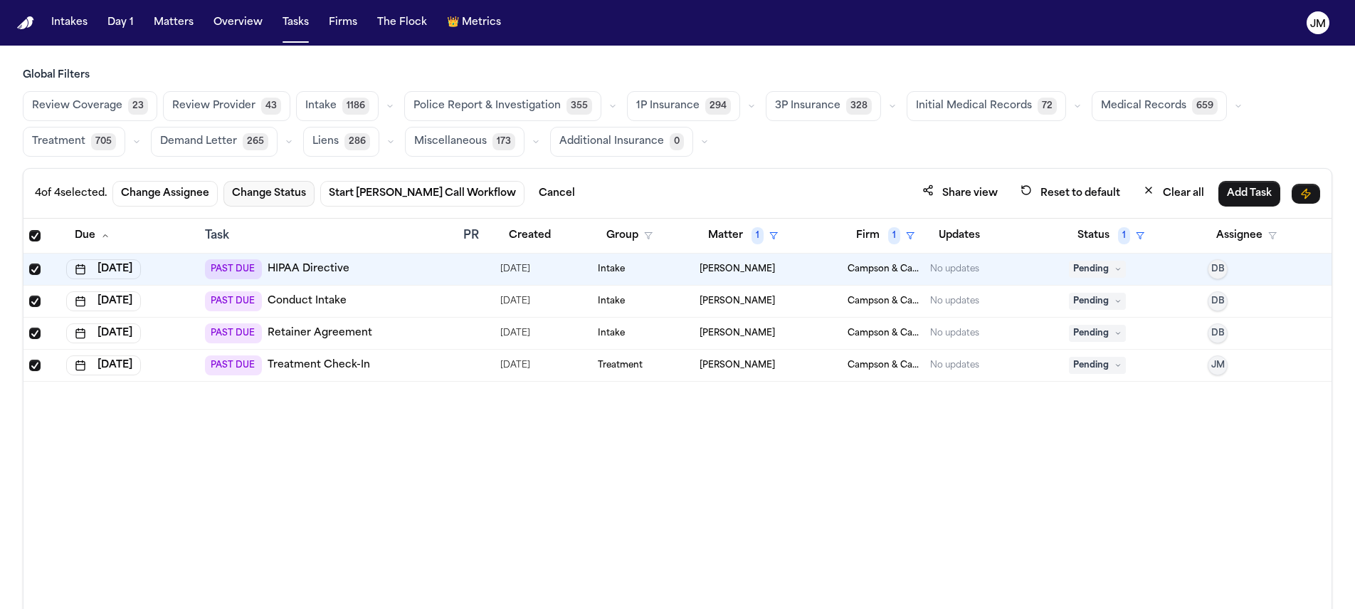
click at [277, 190] on button "Change Status" at bounding box center [269, 194] width 91 height 26
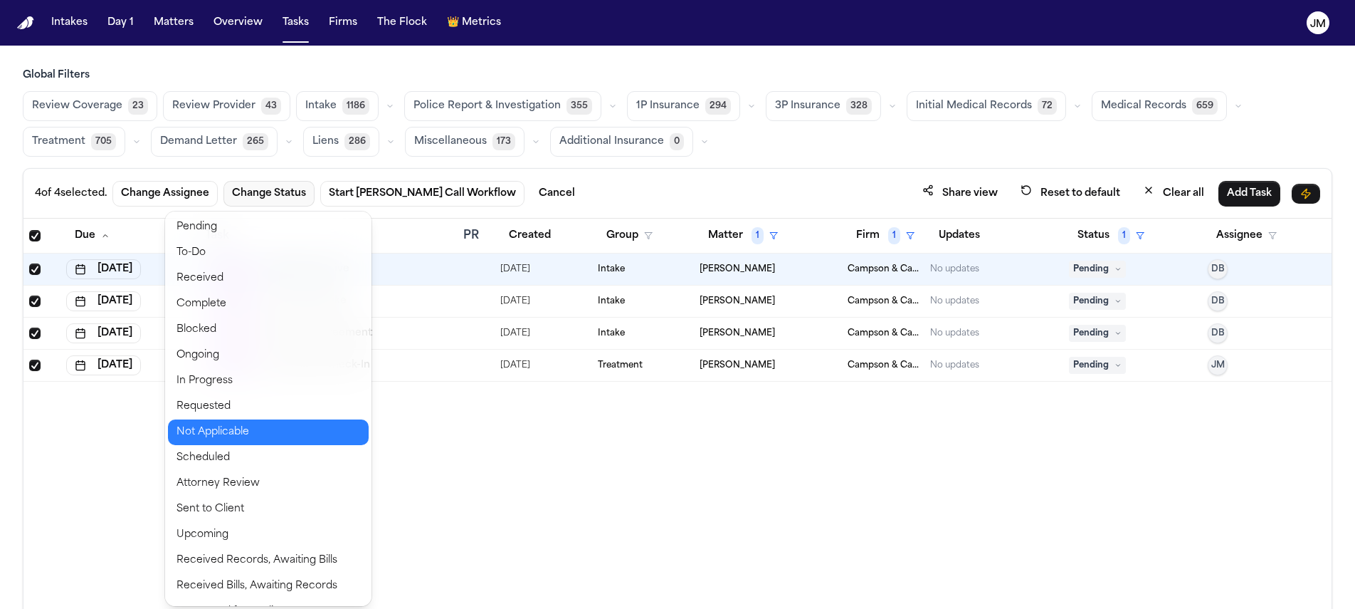
click at [236, 436] on button "Not Applicable" at bounding box center [268, 432] width 201 height 26
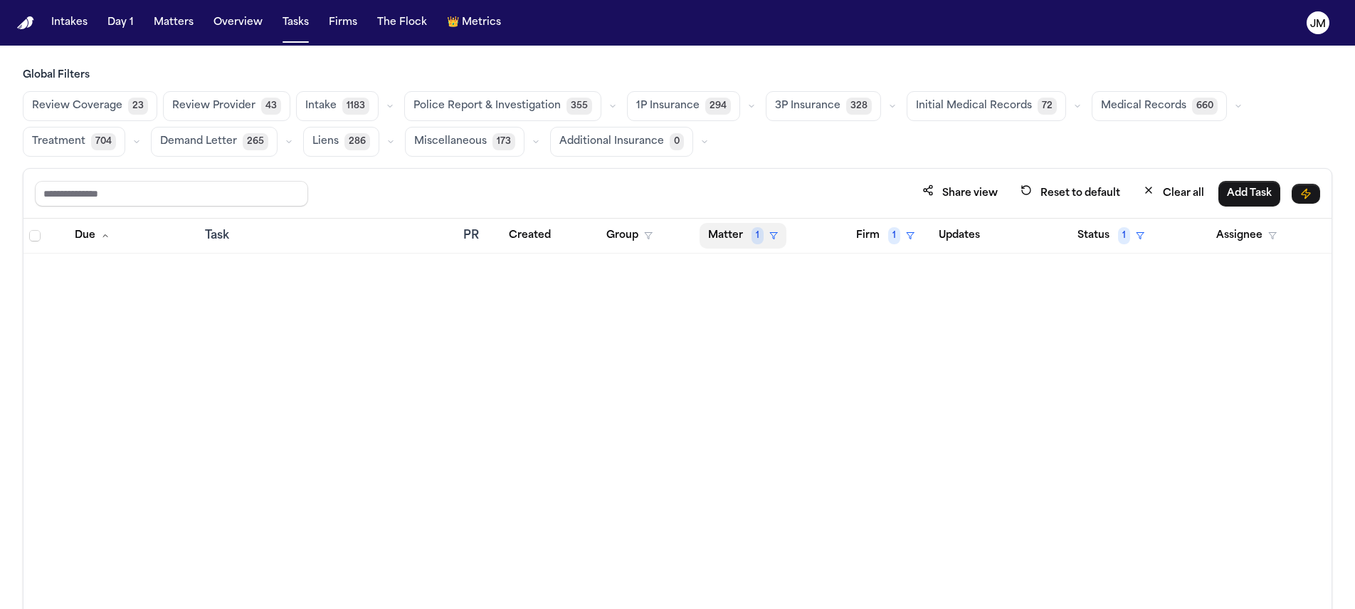
click at [752, 233] on span "1" at bounding box center [758, 235] width 12 height 17
click at [782, 354] on button "Clear filter" at bounding box center [768, 342] width 131 height 26
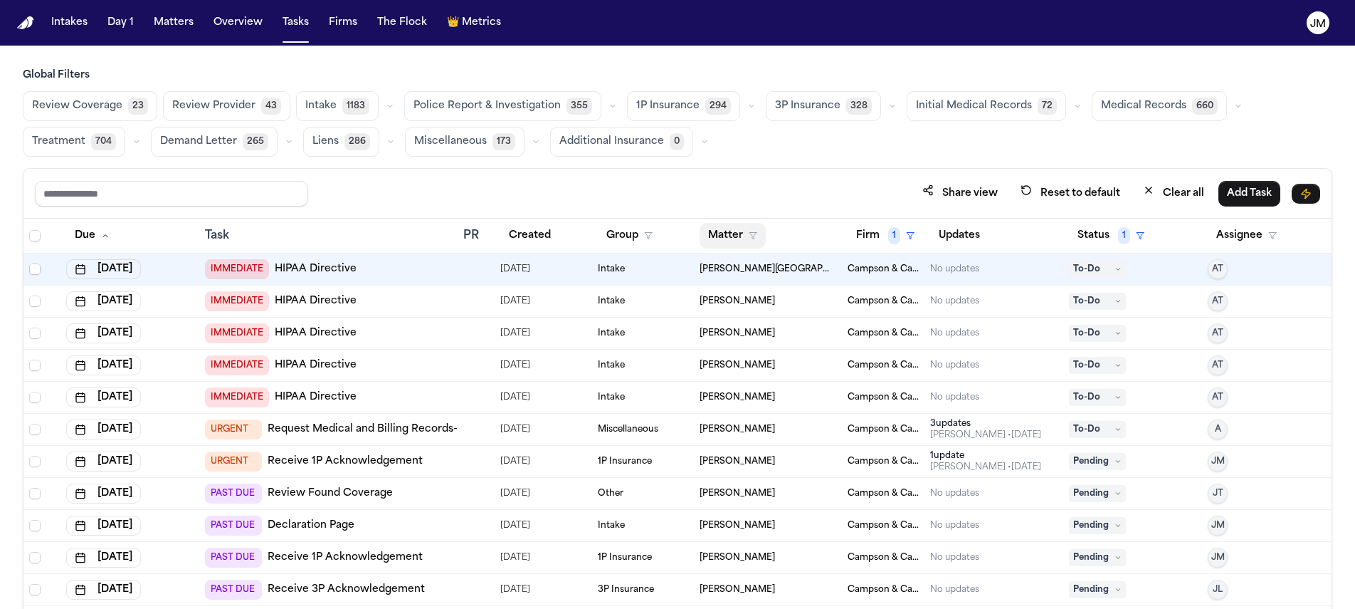
click at [749, 236] on icon "button" at bounding box center [753, 235] width 9 height 9
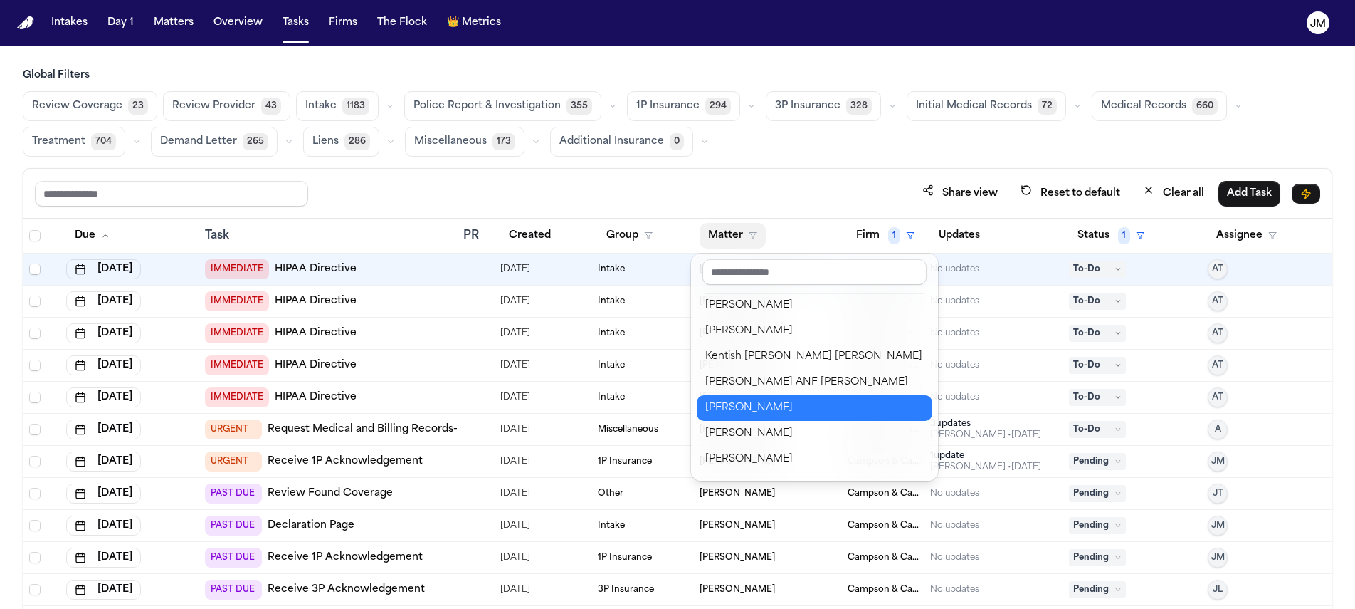
scroll to position [824, 0]
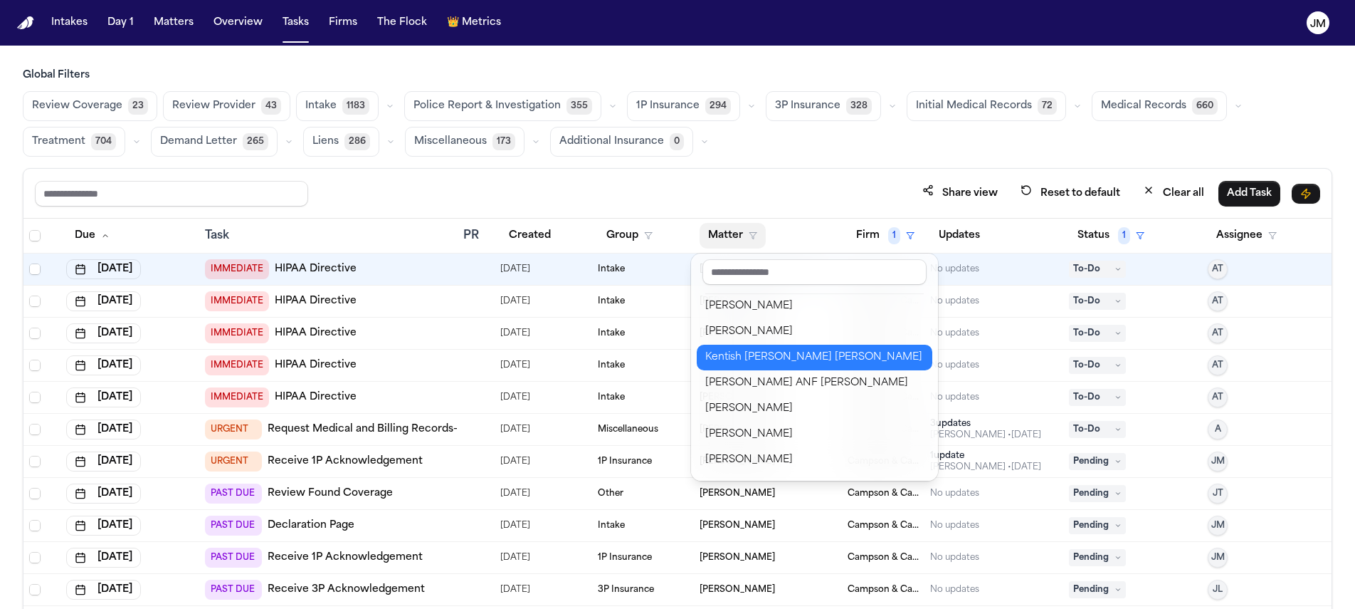
click at [774, 352] on div "Kentish [PERSON_NAME] [PERSON_NAME]" at bounding box center [814, 357] width 219 height 17
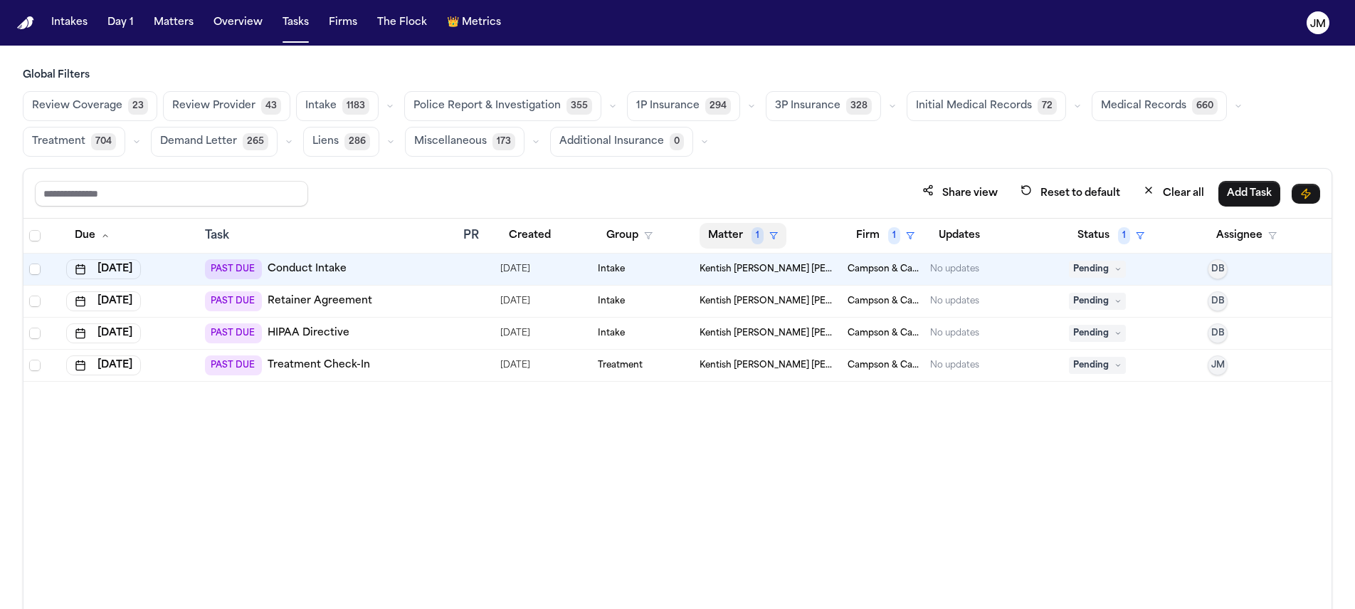
click at [719, 232] on button "Matter 1" at bounding box center [743, 236] width 87 height 26
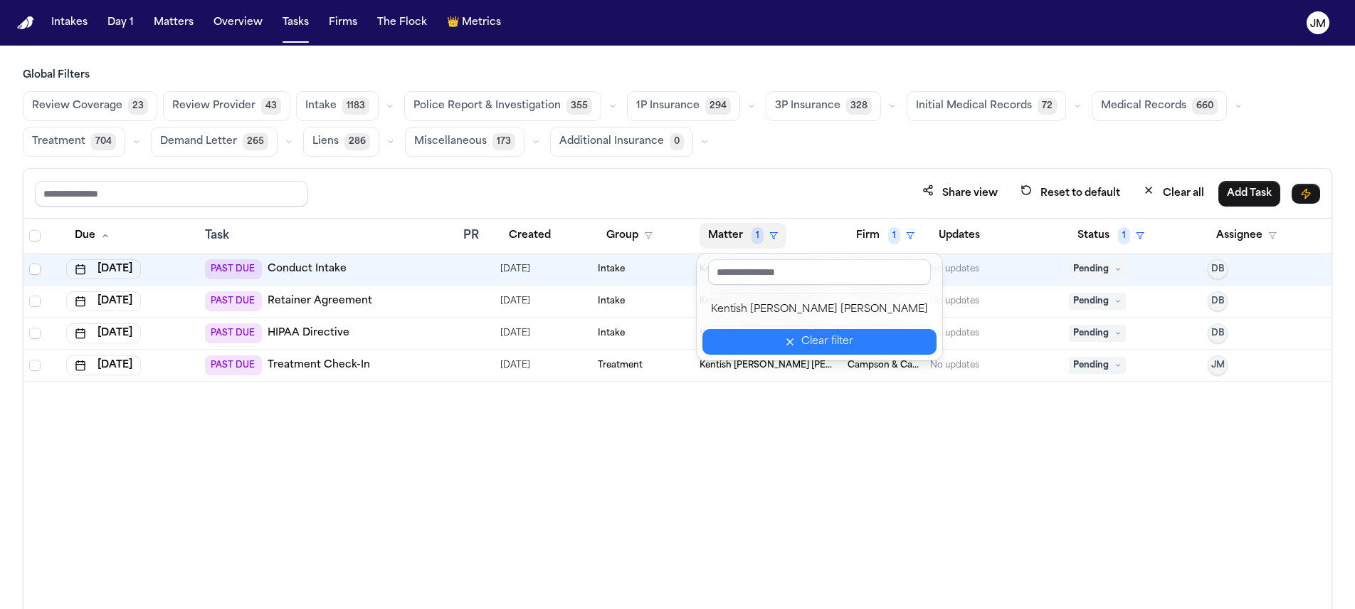
click at [802, 343] on div "Clear filter" at bounding box center [828, 341] width 52 height 17
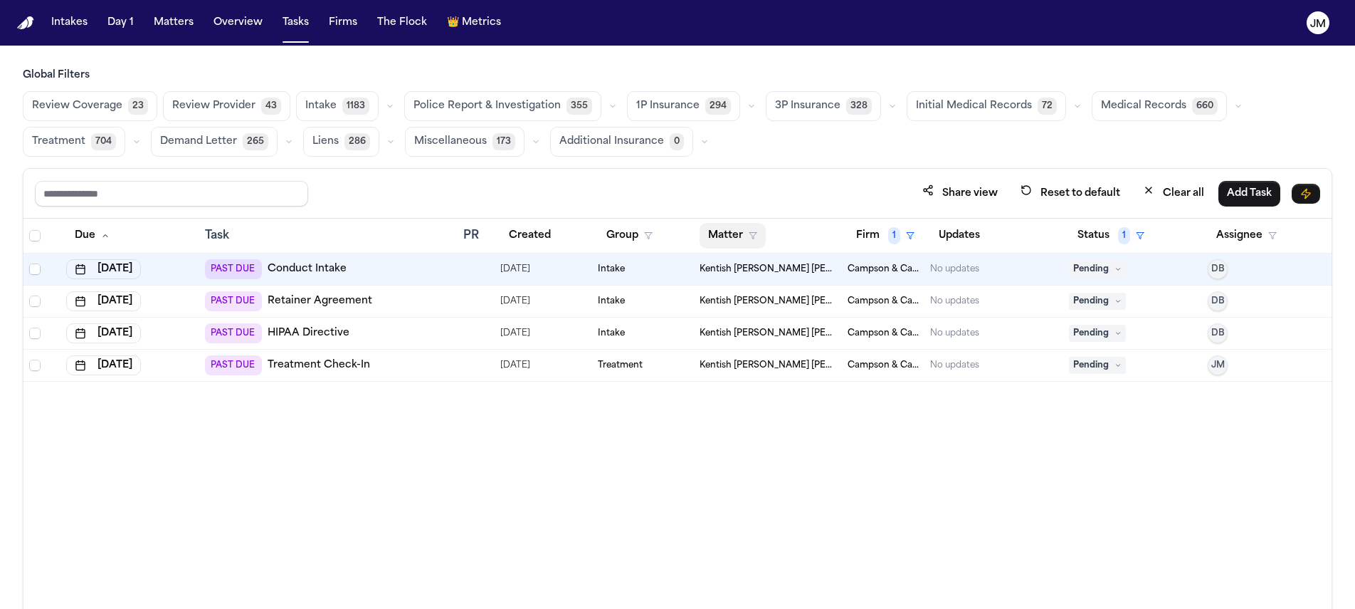
click at [734, 238] on button "Matter" at bounding box center [733, 236] width 66 height 26
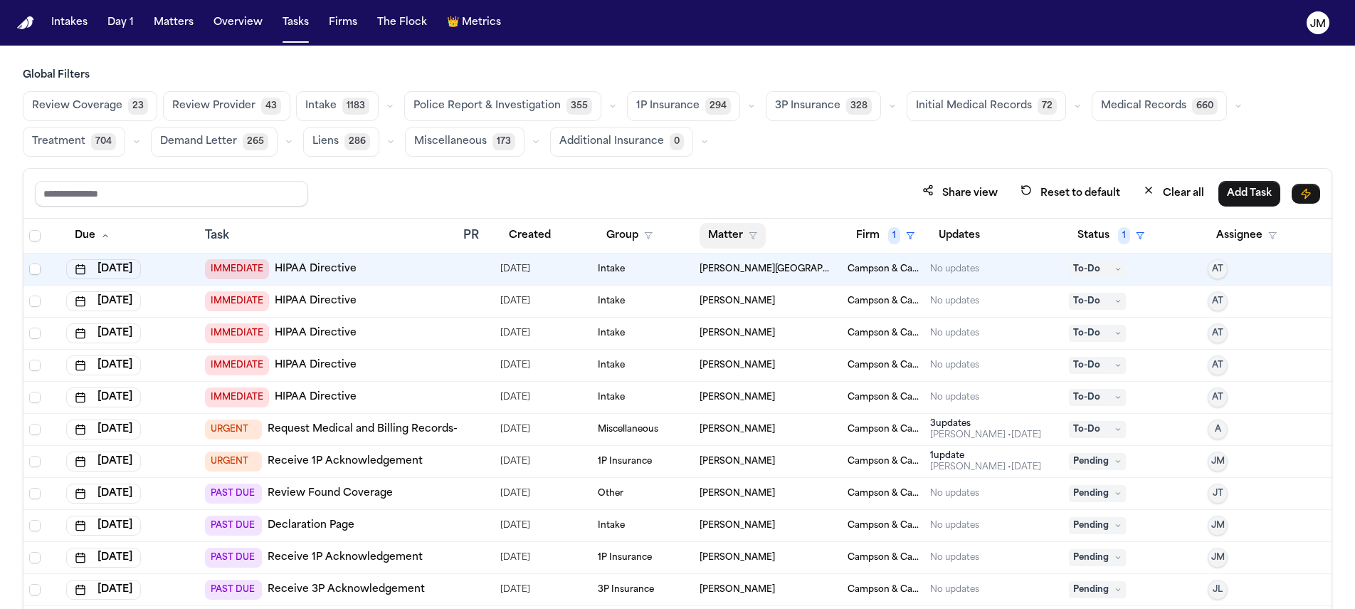
click at [730, 235] on button "Matter" at bounding box center [733, 236] width 66 height 26
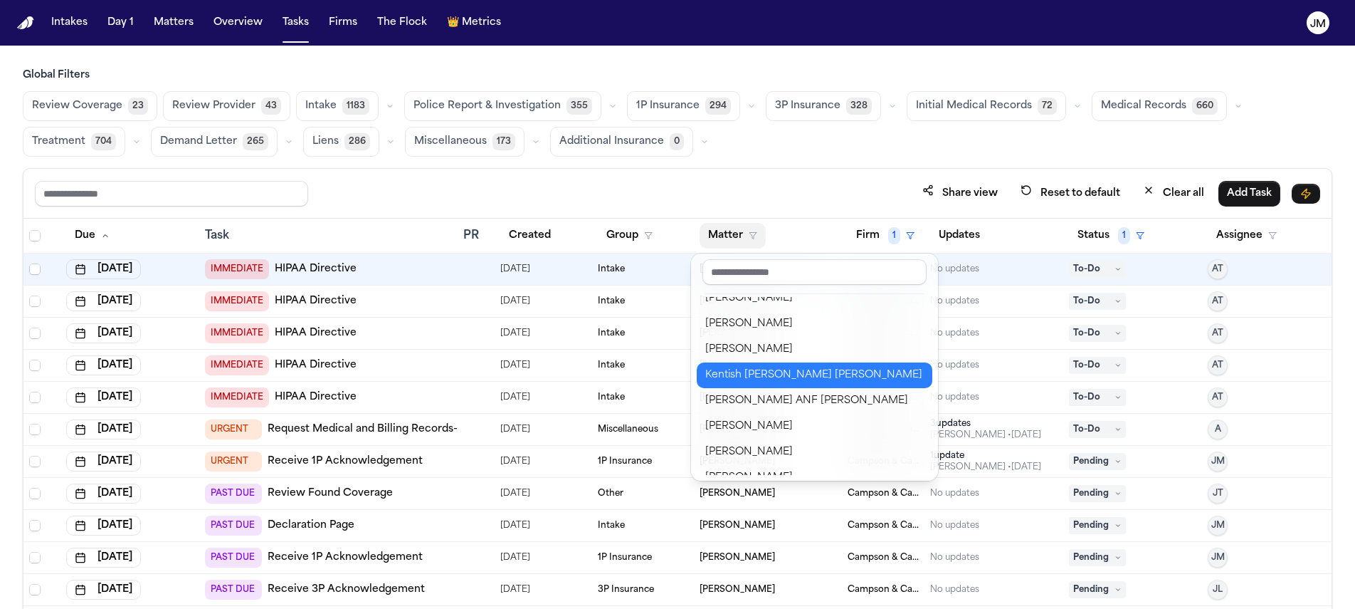
scroll to position [831, 0]
click at [826, 378] on div "[PERSON_NAME] ANF [PERSON_NAME]" at bounding box center [814, 375] width 219 height 17
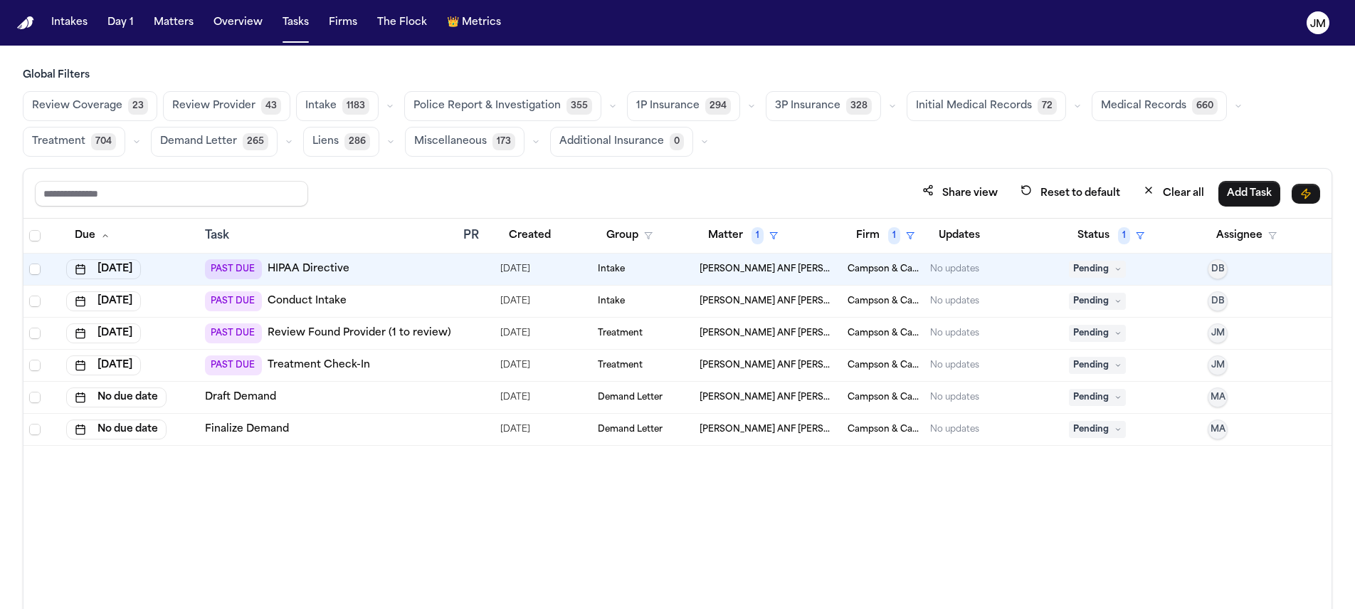
click at [1090, 295] on span "Pending" at bounding box center [1097, 301] width 57 height 17
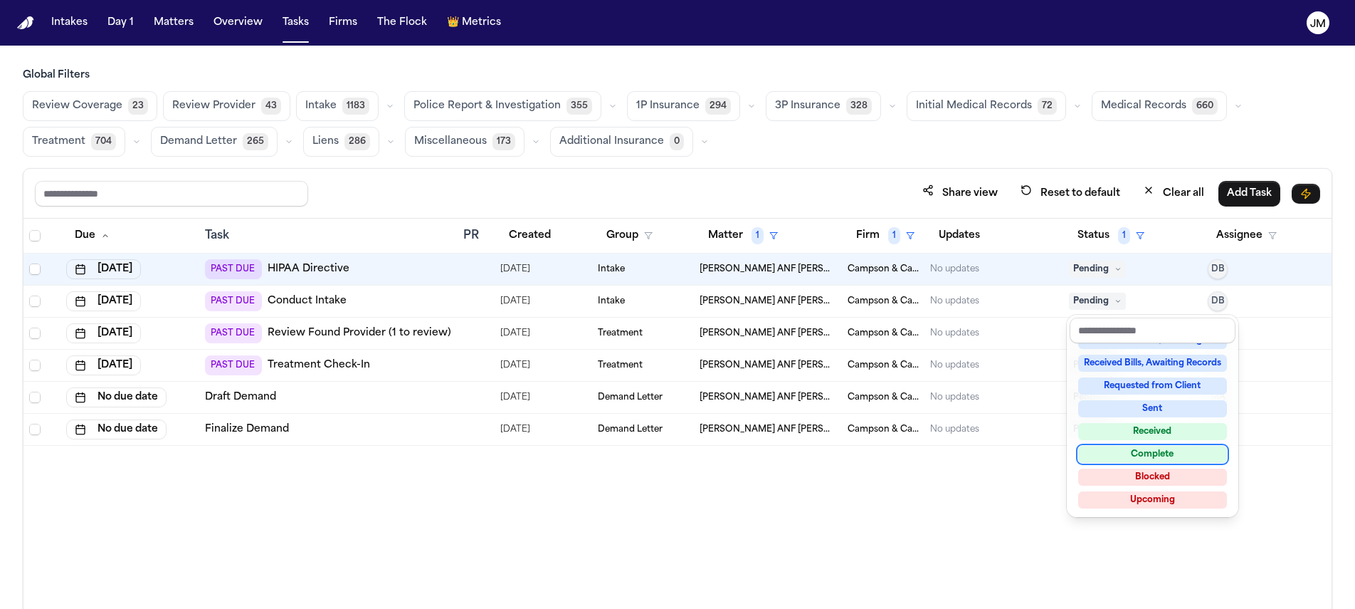
click at [1136, 456] on div "Complete" at bounding box center [1152, 454] width 149 height 17
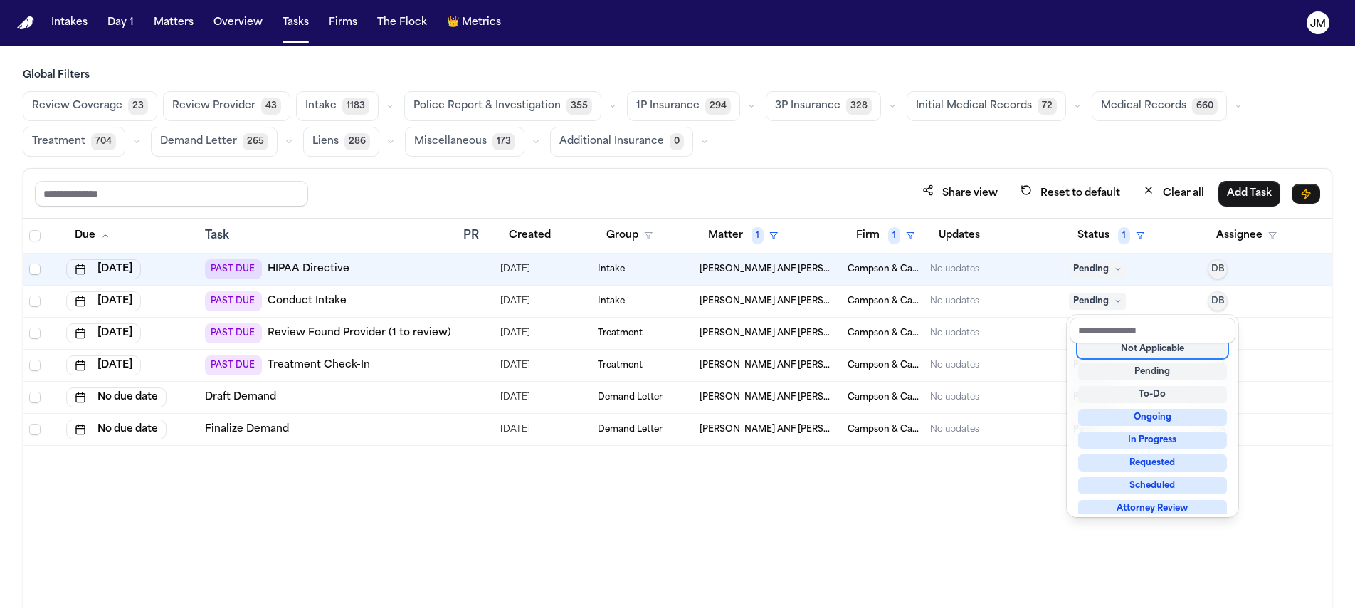
scroll to position [6, 0]
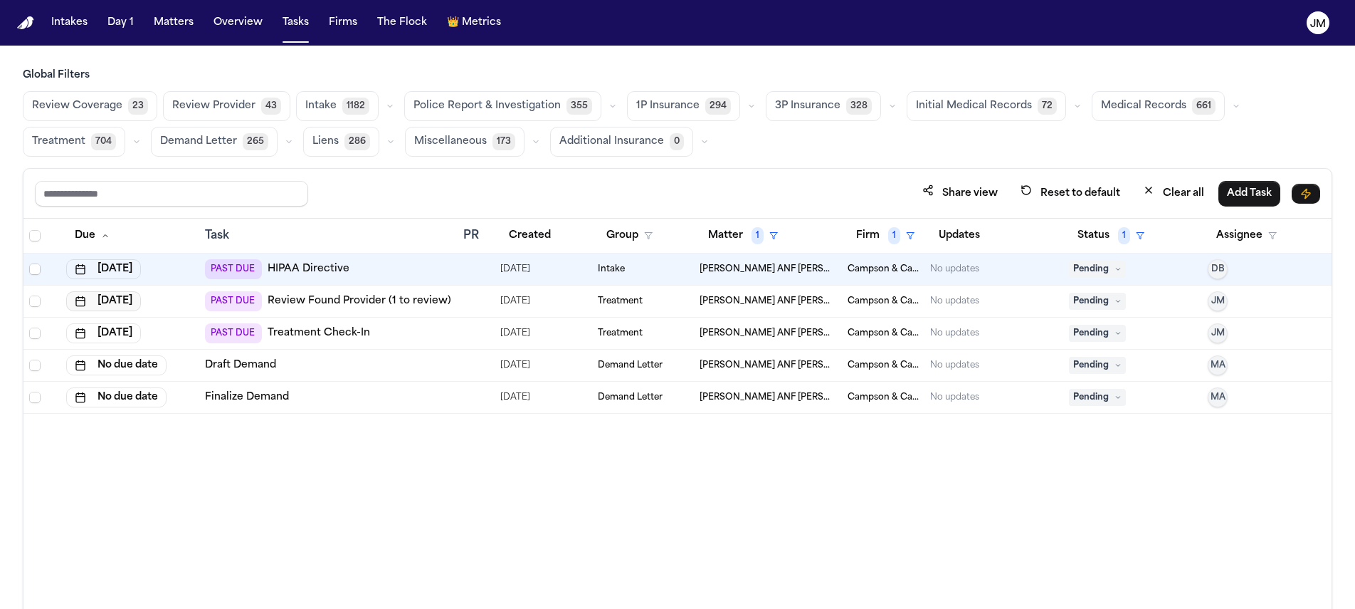
click at [141, 293] on button "[DATE]" at bounding box center [103, 301] width 75 height 20
click at [177, 330] on button "Go to next month" at bounding box center [185, 332] width 20 height 20
click at [64, 414] on button "6" at bounding box center [72, 415] width 23 height 23
click at [140, 333] on button "[DATE]" at bounding box center [103, 333] width 75 height 20
click at [141, 300] on button "[DATE]" at bounding box center [103, 301] width 75 height 20
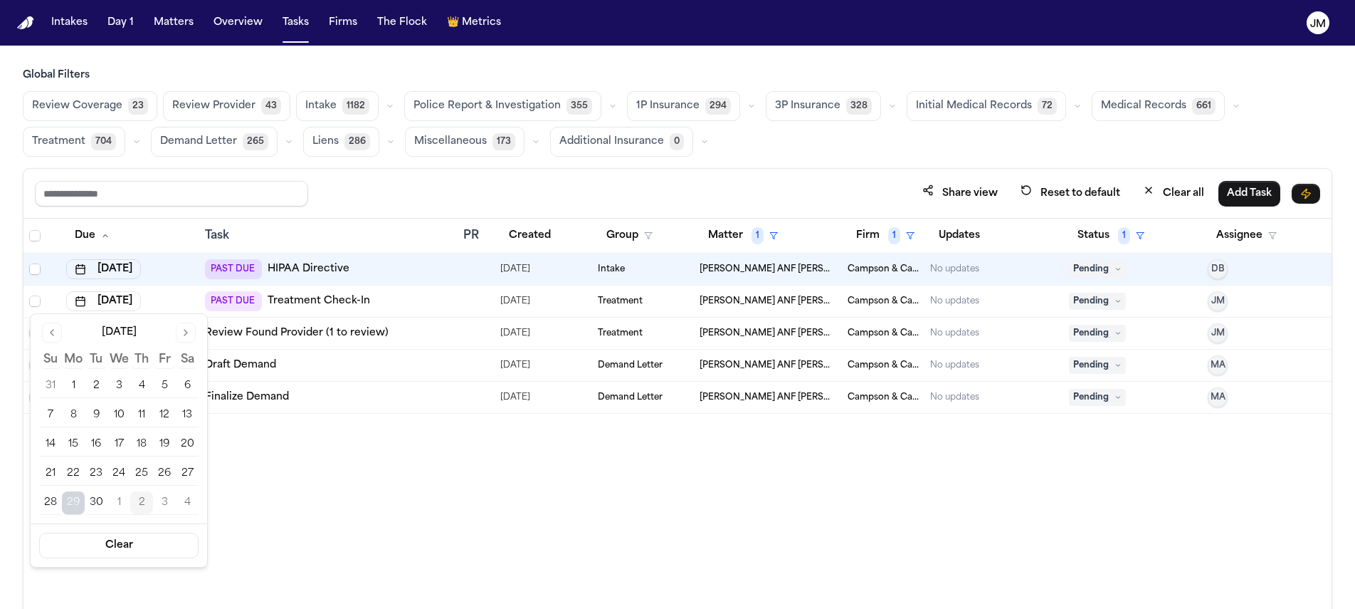
click at [174, 322] on div "[DATE]" at bounding box center [118, 330] width 159 height 17
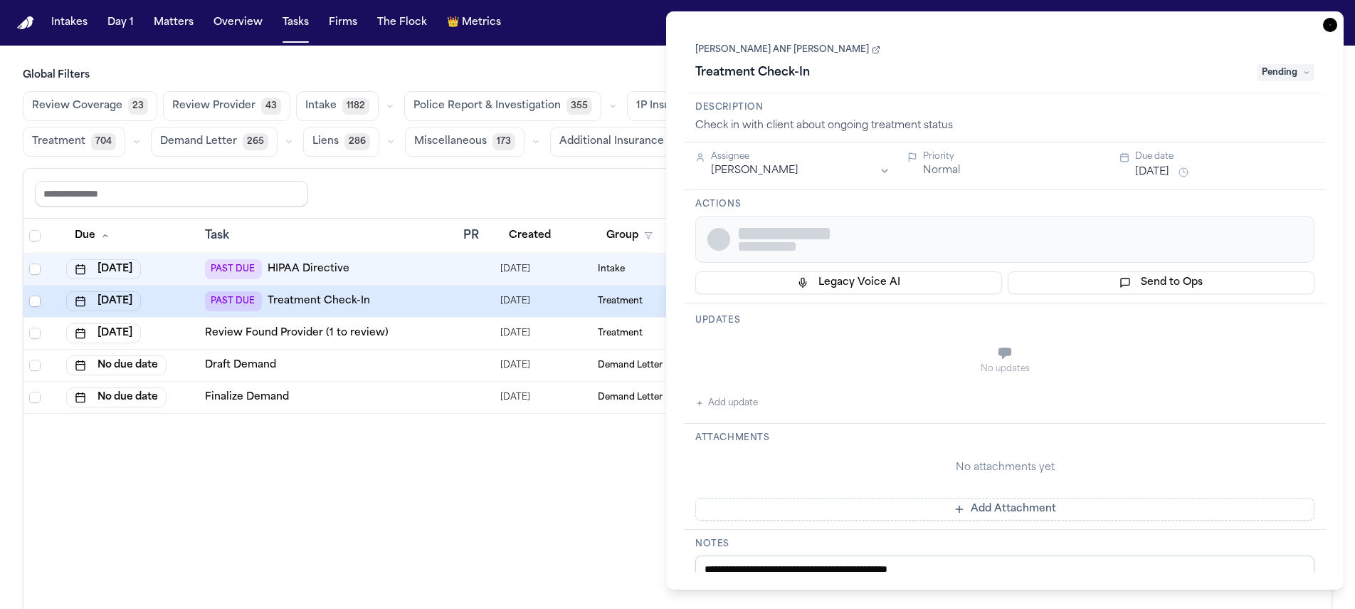
click at [178, 329] on div "[DATE]" at bounding box center [129, 333] width 127 height 20
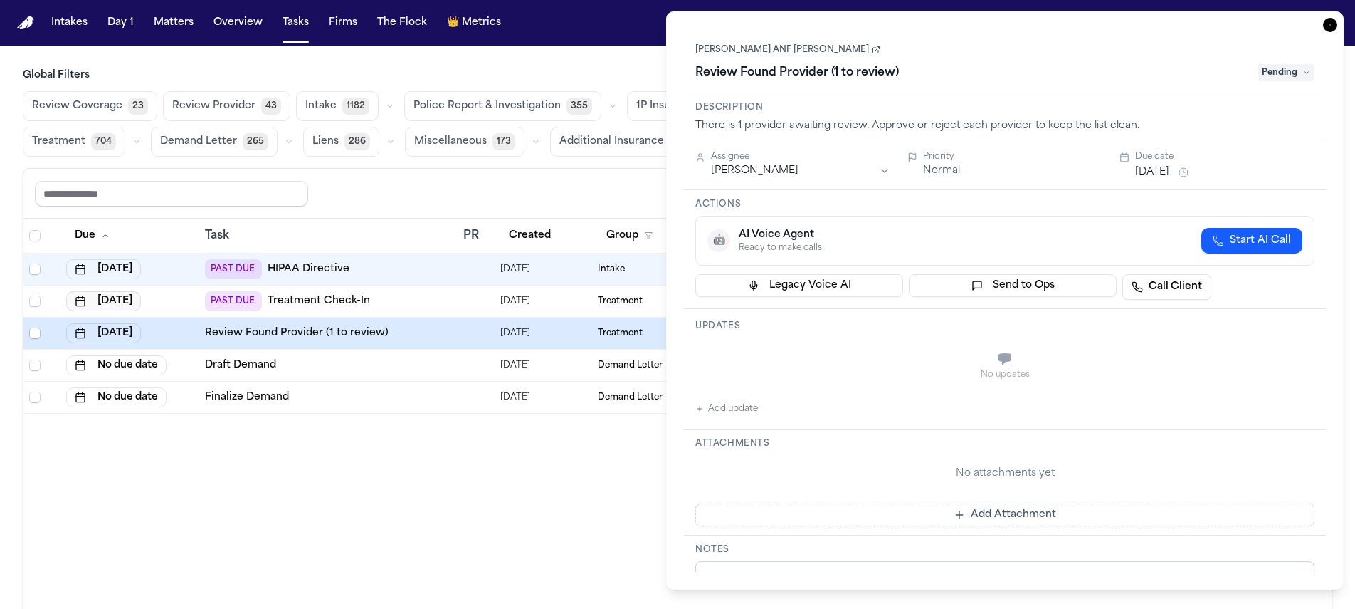
click at [141, 306] on button "[DATE]" at bounding box center [103, 301] width 75 height 20
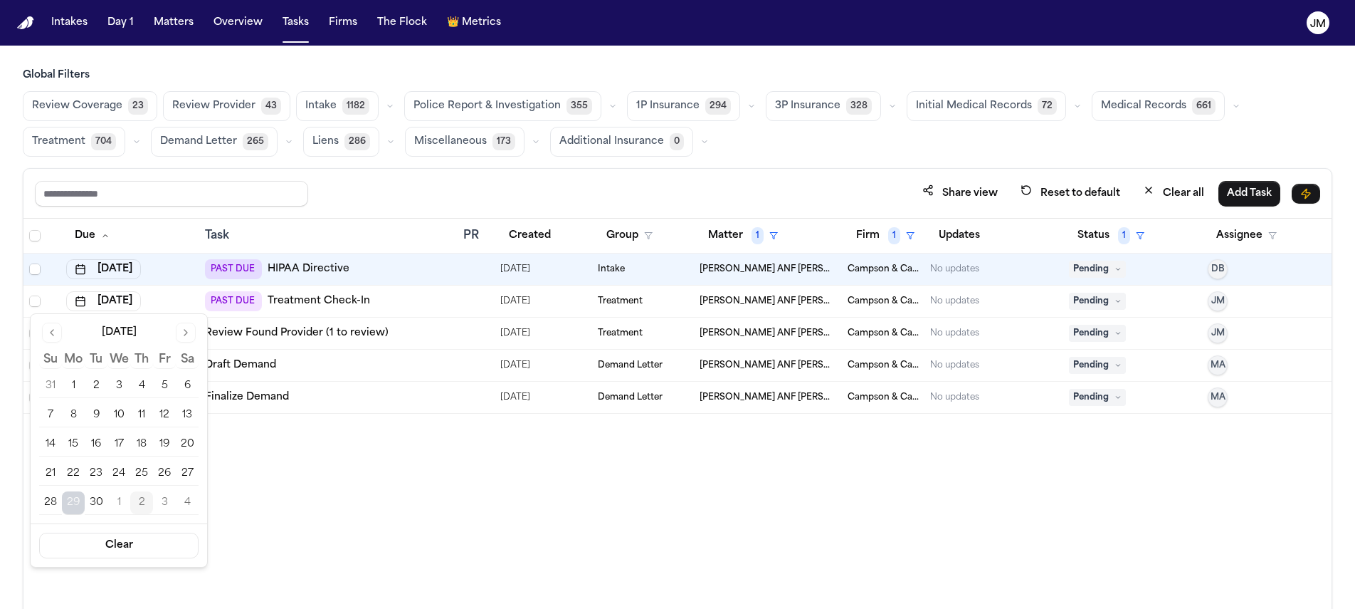
click at [180, 330] on button "Go to next month" at bounding box center [186, 332] width 20 height 20
click at [71, 424] on button "6" at bounding box center [73, 415] width 23 height 23
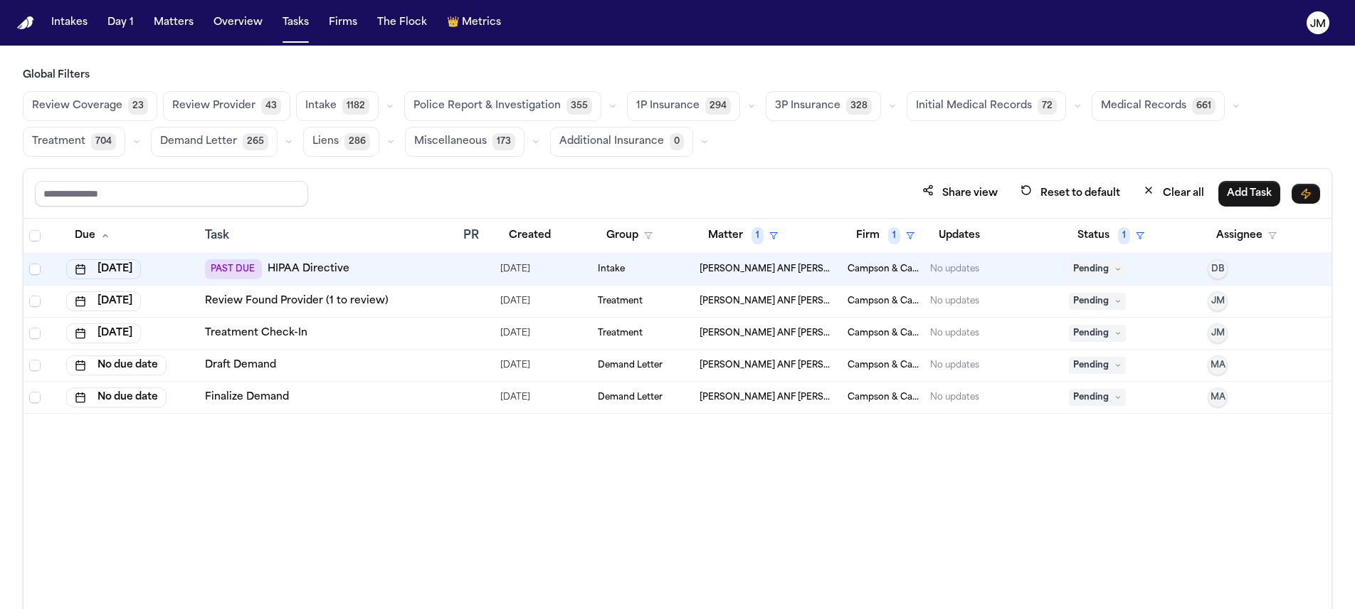
click at [735, 238] on button "Matter 1" at bounding box center [743, 236] width 87 height 26
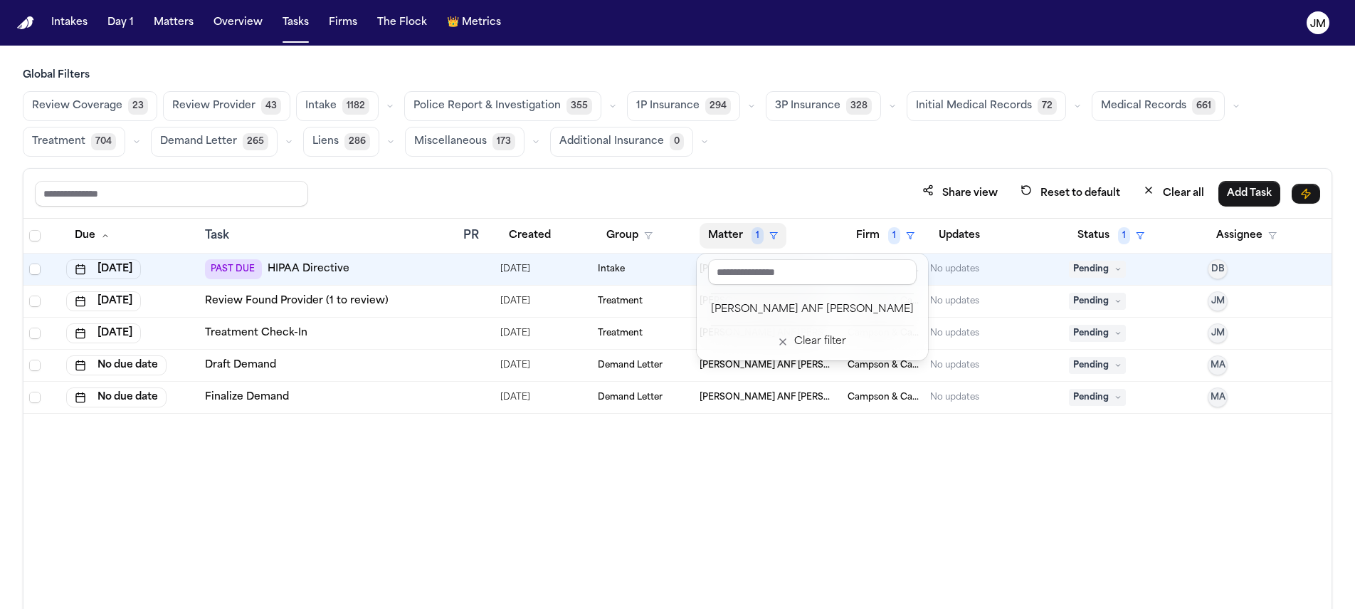
click at [769, 326] on div "[PERSON_NAME] ANF [PERSON_NAME] Clear filter" at bounding box center [812, 306] width 231 height 107
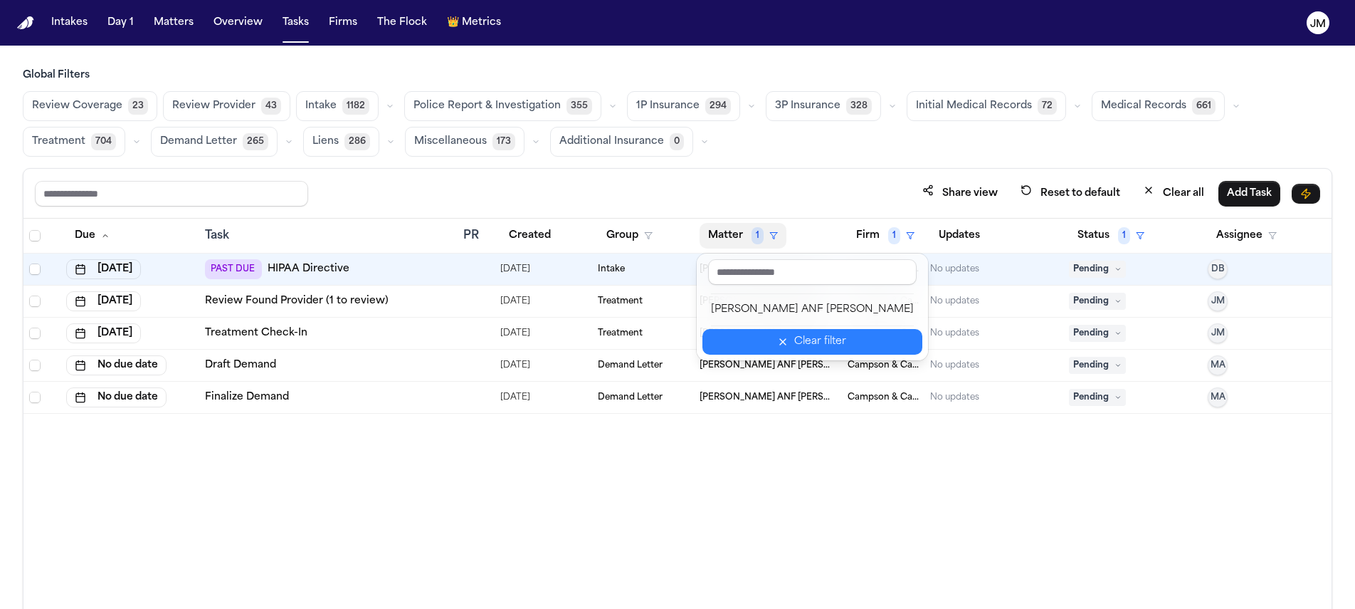
click at [767, 332] on button "Clear filter" at bounding box center [813, 342] width 220 height 26
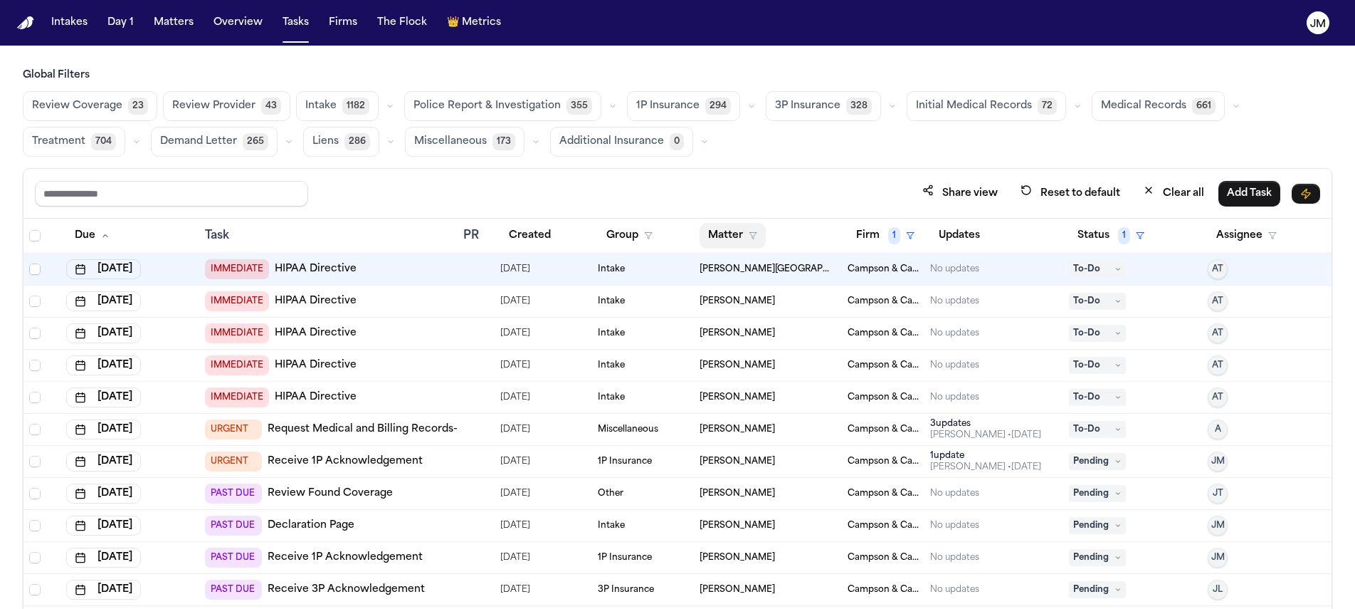
click at [737, 237] on button "Matter" at bounding box center [733, 236] width 66 height 26
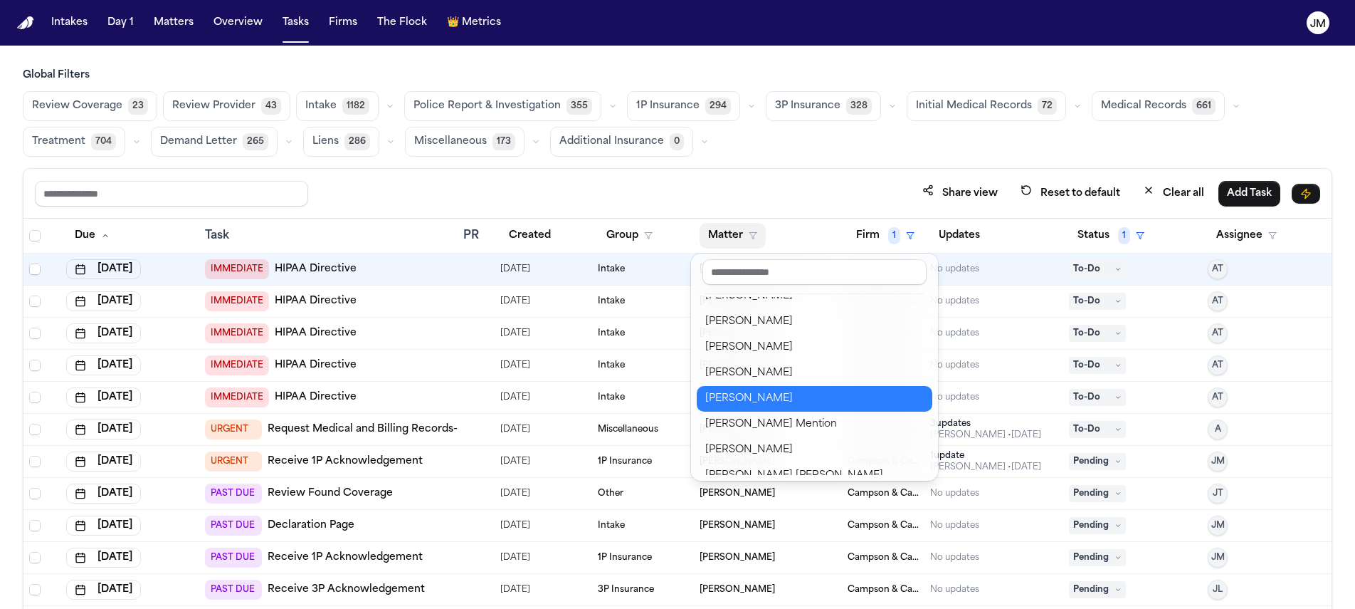
scroll to position [952, 0]
